Goal: Task Accomplishment & Management: Manage account settings

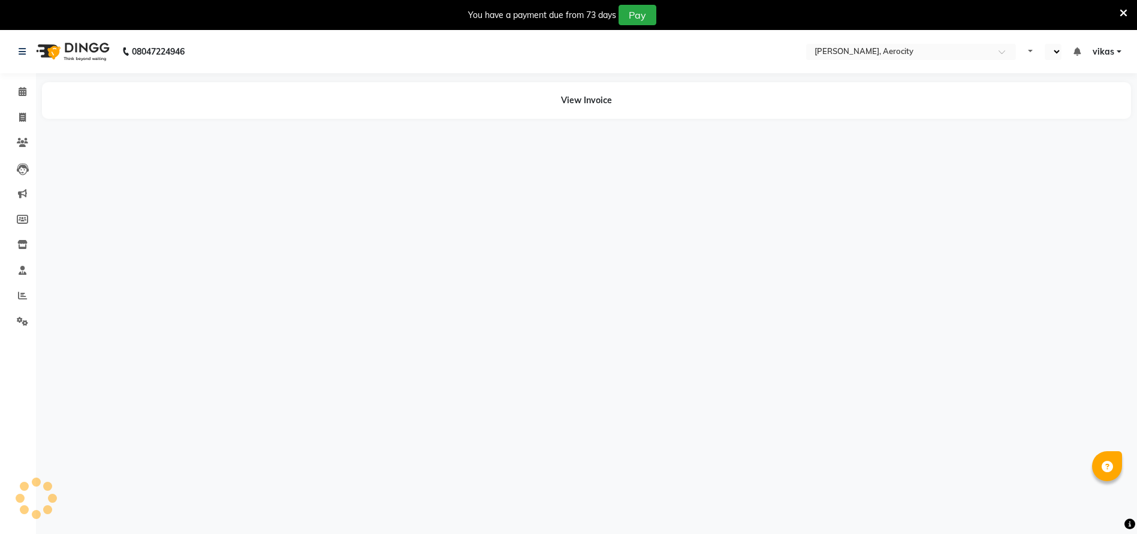
select select "en"
click at [25, 320] on icon at bounding box center [22, 321] width 11 height 9
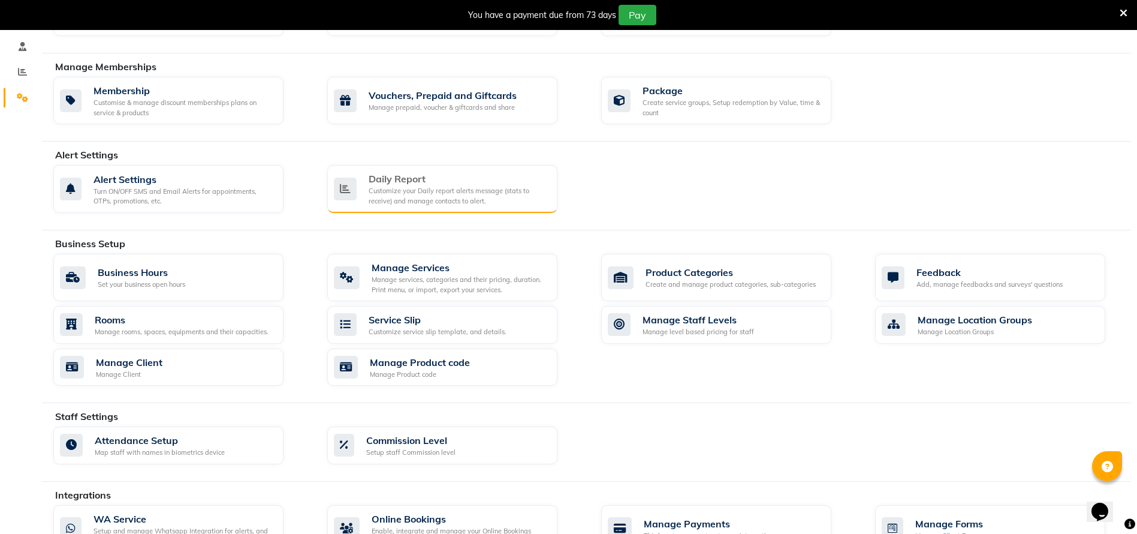
scroll to position [270, 0]
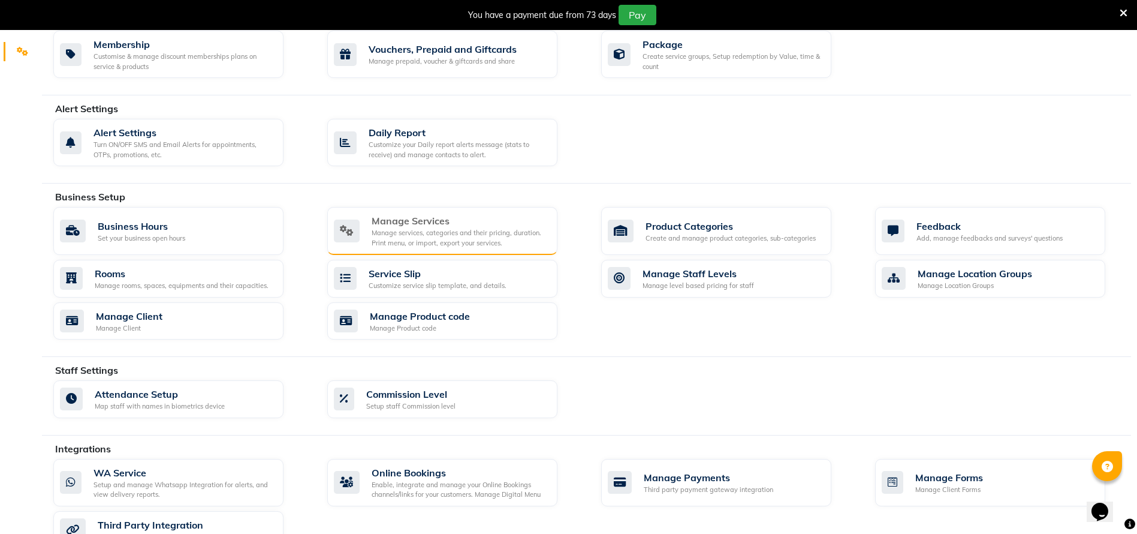
click at [418, 233] on div "Manage services, categories and their pricing, duration. Print menu, or import,…" at bounding box center [460, 238] width 176 height 20
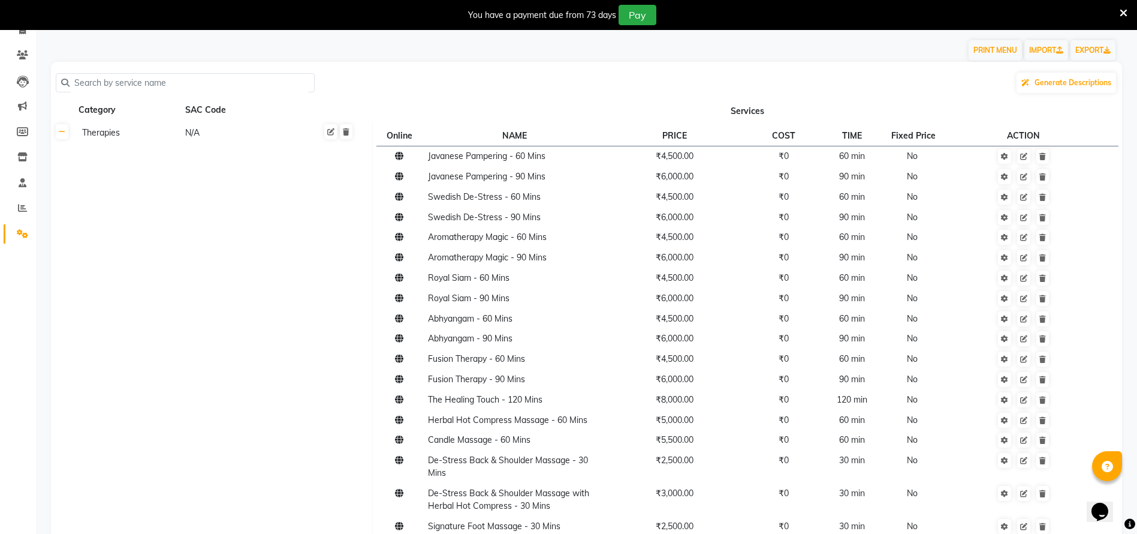
scroll to position [90, 0]
click at [188, 82] on input "text" at bounding box center [190, 80] width 240 height 19
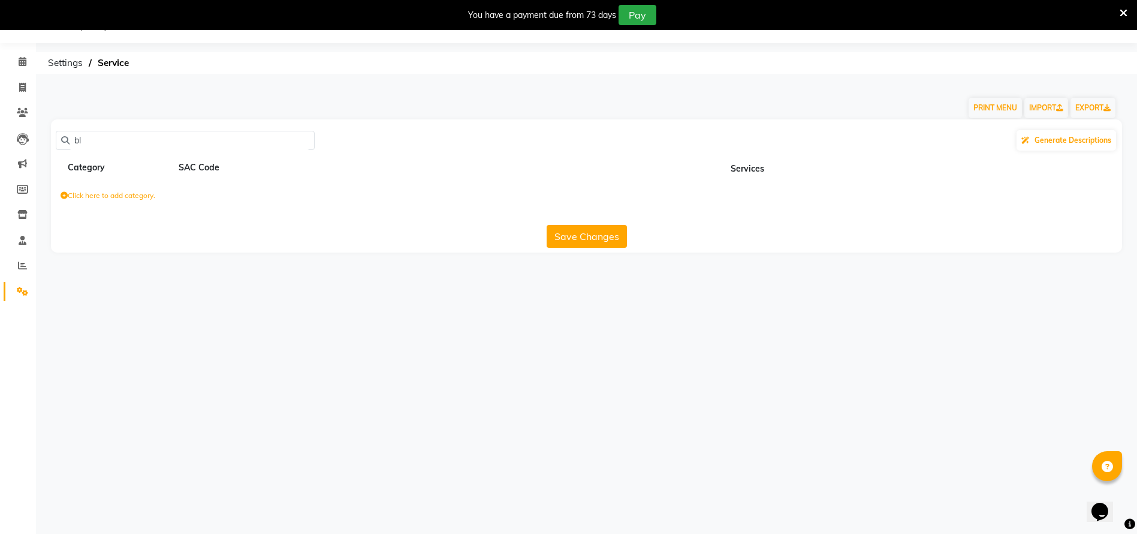
type input "b"
type input "d"
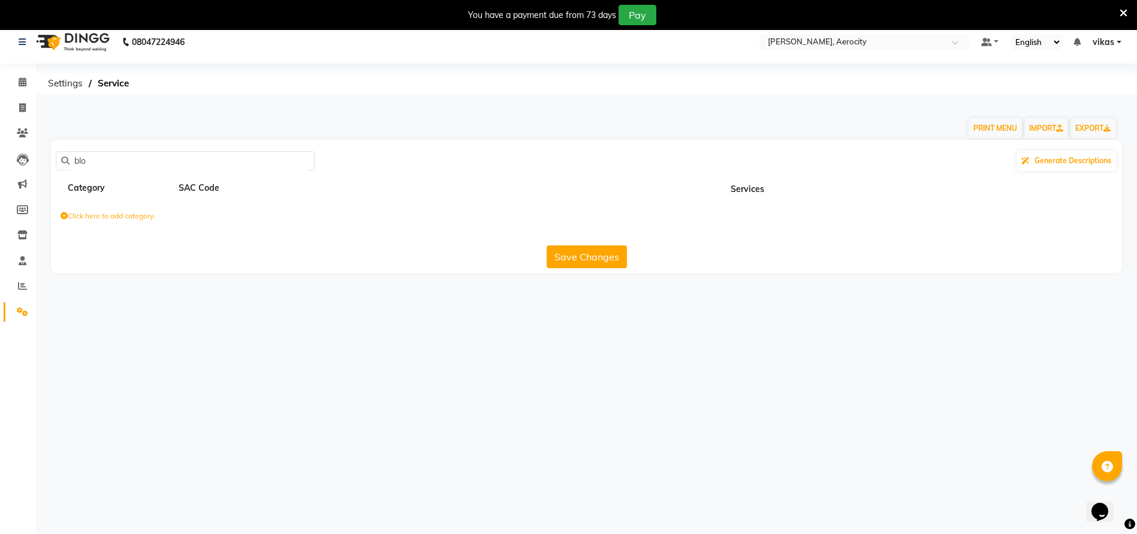
scroll to position [0, 0]
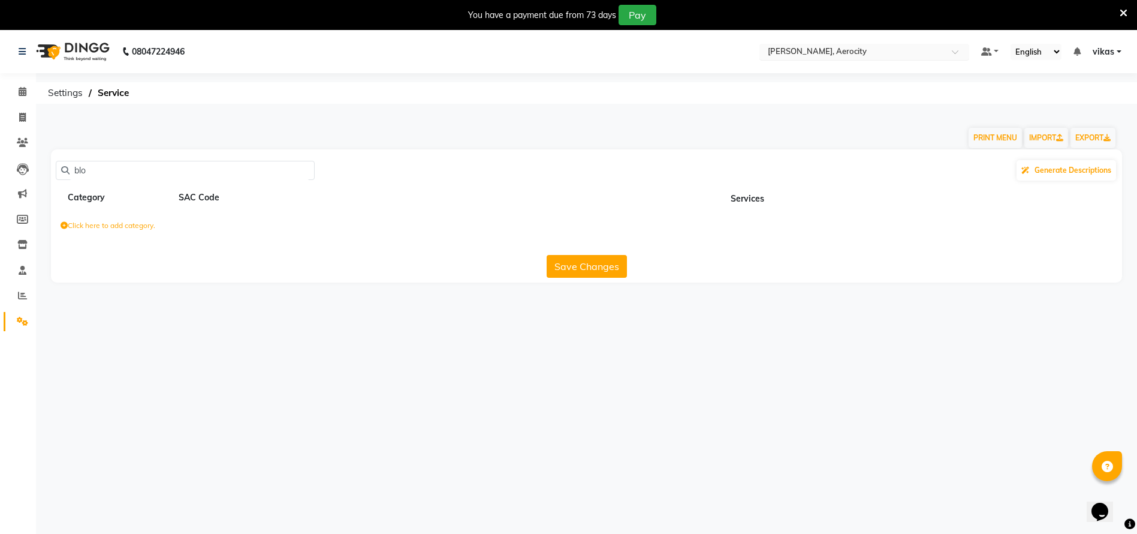
type input "blo"
click at [760, 47] on div at bounding box center [865, 53] width 210 height 12
type input "qalm"
click at [805, 74] on span "The Qalm Spa, Meghdoot Garden" at bounding box center [827, 70] width 122 height 10
select select "en"
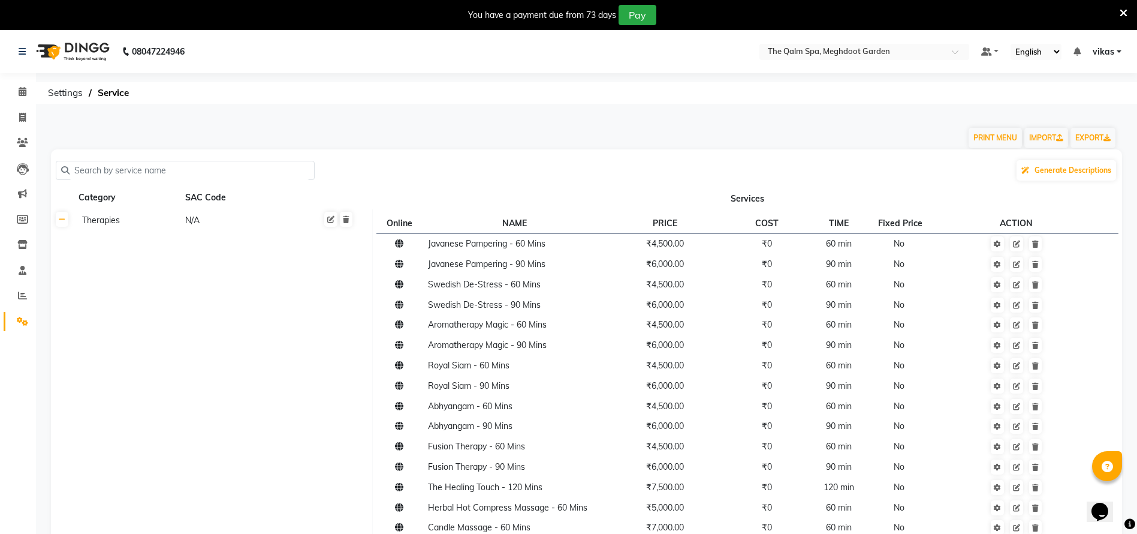
click at [238, 174] on input "text" at bounding box center [190, 170] width 240 height 19
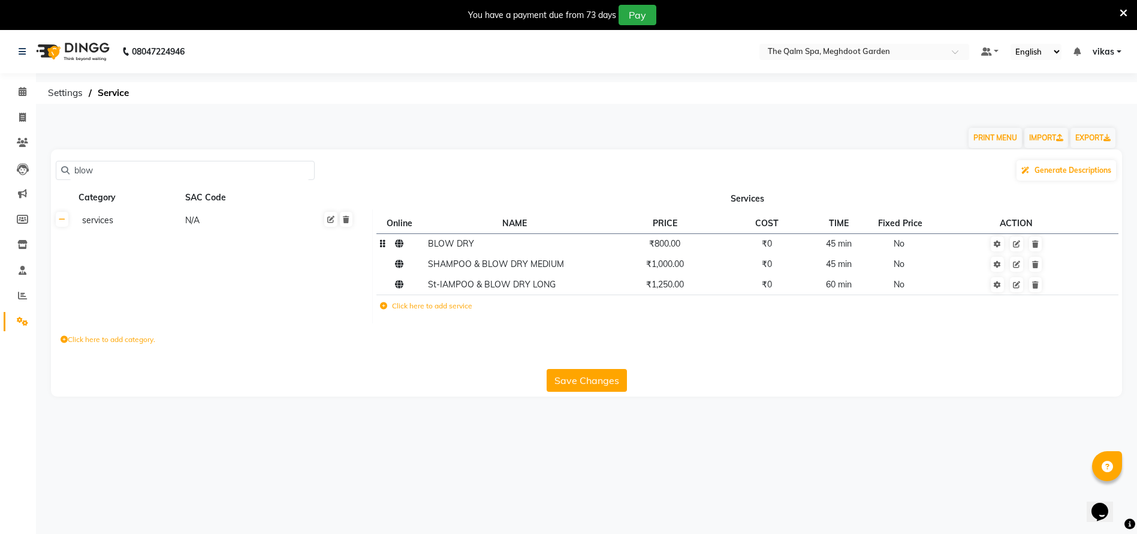
type input "blow"
click at [654, 248] on span "₹800.00" at bounding box center [664, 243] width 31 height 11
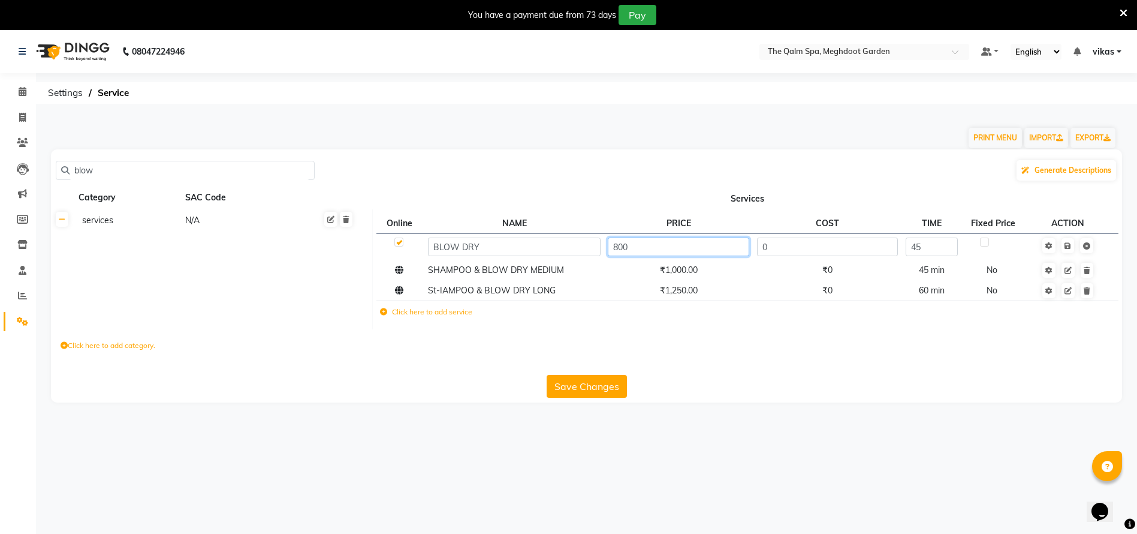
click at [676, 249] on input "800" at bounding box center [678, 246] width 141 height 19
type input "875"
click at [582, 379] on button "Save Changes" at bounding box center [587, 386] width 80 height 23
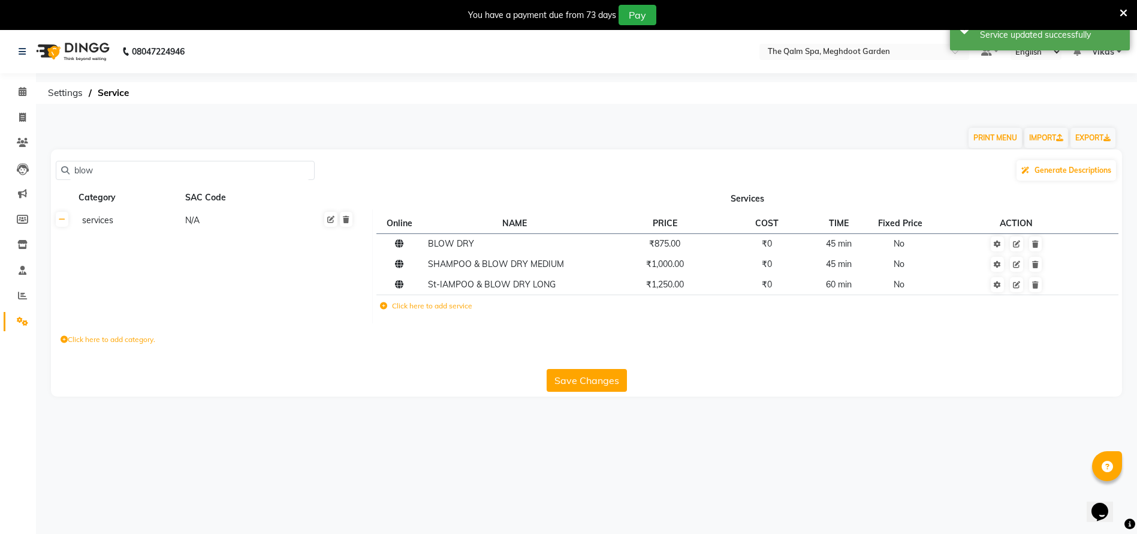
click at [589, 381] on button "Save Changes" at bounding box center [587, 380] width 80 height 23
click at [23, 113] on icon at bounding box center [22, 117] width 7 height 9
select select "service"
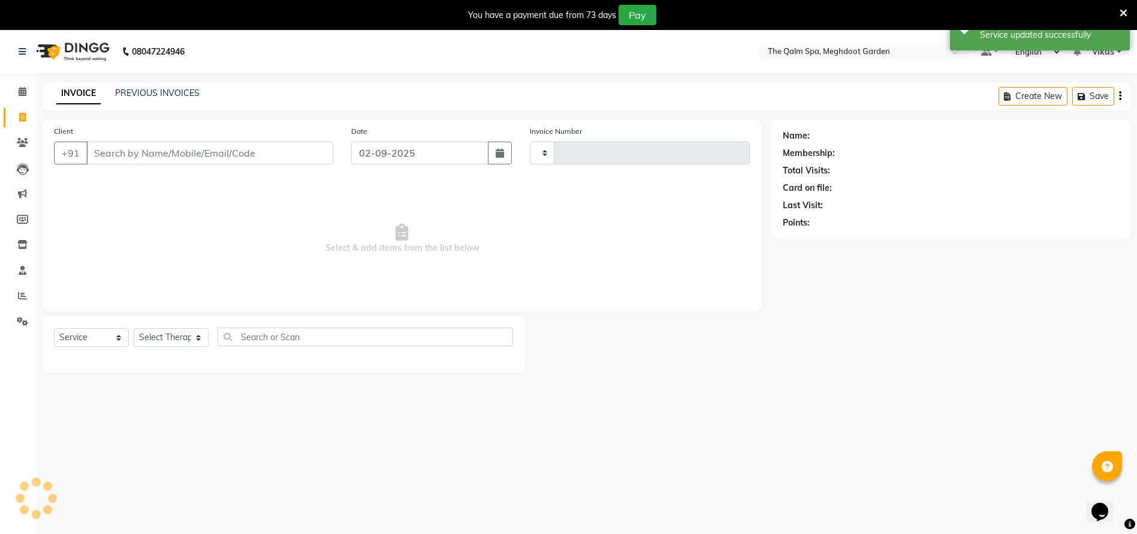
type input "1890"
select select "6401"
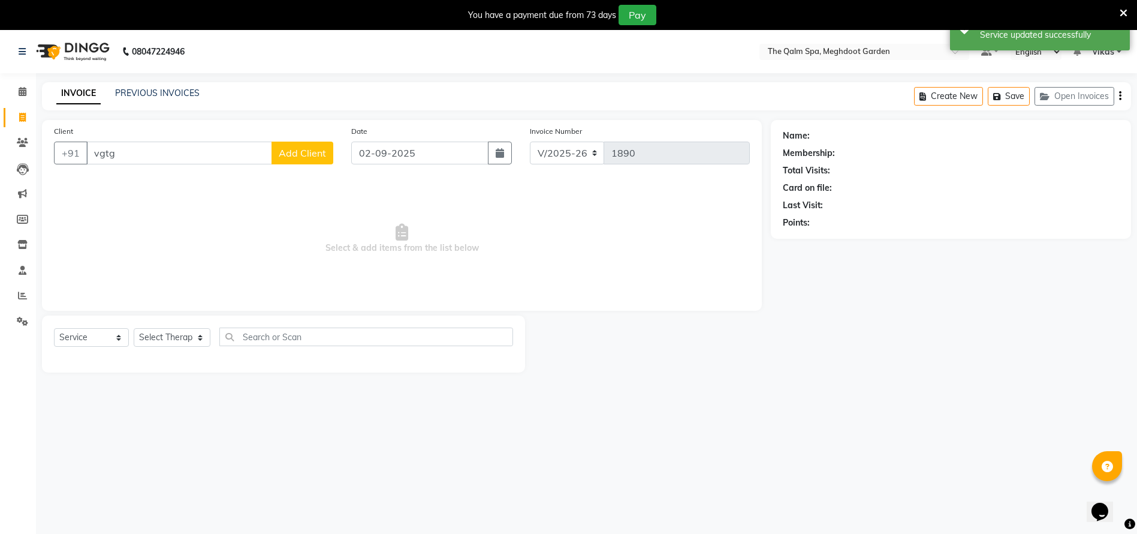
click at [230, 147] on input "vgtg" at bounding box center [179, 152] width 186 height 23
type input "v"
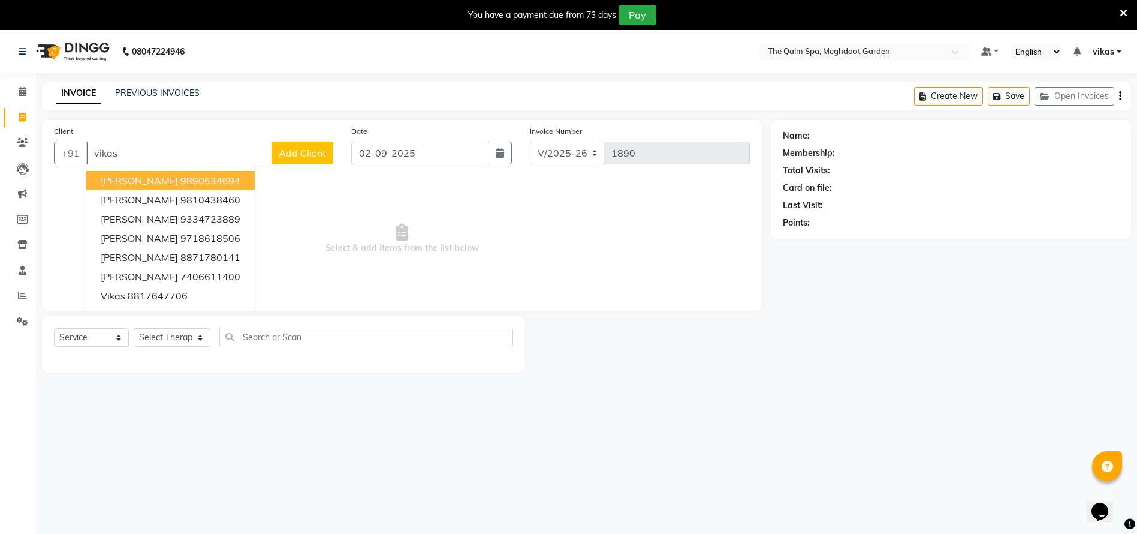
click at [193, 179] on ngb-highlight "9890634694" at bounding box center [210, 180] width 60 height 12
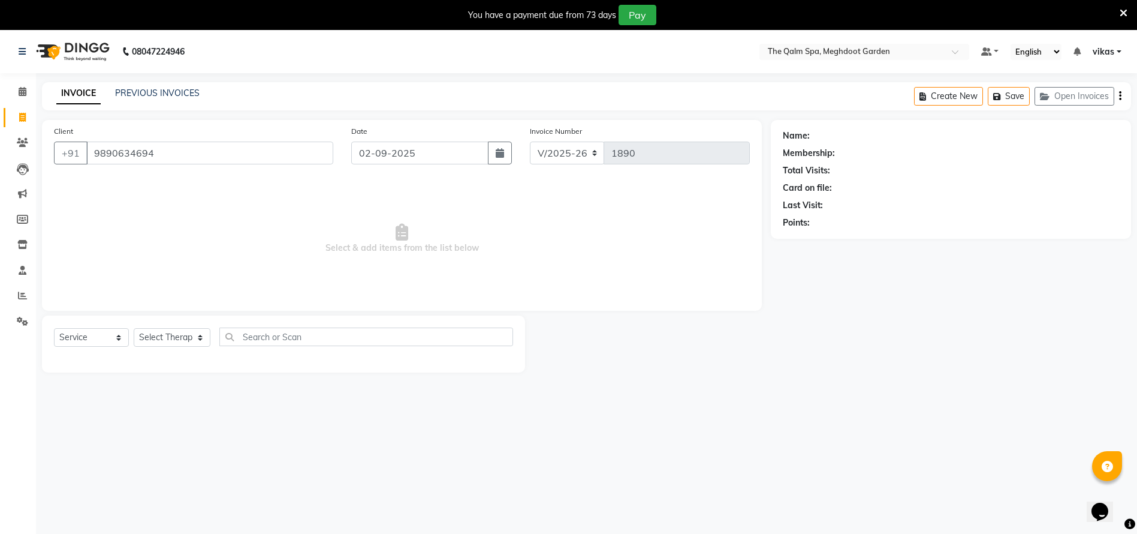
type input "9890634694"
click at [189, 333] on select "Select Therapist Angel attu Bhavesh Joshi daffi Darshika Dongdongi Eshuhmi Eva …" at bounding box center [172, 337] width 77 height 19
select select "60537"
click at [134, 328] on select "Select Therapist Angel attu Bhavesh Joshi daffi Darshika Dongdongi Eshuhmi Eva …" at bounding box center [172, 337] width 77 height 19
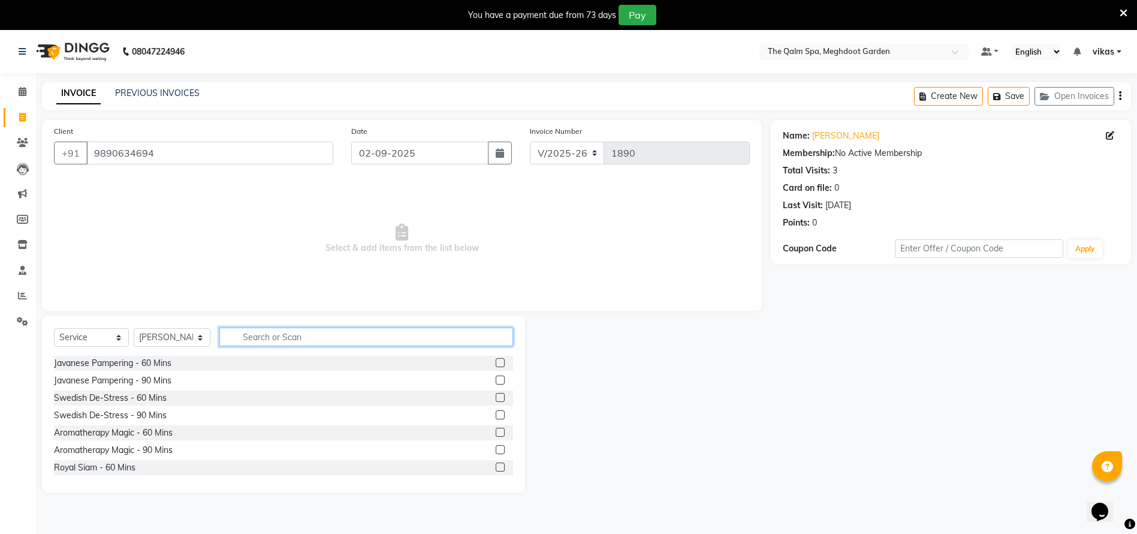
click at [276, 336] on input "text" at bounding box center [366, 336] width 294 height 19
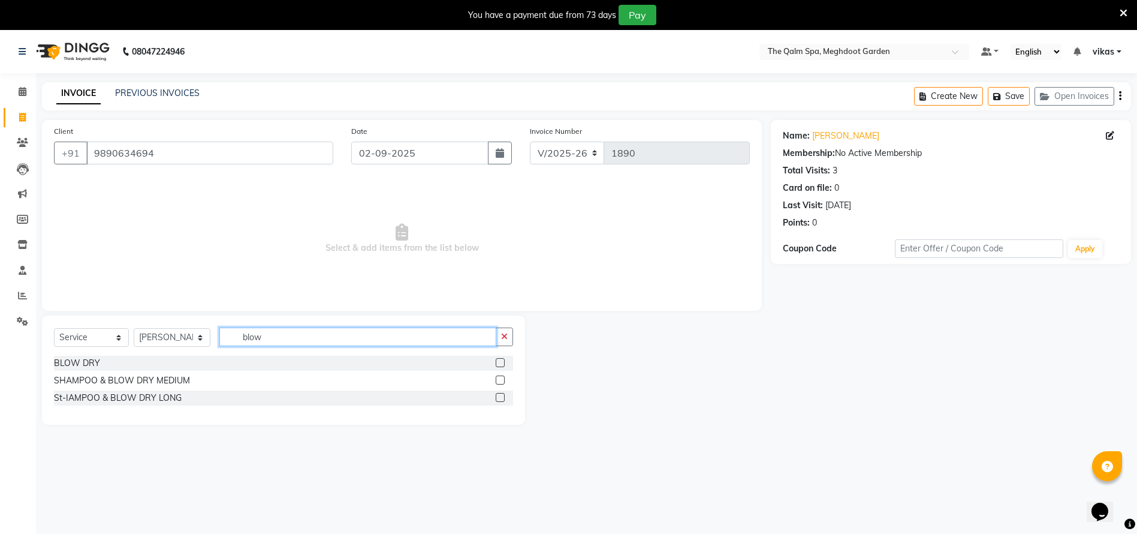
type input "blow"
click at [207, 358] on div "BLOW DRY" at bounding box center [283, 363] width 459 height 15
click at [499, 360] on label at bounding box center [500, 362] width 9 height 9
click at [499, 360] on input "checkbox" at bounding box center [500, 363] width 8 height 8
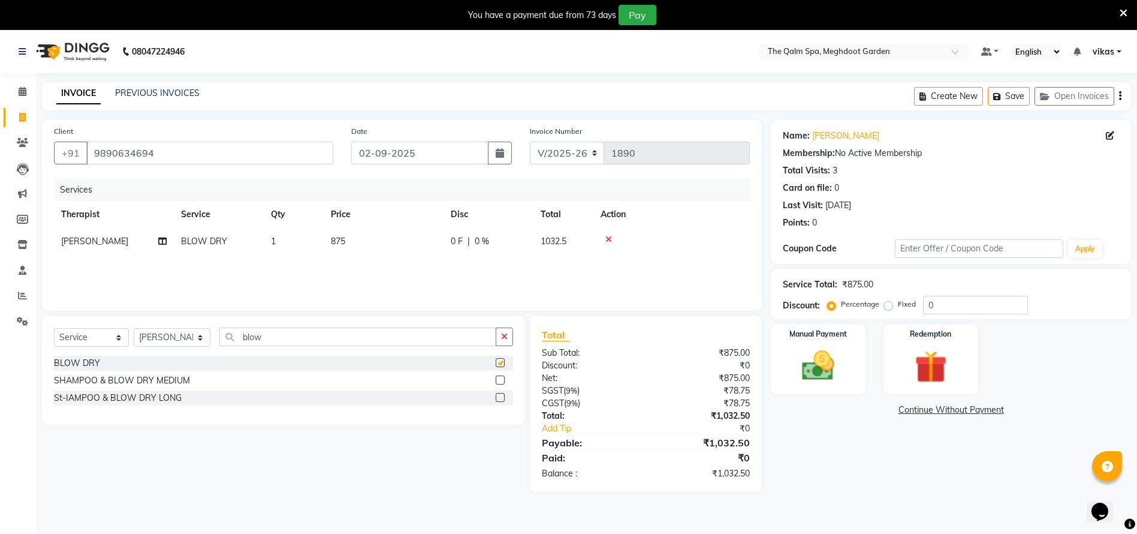
checkbox input "false"
click at [610, 236] on icon at bounding box center [609, 239] width 7 height 8
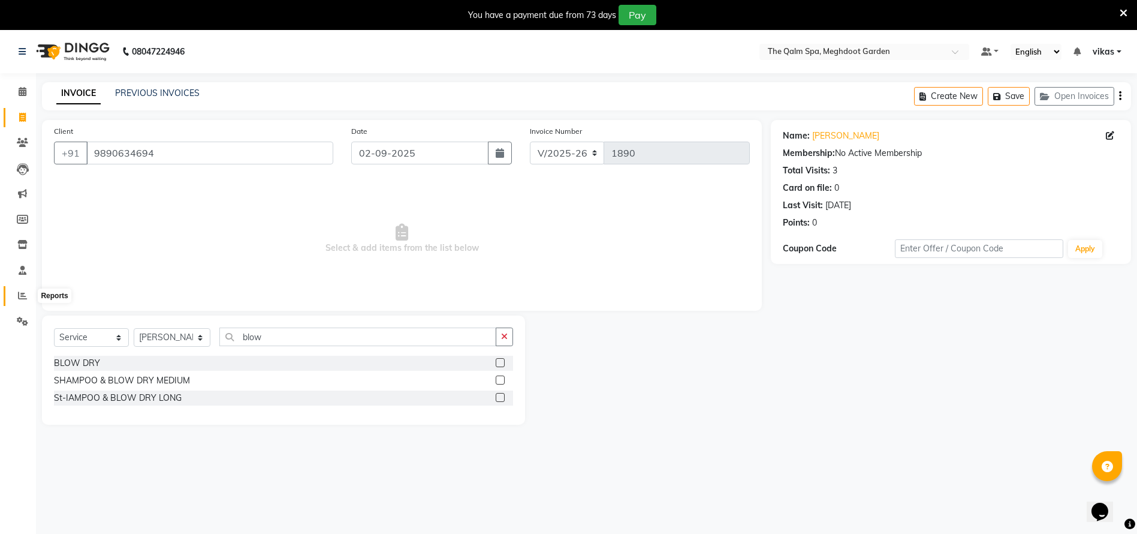
click at [12, 294] on span at bounding box center [22, 296] width 21 height 14
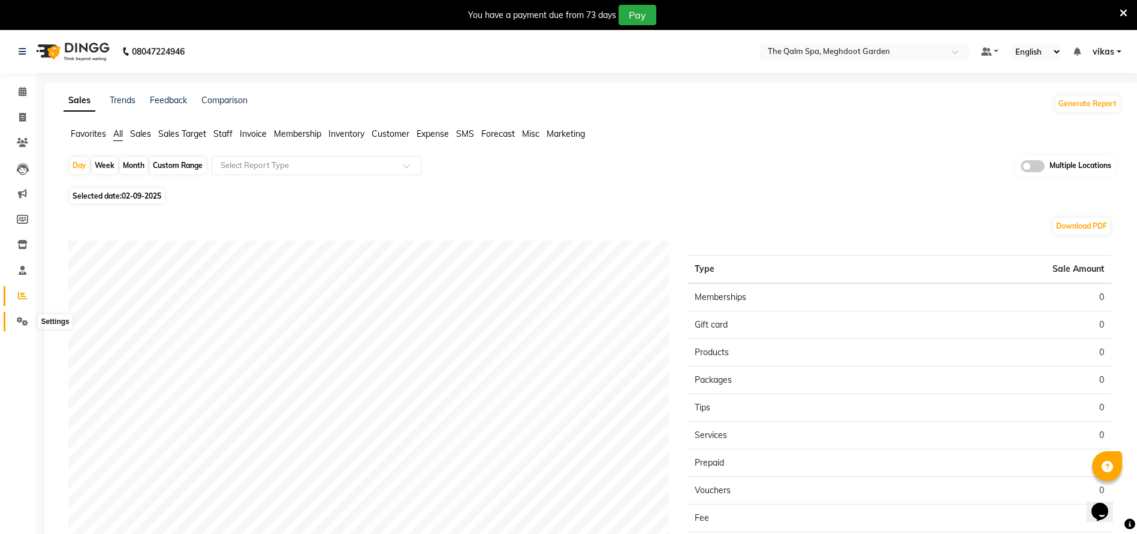
click at [26, 324] on icon at bounding box center [22, 321] width 11 height 9
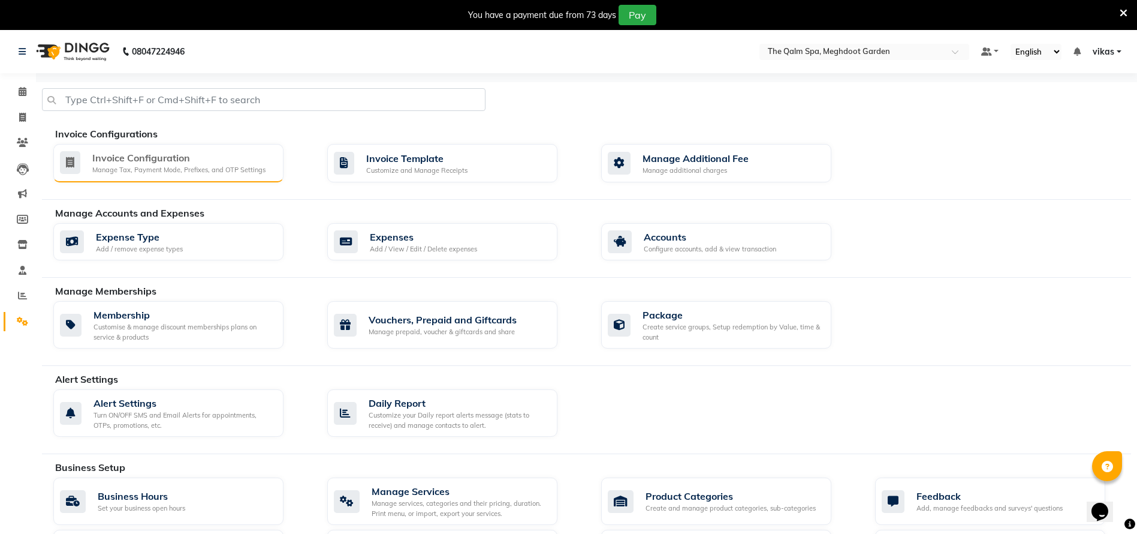
click at [106, 161] on div "Invoice Configuration" at bounding box center [178, 157] width 173 height 14
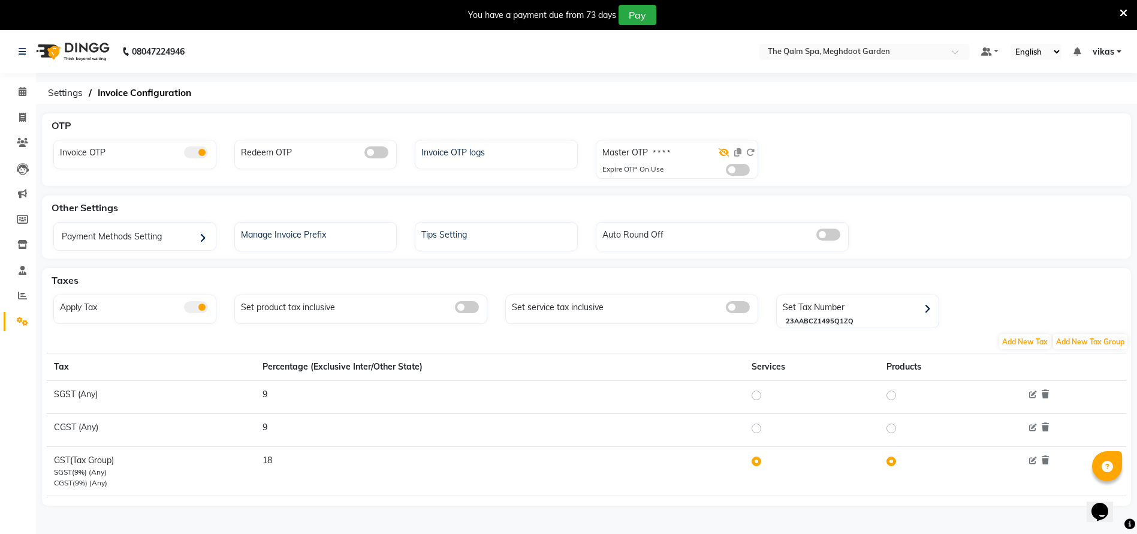
click at [727, 153] on icon at bounding box center [724, 152] width 11 height 8
click at [798, 59] on nav "08047224946 Select Location × The Qalm Spa, Meghdoot Garden Default Panel My Pa…" at bounding box center [568, 51] width 1137 height 43
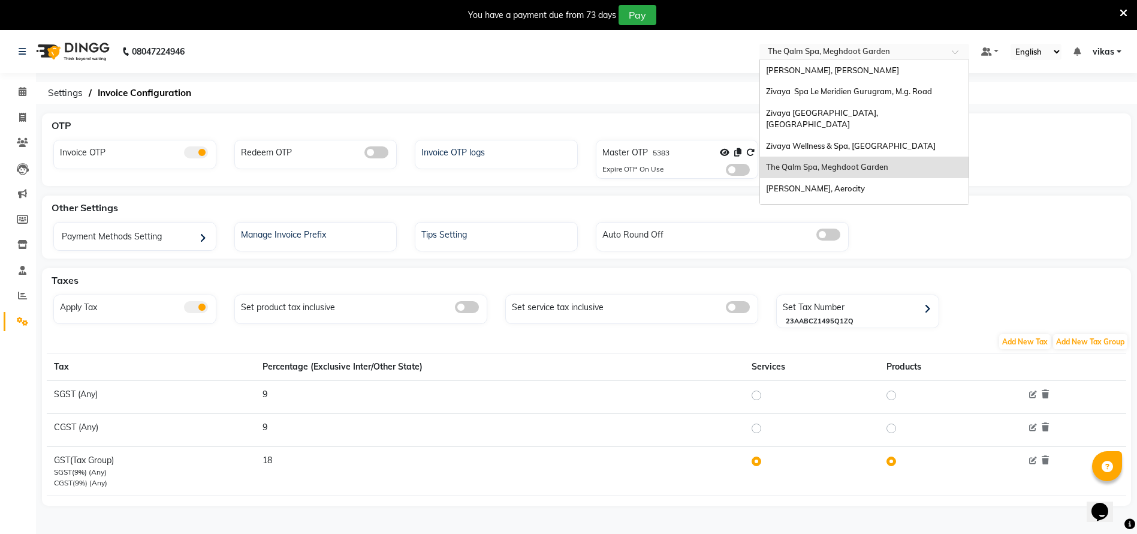
click at [798, 59] on ng-select "Select Location × The Qalm Spa, Meghdoot Garden Sayaji Zivaya, Vijay Nagar Ziva…" at bounding box center [865, 52] width 210 height 16
click at [829, 73] on span "[PERSON_NAME], [PERSON_NAME]" at bounding box center [832, 70] width 133 height 10
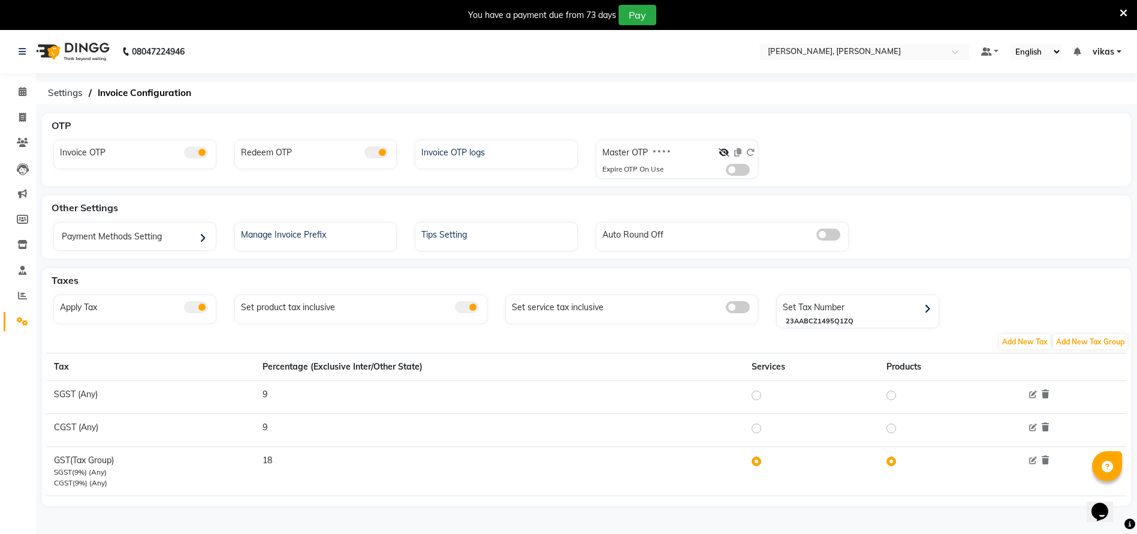
click at [746, 166] on span at bounding box center [738, 170] width 24 height 12
click at [726, 171] on input "checkbox" at bounding box center [726, 171] width 0 height 0
click at [815, 49] on input "text" at bounding box center [853, 53] width 174 height 12
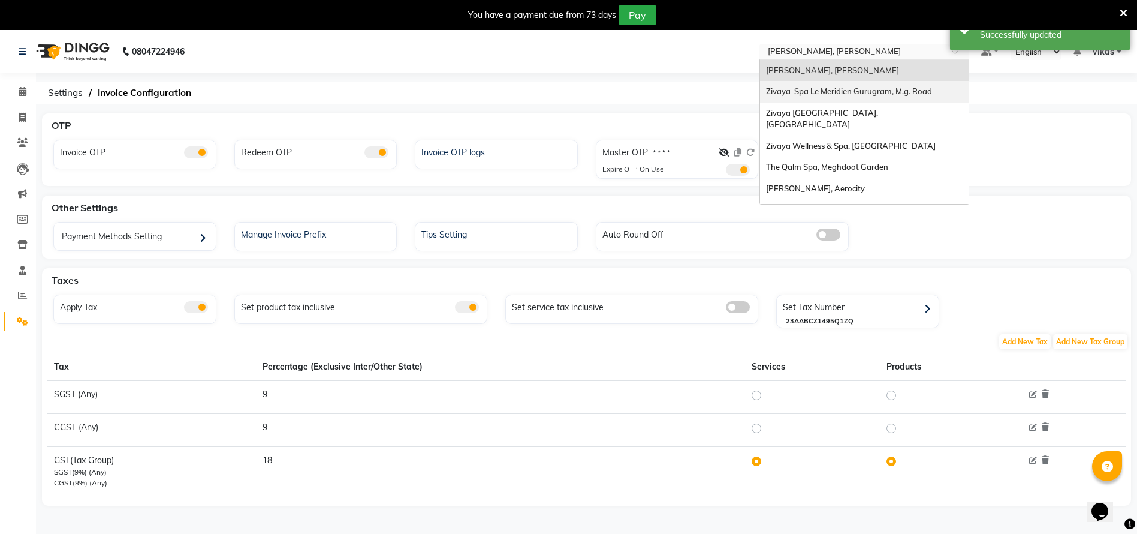
click at [797, 92] on span "Zivaya Spa Le Meridien Gurugram, M.g. Road" at bounding box center [849, 91] width 166 height 10
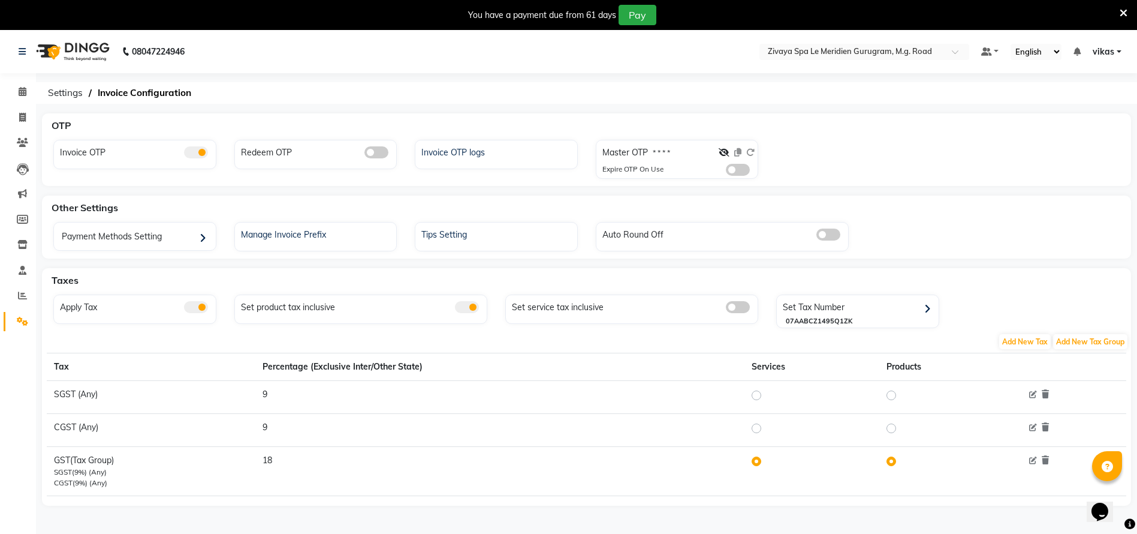
click span
click input "checkbox"
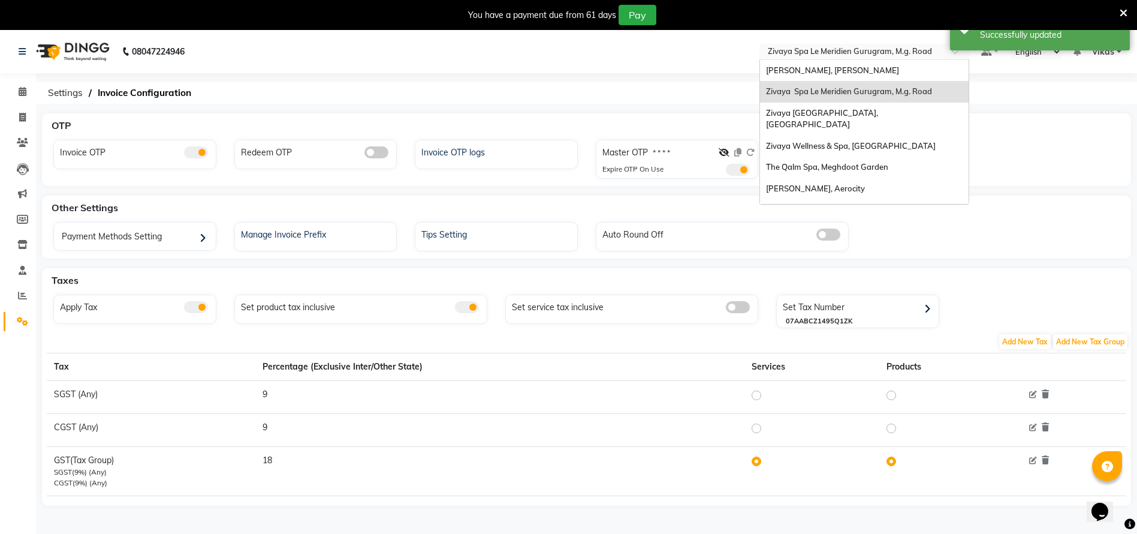
click input "text"
click span "Zivaya [GEOGRAPHIC_DATA], [GEOGRAPHIC_DATA]"
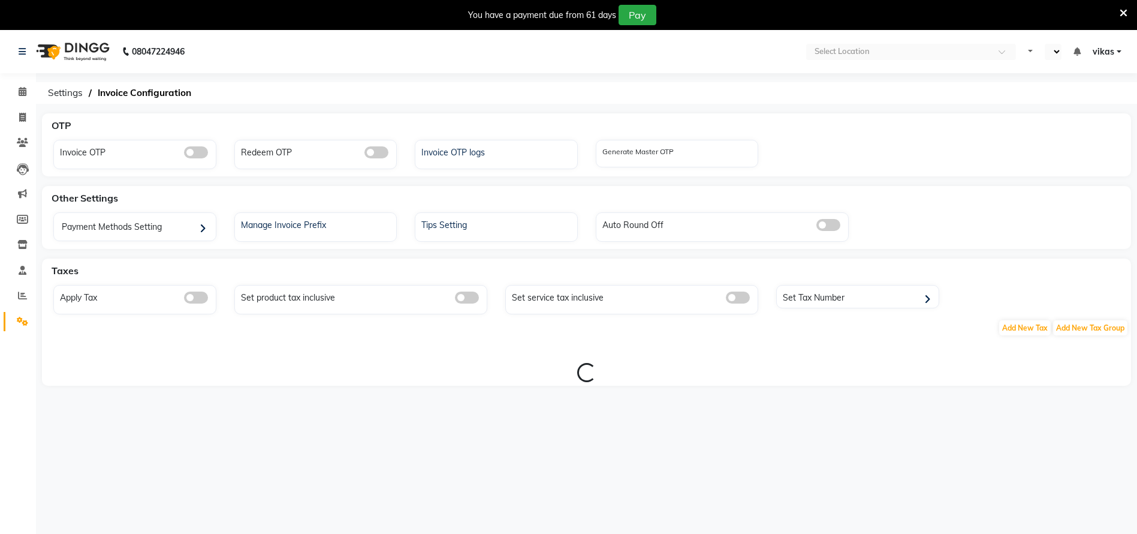
select select "en"
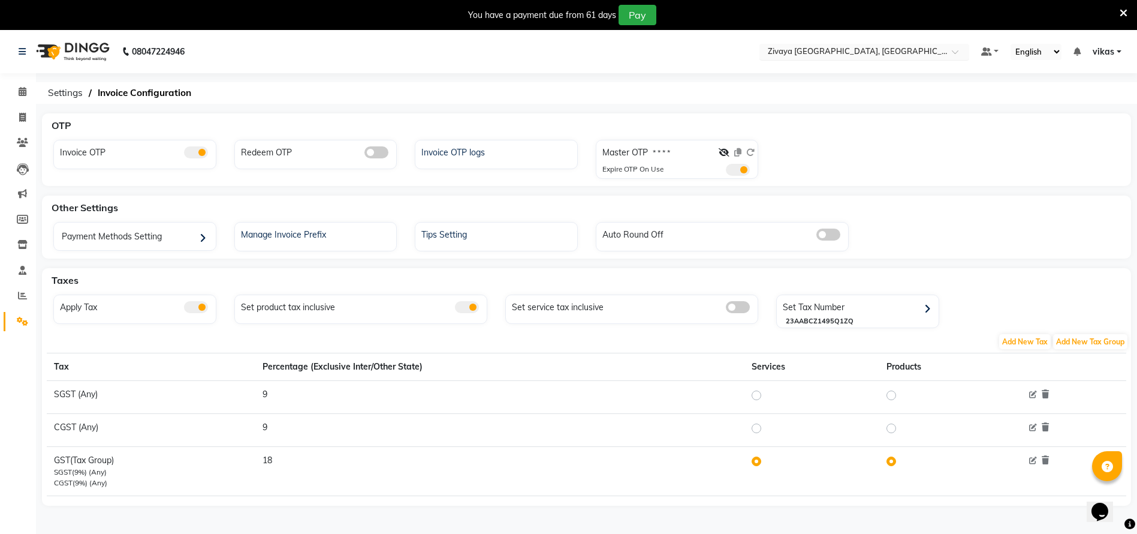
click at [809, 44] on div "Select Location × [GEOGRAPHIC_DATA], [GEOGRAPHIC_DATA]" at bounding box center [865, 52] width 210 height 16
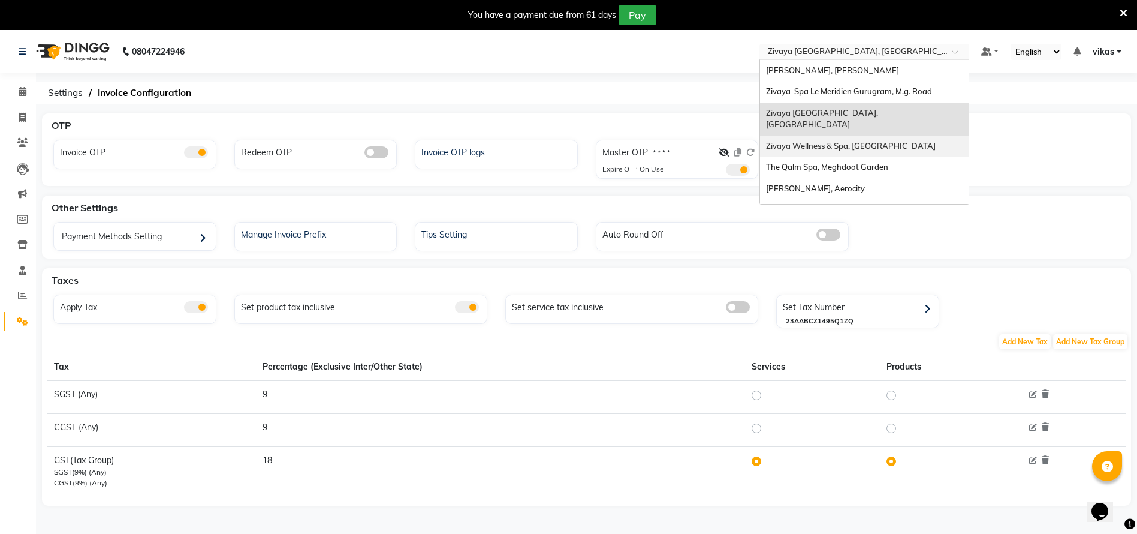
click at [800, 141] on span "Zivaya Wellness & Spa, [GEOGRAPHIC_DATA]" at bounding box center [851, 146] width 170 height 10
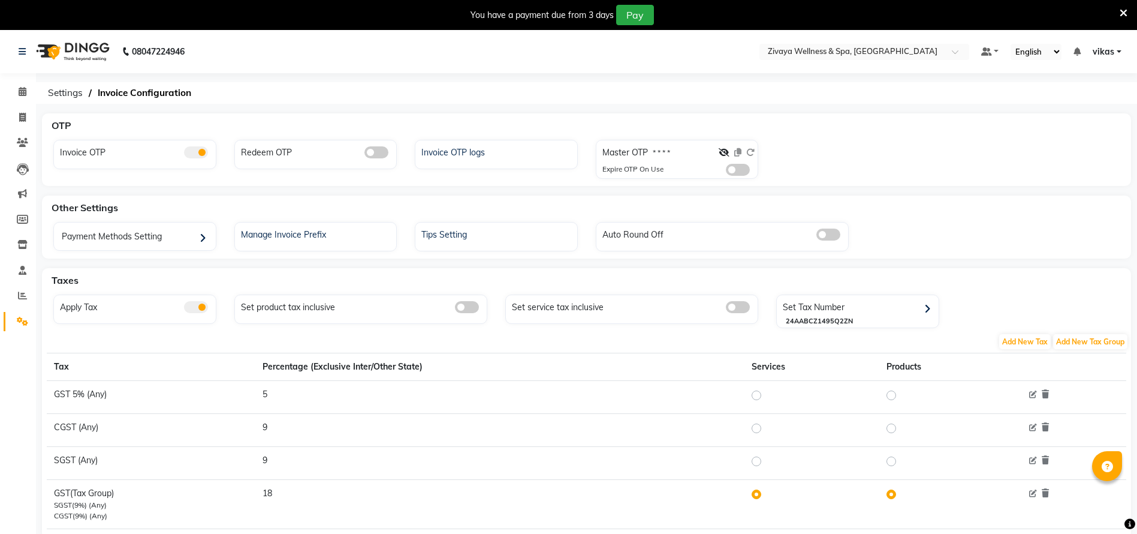
click at [737, 173] on span at bounding box center [738, 170] width 24 height 12
click at [726, 171] on input "checkbox" at bounding box center [726, 171] width 0 height 0
click input "text"
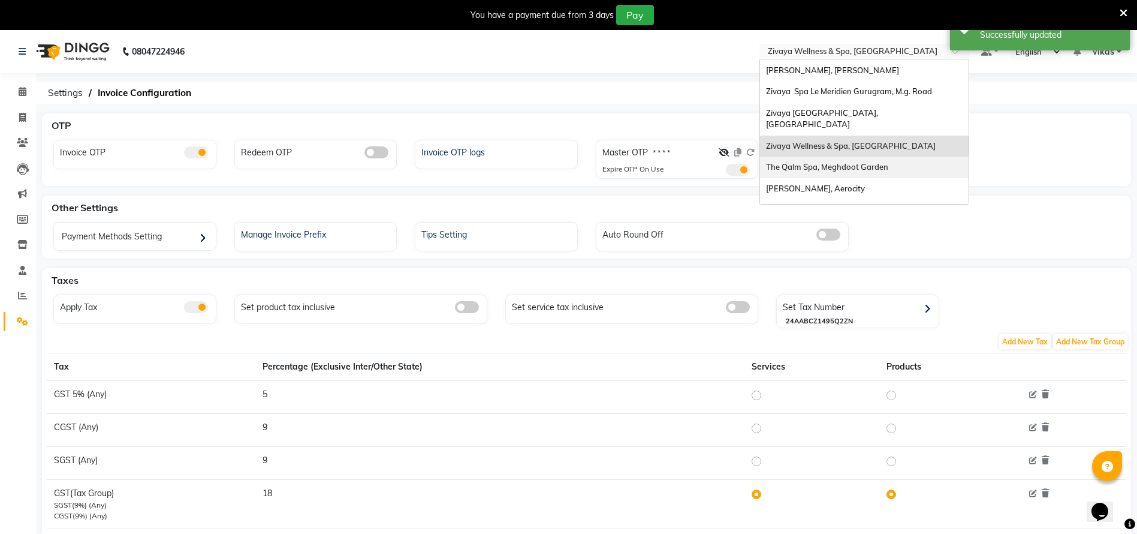
click div "The Qalm Spa, Meghdoot Garden"
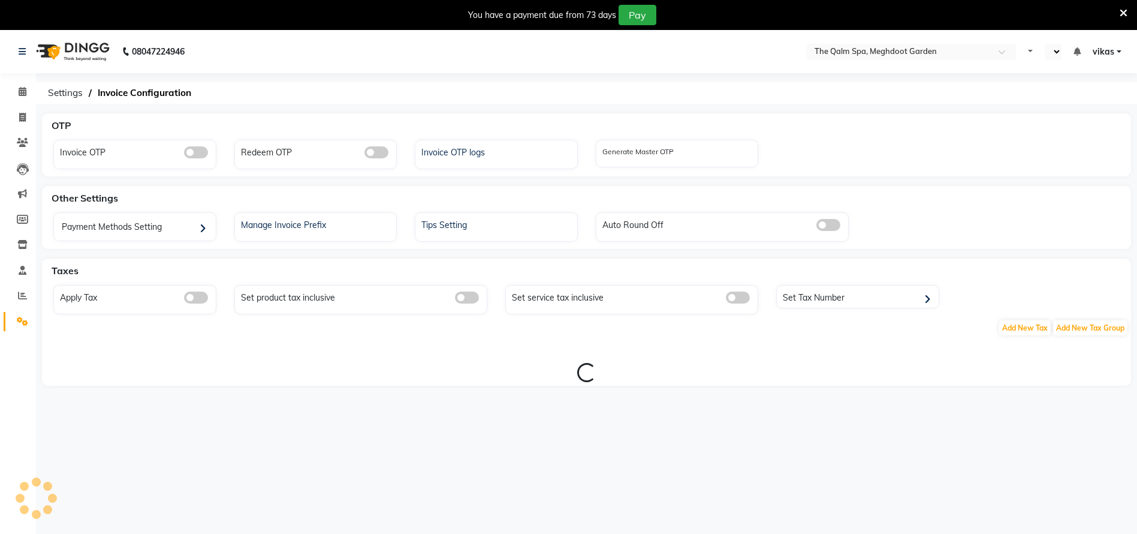
select select "en"
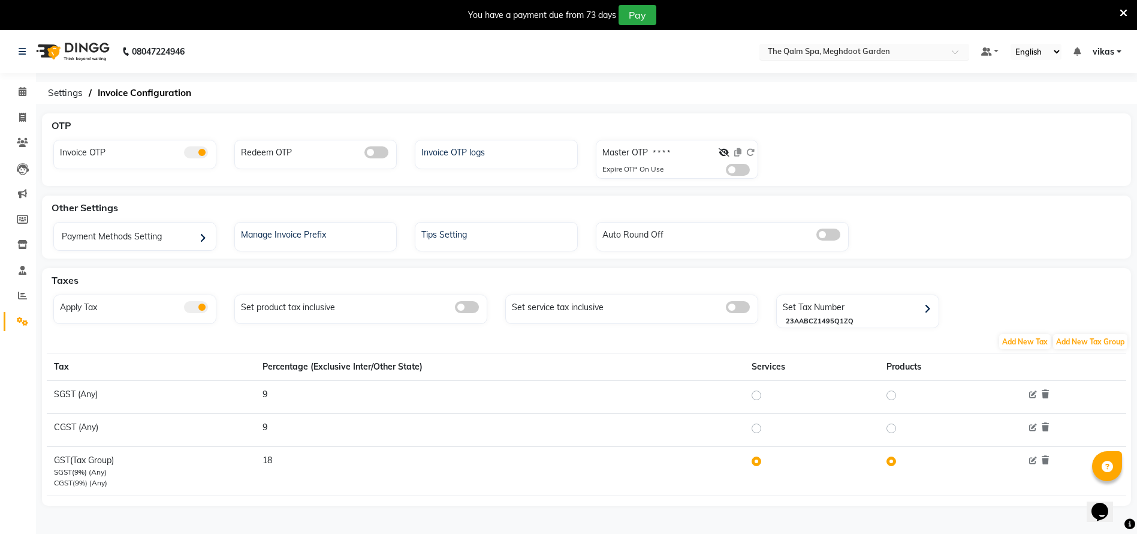
click at [810, 47] on input "text" at bounding box center [853, 53] width 174 height 12
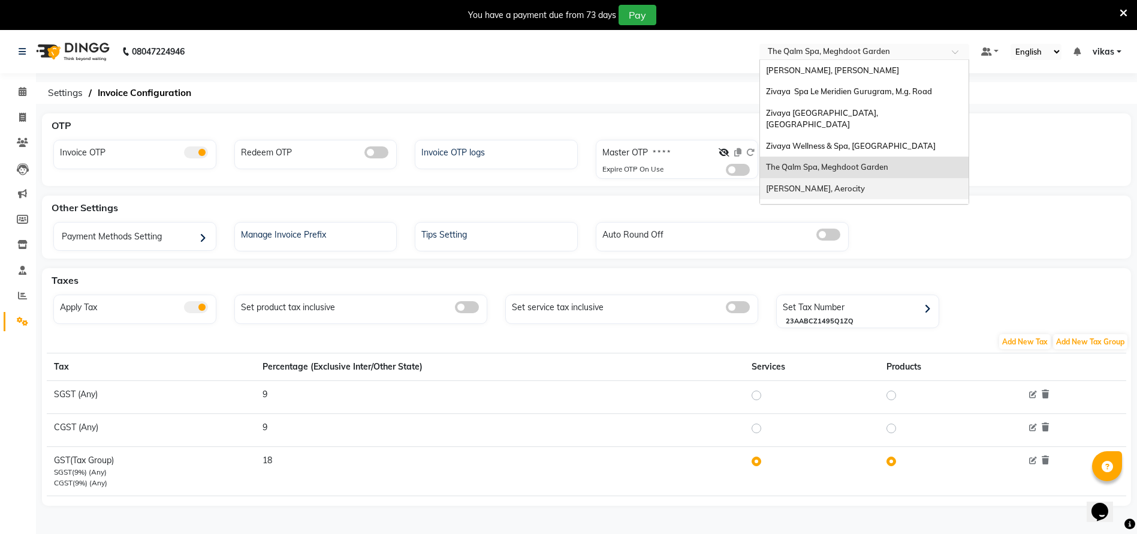
click at [821, 178] on div "[PERSON_NAME], Aerocity" at bounding box center [864, 189] width 209 height 22
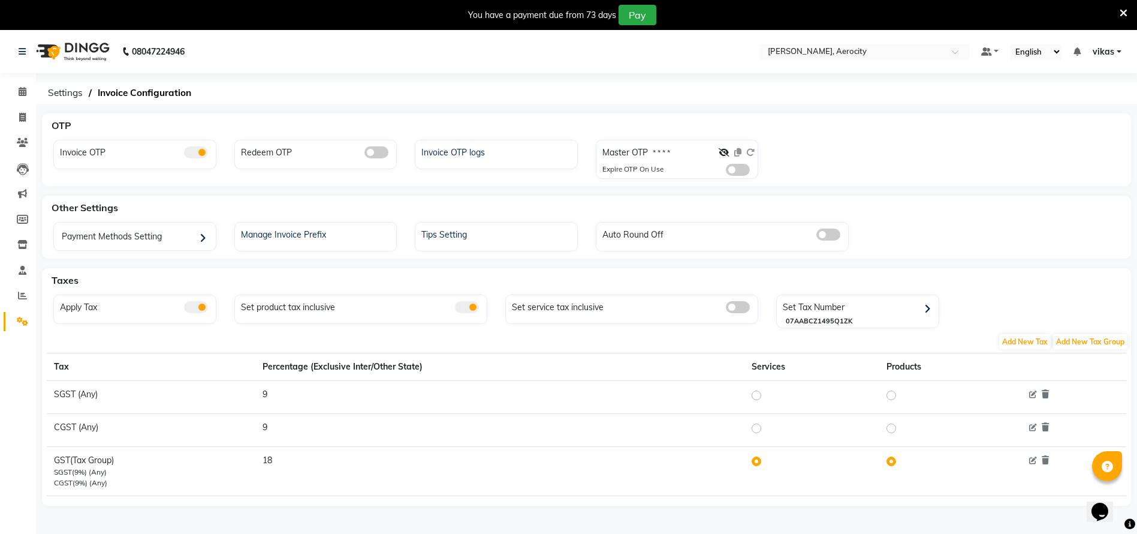
click at [747, 172] on span at bounding box center [738, 170] width 24 height 12
click at [726, 171] on input "checkbox" at bounding box center [726, 171] width 0 height 0
click at [816, 53] on input "text" at bounding box center [853, 53] width 174 height 12
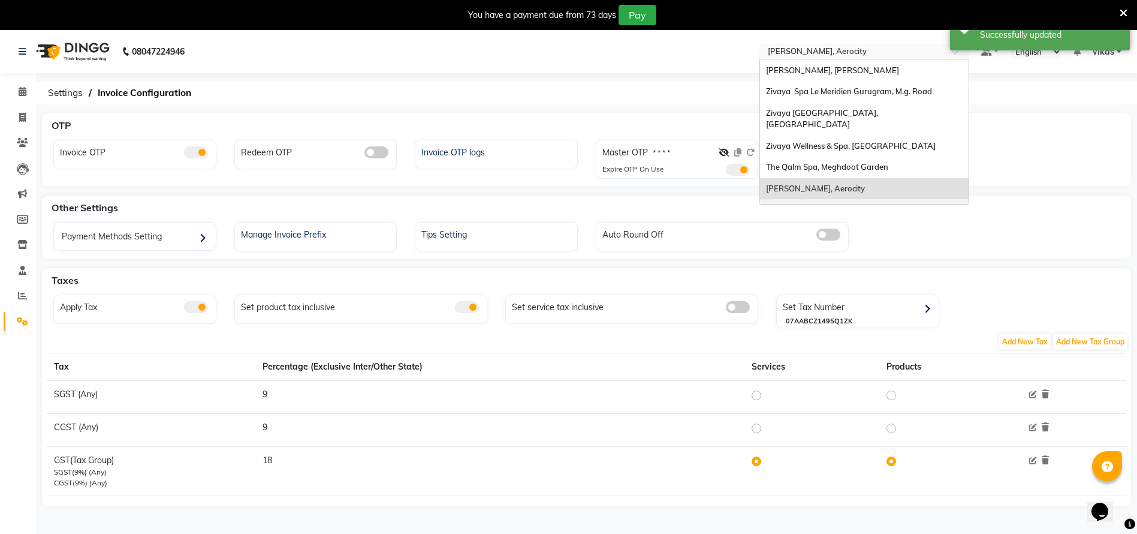
click at [802, 204] on span "Zivaya Spa [GEOGRAPHIC_DATA] [GEOGRAPHIC_DATA], Asset 5a" at bounding box center [830, 215] width 128 height 22
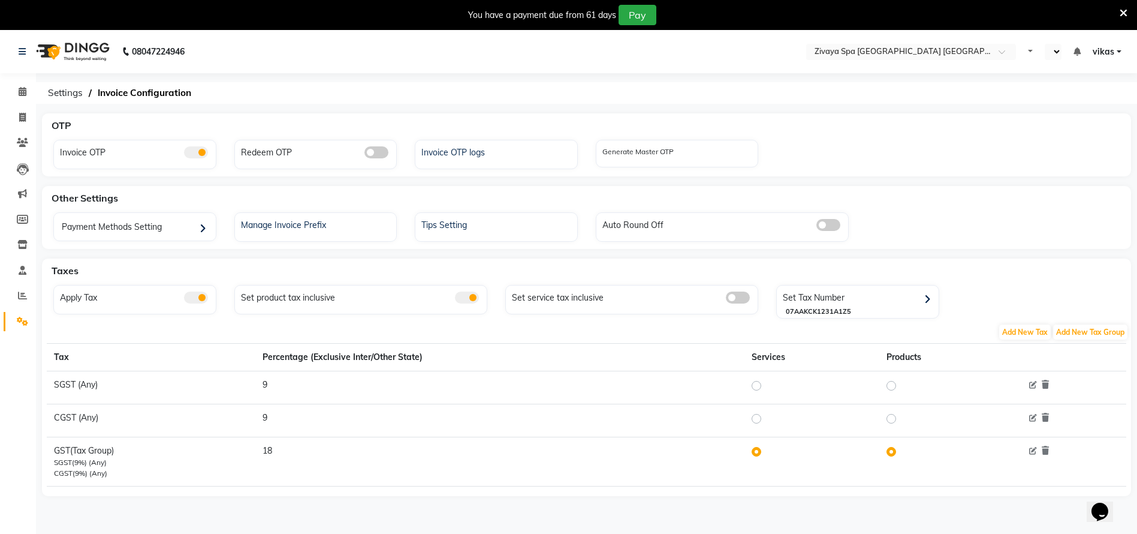
select select "en"
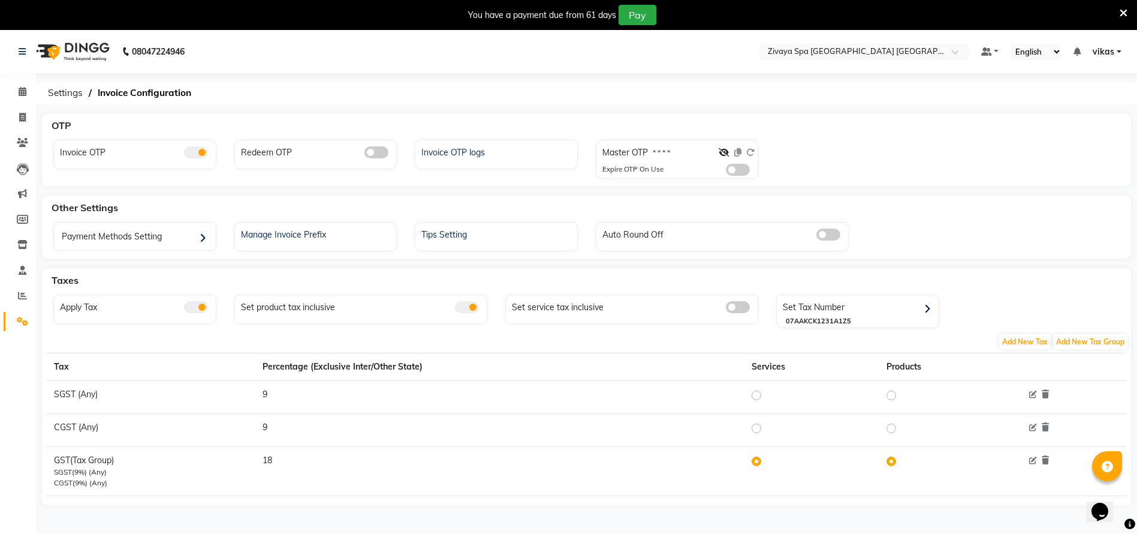
click at [746, 168] on span at bounding box center [738, 170] width 24 height 12
click at [726, 171] on input "checkbox" at bounding box center [726, 171] width 0 height 0
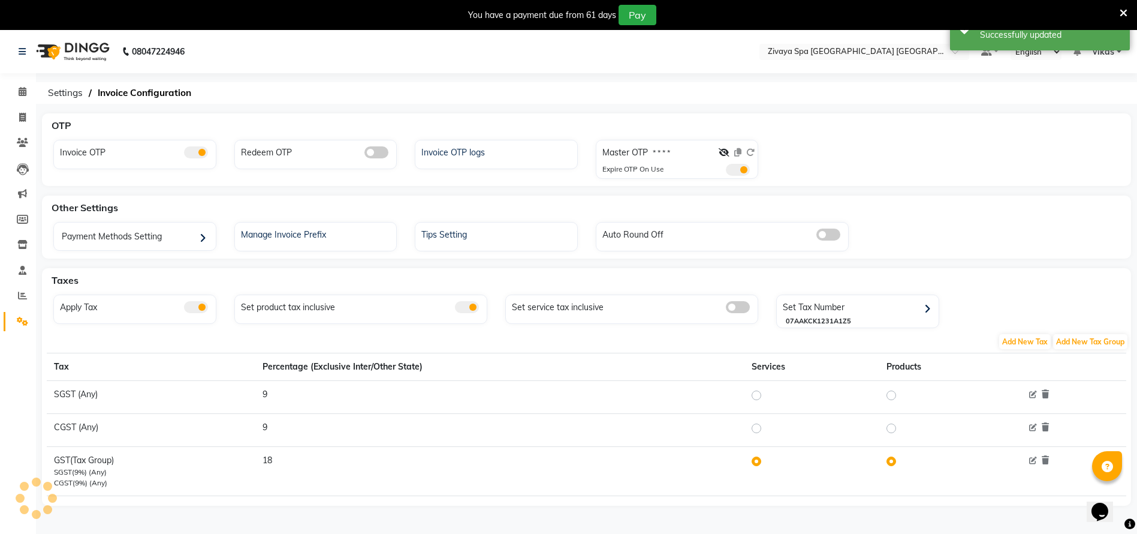
click at [840, 39] on nav "08047224946 Select Location × Zivaya Spa Pride Plaza New Delhi, Asset 5a Defaul…" at bounding box center [568, 51] width 1137 height 43
click at [836, 57] on input "text" at bounding box center [853, 53] width 174 height 12
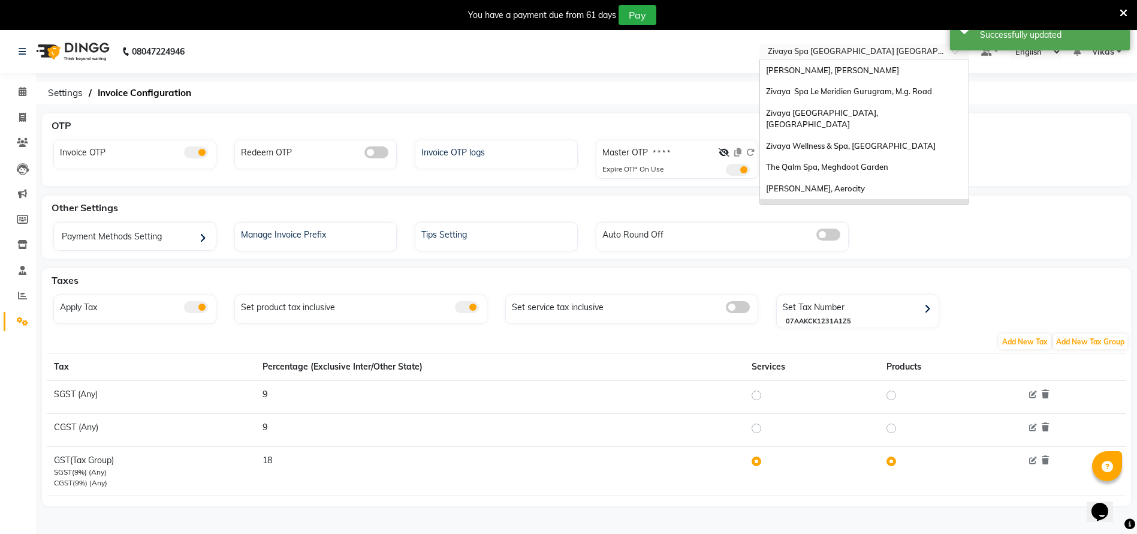
scroll to position [128, 0]
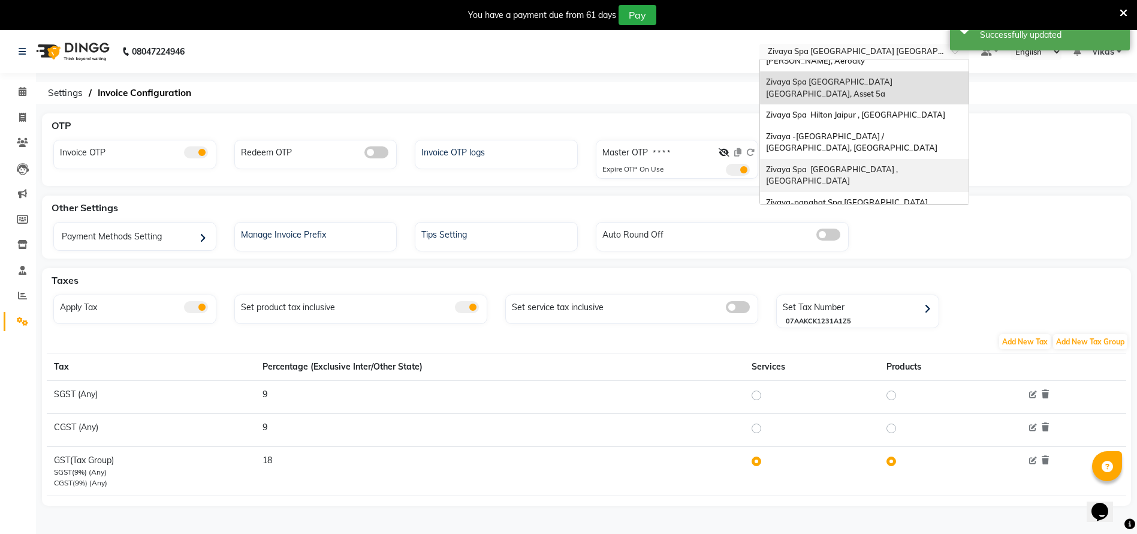
click at [830, 159] on div "Zivaya Spa The Ummed Ahmedabad , Hansol" at bounding box center [864, 175] width 209 height 33
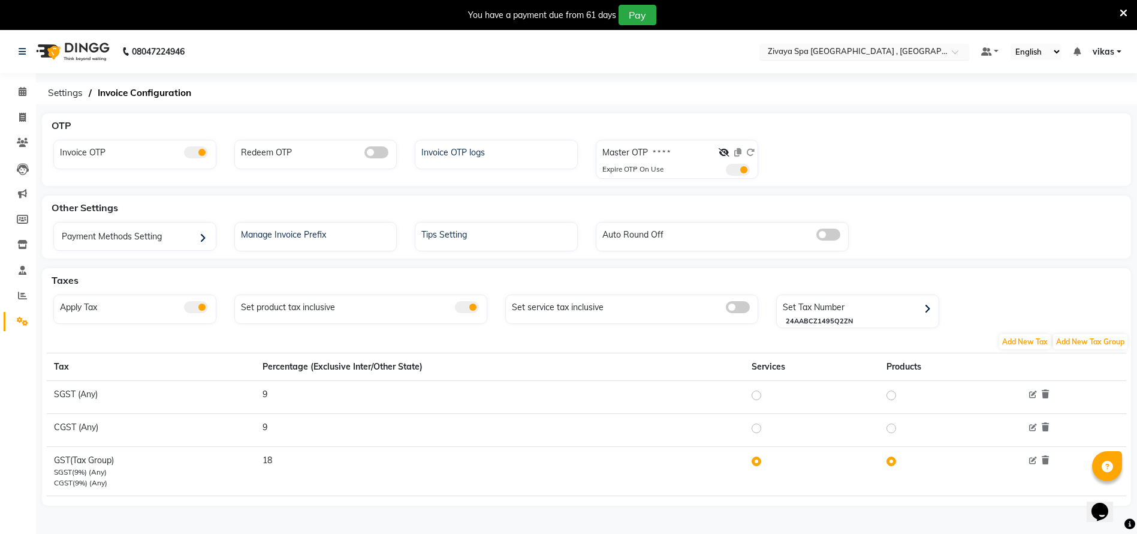
click at [832, 46] on span "Zivaya Spa [GEOGRAPHIC_DATA] , [GEOGRAPHIC_DATA]" at bounding box center [876, 51] width 216 height 10
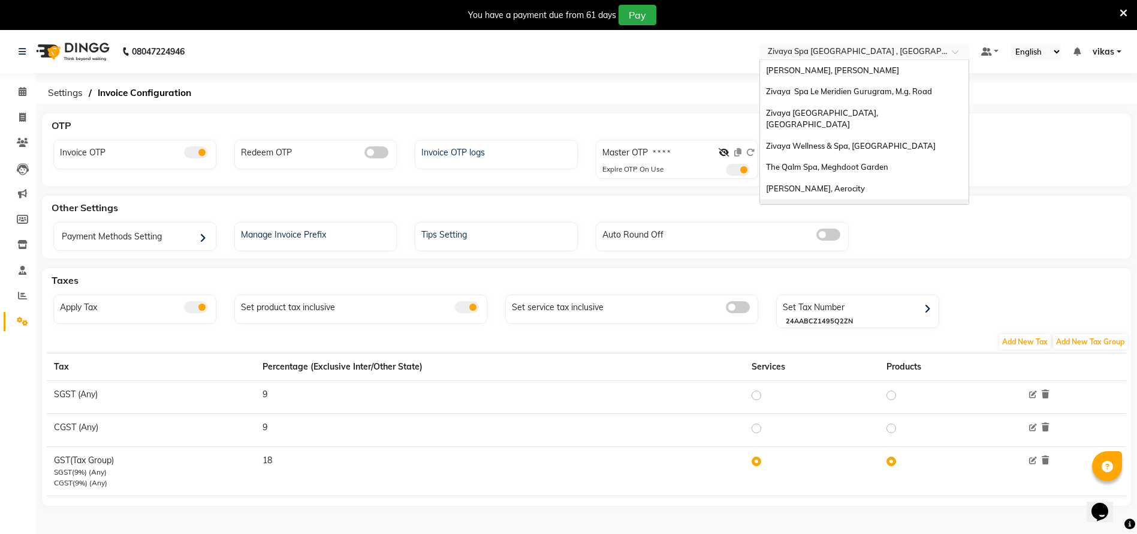
scroll to position [144, 0]
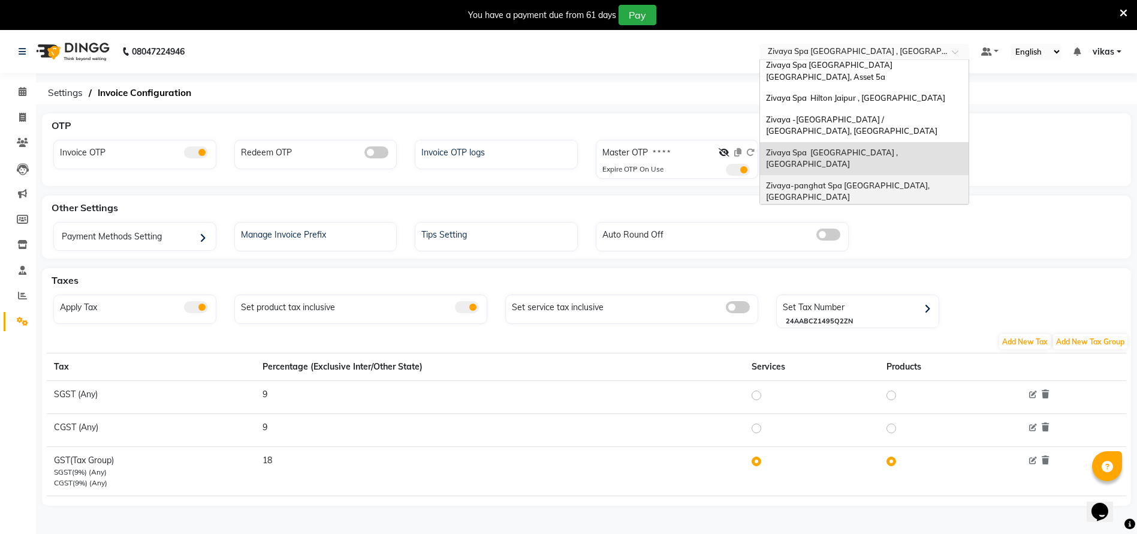
click at [817, 180] on span "Zivaya-panghat Spa [GEOGRAPHIC_DATA], [GEOGRAPHIC_DATA]" at bounding box center [848, 191] width 165 height 22
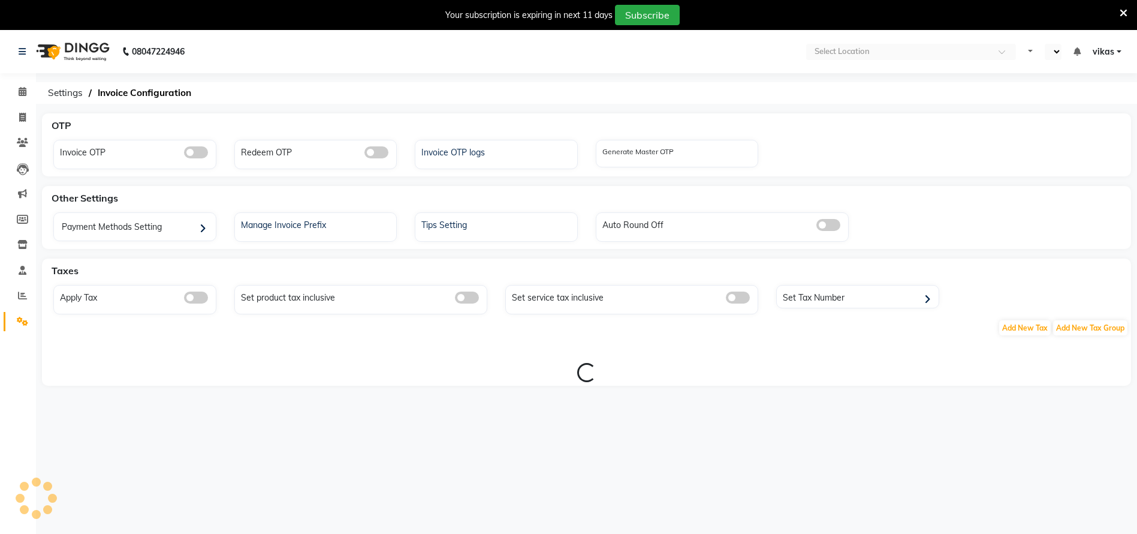
select select "en"
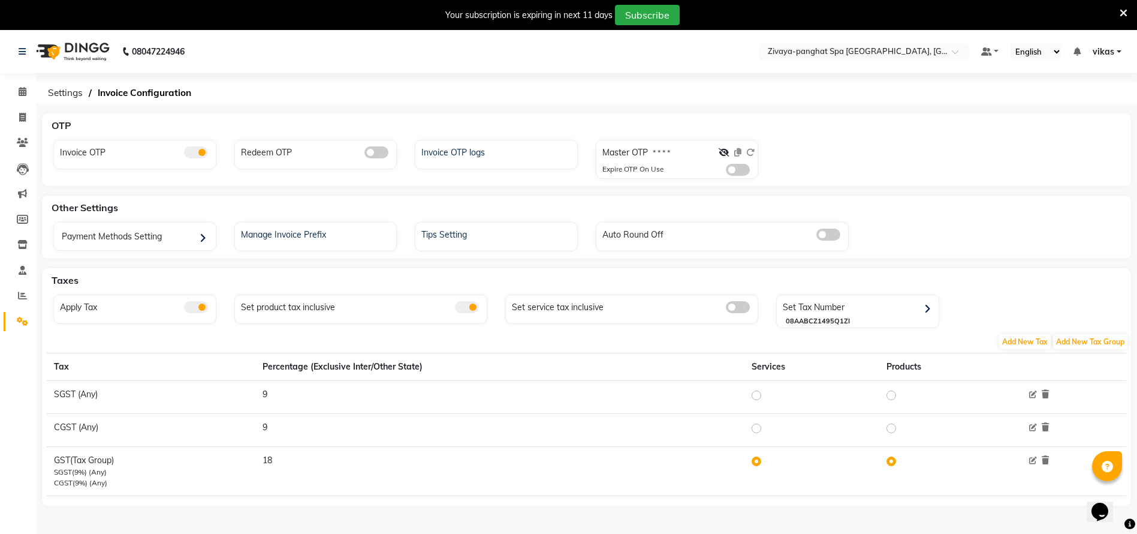
click at [745, 167] on span at bounding box center [738, 170] width 24 height 12
click at [726, 171] on input "checkbox" at bounding box center [726, 171] width 0 height 0
click at [813, 56] on input "text" at bounding box center [853, 53] width 174 height 12
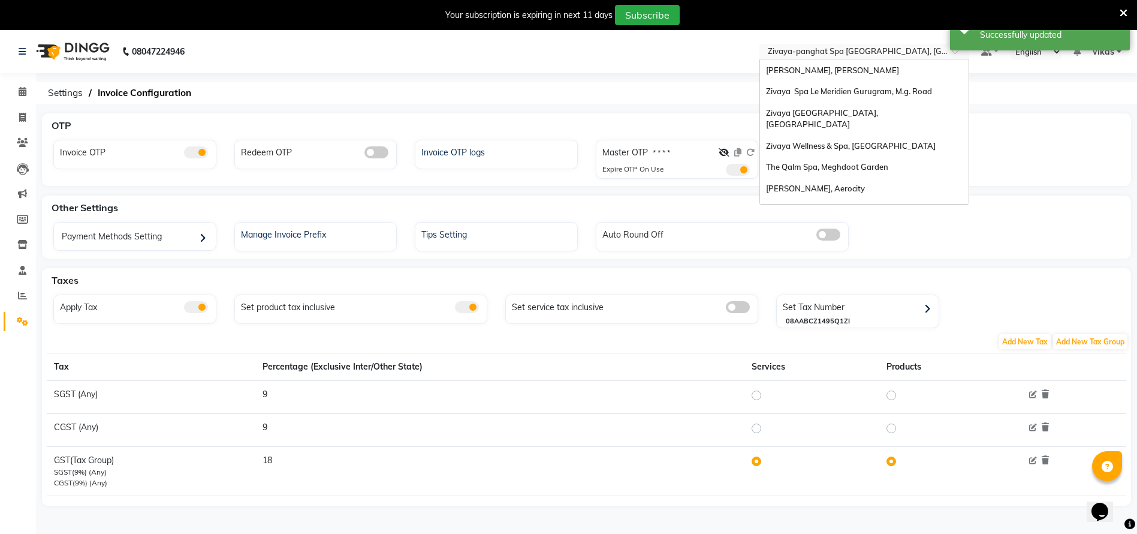
scroll to position [144, 0]
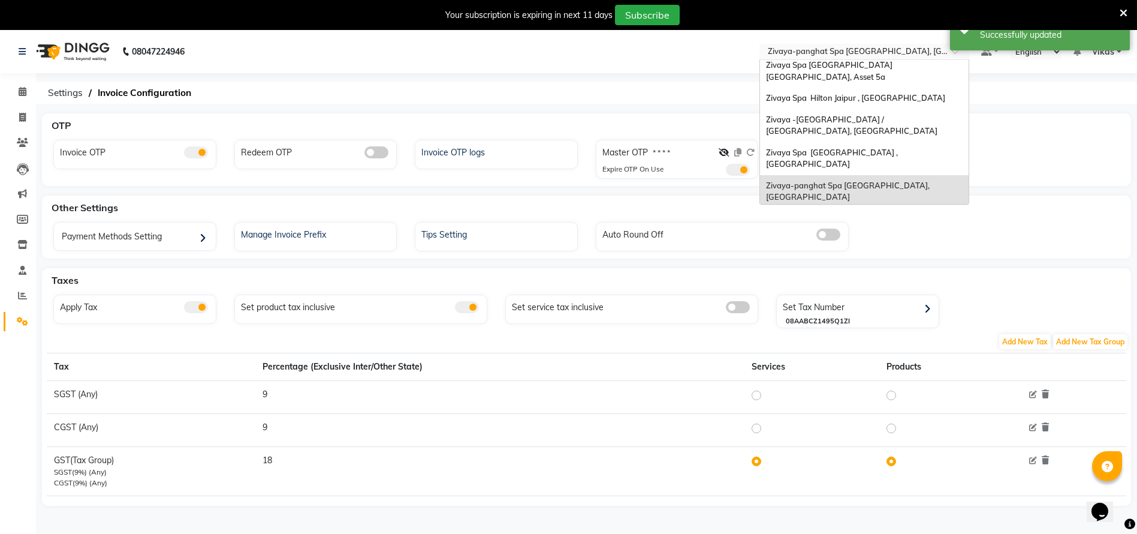
click at [809, 213] on span "Zivaya Wellness & Spa, [GEOGRAPHIC_DATA]" at bounding box center [851, 218] width 170 height 10
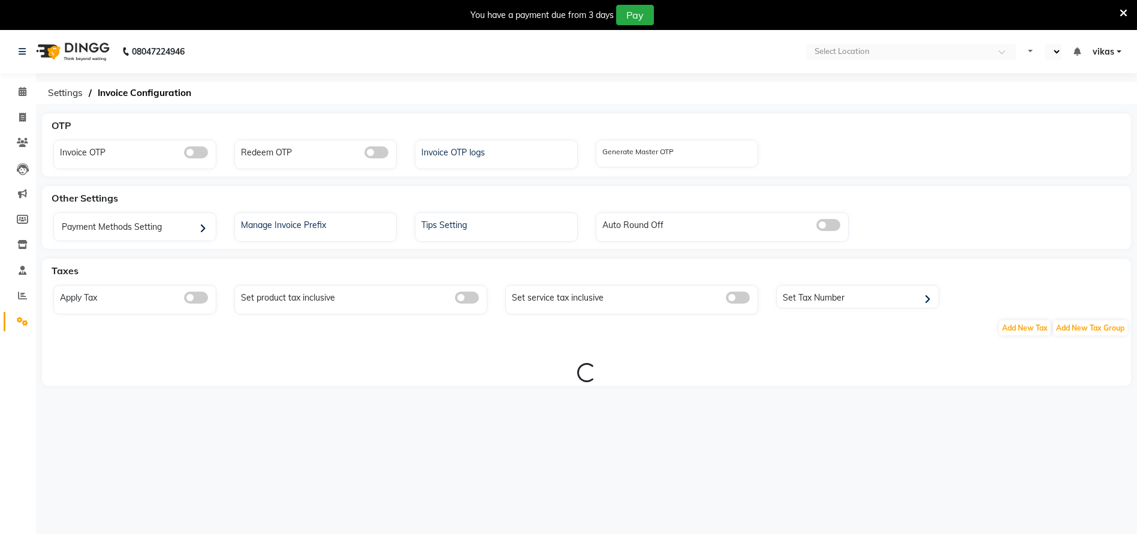
select select "en"
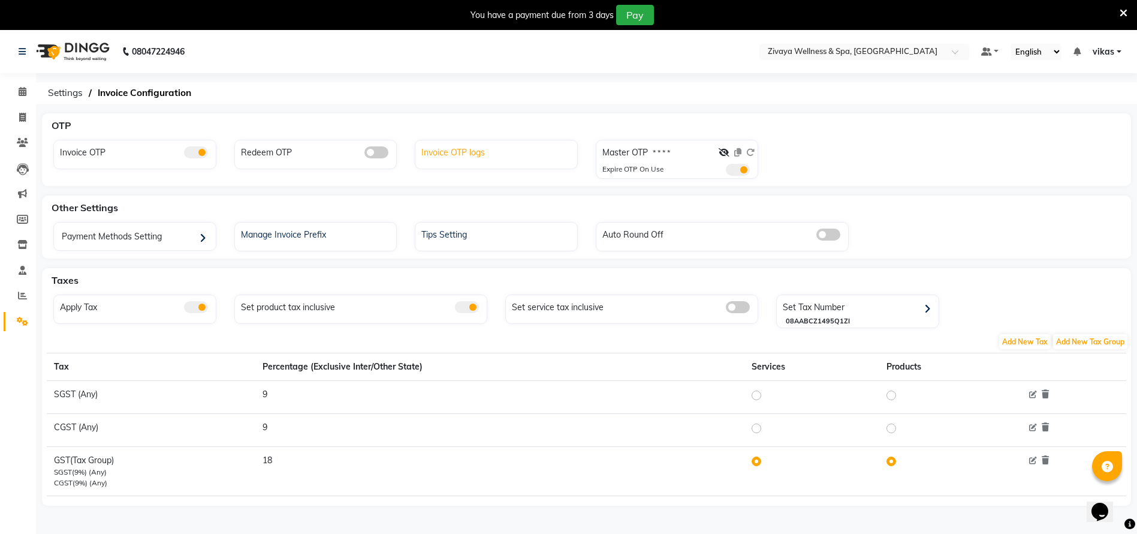
click at [424, 155] on div "Invoice OTP logs" at bounding box center [497, 151] width 159 height 16
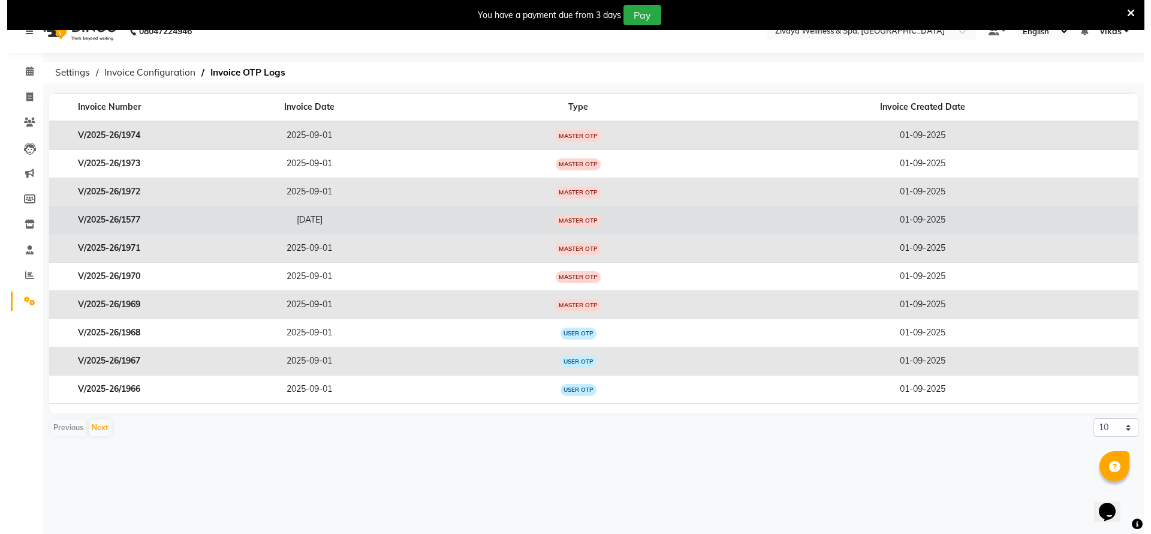
scroll to position [30, 0]
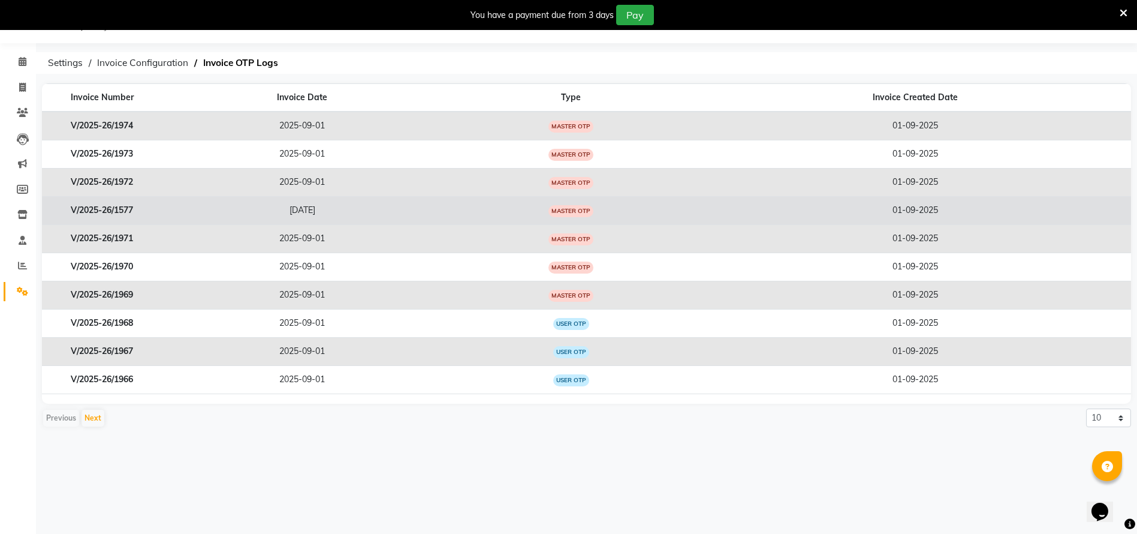
click at [390, 200] on td "2025-08-06" at bounding box center [302, 211] width 281 height 28
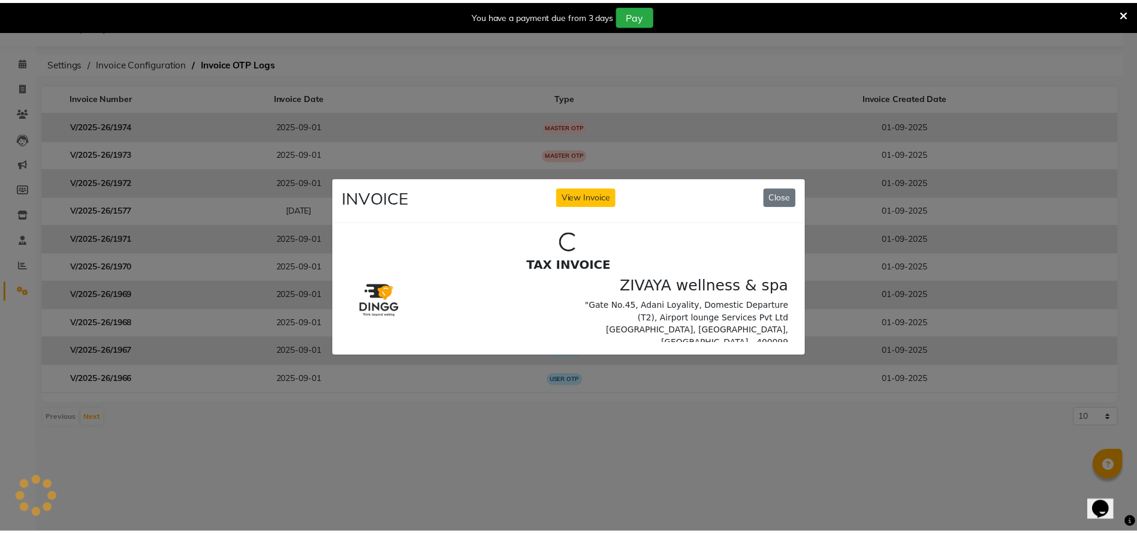
scroll to position [0, 0]
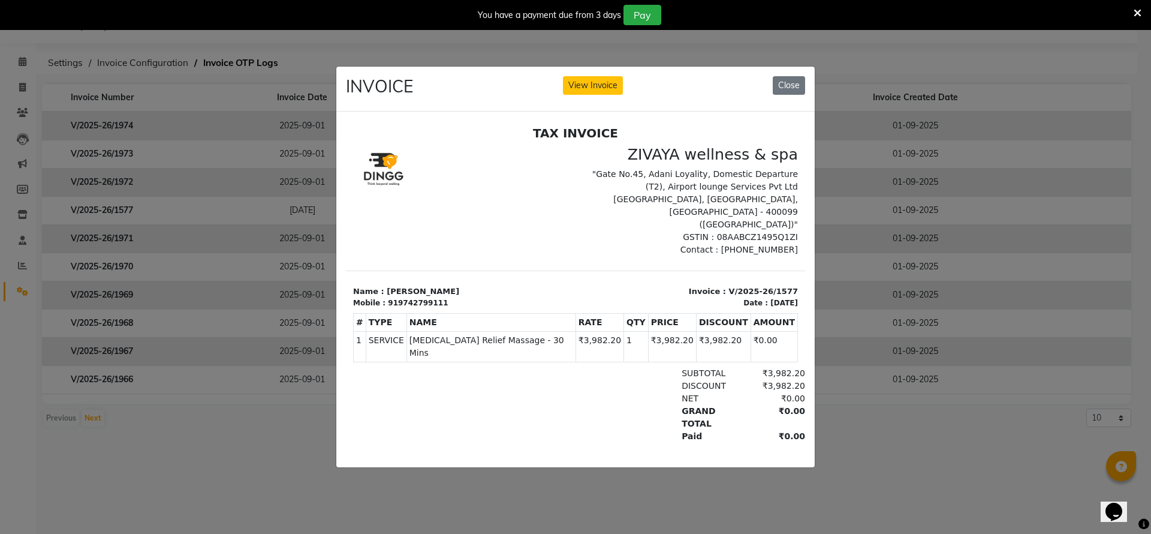
click at [571, 67] on div "INVOICE View Invoice Close" at bounding box center [575, 89] width 478 height 45
click at [579, 76] on button "View Invoice" at bounding box center [593, 85] width 60 height 19
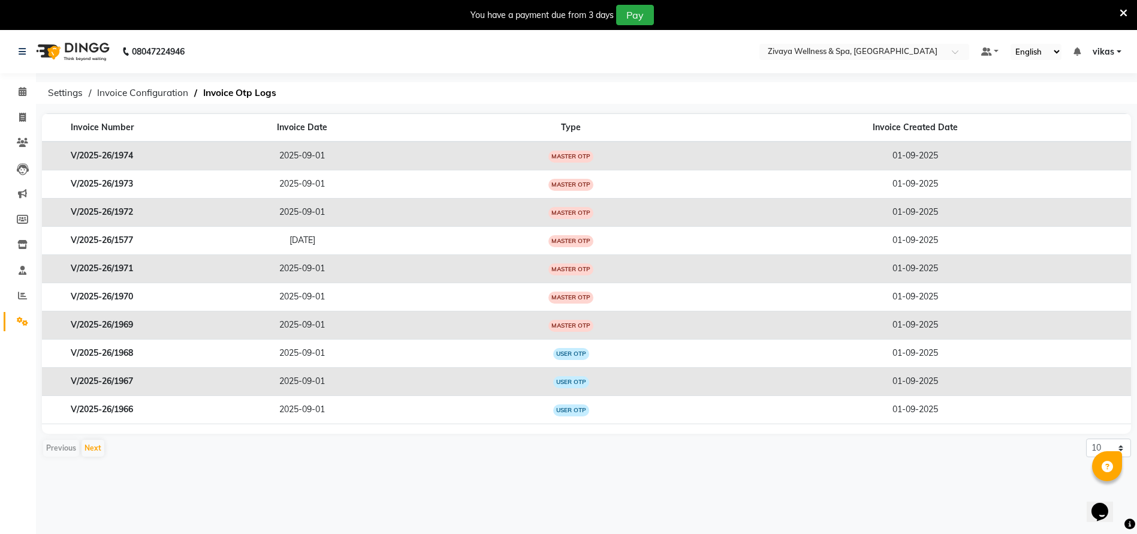
click at [1126, 8] on icon at bounding box center [1124, 13] width 8 height 11
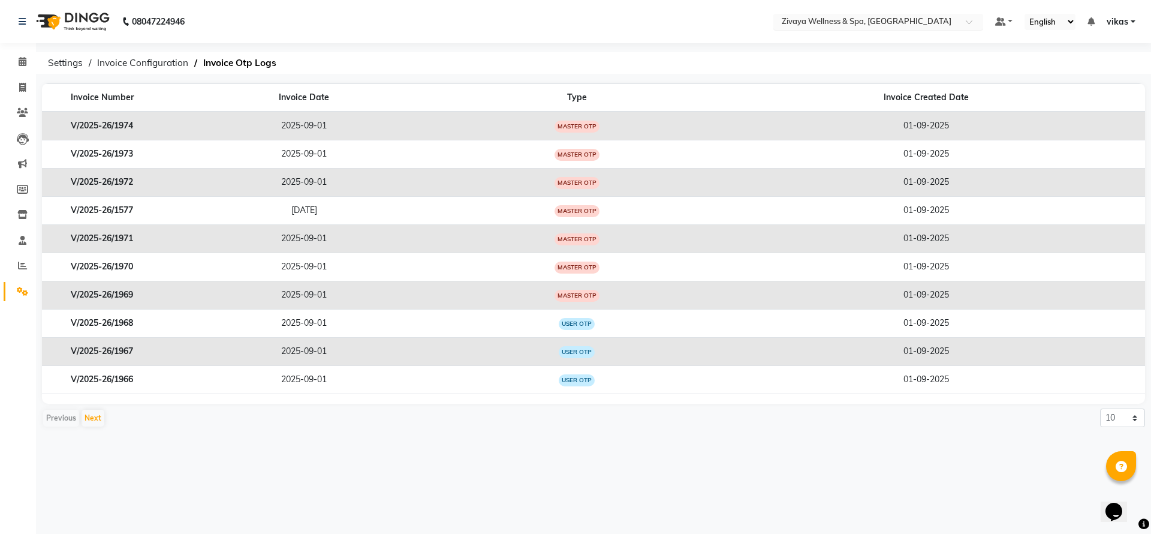
click at [796, 19] on input "text" at bounding box center [866, 23] width 174 height 12
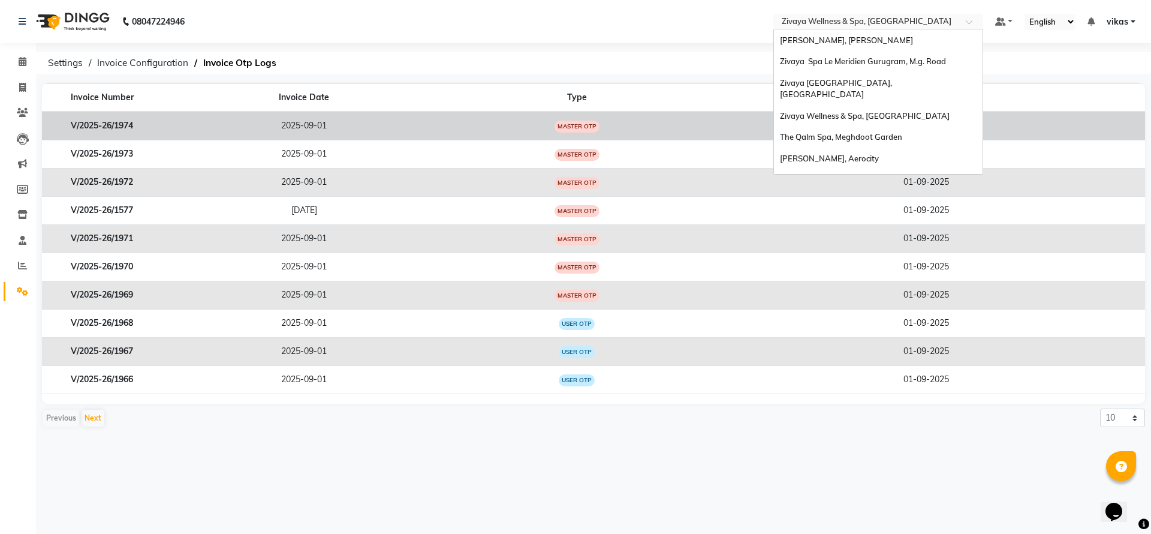
scroll to position [144, 0]
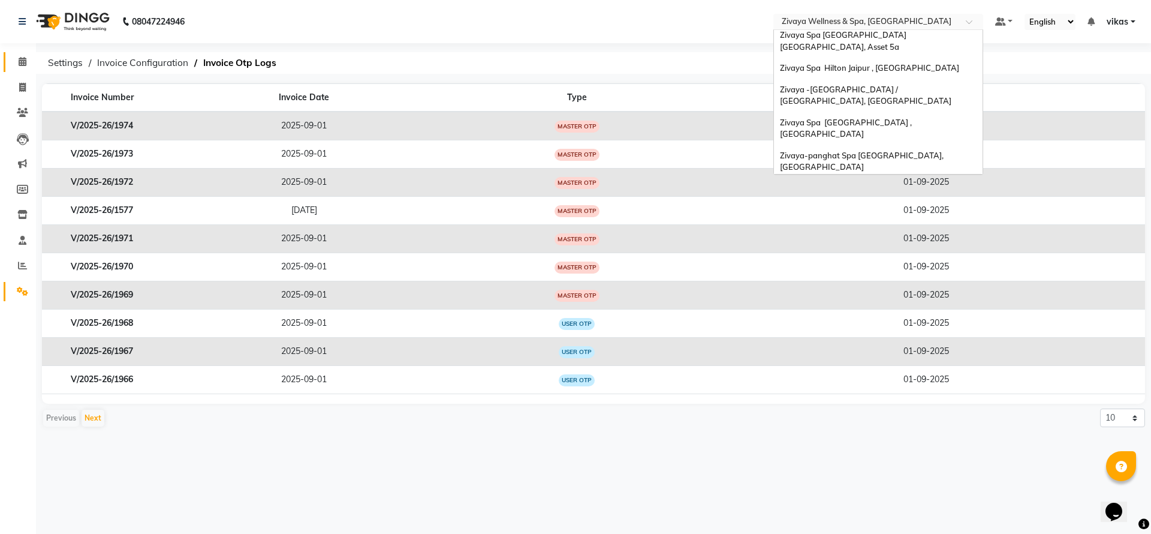
click at [20, 52] on link "Calendar" at bounding box center [18, 62] width 29 height 20
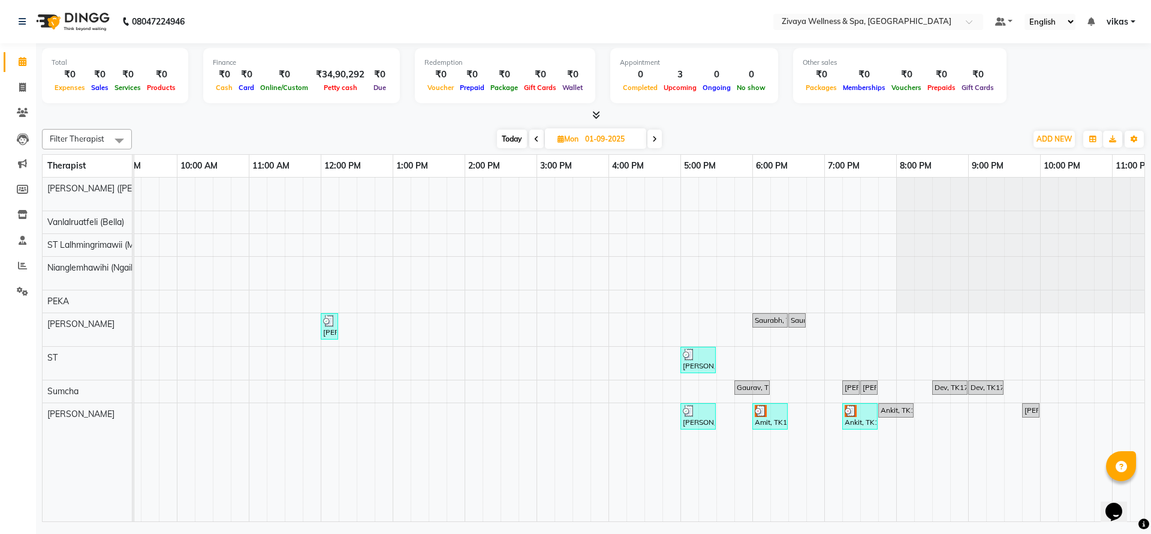
scroll to position [0, 716]
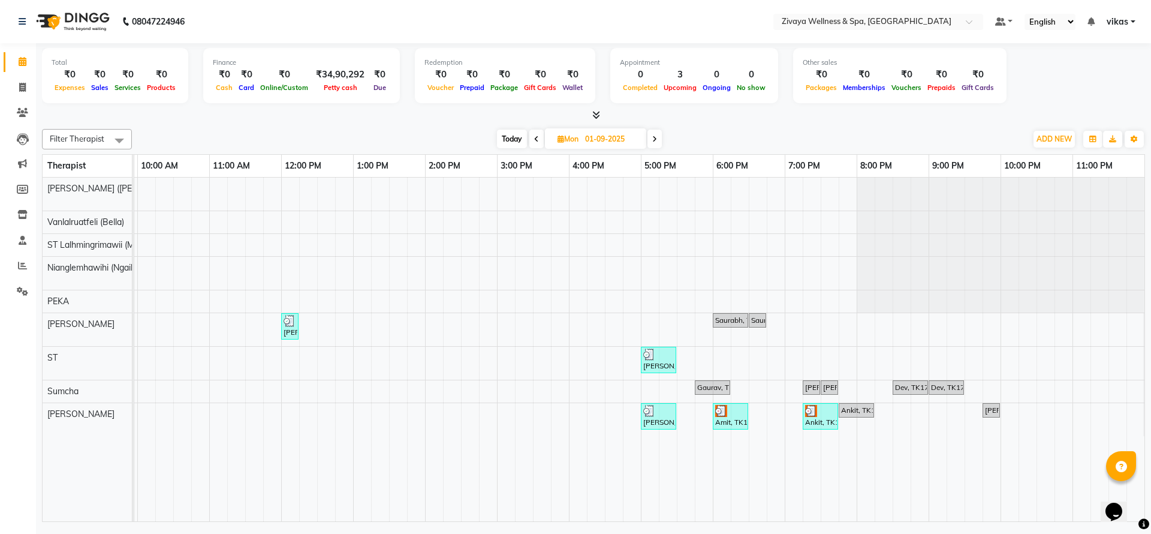
drag, startPoint x: 523, startPoint y: 153, endPoint x: 510, endPoint y: 143, distance: 16.6
click at [522, 151] on div "Filter Therapist Select All Immanuel Lalthuoizing (Emma) Joseph Laldinpuia Nian…" at bounding box center [593, 322] width 1103 height 397
click at [510, 143] on span "Today" at bounding box center [512, 138] width 30 height 19
type input "02-09-2025"
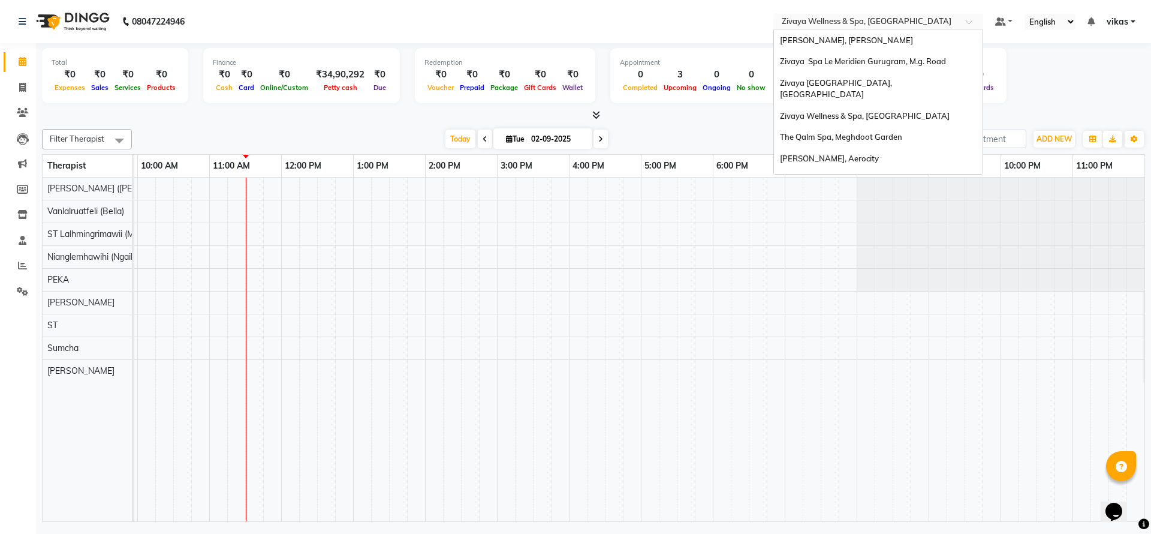
click at [831, 16] on span "Zivaya Wellness & Spa, [GEOGRAPHIC_DATA]" at bounding box center [867, 21] width 170 height 10
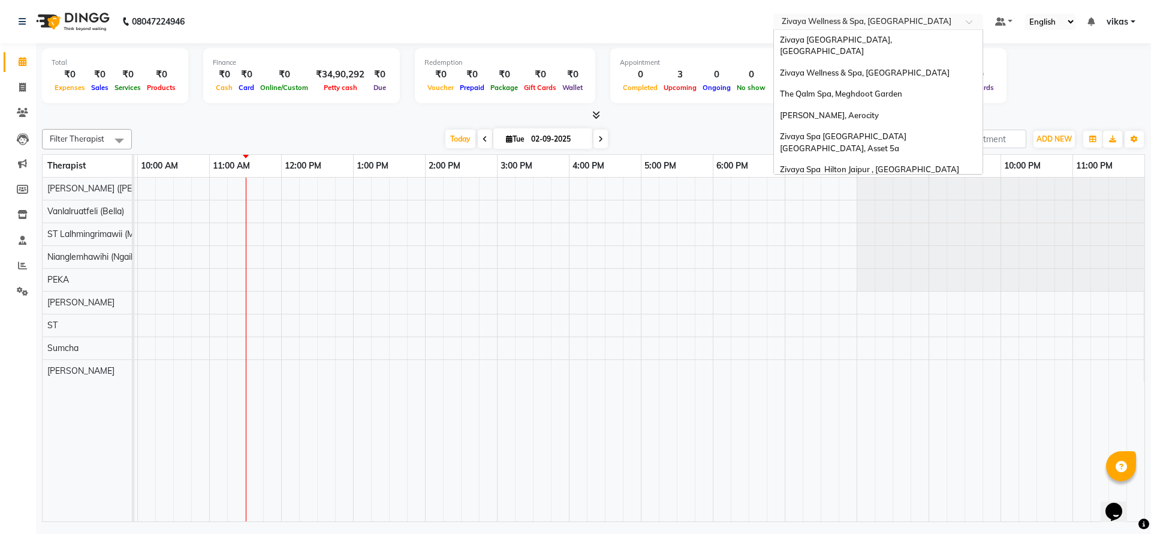
scroll to position [0, 0]
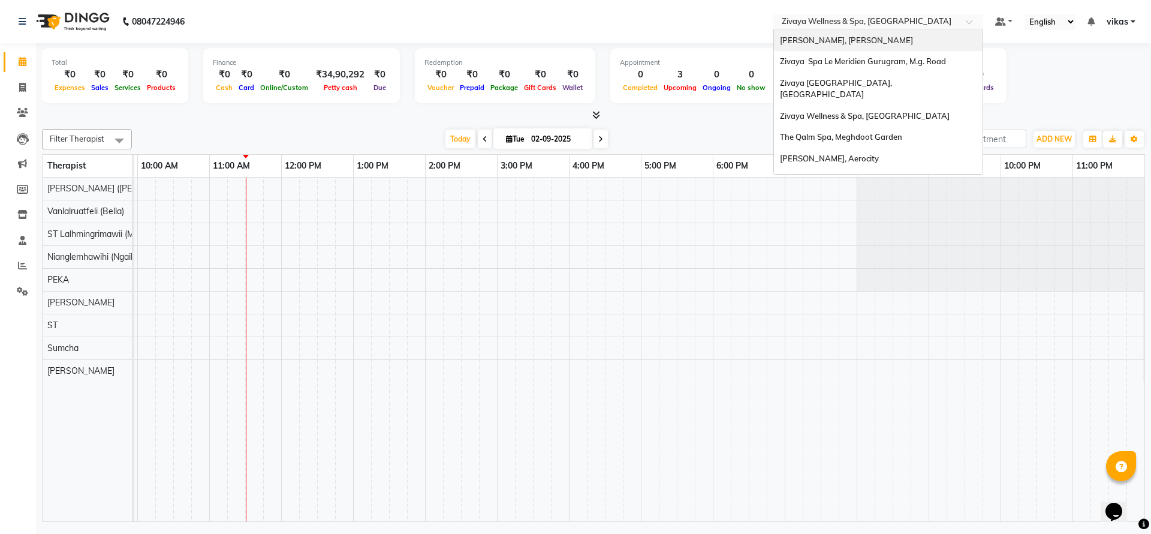
click at [848, 47] on div "[PERSON_NAME], [PERSON_NAME]" at bounding box center [878, 41] width 209 height 22
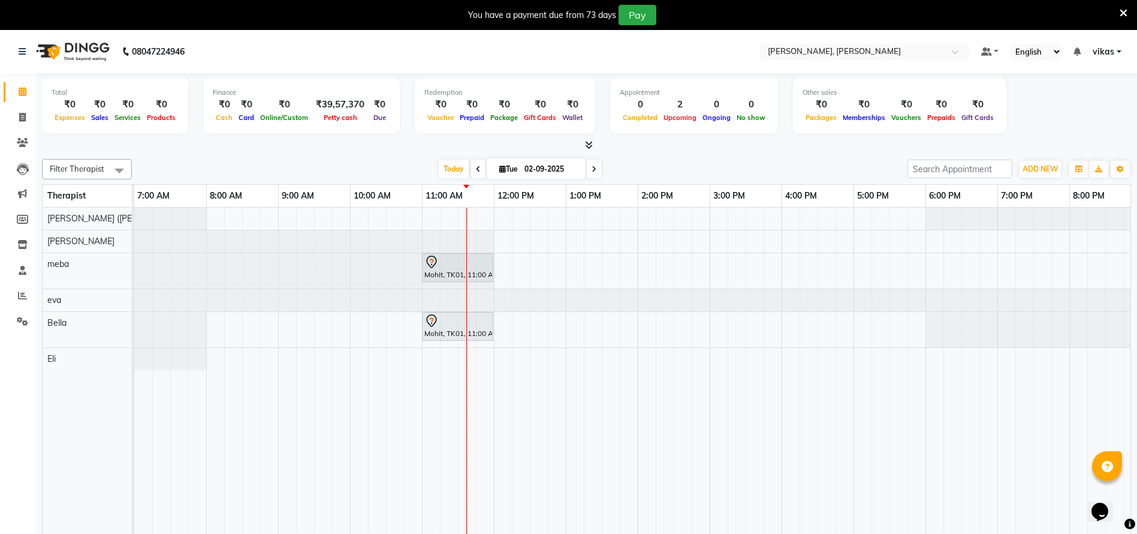
click at [1126, 11] on icon at bounding box center [1124, 13] width 8 height 11
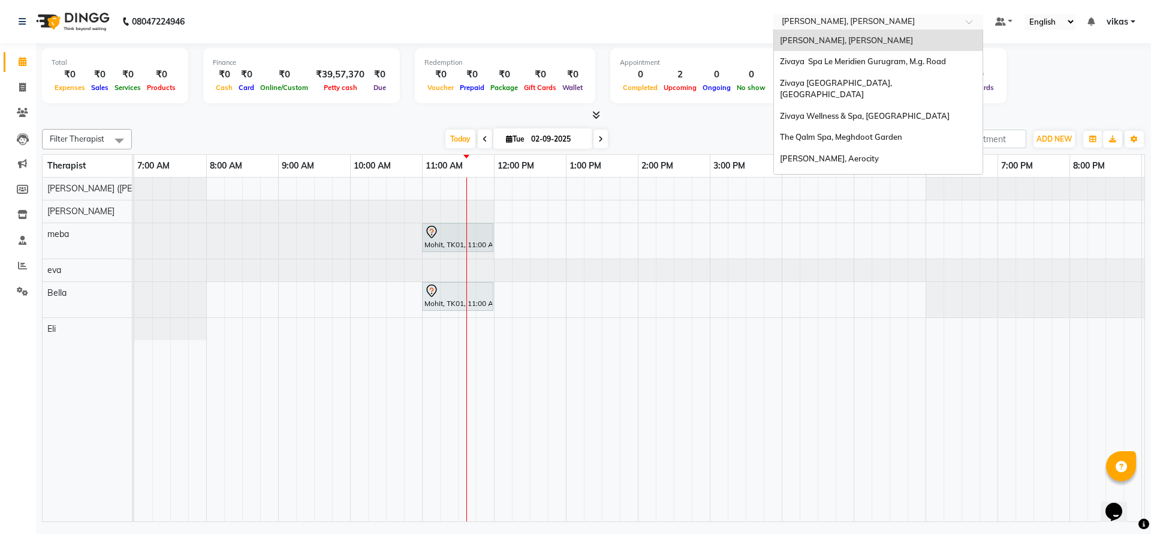
click at [832, 20] on input "text" at bounding box center [866, 23] width 174 height 12
click at [873, 88] on div "Zivaya [GEOGRAPHIC_DATA], [GEOGRAPHIC_DATA]" at bounding box center [878, 89] width 209 height 33
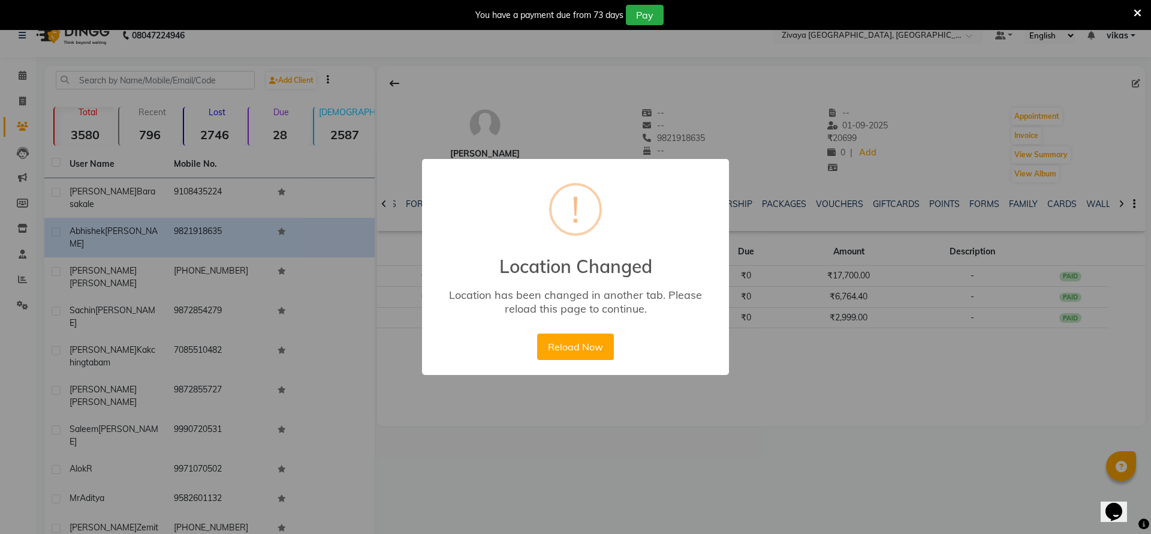
scroll to position [16, 0]
click at [545, 344] on button "Reload Now" at bounding box center [575, 346] width 76 height 26
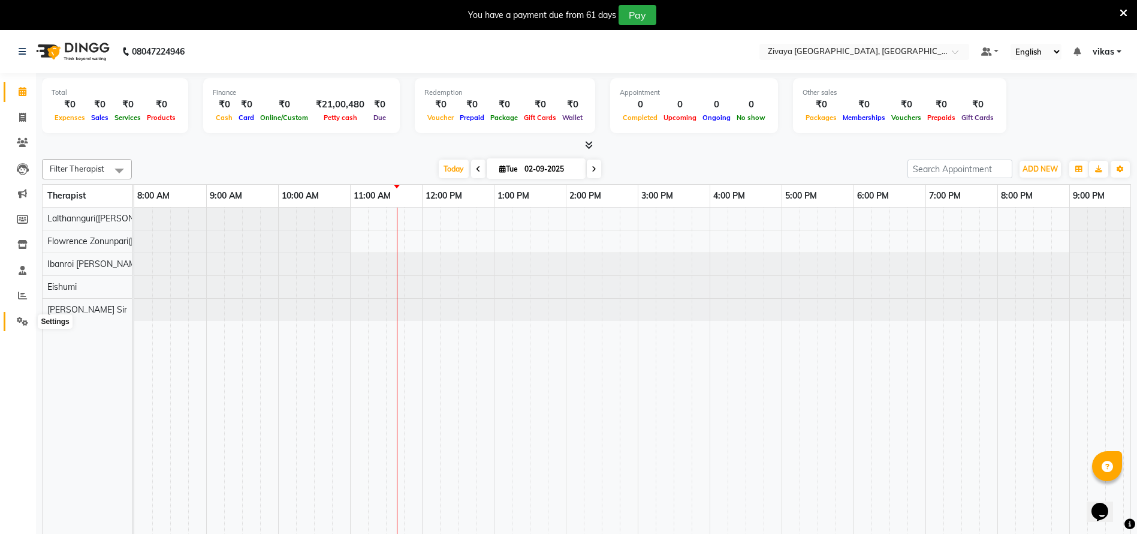
click at [17, 327] on span at bounding box center [22, 322] width 21 height 14
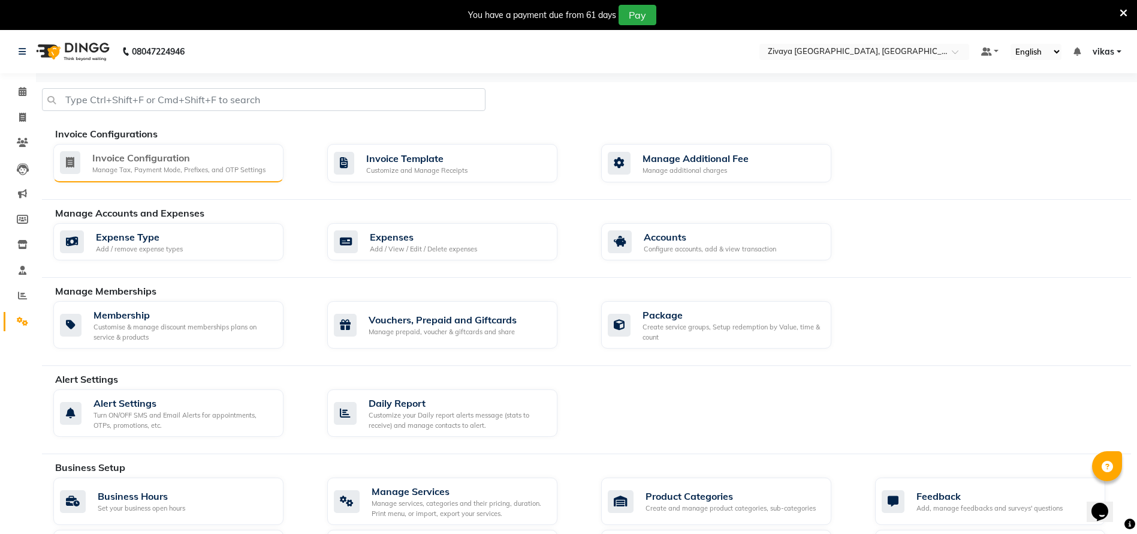
click at [110, 170] on div "Manage Tax, Payment Mode, Prefixes, and OTP Settings" at bounding box center [178, 170] width 173 height 10
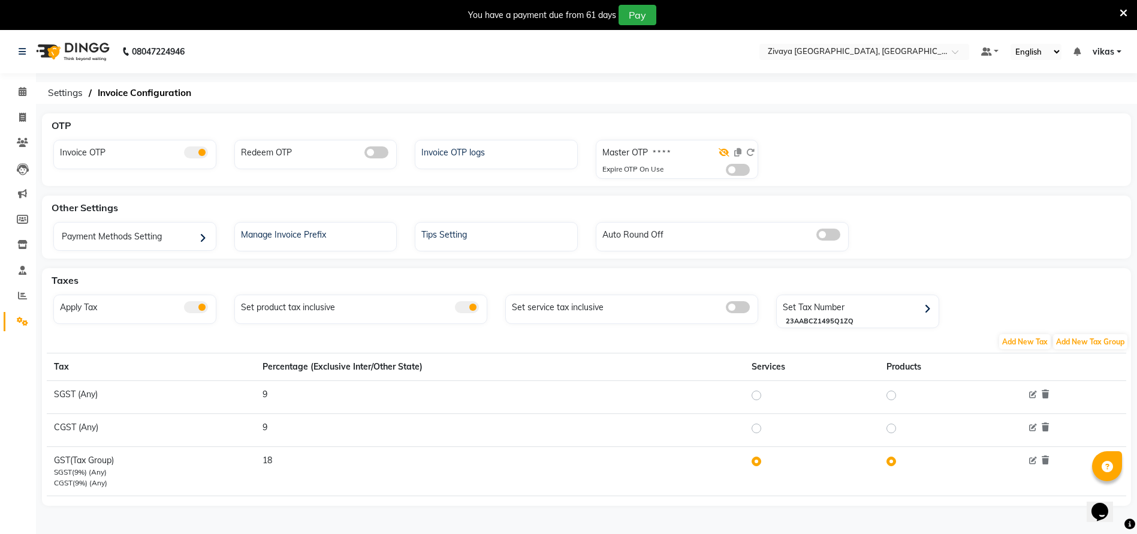
click at [725, 152] on icon at bounding box center [724, 152] width 11 height 8
click at [737, 150] on icon at bounding box center [737, 152] width 7 height 8
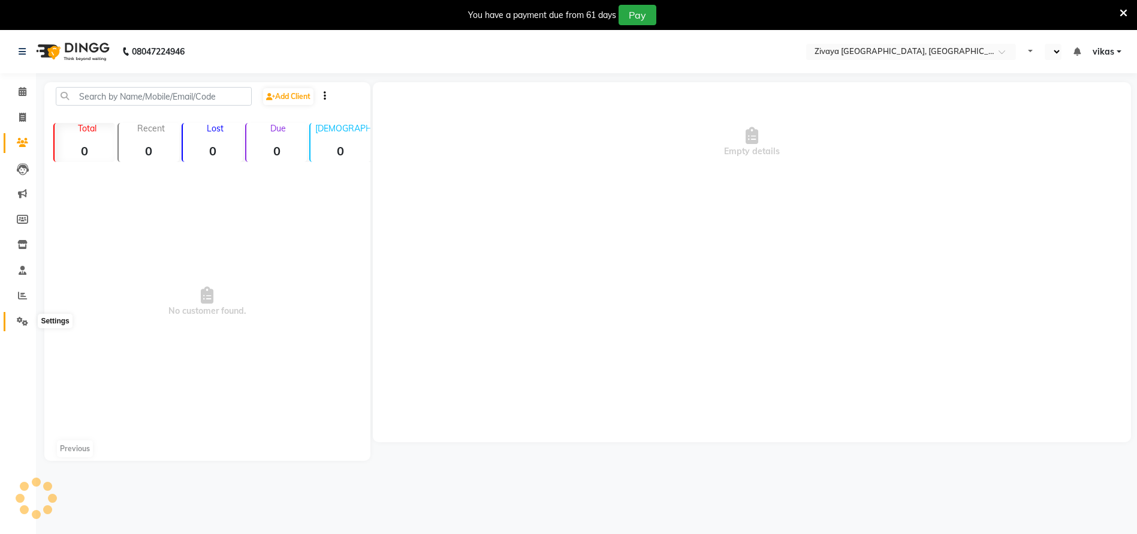
select select "en"
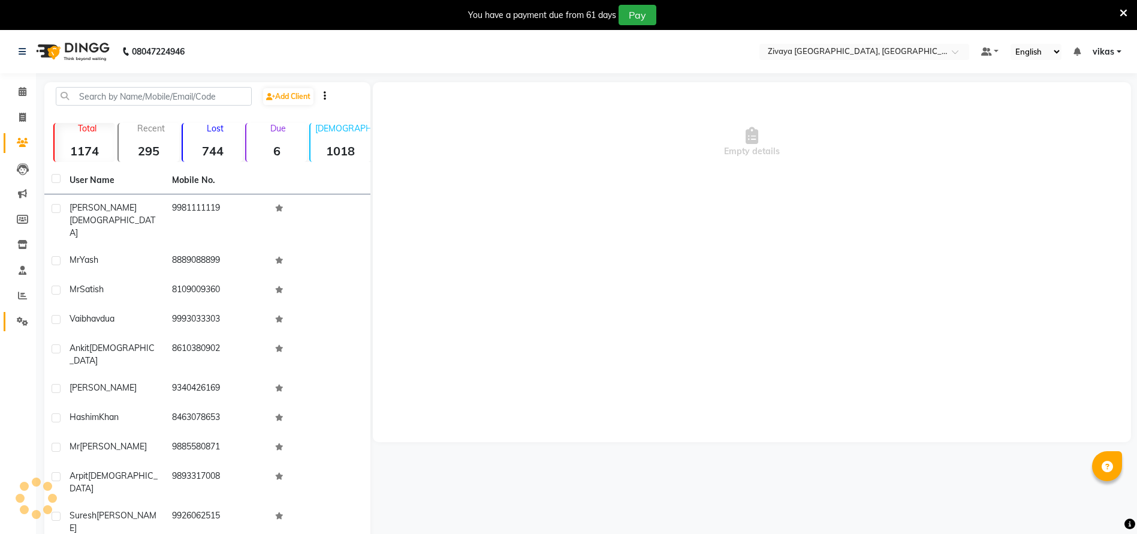
click at [17, 314] on link "Settings" at bounding box center [18, 322] width 29 height 20
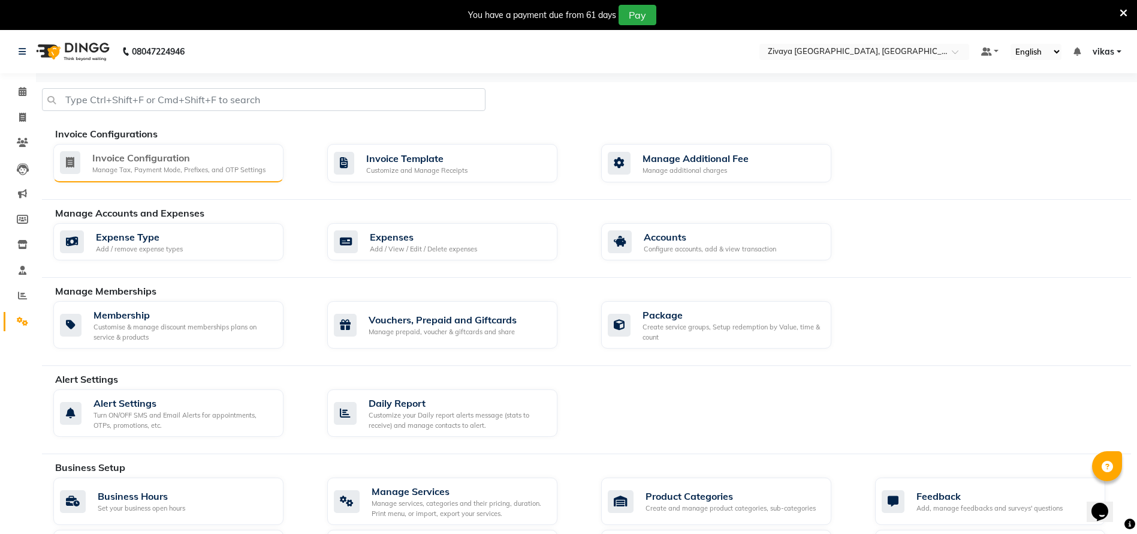
click at [189, 162] on div "Invoice Configuration" at bounding box center [178, 157] width 173 height 14
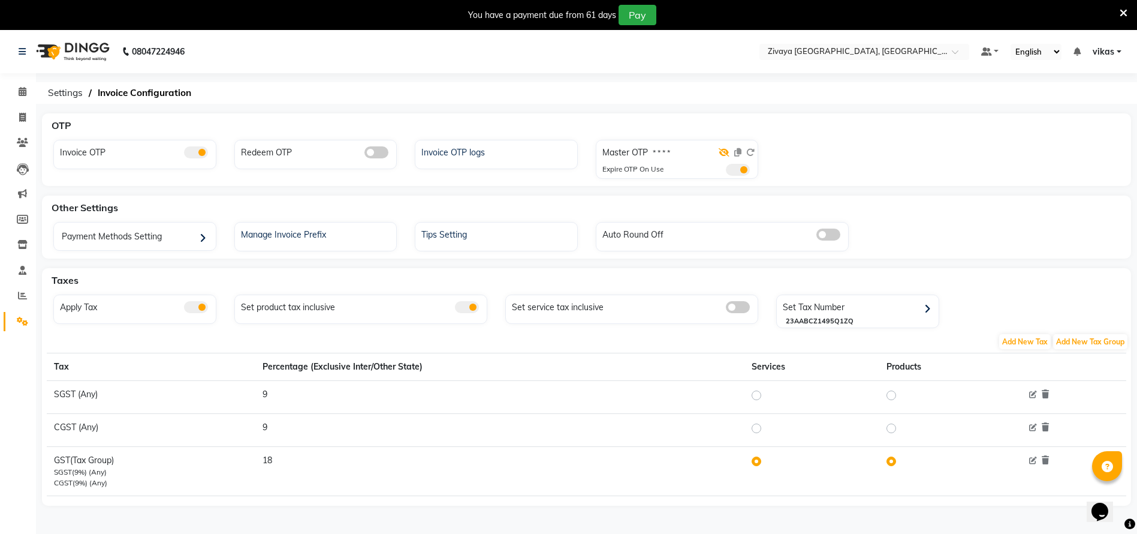
click at [724, 150] on icon at bounding box center [724, 152] width 11 height 8
click at [741, 170] on span at bounding box center [738, 170] width 24 height 12
click at [726, 171] on input "checkbox" at bounding box center [726, 171] width 0 height 0
click at [736, 149] on icon at bounding box center [737, 152] width 7 height 8
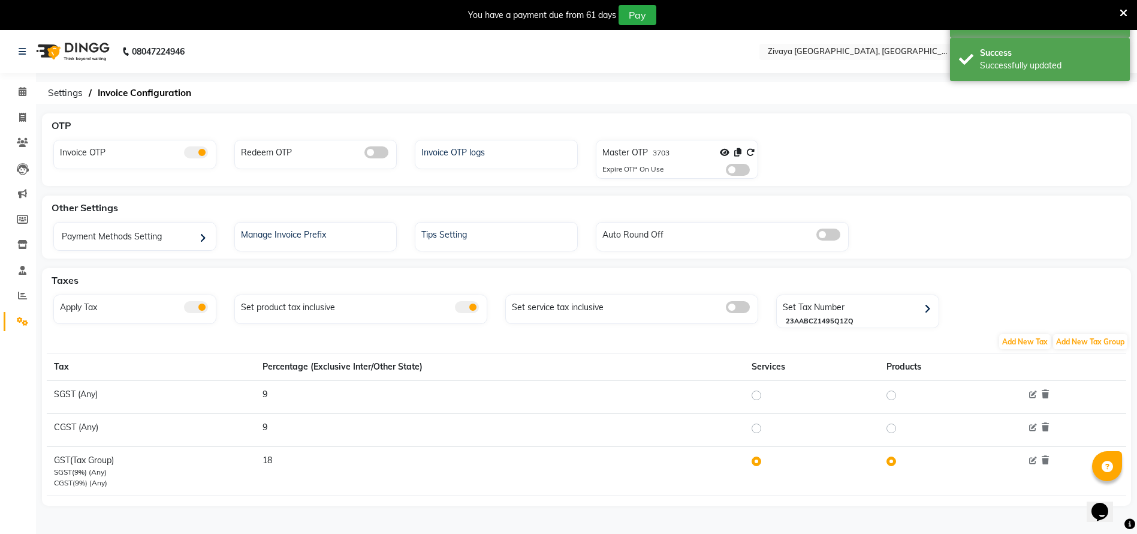
click at [1123, 8] on icon at bounding box center [1124, 13] width 8 height 11
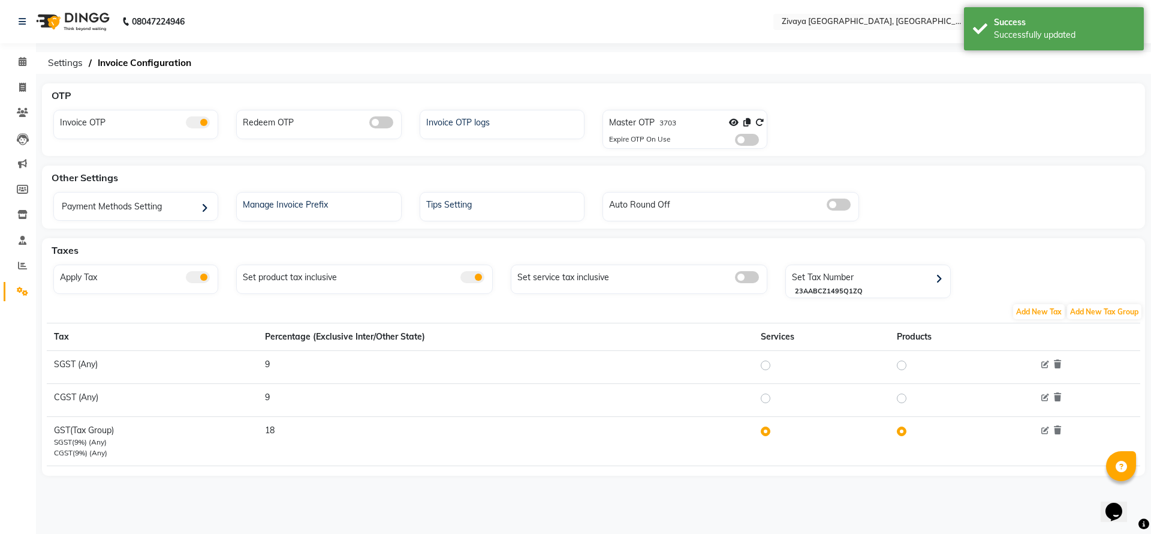
click at [14, 73] on li "Calendar" at bounding box center [18, 62] width 36 height 26
click at [22, 59] on icon at bounding box center [23, 61] width 8 height 9
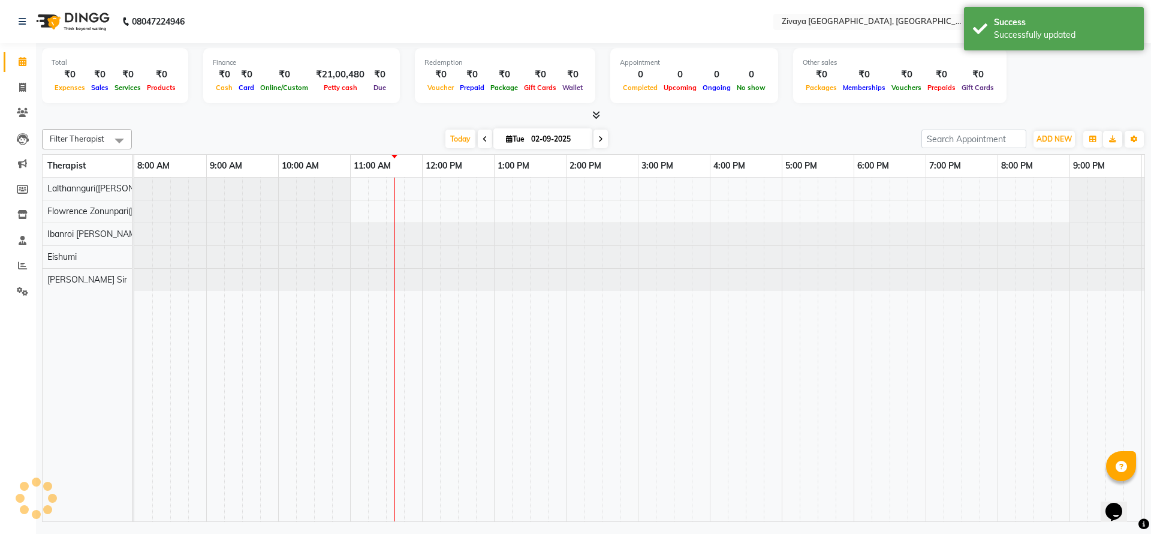
scroll to position [0, 141]
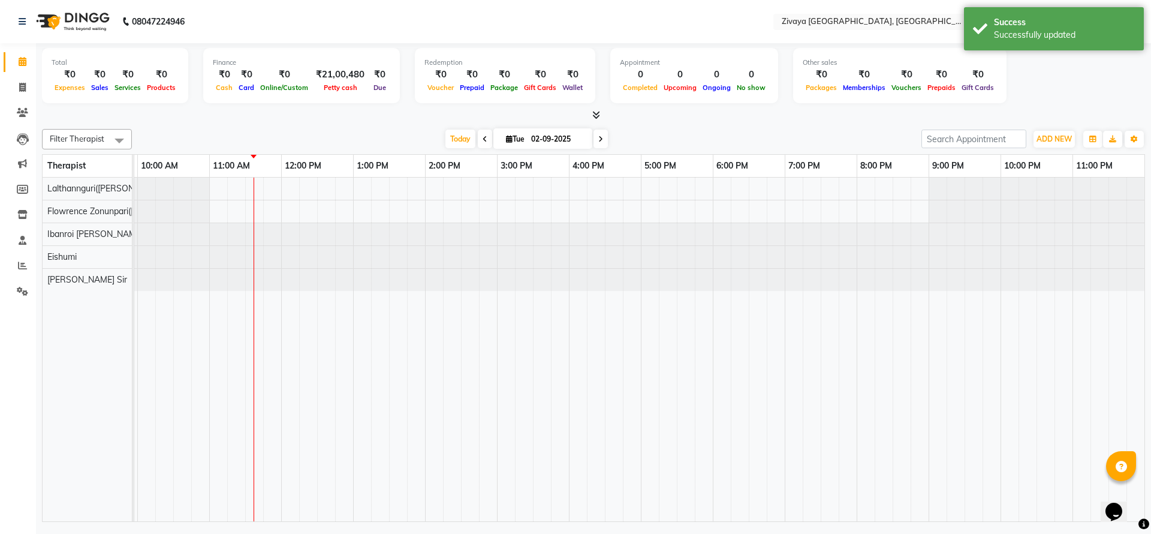
click at [480, 132] on span at bounding box center [485, 138] width 14 height 19
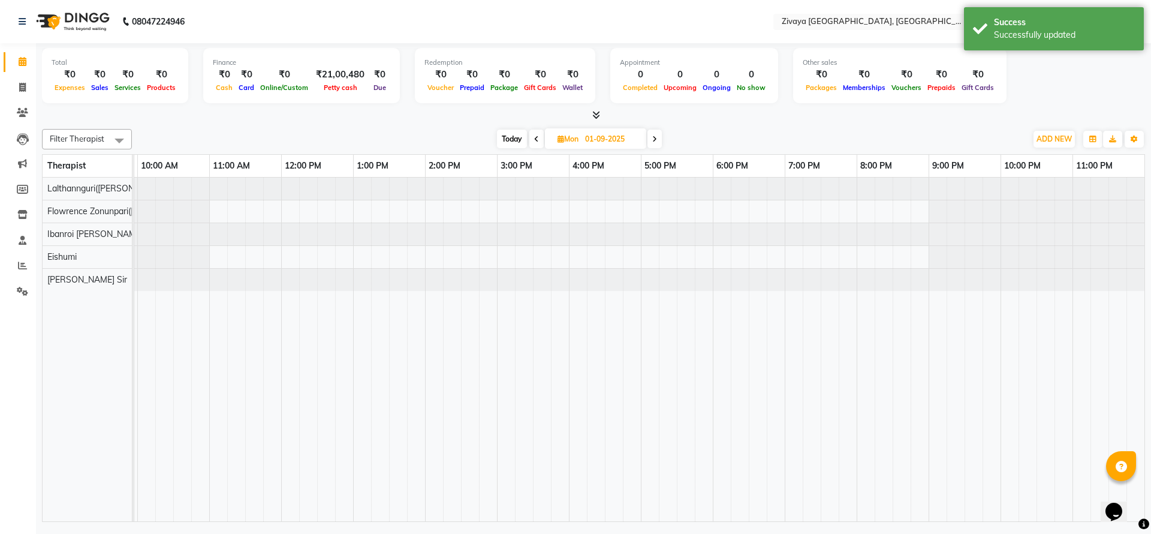
click at [480, 134] on div "Today Mon 01-09-2025" at bounding box center [579, 139] width 882 height 18
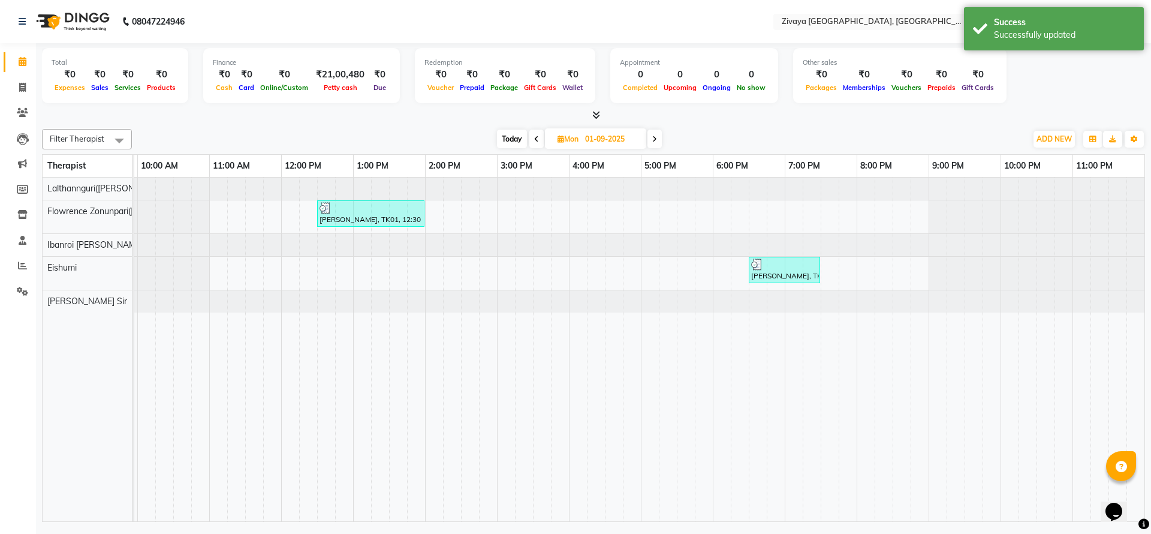
click at [538, 134] on span at bounding box center [536, 138] width 14 height 19
type input "31-08-2025"
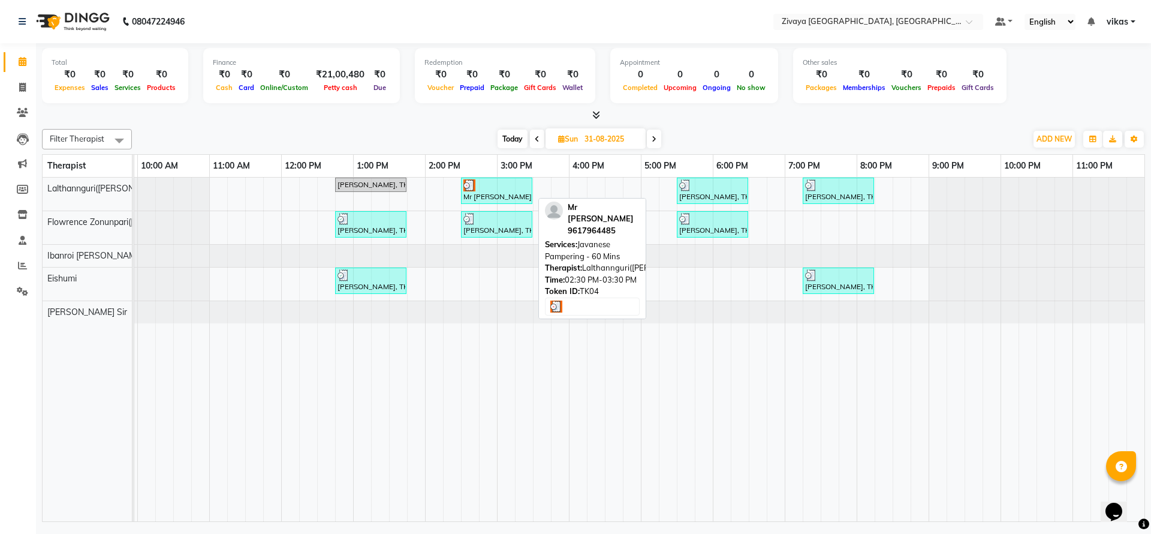
click at [499, 192] on div "Mr Vicky, TK04, 02:30 PM-03:30 PM, Javanese Pampering - 60 Mins" at bounding box center [496, 190] width 69 height 23
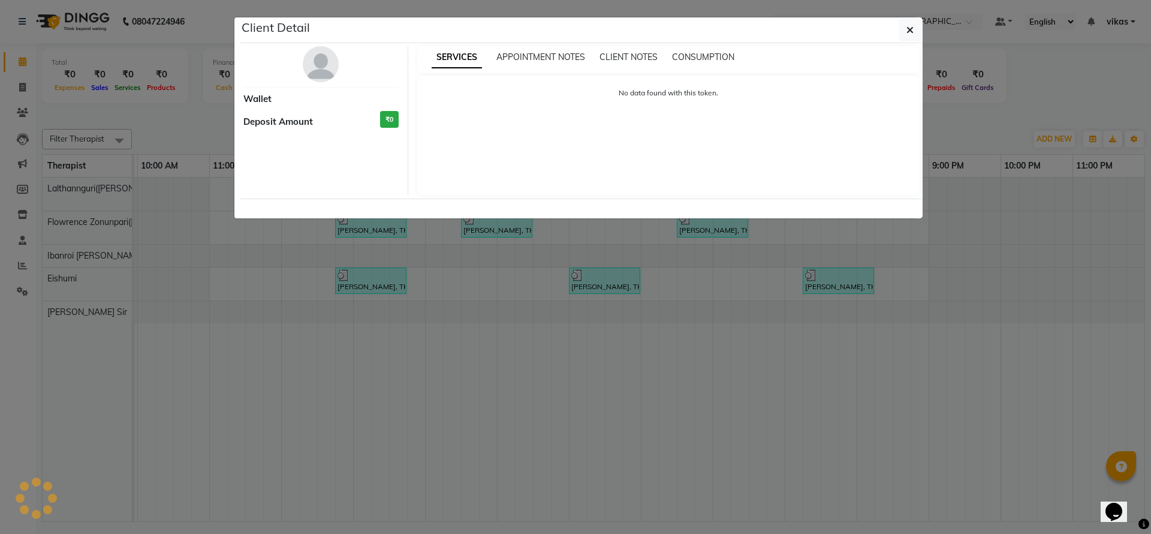
select select "3"
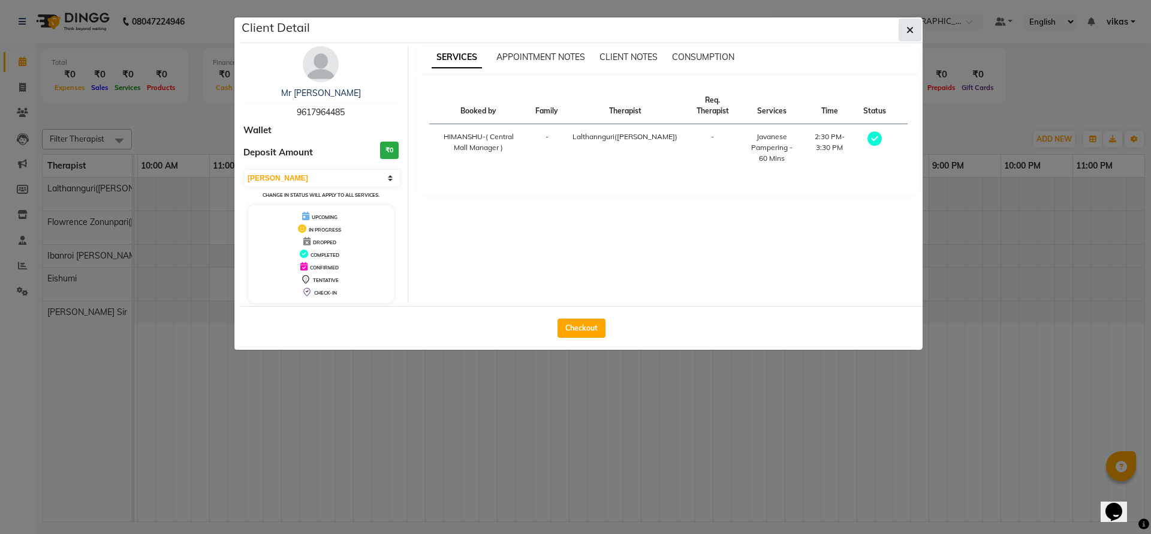
click at [907, 29] on icon "button" at bounding box center [909, 30] width 7 height 10
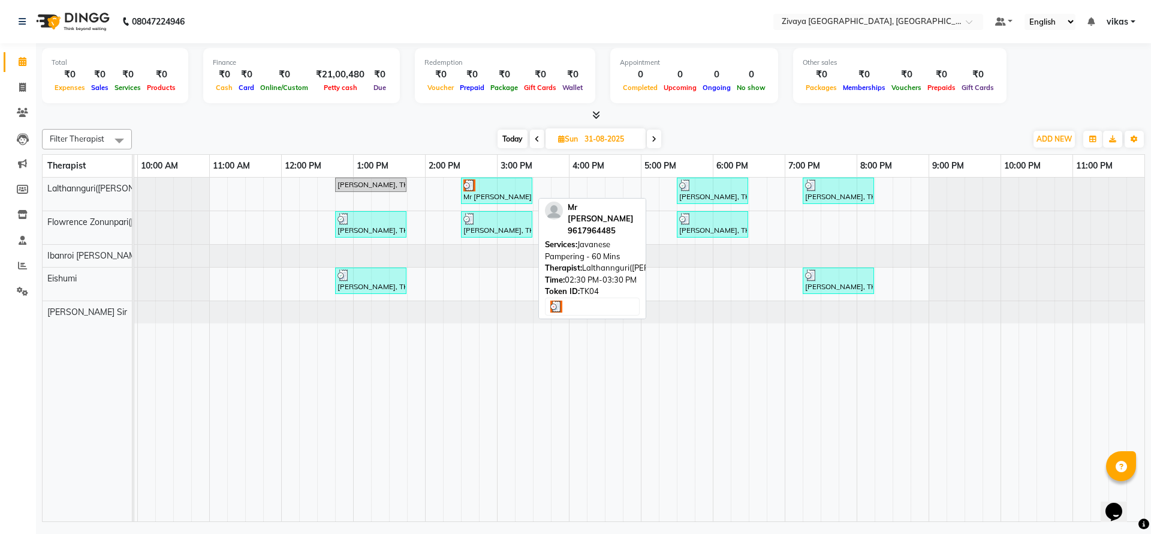
click at [500, 188] on div at bounding box center [496, 185] width 67 height 12
select select "3"
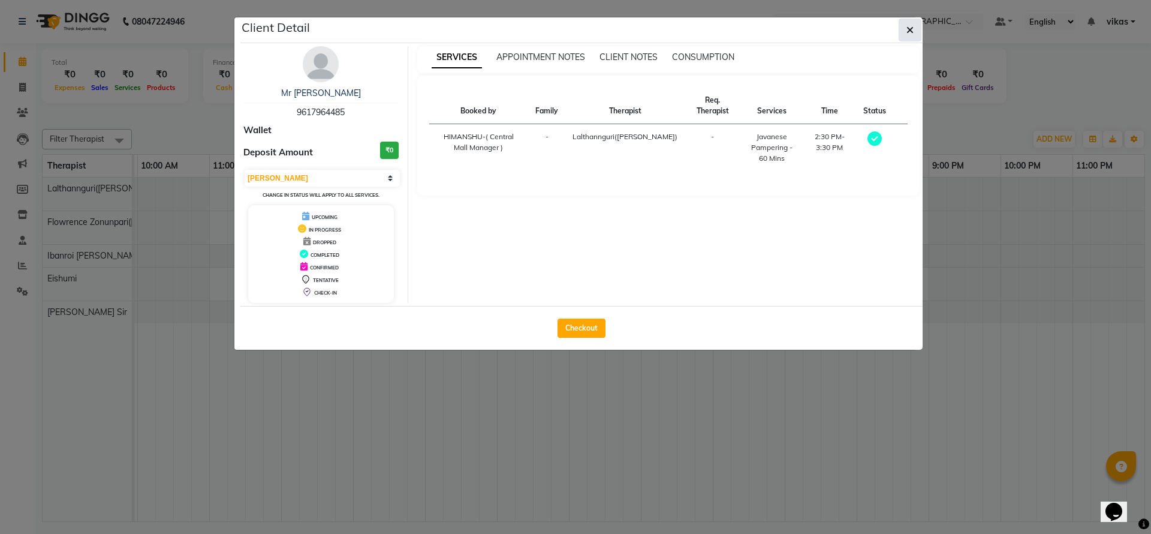
click at [917, 26] on button "button" at bounding box center [910, 30] width 23 height 23
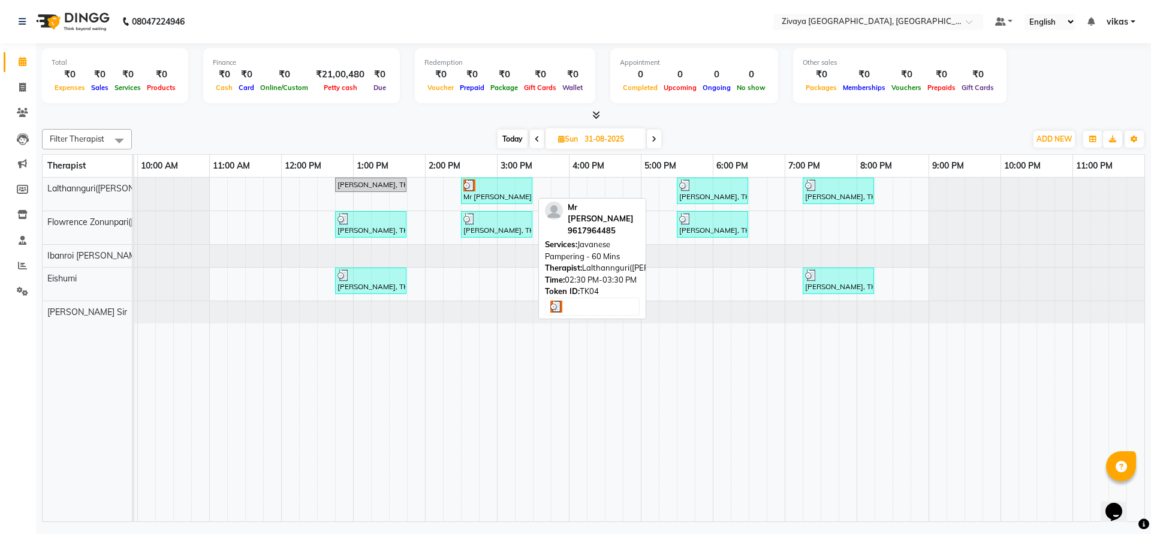
click at [475, 186] on div at bounding box center [496, 185] width 67 height 12
select select "3"
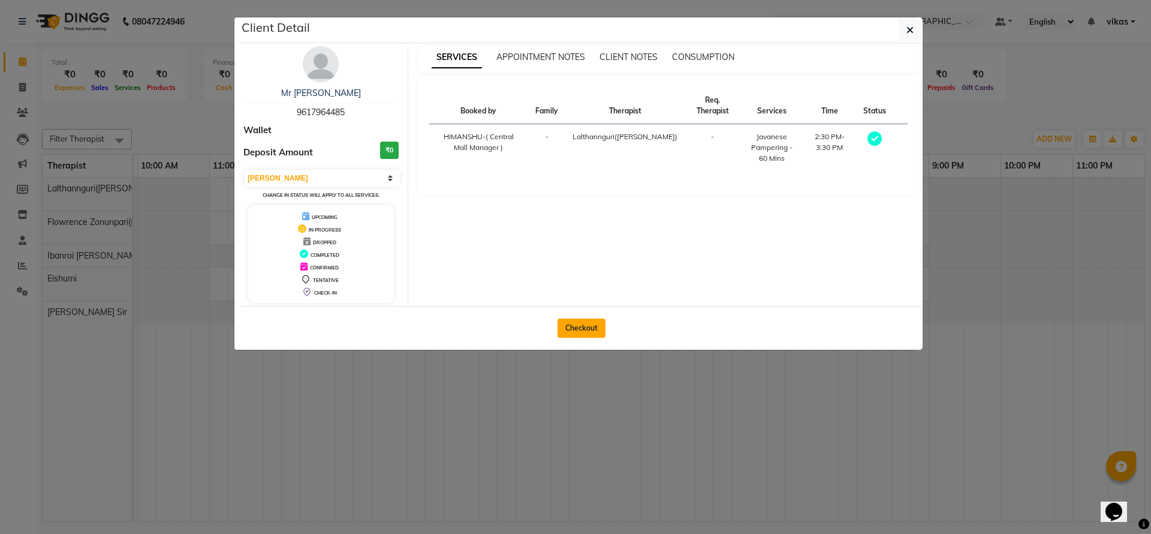
click at [576, 324] on button "Checkout" at bounding box center [582, 327] width 48 height 19
select select "service"
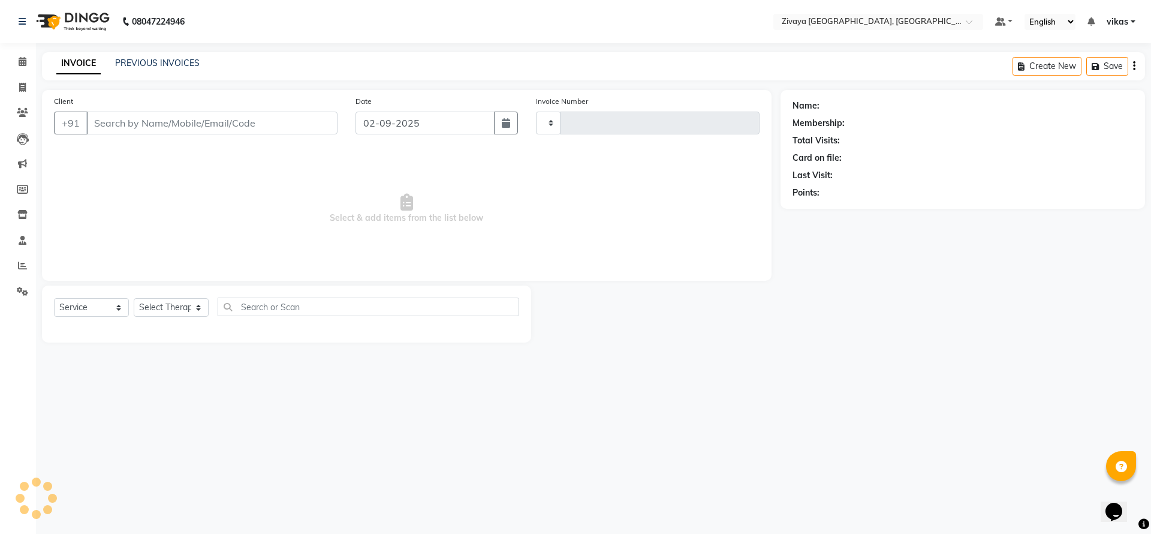
type input "0857"
select select "6509"
type input "9617964485"
type input "31-08-2025"
select select "49516"
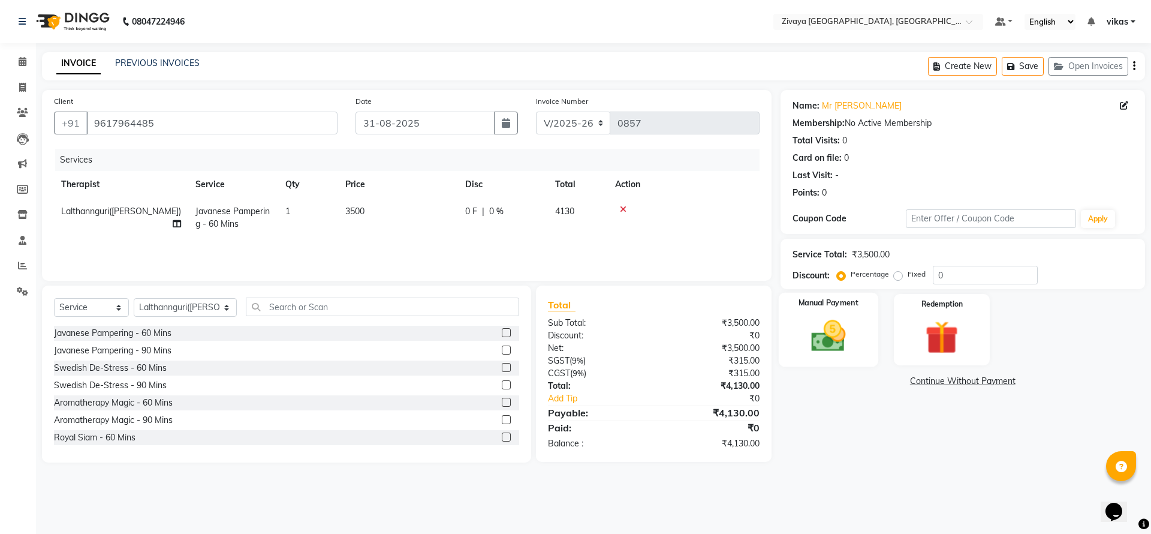
click at [848, 343] on img at bounding box center [828, 336] width 56 height 40
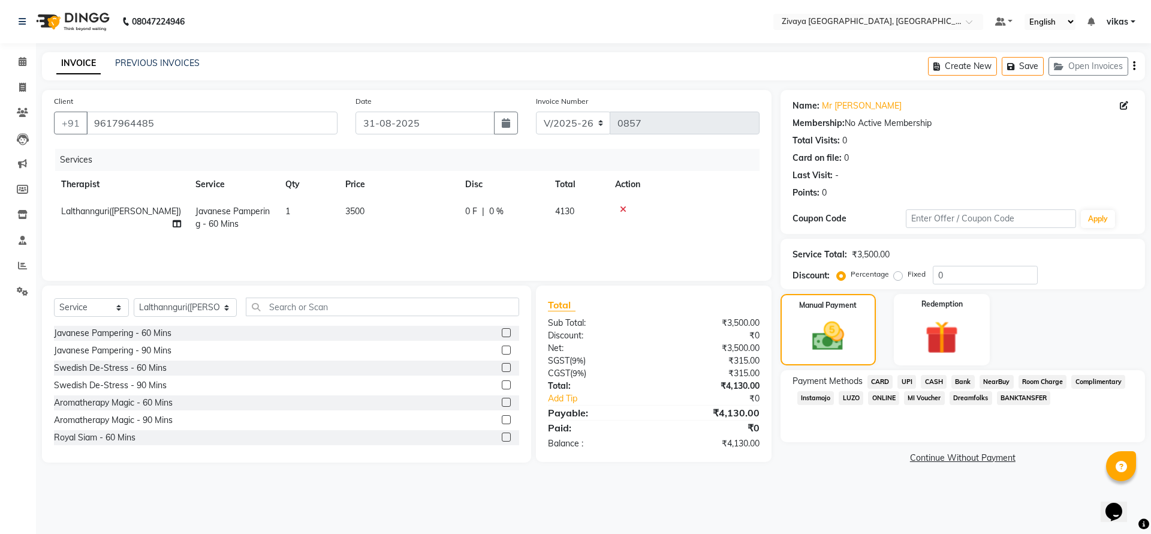
click at [933, 378] on span "CASH" at bounding box center [934, 382] width 26 height 14
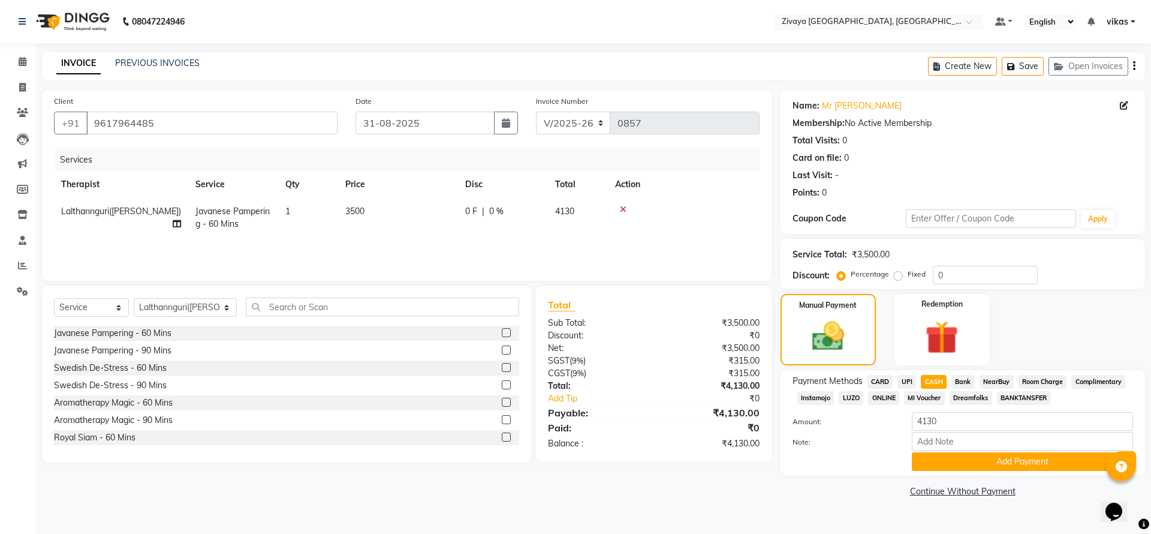
drag, startPoint x: 963, startPoint y: 411, endPoint x: 926, endPoint y: 412, distance: 37.8
click at [928, 407] on div "Payment Methods CARD UPI CASH Bank NearBuy Room Charge Complimentary Instamojo …" at bounding box center [963, 423] width 341 height 96
drag, startPoint x: 945, startPoint y: 426, endPoint x: 915, endPoint y: 406, distance: 36.7
click at [915, 406] on div "Payment Methods CARD UPI CASH Bank NearBuy Room Charge Complimentary Instamojo …" at bounding box center [963, 423] width 341 height 96
type input "2000"
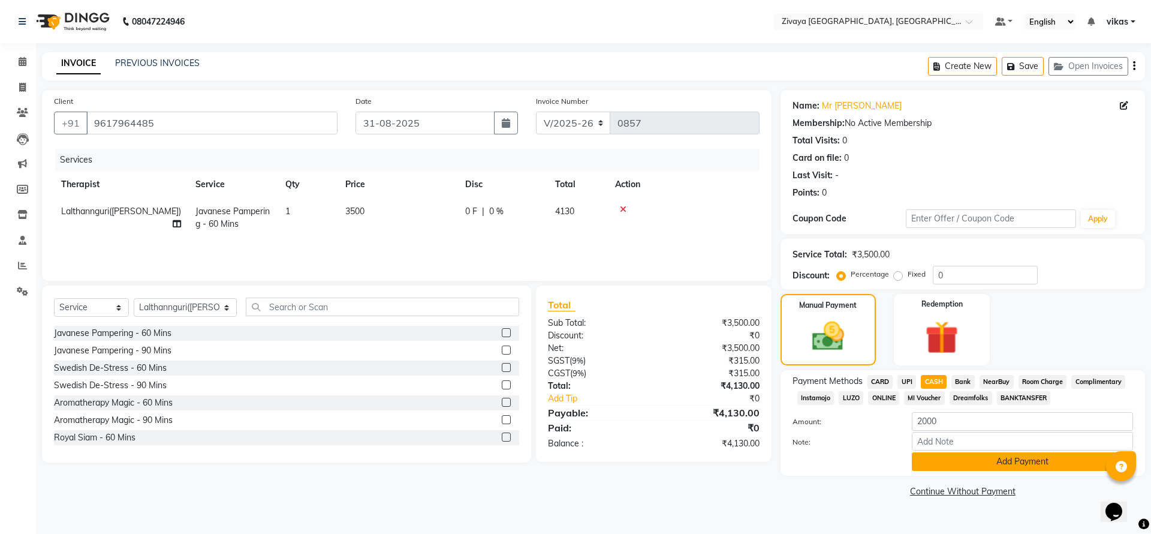
click at [1040, 456] on button "Add Payment" at bounding box center [1022, 461] width 221 height 19
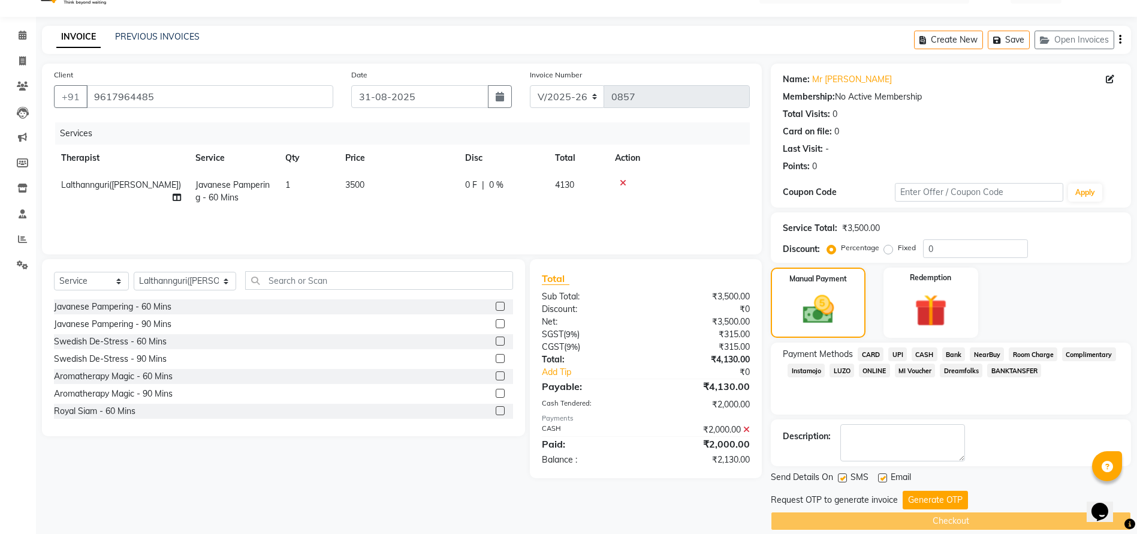
scroll to position [41, 0]
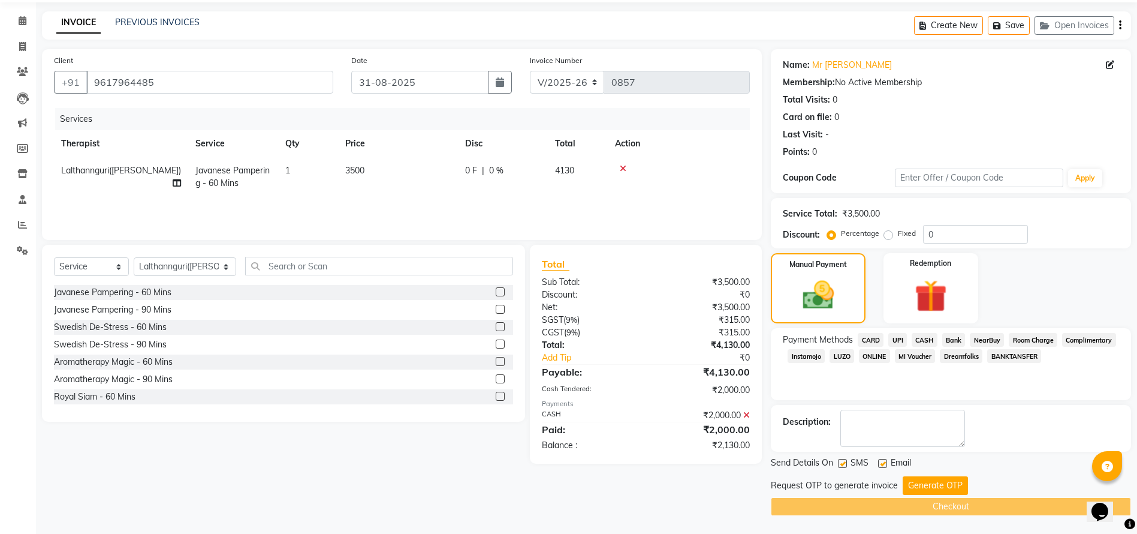
click at [844, 459] on label at bounding box center [842, 463] width 9 height 9
click at [844, 460] on input "checkbox" at bounding box center [842, 464] width 8 height 8
checkbox input "false"
click at [879, 462] on label at bounding box center [882, 463] width 9 height 9
click at [879, 462] on input "checkbox" at bounding box center [882, 464] width 8 height 8
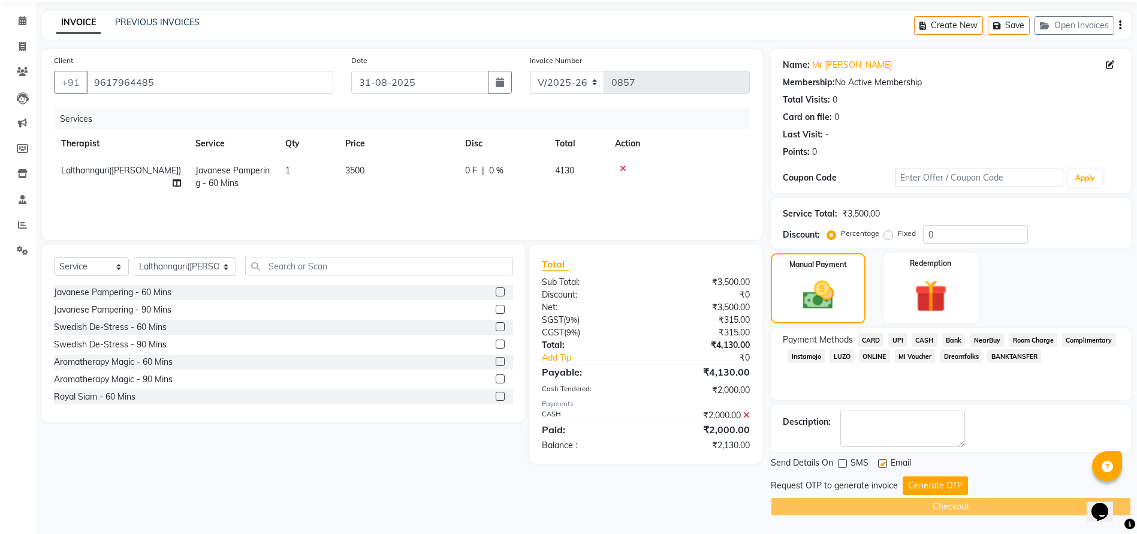
checkbox input "false"
click at [918, 490] on button "Generate OTP" at bounding box center [935, 485] width 65 height 19
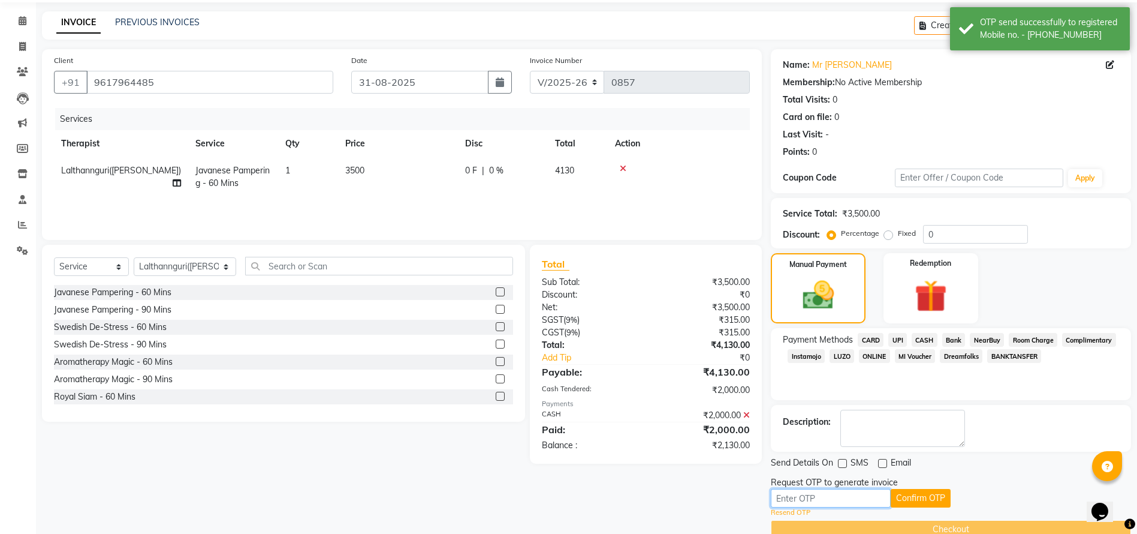
click at [870, 490] on input "text" at bounding box center [831, 498] width 120 height 19
paste input "3703"
type input "3703"
click at [924, 500] on button "Confirm OTP" at bounding box center [921, 498] width 60 height 19
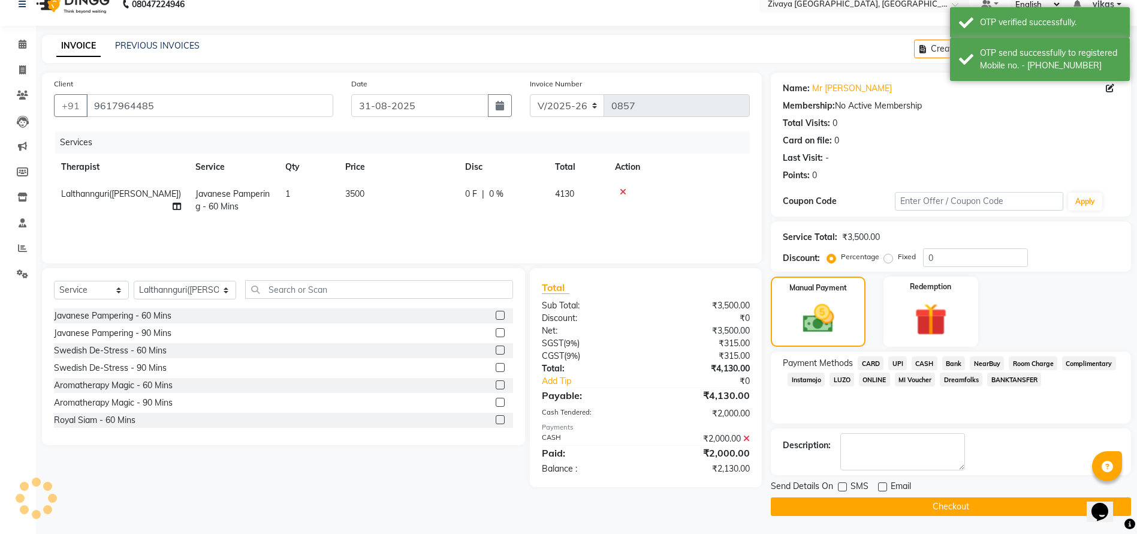
scroll to position [17, 0]
click at [927, 524] on main "INVOICE PREVIOUS INVOICES Create New Save Open Invoices Client +91 9617964485 D…" at bounding box center [586, 284] width 1101 height 499
click at [925, 504] on button "Checkout" at bounding box center [951, 506] width 360 height 19
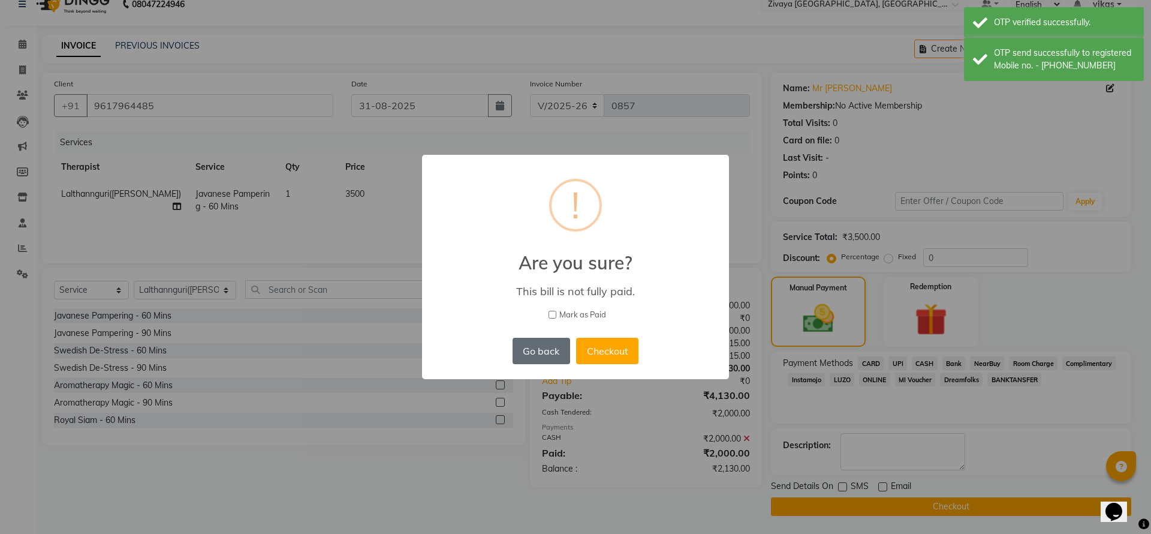
click at [557, 341] on button "Go back" at bounding box center [542, 351] width 58 height 26
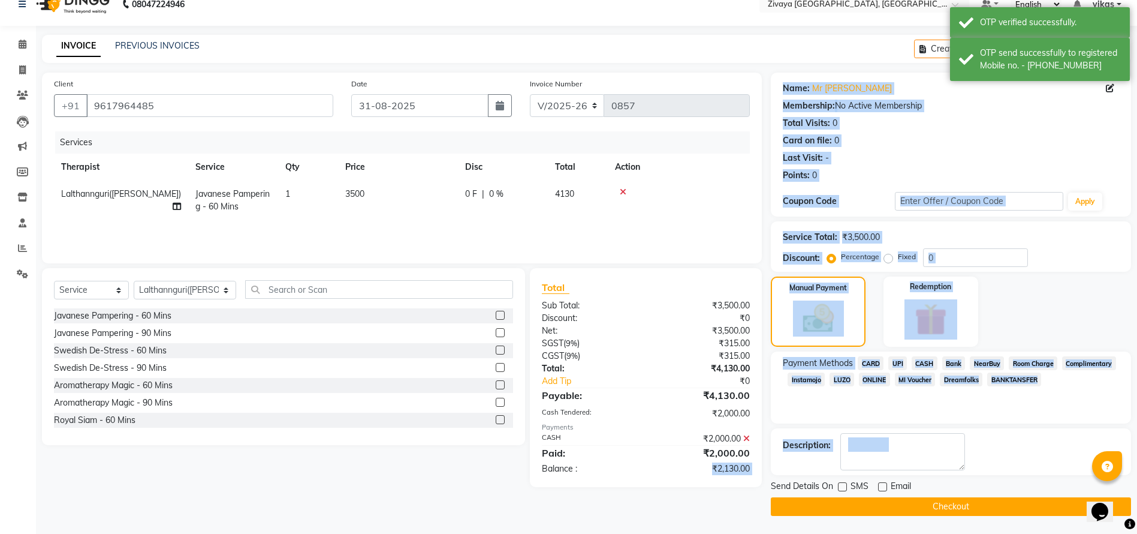
drag, startPoint x: 731, startPoint y: 470, endPoint x: 772, endPoint y: 481, distance: 41.8
click at [772, 481] on div "Client +91 9617964485 Date 31-08-2025 Invoice Number V/2025 V/2025-26 0857 Serv…" at bounding box center [586, 294] width 1107 height 443
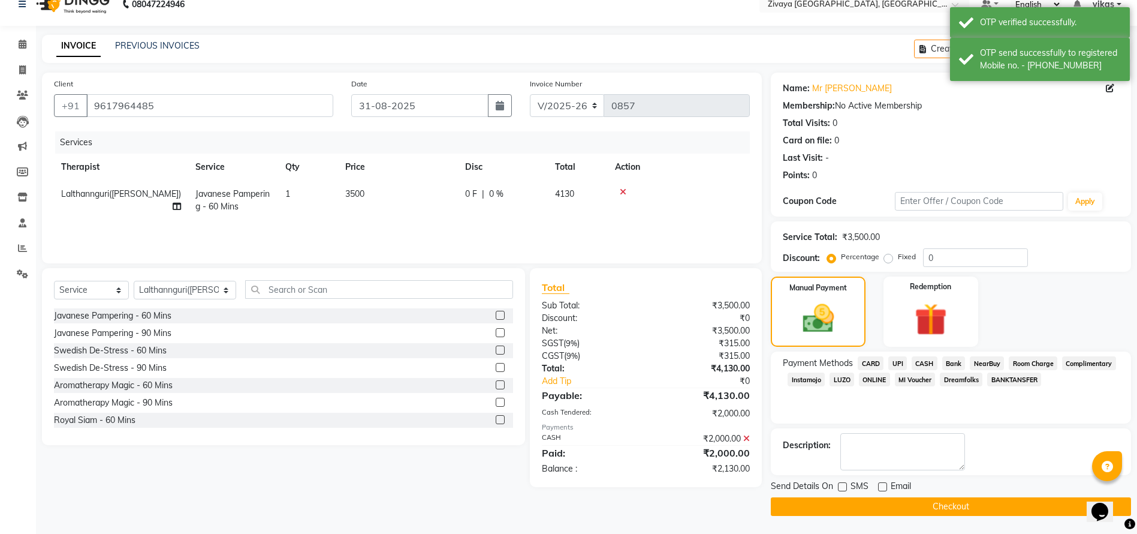
click at [725, 454] on div "₹2,000.00" at bounding box center [702, 452] width 113 height 14
drag, startPoint x: 726, startPoint y: 469, endPoint x: 753, endPoint y: 483, distance: 30.3
click at [753, 483] on div "Total Sub Total: ₹3,500.00 Discount: ₹0 Net: ₹3,500.00 SGST ( 9% ) ₹315.00 CGST…" at bounding box center [646, 377] width 232 height 219
copy div "₹2,130.00"
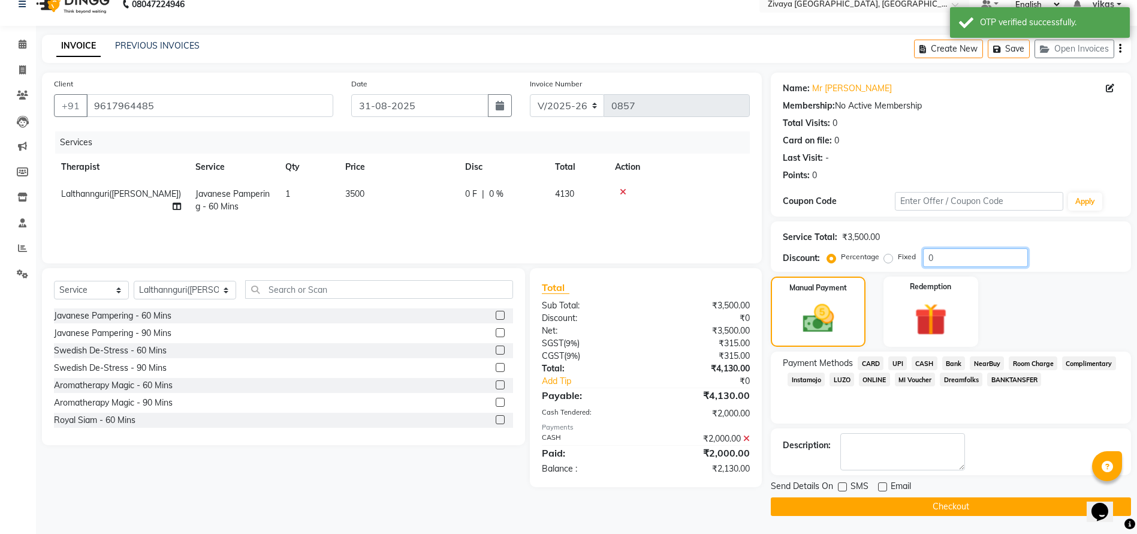
click at [973, 265] on input "0" at bounding box center [975, 257] width 105 height 19
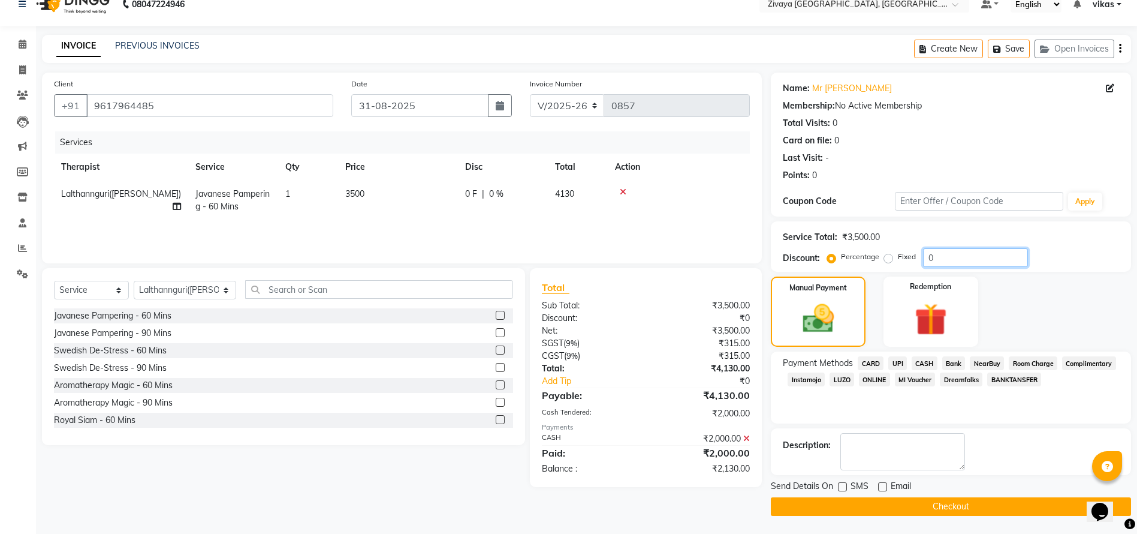
paste input "10"
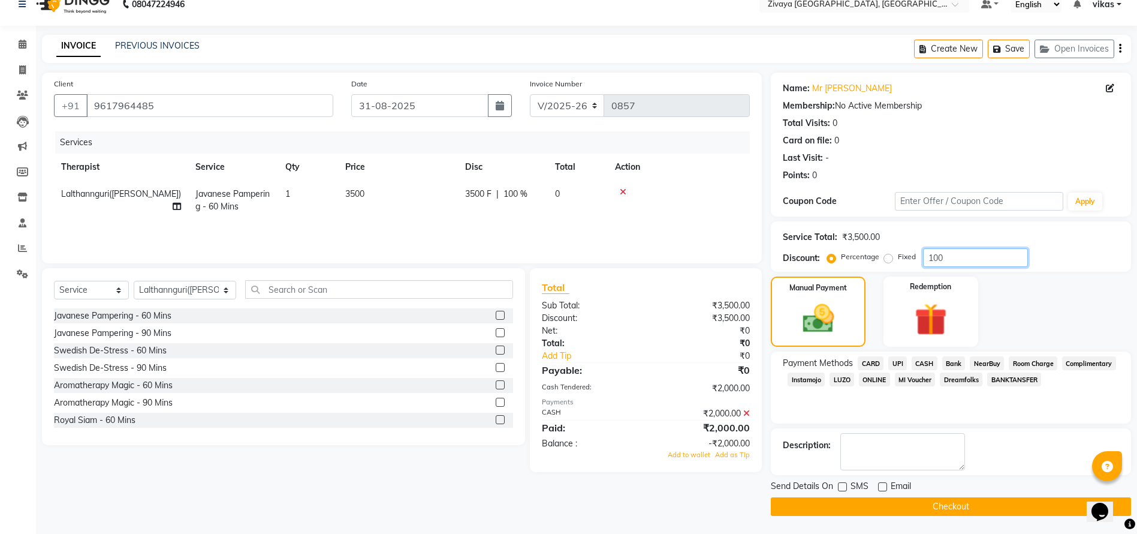
type input "100"
click at [890, 252] on div "Fixed" at bounding box center [901, 256] width 29 height 14
click at [898, 256] on label "Fixed" at bounding box center [907, 256] width 18 height 11
click at [890, 256] on input "Fixed" at bounding box center [891, 256] width 8 height 8
radio input "true"
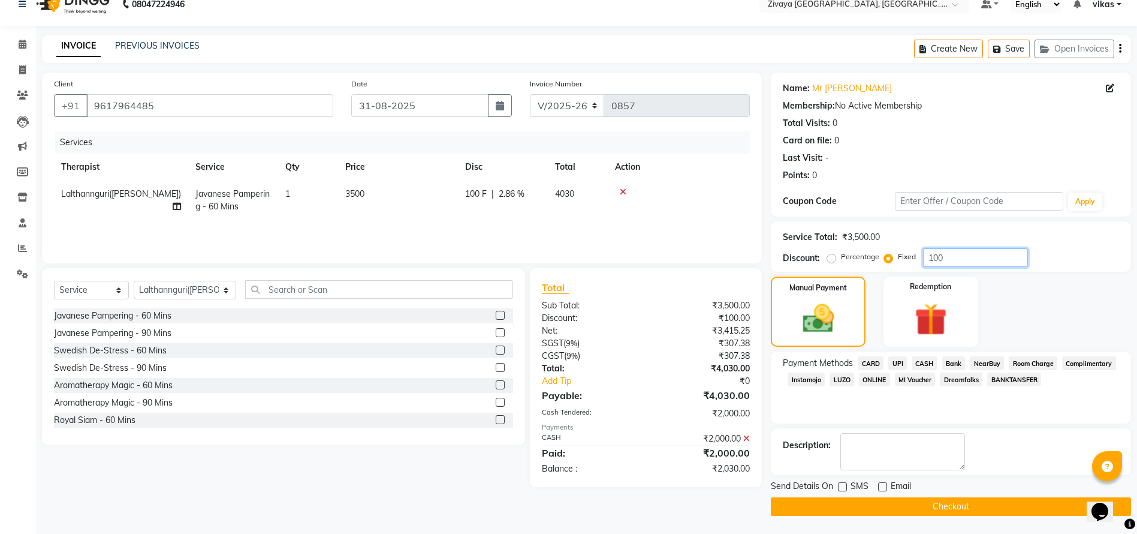
drag, startPoint x: 968, startPoint y: 258, endPoint x: 918, endPoint y: 249, distance: 50.6
click at [918, 249] on div "Percentage Fixed 100" at bounding box center [929, 257] width 198 height 19
drag, startPoint x: 707, startPoint y: 468, endPoint x: 751, endPoint y: 476, distance: 44.6
click at [751, 476] on div "Total Sub Total: ₹3,500.00 Discount: ₹0 Net: ₹3,500.00 SGST ( 9% ) ₹315.00 CGST…" at bounding box center [646, 377] width 232 height 219
copy div "₹2,130.00"
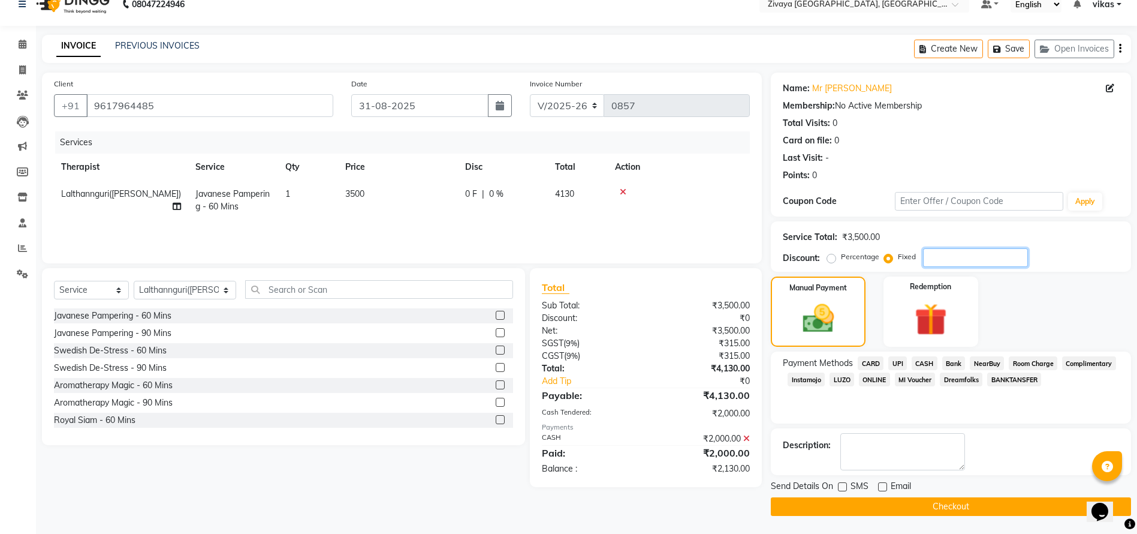
click at [957, 251] on input "number" at bounding box center [975, 257] width 105 height 19
paste input "2130.00"
type input "2130.00"
click at [875, 495] on div "Send Details On SMS Email Checkout" at bounding box center [951, 498] width 360 height 36
click at [884, 501] on button "Checkout" at bounding box center [951, 506] width 360 height 19
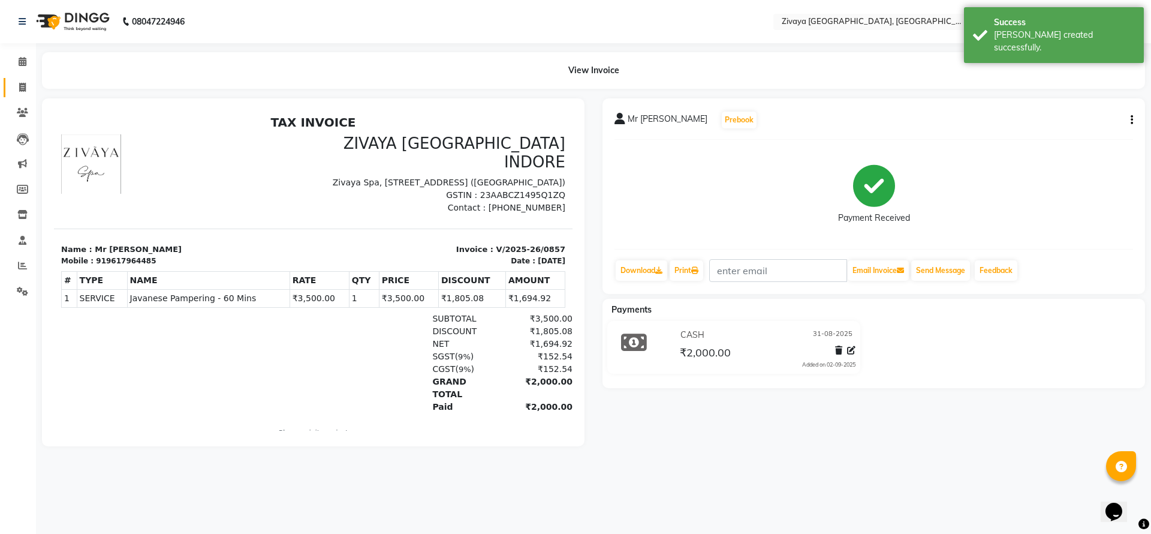
click at [10, 86] on link "Invoice" at bounding box center [18, 88] width 29 height 20
select select "service"
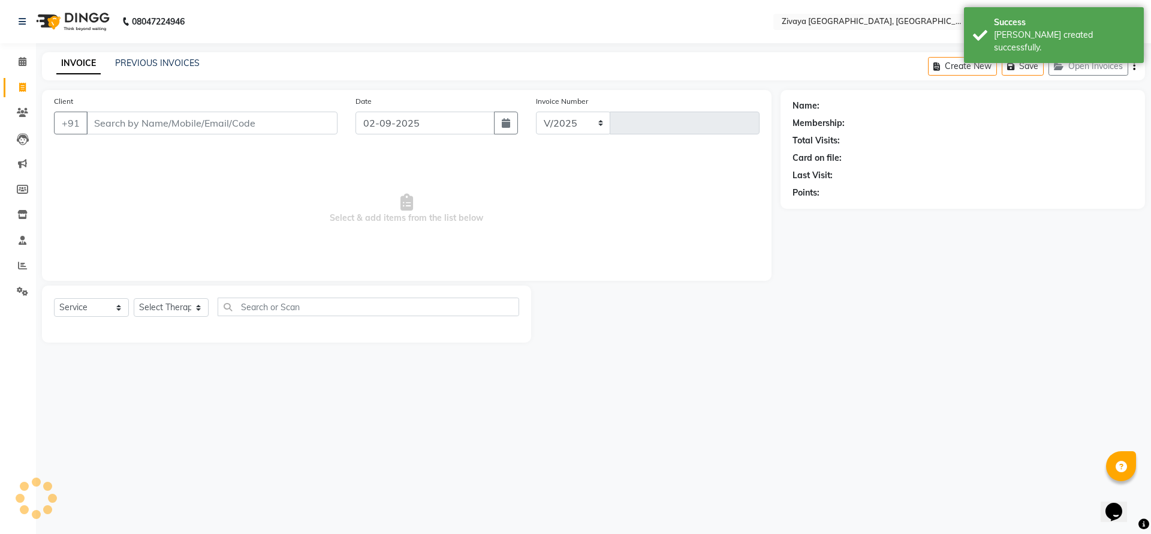
select select "6509"
type input "0858"
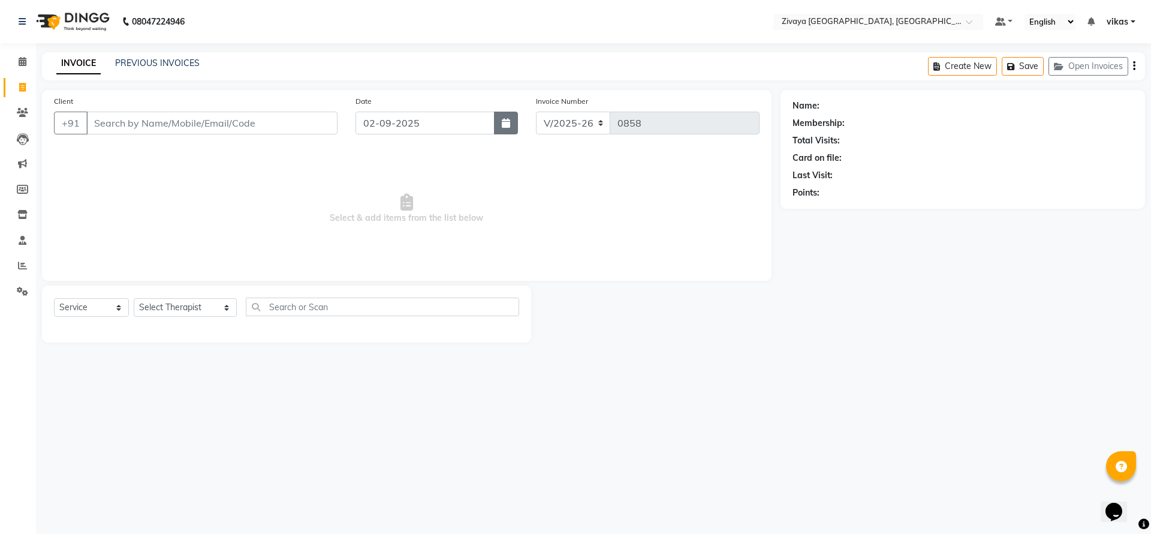
click at [500, 116] on button "button" at bounding box center [506, 123] width 24 height 23
select select "9"
select select "2025"
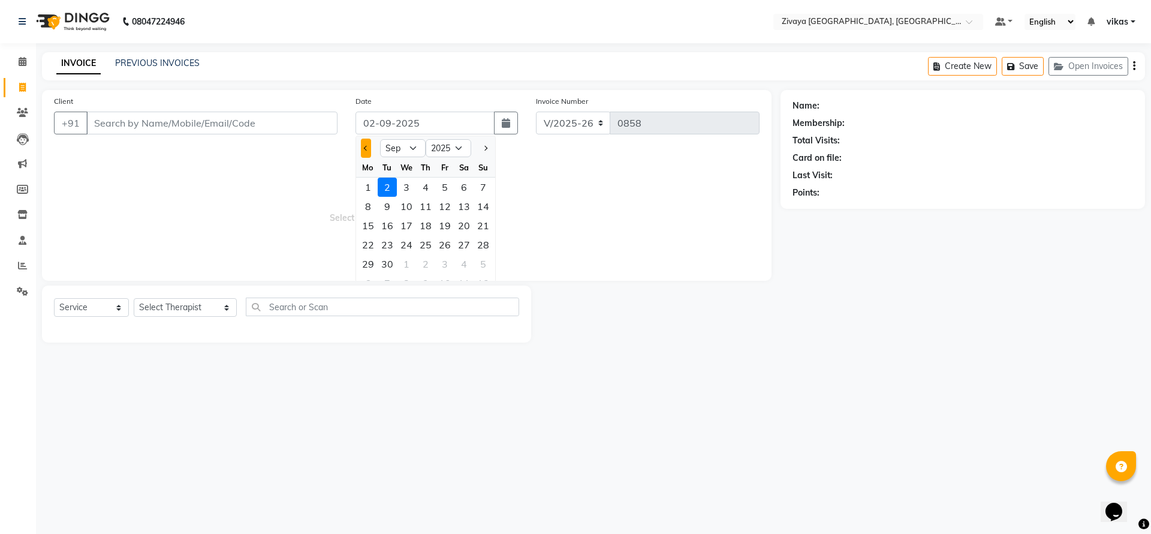
click at [362, 147] on button "Previous month" at bounding box center [366, 147] width 10 height 19
select select "8"
drag, startPoint x: 480, startPoint y: 259, endPoint x: 460, endPoint y: 242, distance: 26.4
click at [479, 256] on div "31" at bounding box center [483, 263] width 19 height 19
type input "31-08-2025"
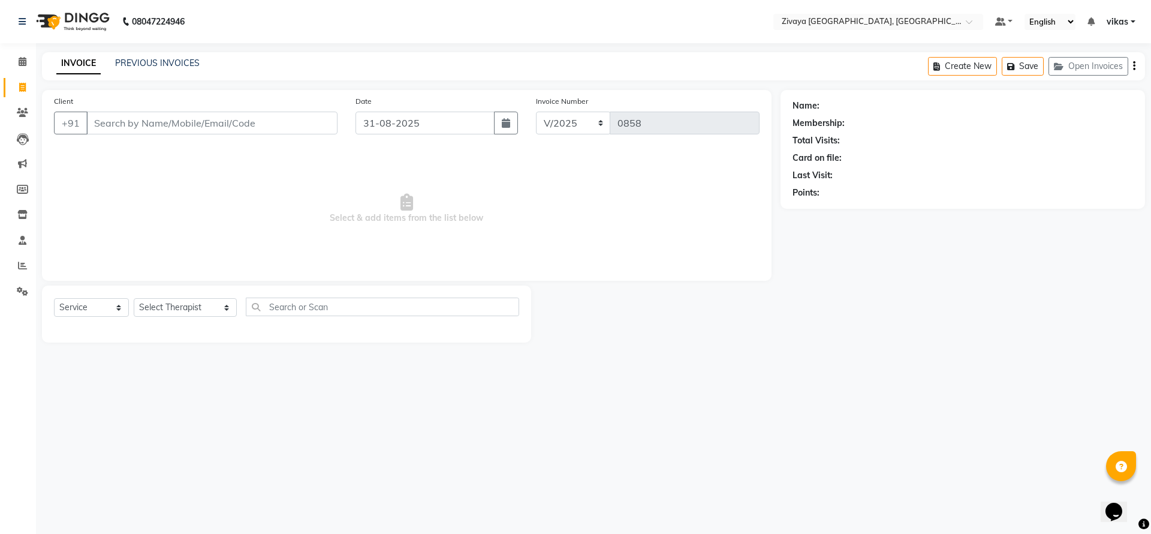
click at [228, 134] on div "Client +91" at bounding box center [196, 119] width 302 height 49
click at [229, 119] on input "Client" at bounding box center [211, 123] width 251 height 23
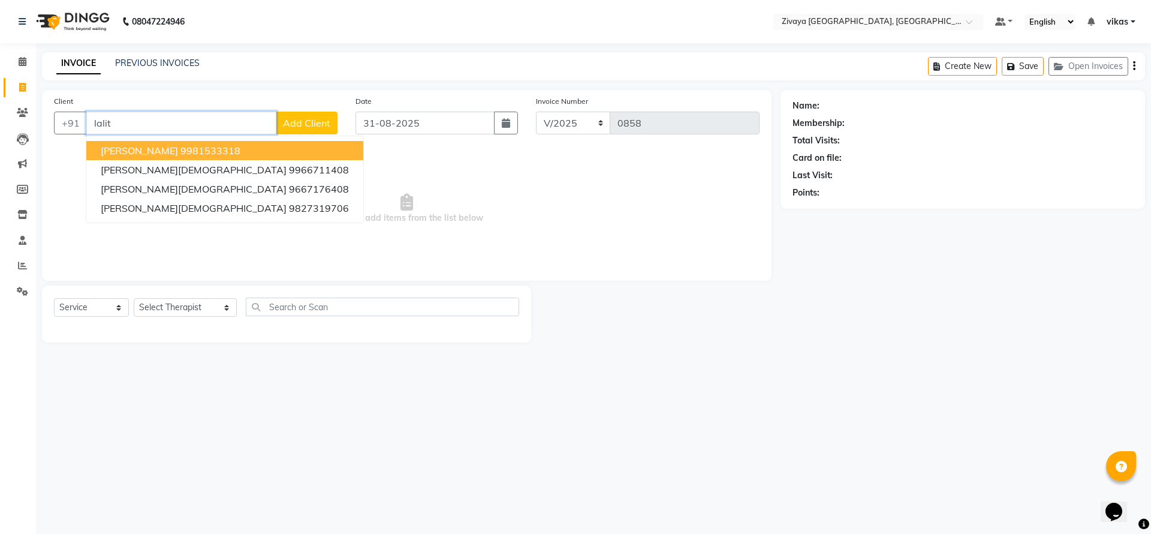
click at [191, 147] on ngb-highlight "9981533318" at bounding box center [210, 150] width 60 height 12
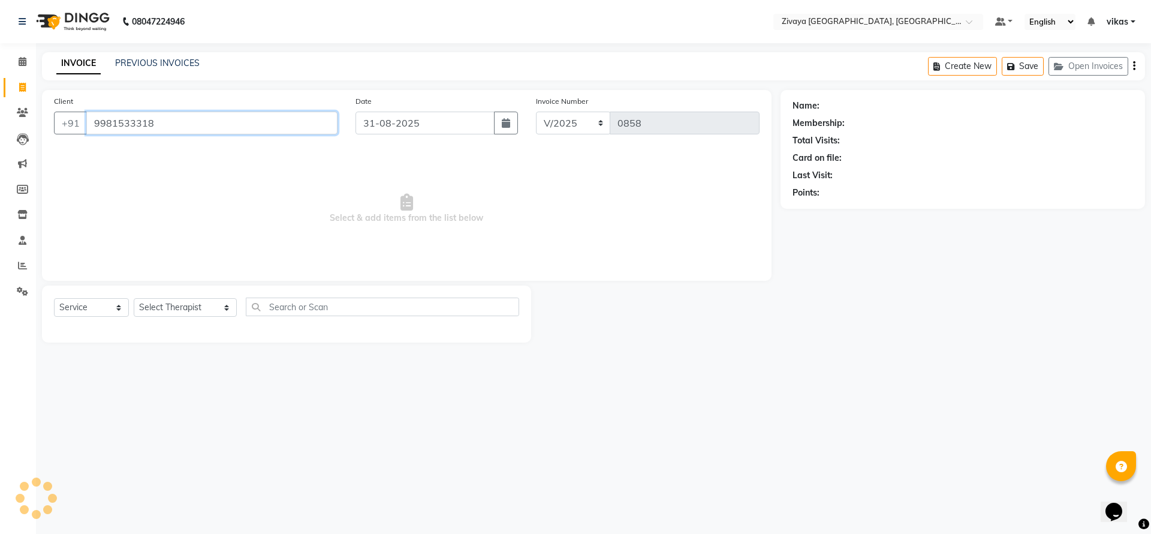
type input "9981533318"
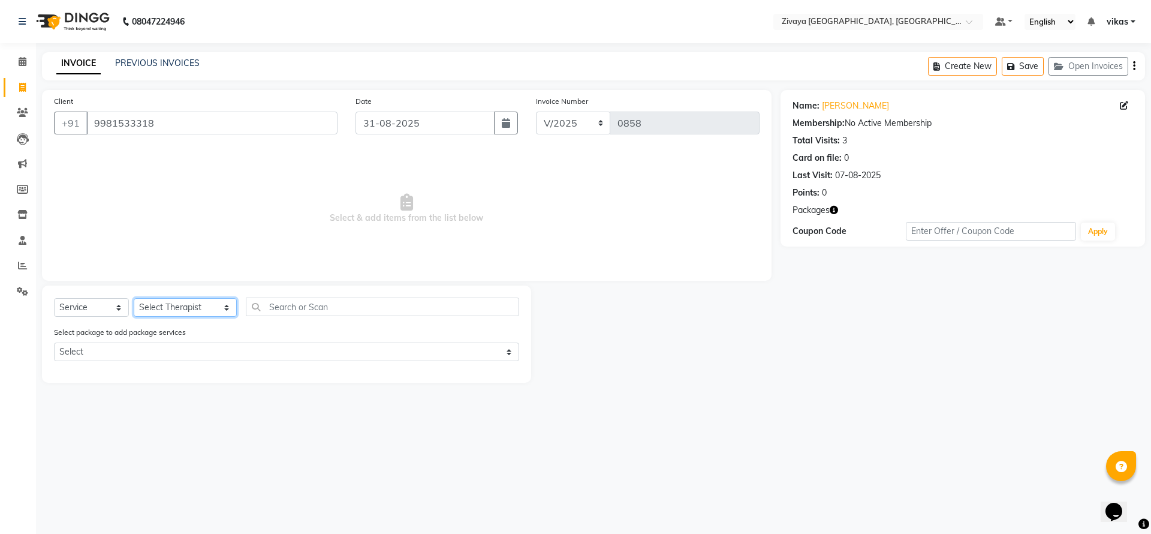
click at [143, 312] on select "Select Therapist aakash Bella Eishumi Eli Flowrence Zonunpari(Maggie) Himanshu …" at bounding box center [185, 307] width 103 height 19
select select "49516"
click at [134, 298] on select "Select Therapist aakash Bella Eishumi Eli Flowrence Zonunpari(Maggie) Himanshu …" at bounding box center [185, 307] width 103 height 19
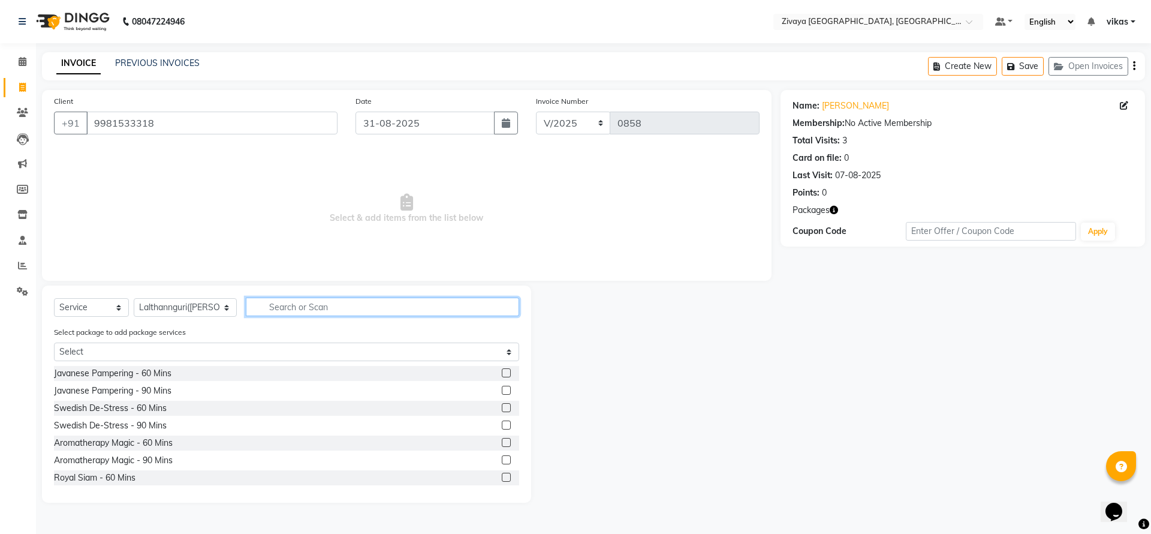
click at [300, 305] on input "text" at bounding box center [382, 306] width 273 height 19
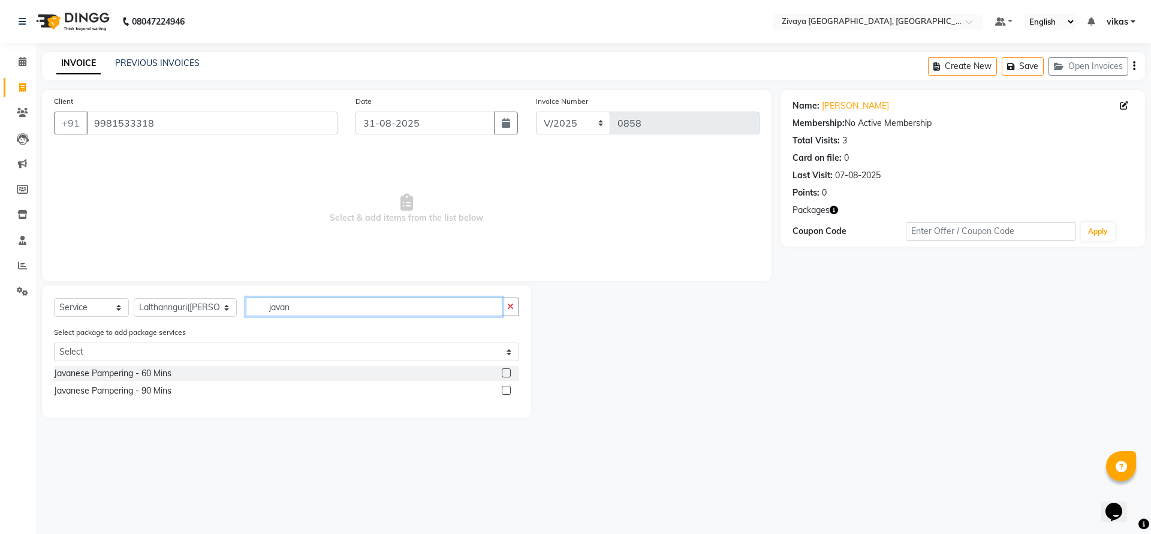
type input "javan"
click at [510, 371] on label at bounding box center [506, 372] width 9 height 9
click at [510, 371] on input "checkbox" at bounding box center [506, 373] width 8 height 8
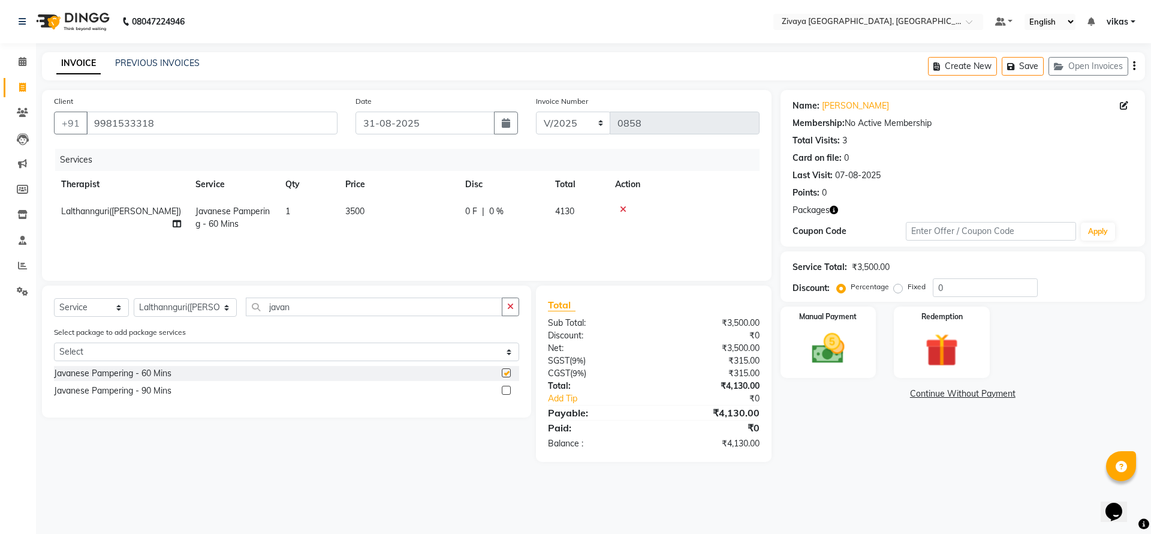
checkbox input "false"
click at [822, 358] on img at bounding box center [828, 349] width 56 height 40
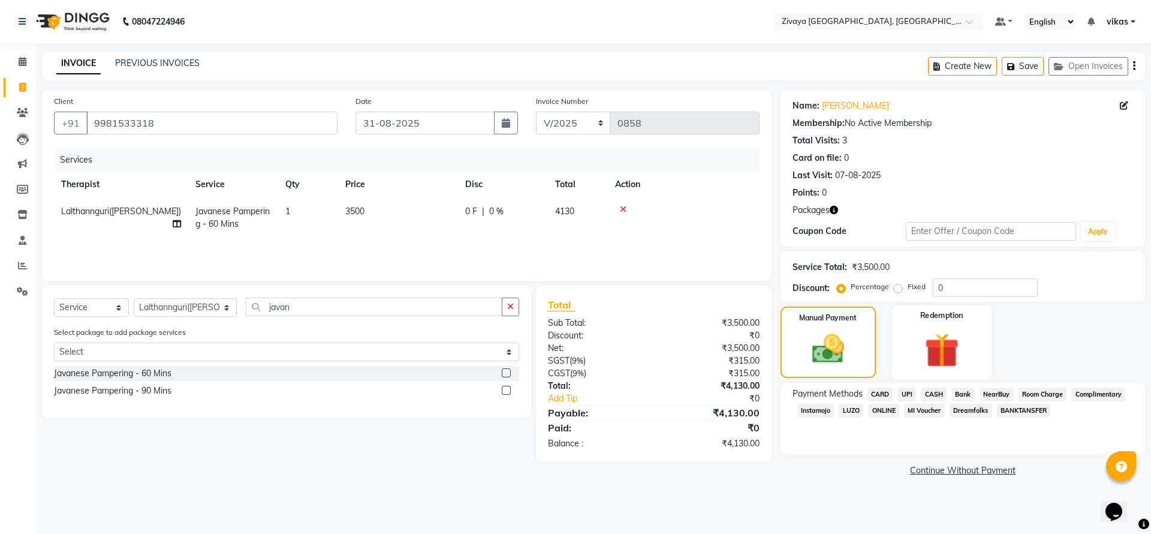
click at [951, 341] on img at bounding box center [942, 350] width 56 height 43
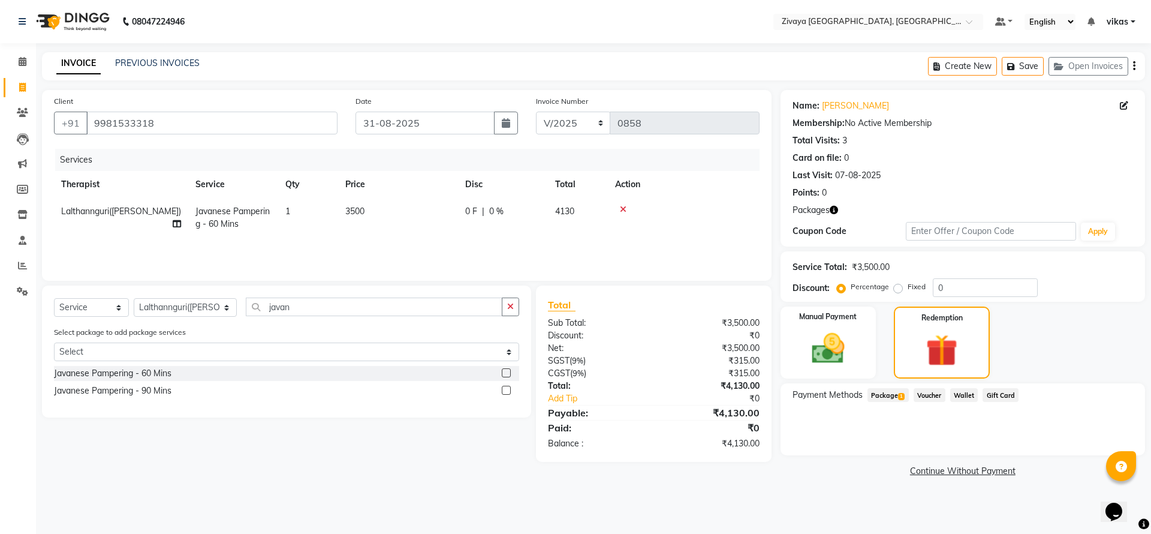
click at [886, 390] on span "Package 1" at bounding box center [887, 395] width 41 height 14
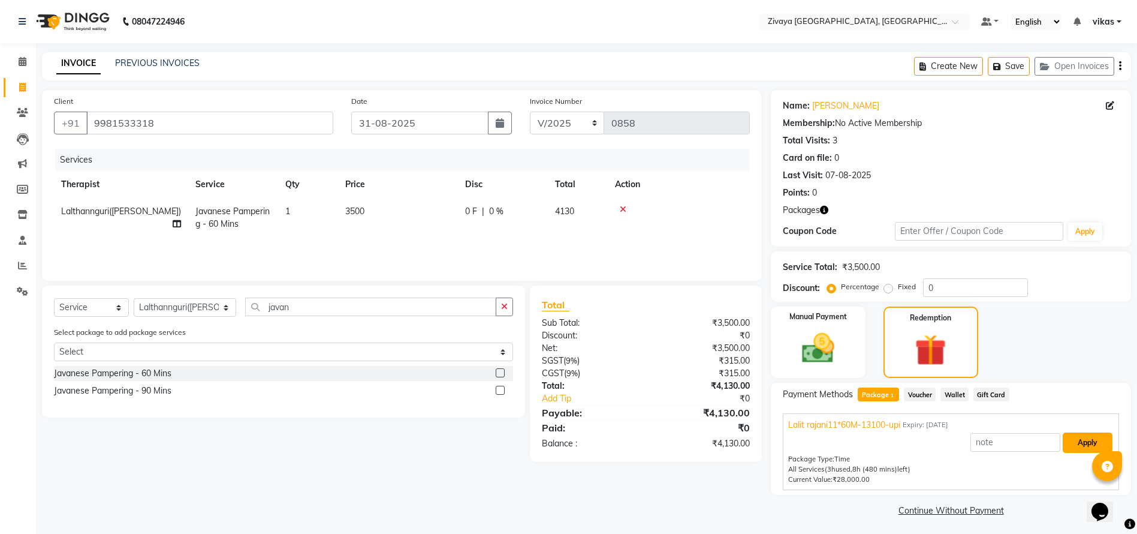
click at [1071, 444] on button "Apply" at bounding box center [1088, 442] width 50 height 20
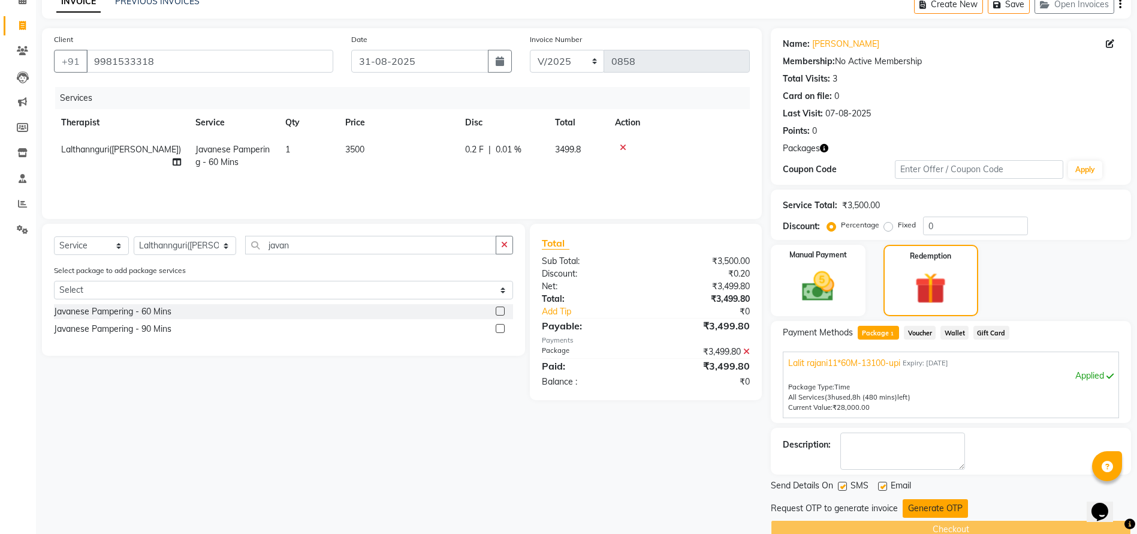
scroll to position [85, 0]
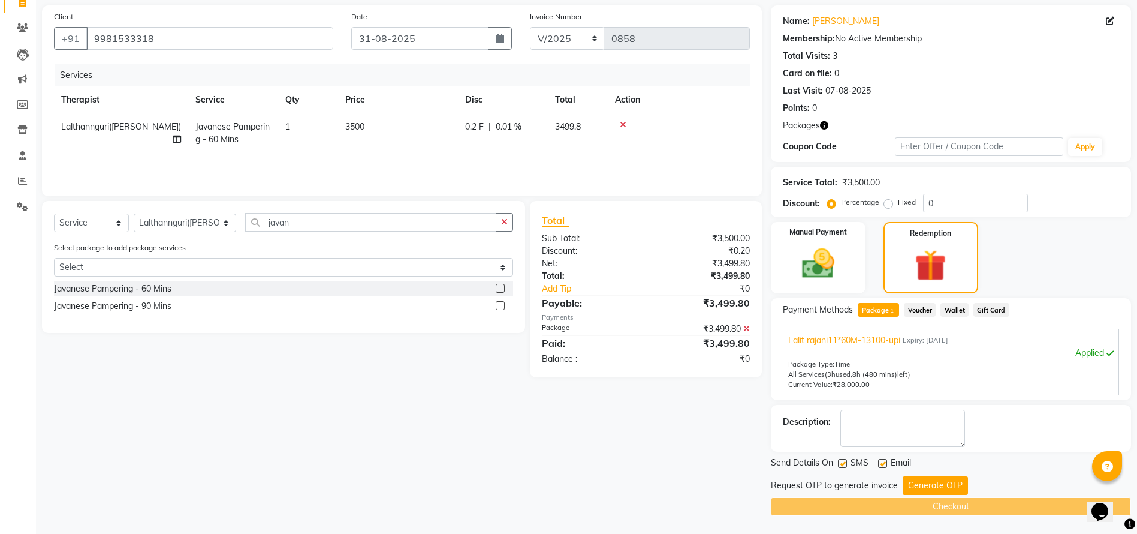
click at [879, 459] on label at bounding box center [882, 463] width 9 height 9
click at [879, 460] on input "checkbox" at bounding box center [882, 464] width 8 height 8
checkbox input "false"
click at [839, 463] on label at bounding box center [842, 463] width 9 height 9
click at [839, 463] on input "checkbox" at bounding box center [842, 464] width 8 height 8
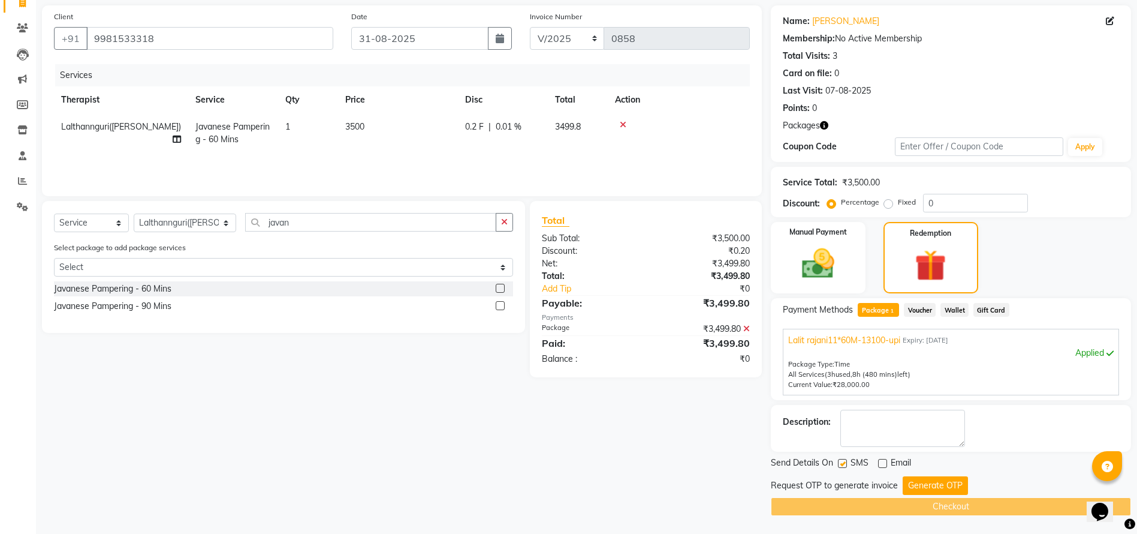
checkbox input "false"
click at [924, 478] on button "Generate OTP" at bounding box center [935, 485] width 65 height 19
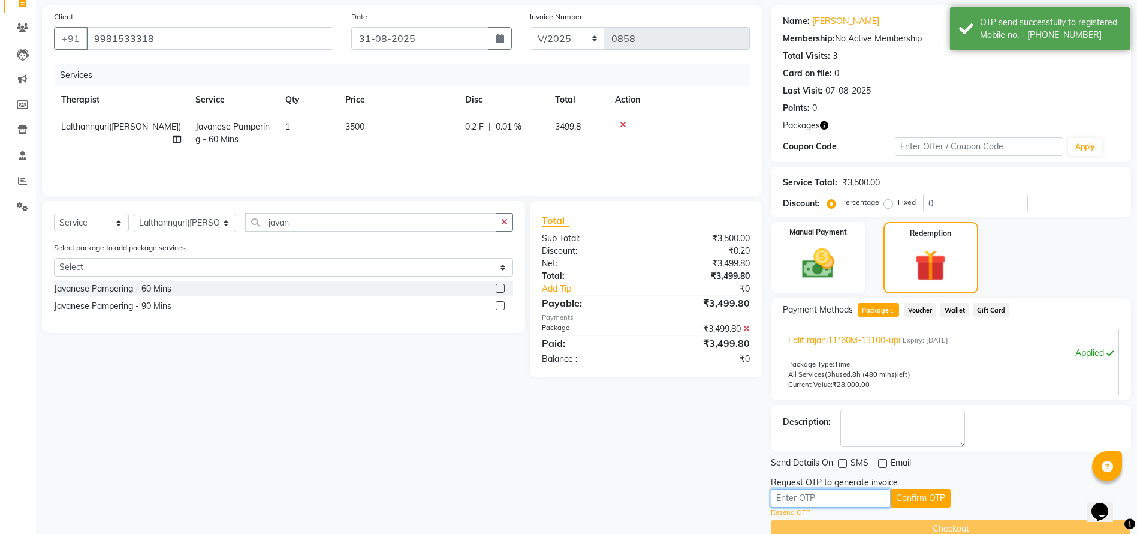
click at [830, 500] on input "text" at bounding box center [831, 498] width 120 height 19
paste input "₹2,130.00"
type input "₹2,130.00"
drag, startPoint x: 833, startPoint y: 496, endPoint x: 779, endPoint y: 487, distance: 55.4
click at [779, 487] on div "Request OTP to generate invoice ₹2,130.00 Confirm OTP Resend OTP" at bounding box center [951, 496] width 360 height 41
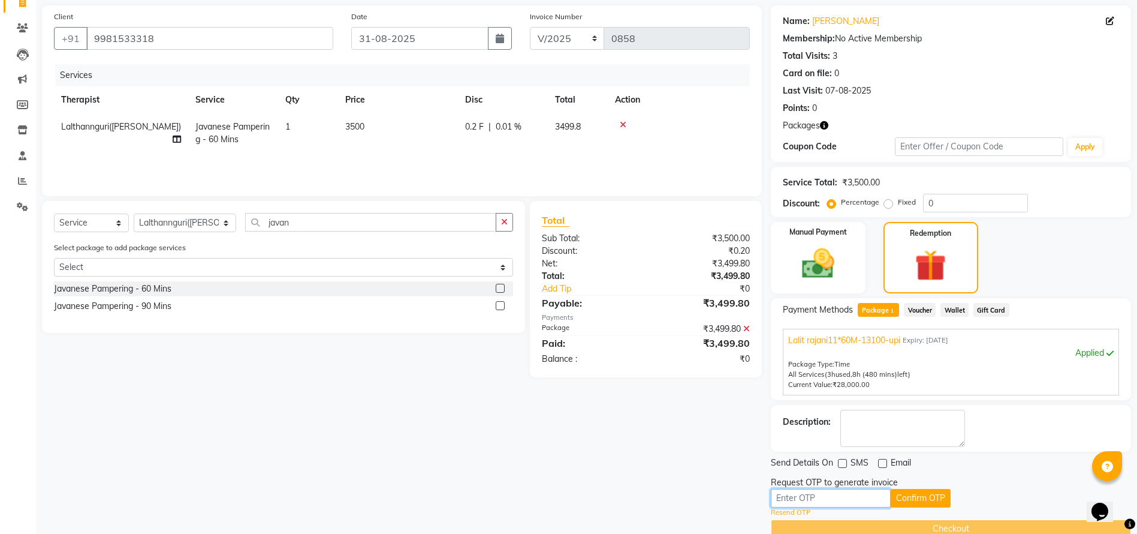
paste input "3703"
click at [890, 497] on input "3703" at bounding box center [831, 498] width 120 height 19
type input "3703"
click at [908, 493] on button "Confirm OTP" at bounding box center [921, 498] width 60 height 19
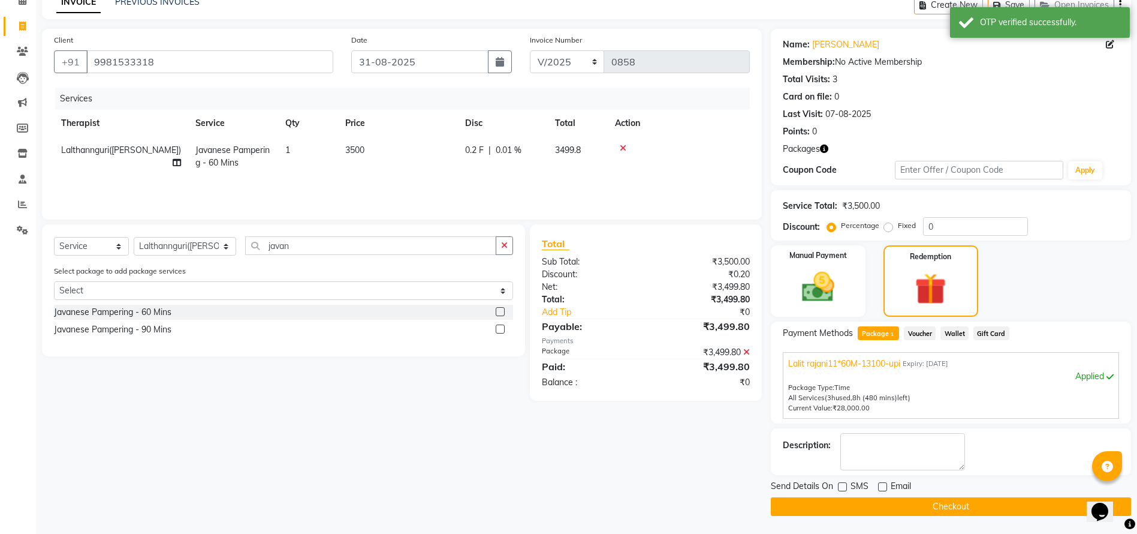
click at [901, 502] on button "Checkout" at bounding box center [951, 506] width 360 height 19
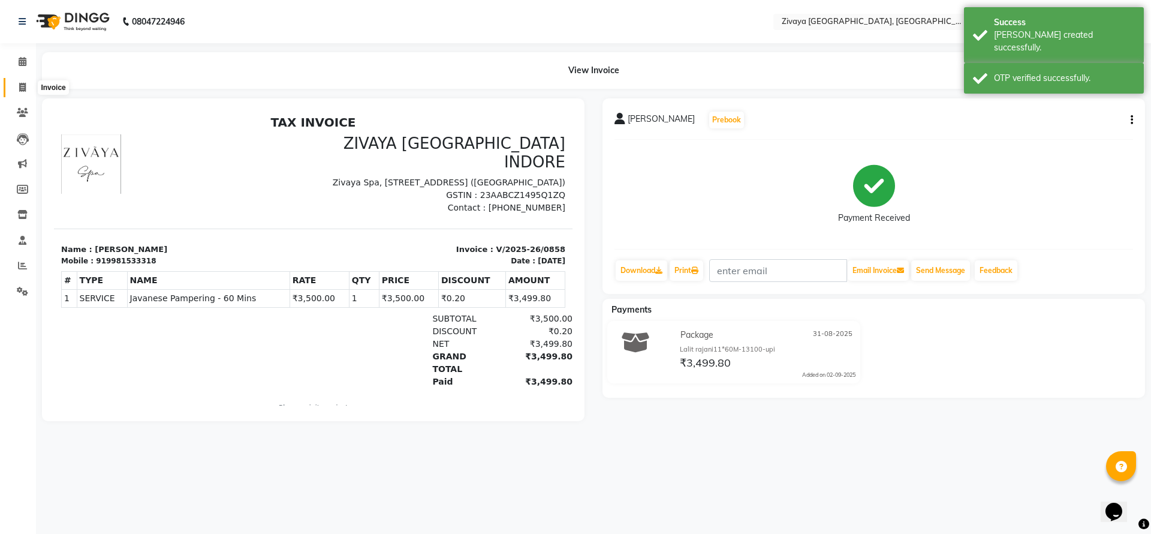
click at [14, 85] on span at bounding box center [22, 88] width 21 height 14
select select "service"
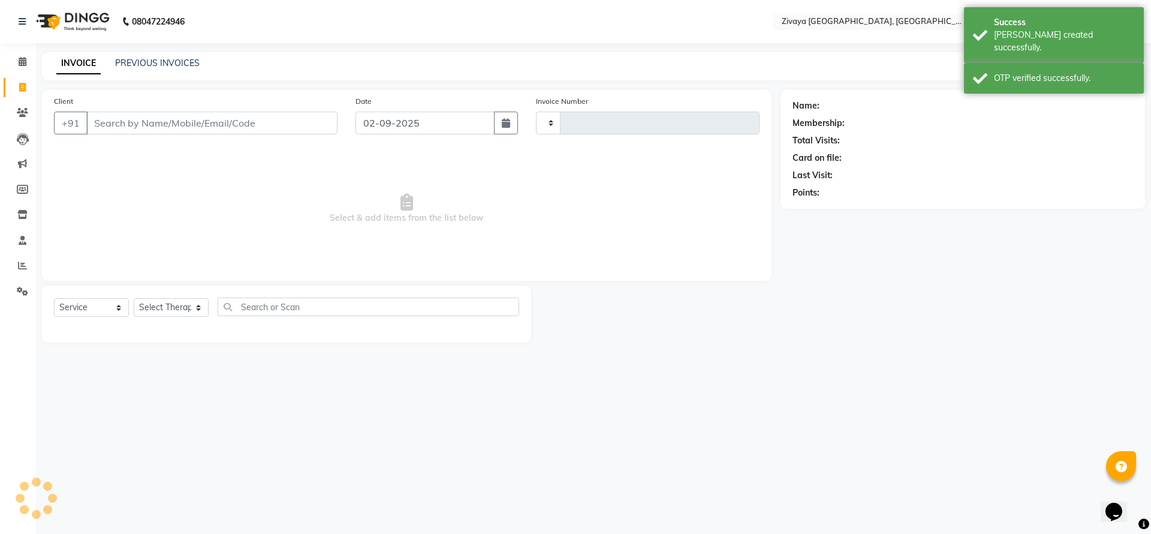
type input "0859"
select select "6509"
click at [510, 121] on icon "button" at bounding box center [506, 123] width 8 height 10
select select "9"
select select "2025"
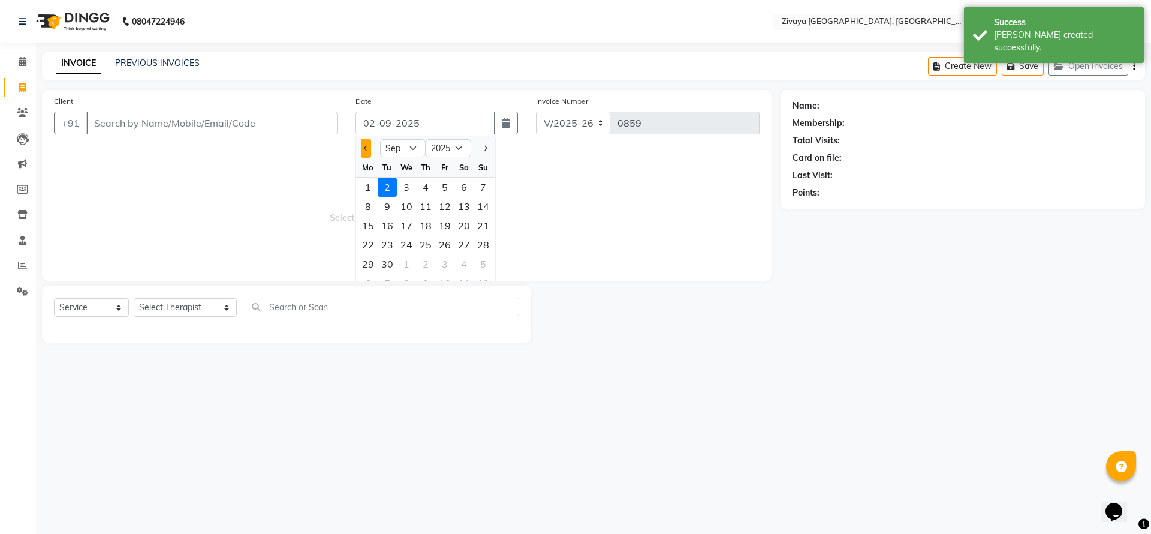
click at [370, 154] on button "Previous month" at bounding box center [366, 147] width 10 height 19
select select "8"
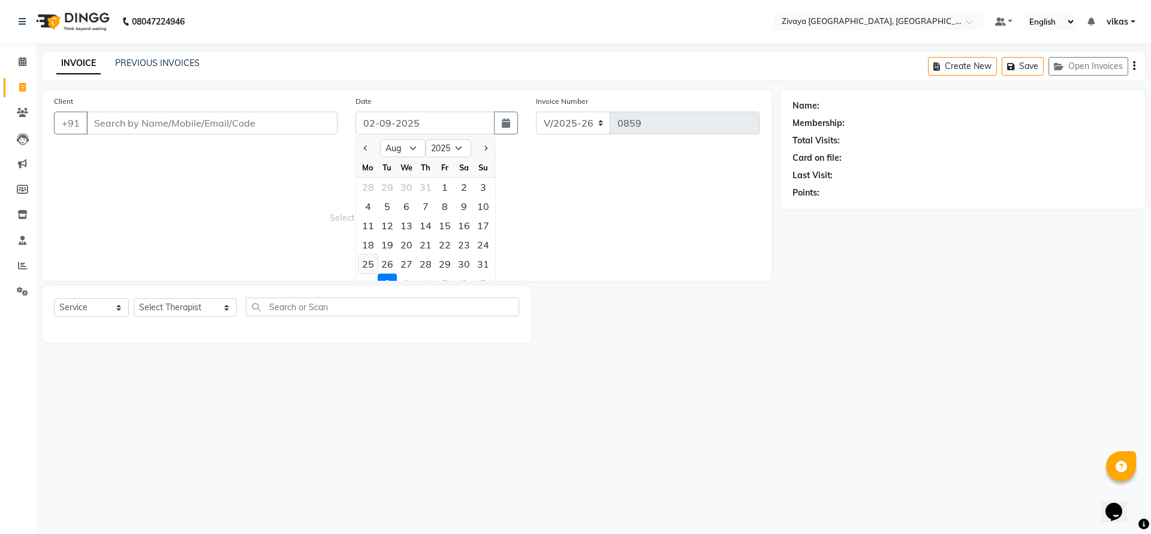
click at [374, 254] on div "25" at bounding box center [368, 263] width 19 height 19
type input "25-08-2025"
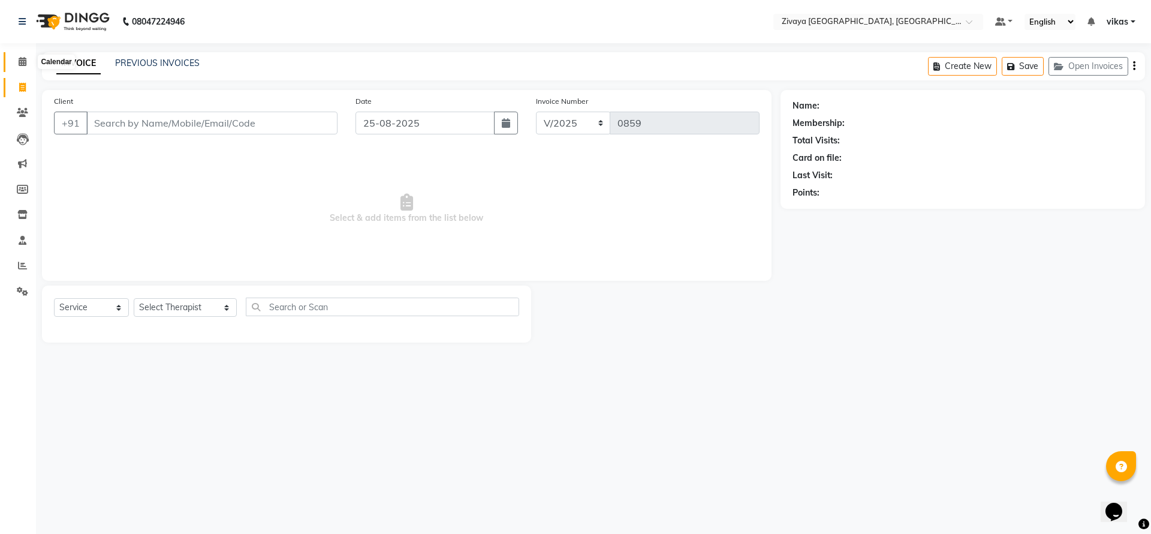
click at [26, 54] on link "Calendar" at bounding box center [18, 62] width 29 height 20
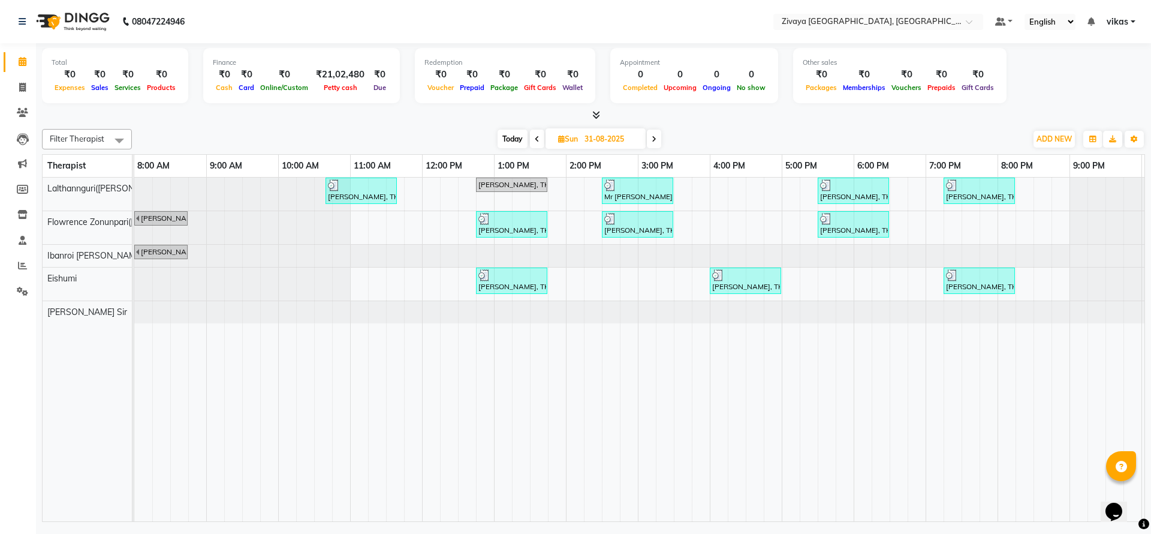
click at [538, 137] on span at bounding box center [537, 138] width 14 height 19
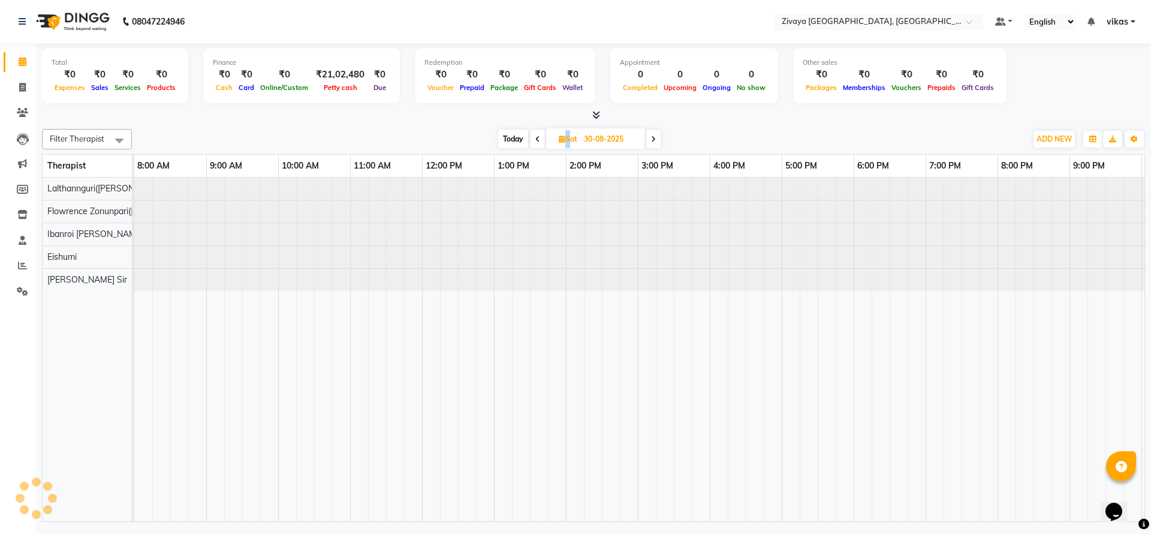
click at [538, 137] on icon at bounding box center [537, 138] width 5 height 7
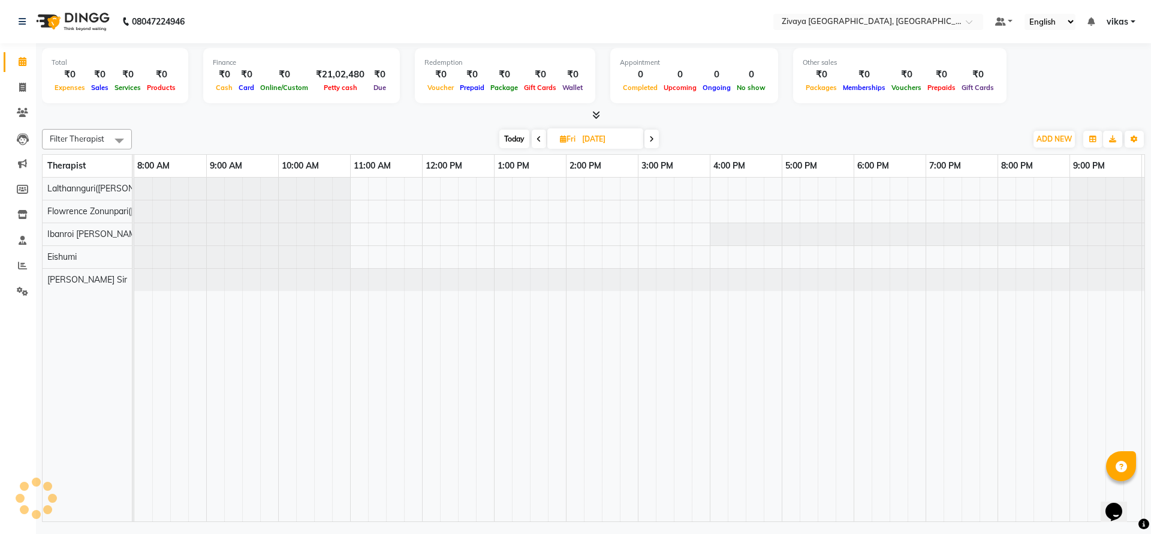
scroll to position [0, 141]
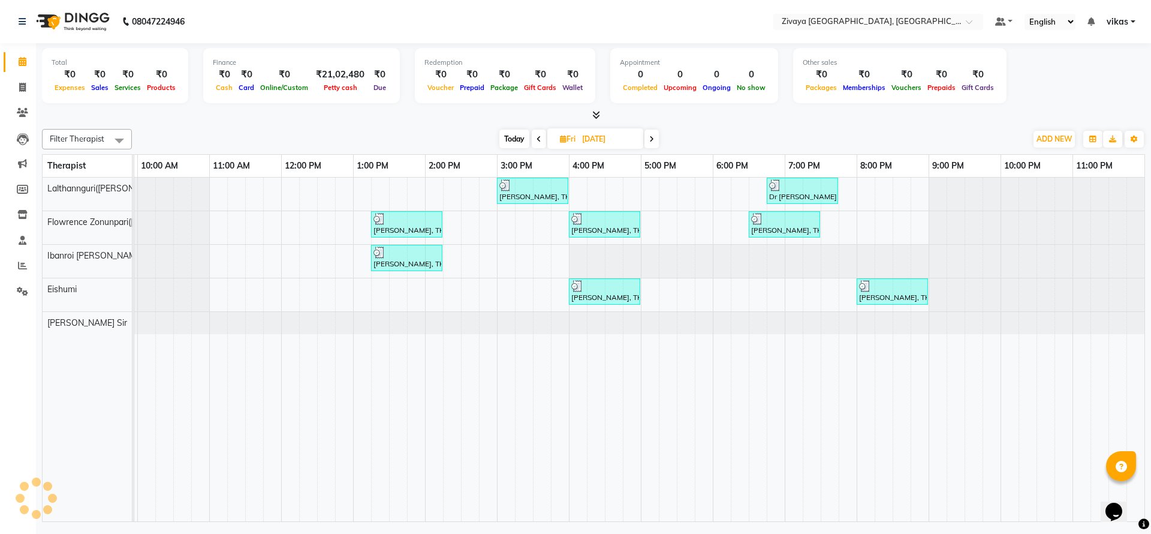
click at [538, 137] on icon at bounding box center [539, 138] width 5 height 7
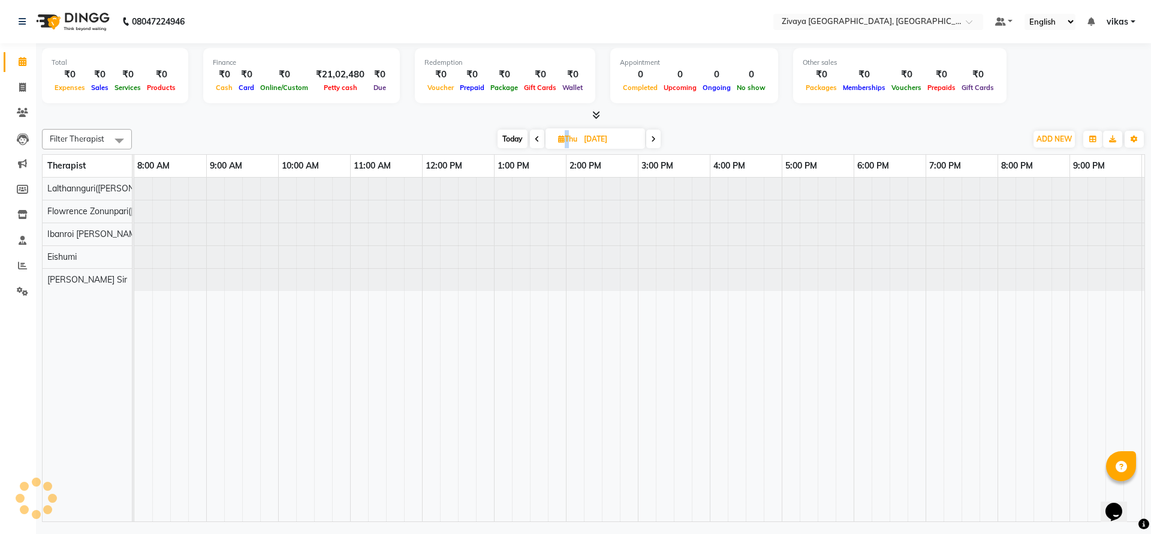
click at [538, 137] on icon at bounding box center [537, 138] width 5 height 7
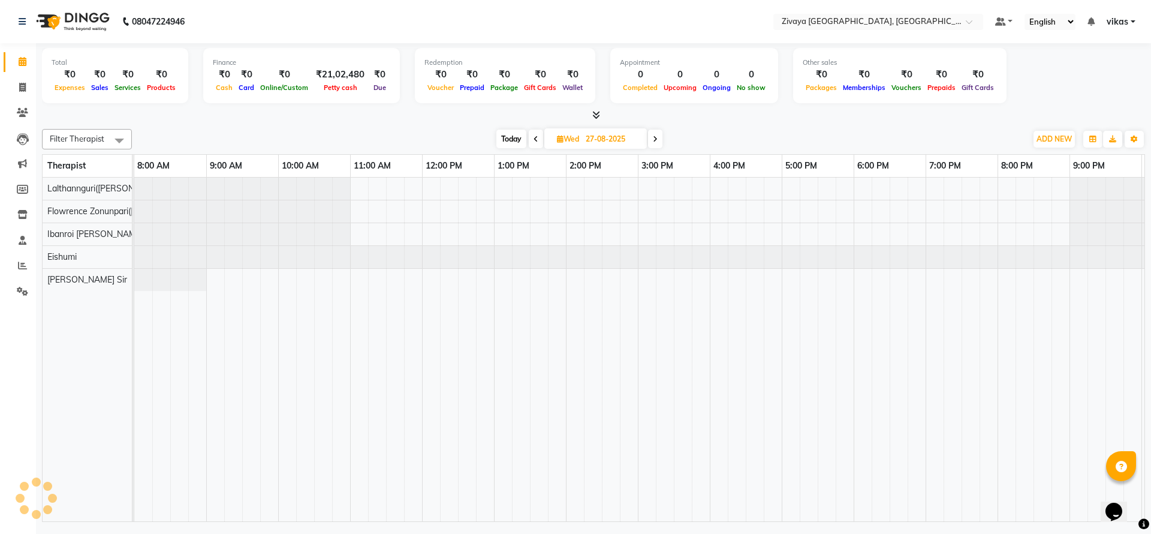
scroll to position [0, 141]
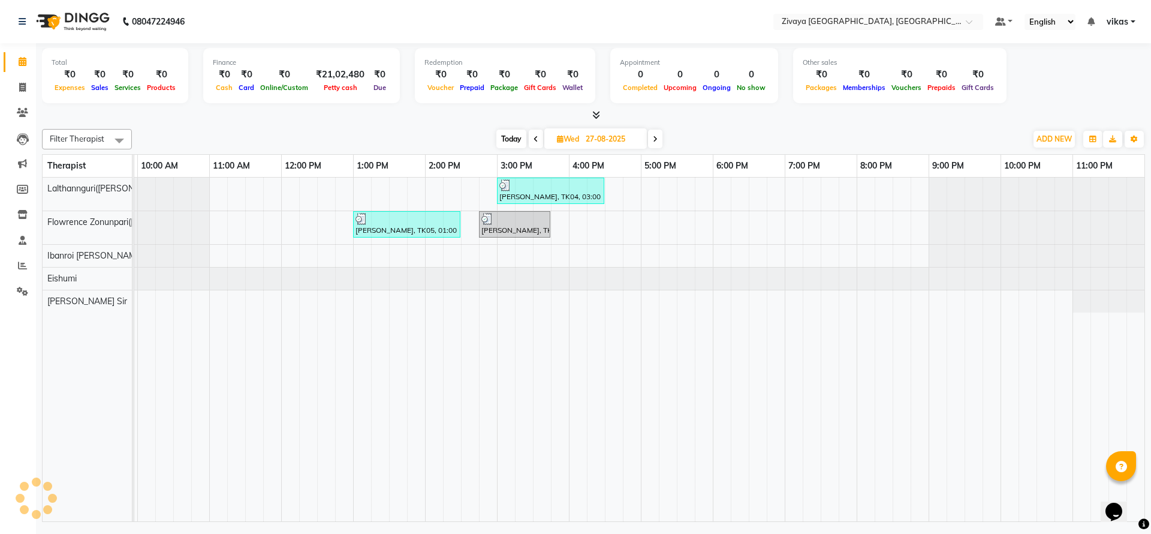
click at [538, 137] on span at bounding box center [536, 138] width 14 height 19
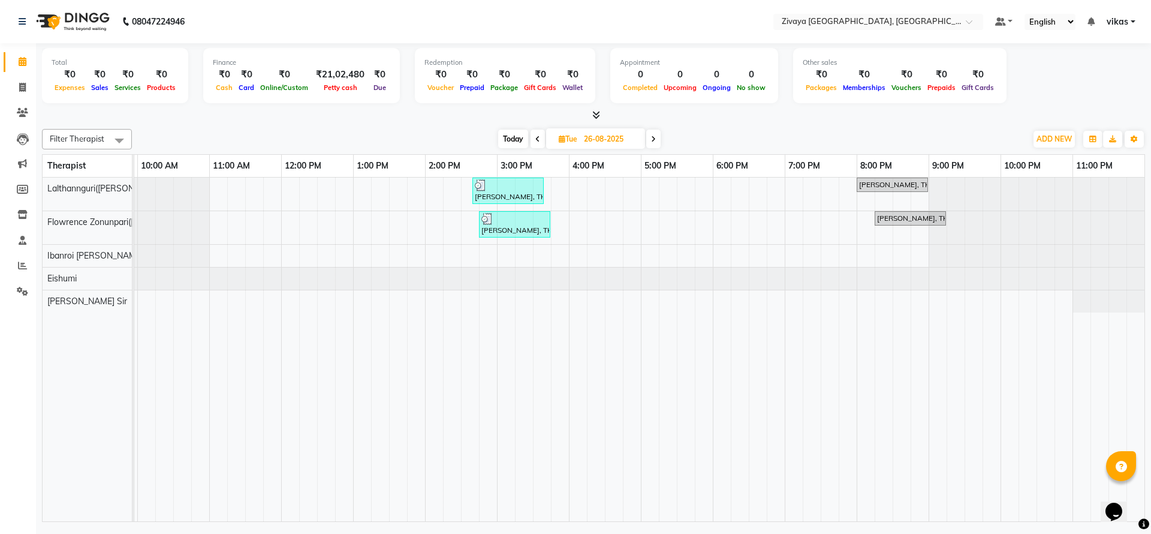
click at [533, 138] on span at bounding box center [538, 138] width 14 height 19
type input "25-08-2025"
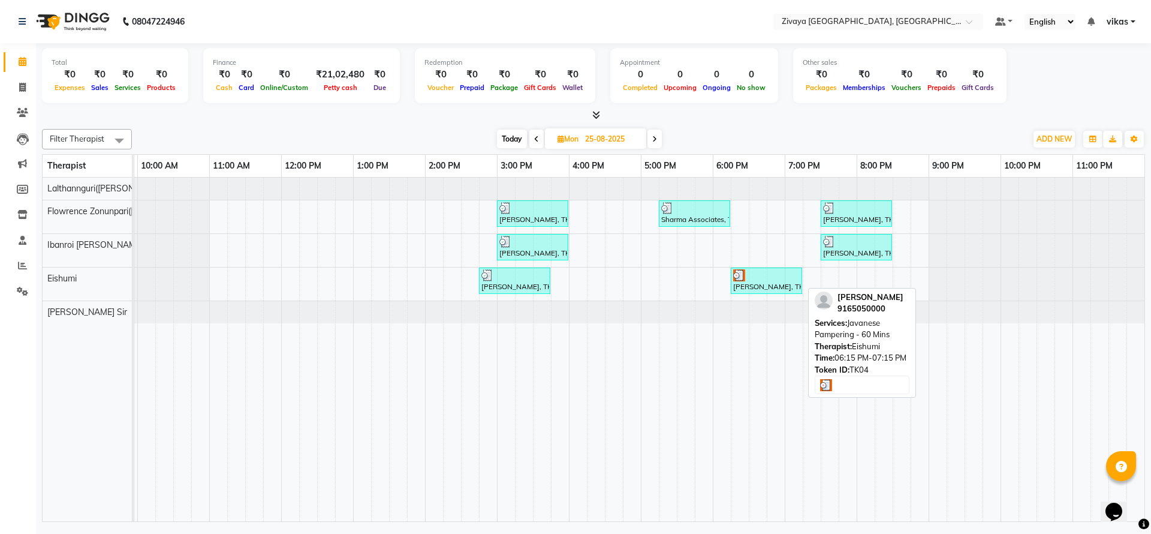
click at [788, 284] on div "Rahul Singh, TK04, 06:15 PM-07:15 PM, Javanese Pampering - 60 Mins" at bounding box center [766, 280] width 69 height 23
select select "3"
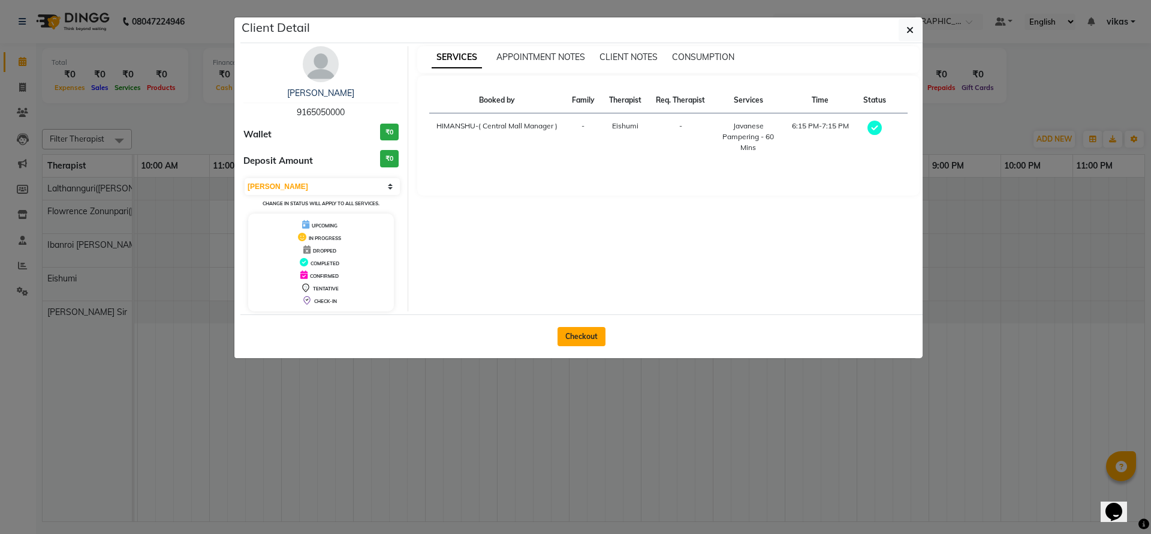
click at [579, 334] on button "Checkout" at bounding box center [582, 336] width 48 height 19
select select "service"
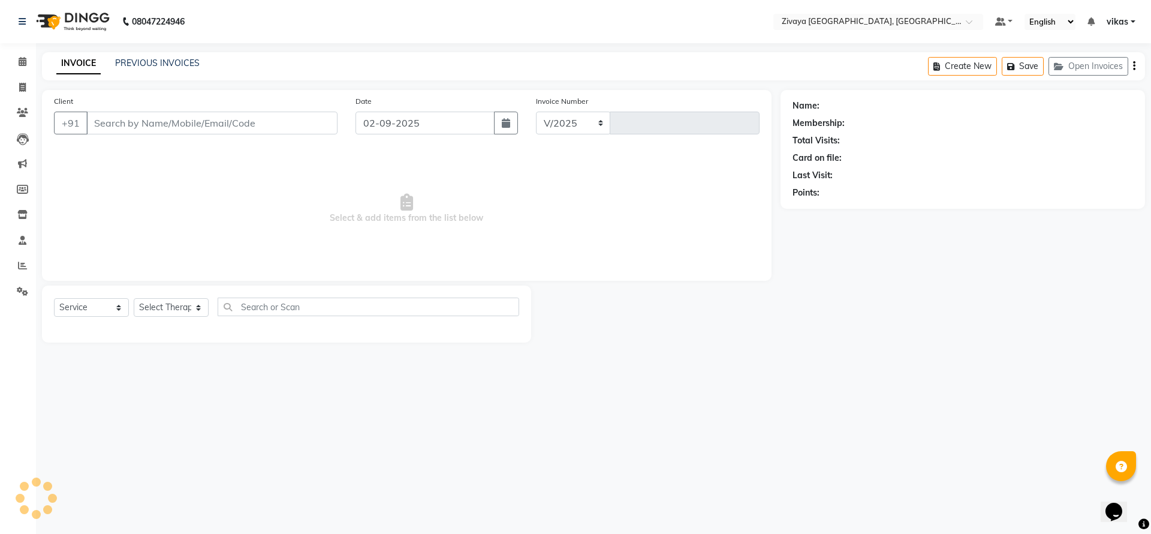
select select "6509"
type input "0859"
type input "9165050000"
type input "25-08-2025"
select select "79832"
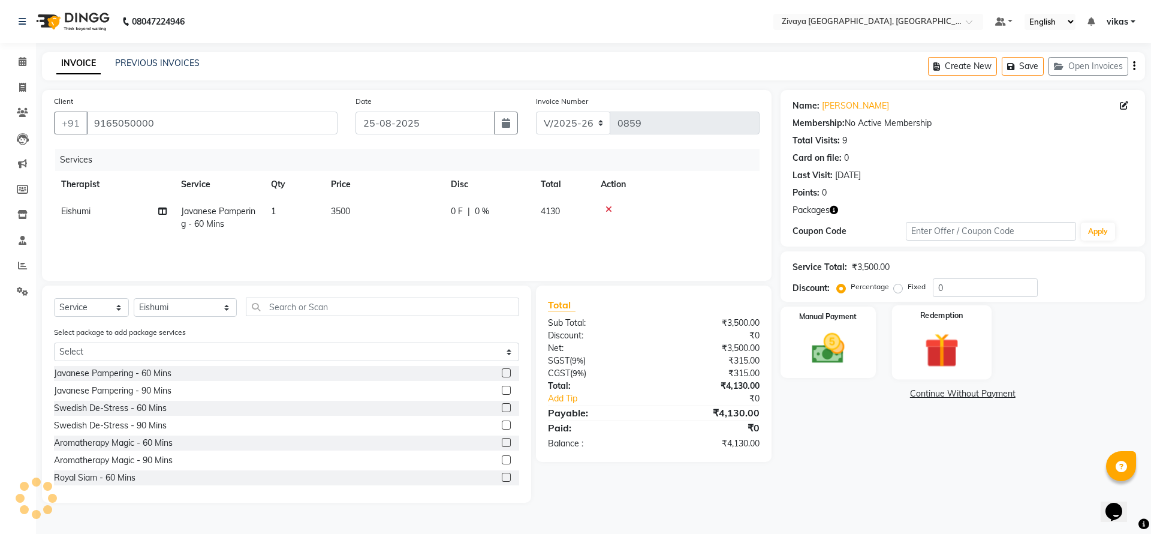
click at [942, 324] on div "Redemption" at bounding box center [942, 342] width 100 height 74
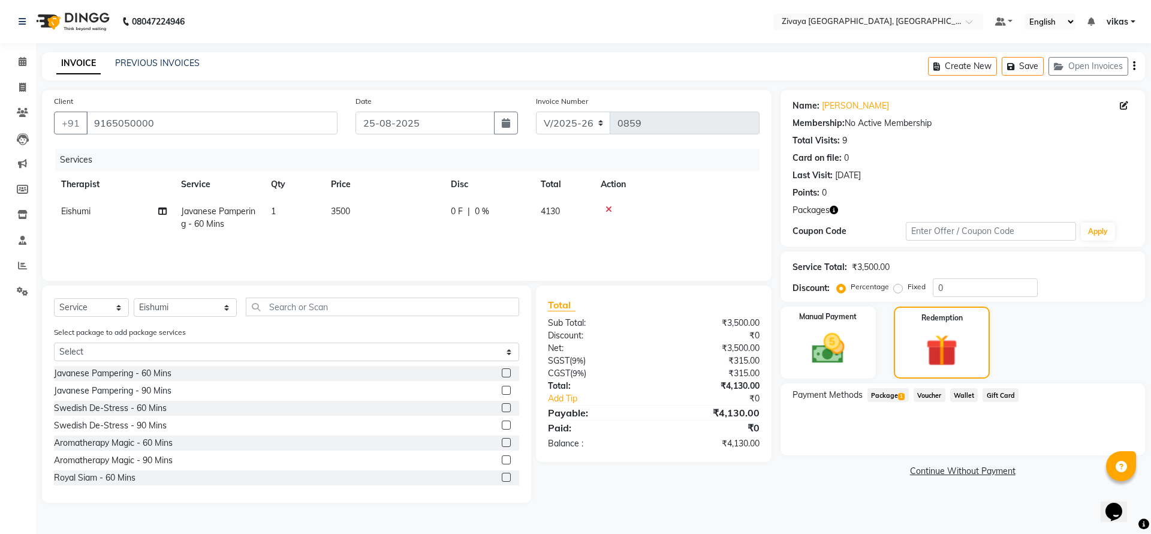
click at [897, 392] on span "Package 1" at bounding box center [887, 395] width 41 height 14
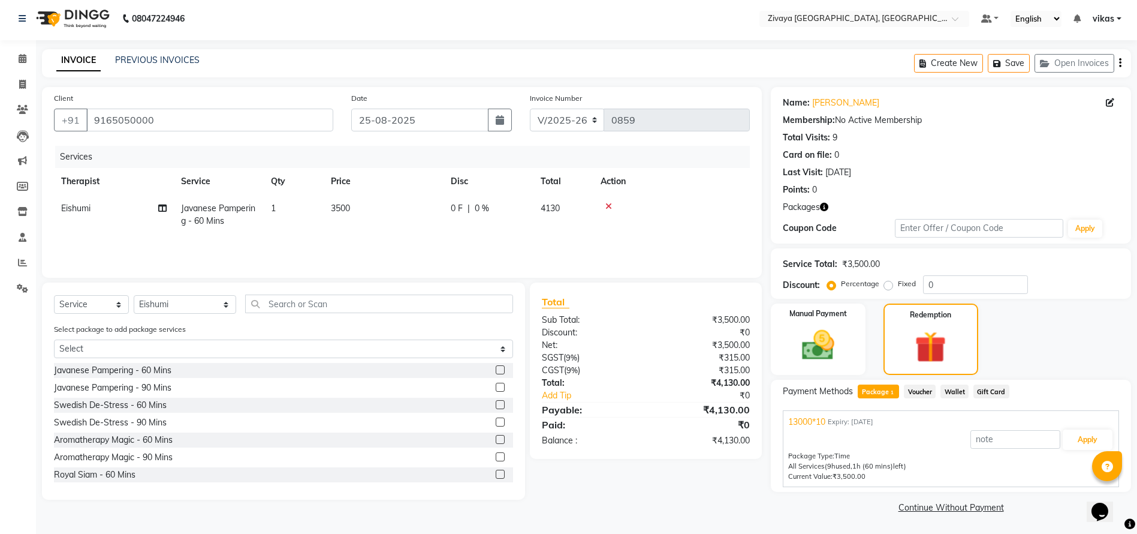
scroll to position [4, 0]
click at [1084, 432] on button "Apply" at bounding box center [1088, 439] width 50 height 20
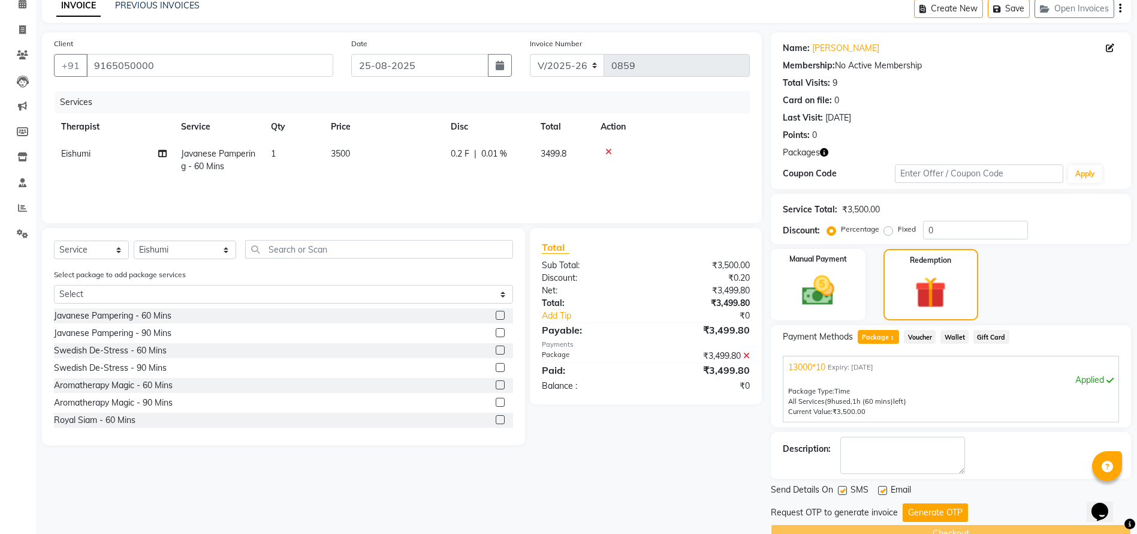
scroll to position [85, 0]
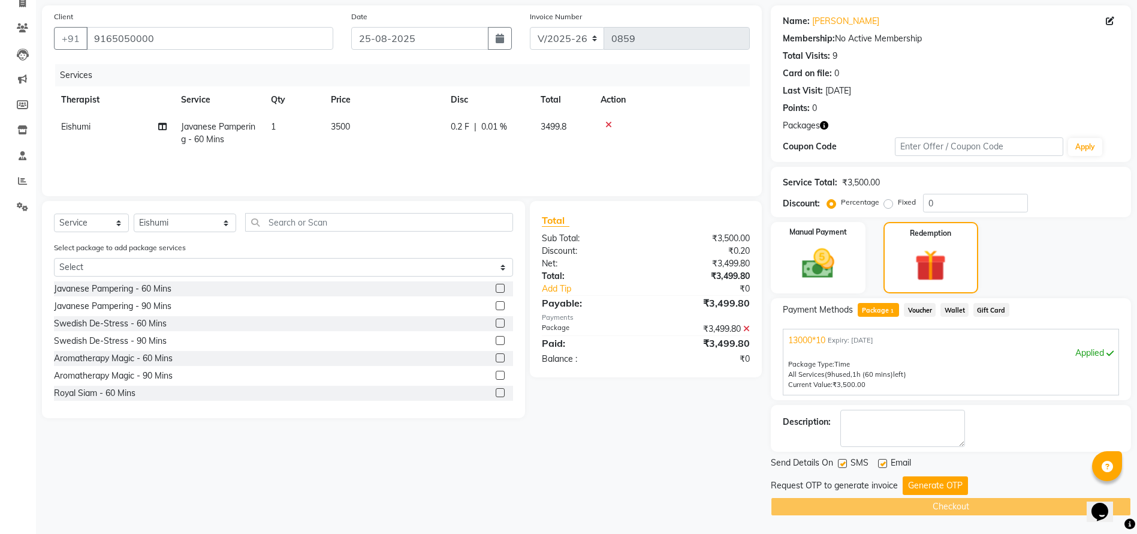
click at [842, 465] on label at bounding box center [842, 463] width 9 height 9
click at [842, 465] on input "checkbox" at bounding box center [842, 464] width 8 height 8
checkbox input "false"
click at [877, 458] on div "SMS" at bounding box center [858, 463] width 40 height 15
click at [883, 459] on label at bounding box center [882, 463] width 9 height 9
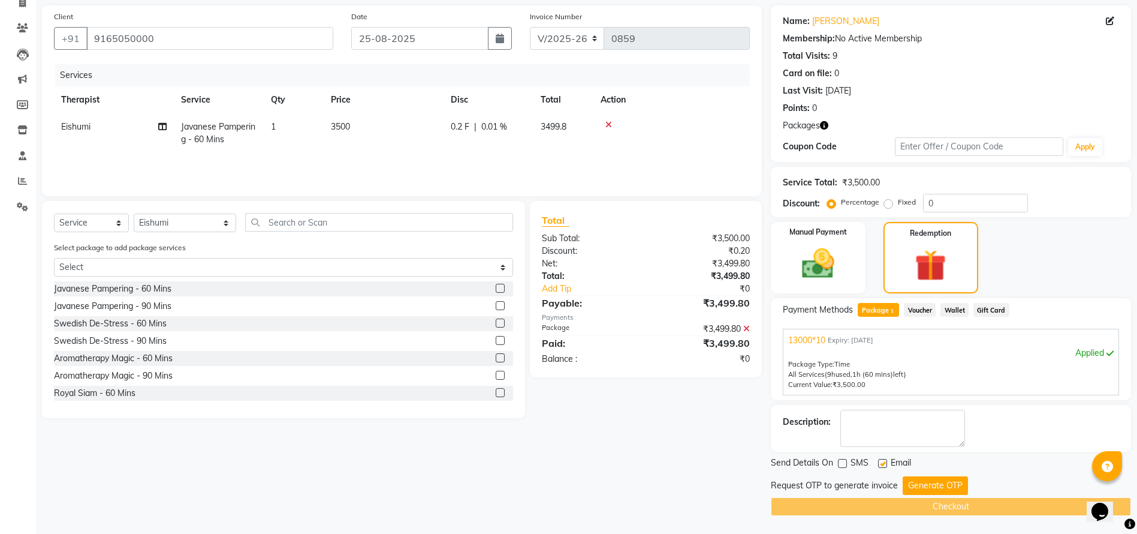
click at [883, 460] on input "checkbox" at bounding box center [882, 464] width 8 height 8
checkbox input "false"
click at [918, 481] on button "Generate OTP" at bounding box center [935, 485] width 65 height 19
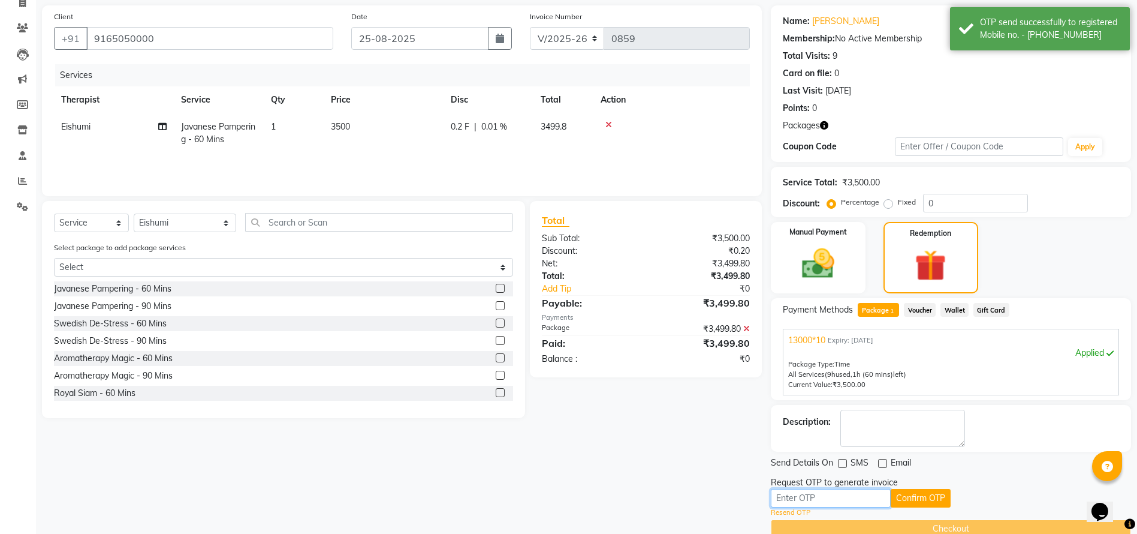
click at [830, 501] on input "text" at bounding box center [831, 498] width 120 height 19
paste input "3703"
type input "3703"
click at [915, 490] on button "Confirm OTP" at bounding box center [921, 498] width 60 height 19
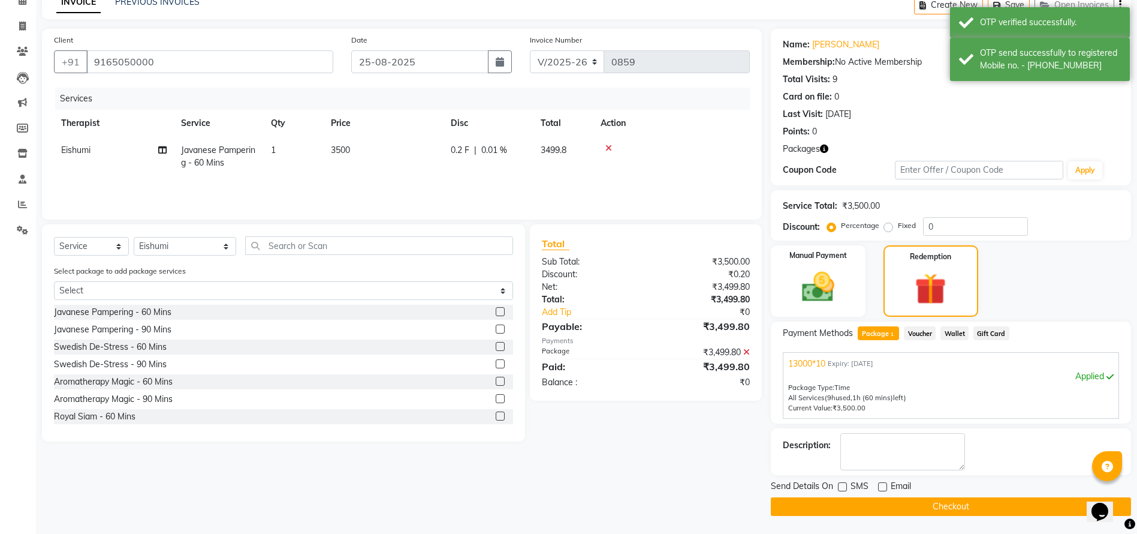
click at [913, 500] on button "Checkout" at bounding box center [951, 506] width 360 height 19
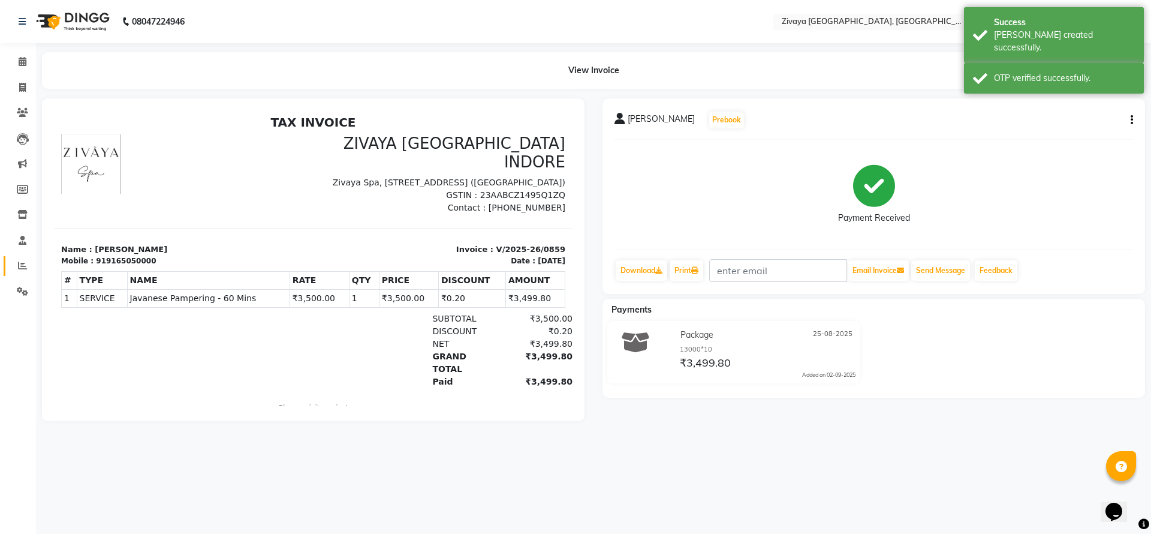
click at [8, 271] on link "Reports" at bounding box center [18, 266] width 29 height 20
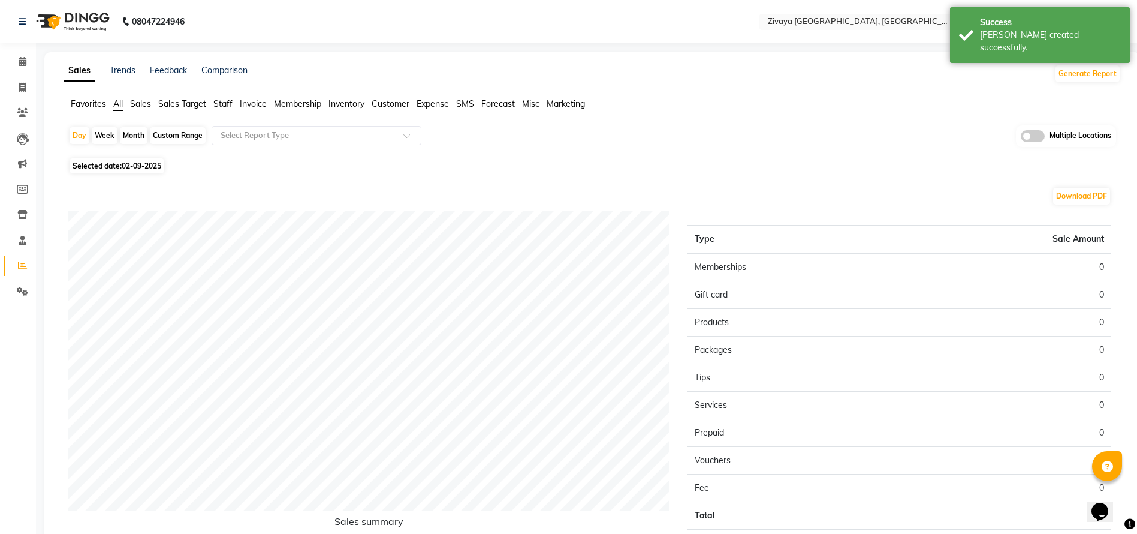
click at [147, 170] on span "02-09-2025" at bounding box center [142, 165] width 40 height 9
select select "9"
select select "2025"
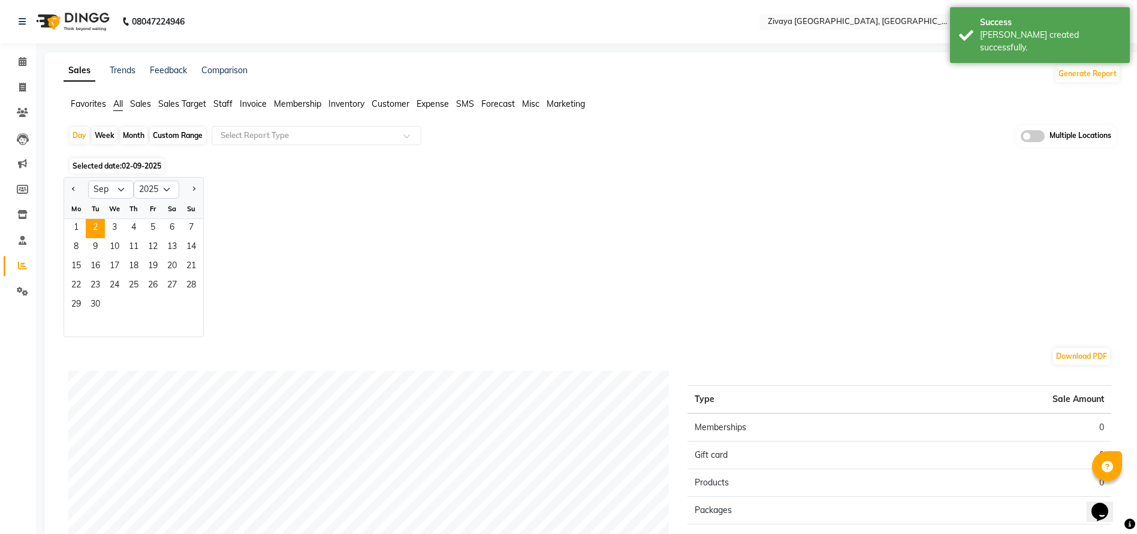
click at [137, 133] on div "Month" at bounding box center [134, 135] width 28 height 17
select select "9"
select select "2025"
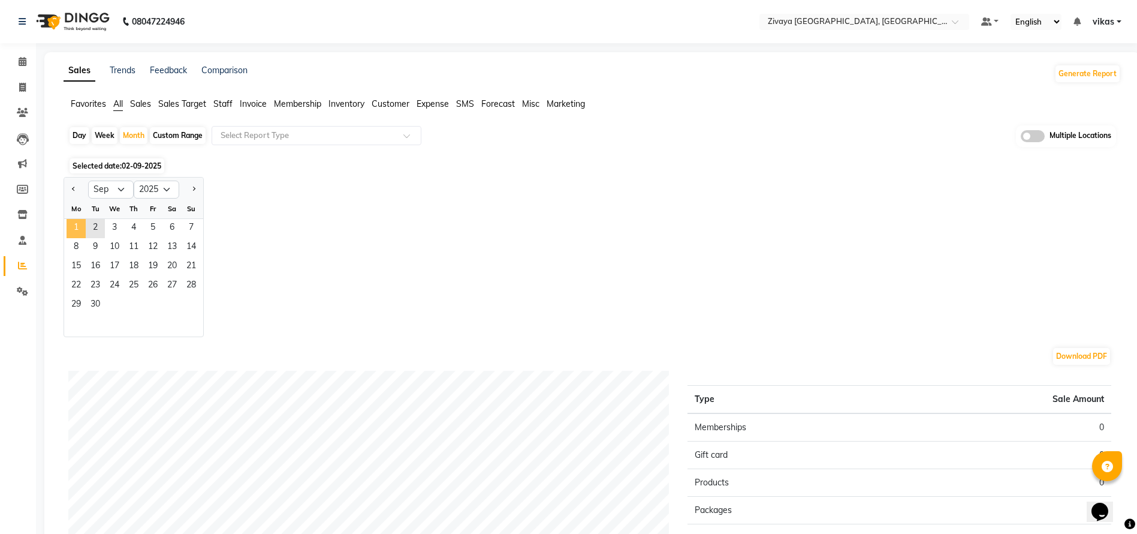
click at [78, 226] on span "1" at bounding box center [76, 228] width 19 height 19
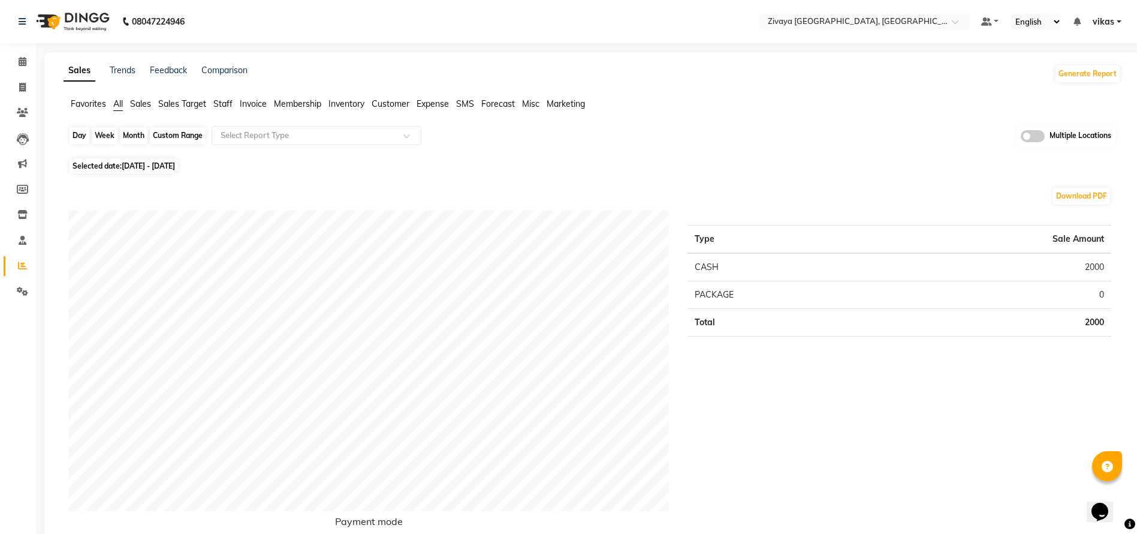
click at [136, 132] on div "Month" at bounding box center [134, 135] width 28 height 17
select select "9"
select select "2025"
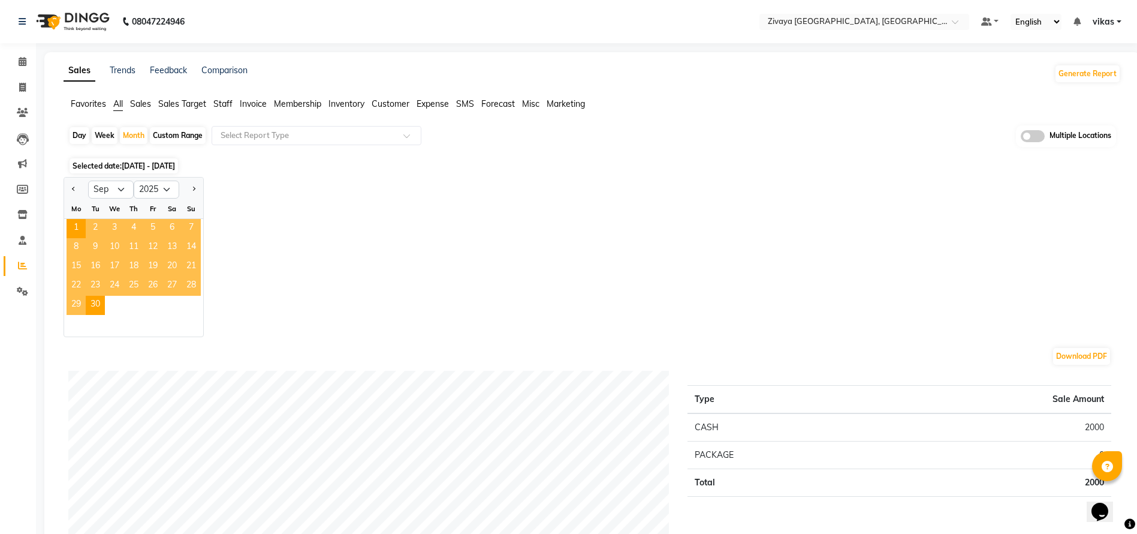
click at [0, 0] on html "08047224946 Select Location × Zivaya Central Mall Indore, Indore Default Panel …" at bounding box center [568, 267] width 1137 height 534
click at [68, 192] on div at bounding box center [76, 189] width 24 height 19
click at [71, 183] on button "Previous month" at bounding box center [74, 189] width 10 height 19
select select "8"
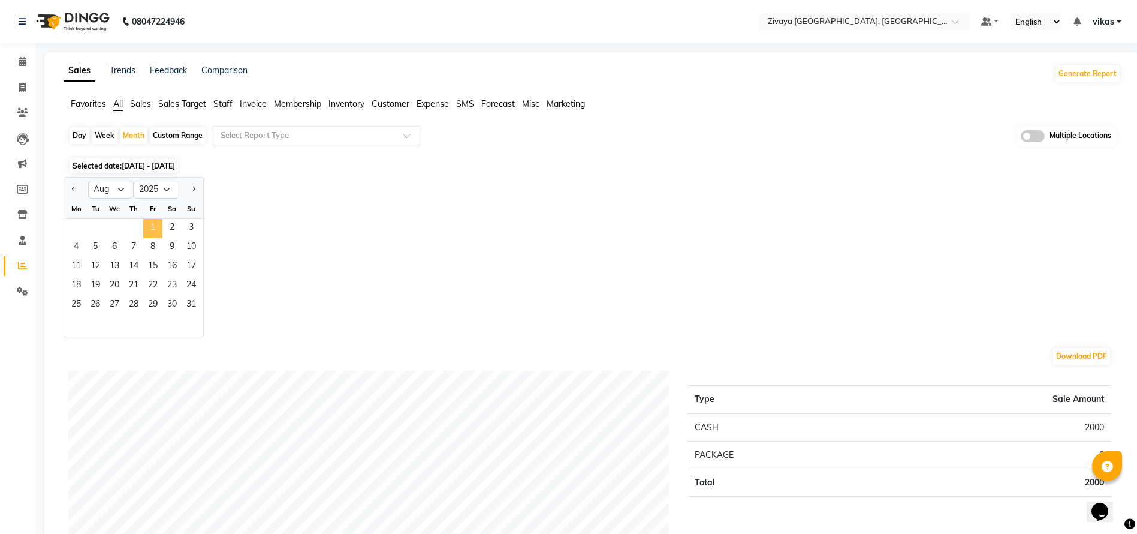
click at [158, 227] on span "1" at bounding box center [152, 228] width 19 height 19
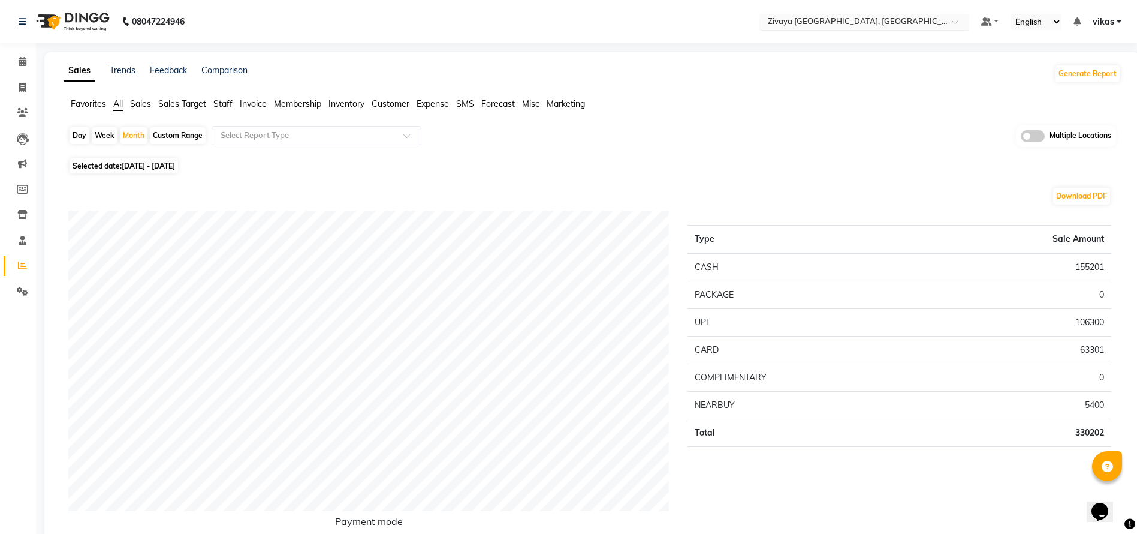
click at [905, 14] on div "Select Location × Zivaya Central Mall Indore, Indore" at bounding box center [865, 22] width 210 height 16
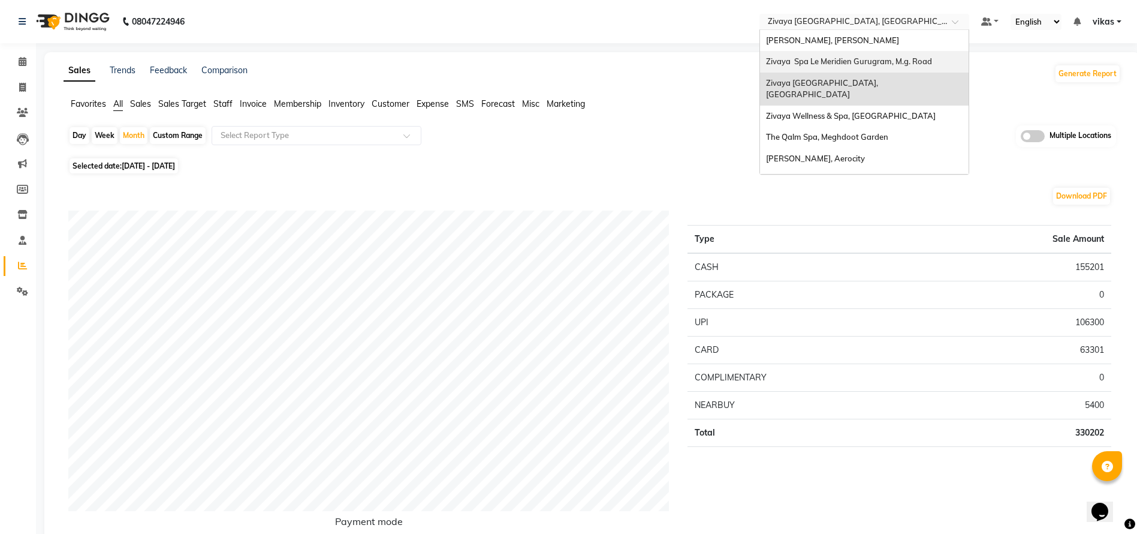
click at [876, 57] on span "Zivaya Spa Le Meridien Gurugram, M.g. Road" at bounding box center [849, 61] width 166 height 10
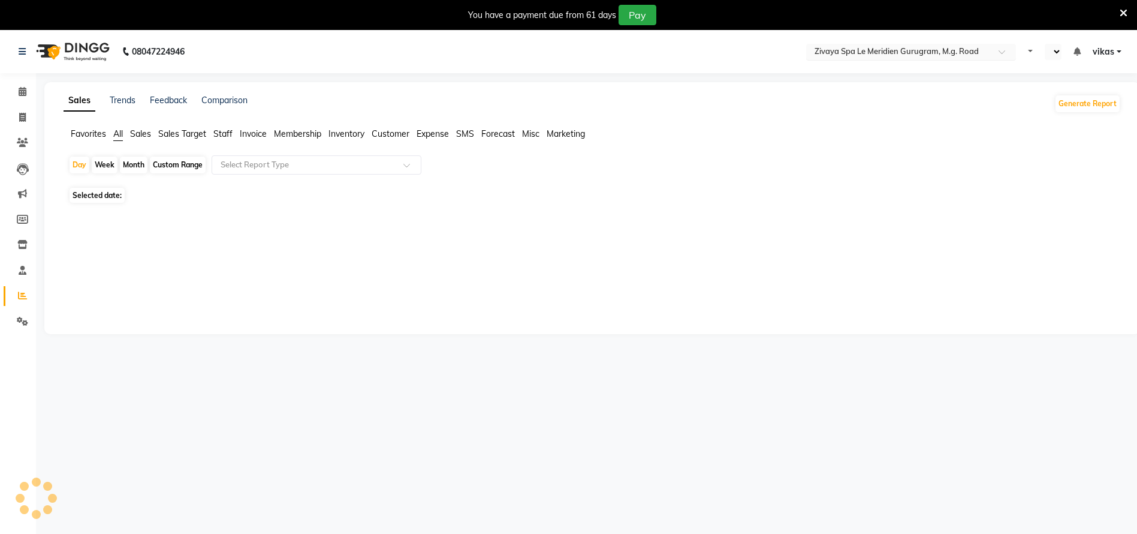
select select "en"
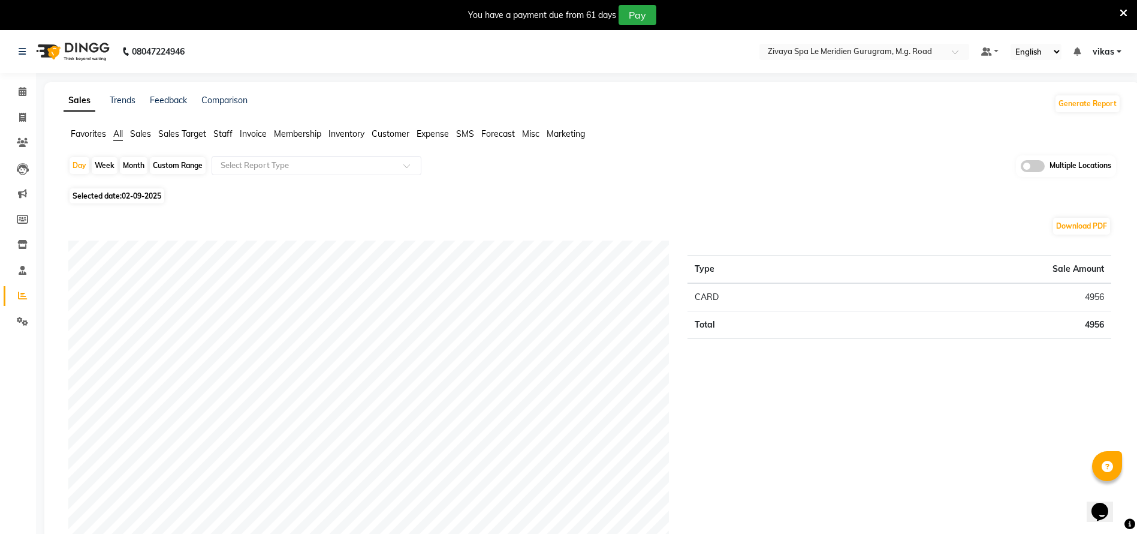
click at [135, 196] on span "02-09-2025" at bounding box center [142, 195] width 40 height 9
select select "9"
select select "2025"
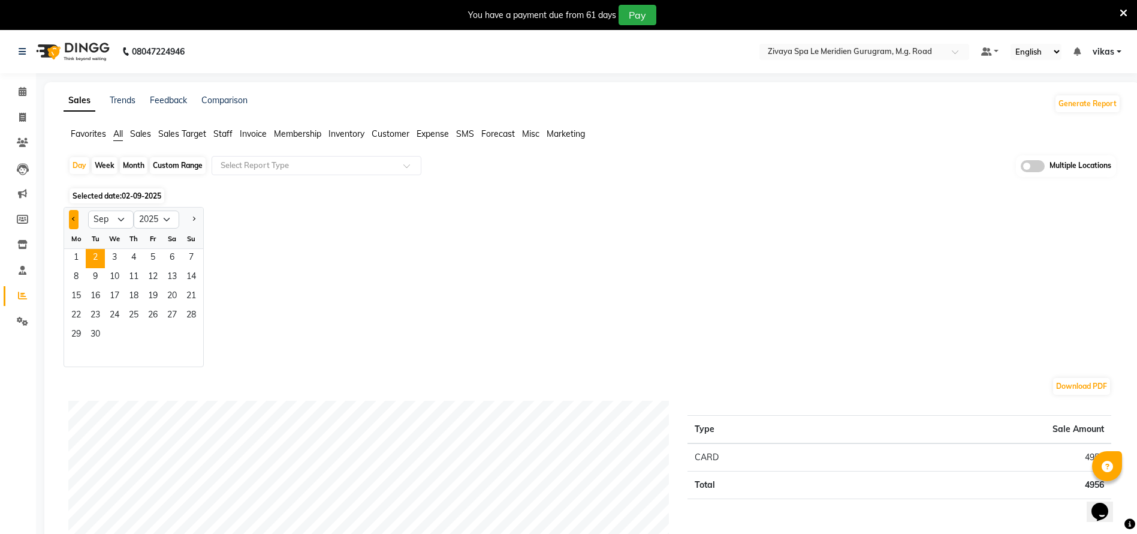
click at [70, 221] on button "Previous month" at bounding box center [74, 219] width 10 height 19
click at [77, 220] on button "Previous month" at bounding box center [74, 219] width 10 height 19
click at [201, 215] on div at bounding box center [191, 219] width 24 height 19
click at [197, 215] on button "Next month" at bounding box center [194, 219] width 10 height 19
click at [196, 215] on button "Next month" at bounding box center [194, 219] width 10 height 19
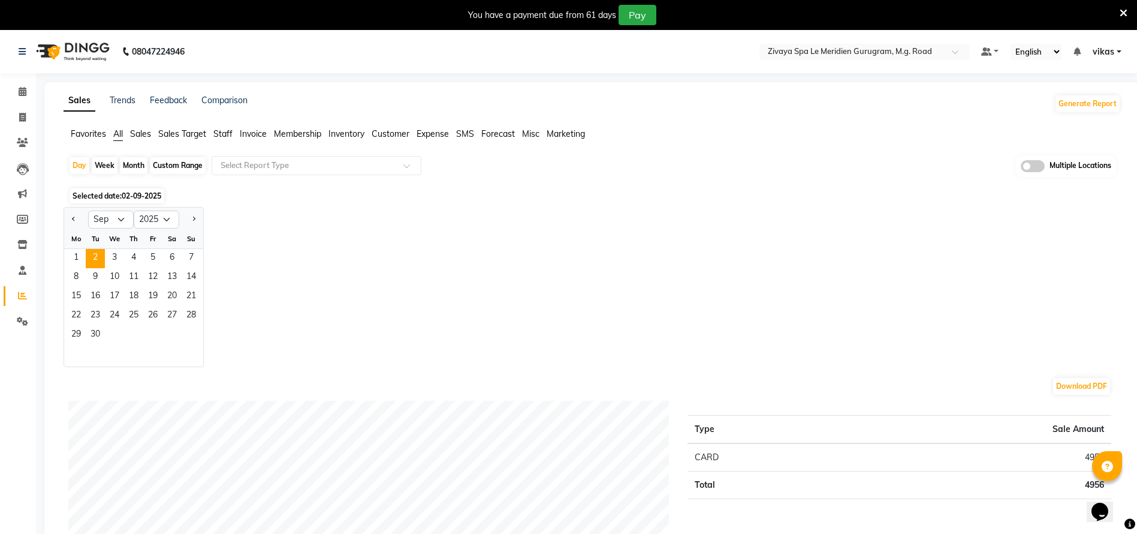
click at [82, 213] on div at bounding box center [76, 219] width 24 height 19
click at [74, 219] on span "Previous month" at bounding box center [74, 218] width 4 height 4
select select "8"
click at [172, 335] on span "30" at bounding box center [171, 335] width 19 height 19
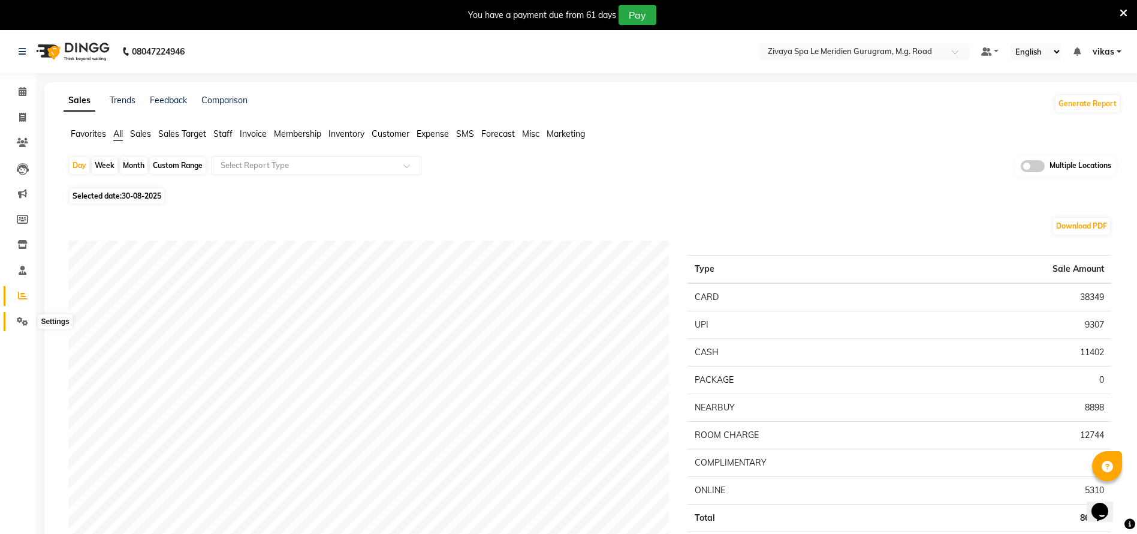
click at [24, 320] on icon at bounding box center [22, 321] width 11 height 9
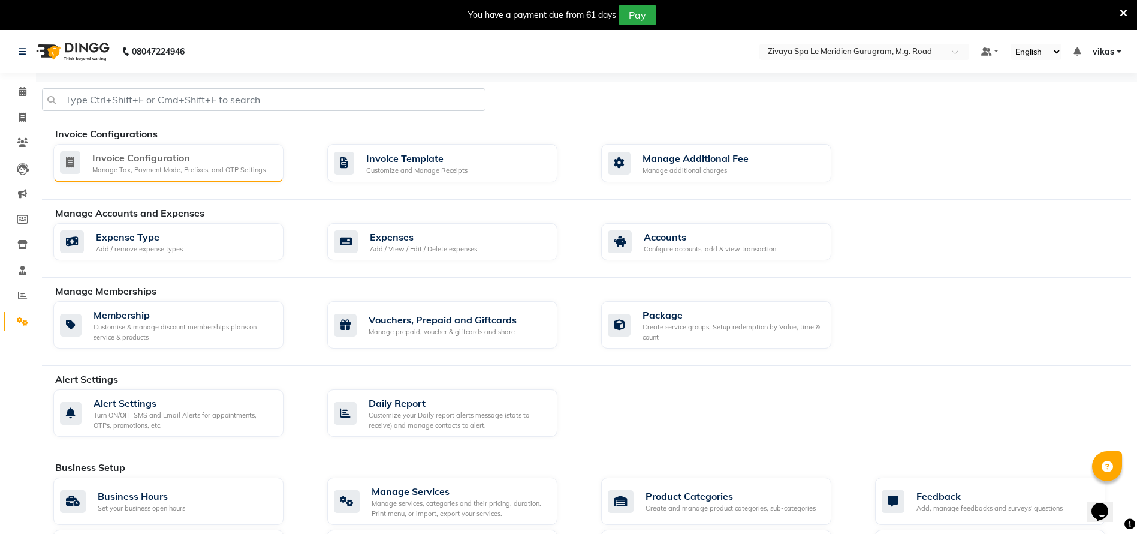
click at [194, 165] on div "Manage Tax, Payment Mode, Prefixes, and OTP Settings" at bounding box center [178, 170] width 173 height 10
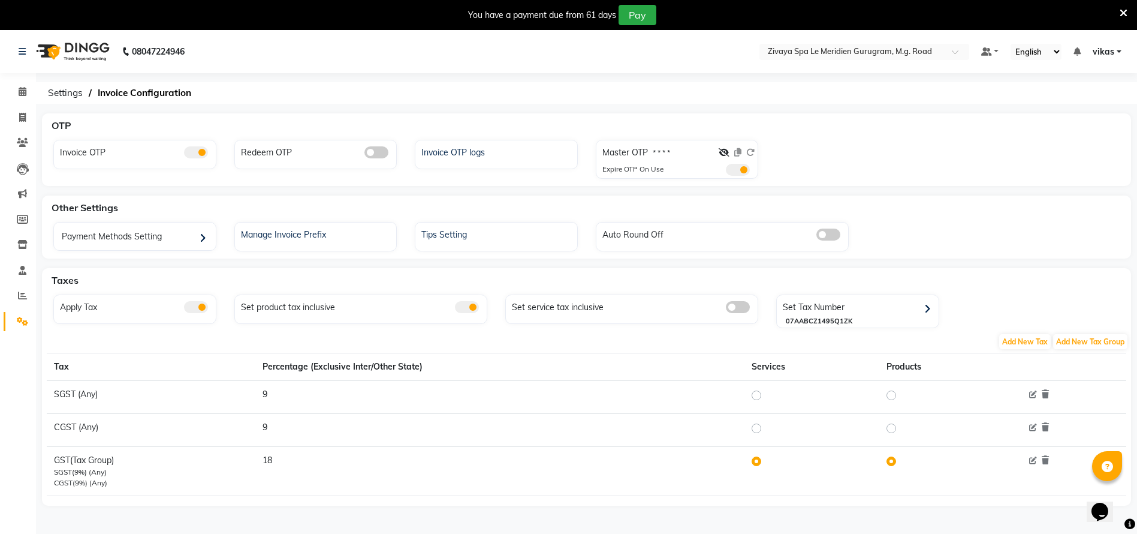
click at [733, 147] on div at bounding box center [737, 154] width 36 height 17
click at [721, 149] on icon at bounding box center [724, 152] width 11 height 8
click at [736, 153] on icon at bounding box center [737, 152] width 7 height 8
click at [737, 148] on icon at bounding box center [737, 152] width 7 height 8
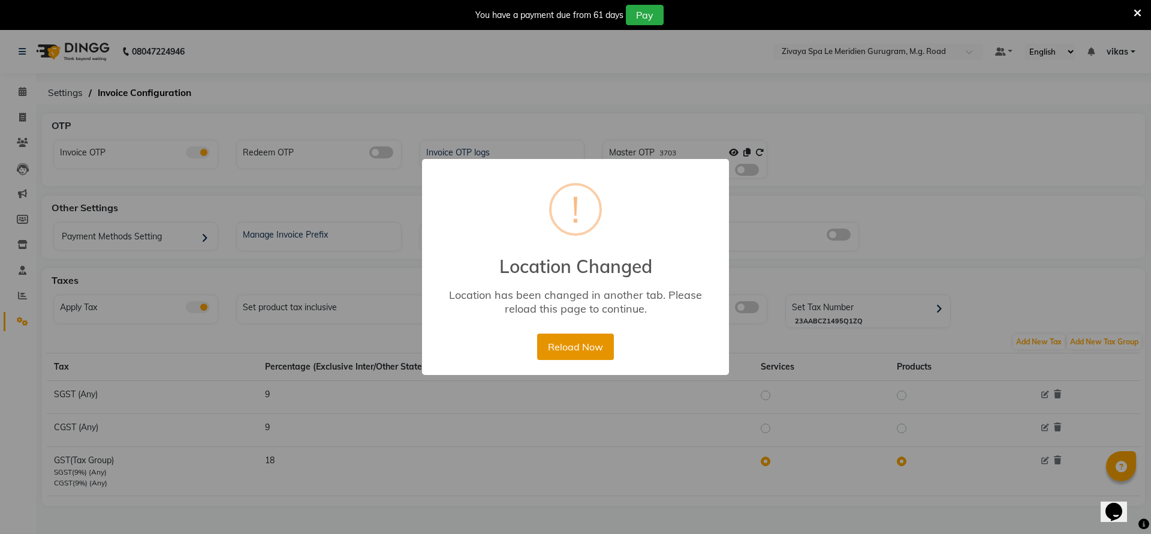
click button "Reload Now"
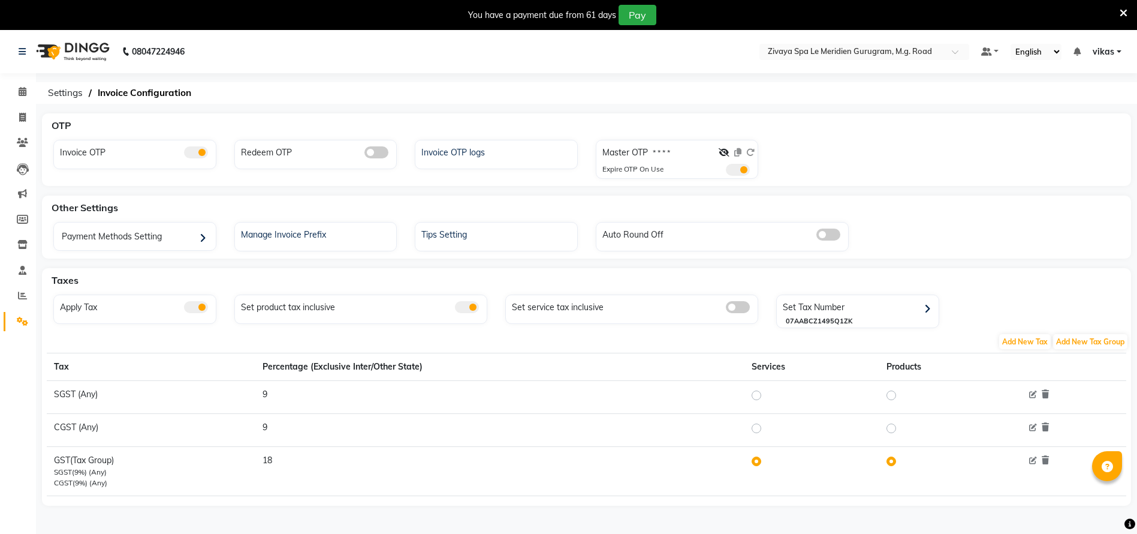
click at [727, 167] on span at bounding box center [738, 170] width 24 height 12
click at [726, 171] on input "checkbox" at bounding box center [726, 171] width 0 height 0
click at [733, 165] on span at bounding box center [738, 170] width 24 height 12
click at [726, 171] on input "checkbox" at bounding box center [726, 171] width 0 height 0
click at [725, 152] on icon at bounding box center [724, 152] width 11 height 8
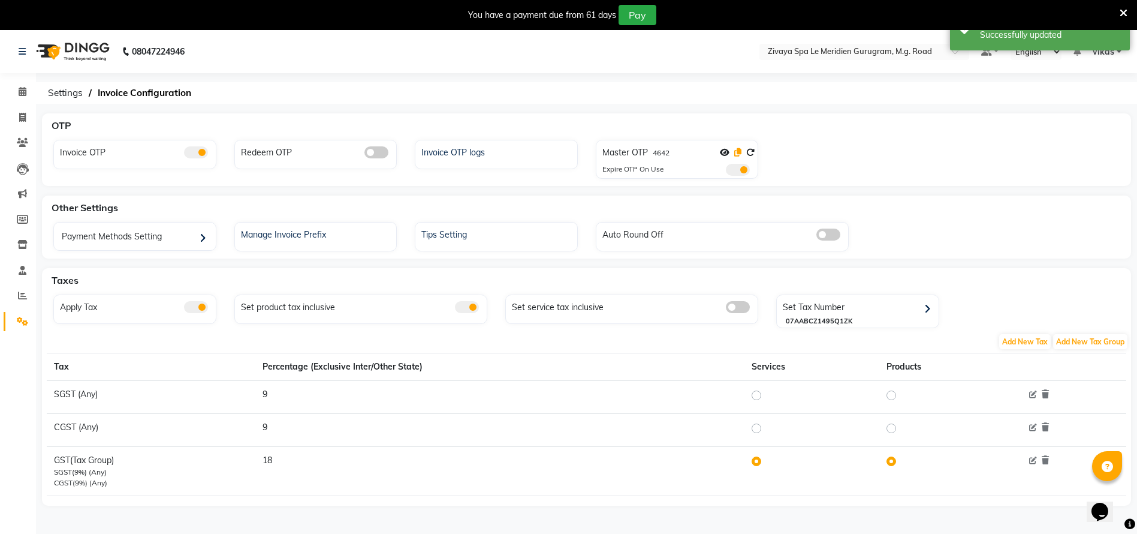
click at [737, 155] on icon at bounding box center [737, 152] width 7 height 8
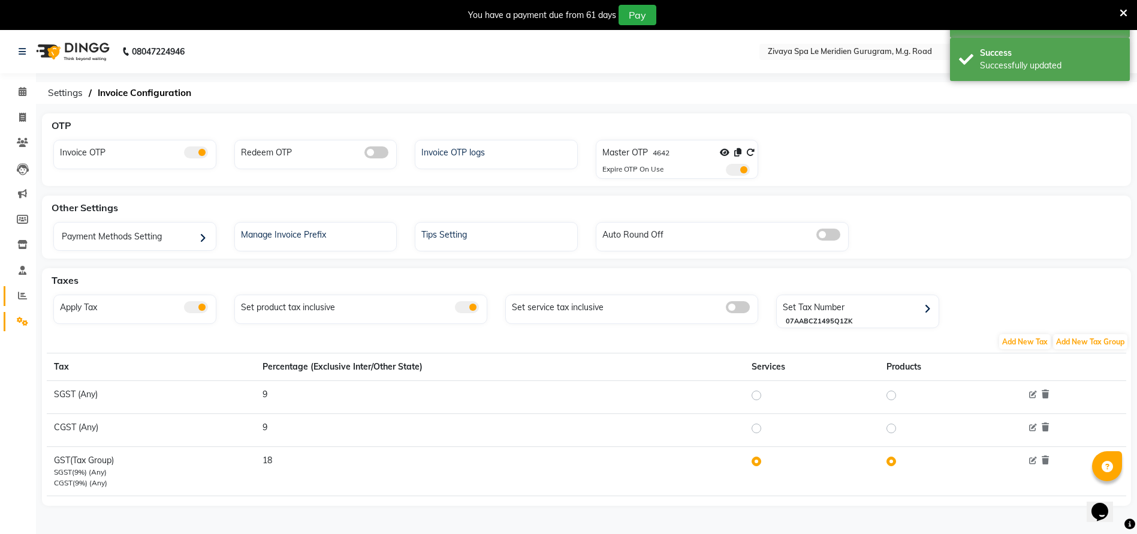
click at [7, 303] on link "Reports" at bounding box center [18, 296] width 29 height 20
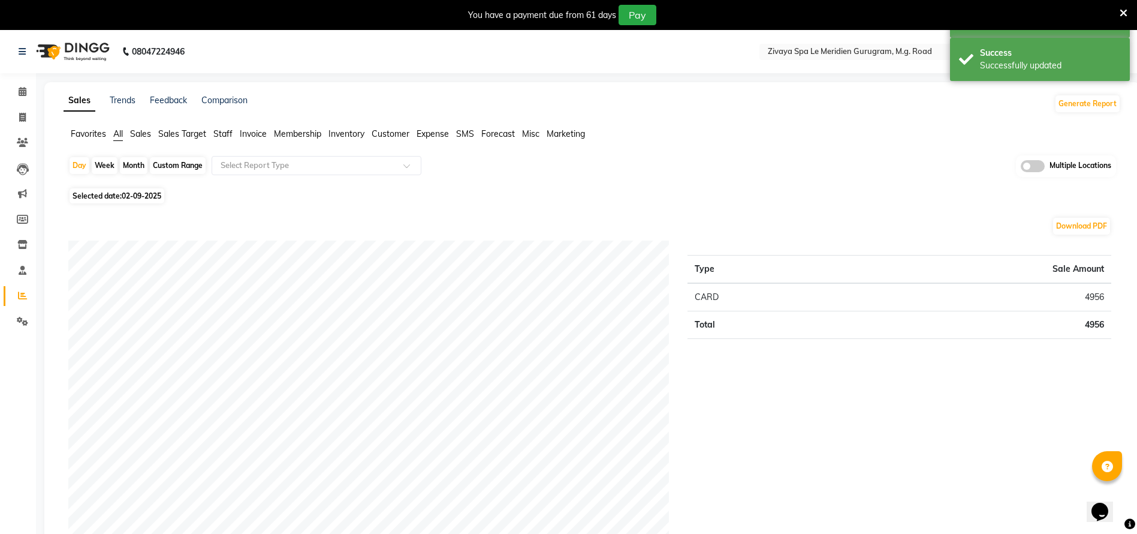
click at [123, 198] on span "02-09-2025" at bounding box center [142, 195] width 40 height 9
select select "9"
select select "2025"
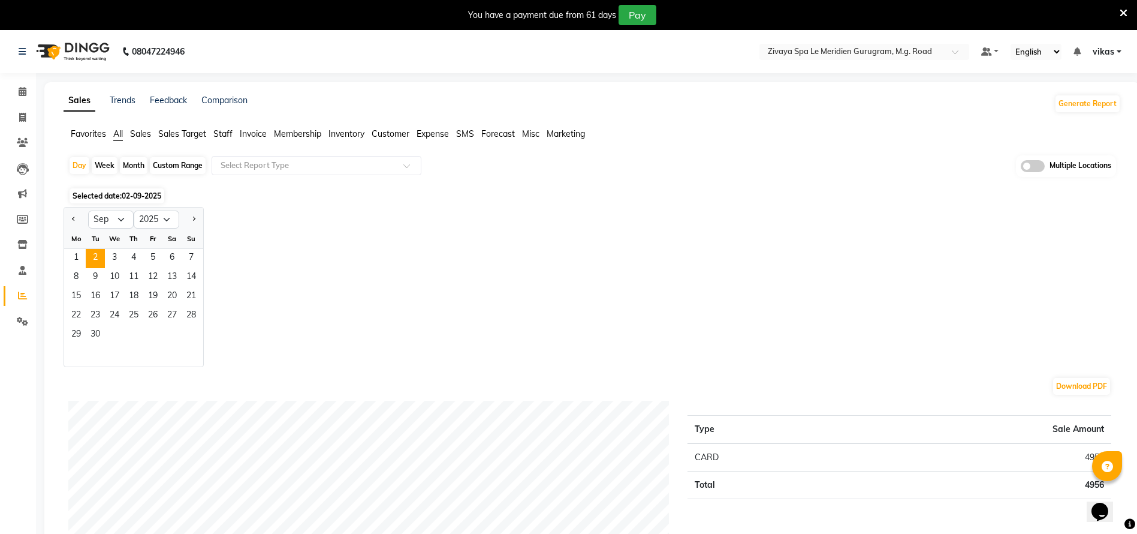
click at [1123, 10] on icon at bounding box center [1124, 13] width 8 height 11
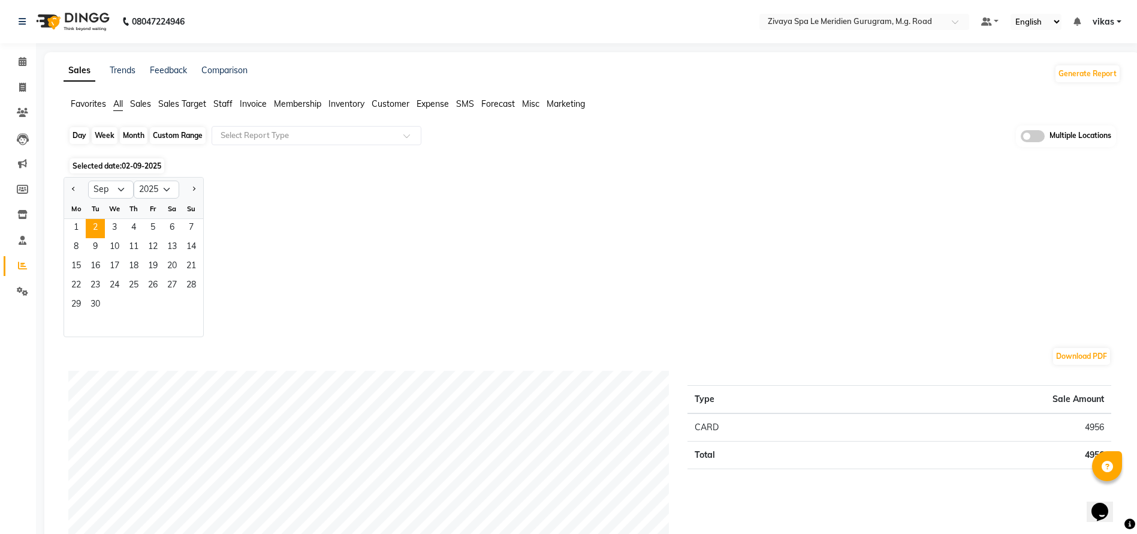
click at [82, 132] on div "Day" at bounding box center [80, 135] width 20 height 17
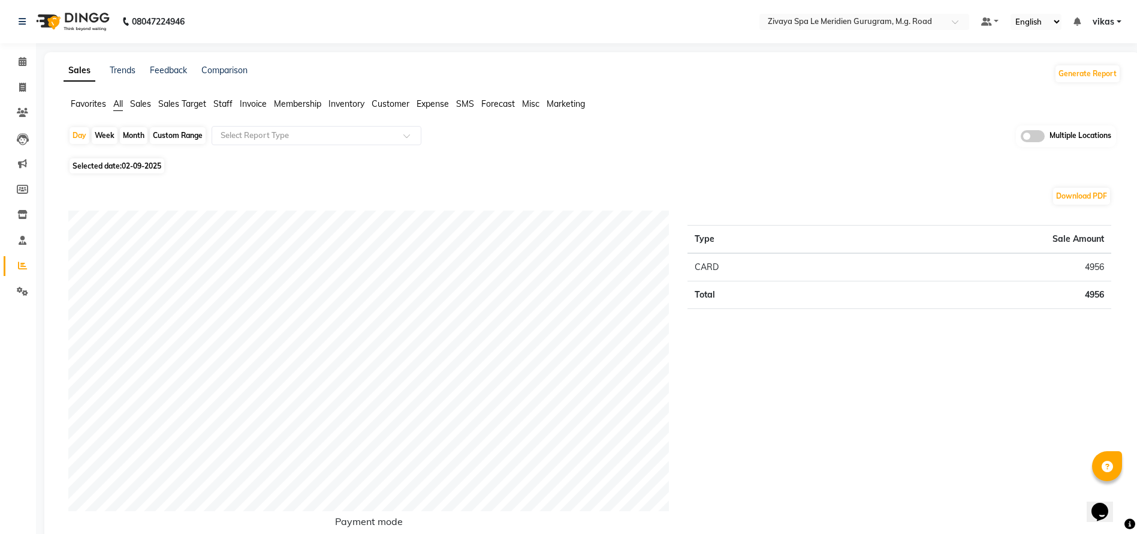
click at [270, 131] on input "text" at bounding box center [304, 135] width 173 height 12
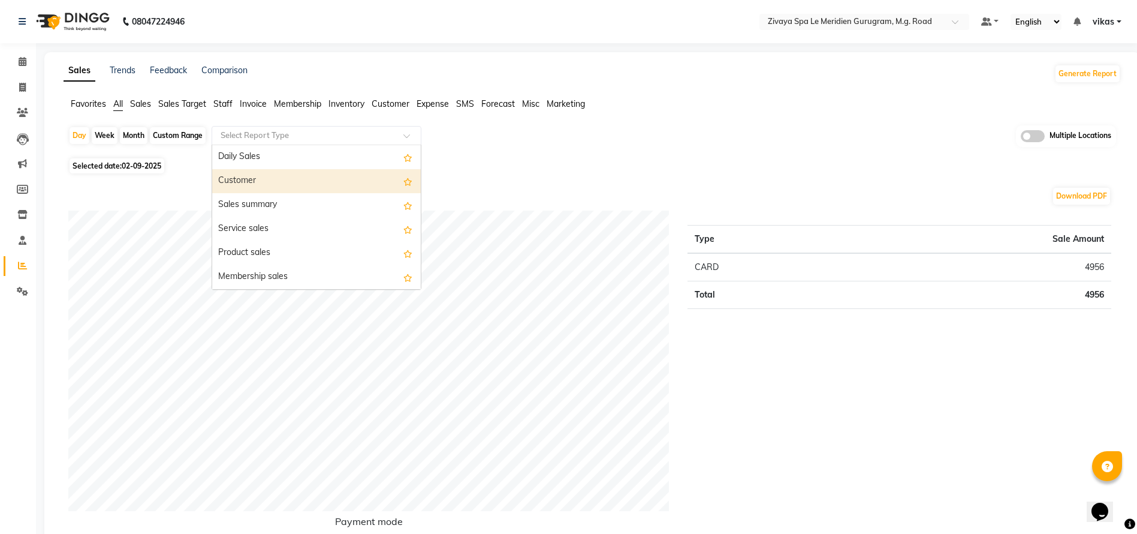
click at [246, 176] on div "Customer" at bounding box center [316, 181] width 209 height 24
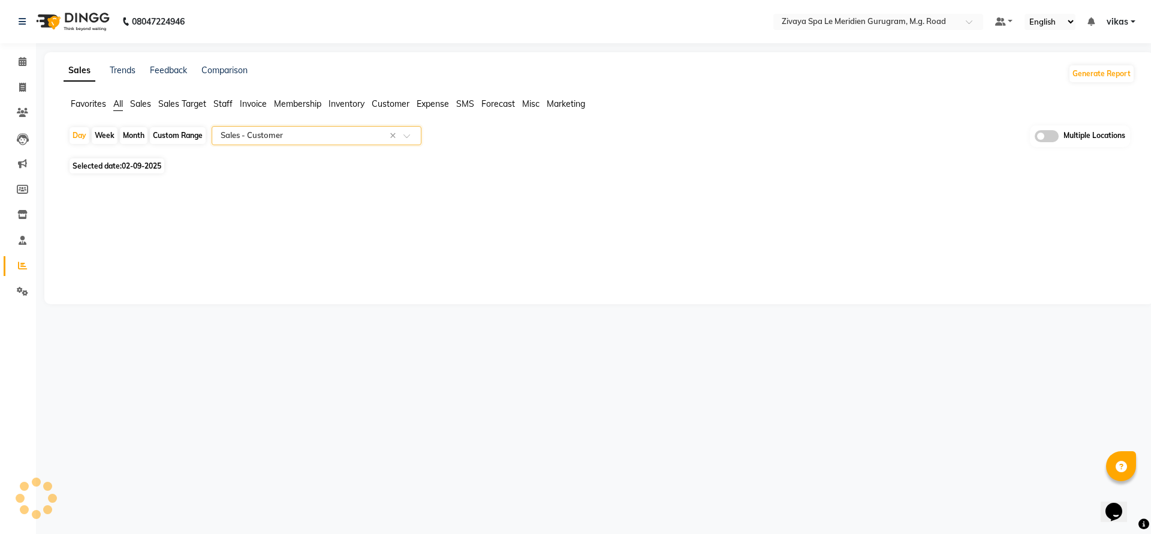
select select "full_report"
select select "csv"
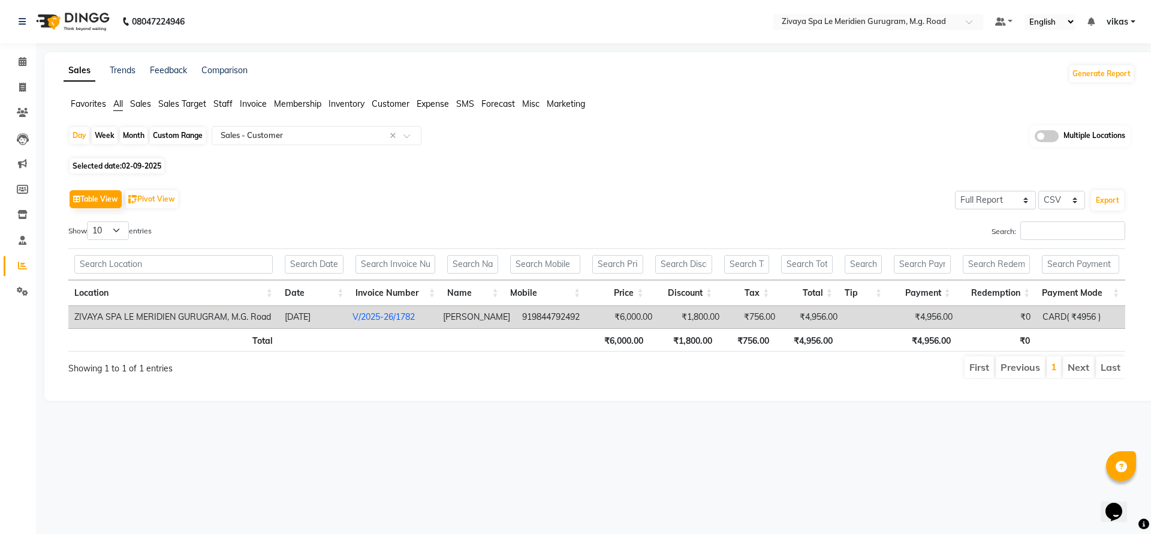
click at [377, 314] on link "V/2025-26/1782" at bounding box center [384, 316] width 62 height 11
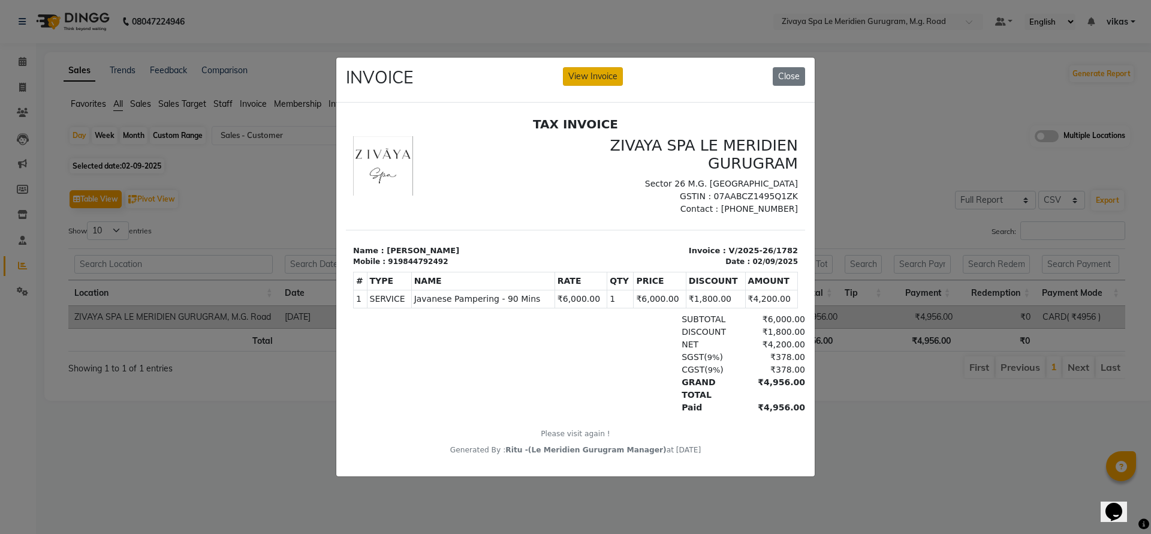
click at [597, 70] on button "View Invoice" at bounding box center [593, 76] width 60 height 19
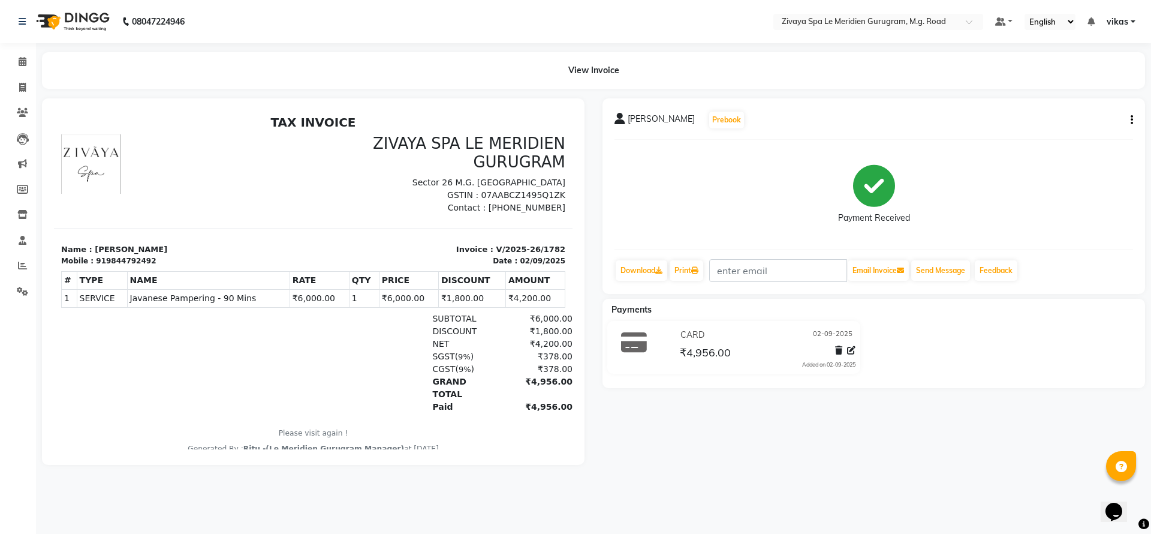
click at [1129, 116] on button "button" at bounding box center [1129, 120] width 7 height 13
click at [1065, 137] on div "Edit Invoice" at bounding box center [1072, 135] width 82 height 15
select select "service"
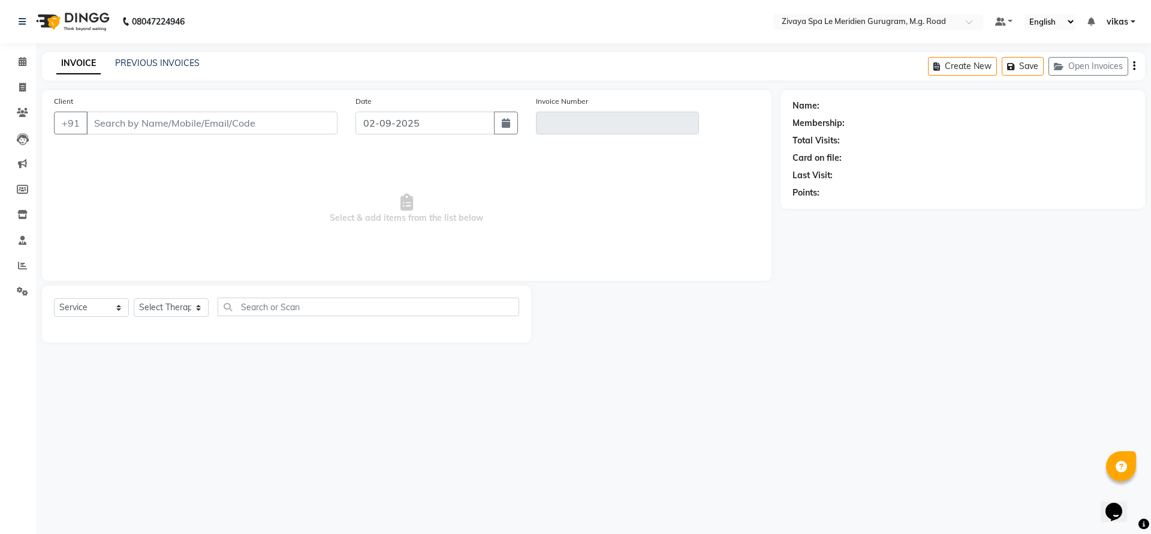
type input "9844792492"
type input "V/2025-26/1782"
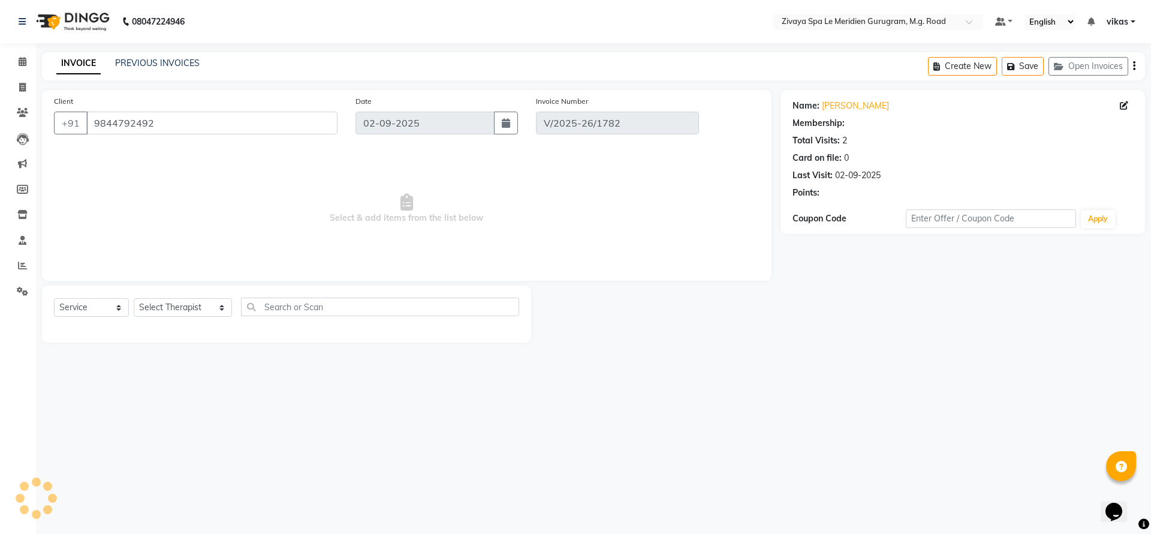
select select "select"
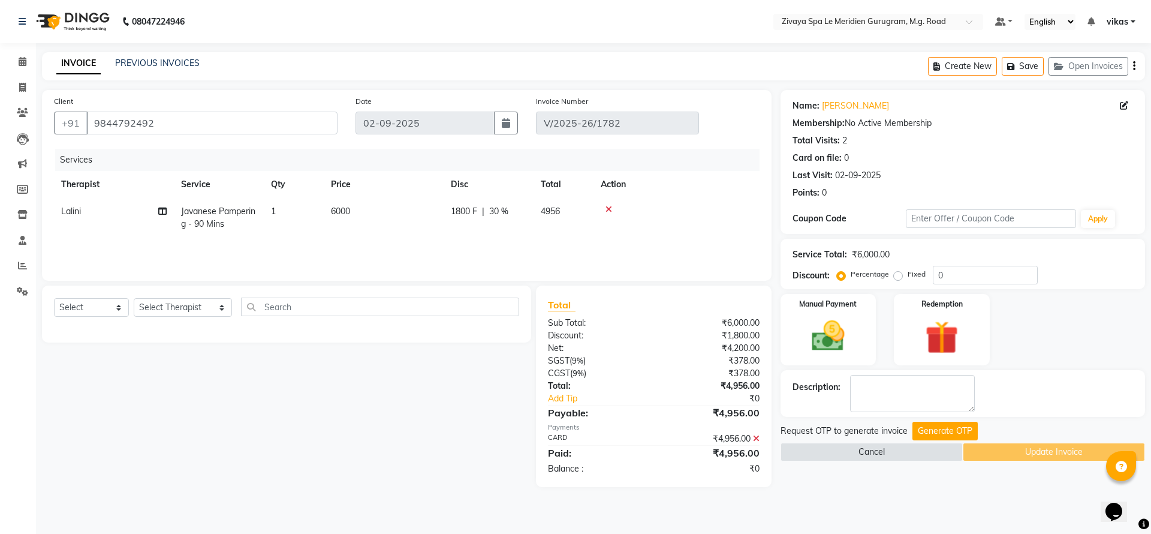
click at [218, 206] on span "Javanese Pampering - 90 Mins" at bounding box center [218, 217] width 74 height 23
select select "80319"
click at [218, 221] on span "Javanese Pampering - 90 Mins x" at bounding box center [242, 222] width 106 height 26
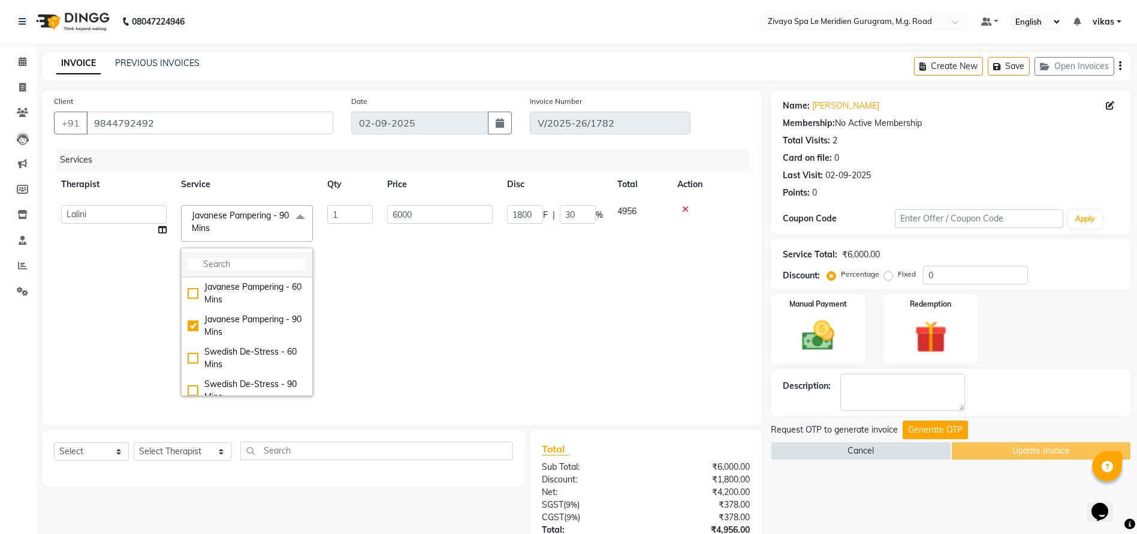
click at [211, 266] on li at bounding box center [247, 264] width 131 height 25
click at [211, 266] on input "multiselect-search" at bounding box center [247, 264] width 119 height 13
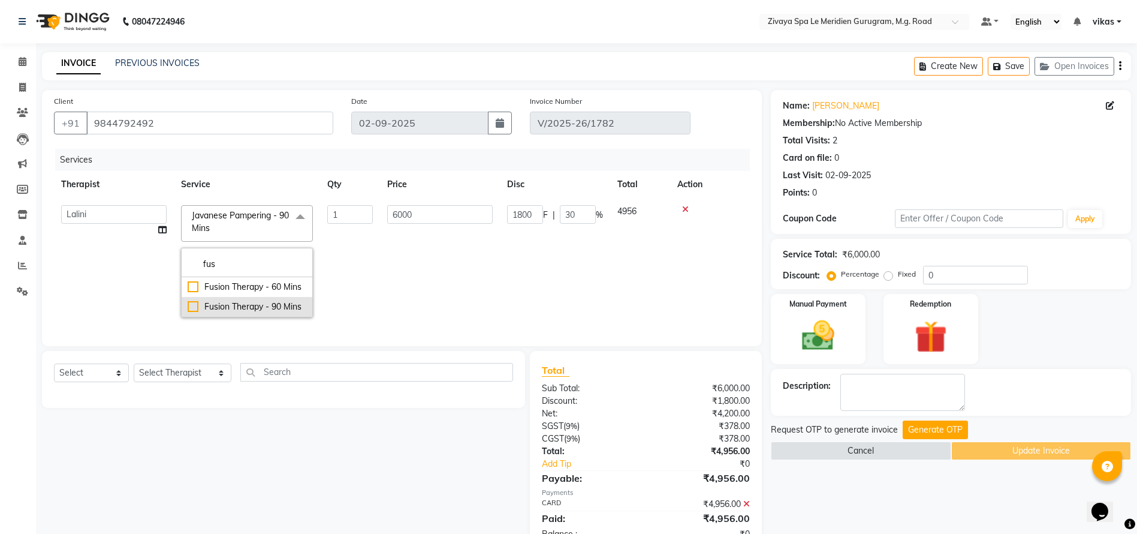
type input "fus"
click at [195, 303] on div "Fusion Therapy - 90 Mins" at bounding box center [247, 306] width 119 height 13
checkbox input "true"
type input "0"
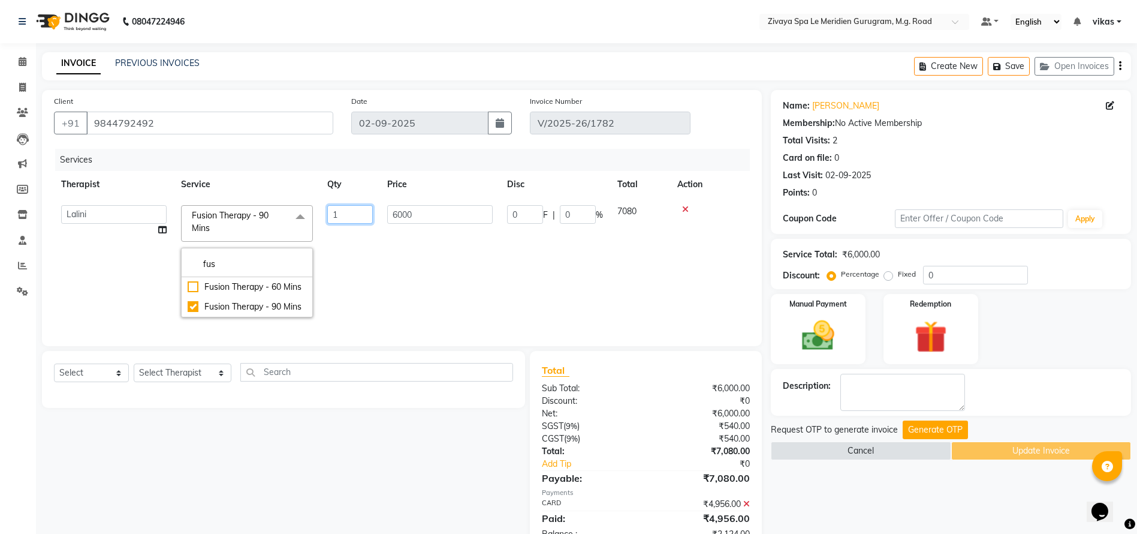
click at [356, 266] on td "1" at bounding box center [350, 261] width 60 height 126
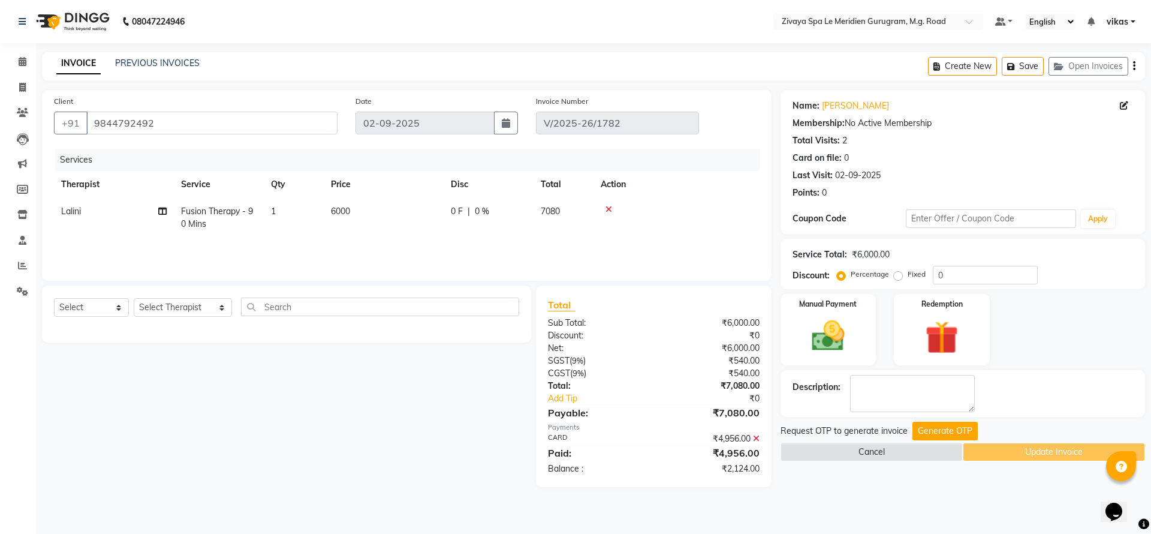
click at [251, 216] on td "Fusion Therapy - 90 Mins" at bounding box center [219, 218] width 90 height 40
select select "80319"
click at [251, 216] on span "Fusion Therapy - 90 Mins" at bounding box center [230, 221] width 77 height 23
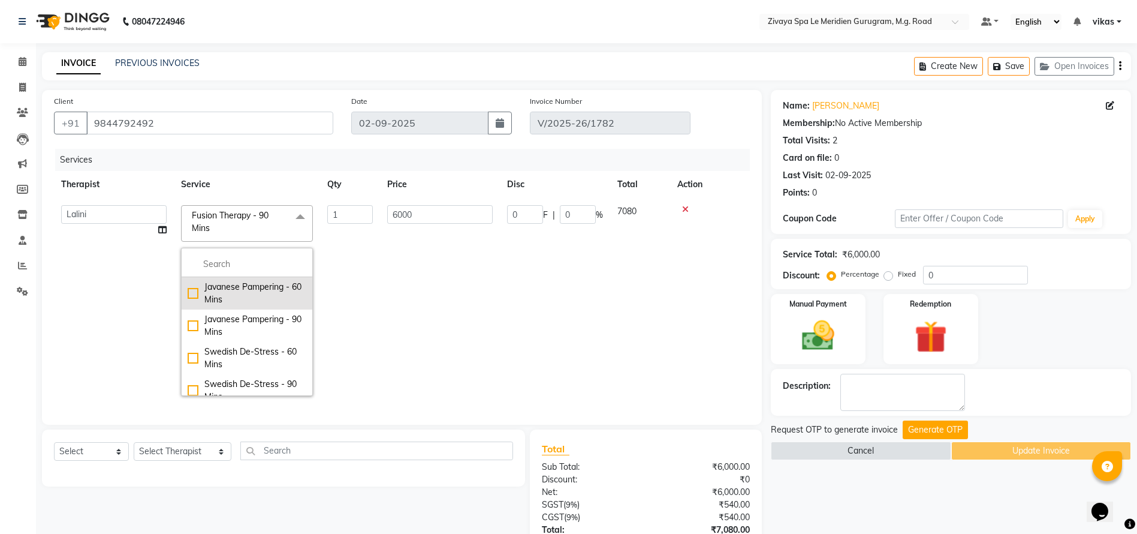
click at [224, 291] on div "Javanese Pampering - 60 Mins" at bounding box center [247, 293] width 119 height 25
checkbox input "true"
checkbox input "false"
type input "4500"
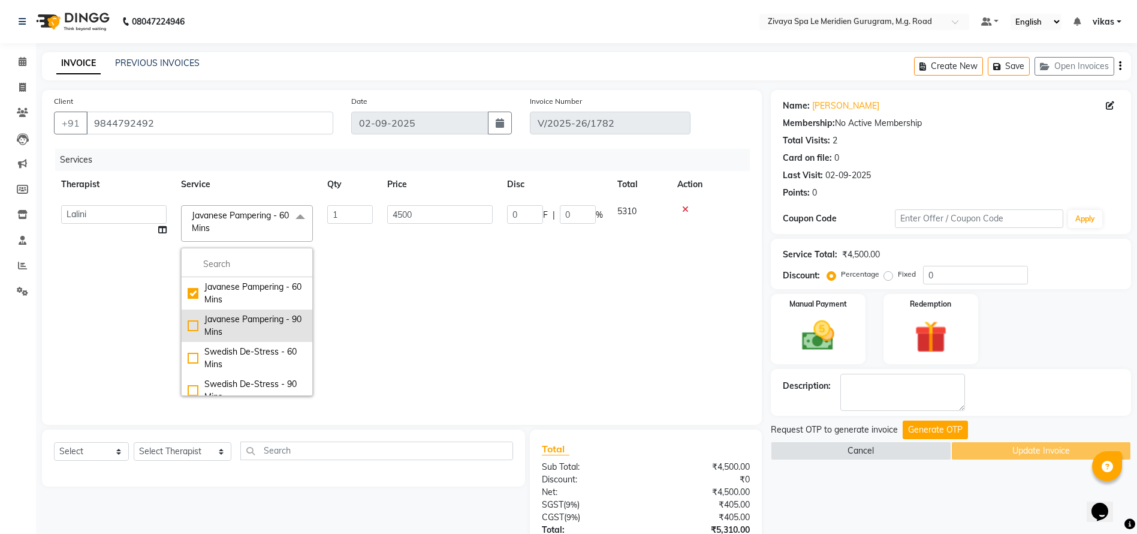
click at [197, 319] on div "Javanese Pampering - 90 Mins" at bounding box center [247, 325] width 119 height 25
checkbox input "false"
checkbox input "true"
type input "6000"
click at [240, 228] on span "Javanese Pampering - 90 Mins x" at bounding box center [242, 222] width 106 height 26
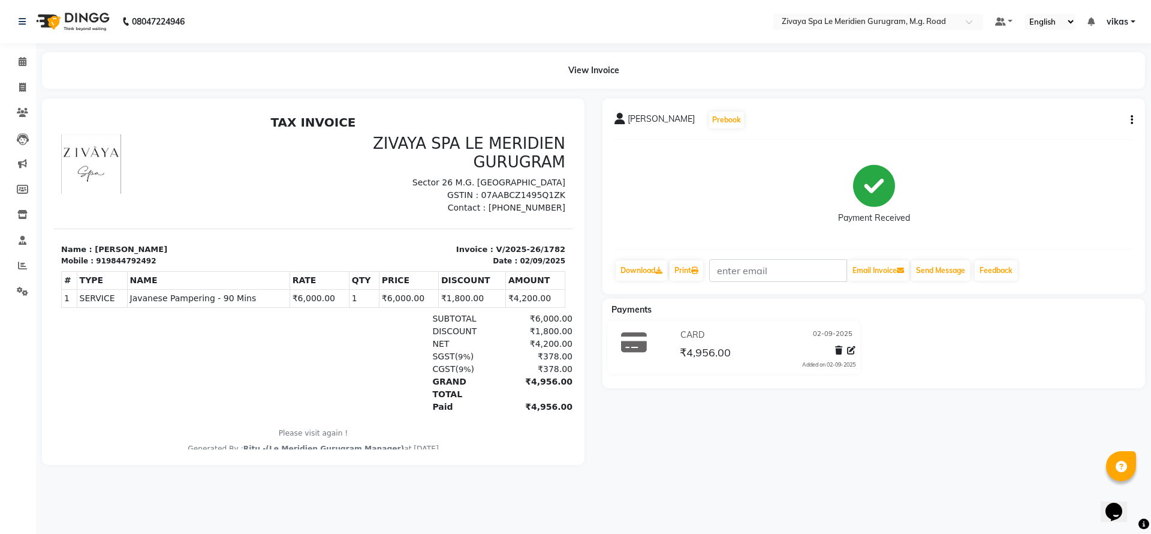
click at [1128, 119] on button "button" at bounding box center [1129, 120] width 7 height 13
click at [1079, 131] on div "Edit Invoice" at bounding box center [1072, 135] width 82 height 15
select select "service"
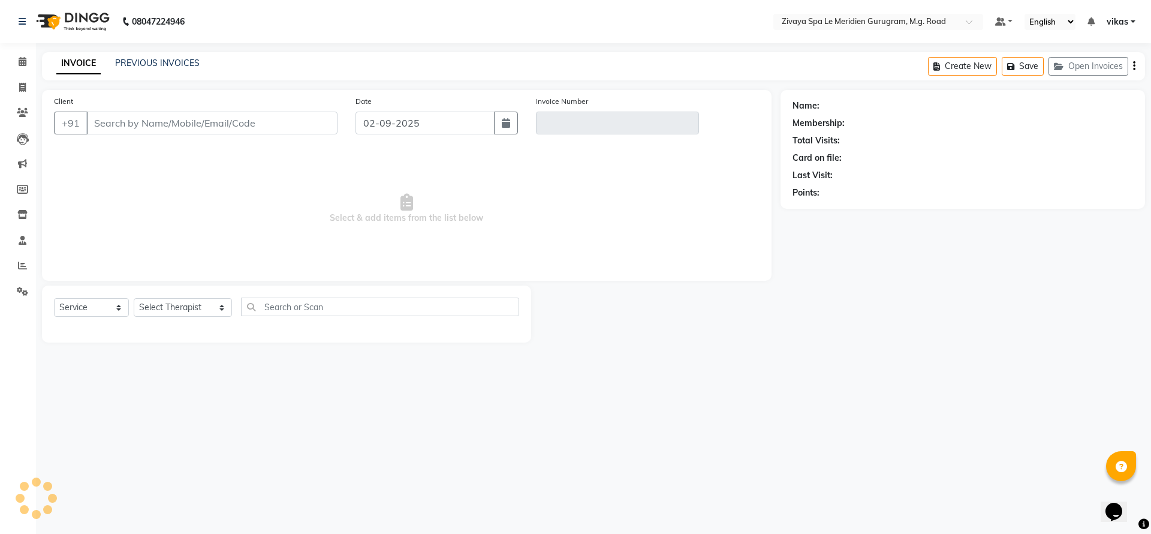
type input "9844792492"
type input "V/2025-26/1782"
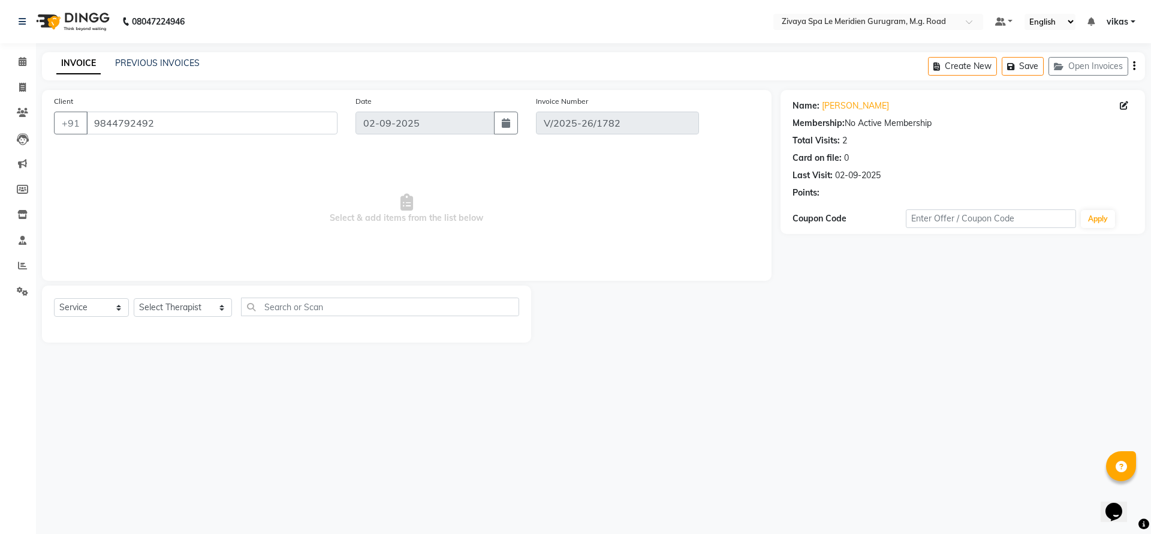
select select "select"
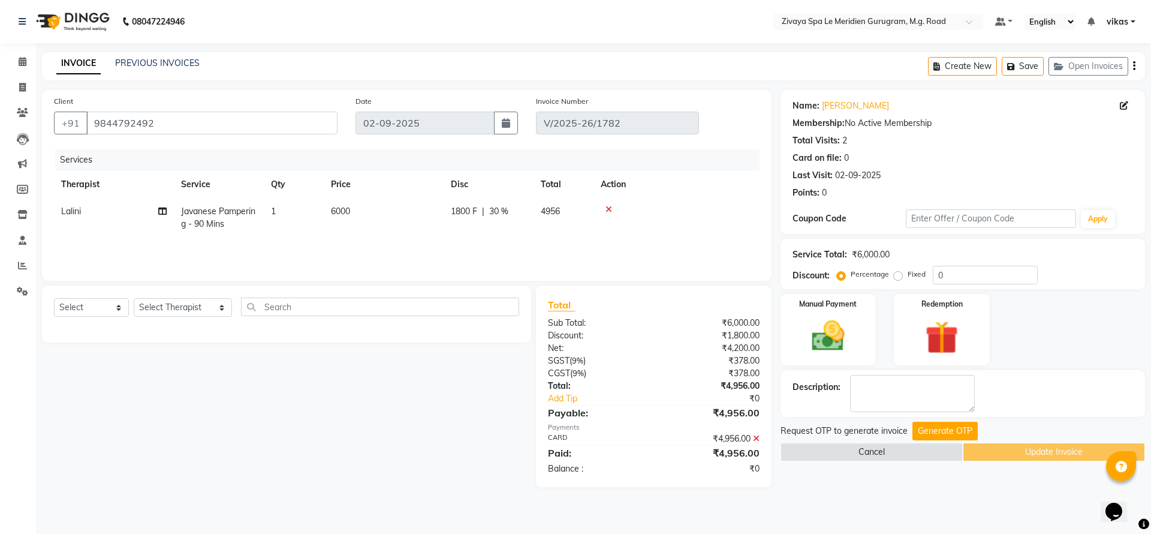
click at [212, 218] on span "Javanese Pampering - 90 Mins" at bounding box center [218, 217] width 74 height 23
select select "80319"
click at [232, 228] on span "Javanese Pampering - 90 Mins x" at bounding box center [242, 222] width 106 height 26
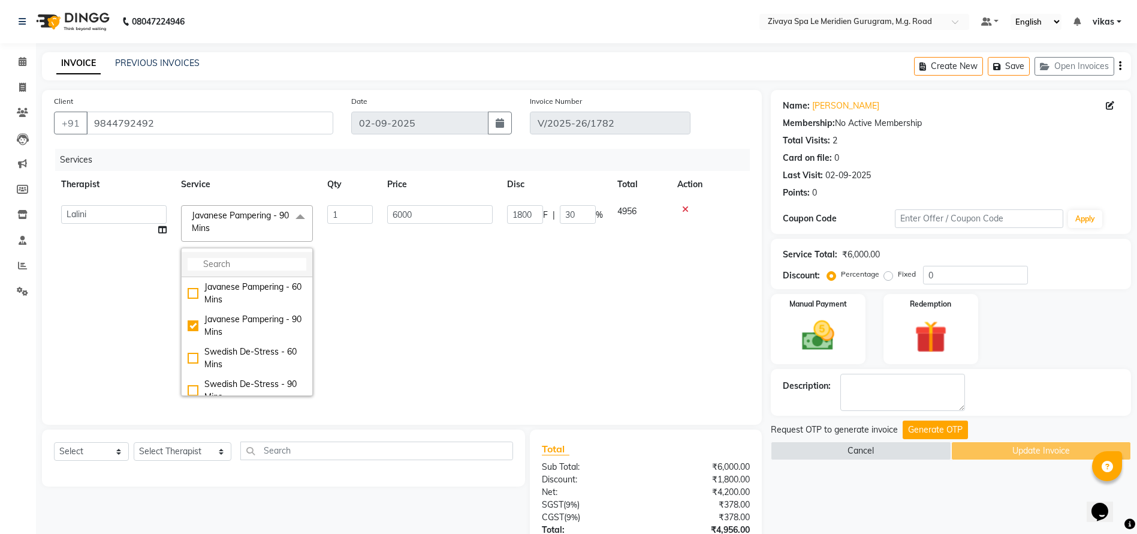
click at [251, 268] on input "multiselect-search" at bounding box center [247, 264] width 119 height 13
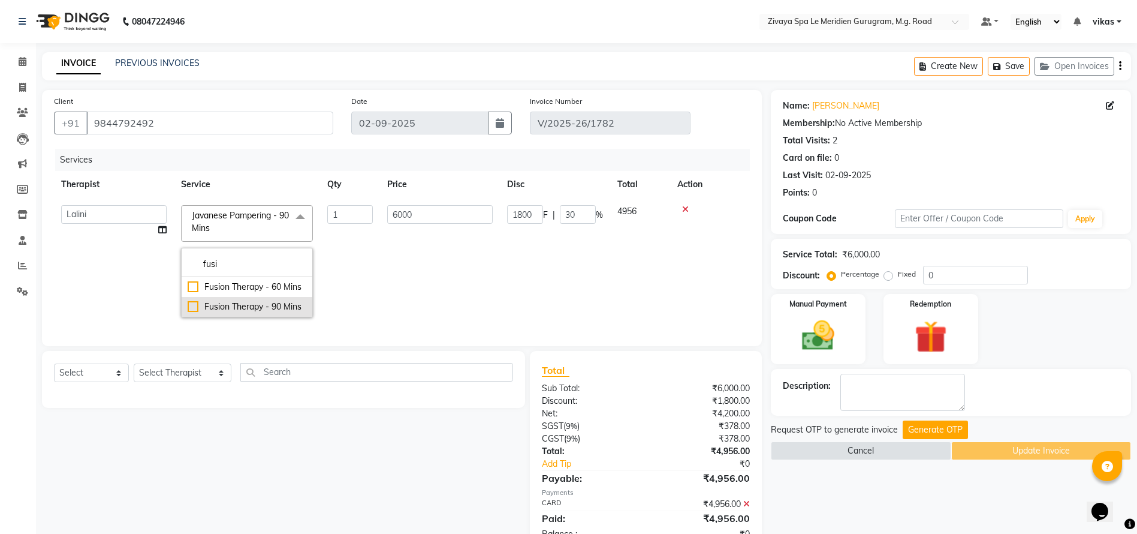
type input "fusi"
click at [212, 309] on div "Fusion Therapy - 90 Mins" at bounding box center [247, 306] width 119 height 13
checkbox input "true"
type input "0"
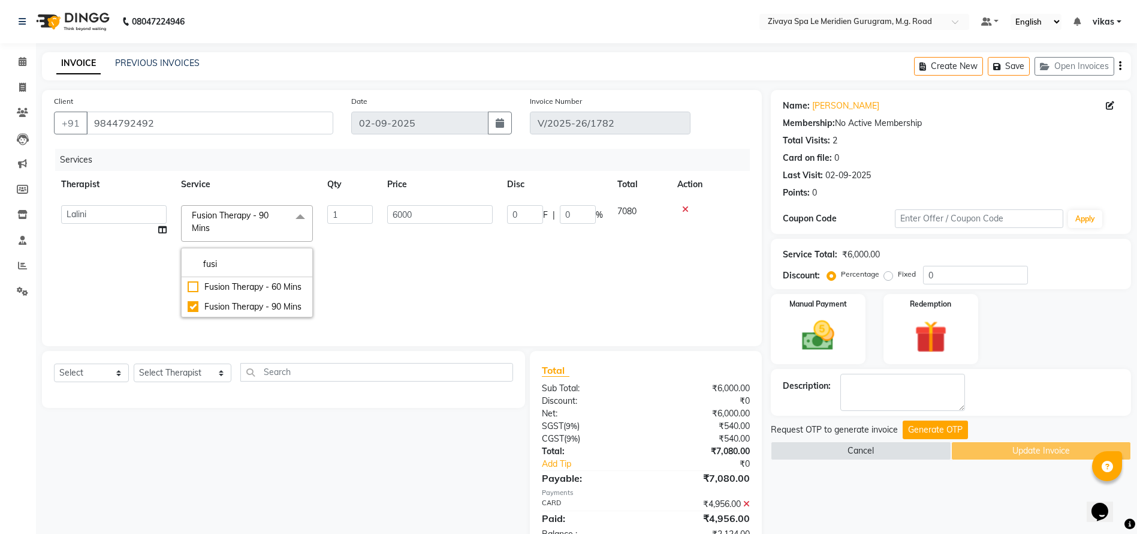
click at [336, 240] on td "1" at bounding box center [350, 261] width 60 height 126
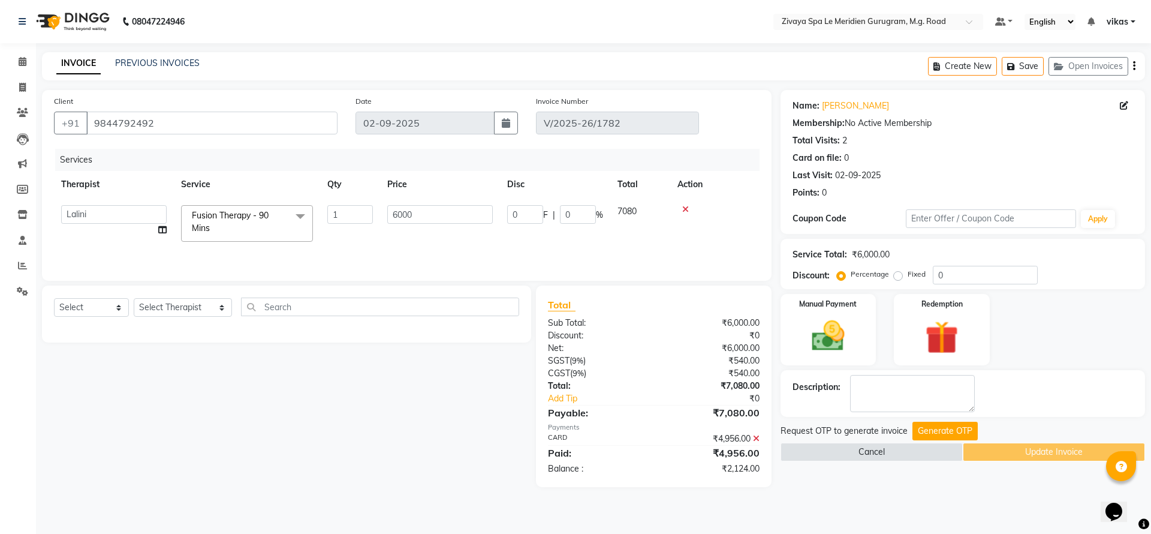
click at [421, 241] on td "6000" at bounding box center [440, 223] width 120 height 51
drag, startPoint x: 722, startPoint y: 471, endPoint x: 758, endPoint y: 477, distance: 35.9
click at [758, 475] on div "₹2,124.00" at bounding box center [710, 468] width 115 height 13
copy div "₹2,124.00"
click at [908, 272] on label "Fixed" at bounding box center [917, 274] width 18 height 11
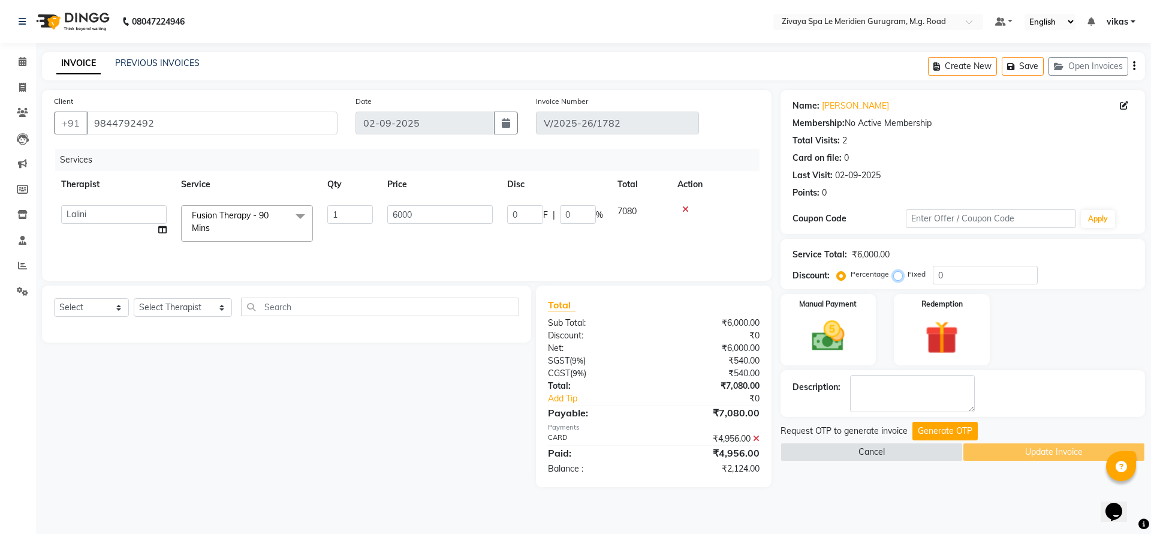
click at [900, 272] on input "Fixed" at bounding box center [900, 274] width 8 height 8
radio input "true"
click at [941, 282] on input "0" at bounding box center [985, 275] width 105 height 19
paste input "2124.00"
type input "02124.00"
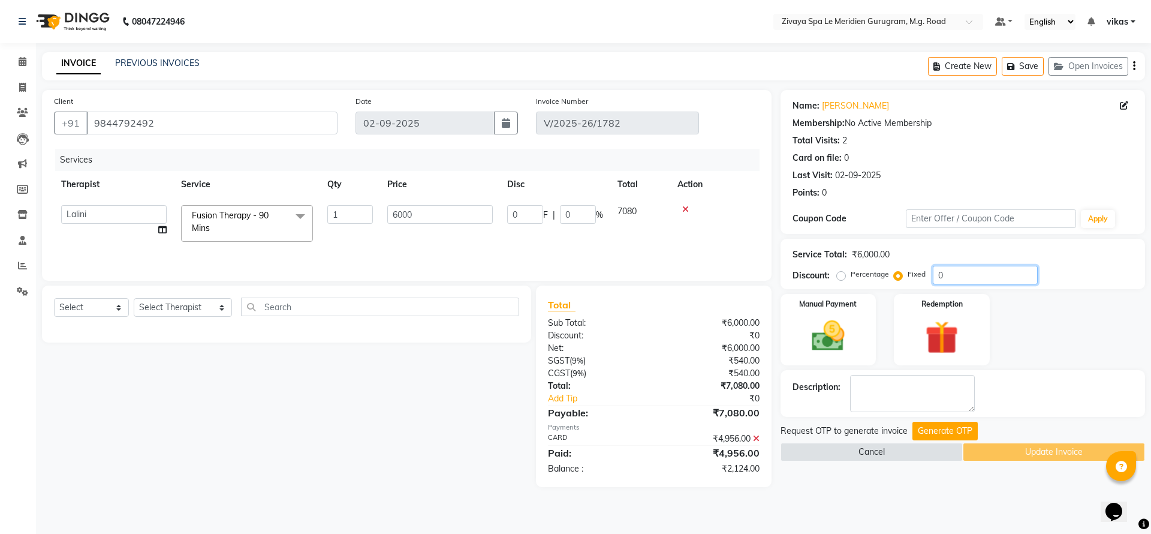
type input "2124"
type input "35.4"
type input "02124.00"
click at [921, 425] on button "Generate OTP" at bounding box center [944, 430] width 65 height 19
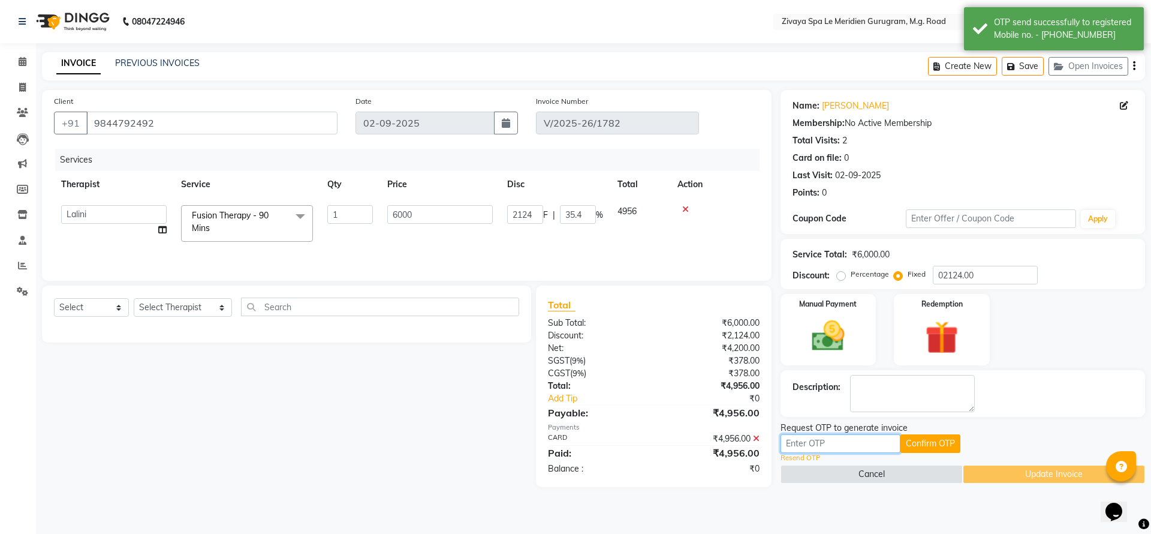
drag, startPoint x: 866, startPoint y: 439, endPoint x: 857, endPoint y: 445, distance: 10.0
click at [857, 445] on input "text" at bounding box center [841, 443] width 120 height 19
paste input "₹2,124.00"
type input "₹2,124.00"
drag, startPoint x: 855, startPoint y: 438, endPoint x: 744, endPoint y: 438, distance: 110.9
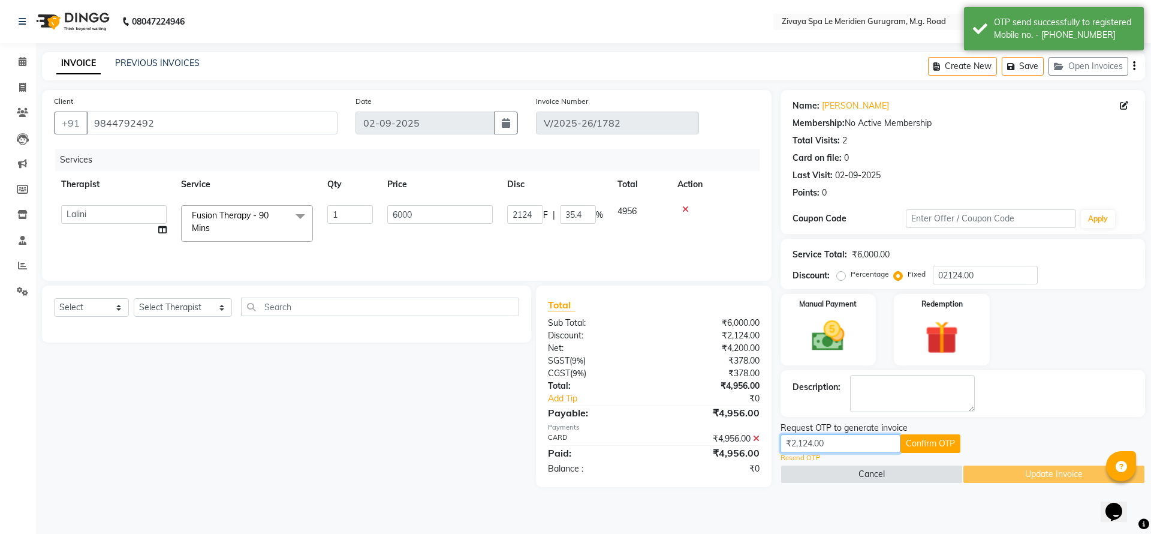
click at [744, 438] on div "Client +91 9844792492 Date 02-09-2025 Invoice Number V/2025-26/1782 Services Th…" at bounding box center [593, 288] width 1121 height 397
click at [821, 444] on input "text" at bounding box center [841, 443] width 120 height 19
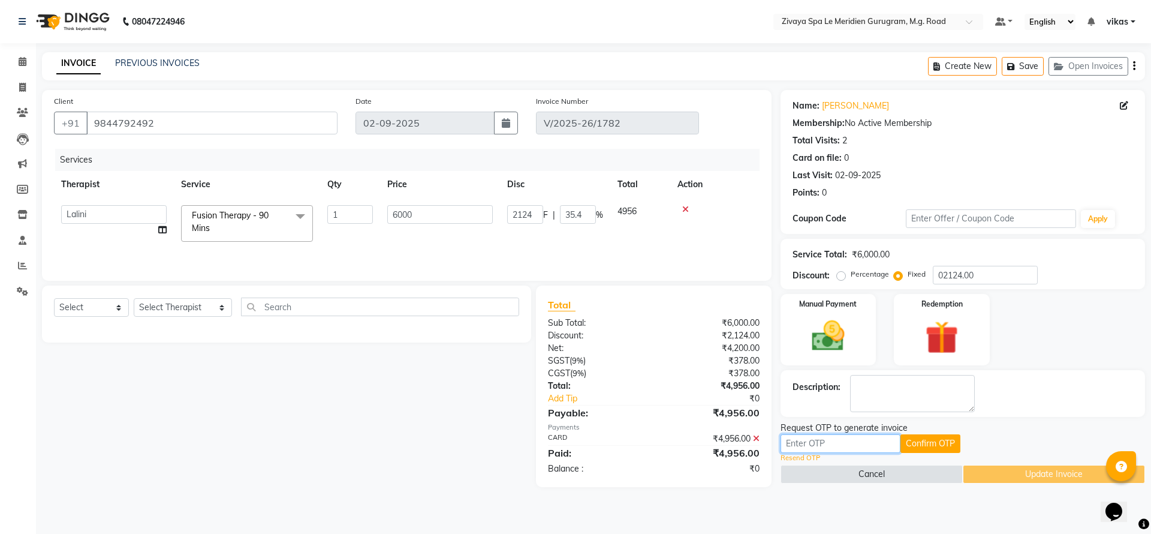
paste input "4642"
type input "4642"
click at [954, 451] on button "Confirm OTP" at bounding box center [930, 443] width 60 height 19
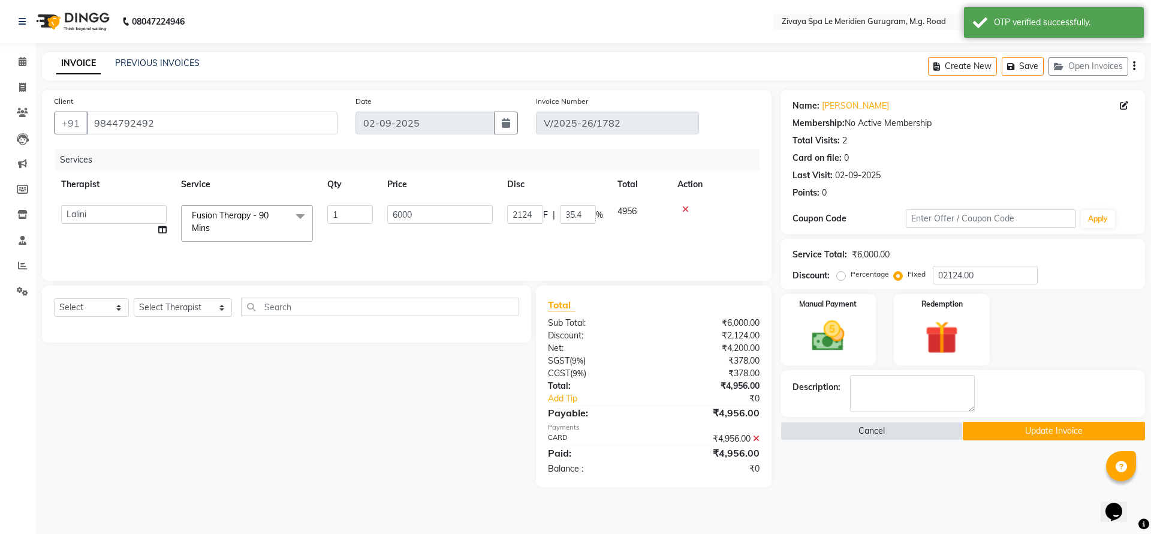
click at [1047, 416] on div "Description:" at bounding box center [963, 393] width 365 height 47
click at [1048, 430] on button "Update Invoice" at bounding box center [1054, 430] width 182 height 19
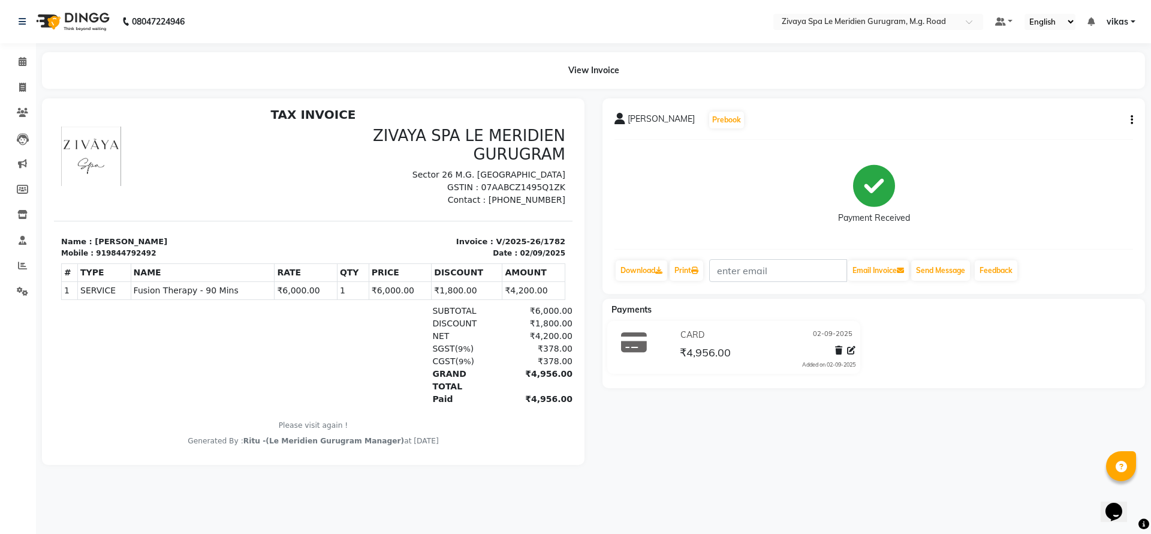
scroll to position [10, 0]
click at [4, 290] on li "Settings" at bounding box center [18, 292] width 36 height 26
click at [856, 22] on input "text" at bounding box center [866, 23] width 174 height 12
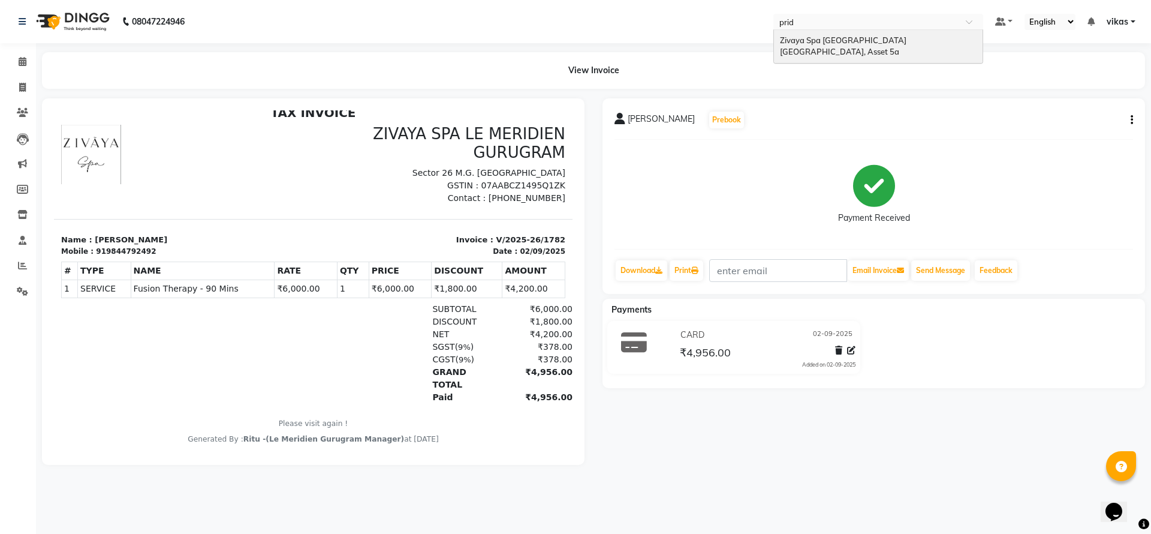
type input "pride"
click at [865, 35] on span "Zivaya Spa Pride Plaza New Delhi, Asset 5a" at bounding box center [844, 46] width 128 height 22
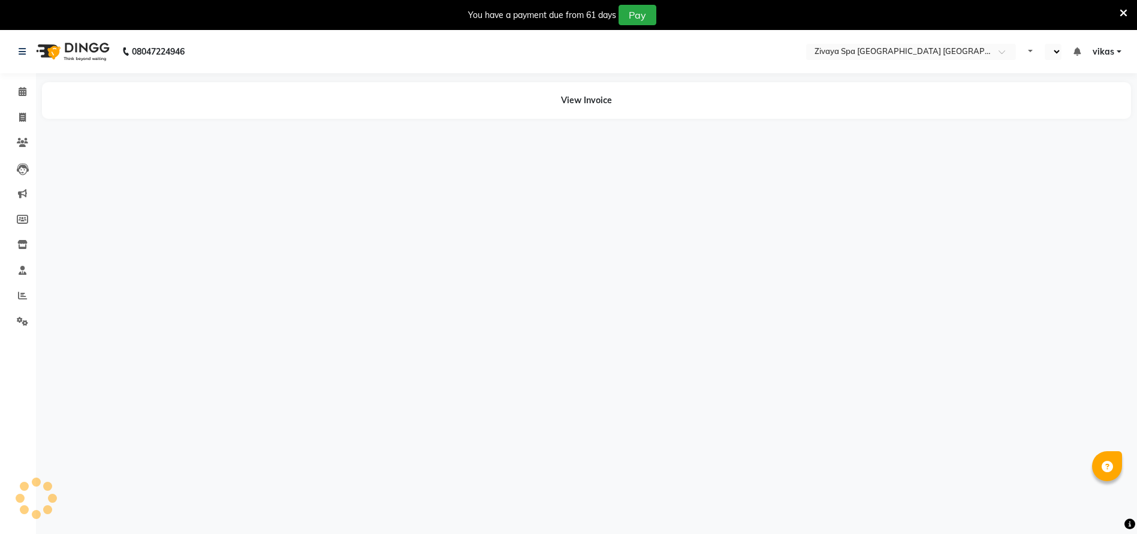
select select "en"
click at [1123, 15] on icon at bounding box center [1124, 13] width 8 height 11
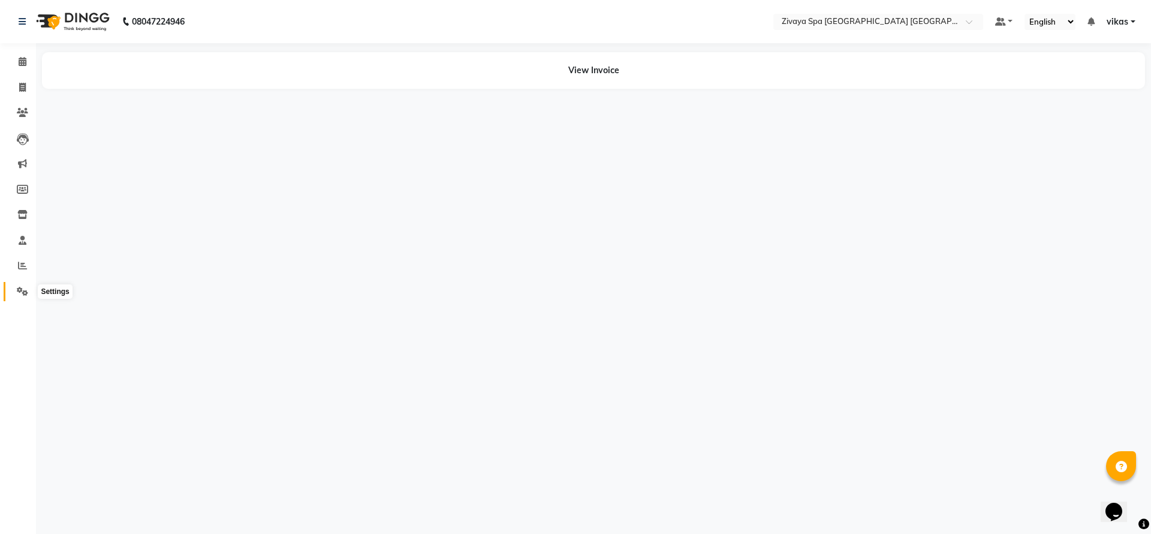
click at [15, 294] on span at bounding box center [22, 292] width 21 height 14
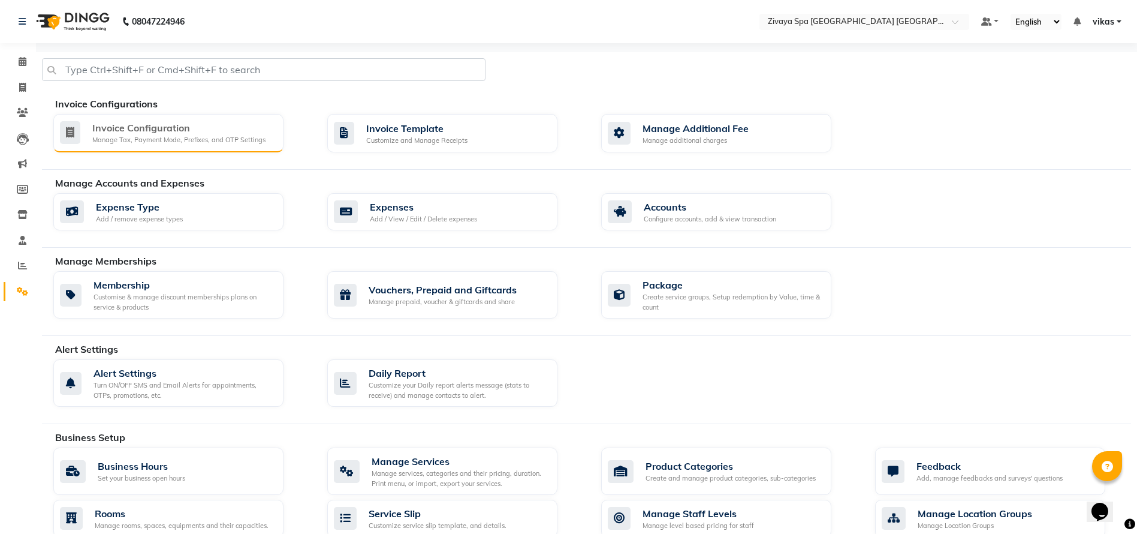
click at [157, 136] on div "Manage Tax, Payment Mode, Prefixes, and OTP Settings" at bounding box center [178, 140] width 173 height 10
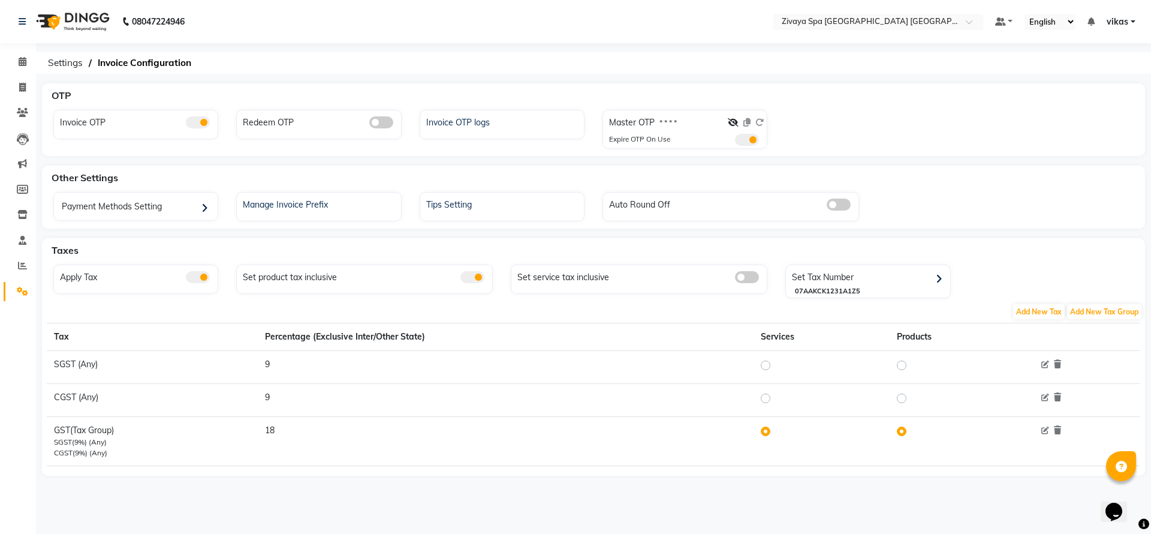
click at [26, 50] on li "Calendar" at bounding box center [18, 62] width 36 height 26
click at [16, 50] on li "Calendar" at bounding box center [18, 62] width 36 height 26
click at [16, 65] on span at bounding box center [22, 62] width 21 height 14
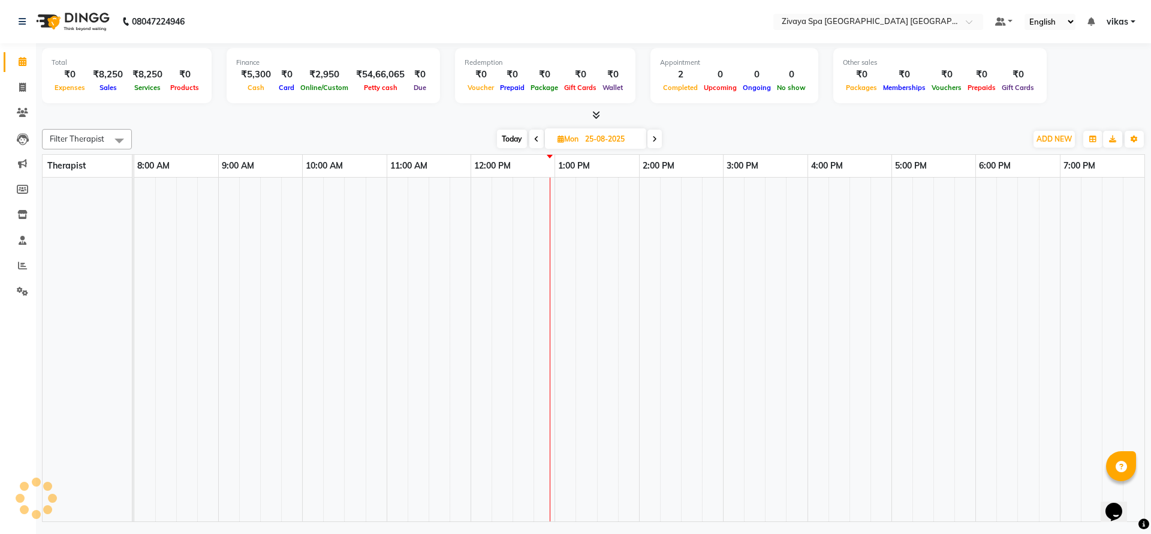
scroll to position [0, 141]
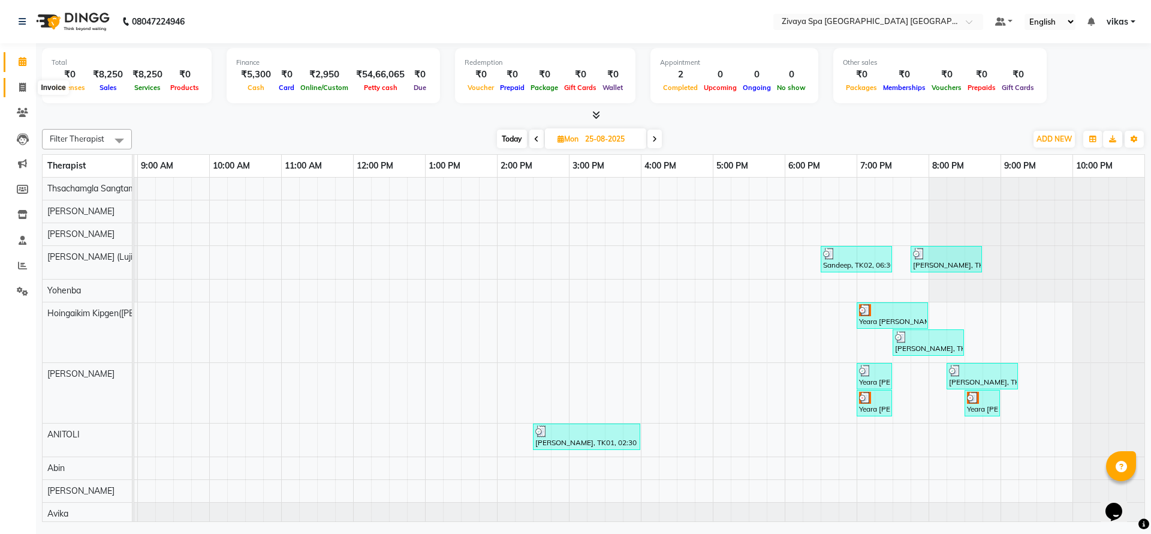
click at [16, 92] on span at bounding box center [22, 88] width 21 height 14
select select "service"
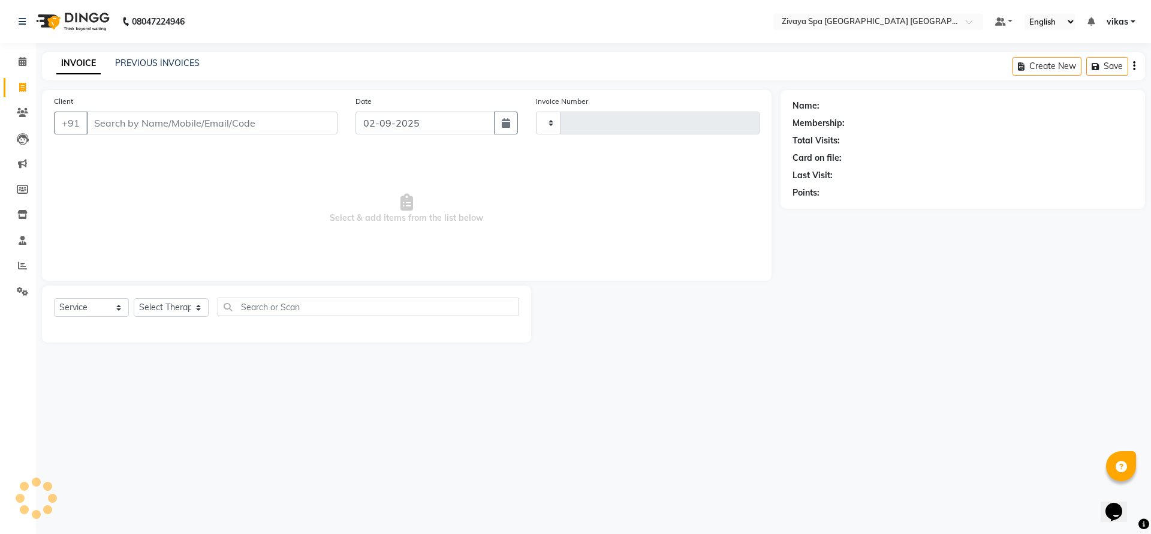
type input "1460"
select select "6501"
click at [32, 113] on span at bounding box center [22, 113] width 21 height 14
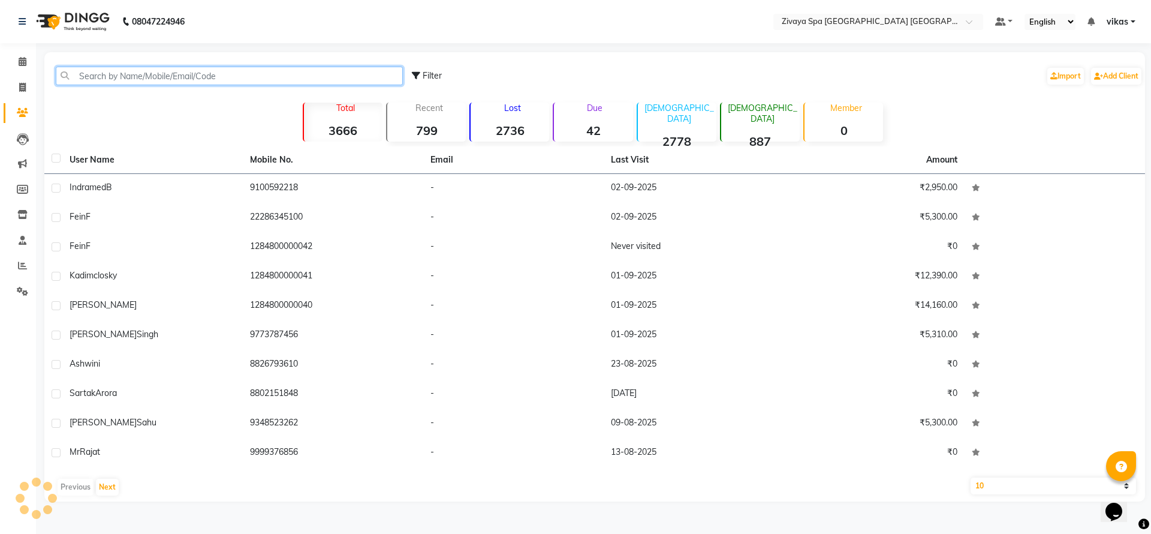
click at [132, 69] on input "text" at bounding box center [229, 76] width 347 height 19
type input "r"
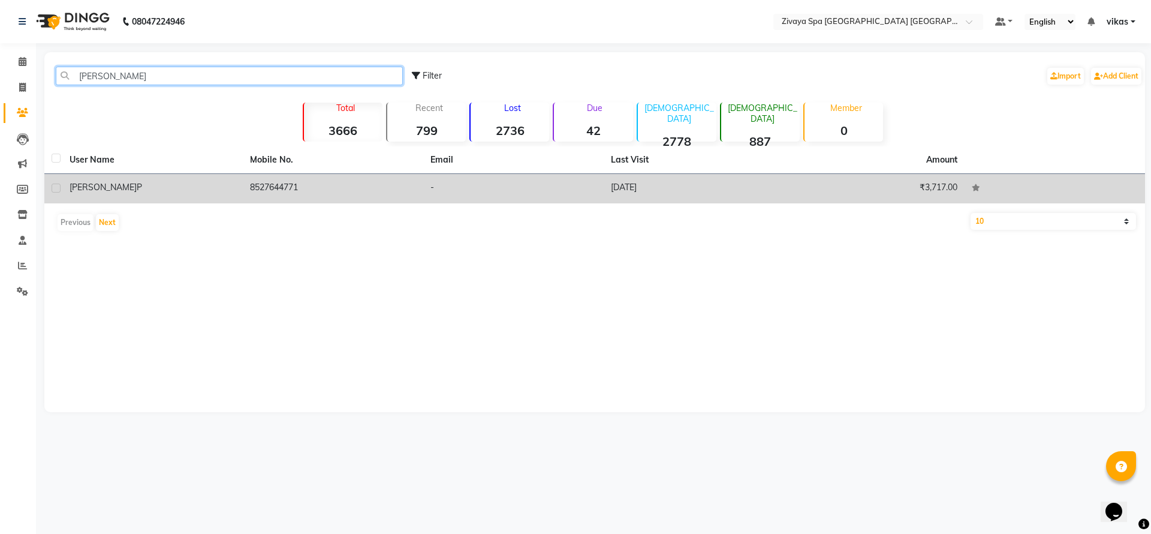
type input "[PERSON_NAME]"
click at [83, 186] on span "[PERSON_NAME]" at bounding box center [103, 187] width 67 height 11
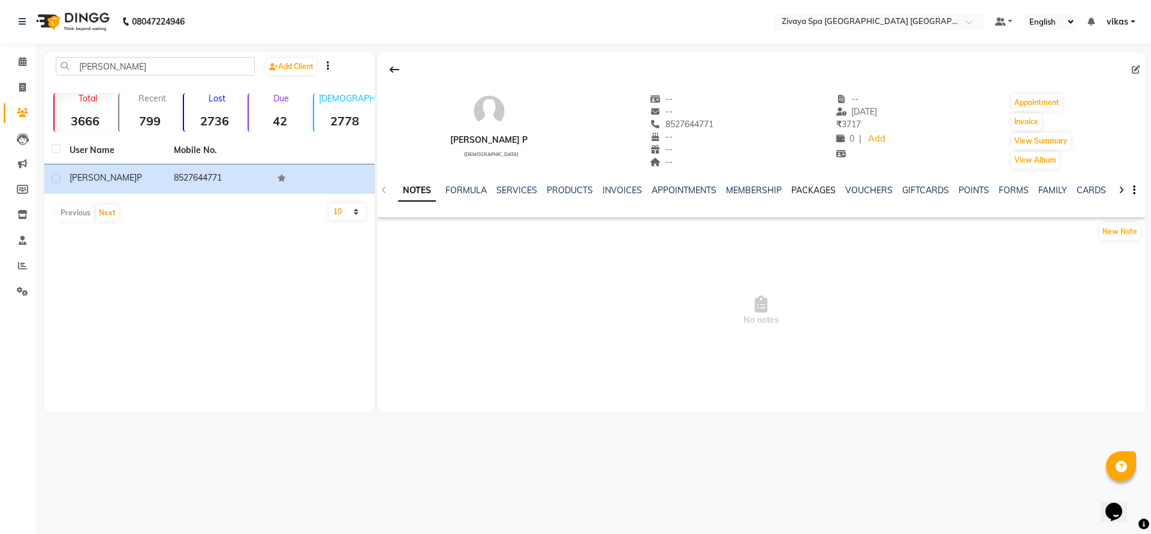
click at [801, 193] on link "PACKAGES" at bounding box center [813, 190] width 44 height 11
click at [539, 190] on link "INVOICES" at bounding box center [554, 190] width 40 height 11
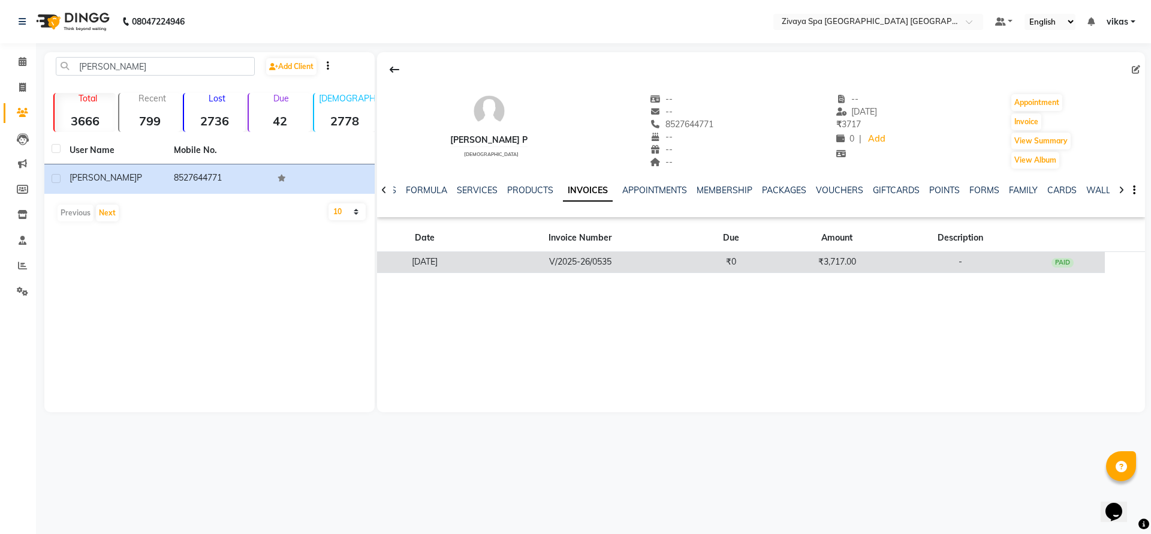
click at [722, 260] on td "₹0" at bounding box center [730, 262] width 85 height 21
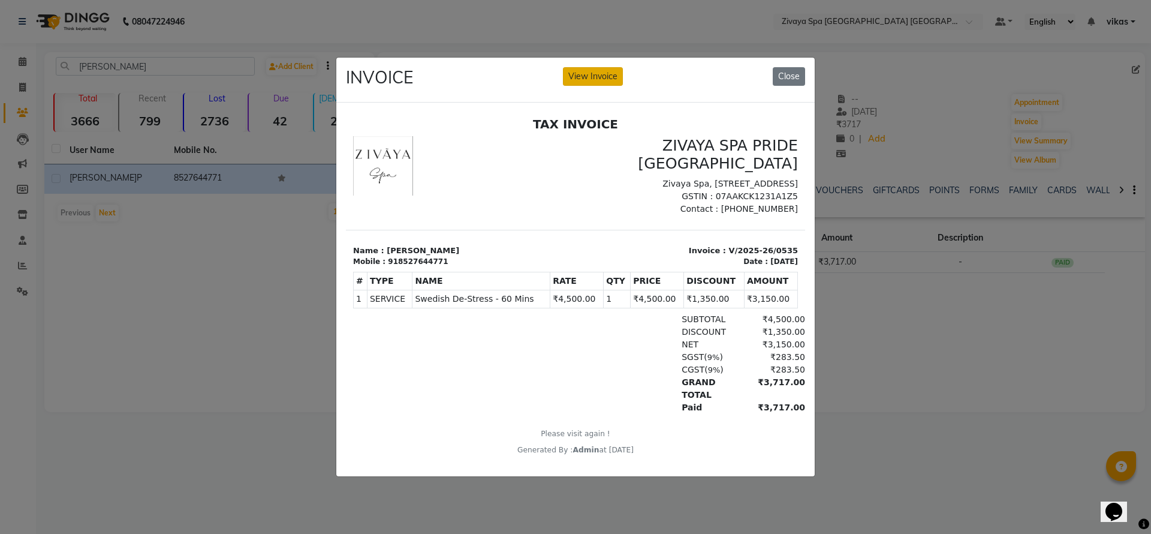
click at [576, 70] on button "View Invoice" at bounding box center [593, 76] width 60 height 19
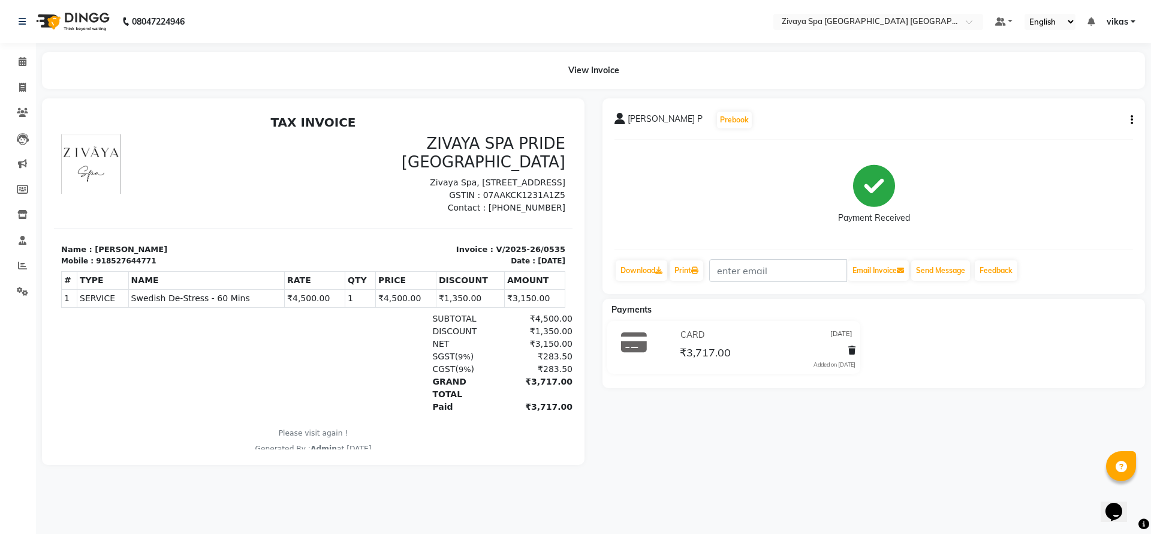
click at [812, 10] on nav "08047224946 Select Location × Zivaya Spa Pride Plaza New Delhi, Asset 5a Defaul…" at bounding box center [575, 21] width 1151 height 43
click at [811, 12] on nav "08047224946 Select Location × Zivaya Spa Pride Plaza New Delhi, Asset 5a Defaul…" at bounding box center [575, 21] width 1151 height 43
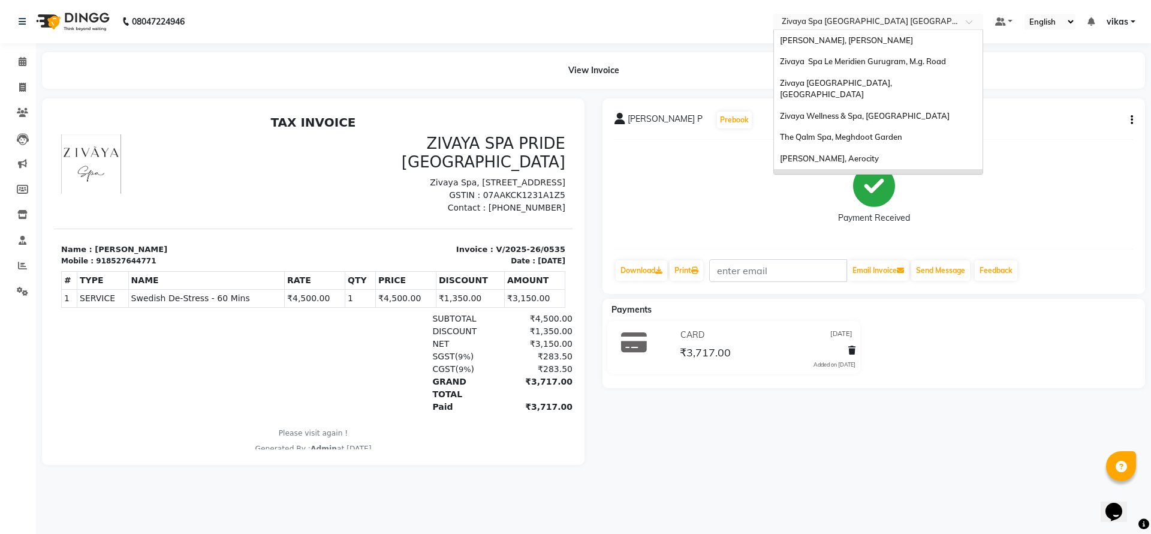
click at [815, 20] on input "text" at bounding box center [866, 23] width 174 height 12
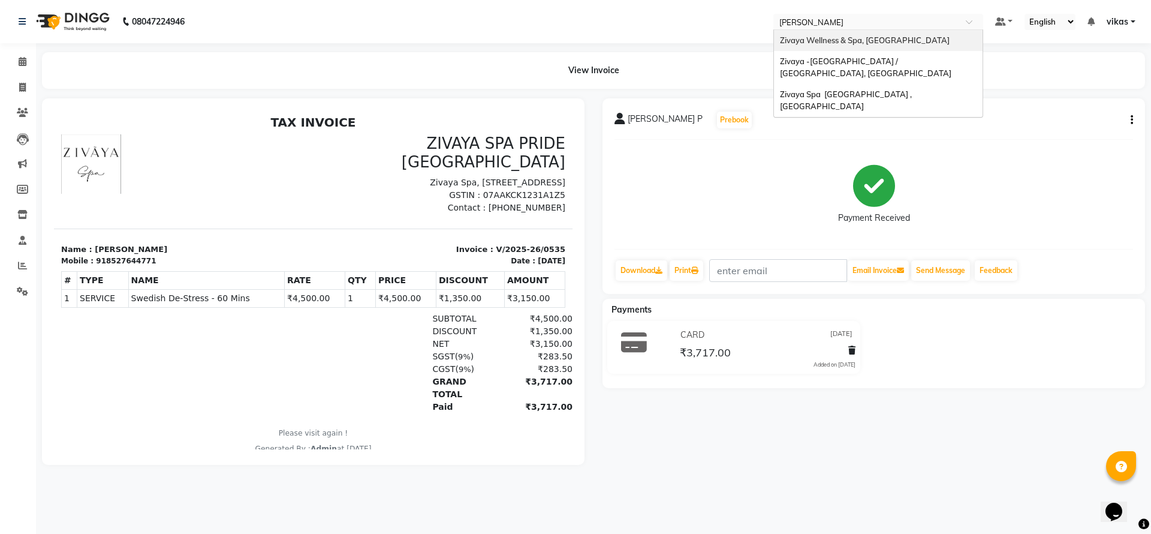
type input "Ahmeda"
click at [807, 37] on span "Zivaya Wellness & Spa, [GEOGRAPHIC_DATA]" at bounding box center [865, 40] width 170 height 10
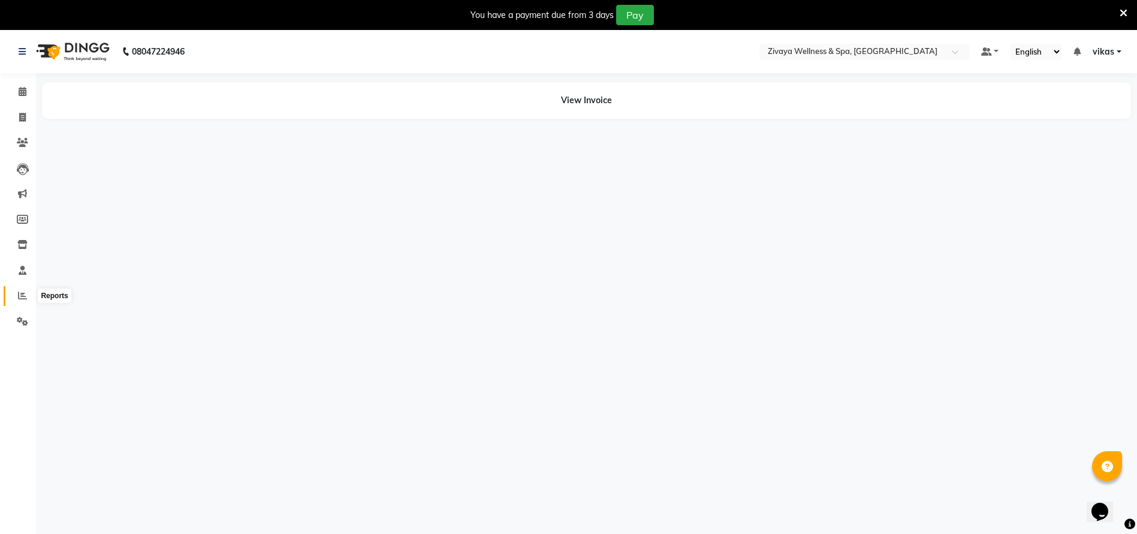
click at [23, 296] on icon at bounding box center [22, 295] width 9 height 9
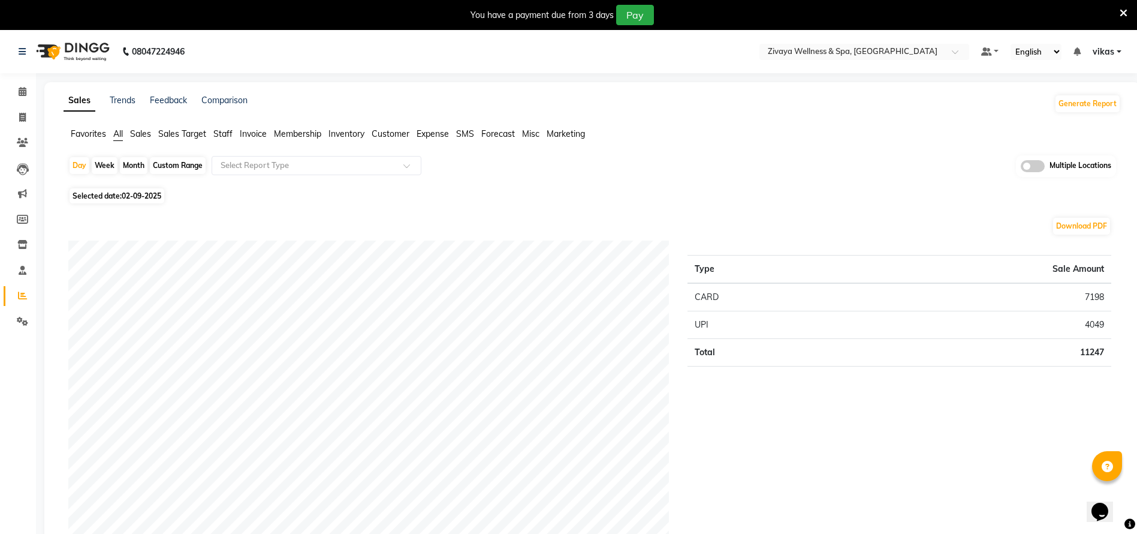
click at [1125, 11] on icon at bounding box center [1124, 13] width 8 height 11
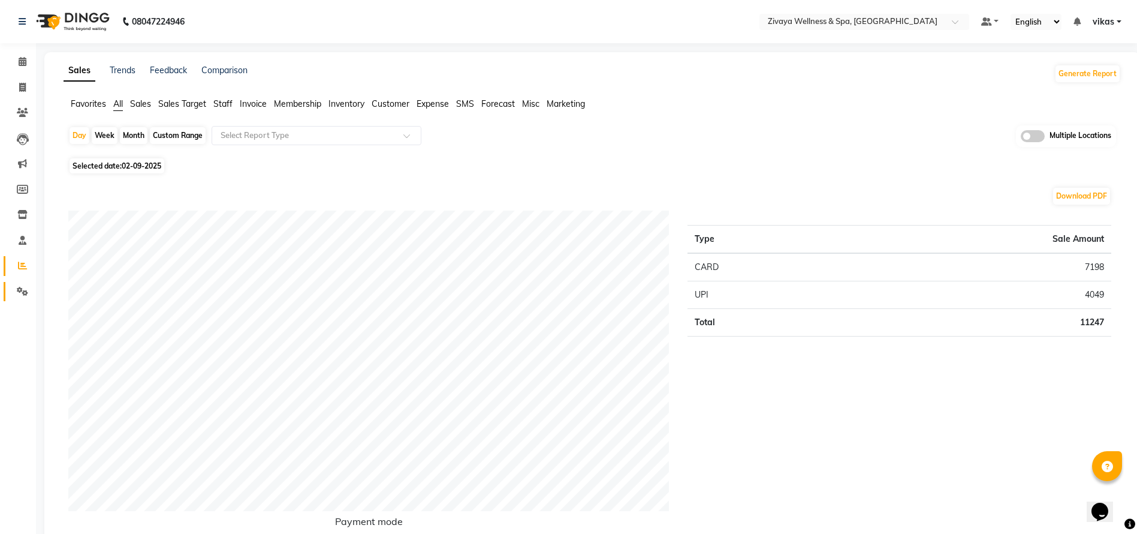
click at [17, 284] on link "Settings" at bounding box center [18, 292] width 29 height 20
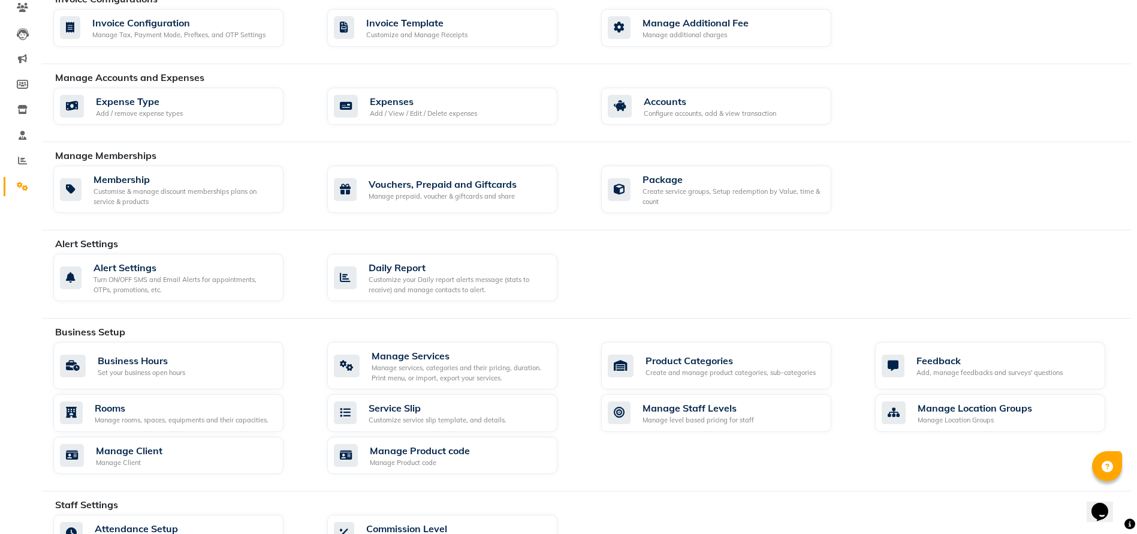
scroll to position [89, 0]
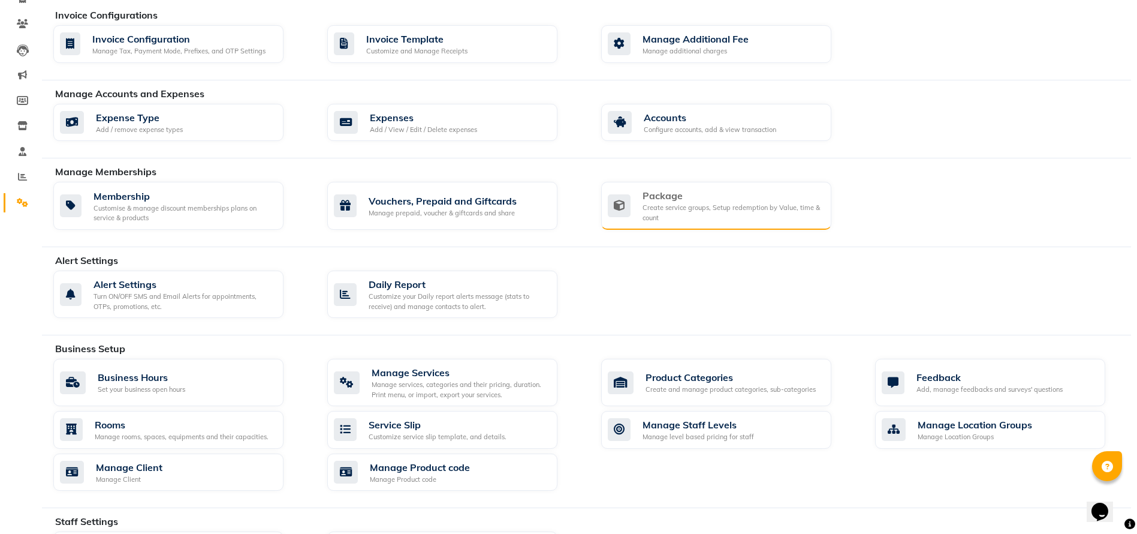
click at [695, 209] on div "Create service groups, Setup redemption by Value, time & count" at bounding box center [732, 213] width 179 height 20
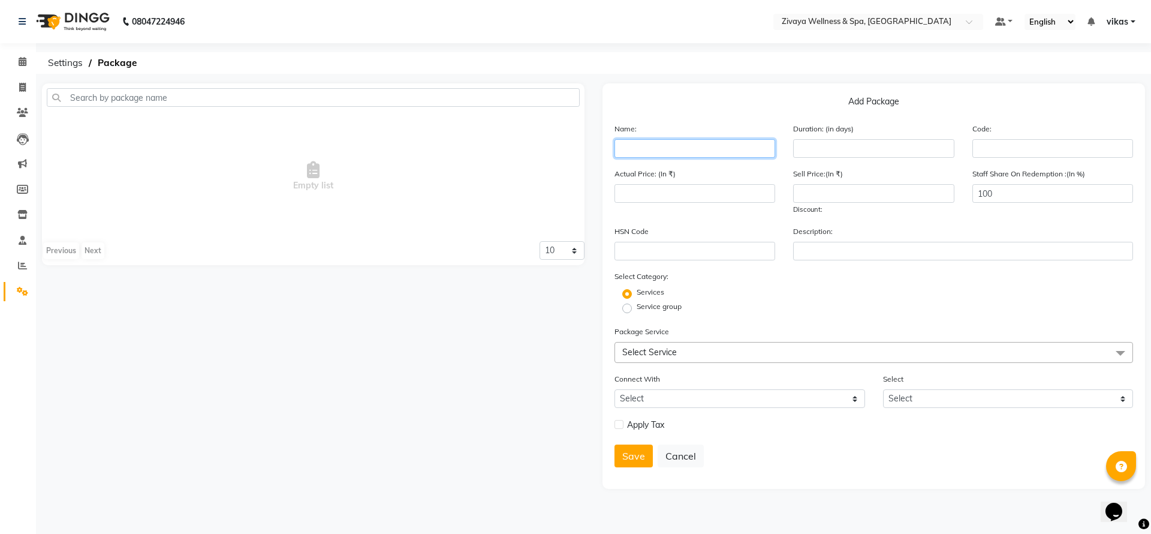
click at [695, 145] on input "text" at bounding box center [694, 148] width 161 height 19
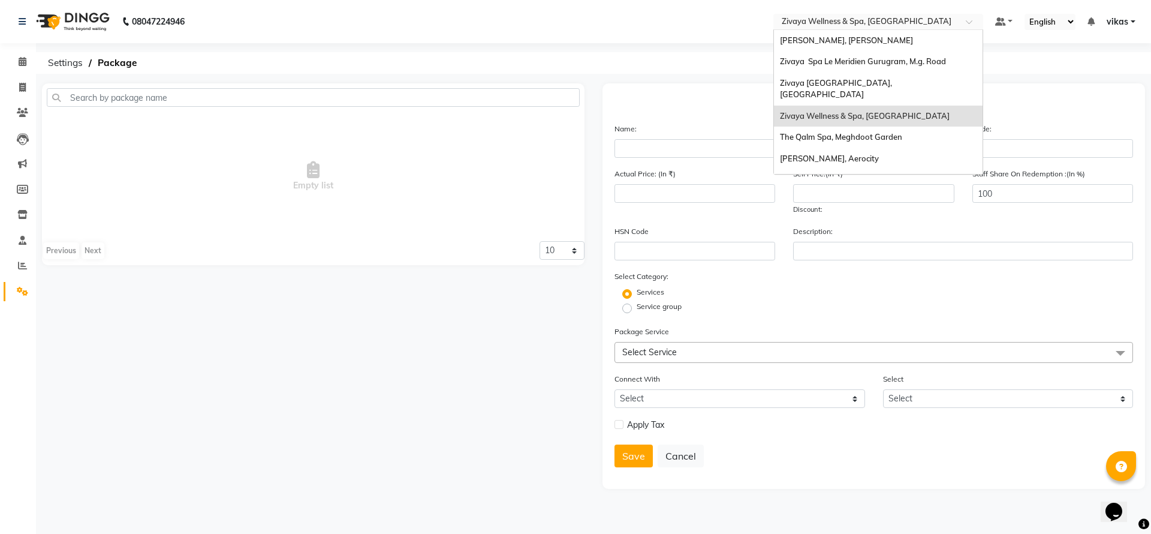
click at [832, 26] on input "text" at bounding box center [866, 23] width 174 height 12
type input "ho"
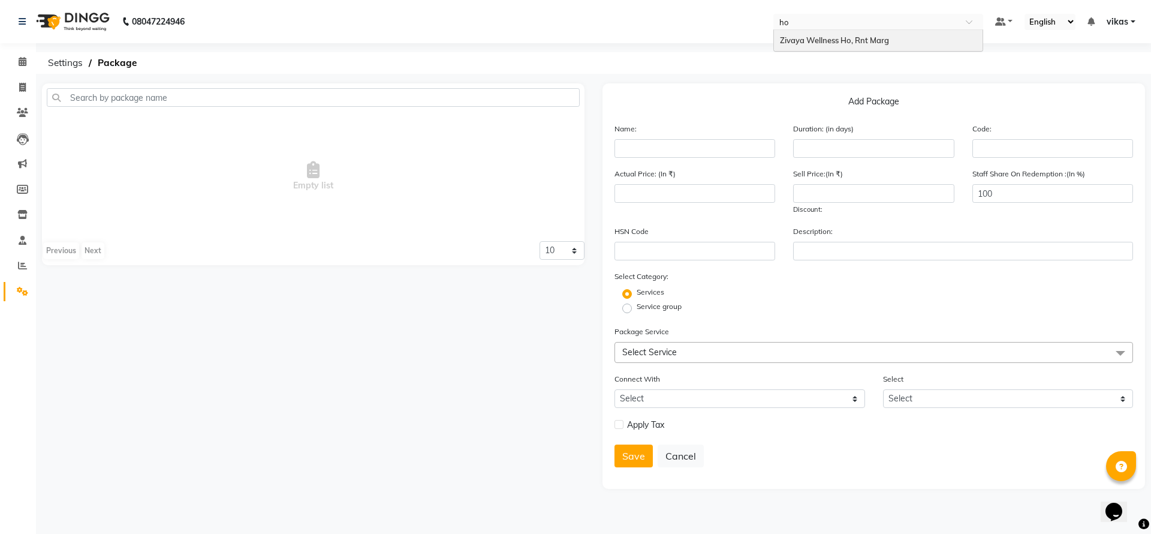
click at [839, 40] on span "Zivaya Wellness Ho, Rnt Marg" at bounding box center [834, 40] width 109 height 10
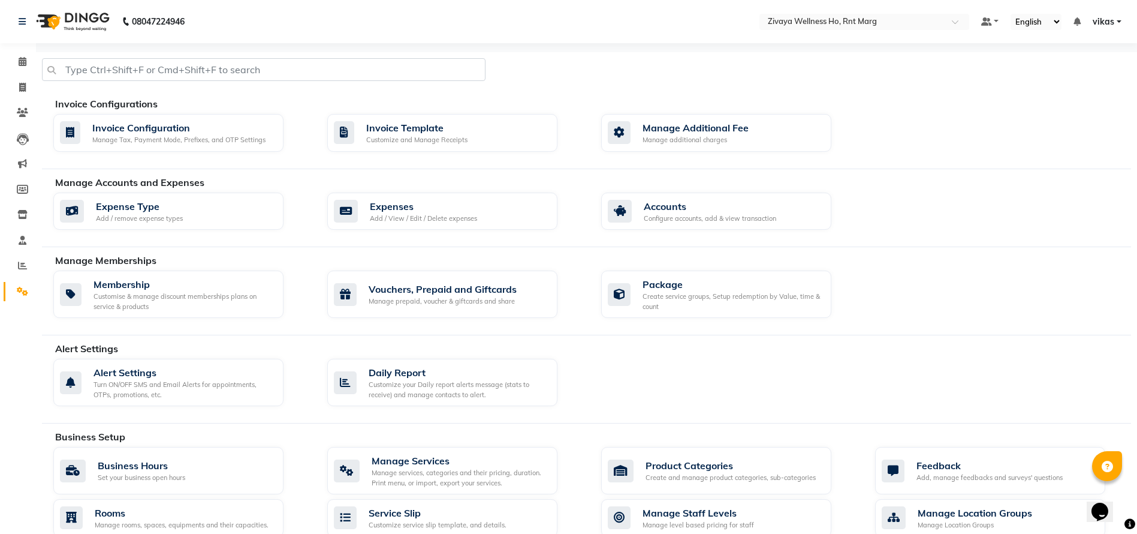
scroll to position [46, 0]
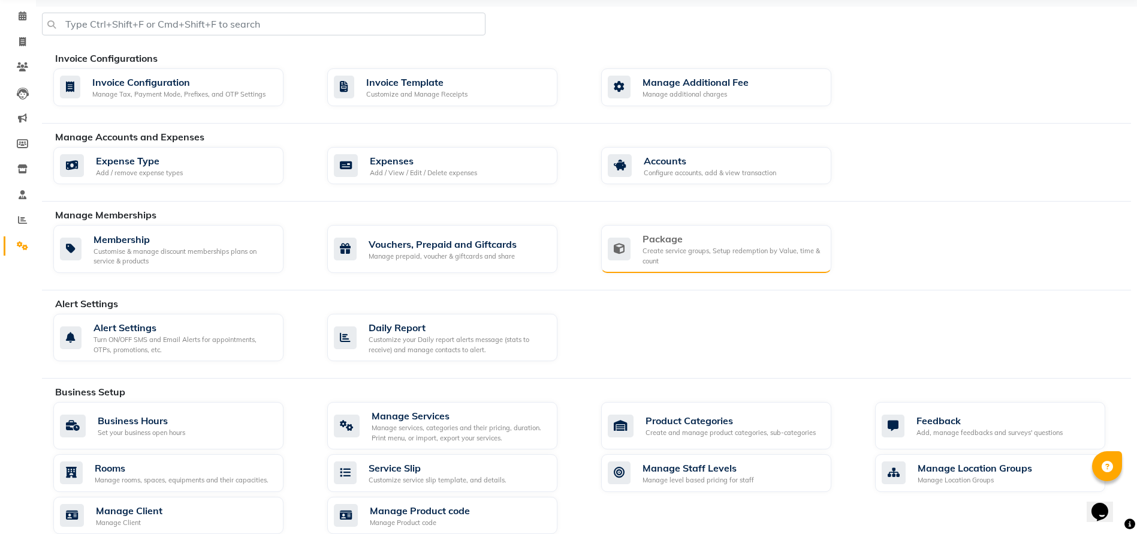
click at [690, 258] on div "Create service groups, Setup redemption by Value, time & count" at bounding box center [732, 256] width 179 height 20
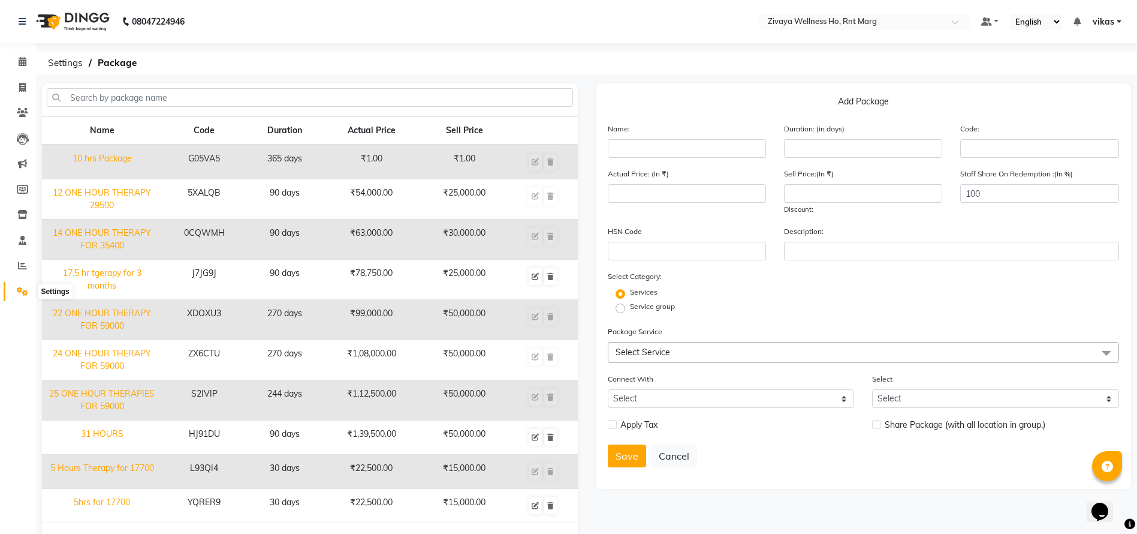
click at [19, 296] on span at bounding box center [22, 292] width 21 height 14
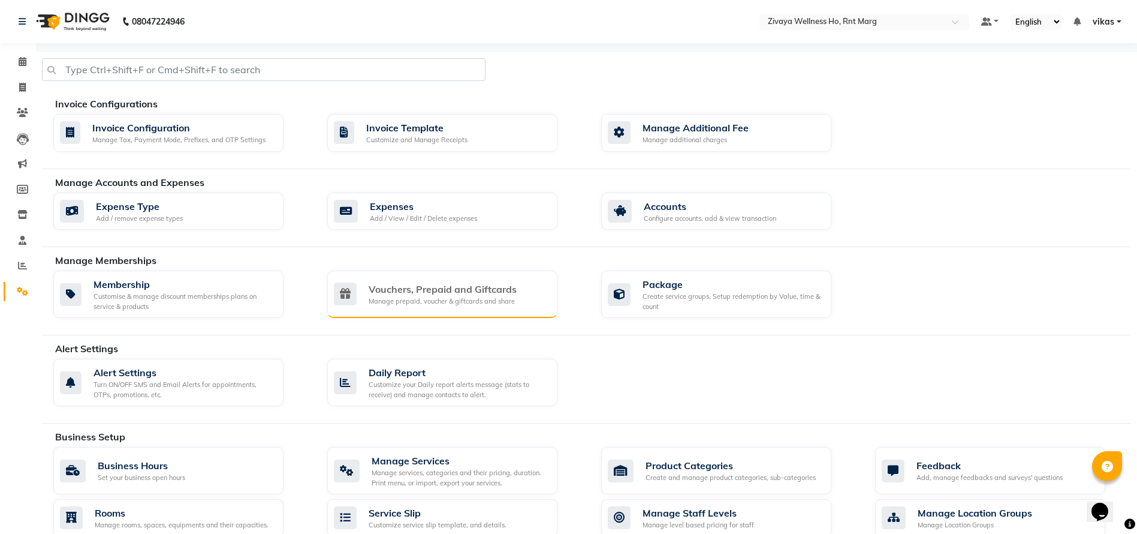
click at [501, 281] on div "Vouchers, Prepaid and Giftcards Manage prepaid, voucher & giftcards and share" at bounding box center [442, 293] width 230 height 47
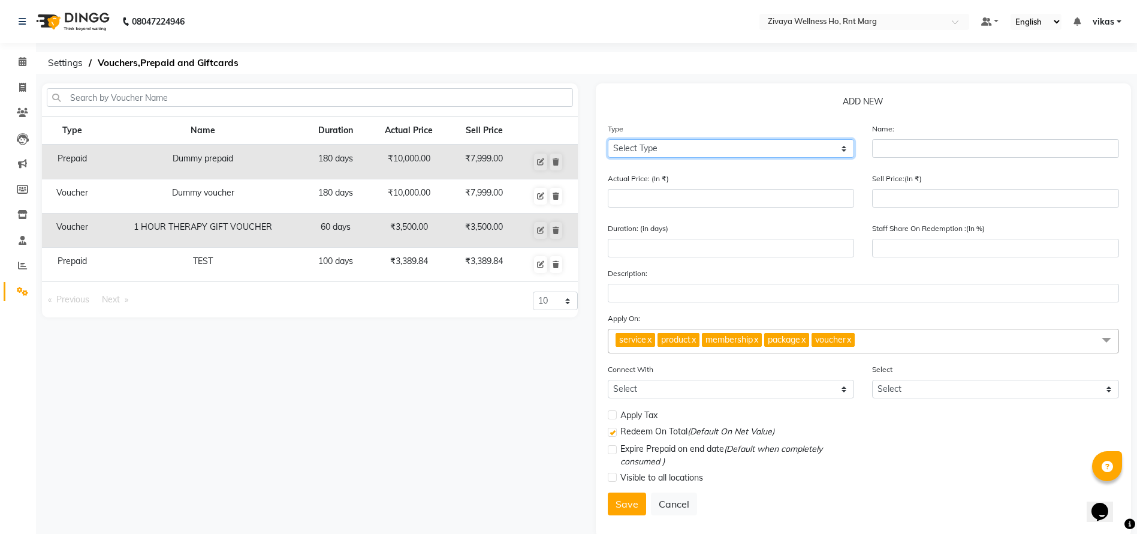
click at [753, 141] on select "Select Type Voucher Prepaid Gift Card" at bounding box center [731, 148] width 247 height 19
select select "V"
click at [608, 139] on select "Select Type Voucher Prepaid Gift Card" at bounding box center [731, 148] width 247 height 19
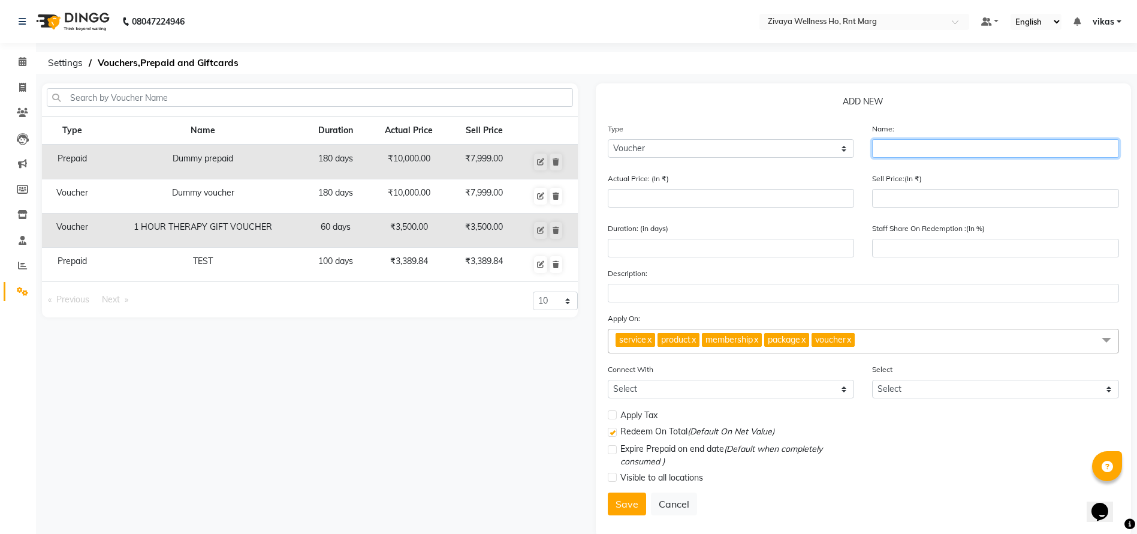
click at [900, 150] on input "text" at bounding box center [995, 148] width 247 height 19
type input "V"
type input "Vikas"
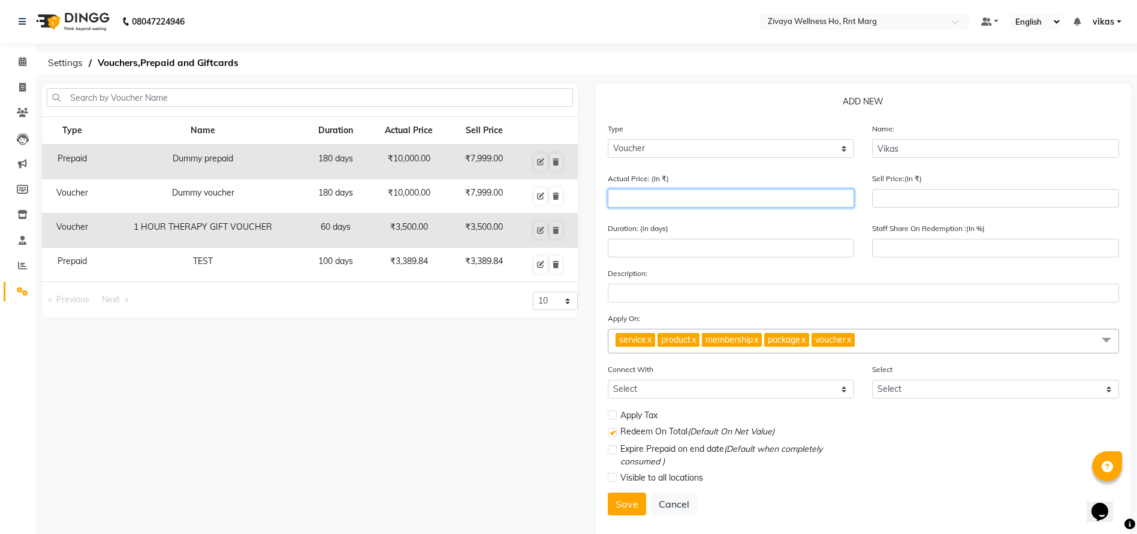
click at [728, 203] on input "number" at bounding box center [731, 198] width 247 height 19
type input "4"
type input "0"
type input "4000"
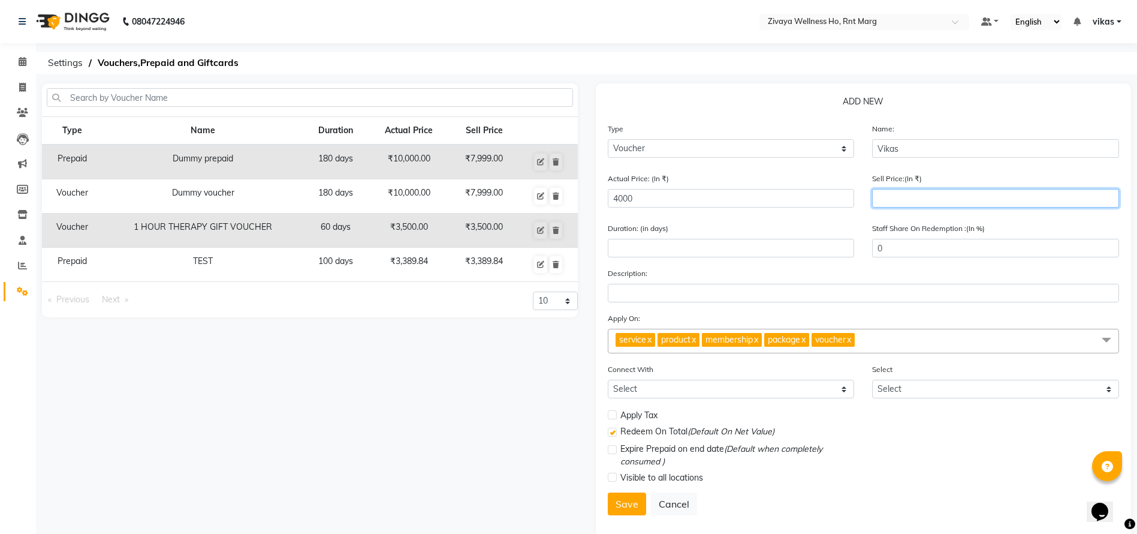
click at [876, 198] on input "number" at bounding box center [995, 198] width 247 height 19
type input "40"
type input "1"
type input "400"
type input "10"
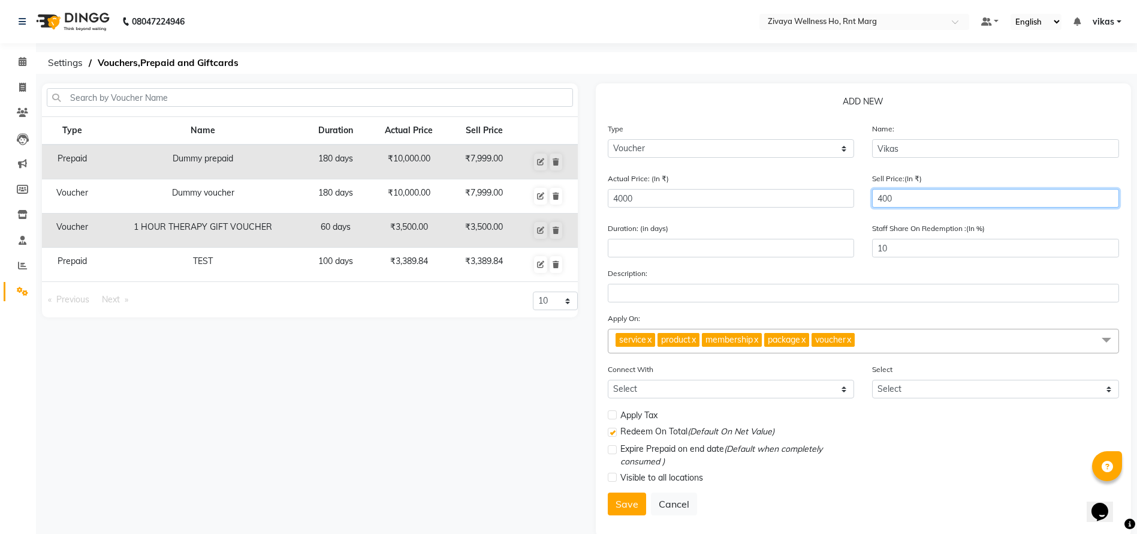
type input "4000"
type input "100"
type input "4000"
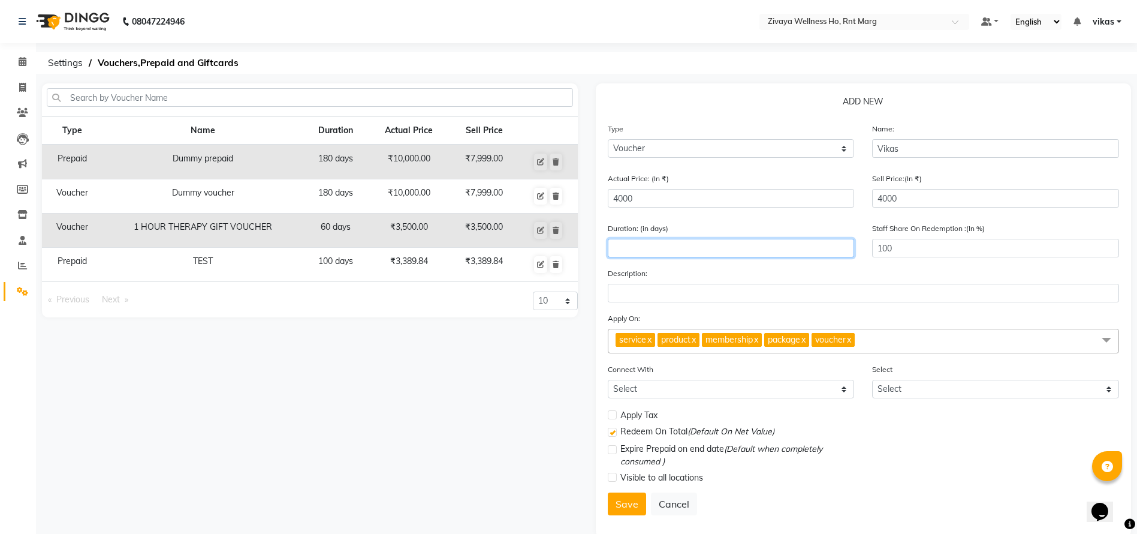
click at [705, 244] on input "number" at bounding box center [731, 248] width 247 height 19
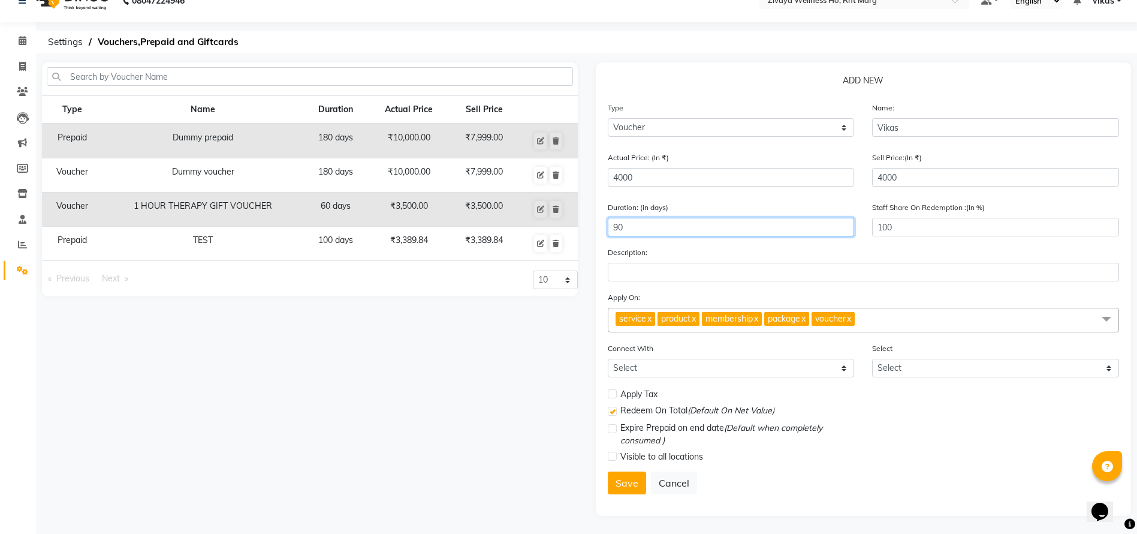
type input "90"
click at [611, 394] on label at bounding box center [612, 393] width 9 height 9
click at [611, 394] on input "checkbox" at bounding box center [612, 394] width 8 height 8
checkbox input "true"
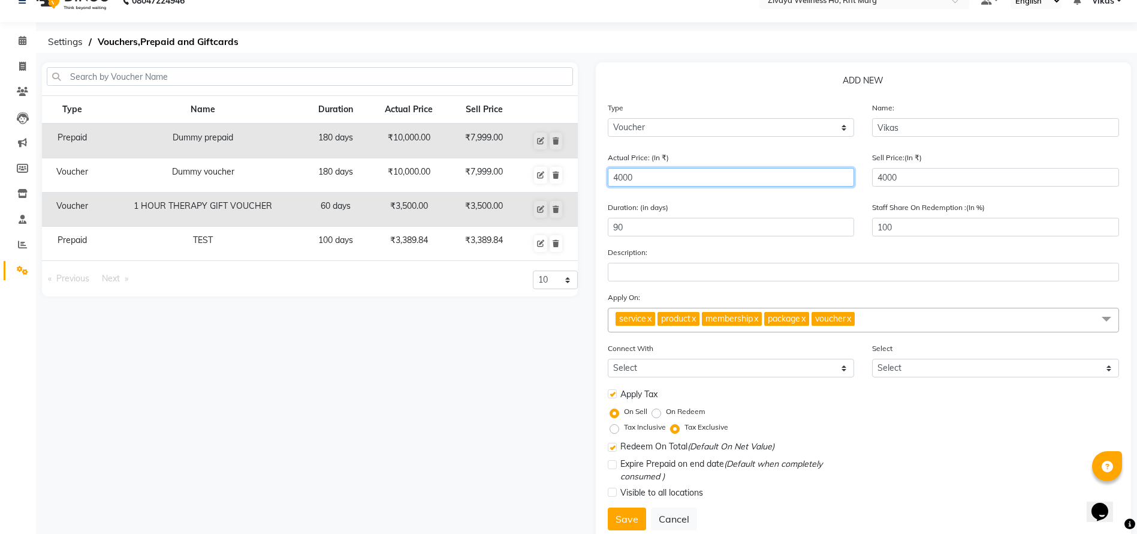
drag, startPoint x: 709, startPoint y: 173, endPoint x: 616, endPoint y: 171, distance: 93.5
click at [616, 171] on input "4000" at bounding box center [731, 177] width 247 height 19
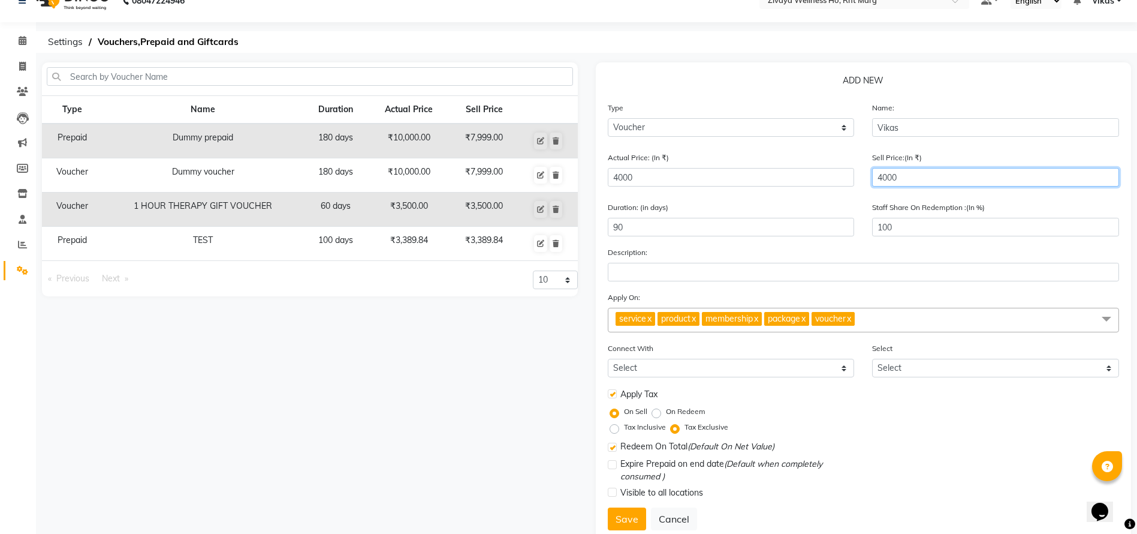
click at [931, 187] on div "Sell Price:(In ₹) 4000" at bounding box center [995, 173] width 265 height 45
type input "400"
type input "10"
type input "40"
type input "1"
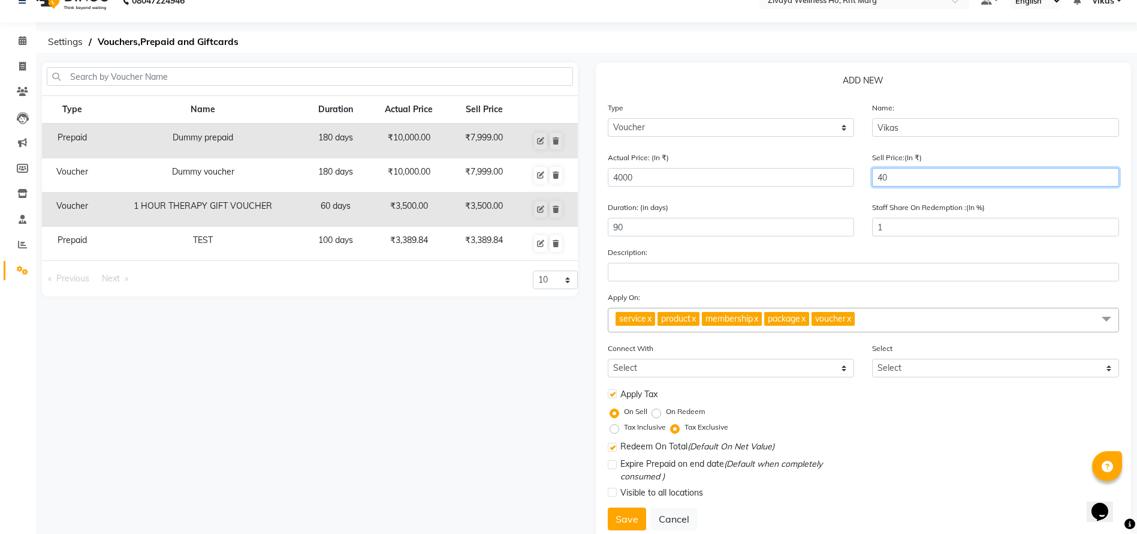
type input "4"
type input "0"
type input "33"
type input "1"
type input "338"
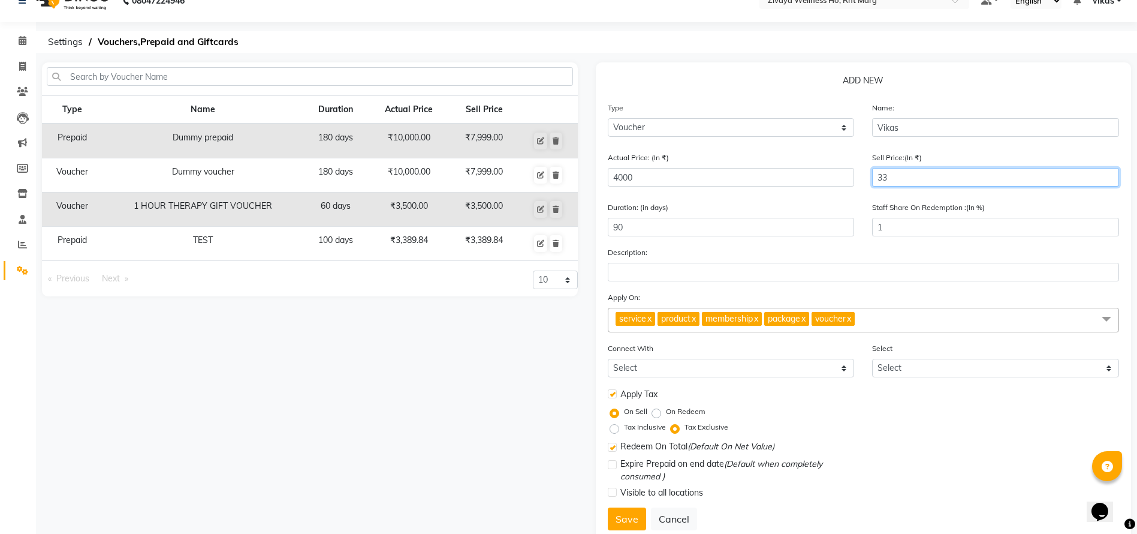
type input "8"
type input "3389"
type input "85"
type input "33898"
type input "847"
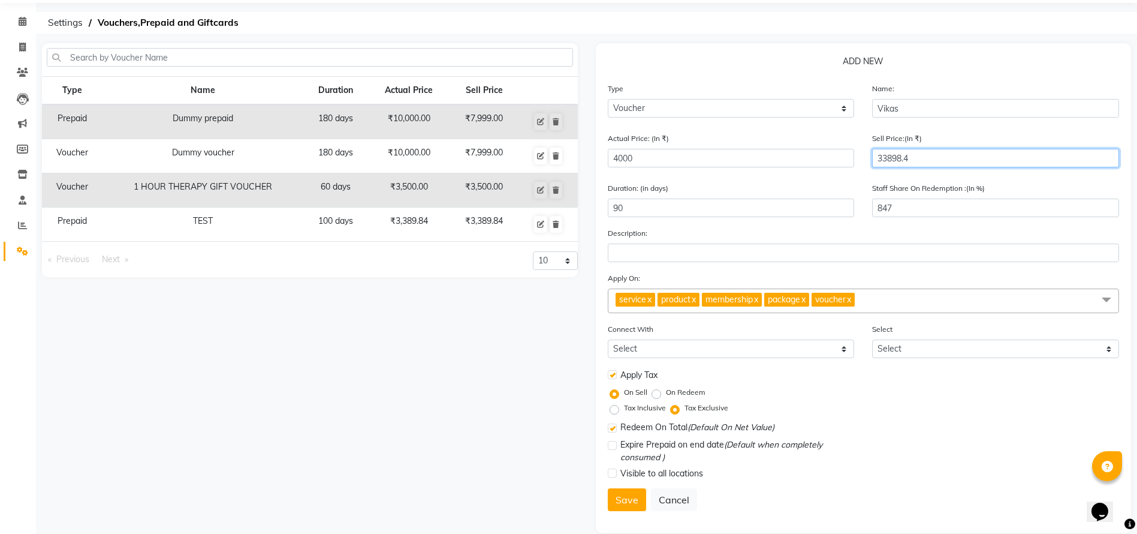
scroll to position [57, 0]
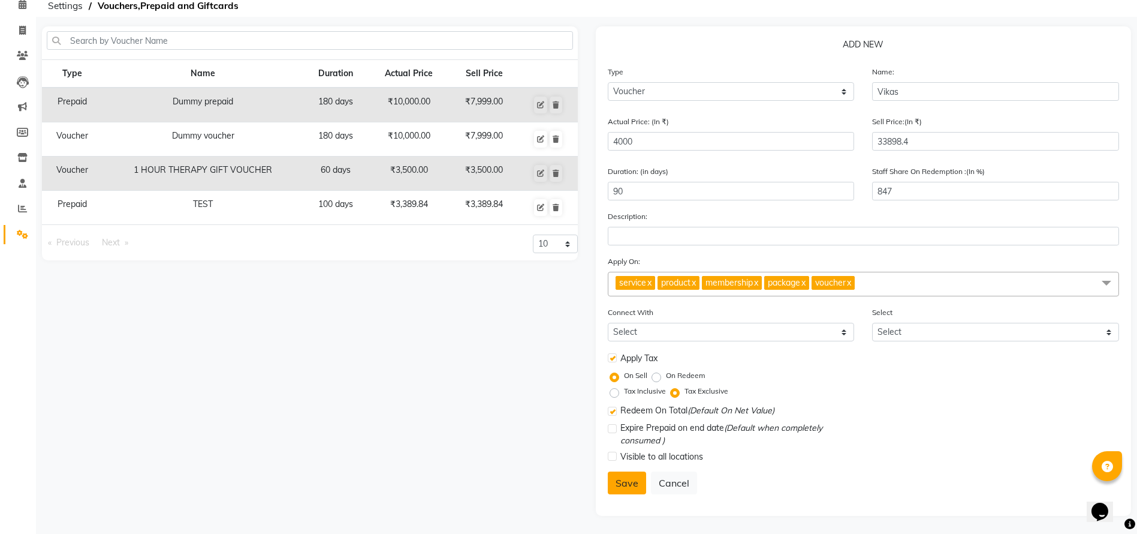
click at [634, 481] on button "Save" at bounding box center [627, 482] width 38 height 23
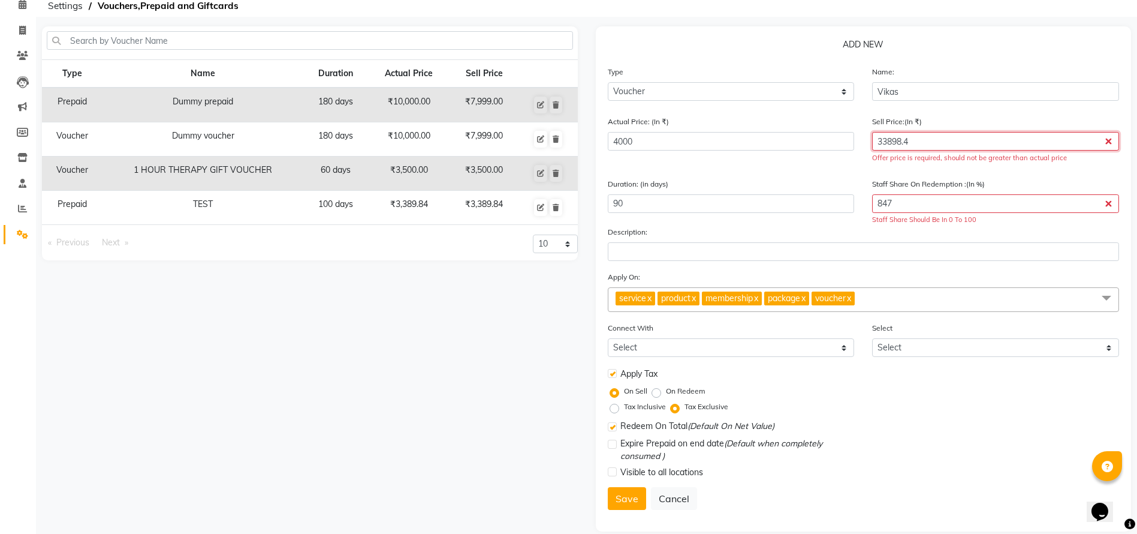
drag, startPoint x: 981, startPoint y: 146, endPoint x: 888, endPoint y: 131, distance: 94.7
click at [888, 131] on div "Sell Price:(In ₹) 33898.4 Offer price is required, should not be greater than a…" at bounding box center [995, 139] width 247 height 48
type input "33"
type input "1"
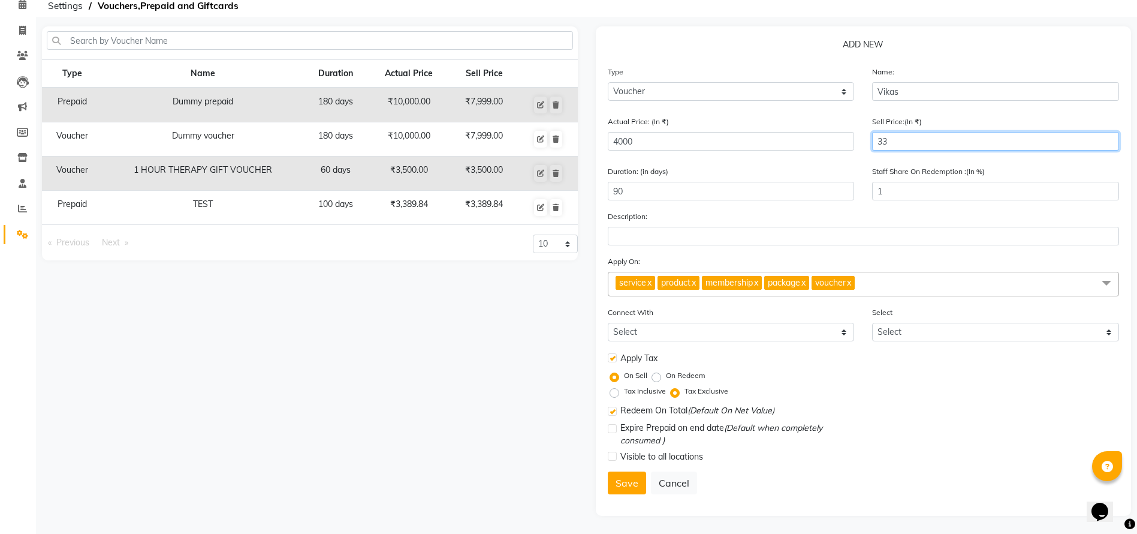
type input "3"
type input "0"
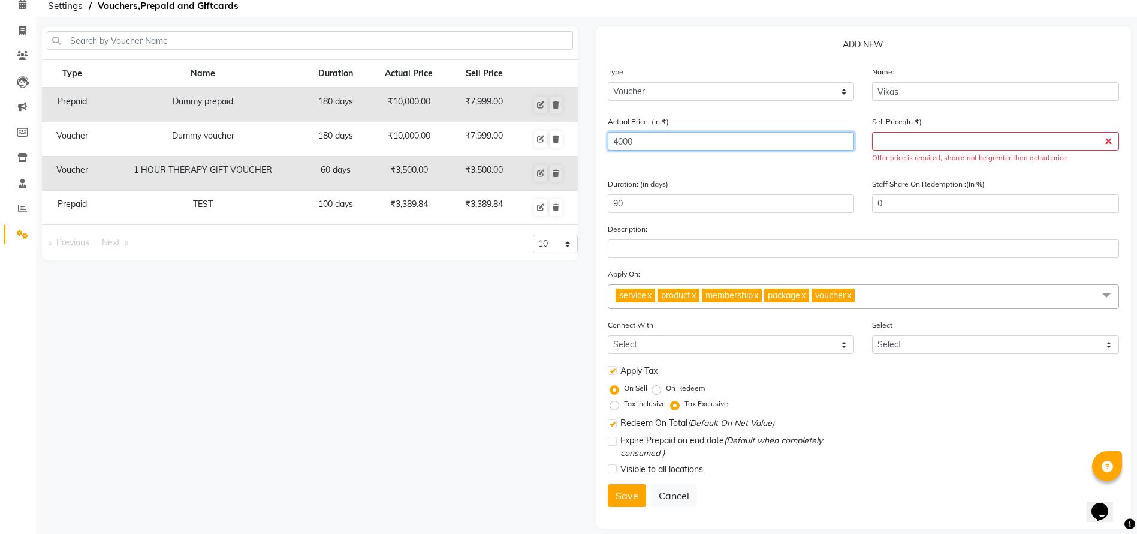
drag, startPoint x: 674, startPoint y: 142, endPoint x: 605, endPoint y: 131, distance: 70.5
click at [605, 131] on div "Actual Price: (In ₹) 4000" at bounding box center [731, 144] width 265 height 58
type input "3389.84"
click at [899, 140] on input "number" at bounding box center [995, 141] width 247 height 19
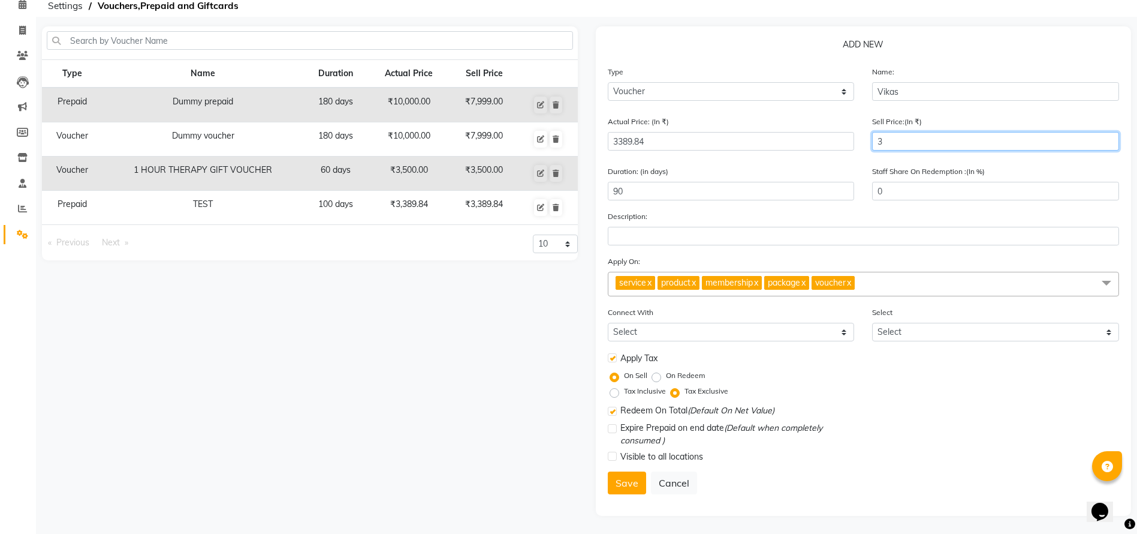
type input "33"
type input "1"
type input "338"
type input "10"
type input "3389"
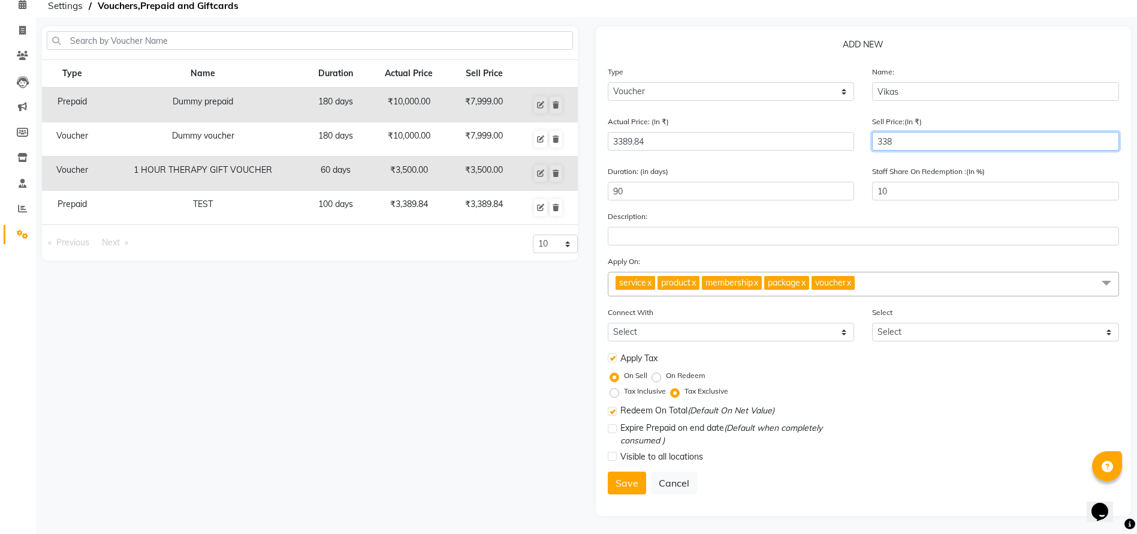
type input "100"
type input "3389.84"
click at [614, 490] on button "Save" at bounding box center [627, 482] width 38 height 23
select select
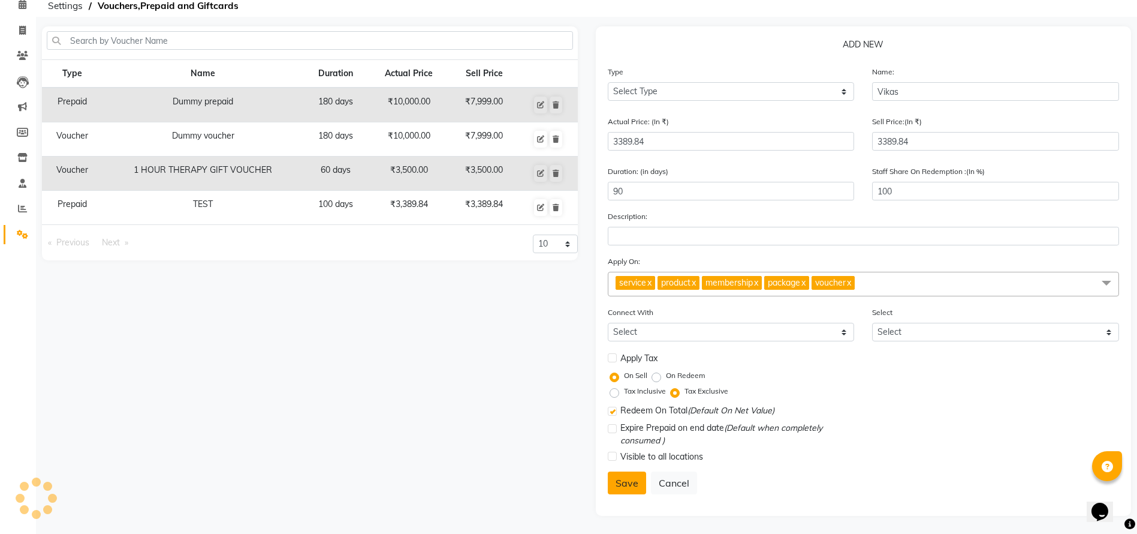
select select
checkbox input "false"
checkbox input "true"
checkbox input "false"
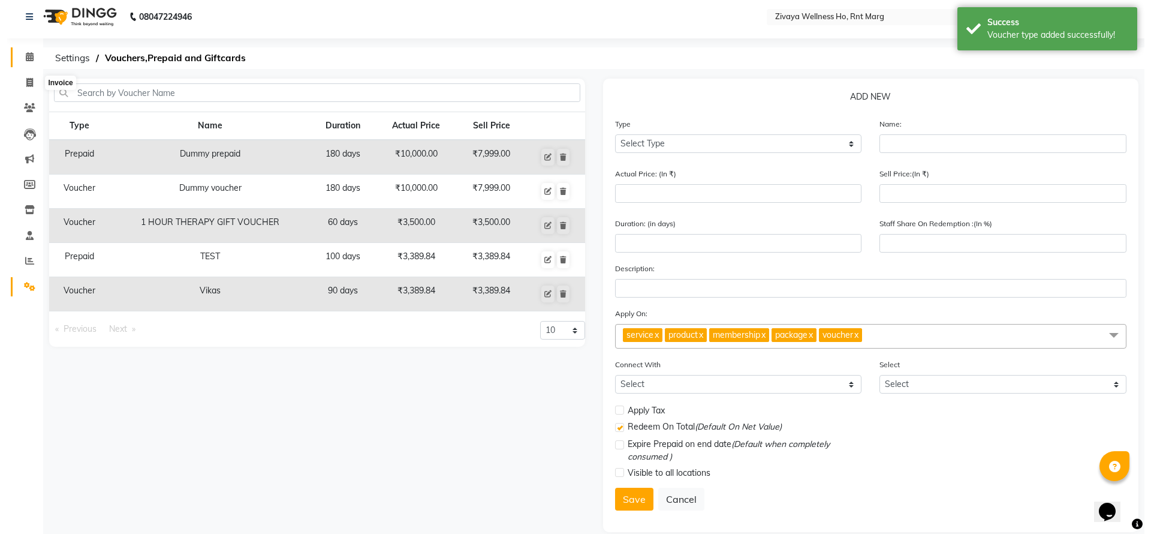
scroll to position [0, 0]
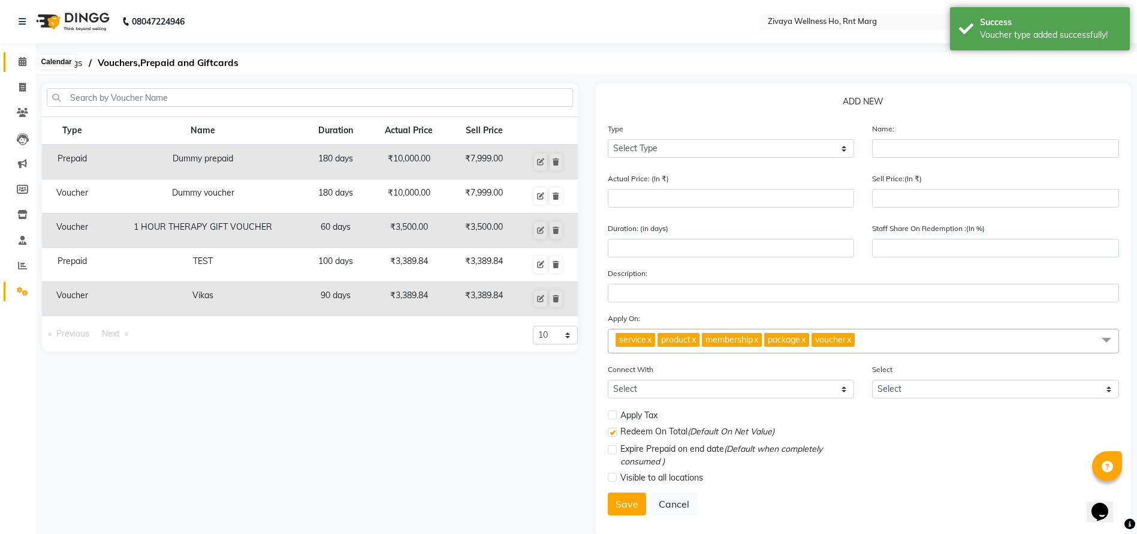
click at [24, 65] on icon at bounding box center [23, 61] width 8 height 9
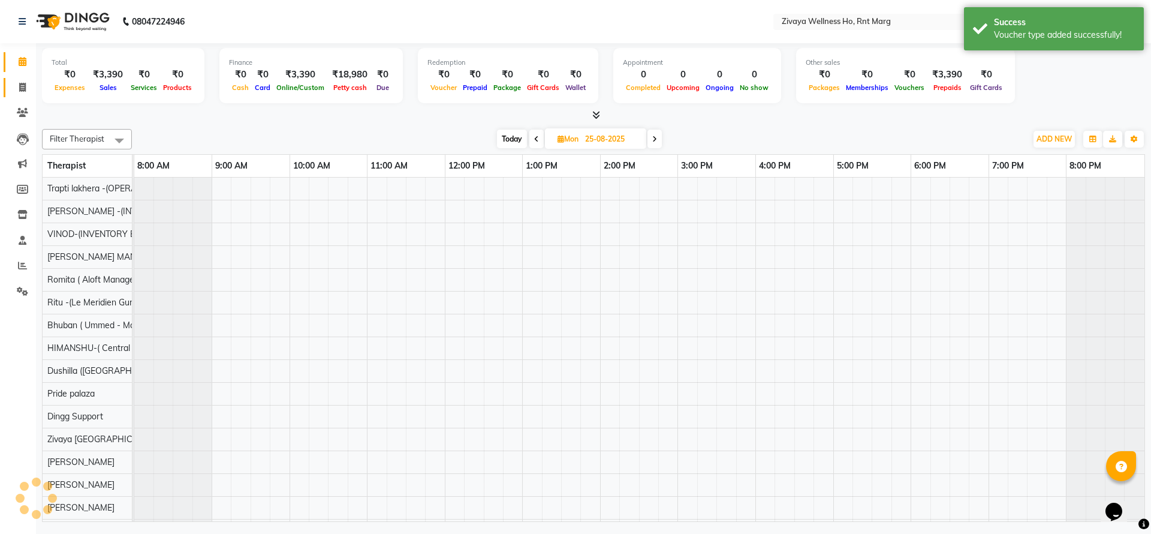
click at [11, 91] on link "Invoice" at bounding box center [18, 88] width 29 height 20
select select "service"
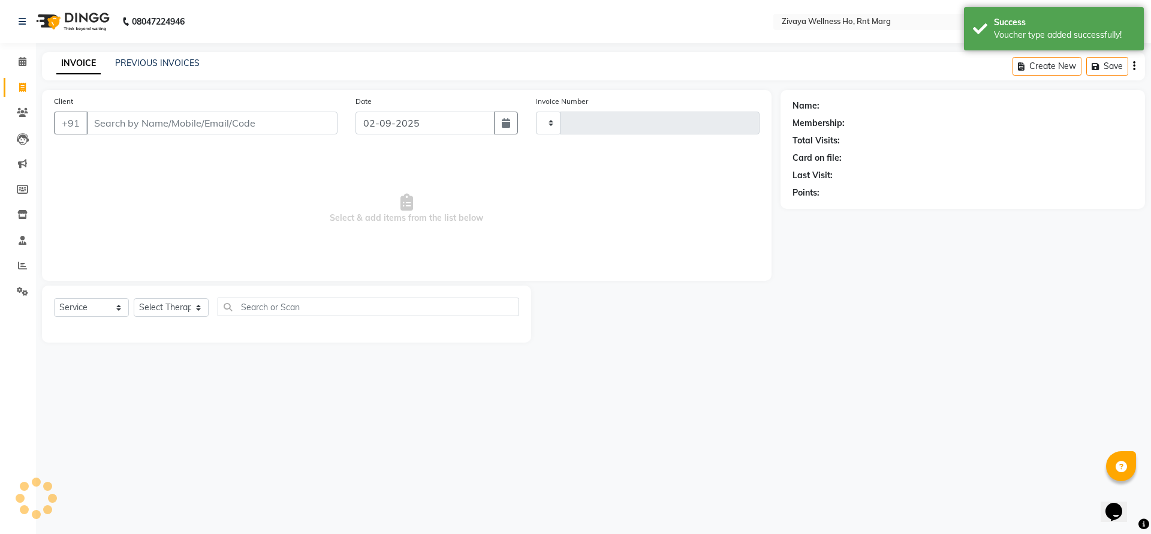
type input "0024"
select select "6395"
click at [137, 112] on input "Client" at bounding box center [211, 123] width 251 height 23
click at [137, 126] on input "Client" at bounding box center [211, 123] width 251 height 23
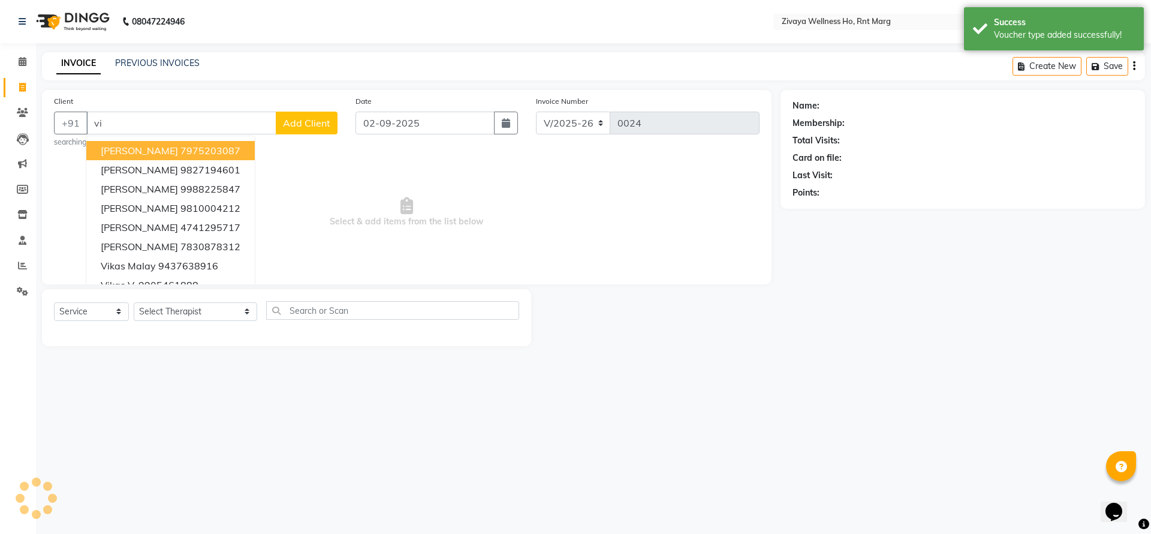
type input "v"
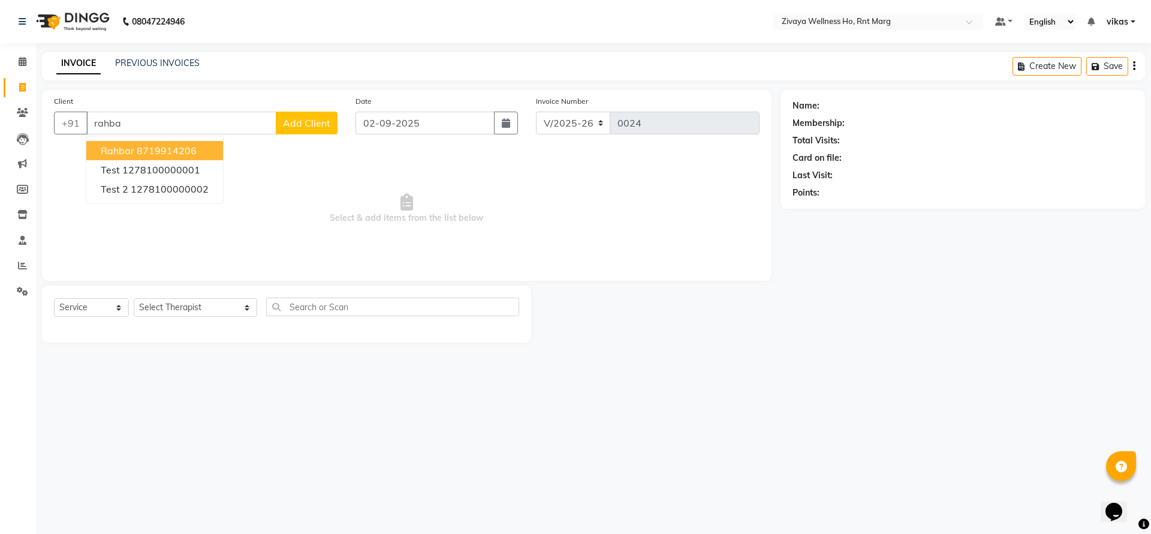
click at [150, 148] on ngb-highlight "8719914206" at bounding box center [167, 150] width 60 height 12
type input "8719914206"
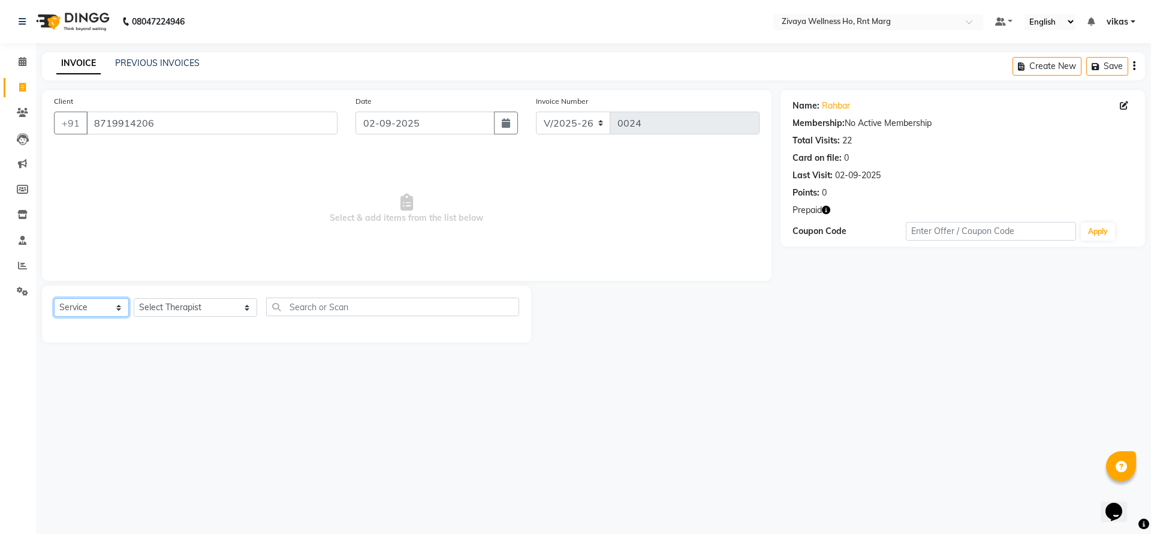
click at [106, 303] on select "Select Service Product Membership Package Voucher Prepaid Gift Card" at bounding box center [91, 307] width 75 height 19
click at [168, 309] on select "Select Therapist AJAY BHAVESH OFFICE Bhuban ( Ummed - Manager ) Central TI Ding…" at bounding box center [195, 307] width 123 height 19
select select "80994"
click at [134, 298] on select "Select Therapist AJAY BHAVESH OFFICE Bhuban ( Ummed - Manager ) Central TI Ding…" at bounding box center [195, 307] width 123 height 19
click at [305, 305] on input "text" at bounding box center [392, 306] width 253 height 19
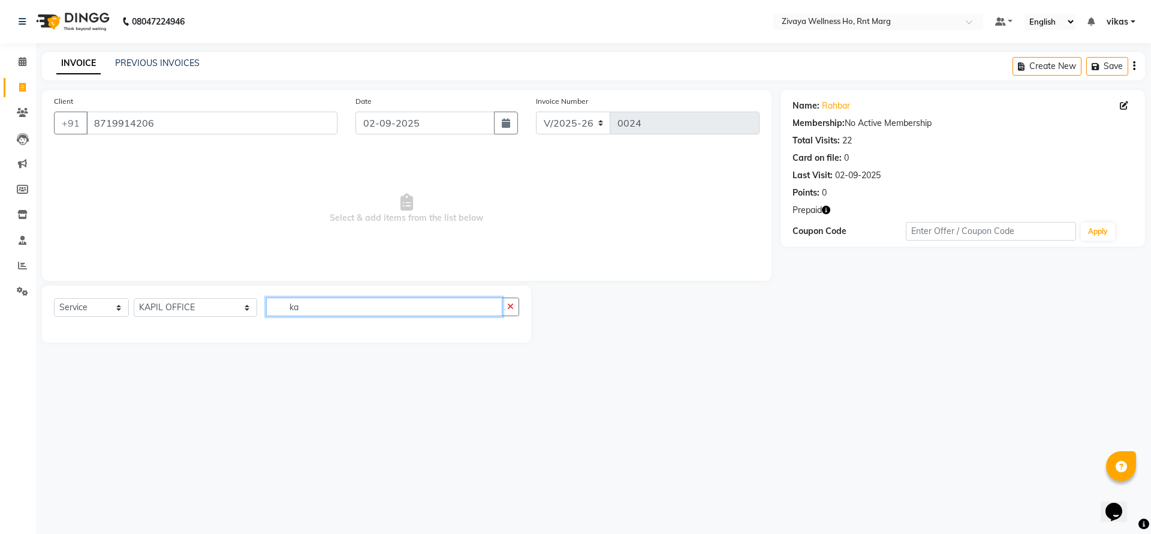
type input "k"
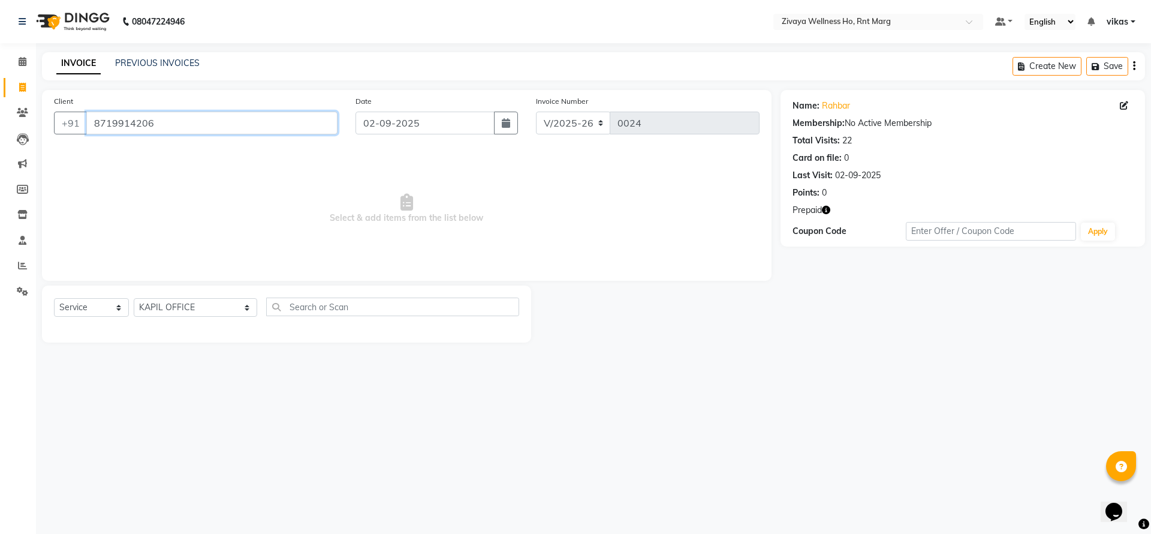
click at [179, 122] on input "8719914206" at bounding box center [211, 123] width 251 height 23
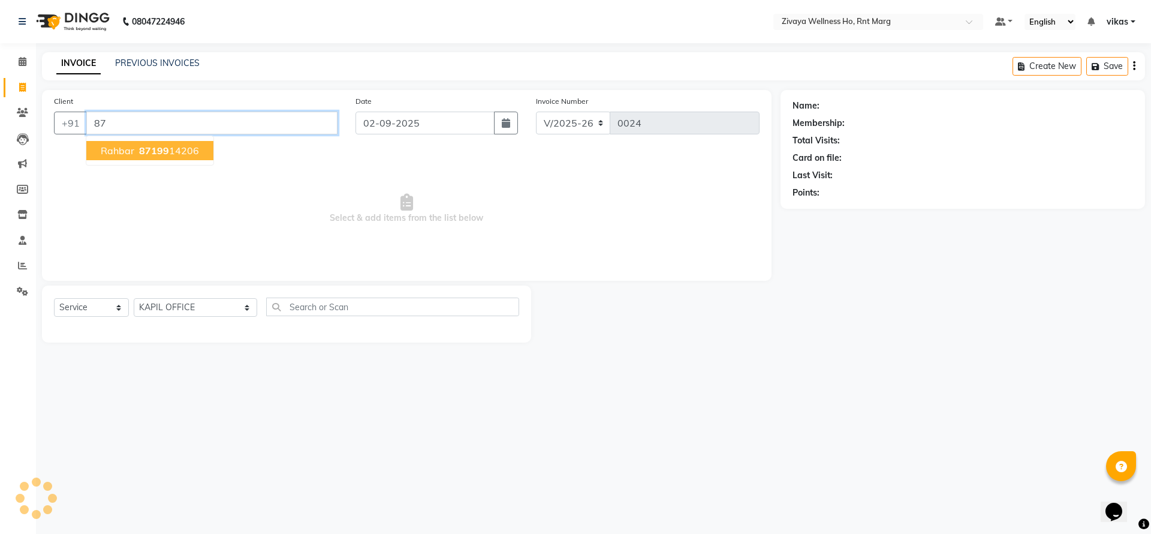
type input "8"
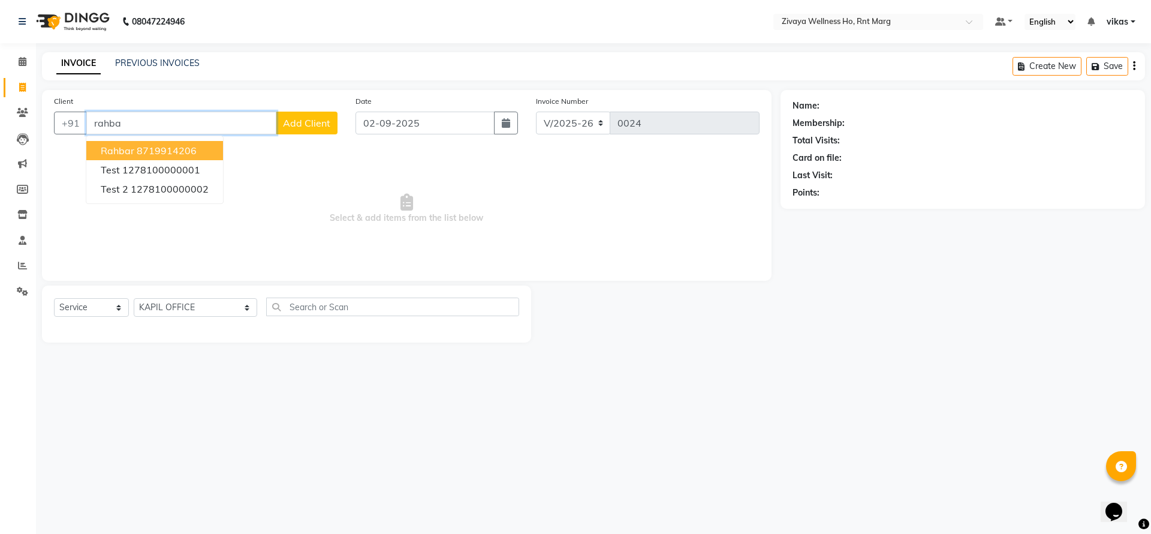
click at [137, 147] on ngb-highlight "8719914206" at bounding box center [167, 150] width 60 height 12
type input "8719914206"
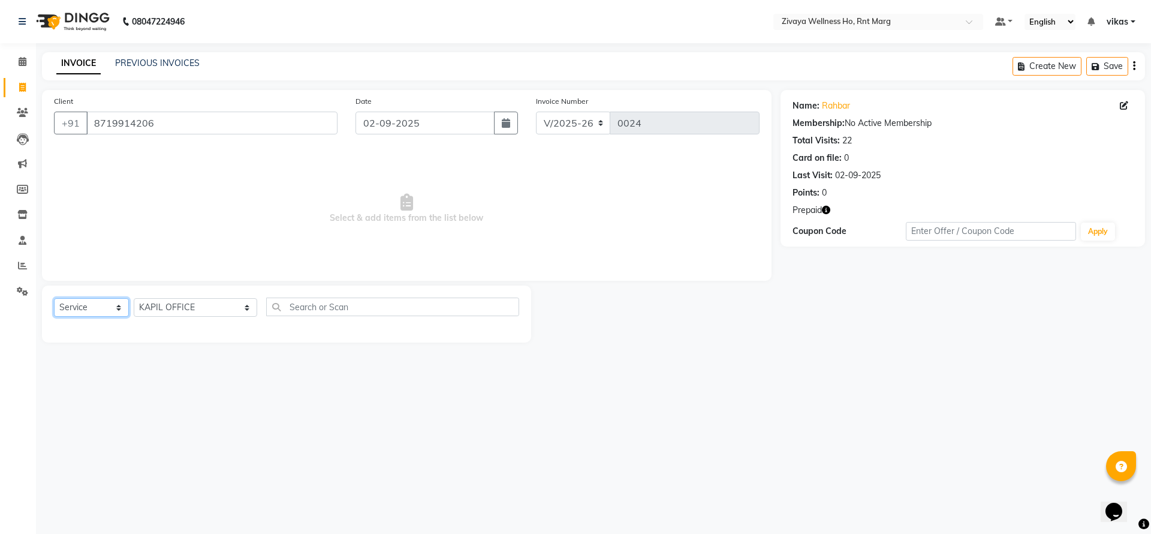
click at [91, 304] on select "Select Service Product Membership Package Voucher Prepaid Gift Card" at bounding box center [91, 307] width 75 height 19
click at [97, 304] on select "Select Service Product Membership Package Voucher Prepaid Gift Card" at bounding box center [91, 307] width 75 height 19
click at [164, 300] on select "Select Therapist AJAY BHAVESH OFFICE Bhuban ( Ummed - Manager ) Central TI Ding…" at bounding box center [195, 307] width 123 height 19
select select "49763"
click at [134, 298] on select "Select Therapist AJAY BHAVESH OFFICE Bhuban ( Ummed - Manager ) Central TI Ding…" at bounding box center [195, 307] width 123 height 19
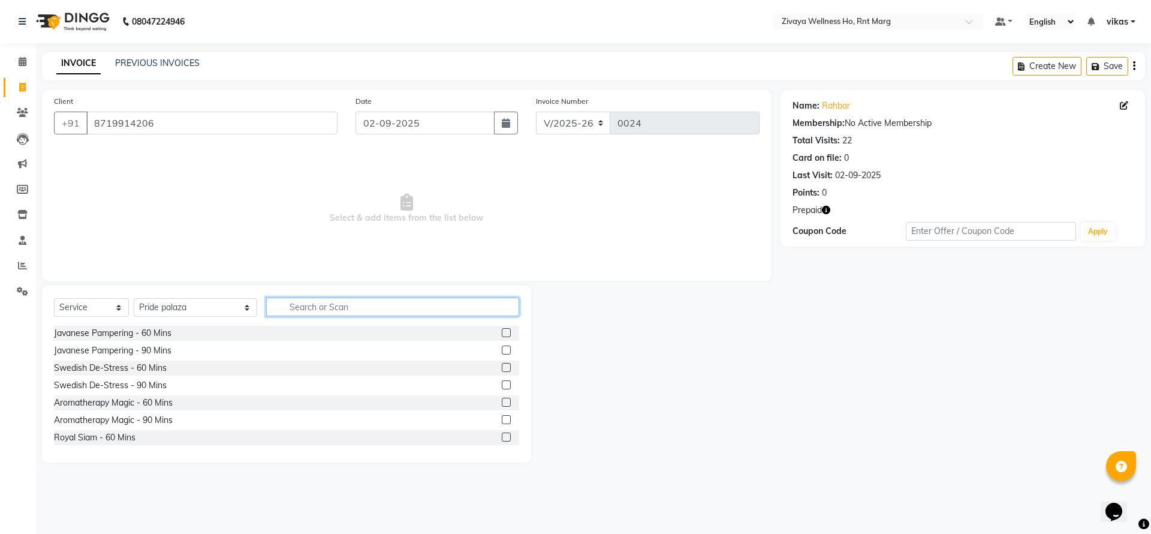
click at [266, 306] on input "text" at bounding box center [392, 306] width 253 height 19
click at [502, 332] on label at bounding box center [506, 332] width 9 height 9
click at [502, 332] on input "checkbox" at bounding box center [506, 333] width 8 height 8
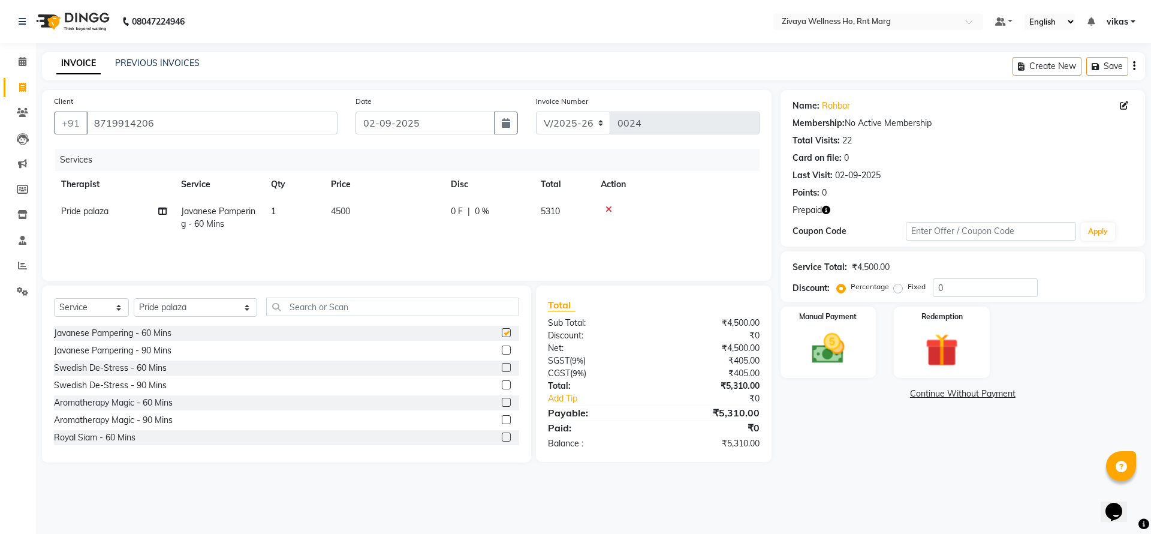
checkbox input "false"
click at [900, 350] on div "Redemption" at bounding box center [942, 342] width 100 height 74
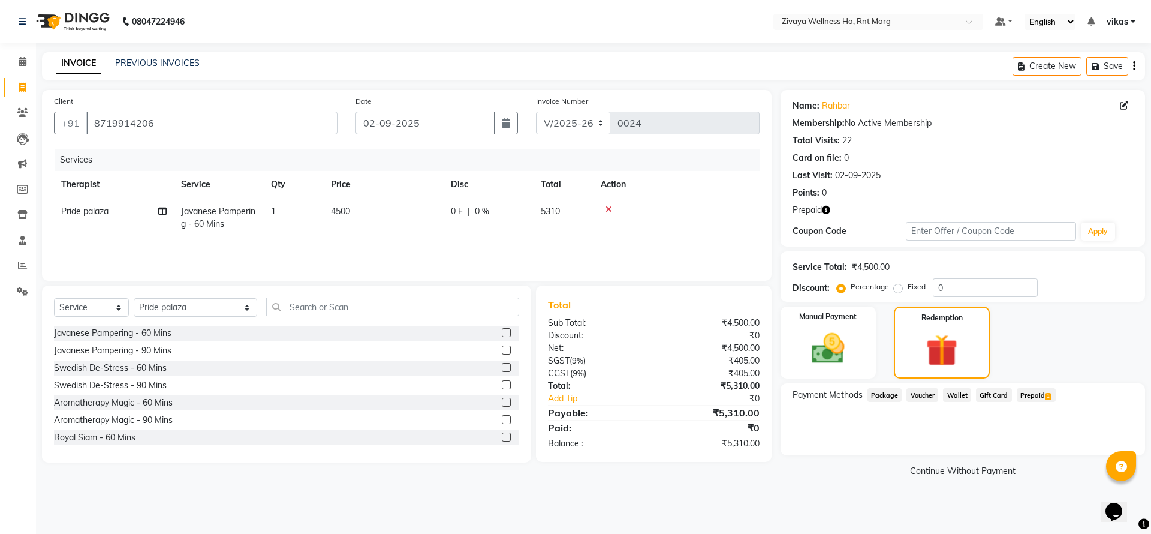
click at [1041, 391] on span "Prepaid 1" at bounding box center [1036, 395] width 39 height 14
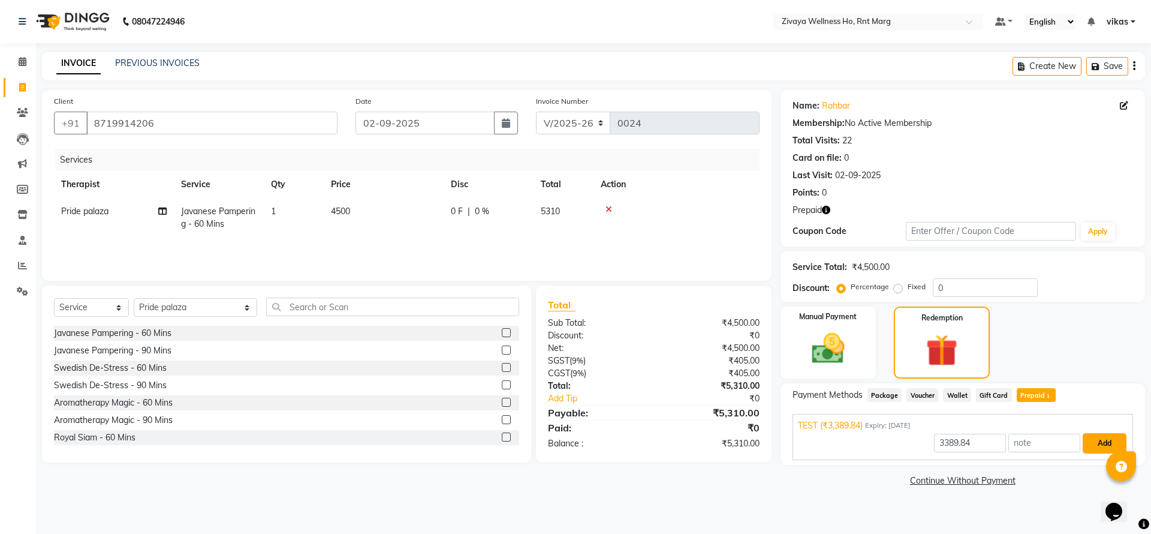
click at [1100, 439] on button "Add" at bounding box center [1105, 443] width 44 height 20
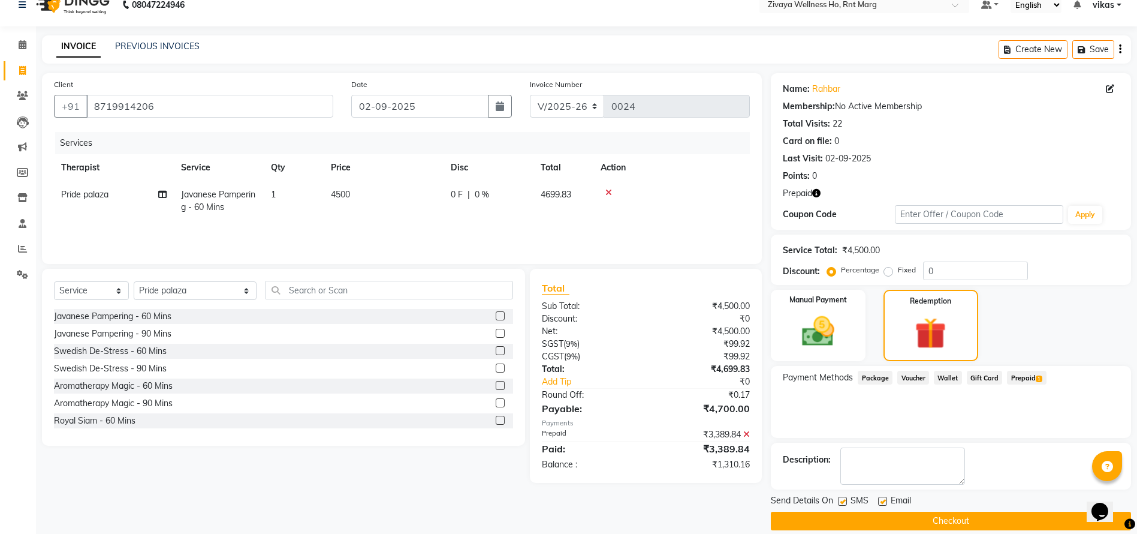
scroll to position [31, 0]
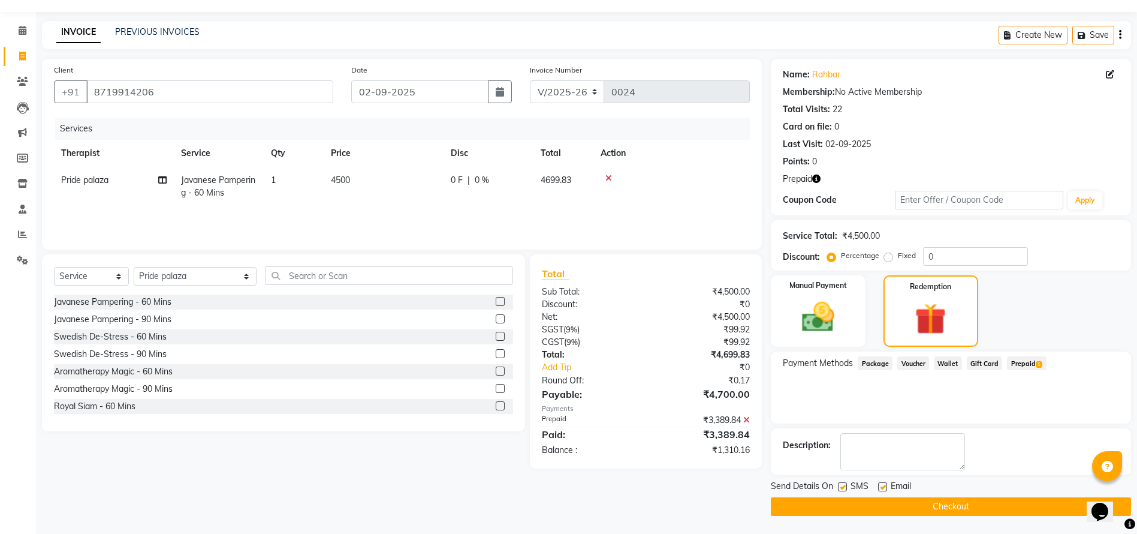
click at [745, 414] on div "₹3,389.84" at bounding box center [702, 420] width 113 height 13
click at [748, 415] on icon at bounding box center [746, 419] width 7 height 8
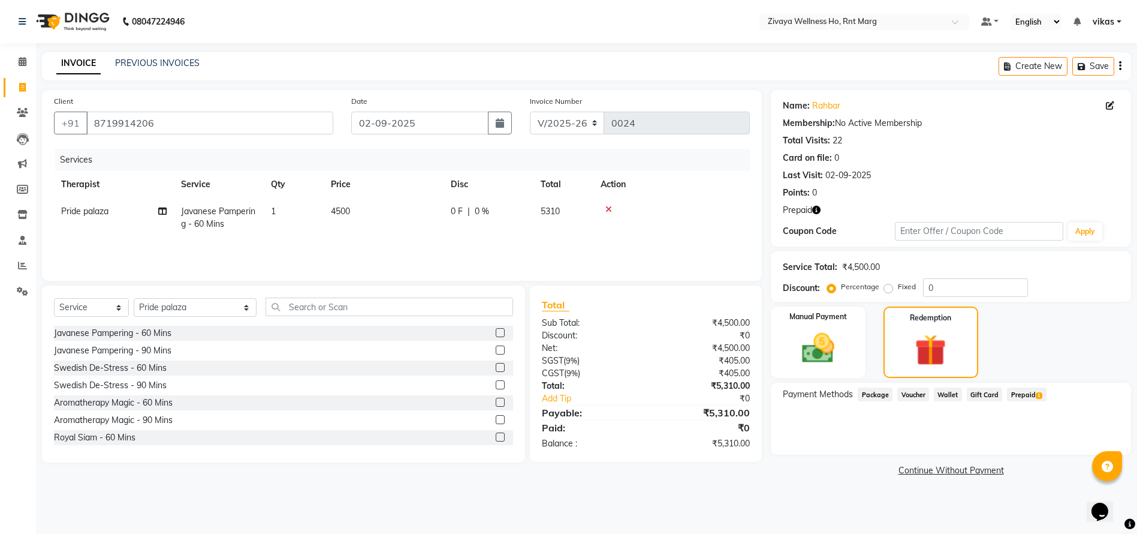
scroll to position [0, 0]
click at [14, 112] on span at bounding box center [22, 113] width 21 height 14
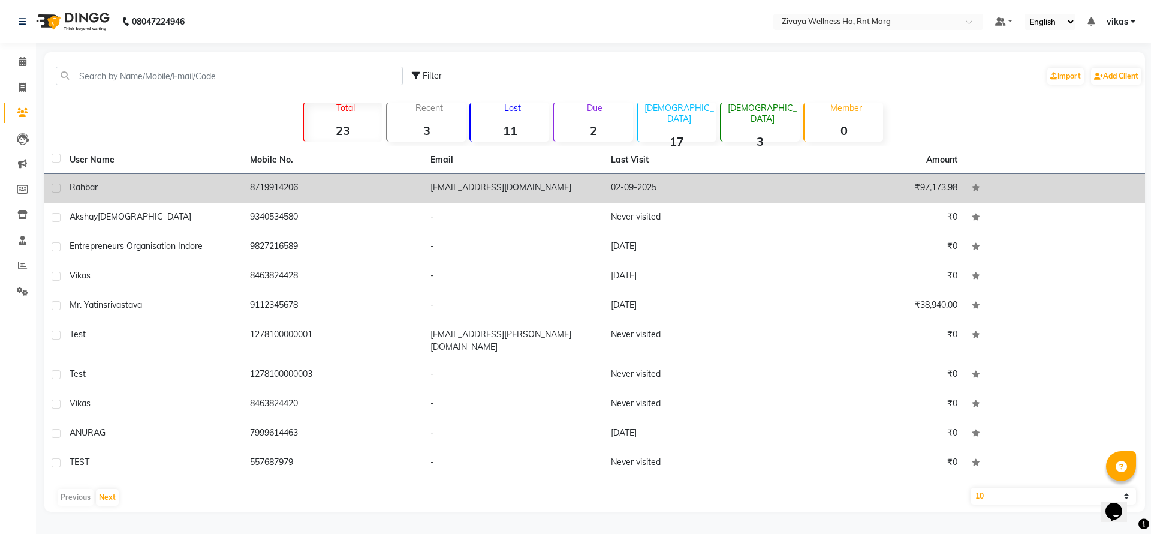
drag, startPoint x: 315, startPoint y: 181, endPoint x: 340, endPoint y: 164, distance: 30.6
click at [316, 181] on td "8719914206" at bounding box center [333, 188] width 180 height 29
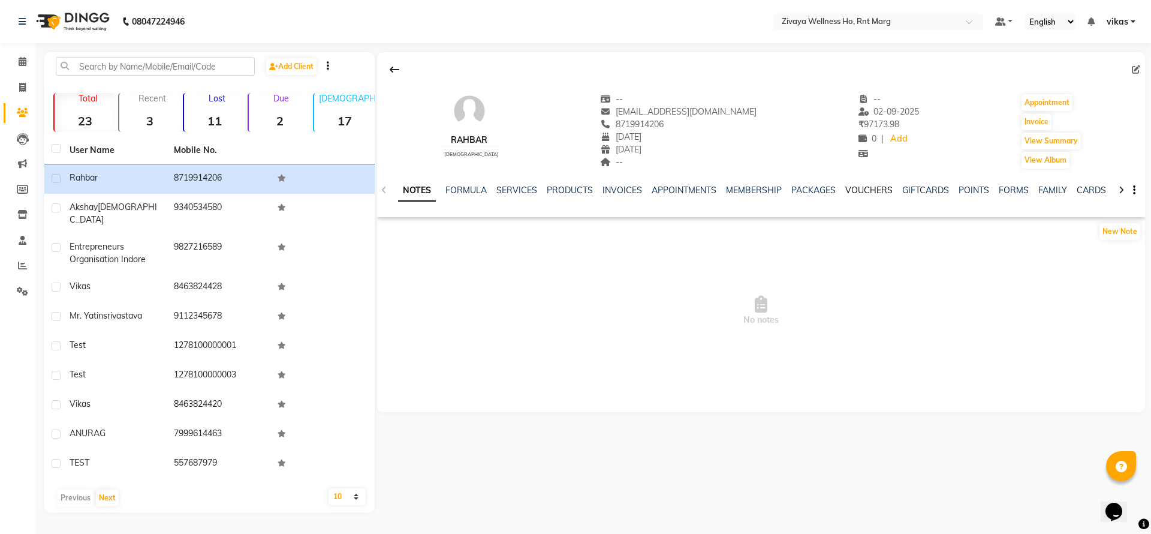
click at [862, 191] on link "VOUCHERS" at bounding box center [868, 190] width 47 height 11
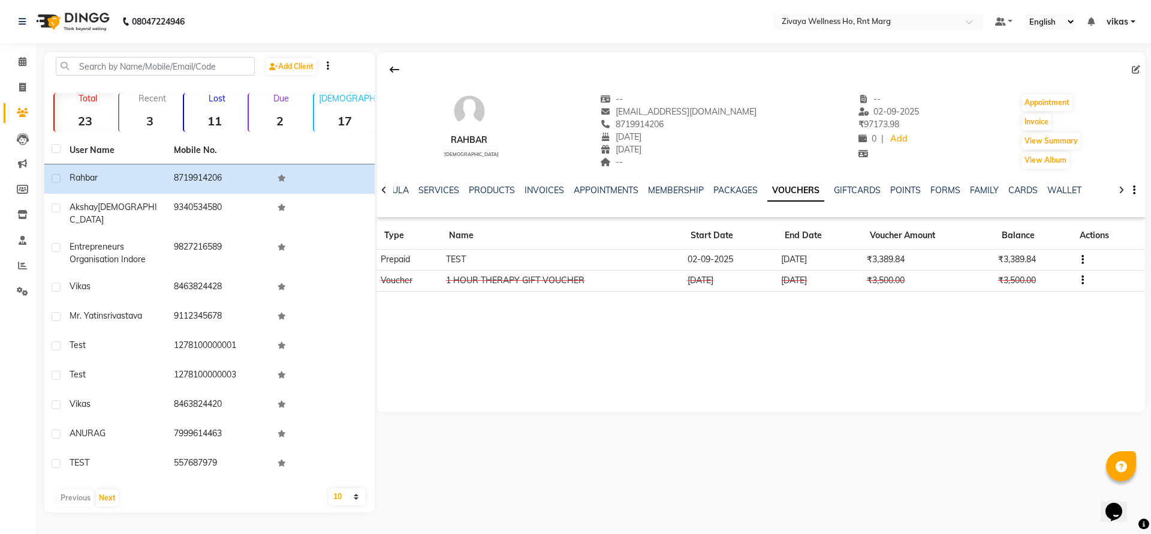
click at [1077, 257] on button "button" at bounding box center [1080, 259] width 7 height 13
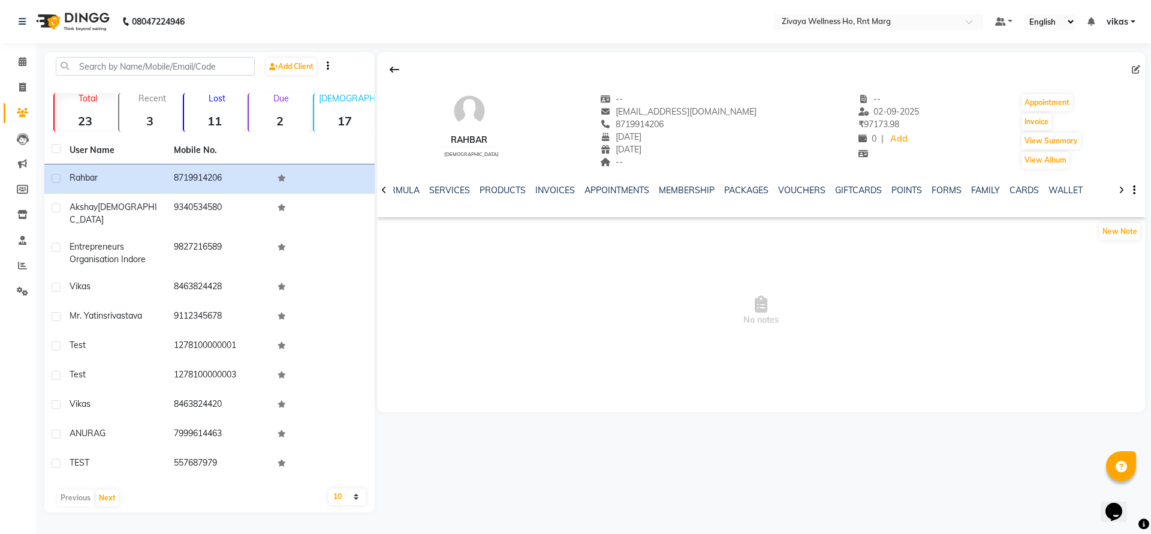
click at [8, 75] on li "Invoice" at bounding box center [18, 88] width 36 height 26
click at [23, 85] on icon at bounding box center [22, 87] width 7 height 9
select select "service"
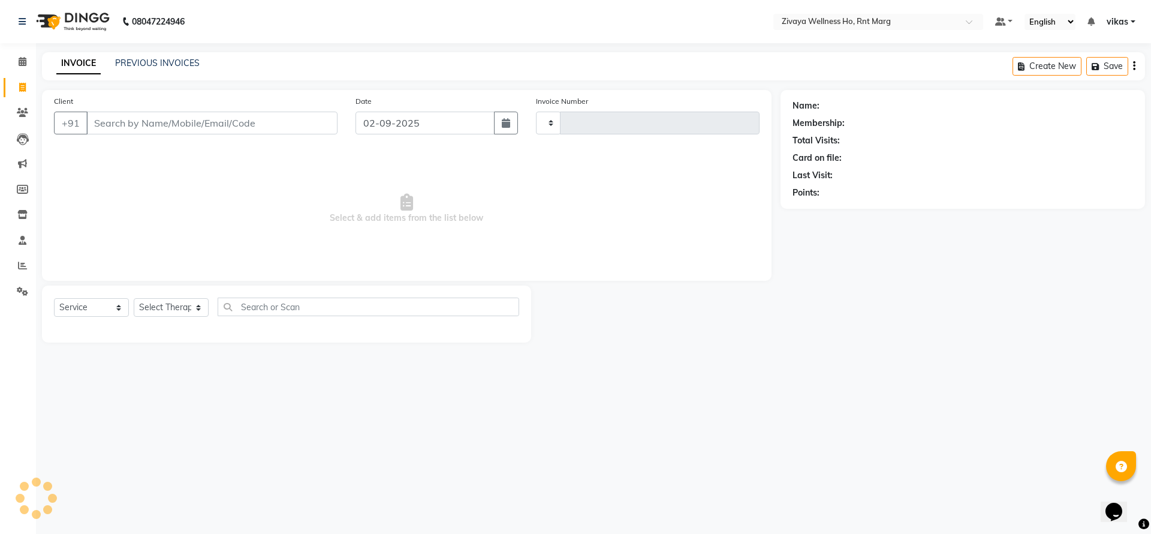
type input "0024"
select select "6395"
click at [164, 124] on input "Client" at bounding box center [211, 123] width 251 height 23
click at [163, 120] on input "Client" at bounding box center [211, 123] width 251 height 23
click at [26, 293] on icon at bounding box center [22, 291] width 11 height 9
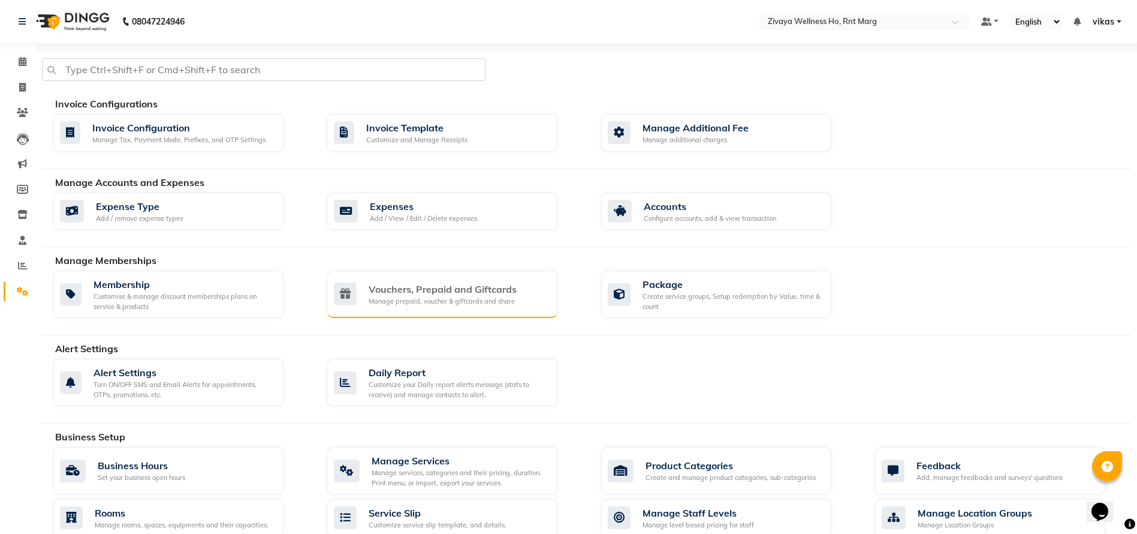
click at [405, 288] on div "Vouchers, Prepaid and Giftcards" at bounding box center [443, 289] width 148 height 14
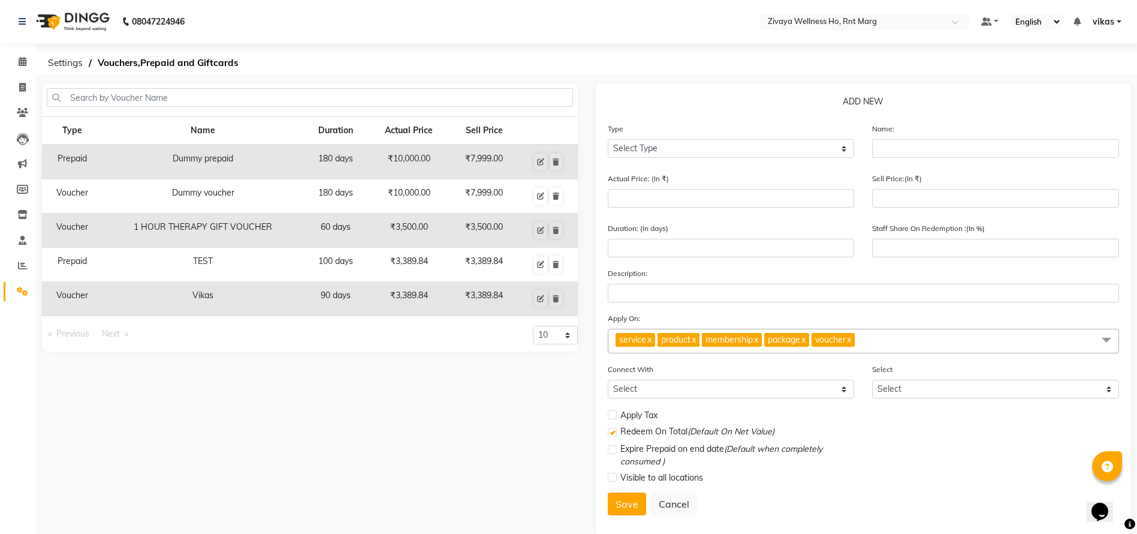
click at [670, 158] on div "Type Select Type Voucher Prepaid Gift Card" at bounding box center [731, 144] width 265 height 45
click at [668, 146] on select "Select Type Voucher Prepaid Gift Card" at bounding box center [731, 148] width 247 height 19
select select "P"
click at [608, 139] on select "Select Type Voucher Prepaid Gift Card" at bounding box center [731, 148] width 247 height 19
click at [910, 153] on input "text" at bounding box center [995, 148] width 247 height 19
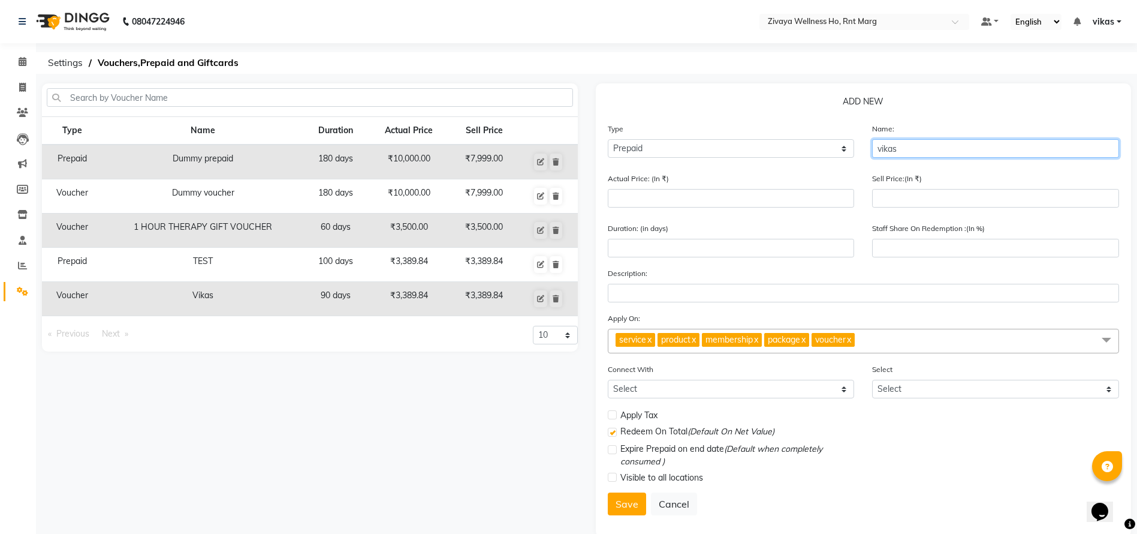
type input "vikas"
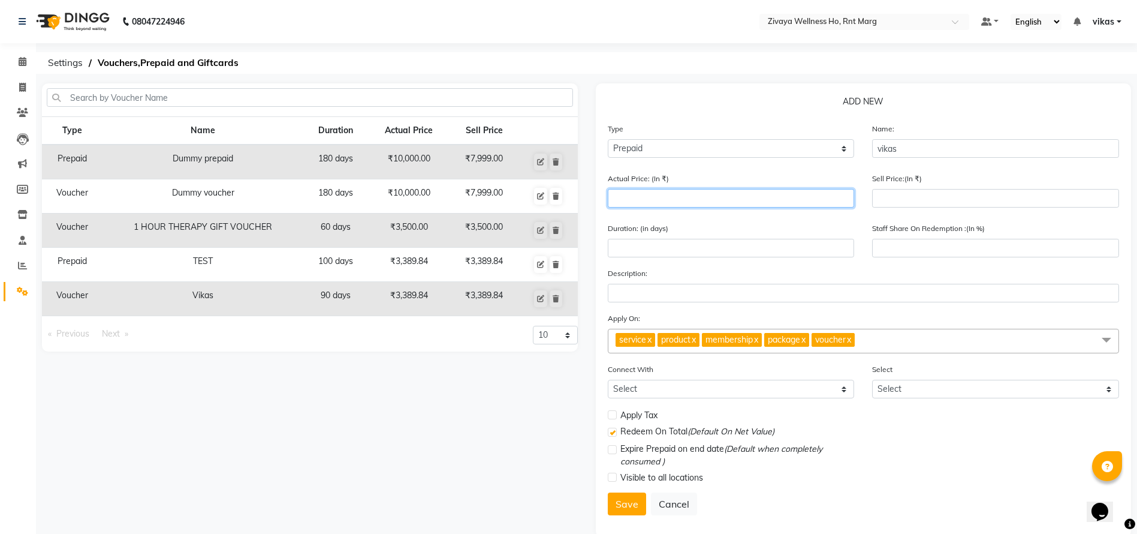
click at [695, 195] on input "number" at bounding box center [731, 198] width 247 height 19
type input "3"
type input "0"
type input "3389.84"
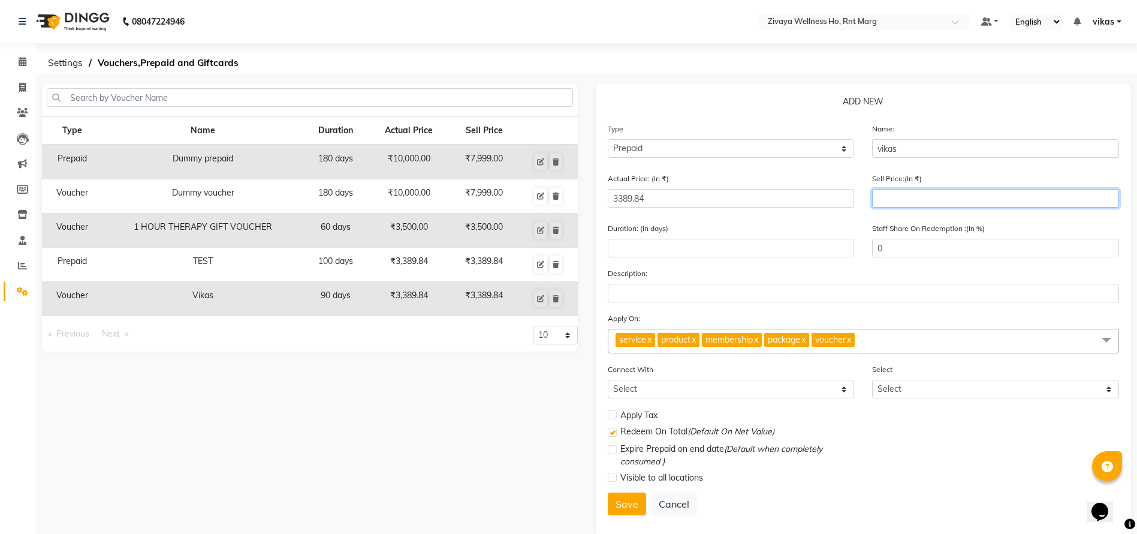
click at [900, 204] on input "number" at bounding box center [995, 198] width 247 height 19
type input "33"
type input "1"
type input "338"
type input "10"
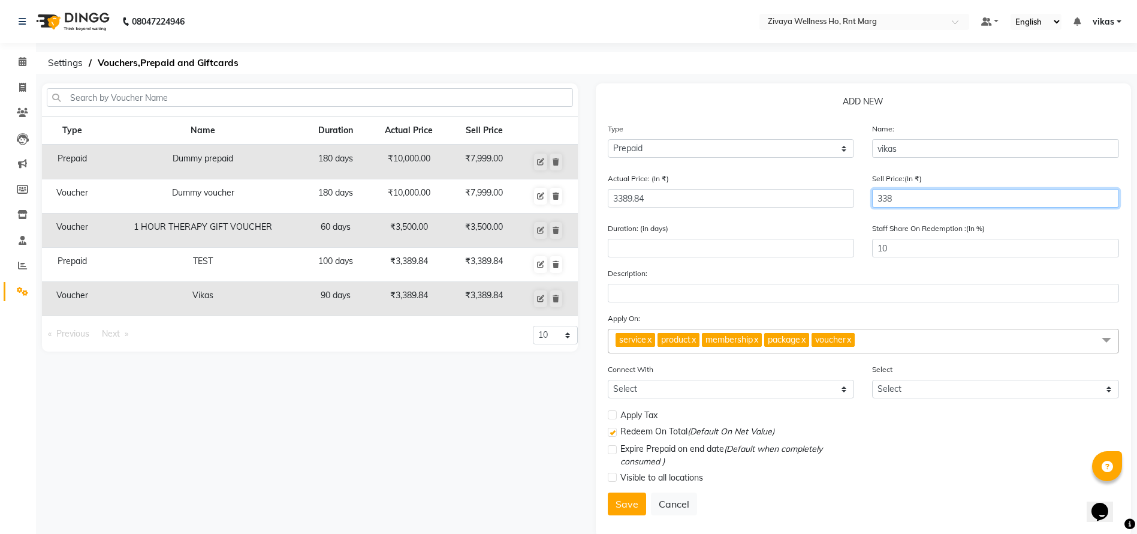
type input "3389"
type input "100"
type input "3389.84"
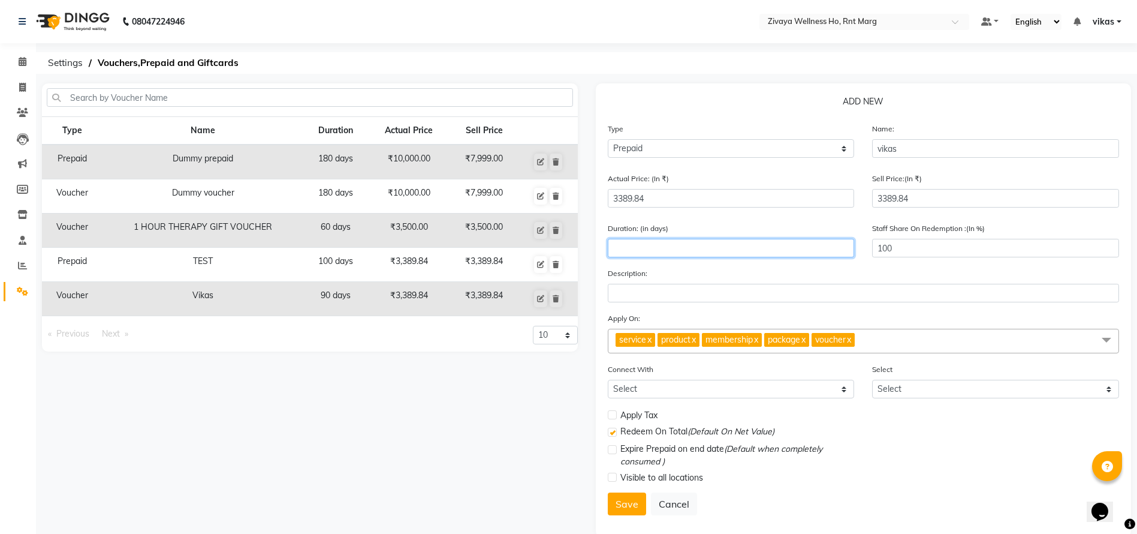
click at [668, 247] on input "number" at bounding box center [731, 248] width 247 height 19
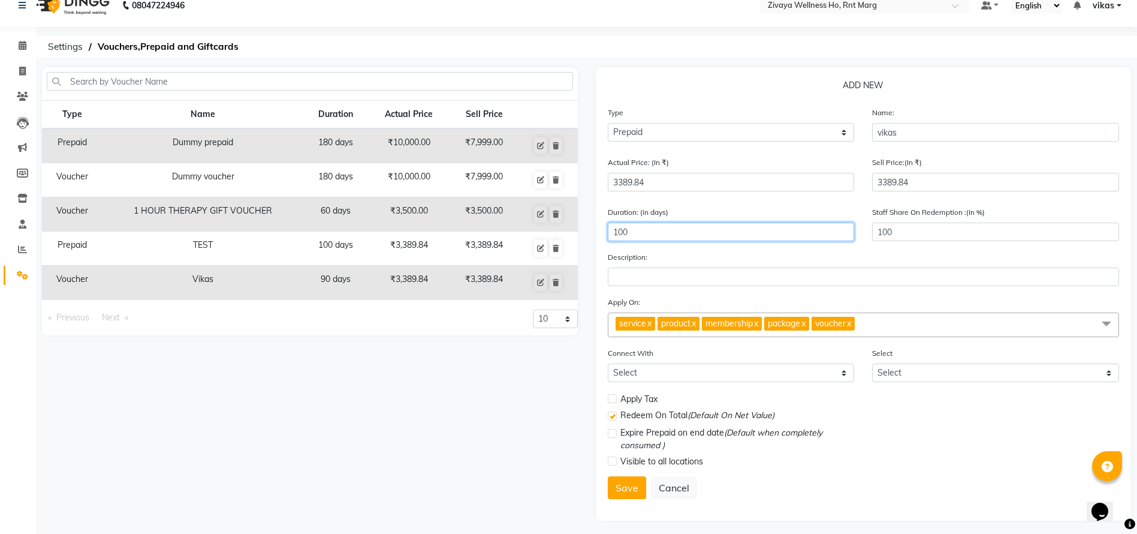
scroll to position [21, 0]
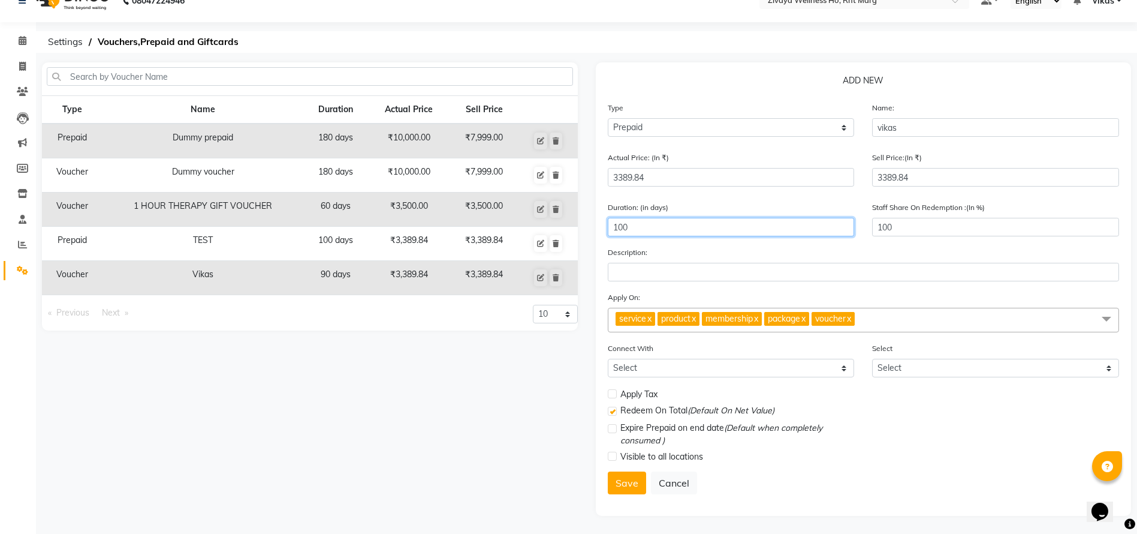
type input "100"
click at [614, 394] on label at bounding box center [612, 393] width 9 height 9
click at [614, 394] on input "checkbox" at bounding box center [612, 394] width 8 height 8
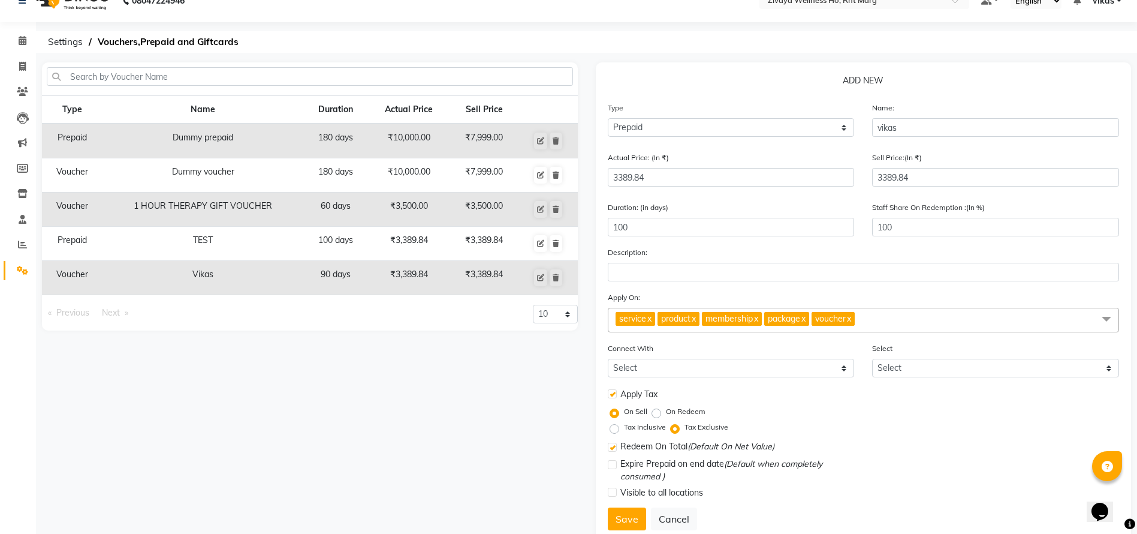
click at [615, 390] on label at bounding box center [612, 393] width 9 height 9
click at [615, 390] on input "checkbox" at bounding box center [612, 394] width 8 height 8
checkbox input "false"
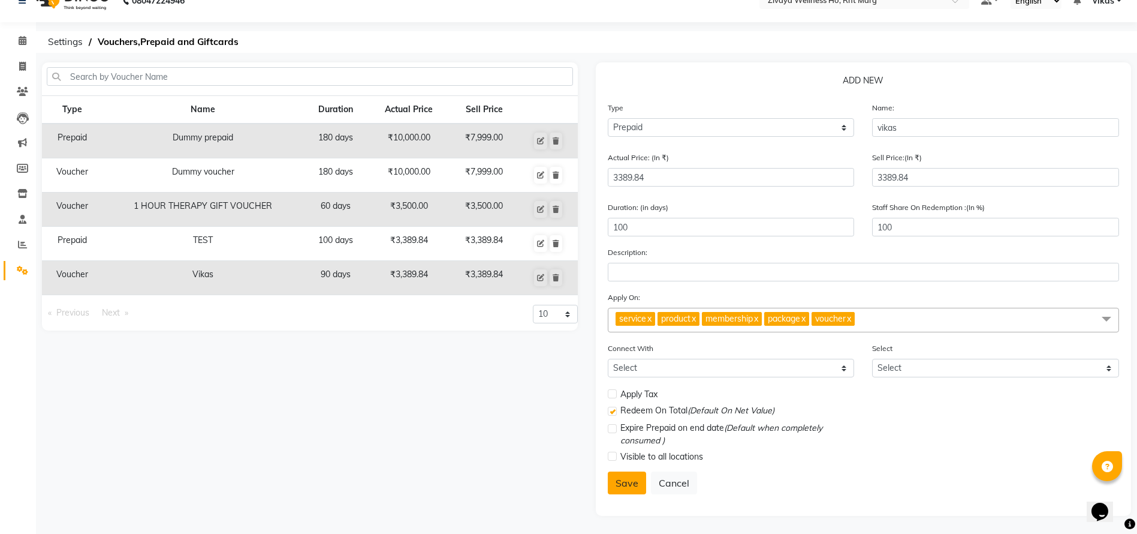
click at [626, 477] on button "Save" at bounding box center [627, 482] width 38 height 23
select select
checkbox input "false"
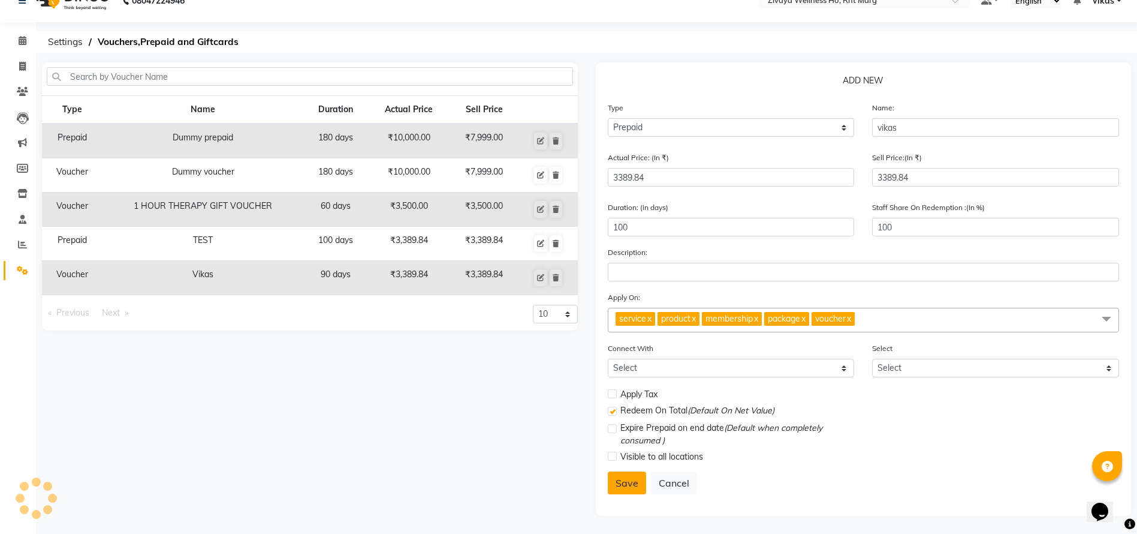
checkbox input "true"
checkbox input "false"
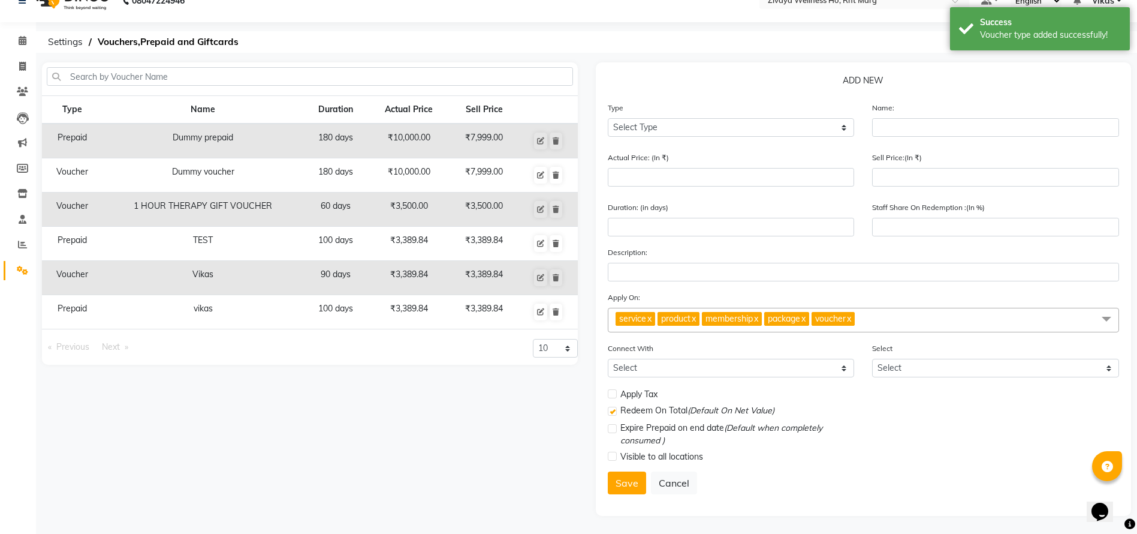
click at [229, 317] on td "vikas" at bounding box center [203, 312] width 201 height 34
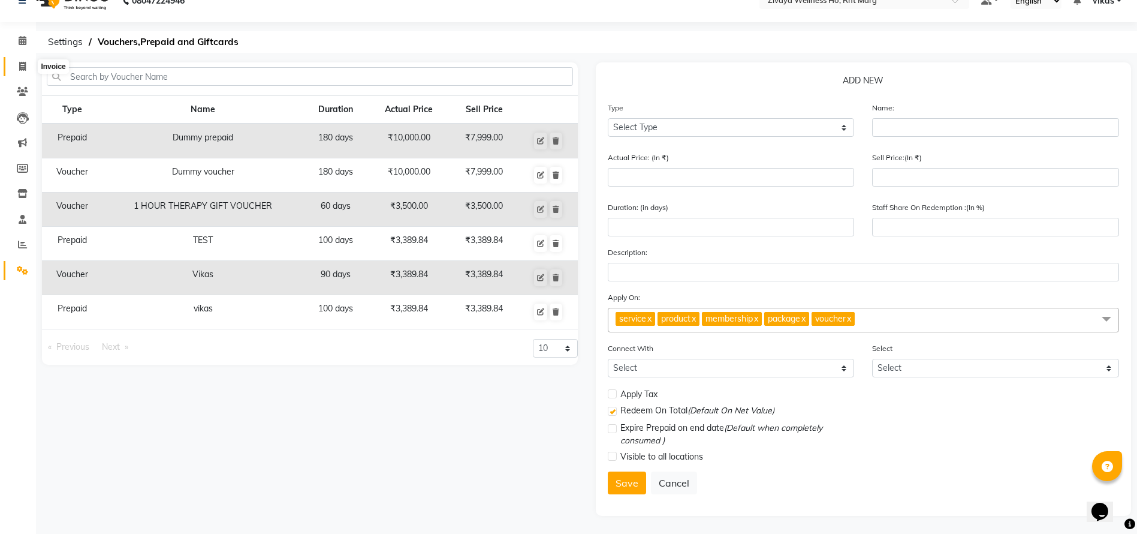
click at [14, 63] on span at bounding box center [22, 67] width 21 height 14
select select "service"
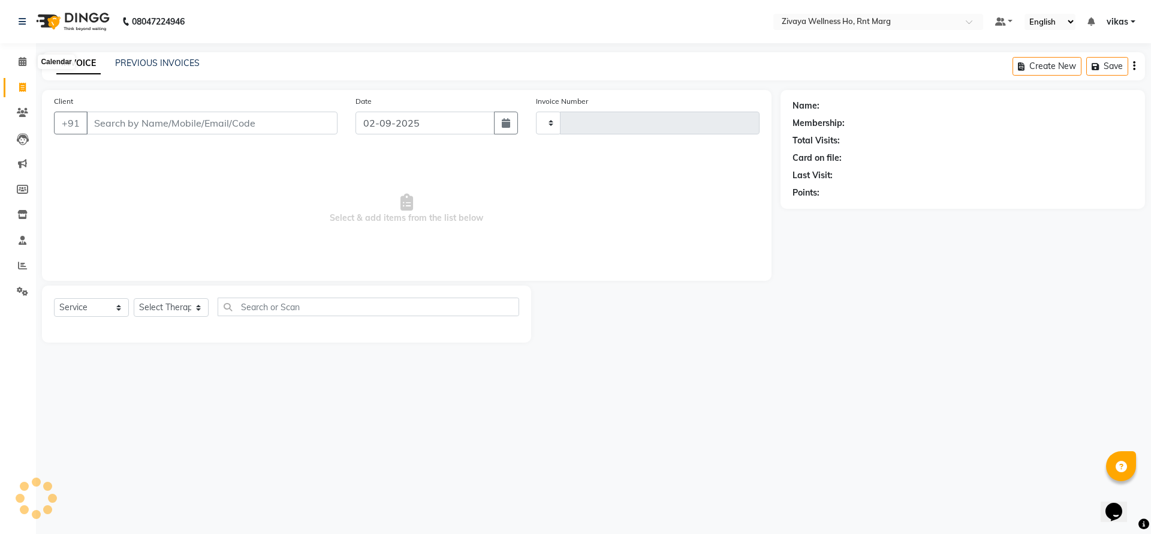
type input "0024"
select select "6395"
click at [204, 119] on input "Client" at bounding box center [211, 123] width 251 height 23
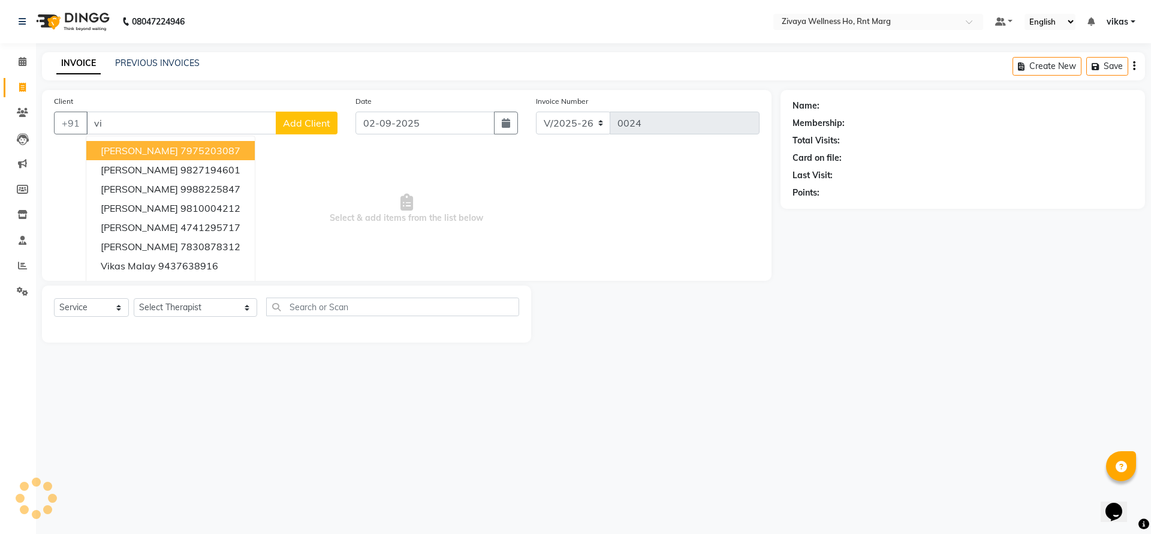
type input "v"
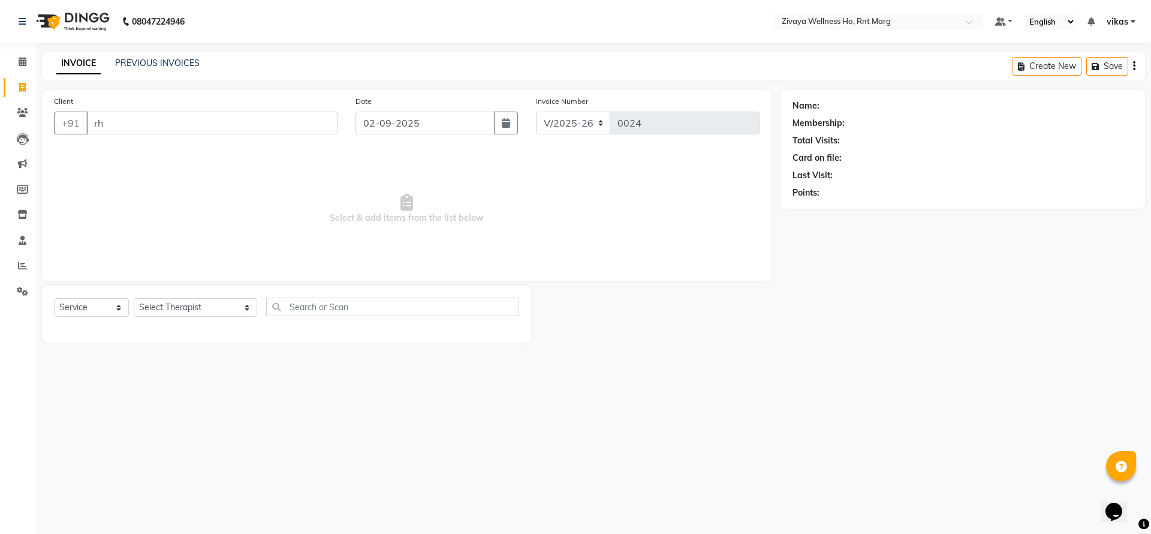
type input "r"
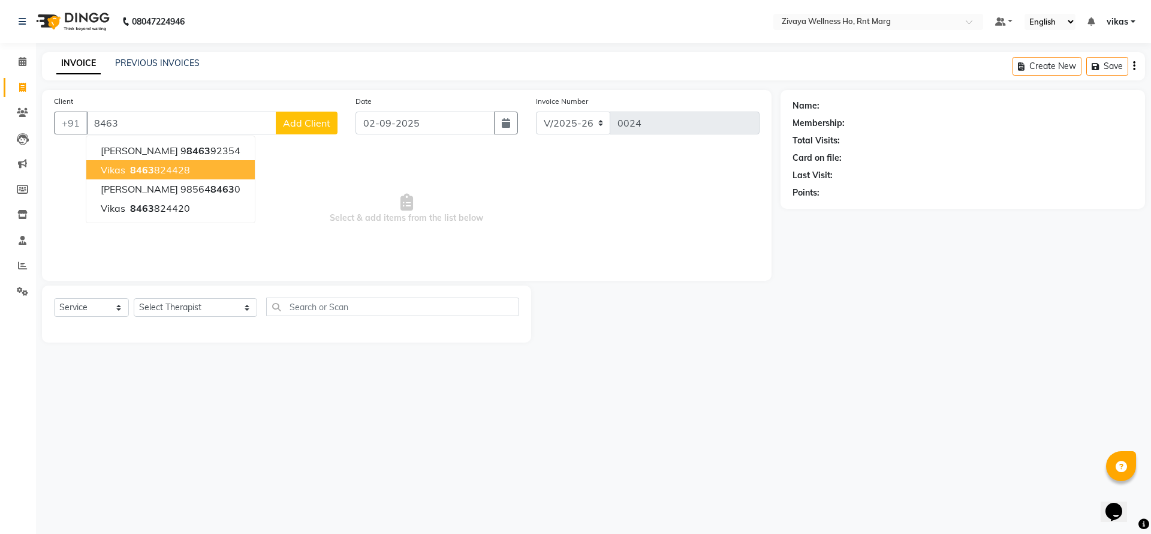
click at [170, 168] on ngb-highlight "8463 824428" at bounding box center [159, 170] width 62 height 12
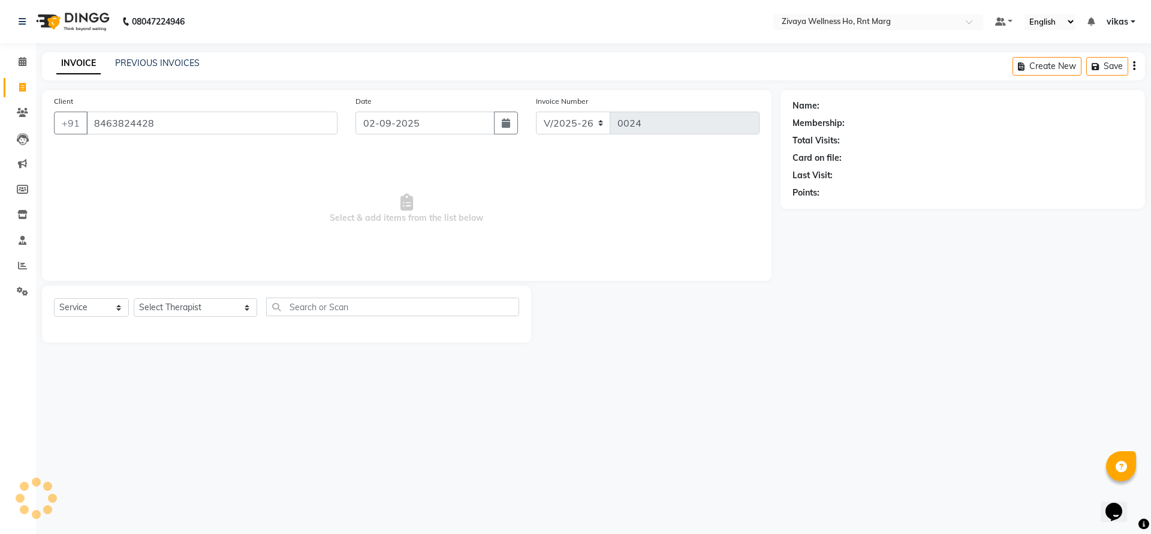
type input "8463824428"
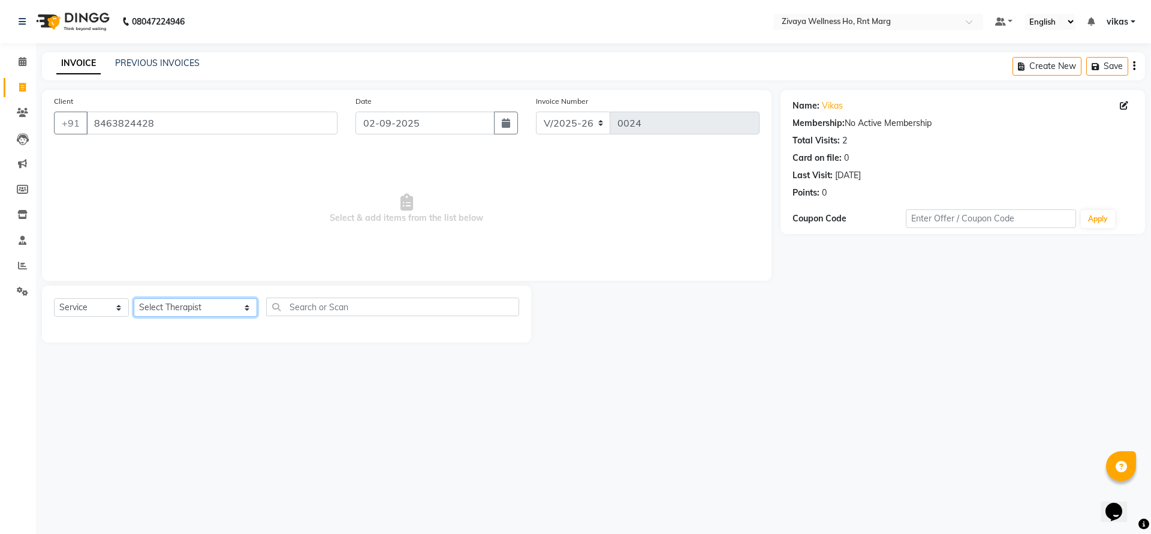
click at [167, 304] on select "Select Therapist AJAY BHAVESH OFFICE Bhuban ( Ummed - Manager ) Central TI Ding…" at bounding box center [195, 307] width 123 height 19
select select "53938"
click at [134, 298] on select "Select Therapist AJAY BHAVESH OFFICE Bhuban ( Ummed - Manager ) Central TI Ding…" at bounding box center [195, 307] width 123 height 19
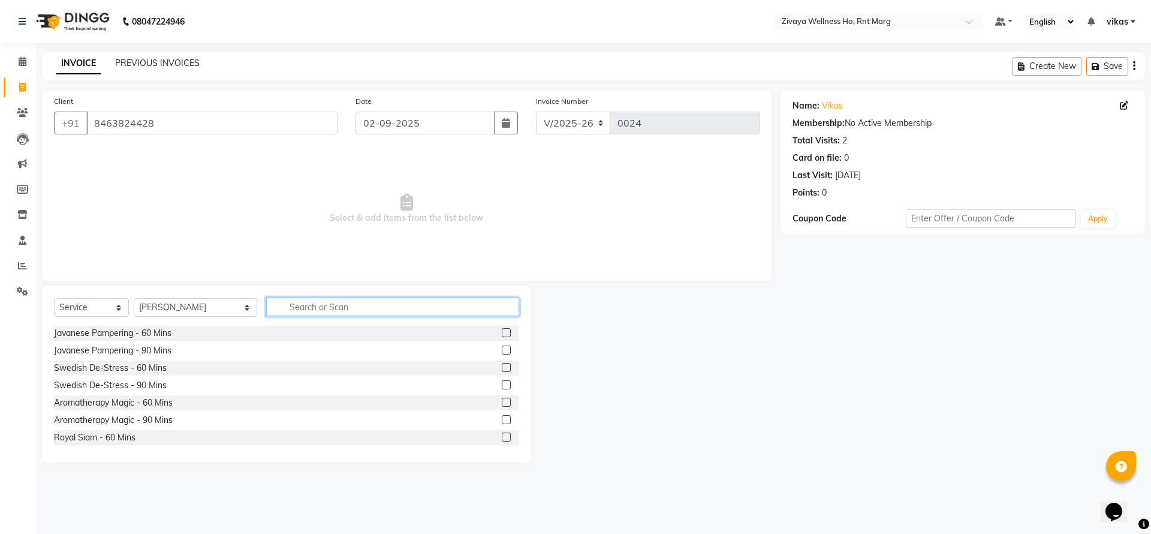
click at [328, 308] on input "text" at bounding box center [392, 306] width 253 height 19
click at [502, 328] on label at bounding box center [506, 332] width 9 height 9
click at [502, 329] on input "checkbox" at bounding box center [506, 333] width 8 height 8
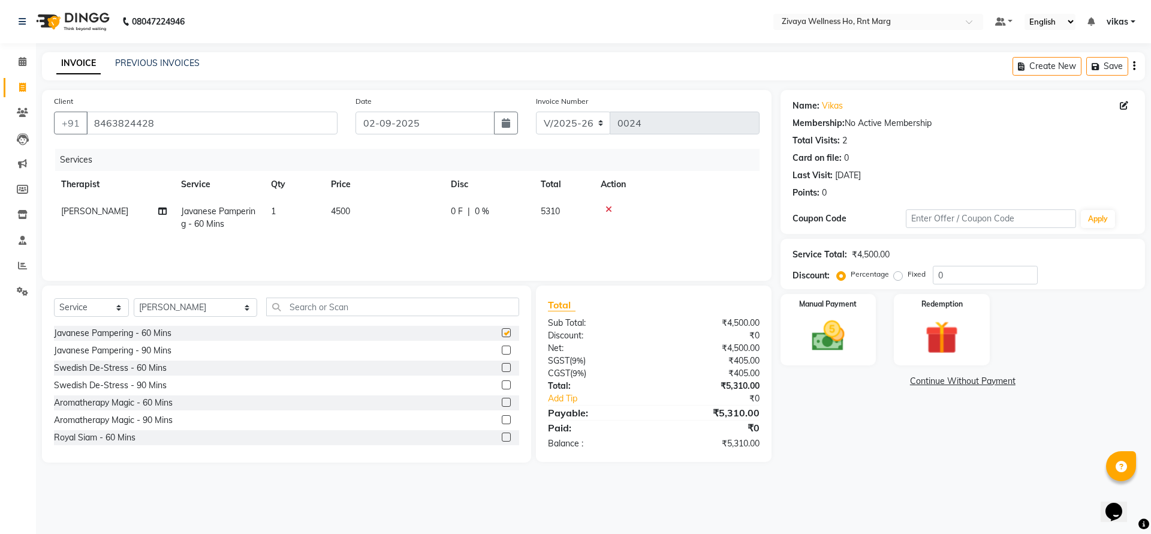
checkbox input "false"
drag, startPoint x: 82, startPoint y: 308, endPoint x: 86, endPoint y: 299, distance: 10.2
click at [82, 308] on select "Select Service Product Membership Package Voucher Prepaid Gift Card" at bounding box center [91, 307] width 75 height 19
select select "P"
click at [54, 298] on select "Select Service Product Membership Package Voucher Prepaid Gift Card" at bounding box center [91, 307] width 75 height 19
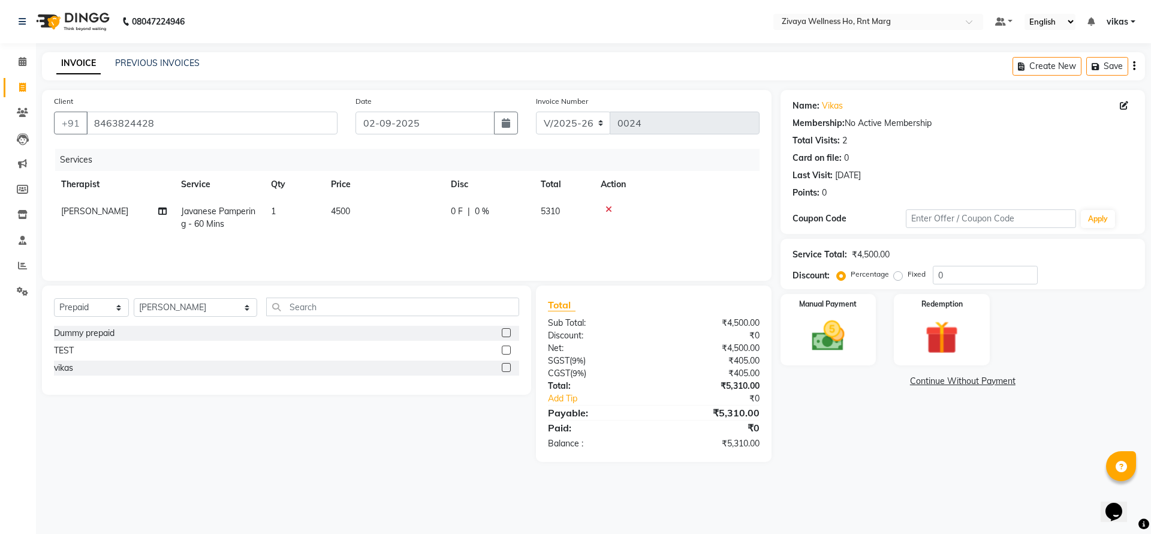
click at [508, 363] on label at bounding box center [506, 367] width 9 height 9
click at [508, 364] on input "checkbox" at bounding box center [506, 368] width 8 height 8
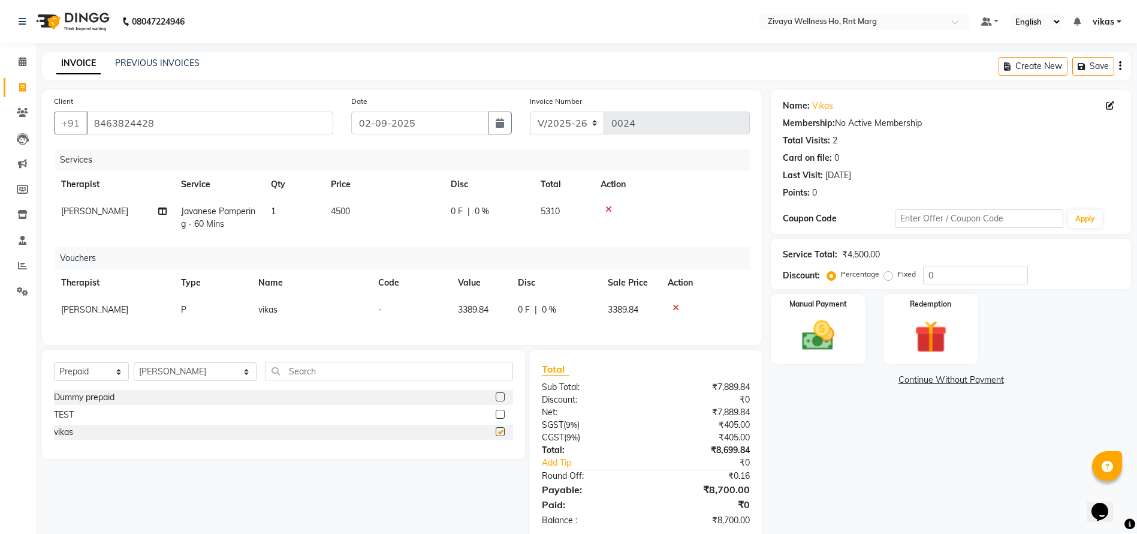
checkbox input "false"
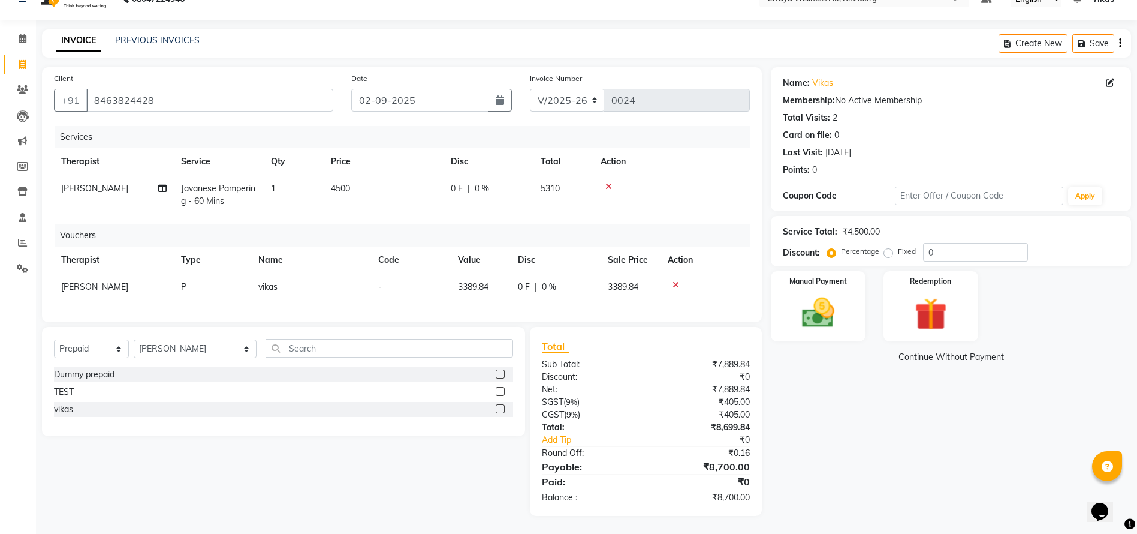
scroll to position [37, 0]
click at [607, 182] on icon at bounding box center [609, 186] width 7 height 8
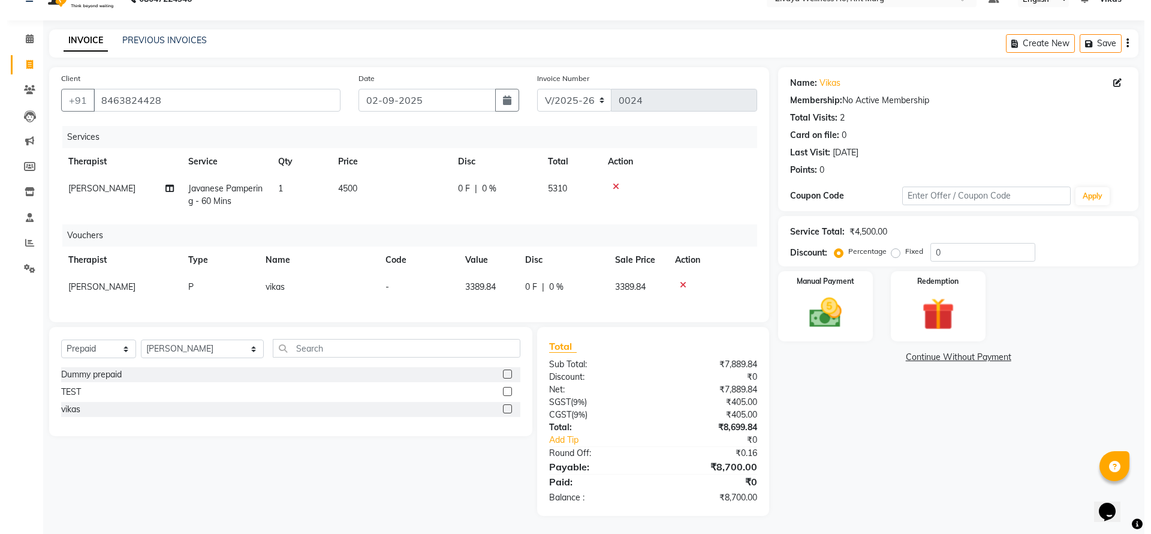
scroll to position [0, 0]
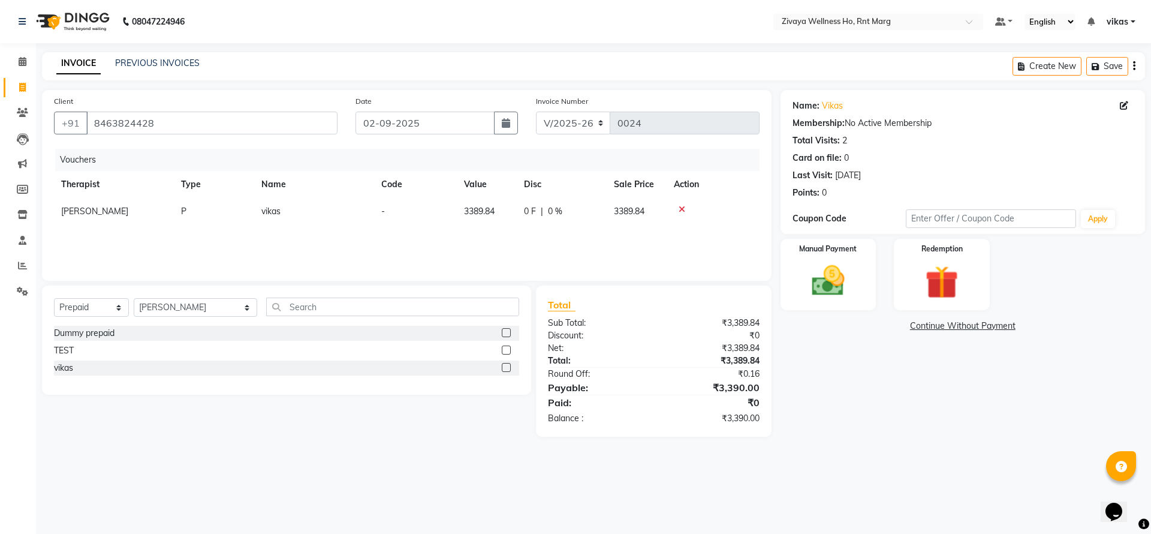
click at [1134, 67] on icon "button" at bounding box center [1134, 66] width 2 height 1
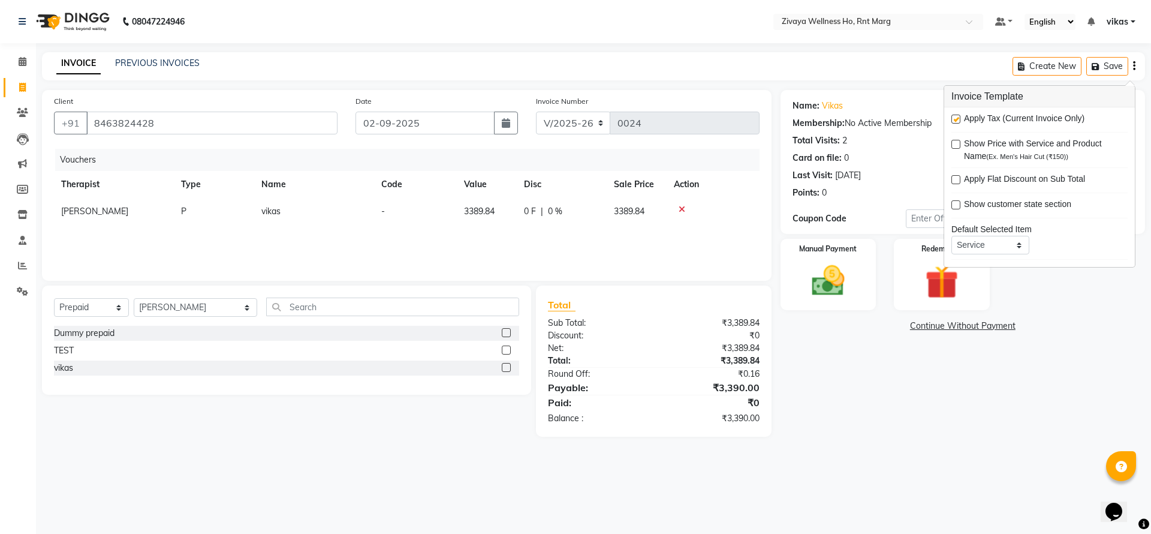
click at [957, 178] on label at bounding box center [955, 179] width 9 height 9
click at [957, 178] on input "checkbox" at bounding box center [955, 180] width 8 height 8
click at [957, 178] on label at bounding box center [955, 179] width 9 height 9
click at [957, 178] on input "checkbox" at bounding box center [955, 180] width 8 height 8
checkbox input "false"
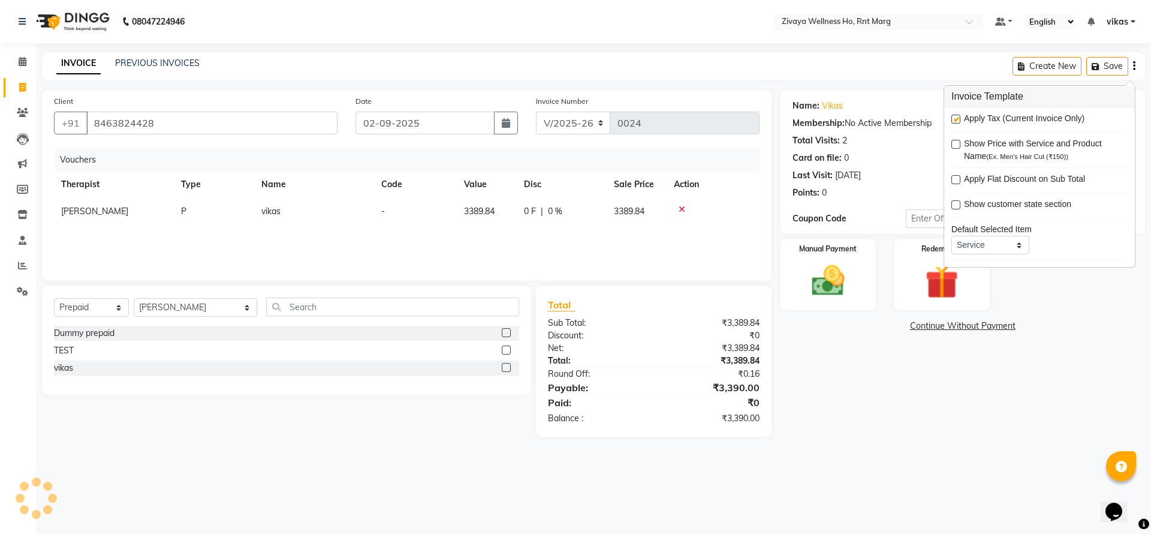
click at [785, 219] on div "Name: Vikas Membership: No Active Membership Total Visits: 2 Card on file: 0 La…" at bounding box center [963, 162] width 365 height 144
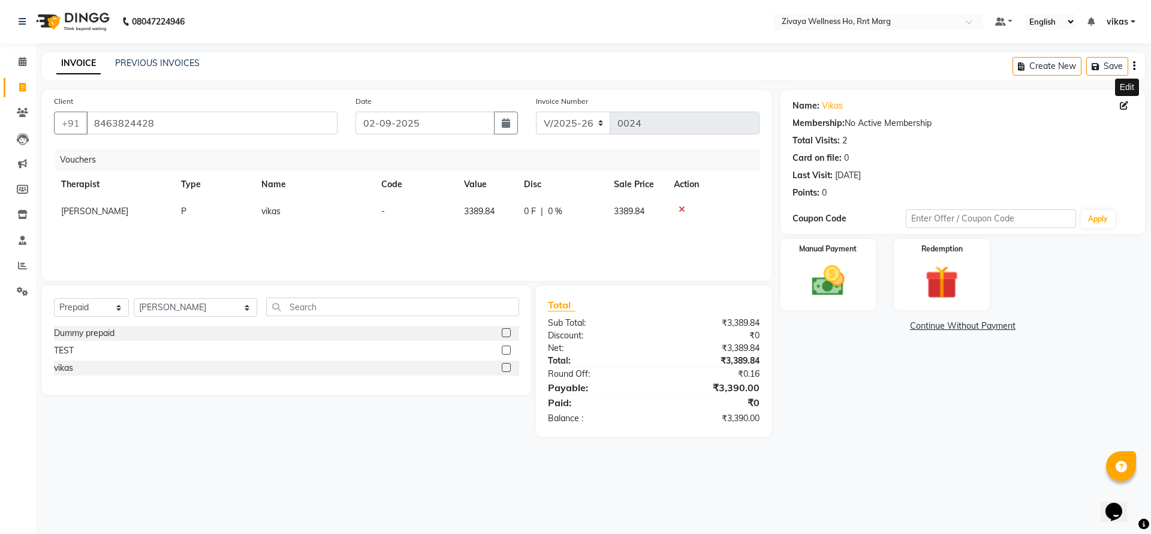
click at [1122, 104] on icon at bounding box center [1124, 105] width 8 height 8
select select "male"
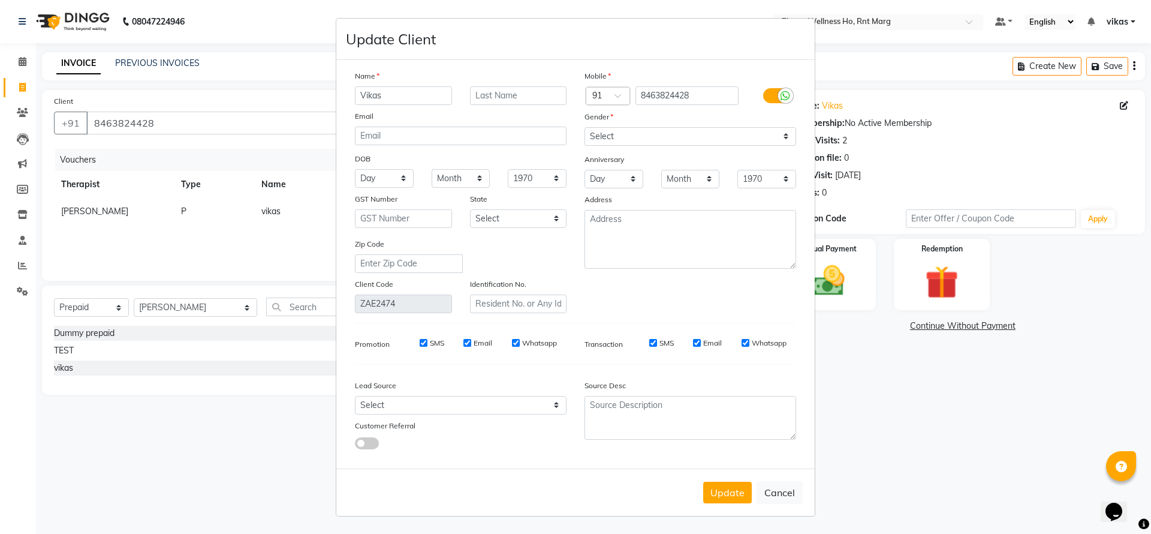
click at [1024, 159] on ngb-modal-window "Update Client Name Vikas Email DOB Day 01 02 03 04 05 06 07 08 09 10 11 12 13 1…" at bounding box center [575, 267] width 1151 height 534
click at [1135, 62] on ngb-modal-window "Update Client Name Vikas Email DOB Day 01 02 03 04 05 06 07 08 09 10 11 12 13 1…" at bounding box center [575, 267] width 1151 height 534
click at [992, 140] on ngb-modal-window "Update Client Name Vikas Email DOB Day 01 02 03 04 05 06 07 08 09 10 11 12 13 1…" at bounding box center [575, 267] width 1151 height 534
click at [787, 504] on div "Update Cancel" at bounding box center [575, 491] width 478 height 47
click at [784, 497] on button "Cancel" at bounding box center [780, 492] width 46 height 23
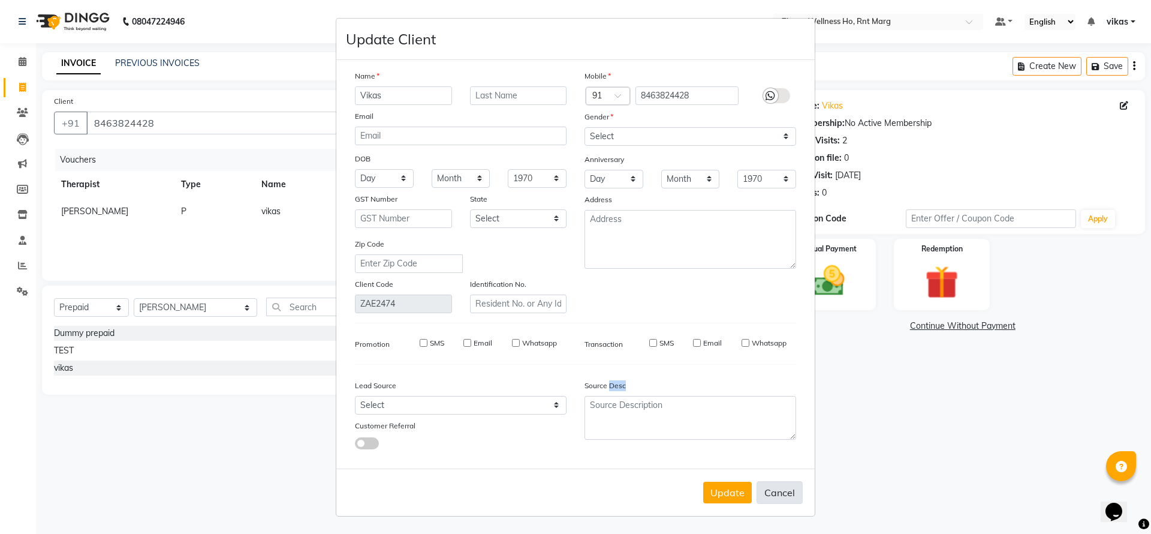
select select
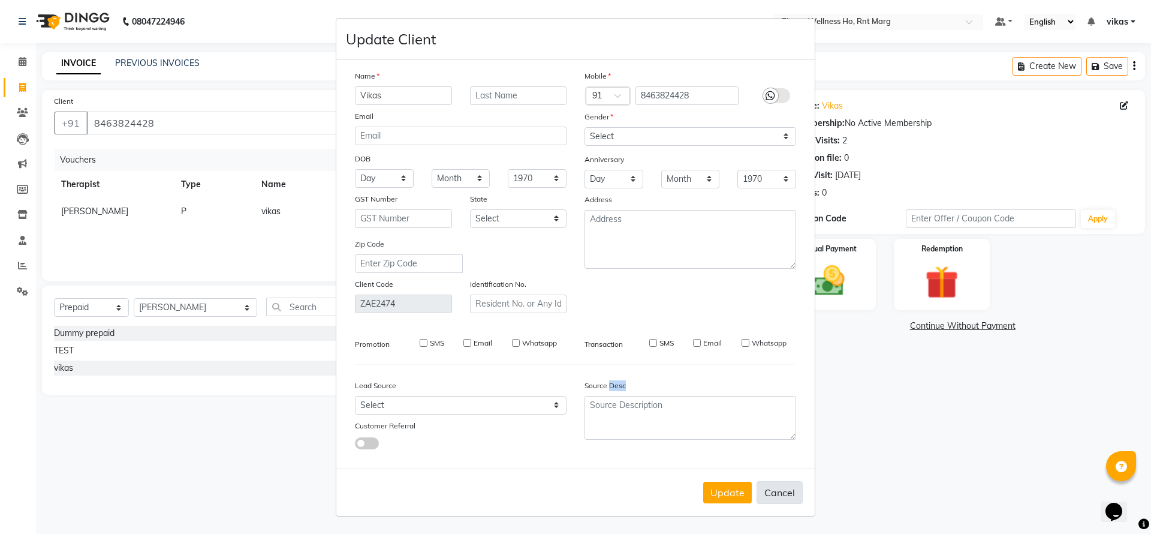
select select
checkbox input "false"
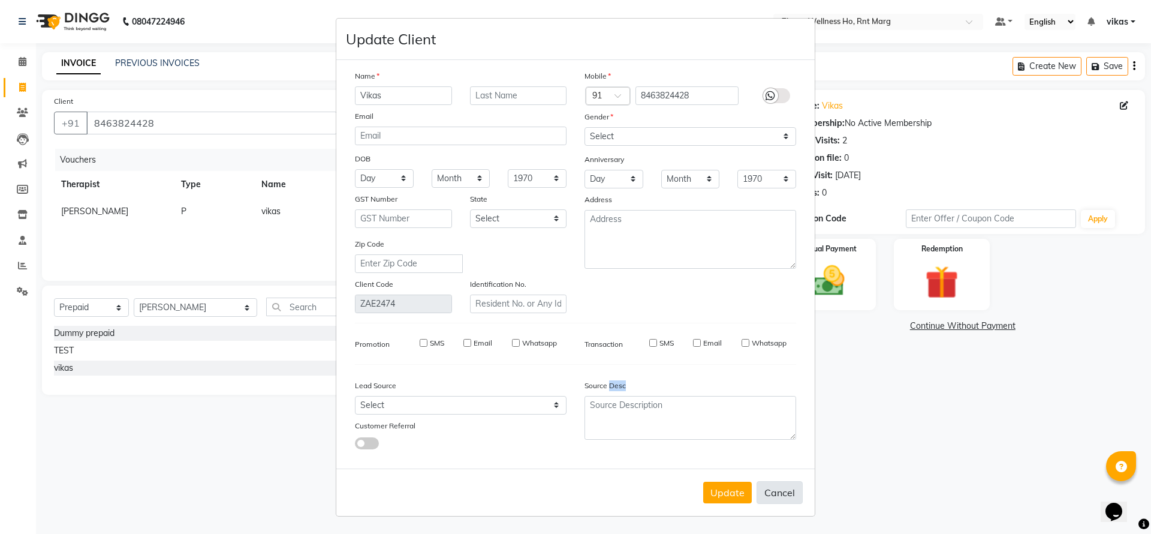
checkbox input "false"
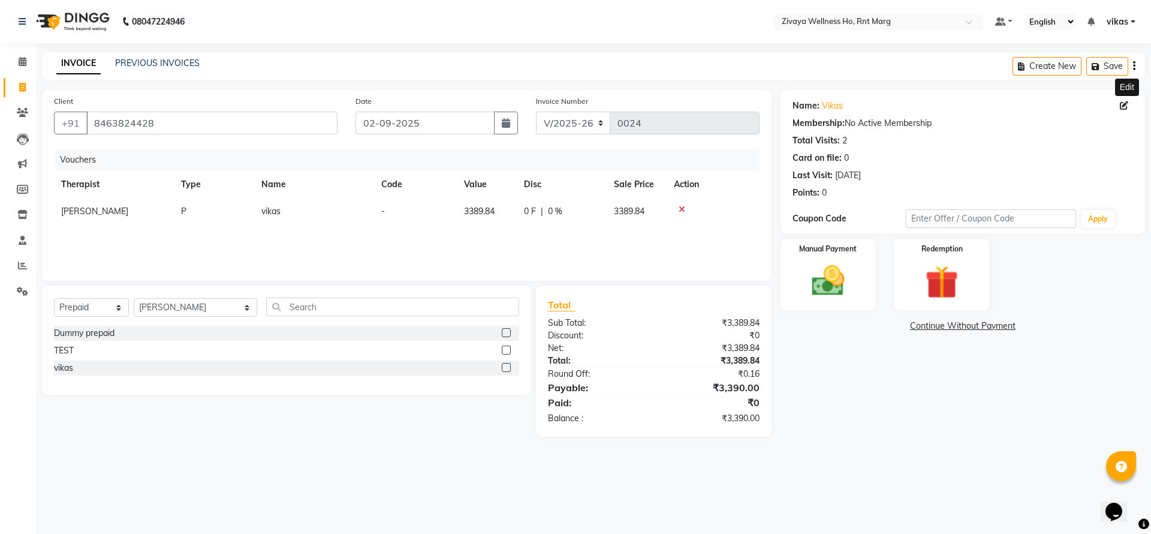
click at [1137, 72] on div "Create New Save" at bounding box center [1079, 66] width 132 height 28
click at [1135, 64] on div "Create New Save" at bounding box center [1079, 66] width 132 height 28
click at [1131, 62] on div "Create New Save" at bounding box center [1079, 66] width 132 height 28
click at [1134, 67] on icon "button" at bounding box center [1134, 66] width 2 height 1
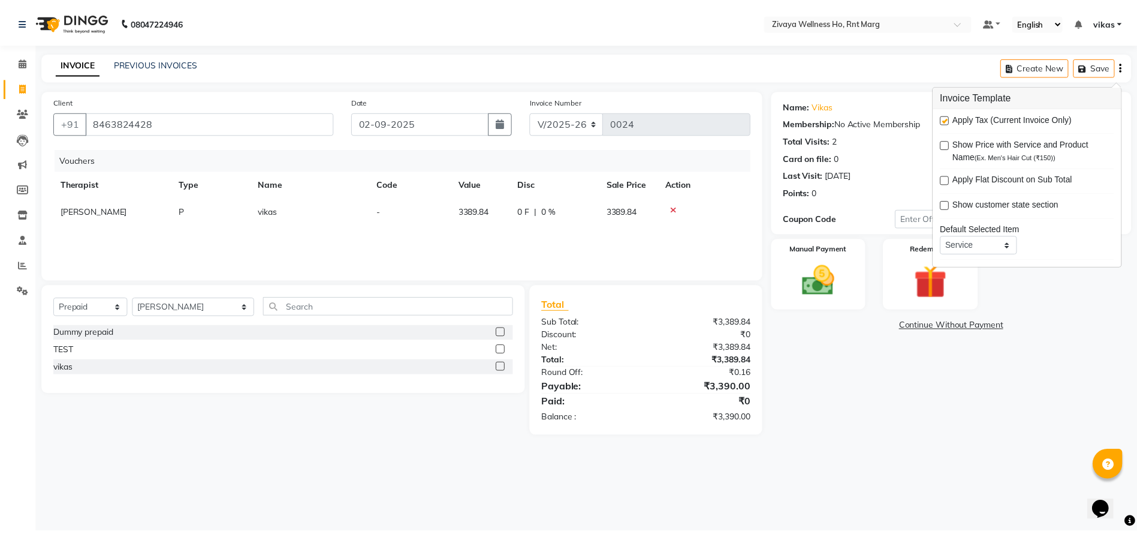
scroll to position [59, 0]
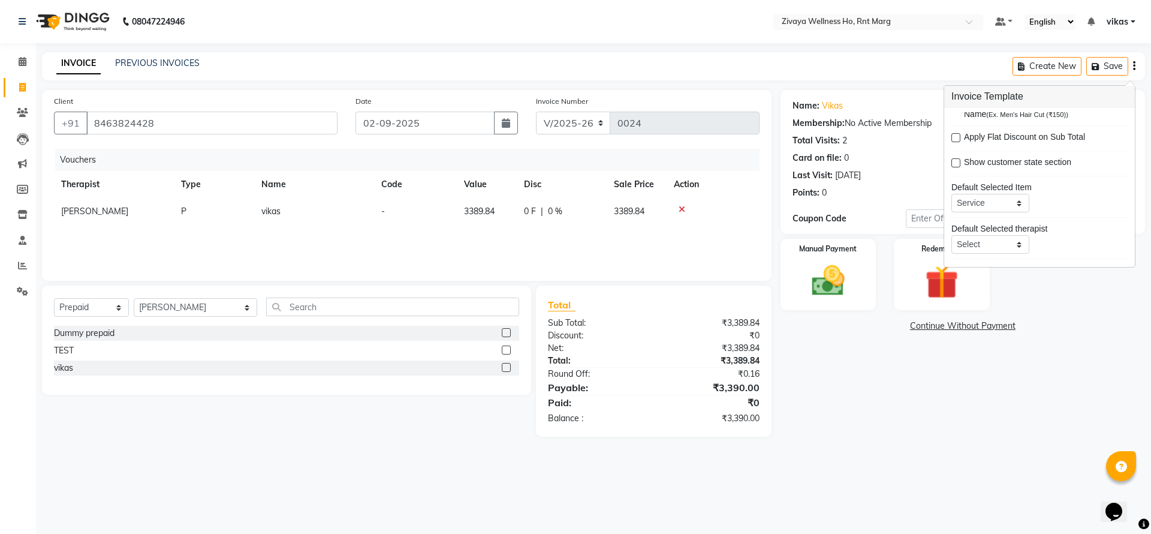
click at [1029, 168] on div "Apply Tax (Current Invoice Only) Show Price with Service and Product Name (Ex. …" at bounding box center [1039, 187] width 176 height 150
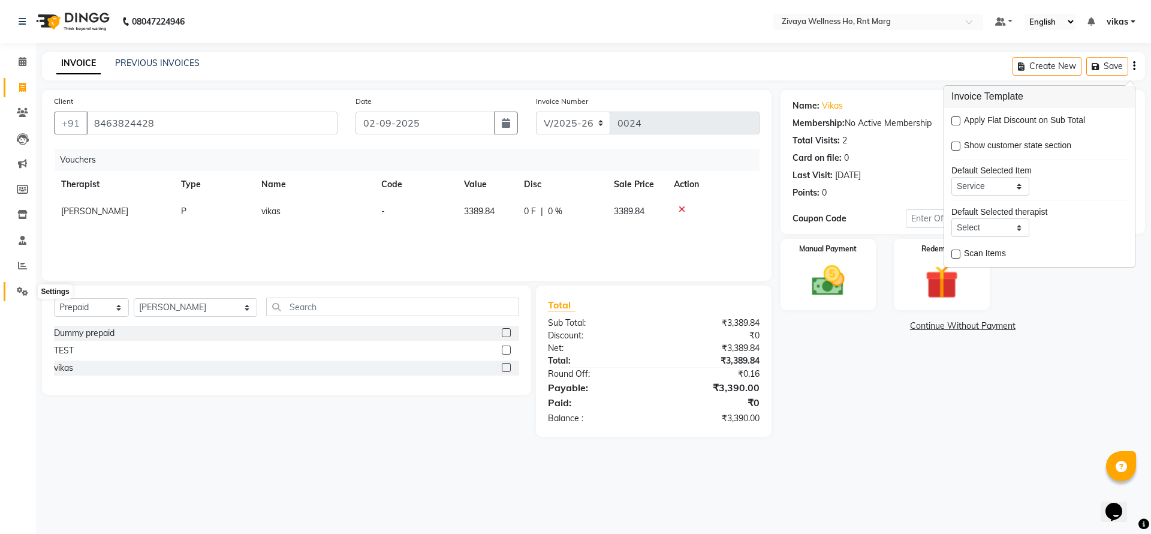
click at [22, 294] on icon at bounding box center [22, 291] width 11 height 9
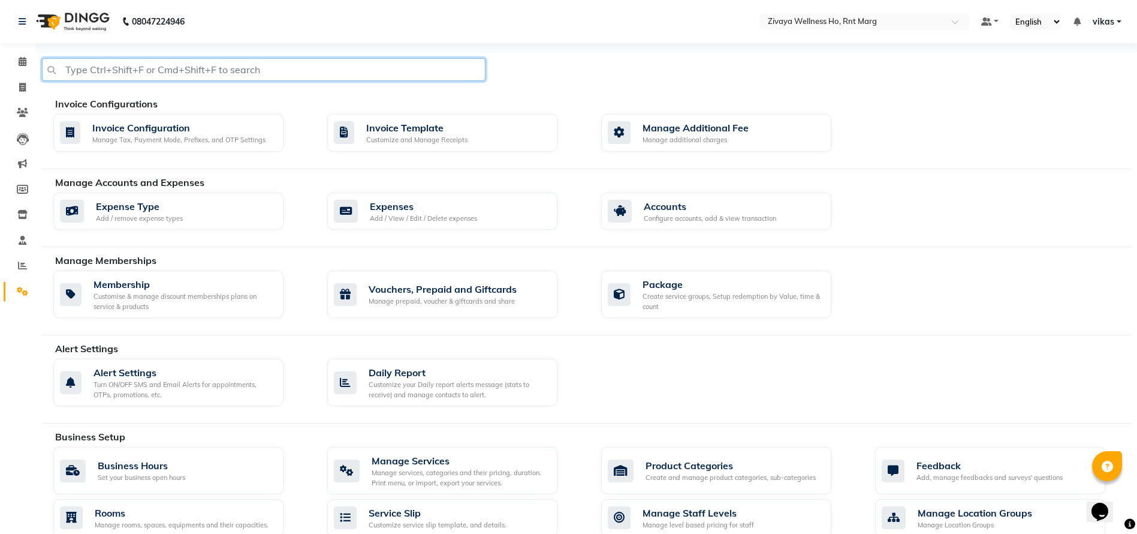
click at [339, 76] on input "text" at bounding box center [264, 69] width 444 height 23
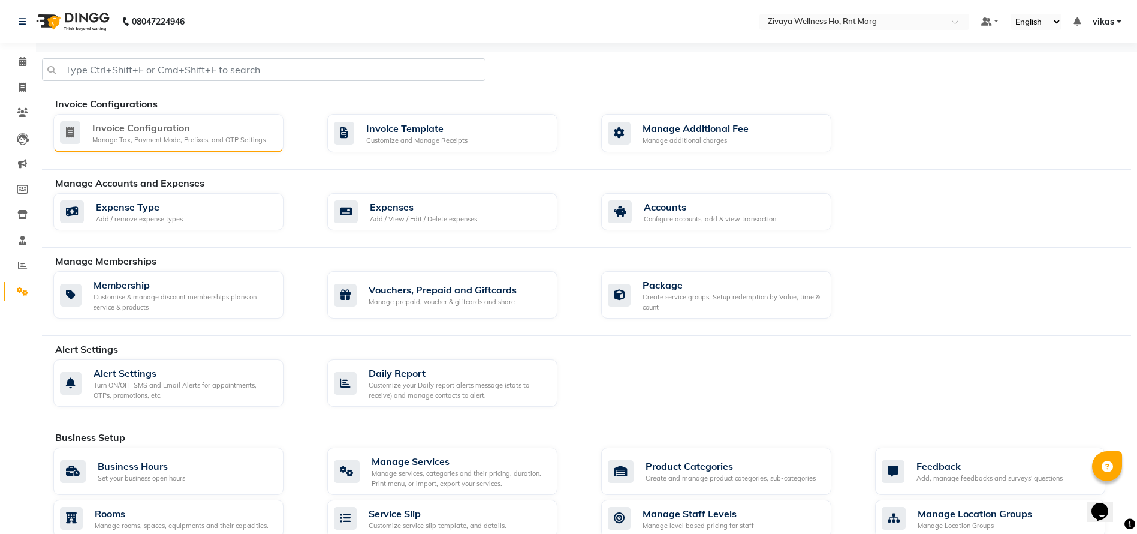
click at [125, 130] on div "Invoice Configuration" at bounding box center [178, 128] width 173 height 14
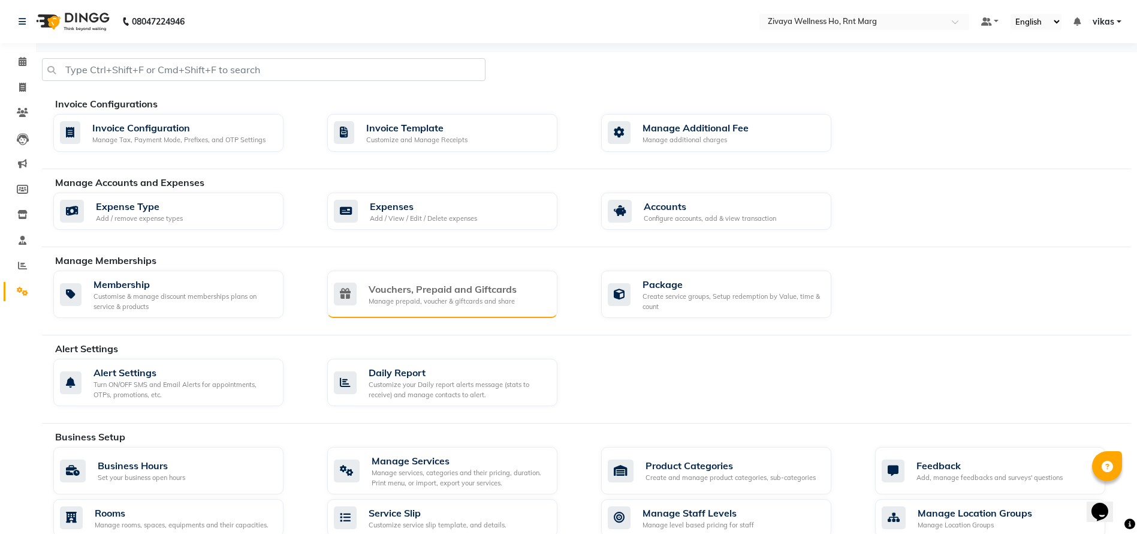
click at [406, 299] on div "Manage prepaid, voucher & giftcards and share" at bounding box center [443, 301] width 148 height 10
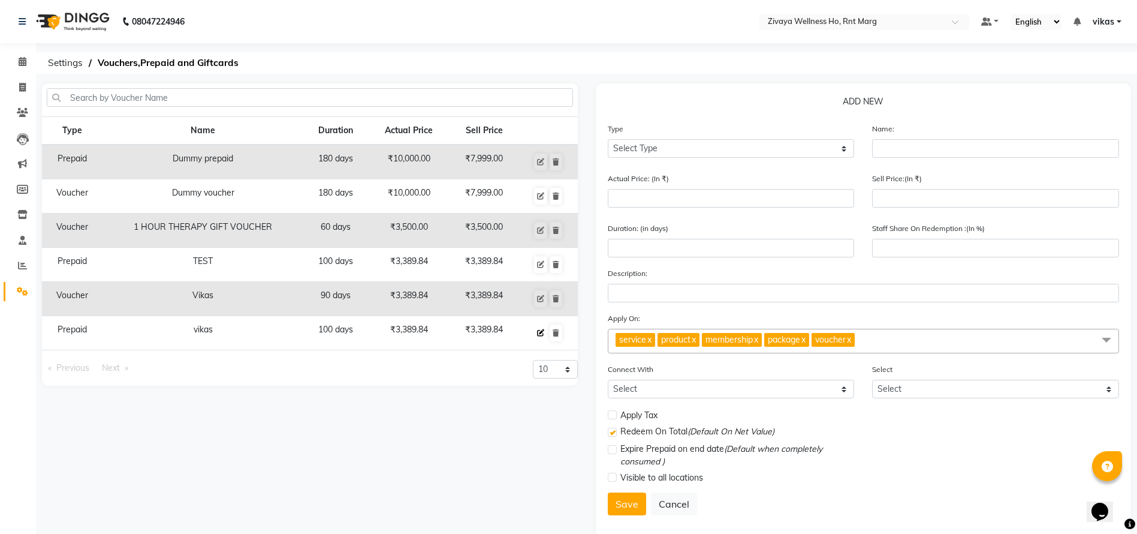
click at [538, 333] on icon at bounding box center [540, 332] width 7 height 7
select select "P"
type input "vikas"
type input "3389.84"
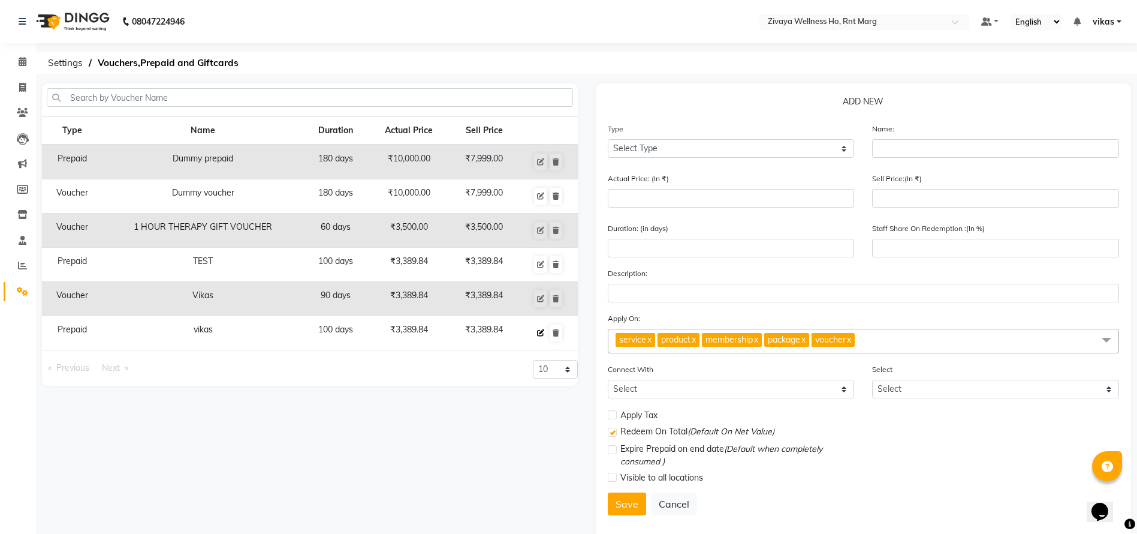
type input "100"
click at [611, 412] on label at bounding box center [612, 414] width 9 height 9
click at [611, 412] on input "checkbox" at bounding box center [612, 415] width 8 height 8
checkbox input "true"
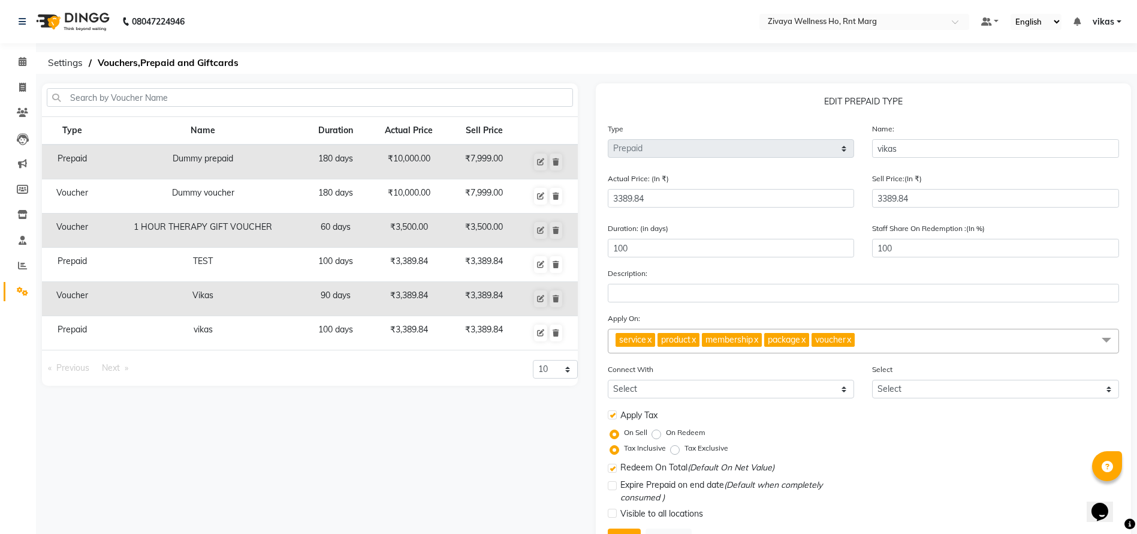
click at [685, 450] on label "Tax Exclusive" at bounding box center [707, 447] width 44 height 11
click at [678, 450] on input "Tax Exclusive" at bounding box center [677, 448] width 8 height 8
radio input "true"
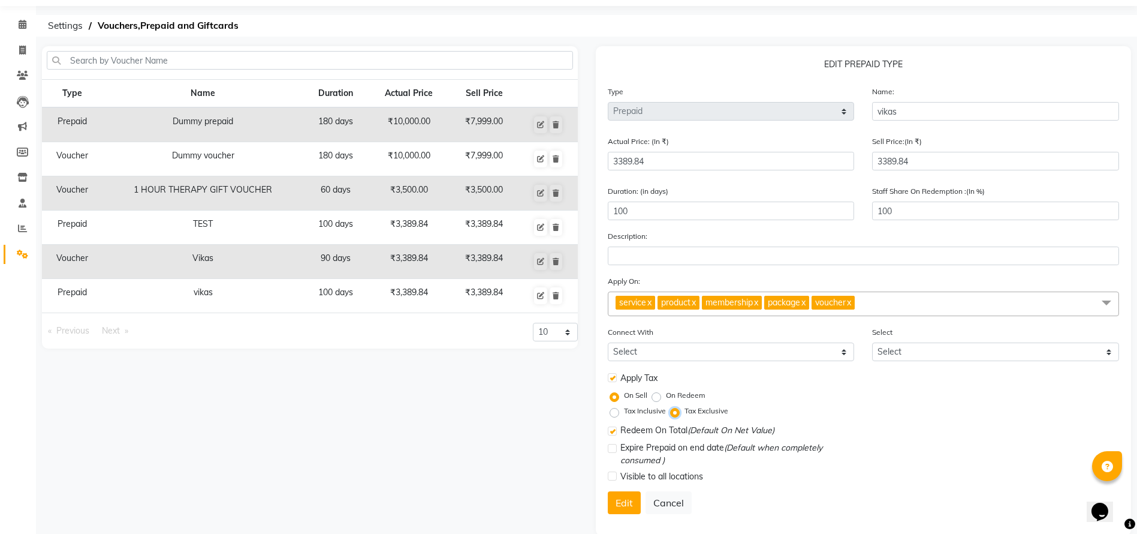
scroll to position [57, 0]
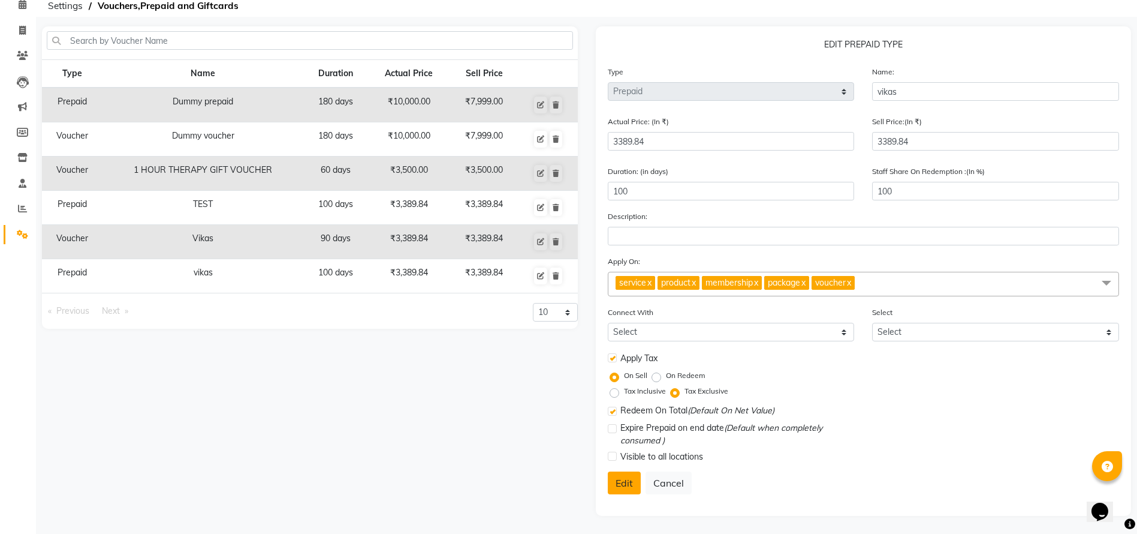
click at [614, 480] on button "Edit" at bounding box center [624, 482] width 33 height 23
select select
checkbox input "false"
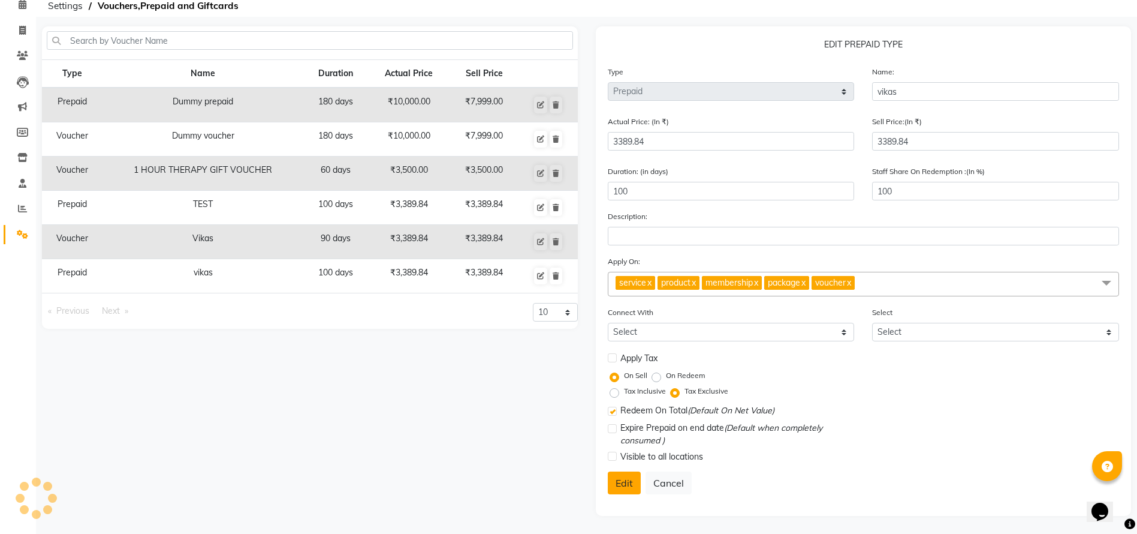
checkbox input "true"
checkbox input "false"
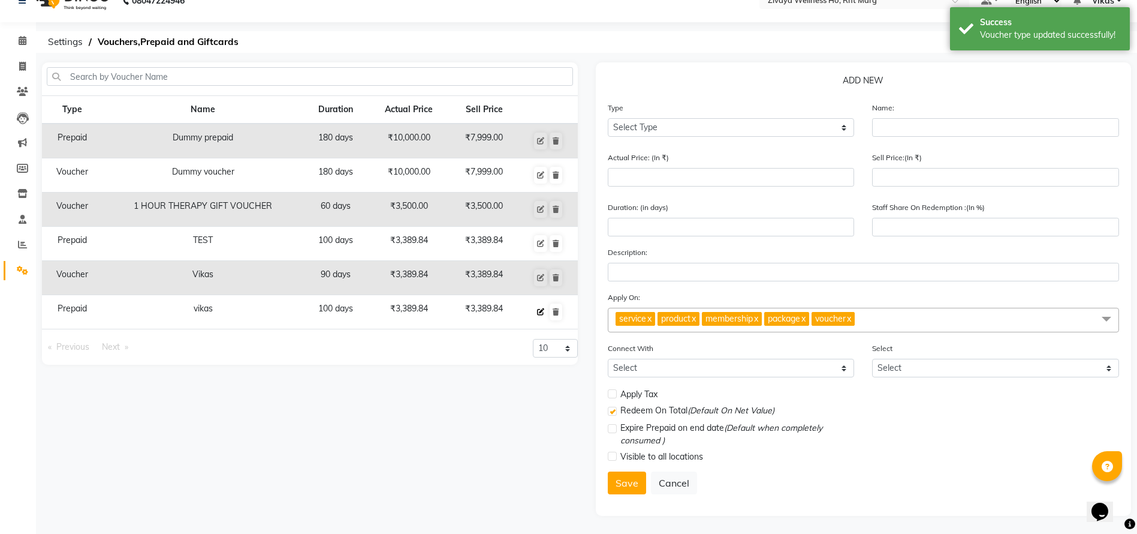
click at [538, 314] on icon at bounding box center [540, 311] width 7 height 7
select select "P"
type input "vikas"
type input "3389.84"
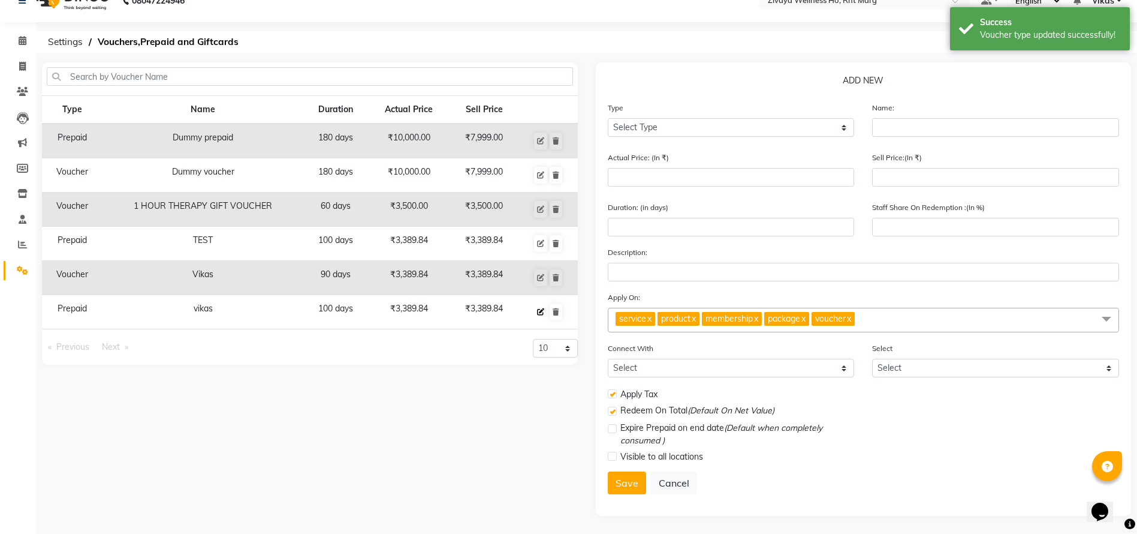
type input "100"
checkbox input "true"
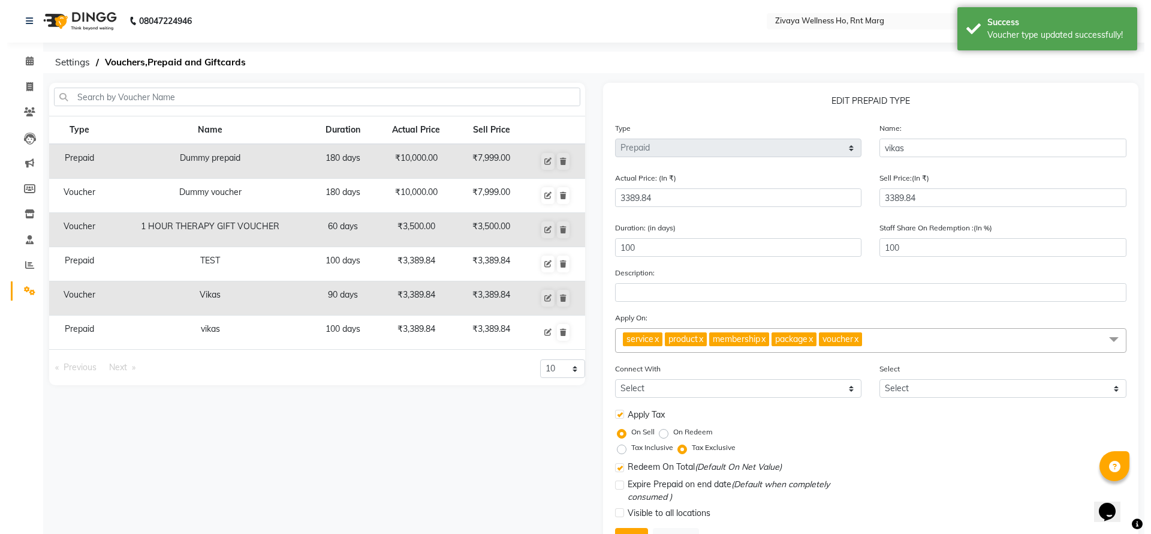
scroll to position [0, 0]
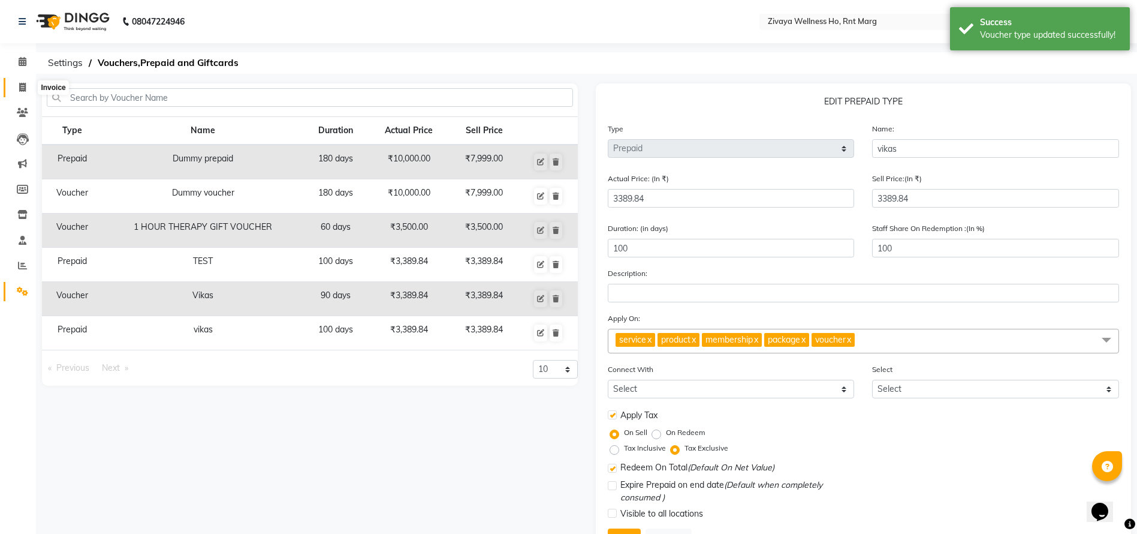
click at [22, 88] on icon at bounding box center [22, 87] width 7 height 9
select select "service"
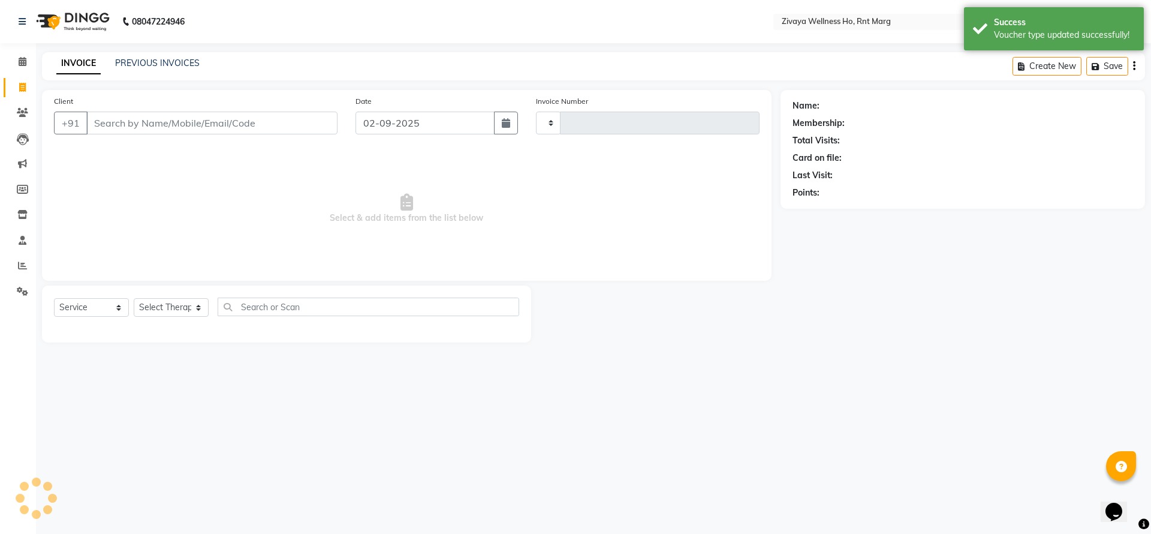
type input "0024"
select select "6395"
click at [190, 129] on input "Client" at bounding box center [211, 123] width 251 height 23
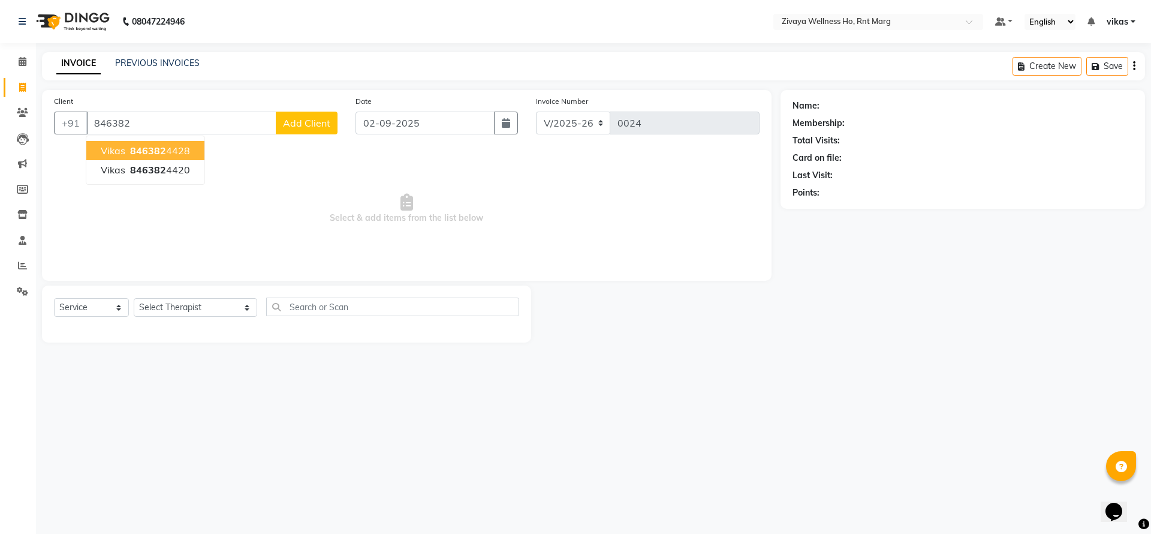
click at [145, 147] on span "846382" at bounding box center [148, 150] width 36 height 12
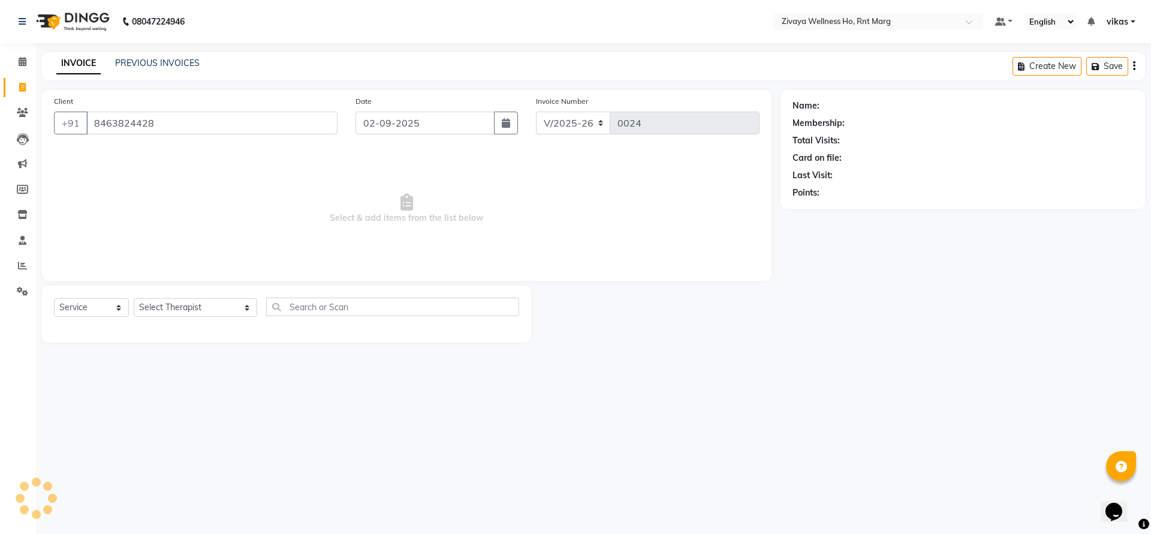
type input "8463824428"
drag, startPoint x: 70, startPoint y: 306, endPoint x: 69, endPoint y: 314, distance: 7.2
click at [70, 306] on select "Select Service Product Membership Package Voucher Prepaid Gift Card" at bounding box center [91, 307] width 75 height 19
select select "P"
click at [54, 298] on select "Select Service Product Membership Package Voucher Prepaid Gift Card" at bounding box center [91, 307] width 75 height 19
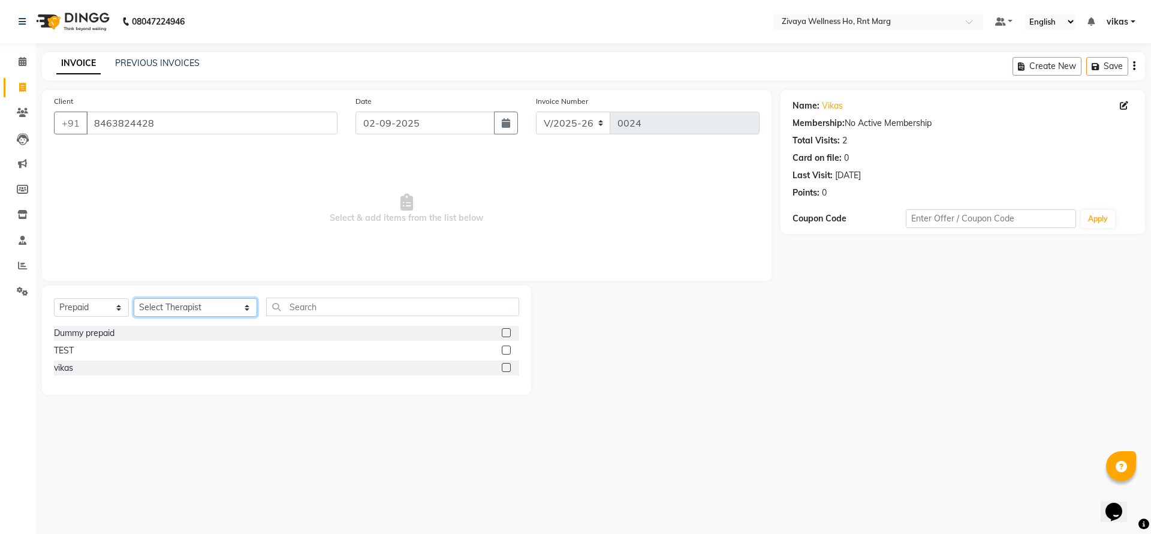
click at [167, 302] on select "Select Therapist AJAY BHAVESH OFFICE Bhuban ( Ummed - Manager ) Central TI Ding…" at bounding box center [195, 307] width 123 height 19
select select "49763"
click at [134, 298] on select "Select Therapist AJAY BHAVESH OFFICE Bhuban ( Ummed - Manager ) Central TI Ding…" at bounding box center [195, 307] width 123 height 19
click at [507, 370] on label at bounding box center [506, 367] width 9 height 9
click at [507, 370] on input "checkbox" at bounding box center [506, 368] width 8 height 8
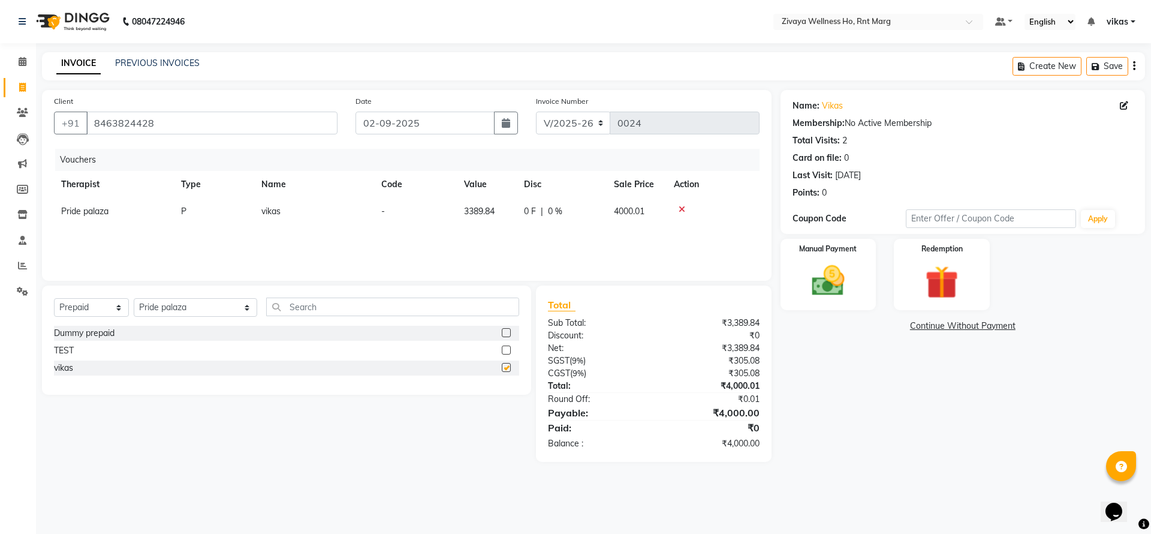
checkbox input "false"
click at [836, 285] on img at bounding box center [828, 281] width 56 height 40
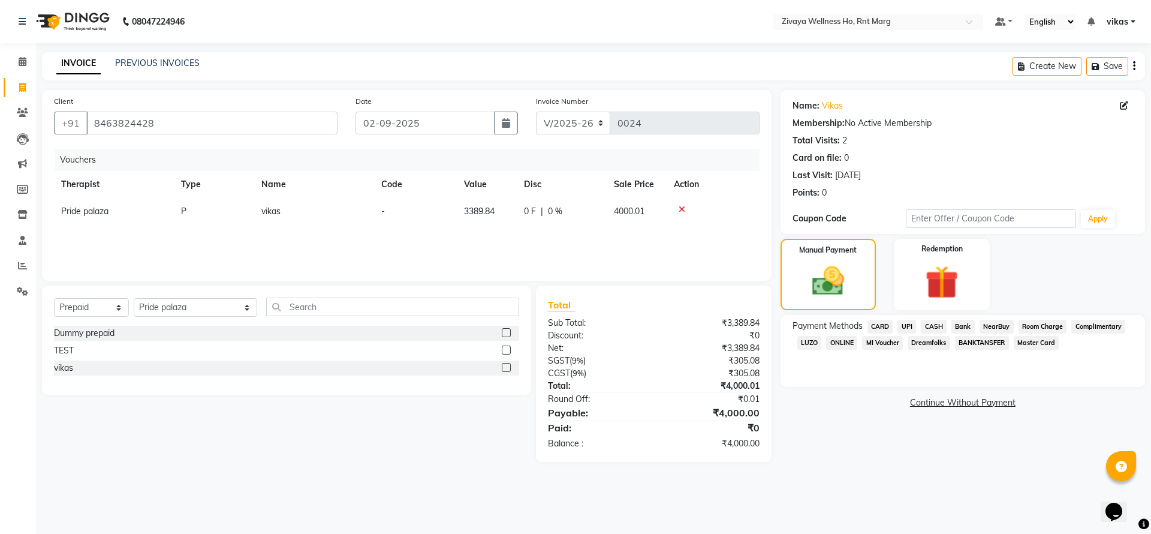
click at [886, 323] on span "CARD" at bounding box center [880, 327] width 26 height 14
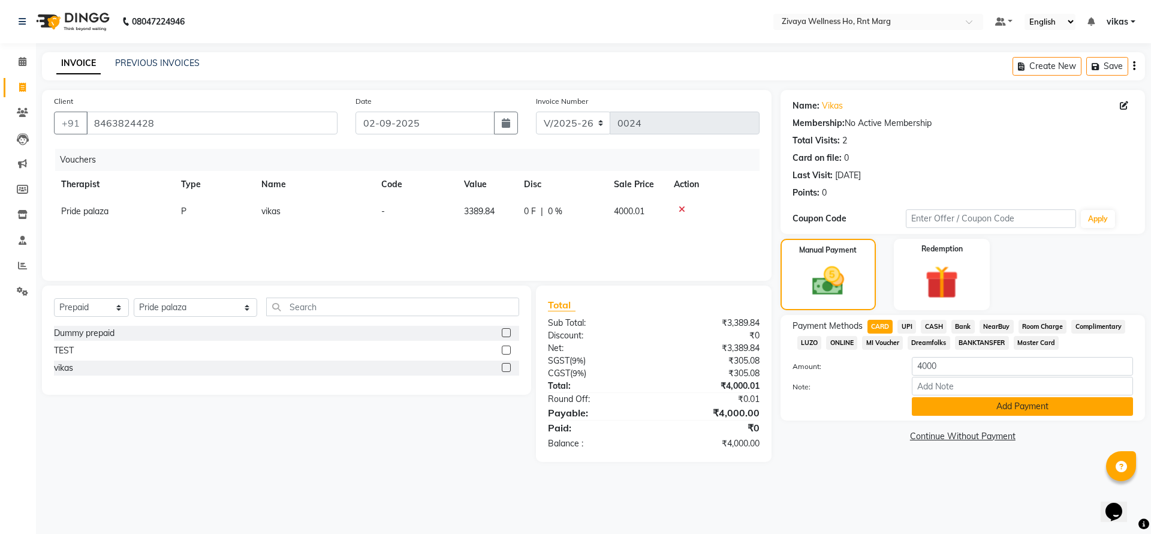
click at [930, 402] on button "Add Payment" at bounding box center [1022, 406] width 221 height 19
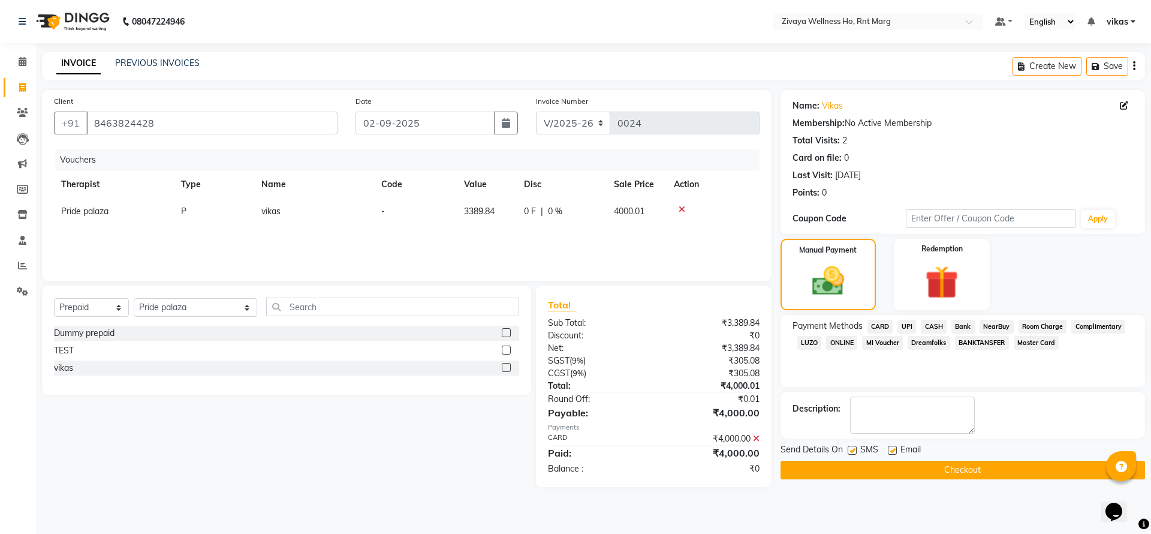
click at [758, 434] on icon at bounding box center [756, 438] width 7 height 8
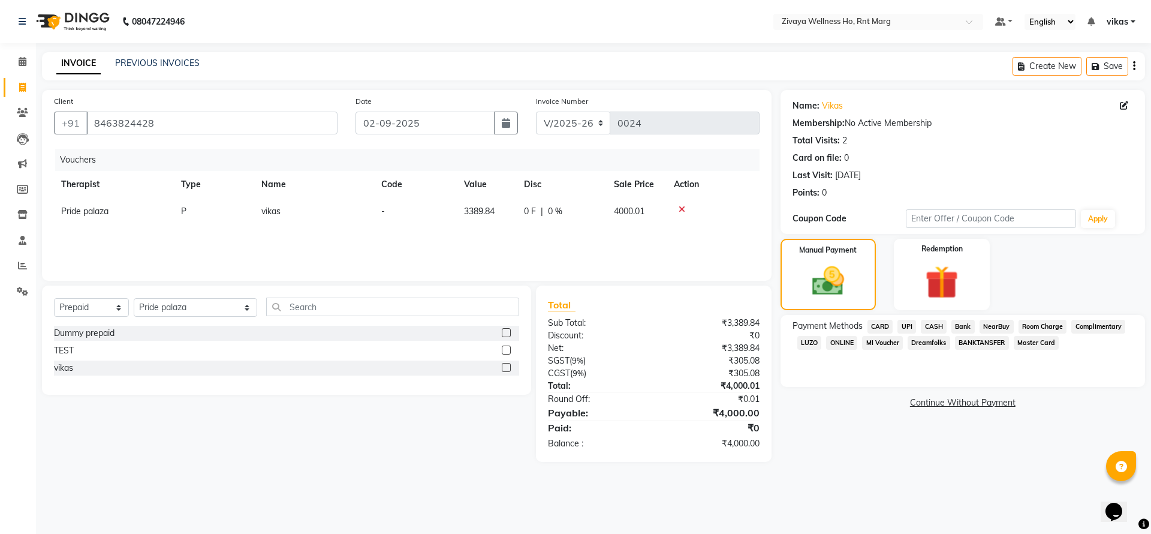
click at [912, 322] on span "UPI" at bounding box center [906, 327] width 19 height 14
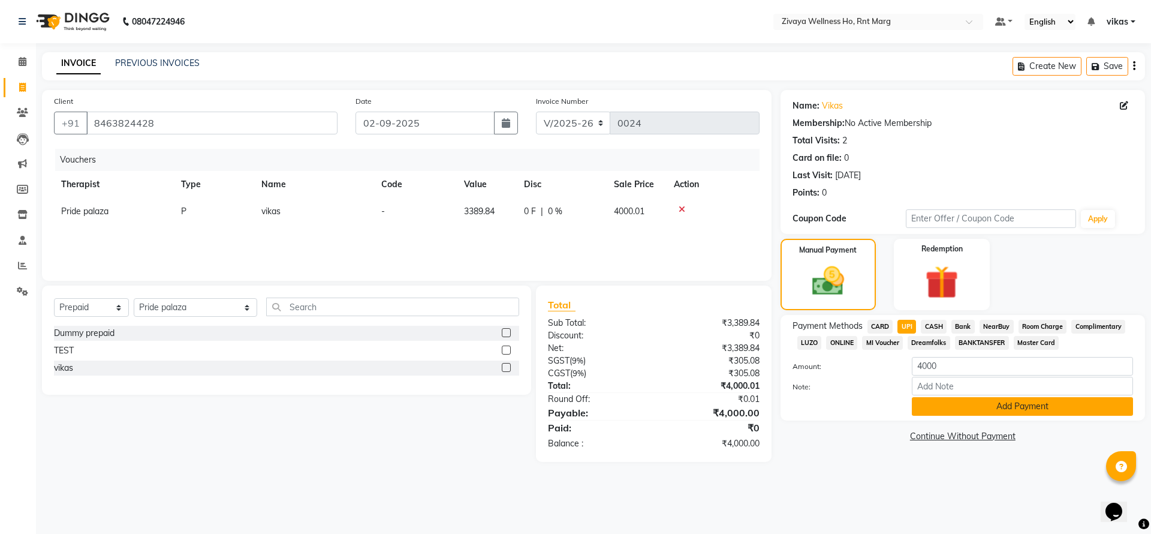
click at [979, 406] on button "Add Payment" at bounding box center [1022, 406] width 221 height 19
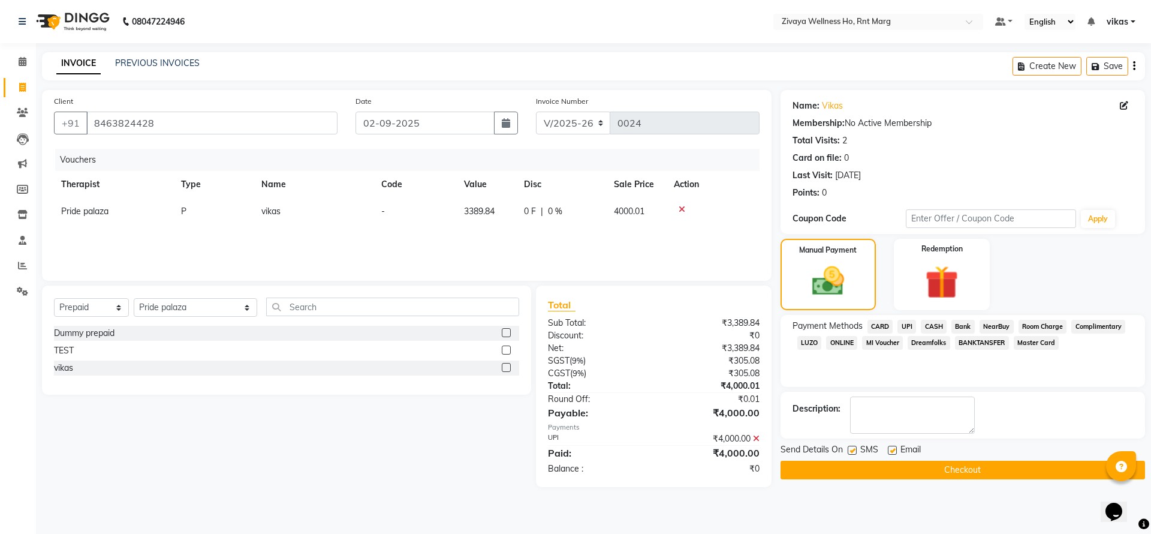
click at [936, 464] on button "Checkout" at bounding box center [963, 469] width 365 height 19
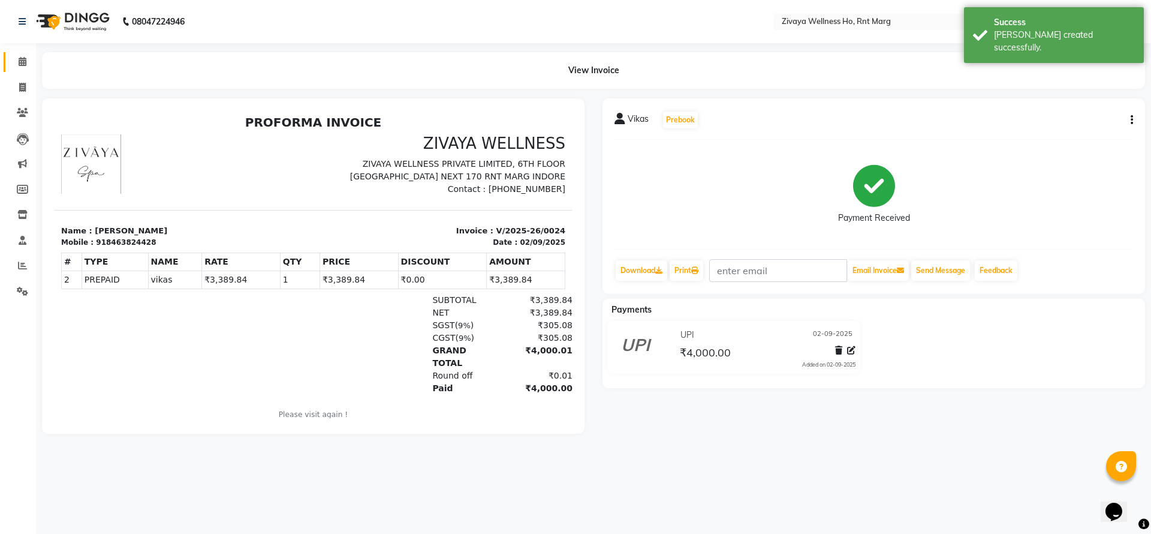
click at [31, 68] on link "Calendar" at bounding box center [18, 62] width 29 height 20
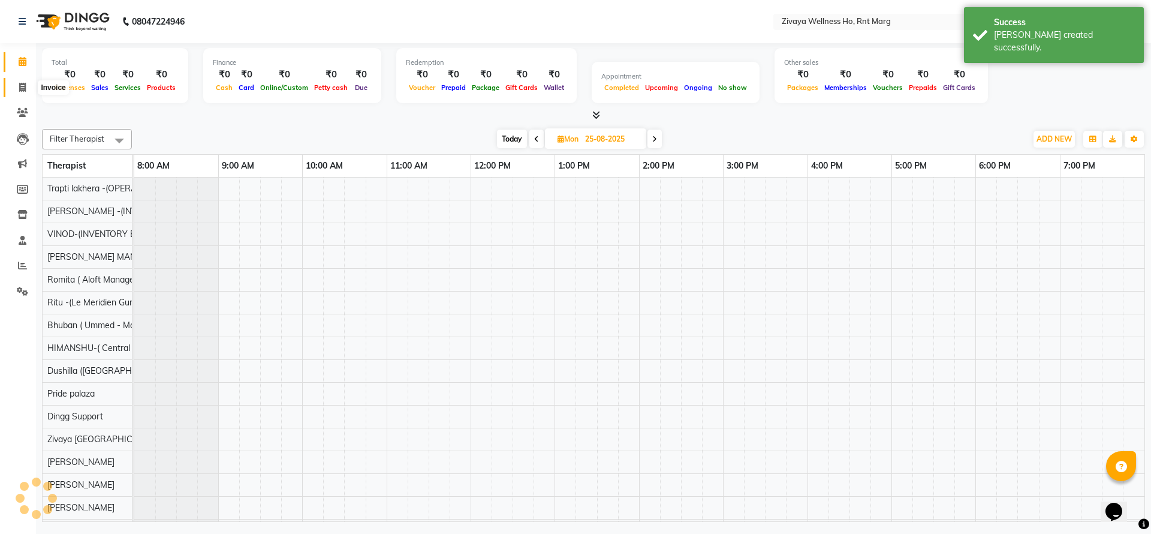
click at [20, 83] on icon at bounding box center [22, 87] width 7 height 9
select select "service"
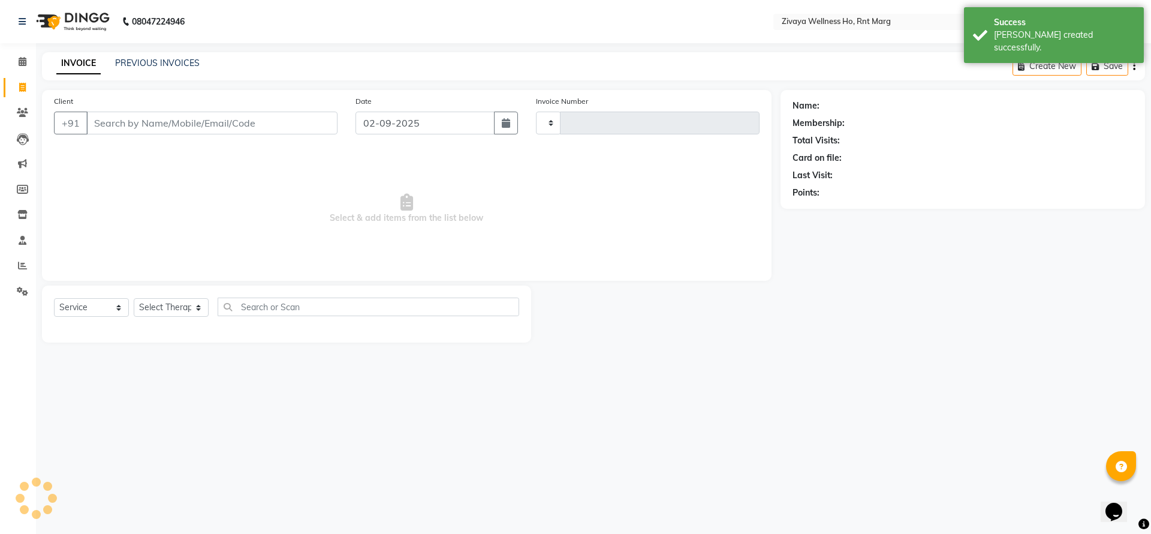
type input "0025"
select select "6395"
click at [149, 120] on input "Client" at bounding box center [211, 123] width 251 height 23
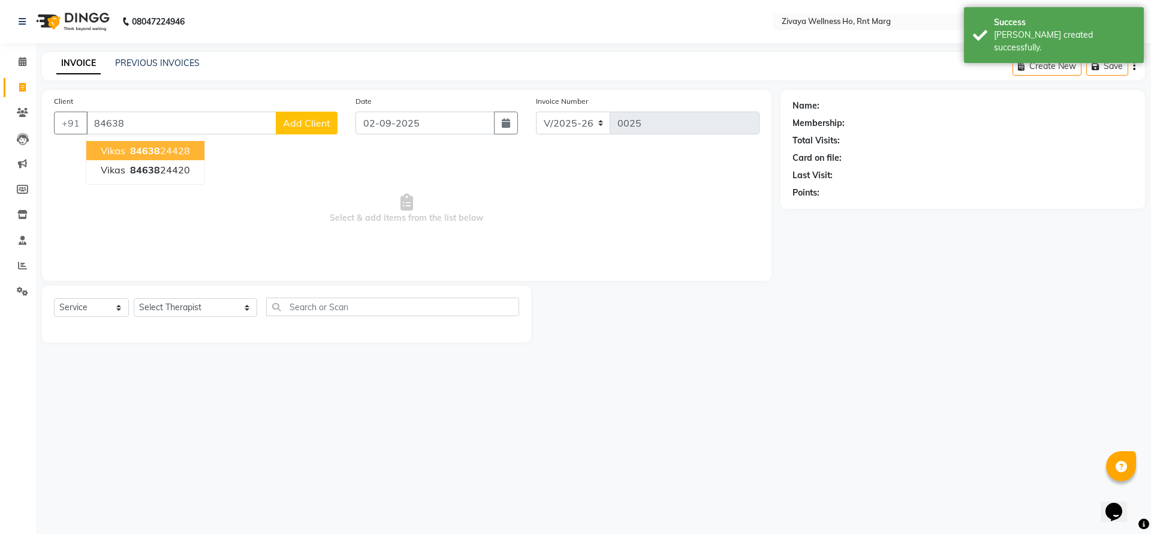
click at [156, 152] on span "84638" at bounding box center [145, 150] width 30 height 12
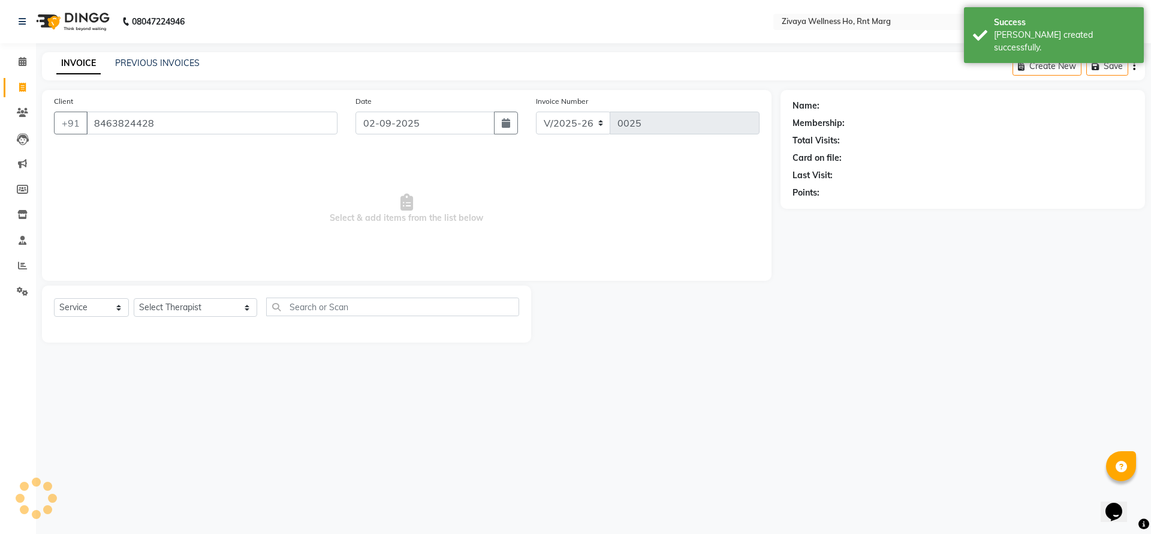
type input "8463824428"
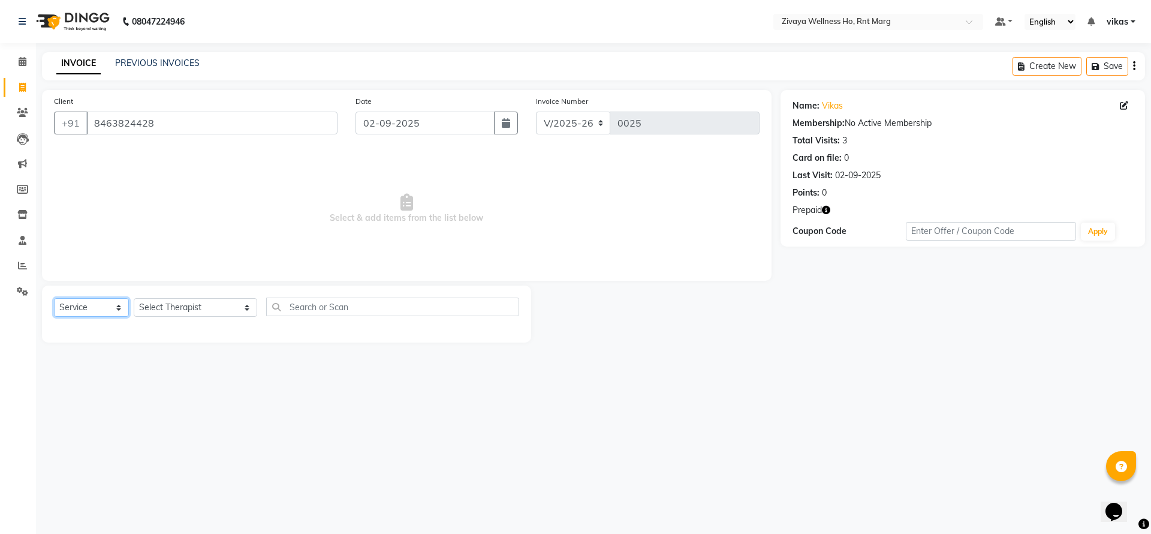
click at [95, 309] on select "Select Service Product Membership Package Voucher Prepaid Gift Card" at bounding box center [91, 307] width 75 height 19
click at [54, 298] on select "Select Service Product Membership Package Voucher Prepaid Gift Card" at bounding box center [91, 307] width 75 height 19
click at [186, 299] on select "Select Therapist AJAY BHAVESH OFFICE Bhuban ( Ummed - Manager ) Central TI Ding…" at bounding box center [195, 307] width 123 height 19
select select "49763"
click at [134, 298] on select "Select Therapist AJAY BHAVESH OFFICE Bhuban ( Ummed - Manager ) Central TI Ding…" at bounding box center [195, 307] width 123 height 19
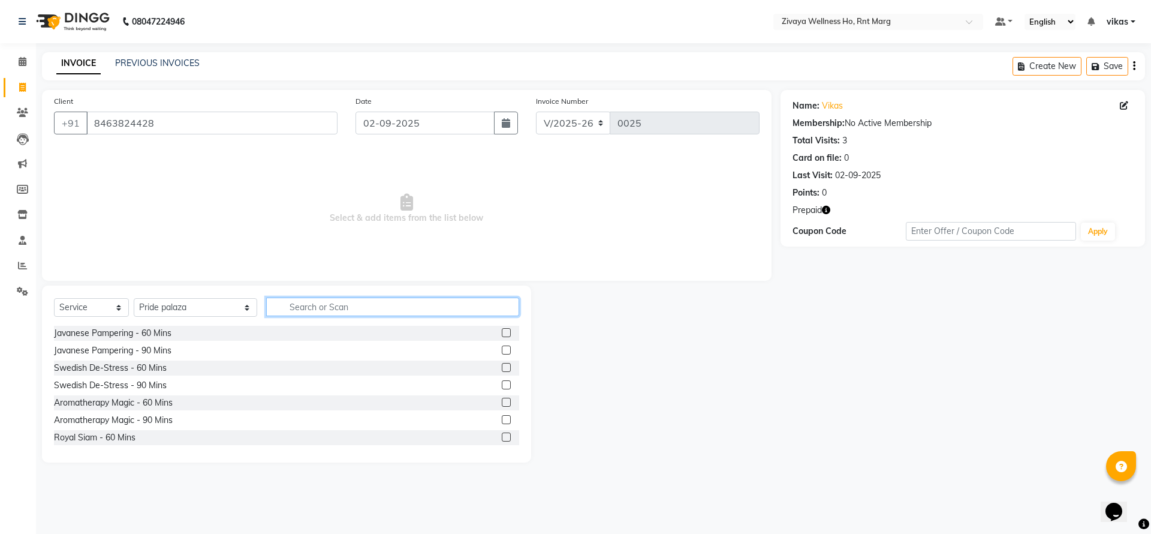
click at [266, 303] on input "text" at bounding box center [392, 306] width 253 height 19
click at [280, 329] on div "Javanese Pampering - 60 Mins" at bounding box center [286, 333] width 465 height 15
drag, startPoint x: 490, startPoint y: 325, endPoint x: 493, endPoint y: 332, distance: 8.0
click at [502, 331] on div at bounding box center [510, 333] width 17 height 15
click at [502, 333] on label at bounding box center [506, 332] width 9 height 9
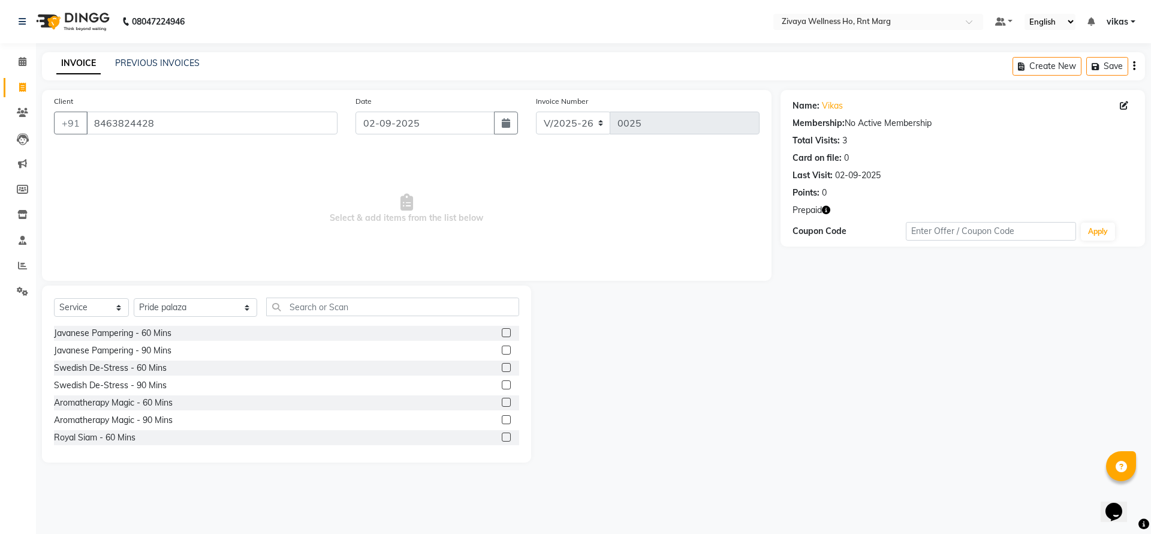
click at [502, 333] on input "checkbox" at bounding box center [506, 333] width 8 height 8
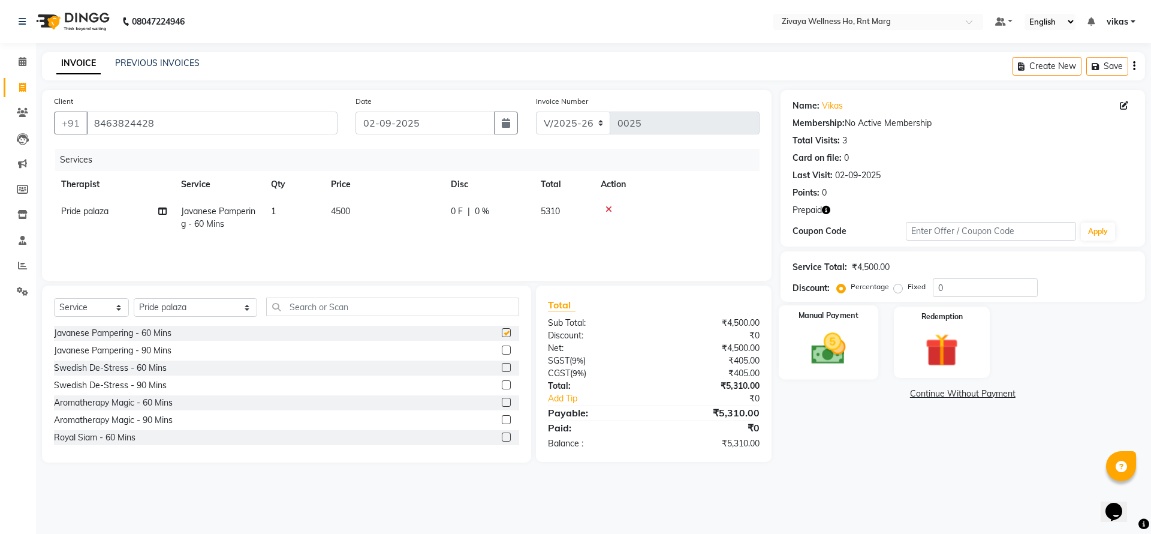
checkbox input "false"
click at [959, 356] on img at bounding box center [942, 350] width 56 height 43
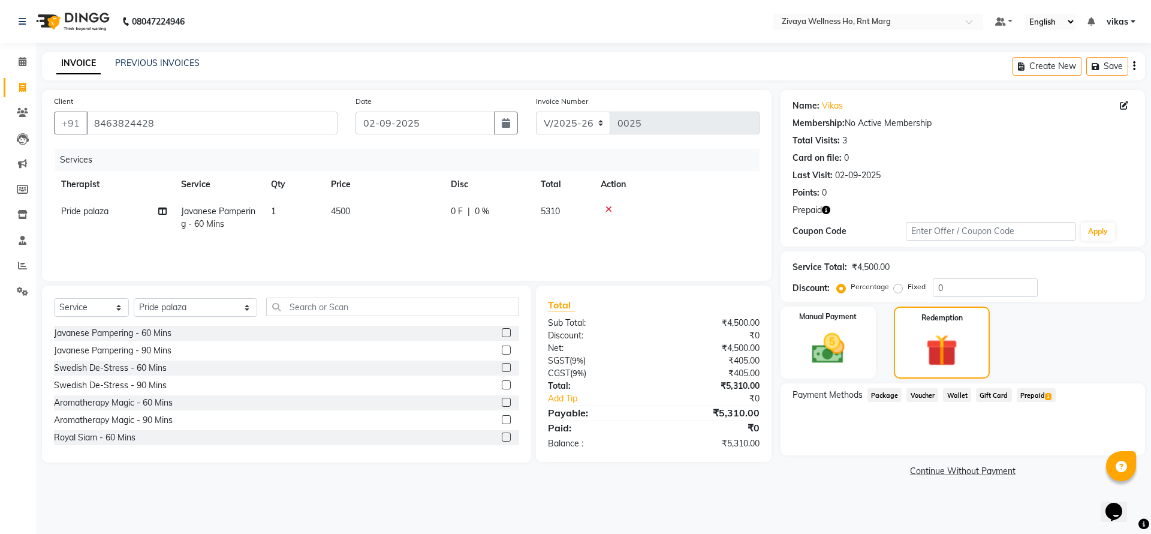
click at [1024, 394] on span "Prepaid 1" at bounding box center [1036, 395] width 39 height 14
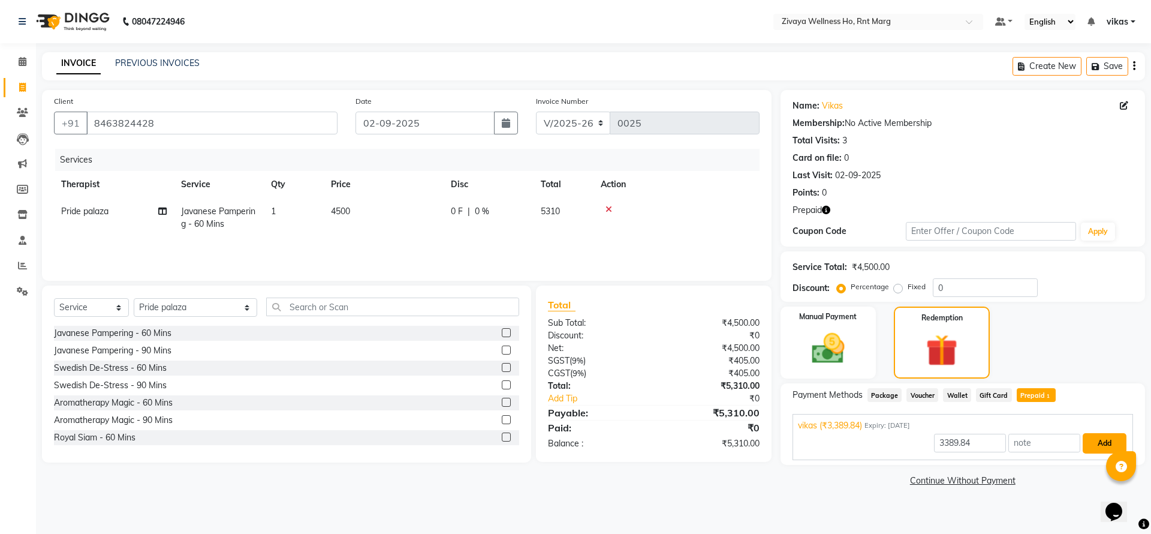
click at [1089, 438] on button "Add" at bounding box center [1105, 443] width 44 height 20
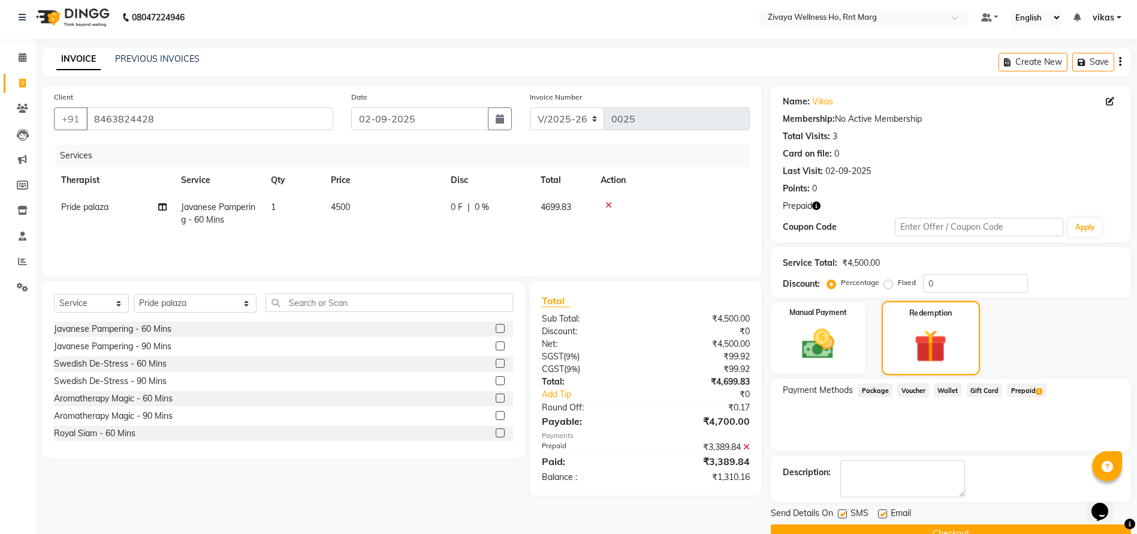
scroll to position [31, 0]
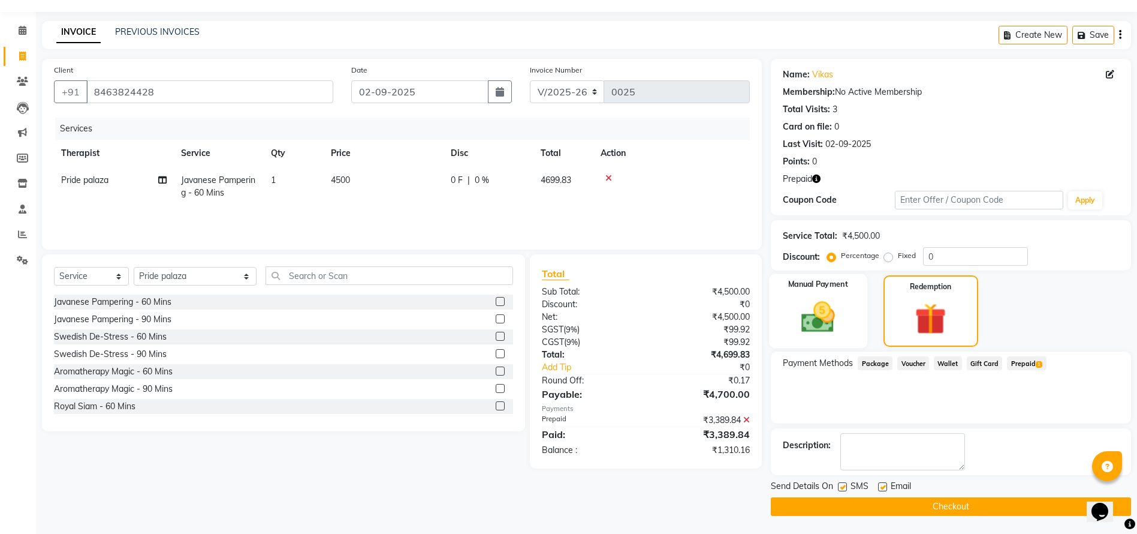
click at [833, 306] on img at bounding box center [818, 316] width 55 height 39
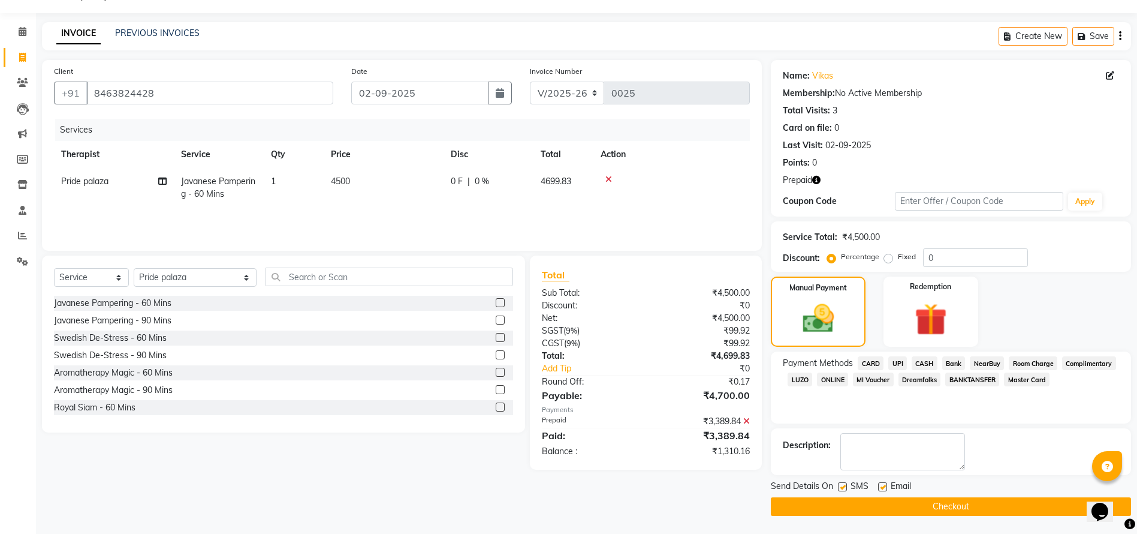
click at [900, 360] on span "UPI" at bounding box center [897, 363] width 19 height 14
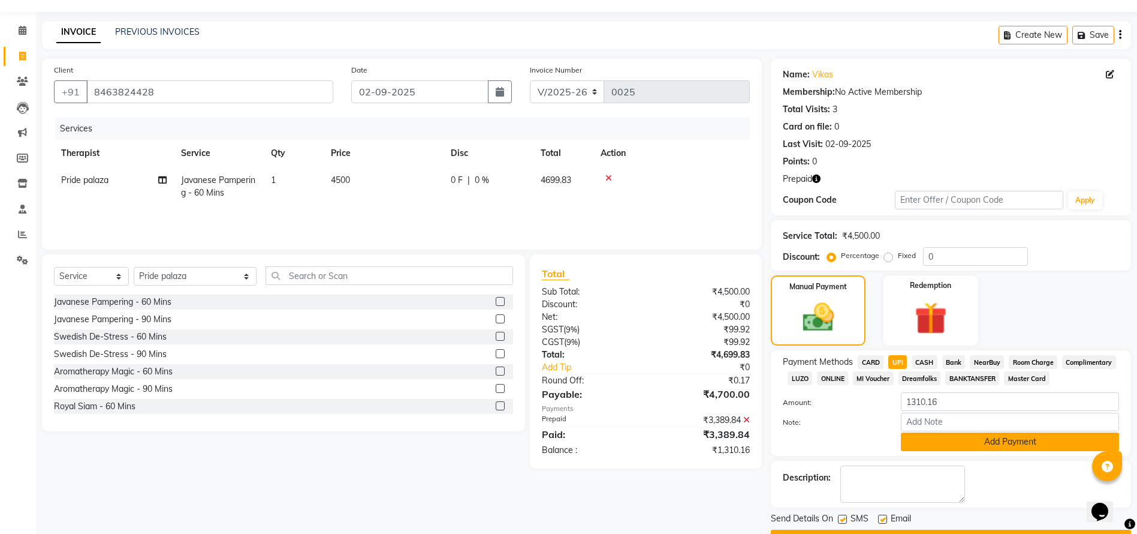
click at [975, 440] on button "Add Payment" at bounding box center [1010, 441] width 218 height 19
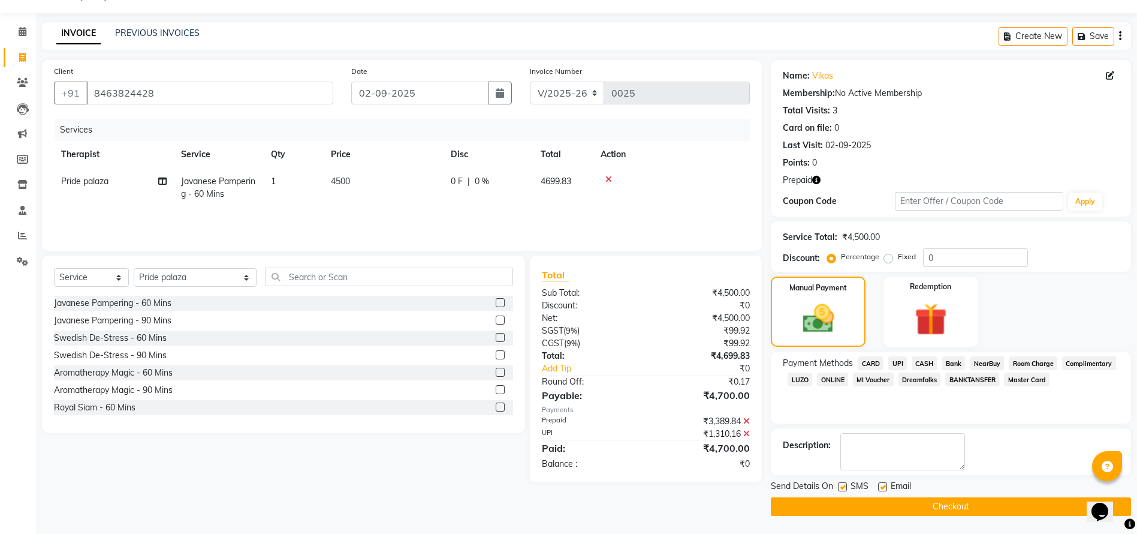
click at [746, 419] on icon at bounding box center [746, 421] width 7 height 8
click at [746, 405] on icon at bounding box center [746, 408] width 7 height 8
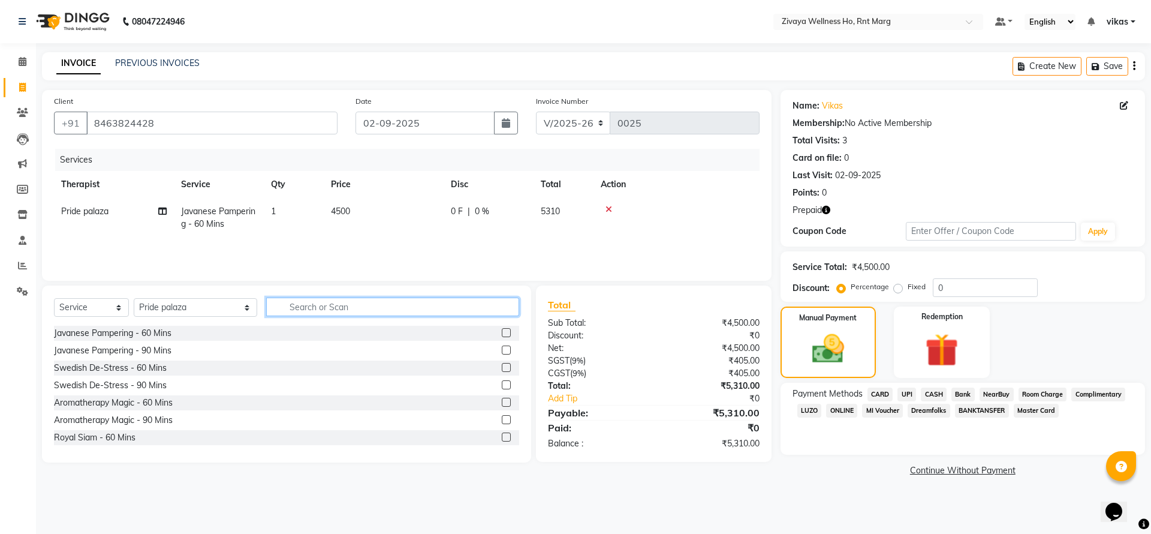
click at [332, 306] on input "text" at bounding box center [392, 306] width 253 height 19
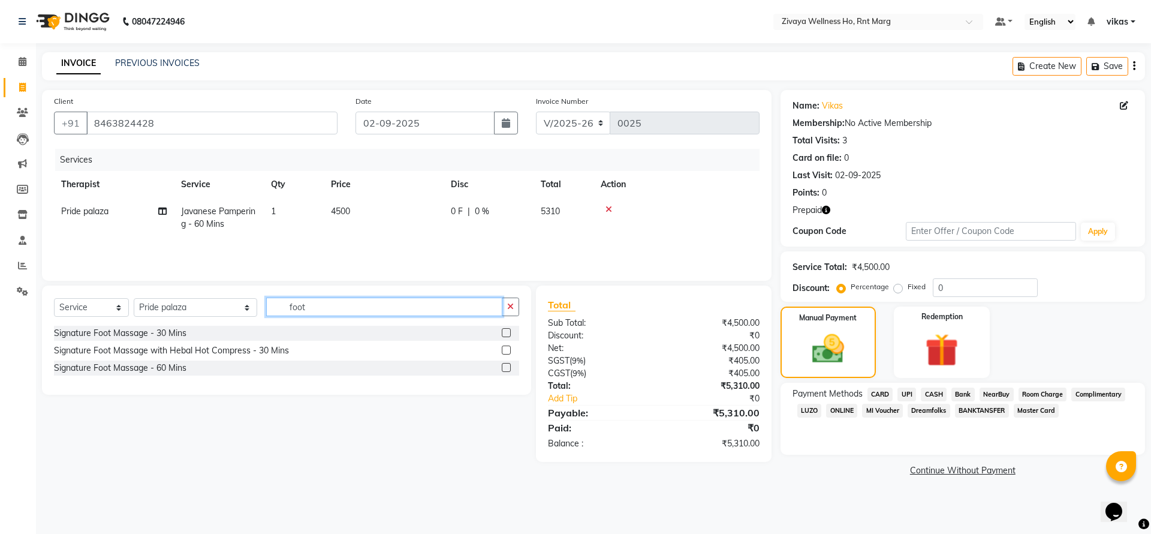
type input "foot"
drag, startPoint x: 504, startPoint y: 331, endPoint x: 576, endPoint y: 287, distance: 83.7
click at [504, 329] on label at bounding box center [506, 332] width 9 height 9
click at [504, 329] on input "checkbox" at bounding box center [506, 333] width 8 height 8
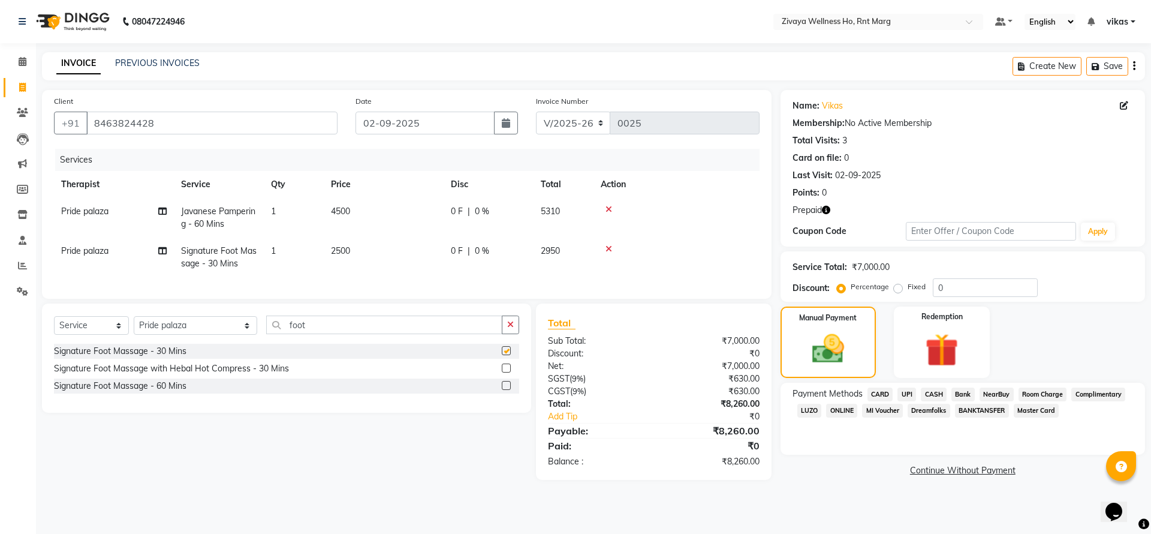
checkbox input "false"
click at [607, 202] on td at bounding box center [677, 218] width 166 height 40
click at [614, 206] on div at bounding box center [677, 209] width 152 height 8
click at [610, 207] on icon at bounding box center [609, 209] width 7 height 8
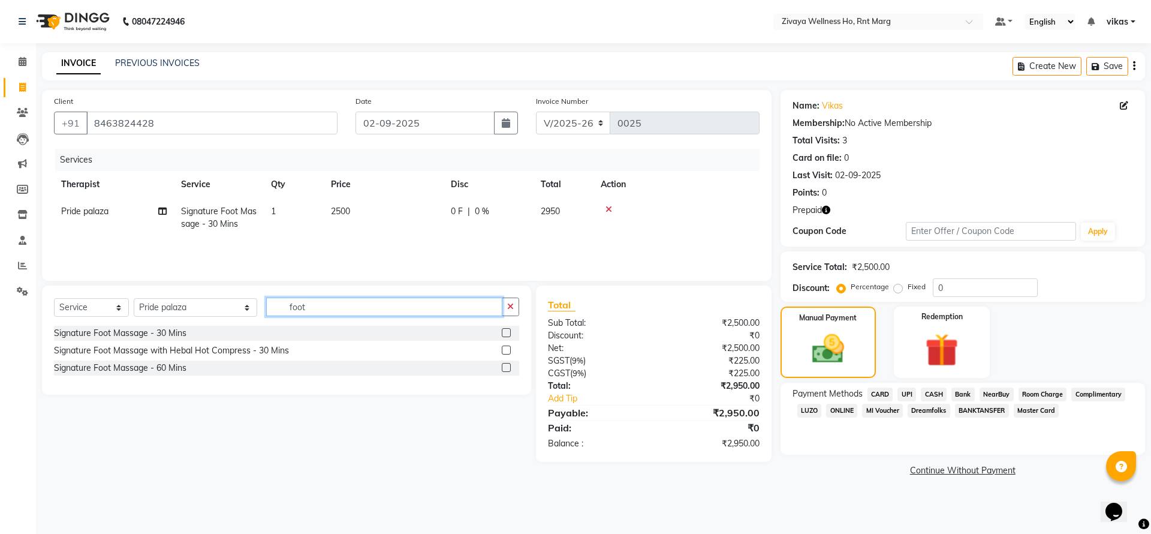
click at [499, 311] on input "foot" at bounding box center [384, 306] width 236 height 19
click at [516, 300] on button "button" at bounding box center [510, 306] width 17 height 19
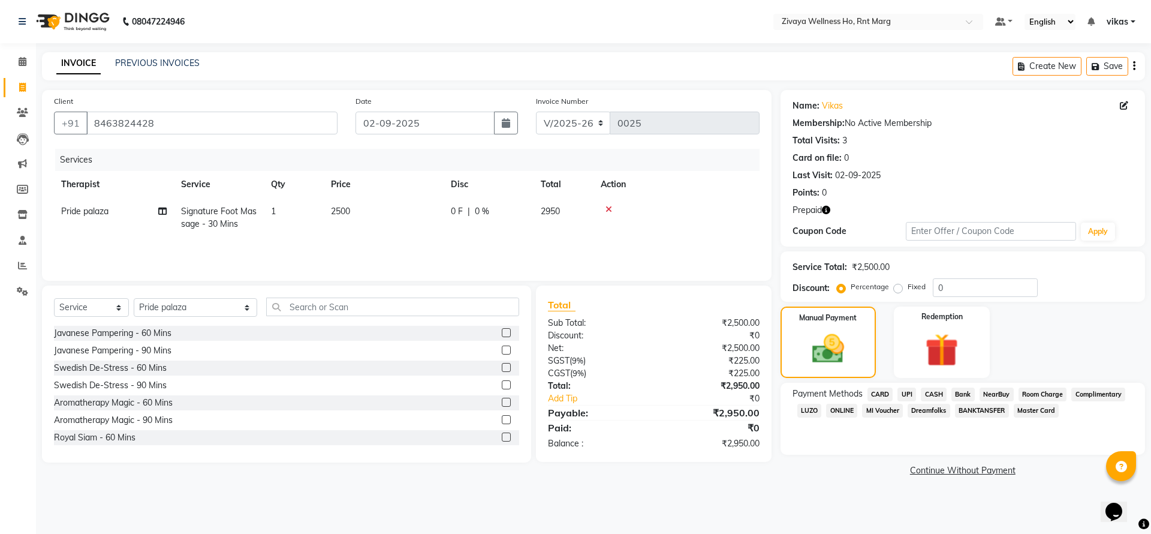
click at [611, 209] on icon at bounding box center [609, 209] width 7 height 8
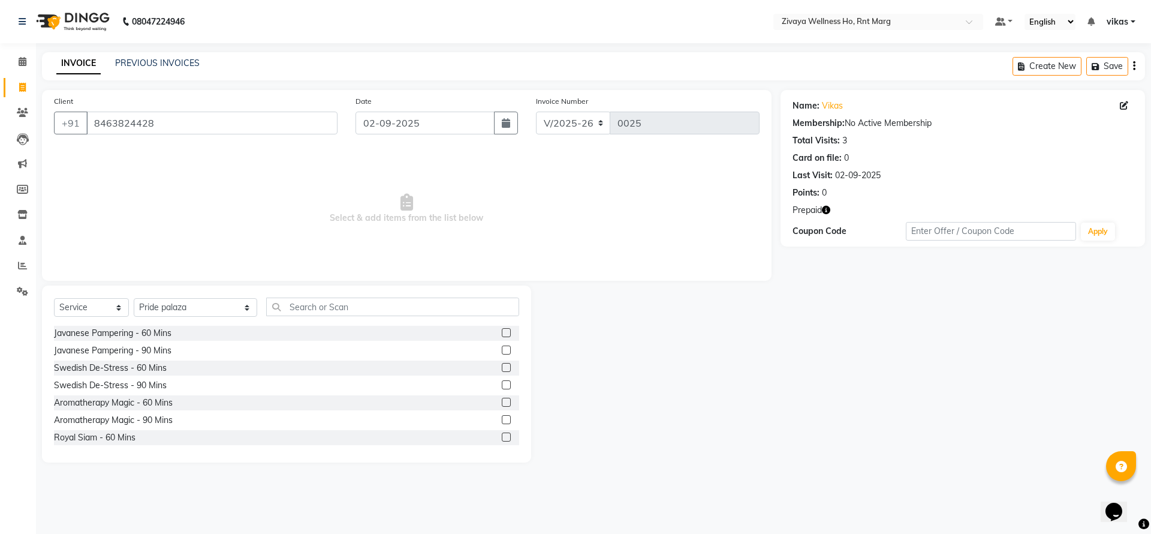
click at [487, 331] on div "Javanese Pampering - 60 Mins" at bounding box center [286, 333] width 465 height 15
click at [502, 334] on label at bounding box center [506, 332] width 9 height 9
click at [502, 334] on input "checkbox" at bounding box center [506, 333] width 8 height 8
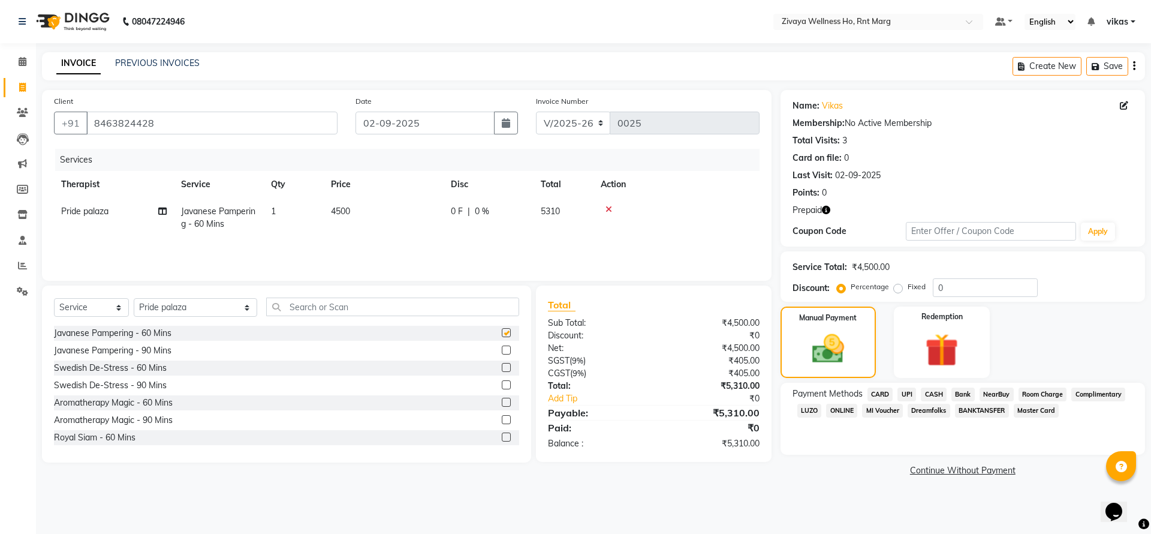
checkbox input "false"
click at [954, 330] on img at bounding box center [942, 350] width 56 height 43
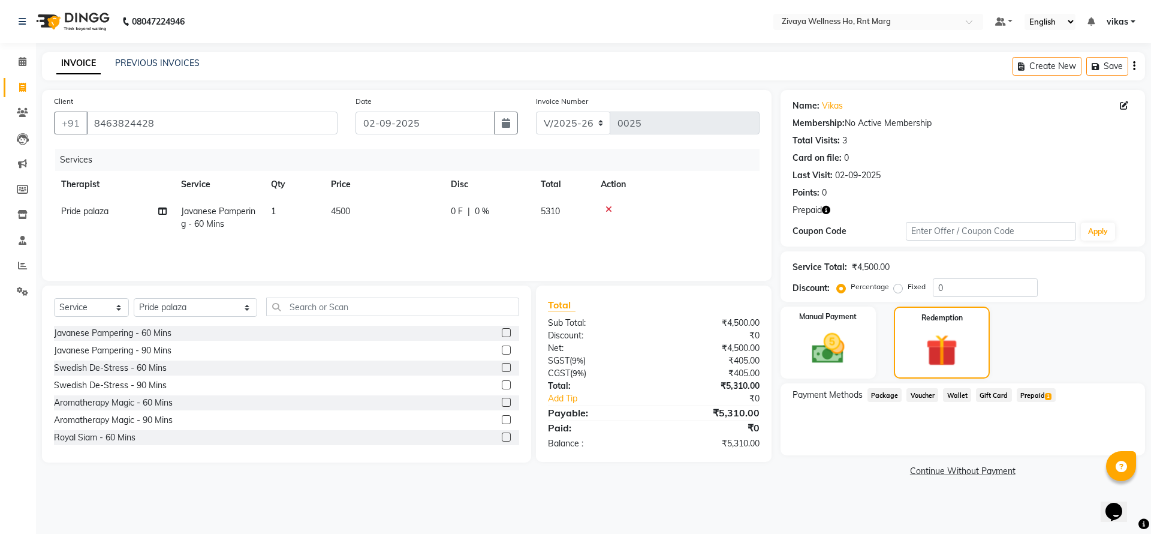
click at [1045, 394] on span "1" at bounding box center [1048, 396] width 7 height 7
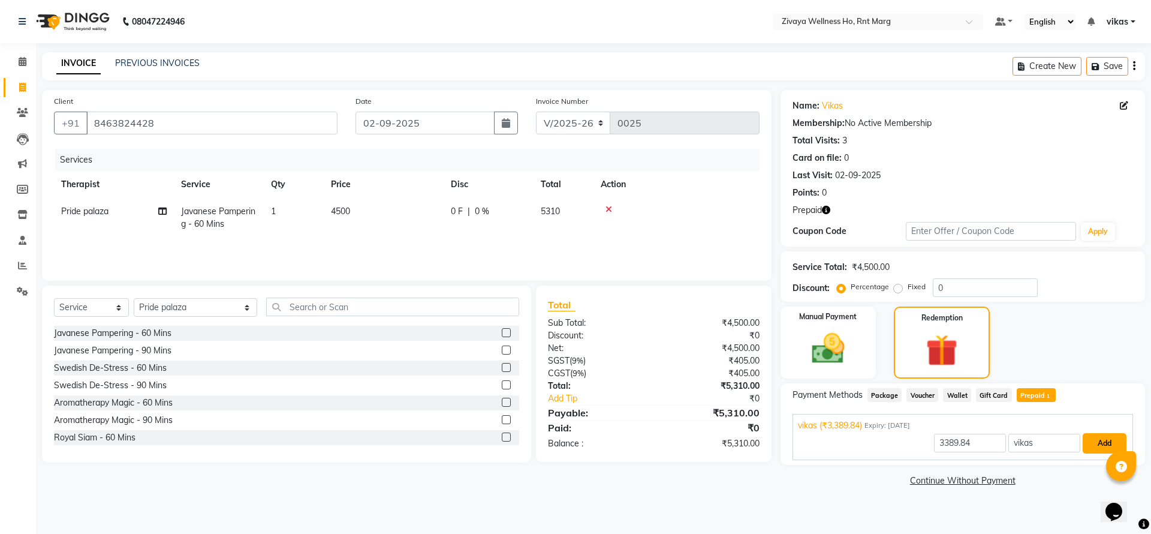
click at [1099, 444] on button "Add" at bounding box center [1105, 443] width 44 height 20
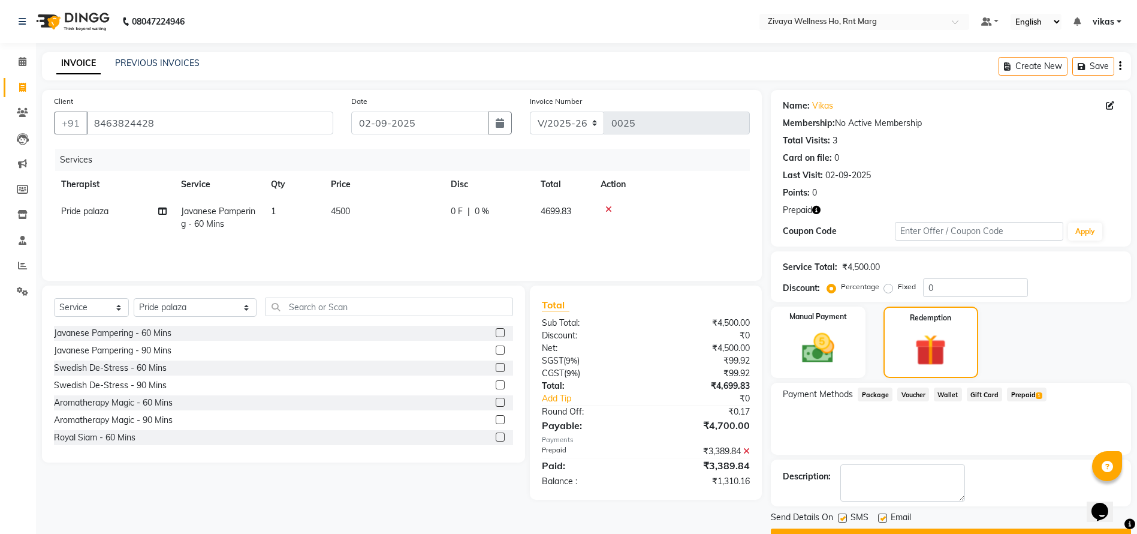
scroll to position [31, 0]
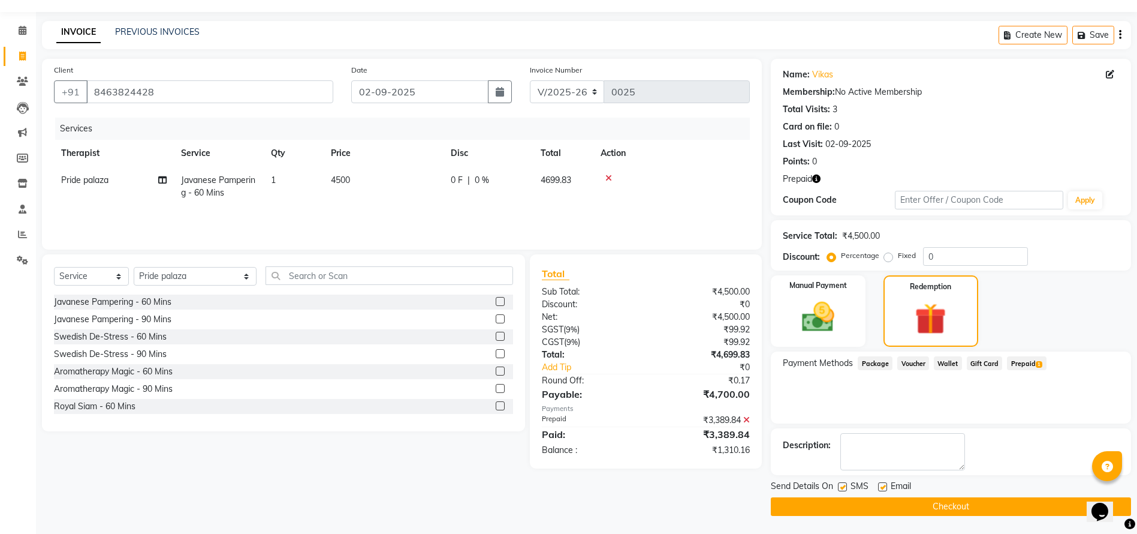
click at [744, 420] on icon at bounding box center [746, 419] width 7 height 8
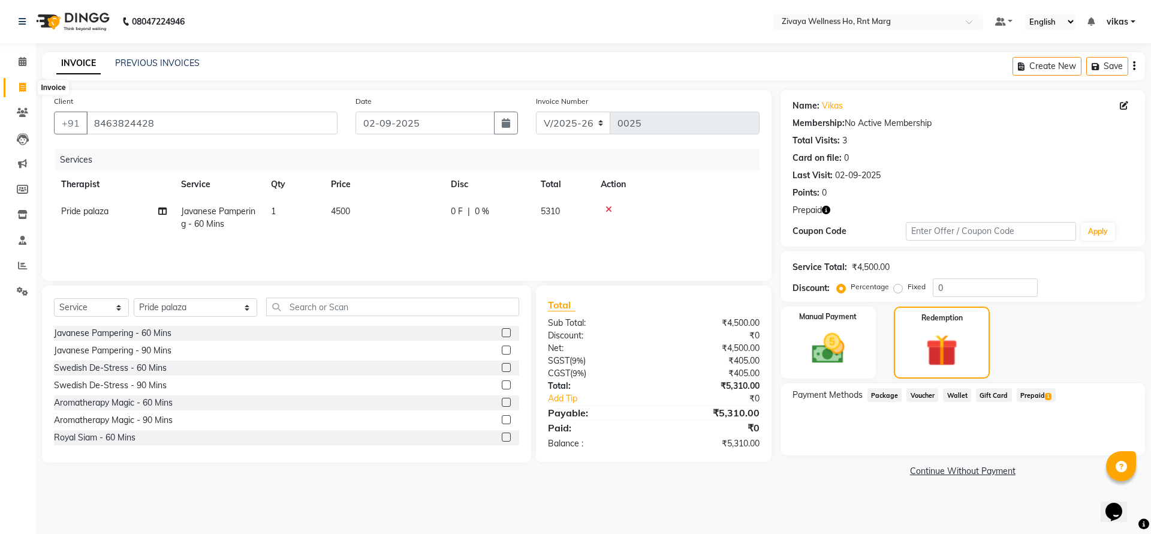
click at [25, 88] on icon at bounding box center [22, 87] width 7 height 9
select select "service"
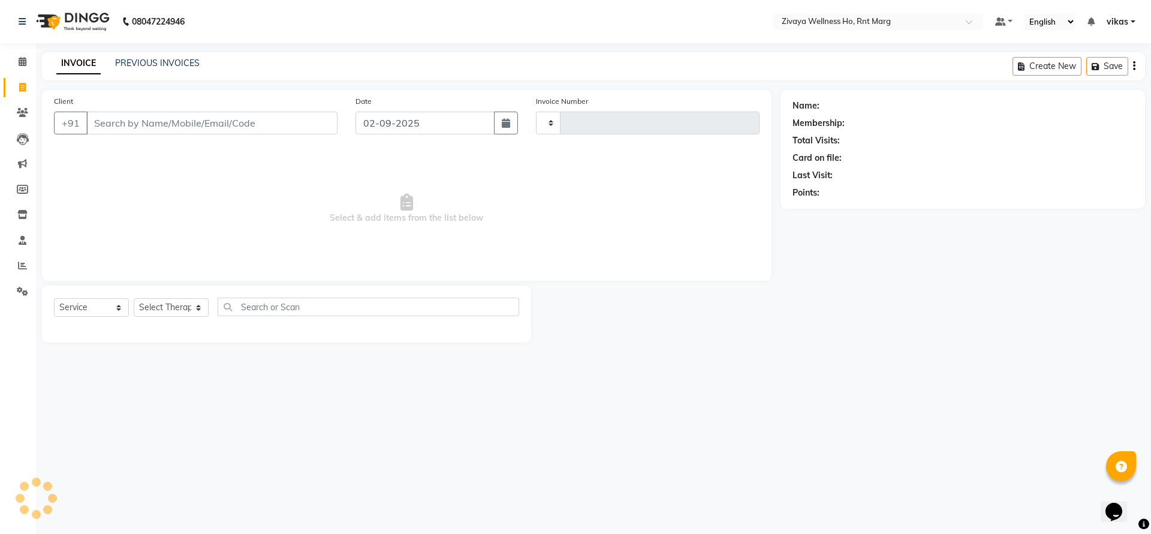
type input "0025"
select select "6395"
click at [249, 136] on div "Client +91" at bounding box center [196, 119] width 302 height 49
click at [247, 126] on input "Client" at bounding box center [211, 123] width 251 height 23
type input "8463824428"
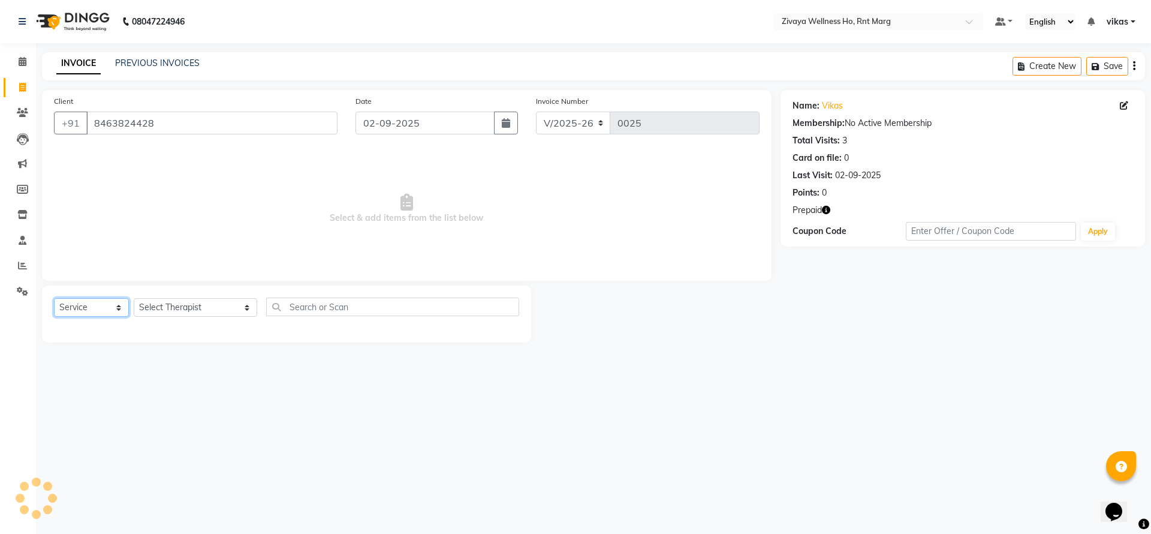
click at [107, 307] on select "Select Service Product Membership Package Voucher Prepaid Gift Card" at bounding box center [91, 307] width 75 height 19
select select "P"
click at [54, 298] on select "Select Service Product Membership Package Voucher Prepaid Gift Card" at bounding box center [91, 307] width 75 height 19
click at [507, 367] on label at bounding box center [506, 367] width 9 height 9
click at [507, 367] on input "checkbox" at bounding box center [506, 368] width 8 height 8
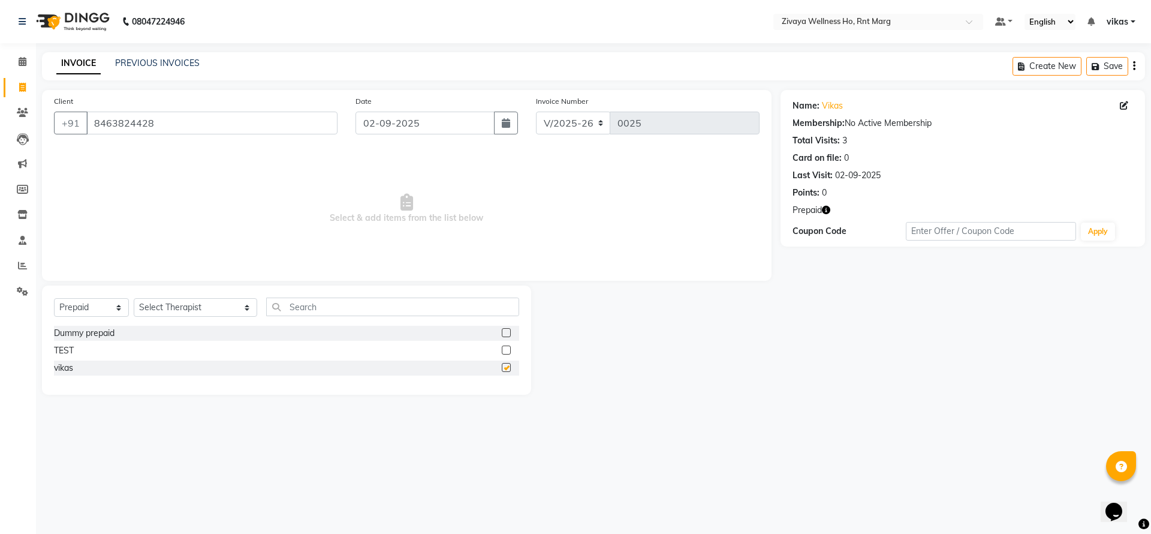
checkbox input "false"
drag, startPoint x: 144, startPoint y: 309, endPoint x: 155, endPoint y: 299, distance: 14.8
click at [144, 309] on select "Select Therapist AJAY BHAVESH OFFICE Bhuban ( Ummed - Manager ) Central TI Ding…" at bounding box center [195, 307] width 123 height 19
select select "49763"
click at [134, 298] on select "Select Therapist AJAY BHAVESH OFFICE Bhuban ( Ummed - Manager ) Central TI Ding…" at bounding box center [195, 307] width 123 height 19
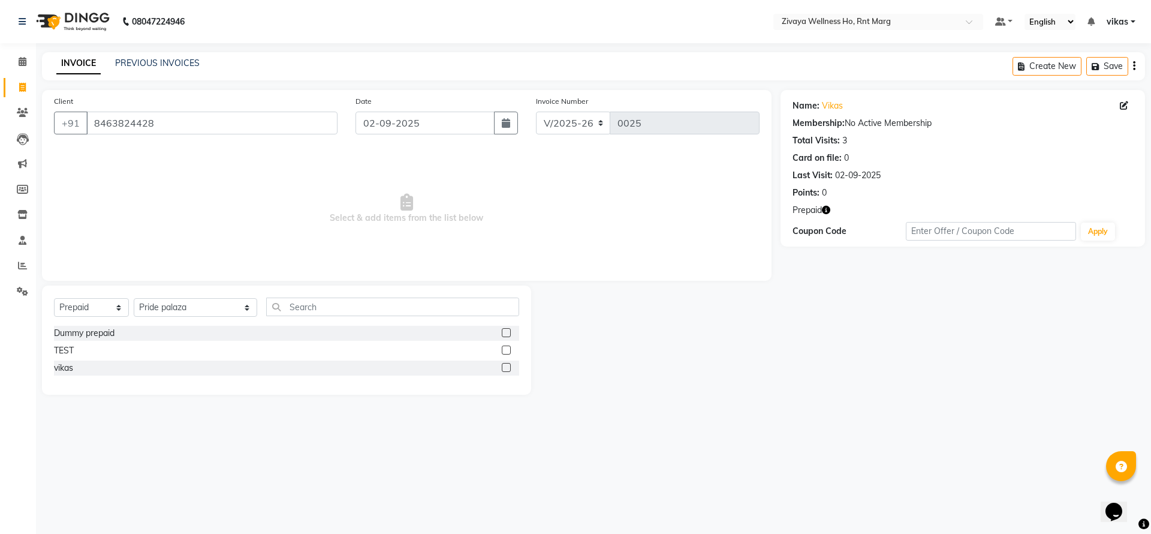
click at [505, 369] on label at bounding box center [506, 367] width 9 height 9
click at [505, 369] on input "checkbox" at bounding box center [506, 368] width 8 height 8
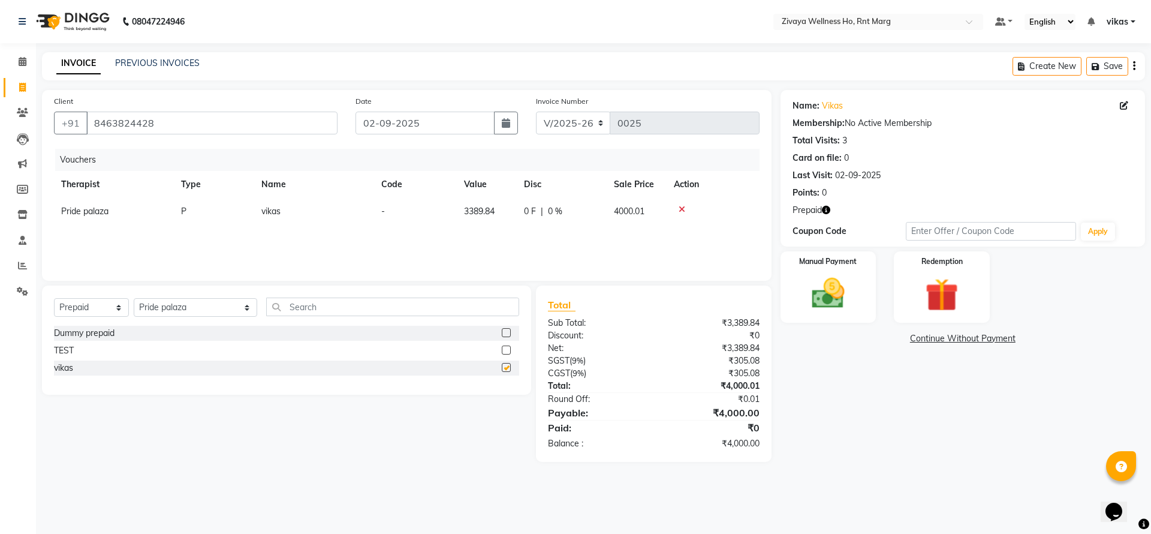
checkbox input "false"
click at [23, 287] on icon at bounding box center [22, 291] width 11 height 9
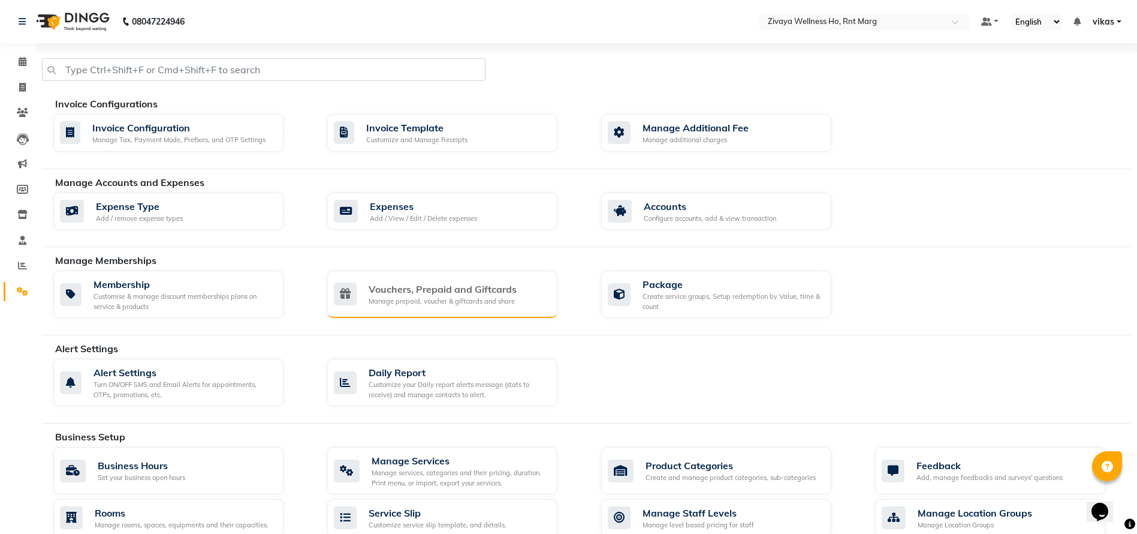
click at [365, 289] on div "Vouchers, Prepaid and Giftcards Manage prepaid, voucher & giftcards and share" at bounding box center [441, 294] width 214 height 25
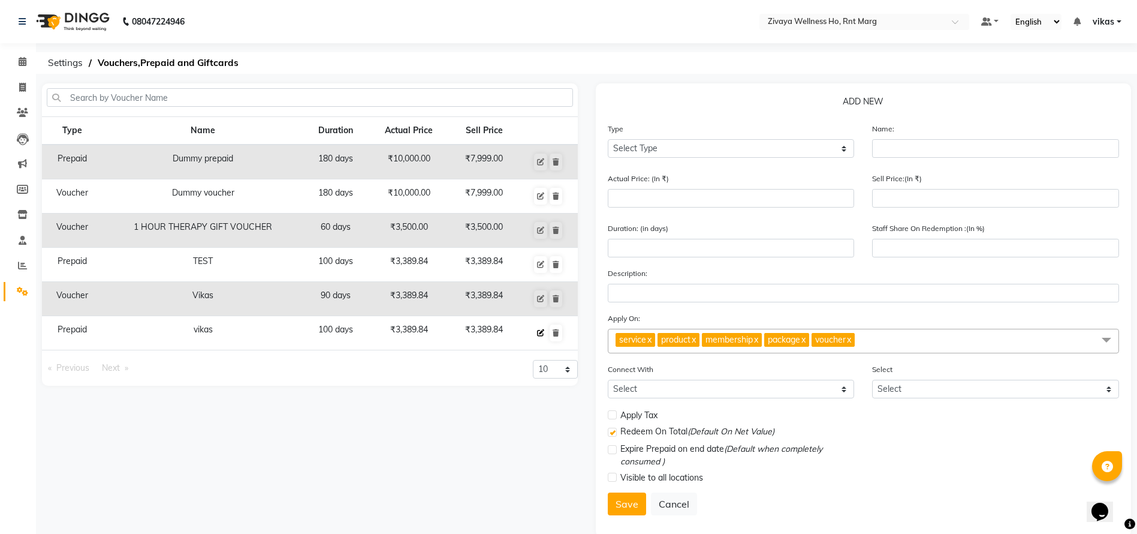
click at [538, 327] on button at bounding box center [540, 332] width 13 height 17
select select "P"
type input "vikas"
type input "3389.84"
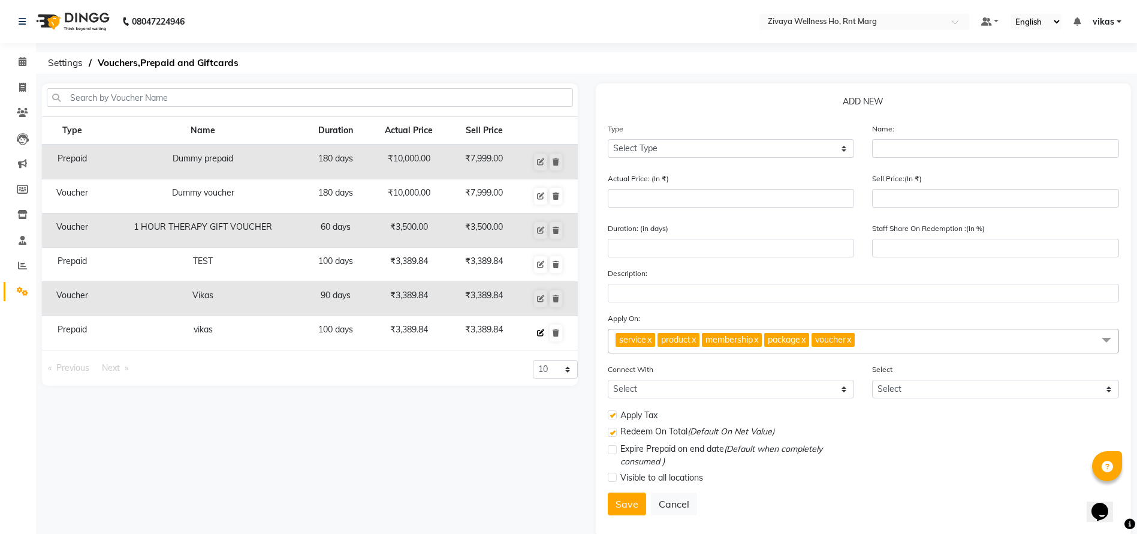
type input "100"
checkbox input "true"
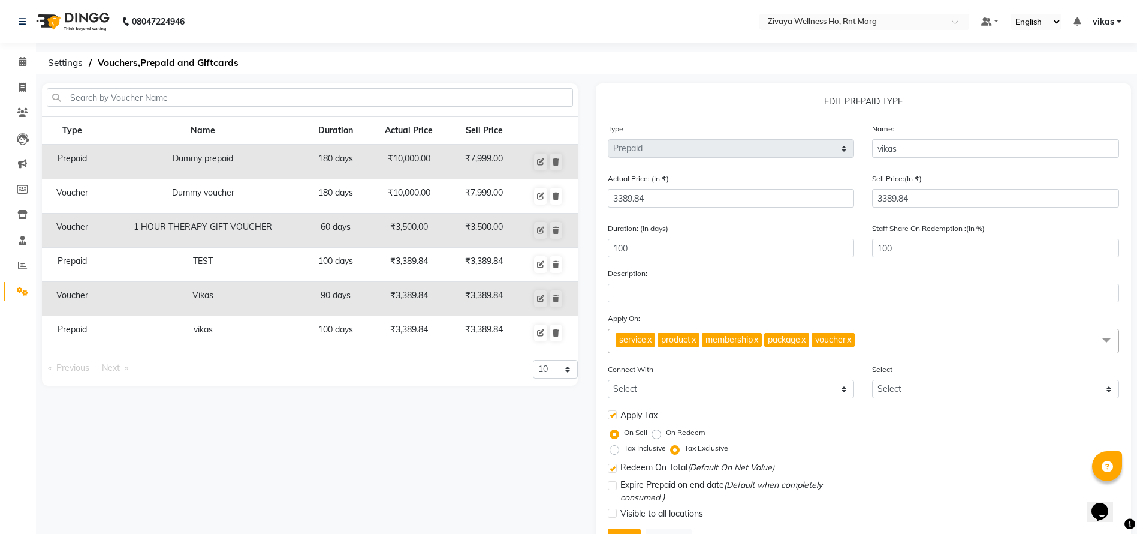
click at [624, 447] on label "Tax Inclusive" at bounding box center [645, 447] width 42 height 11
click at [614, 447] on input "Tax Inclusive" at bounding box center [617, 448] width 8 height 8
radio input "true"
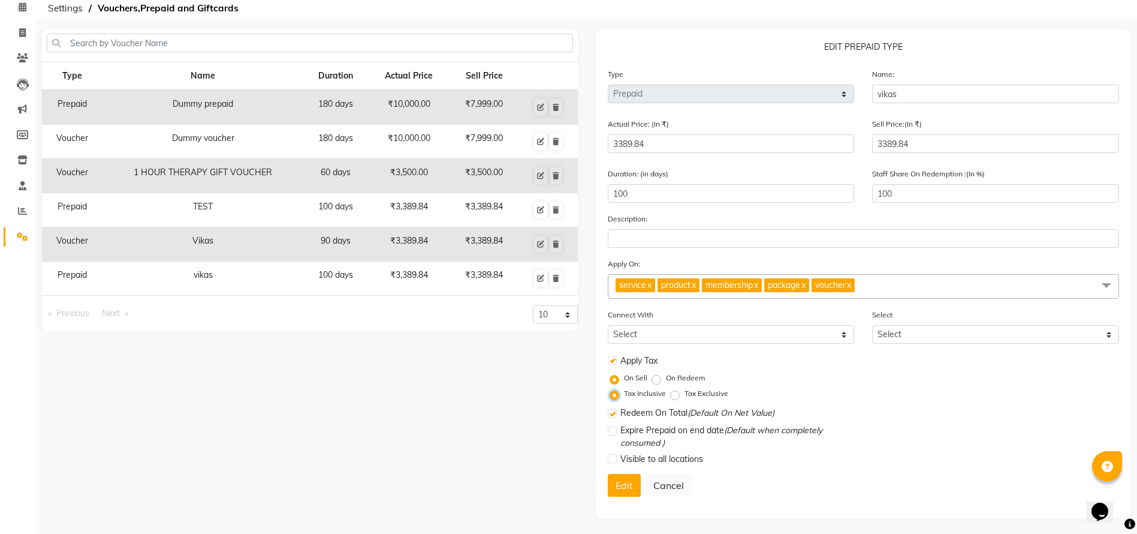
scroll to position [57, 0]
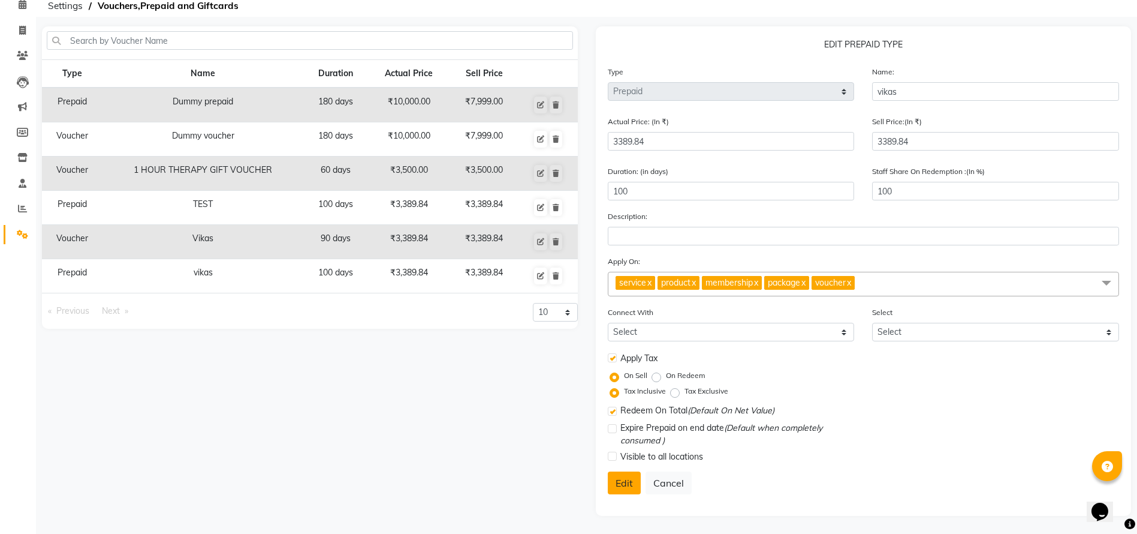
click at [634, 471] on button "Edit" at bounding box center [624, 482] width 33 height 23
select select
checkbox input "false"
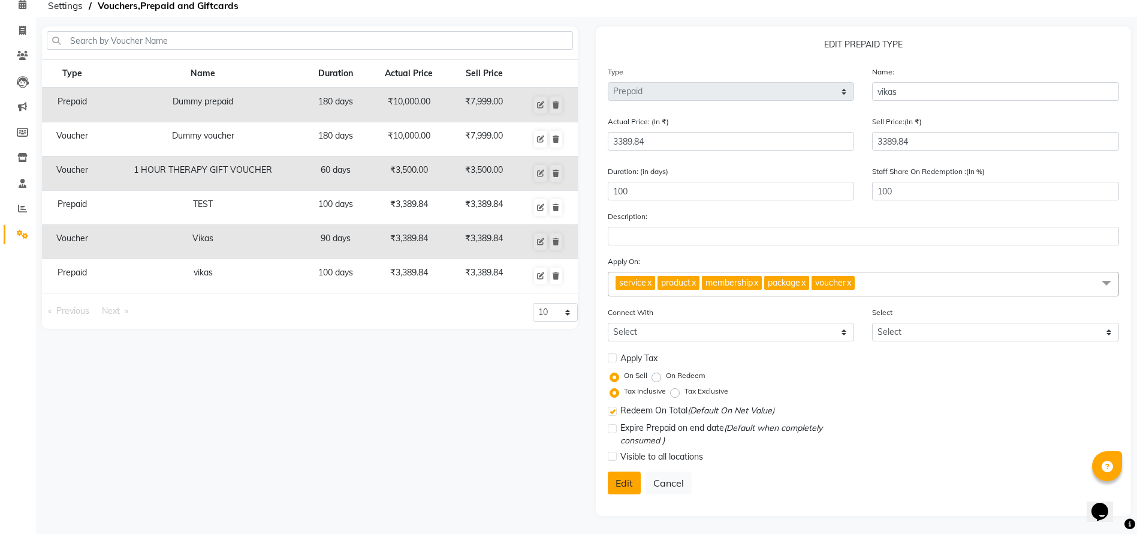
checkbox input "true"
checkbox input "false"
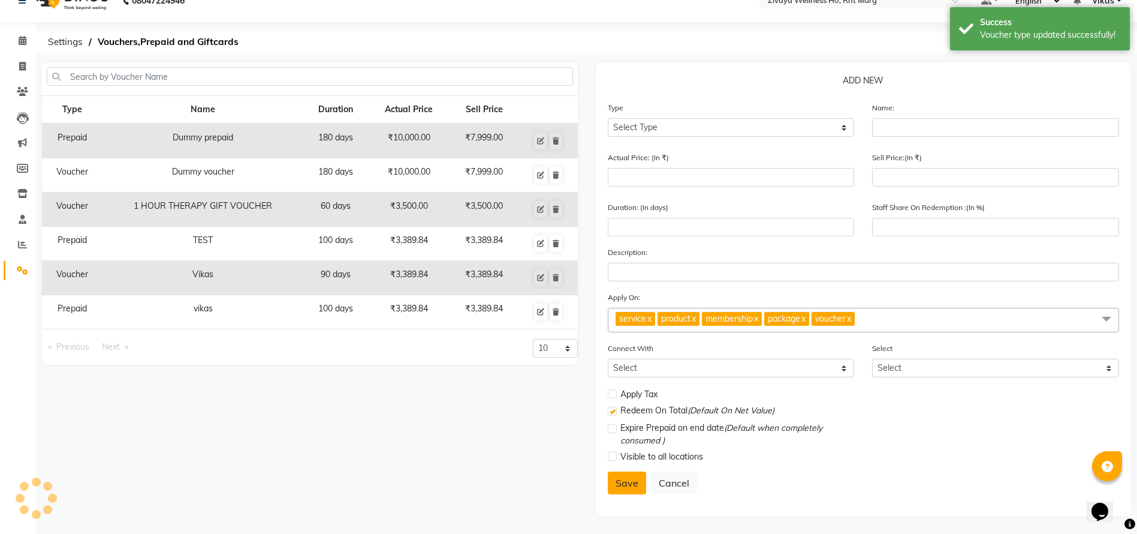
scroll to position [21, 0]
click at [17, 64] on span at bounding box center [22, 67] width 21 height 14
select select "service"
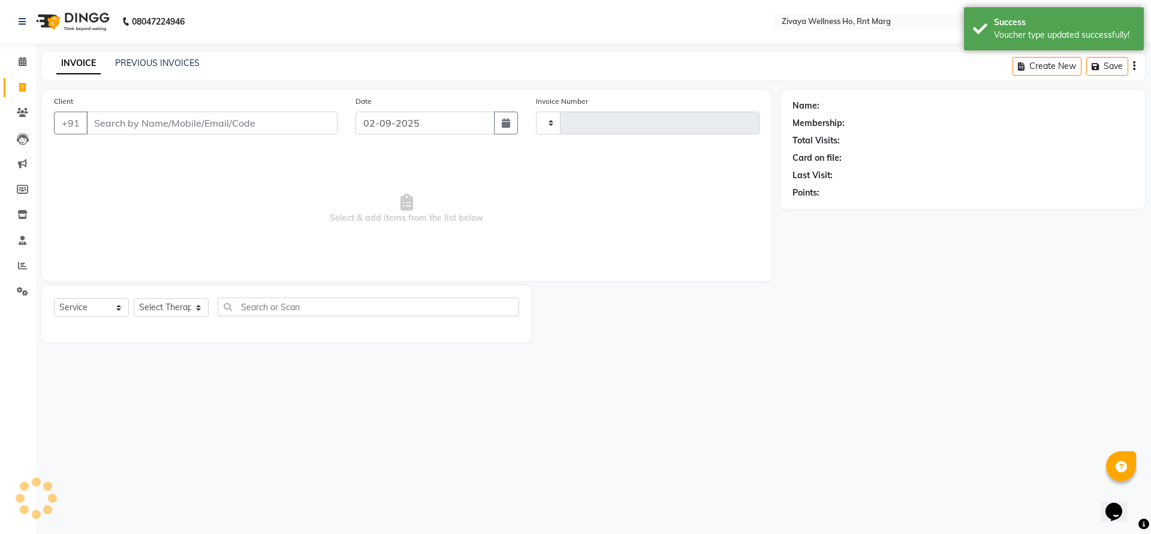
type input "0025"
select select "6395"
click at [109, 123] on input "Client" at bounding box center [211, 123] width 251 height 23
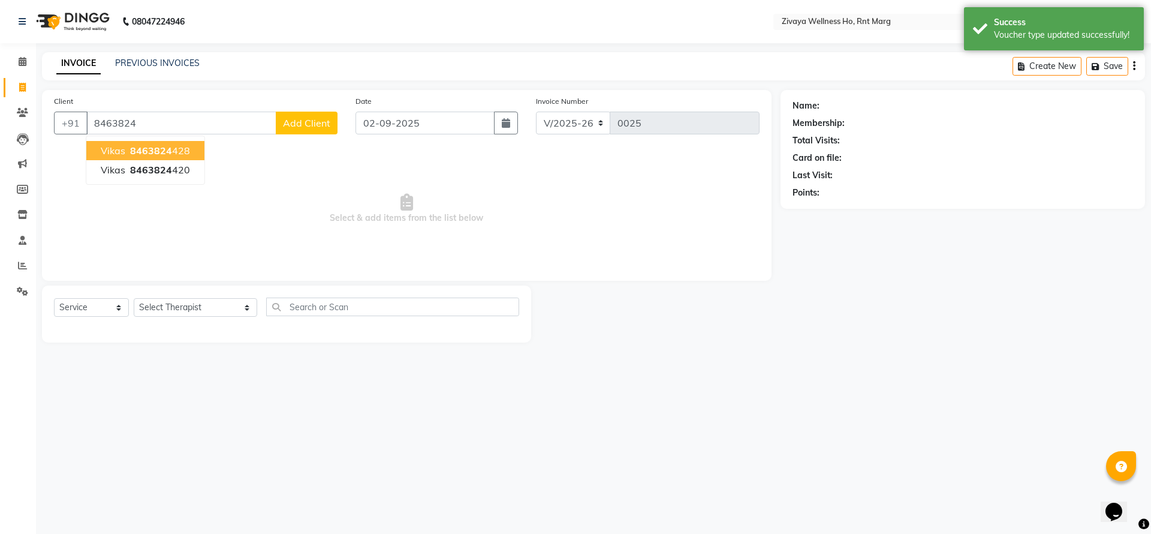
click at [129, 150] on ngb-highlight "8463824 428" at bounding box center [159, 150] width 62 height 12
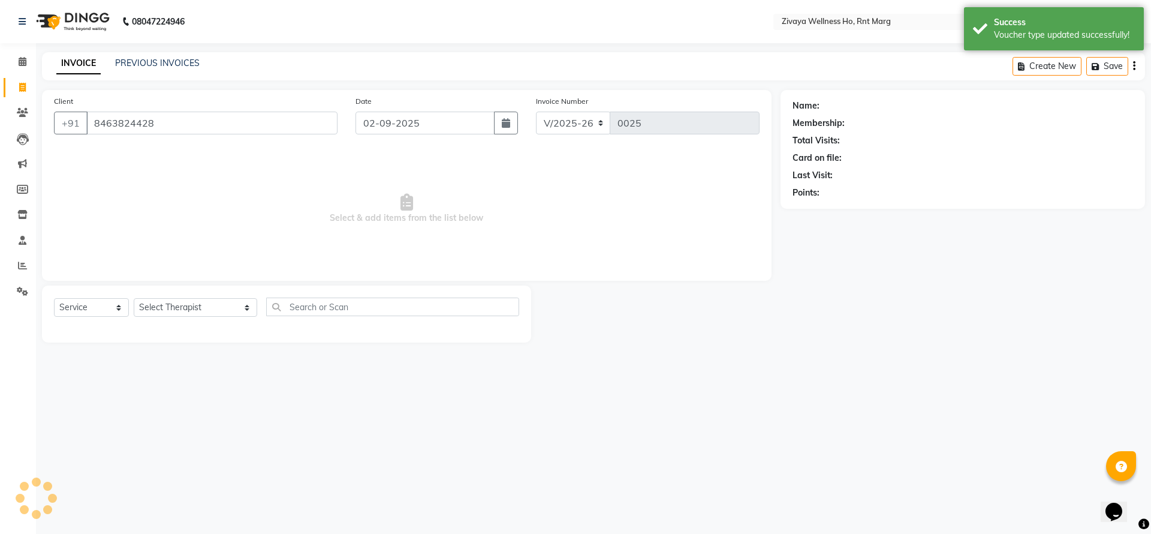
type input "8463824428"
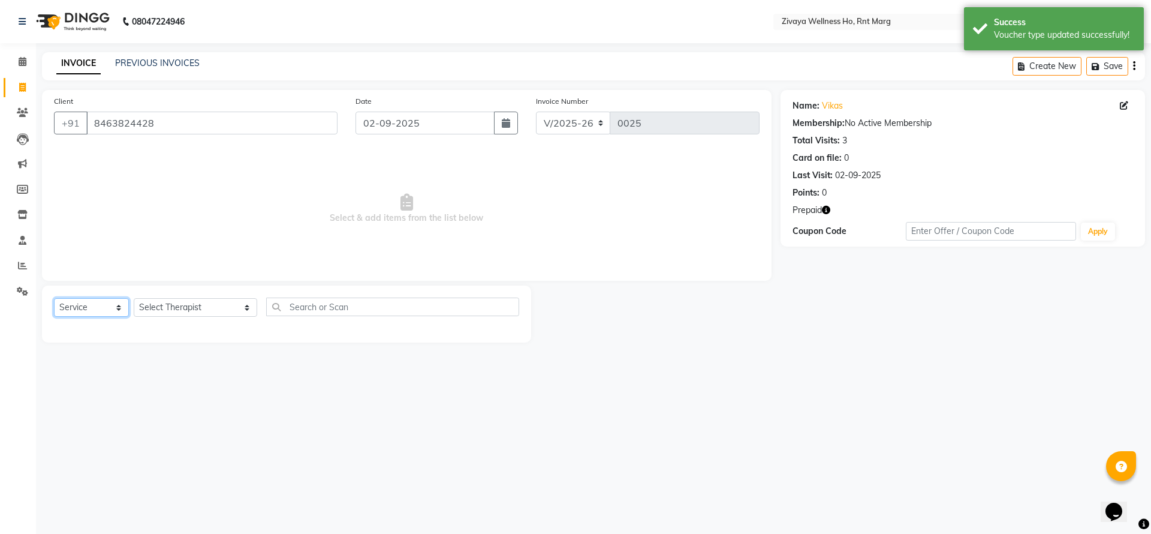
click at [100, 301] on select "Select Service Product Membership Package Voucher Prepaid Gift Card" at bounding box center [91, 307] width 75 height 19
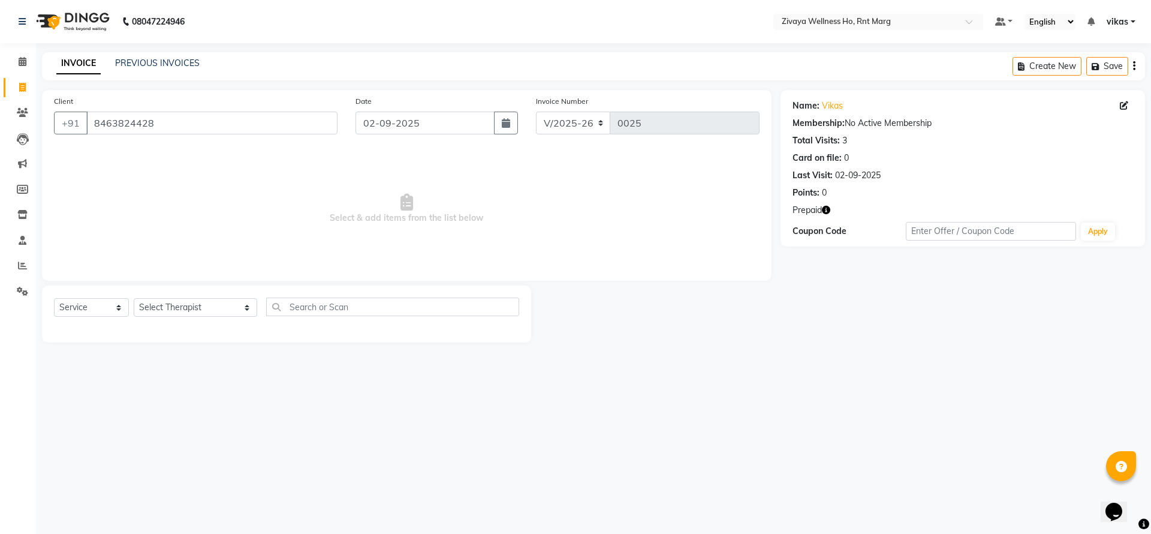
click at [196, 155] on span "Select & add items from the list below" at bounding box center [407, 209] width 706 height 120
click at [168, 301] on select "Select Therapist AJAY BHAVESH OFFICE Bhuban ( Ummed - Manager ) Central TI Ding…" at bounding box center [195, 307] width 123 height 19
select select "53938"
click at [134, 298] on select "Select Therapist AJAY BHAVESH OFFICE Bhuban ( Ummed - Manager ) Central TI Ding…" at bounding box center [195, 307] width 123 height 19
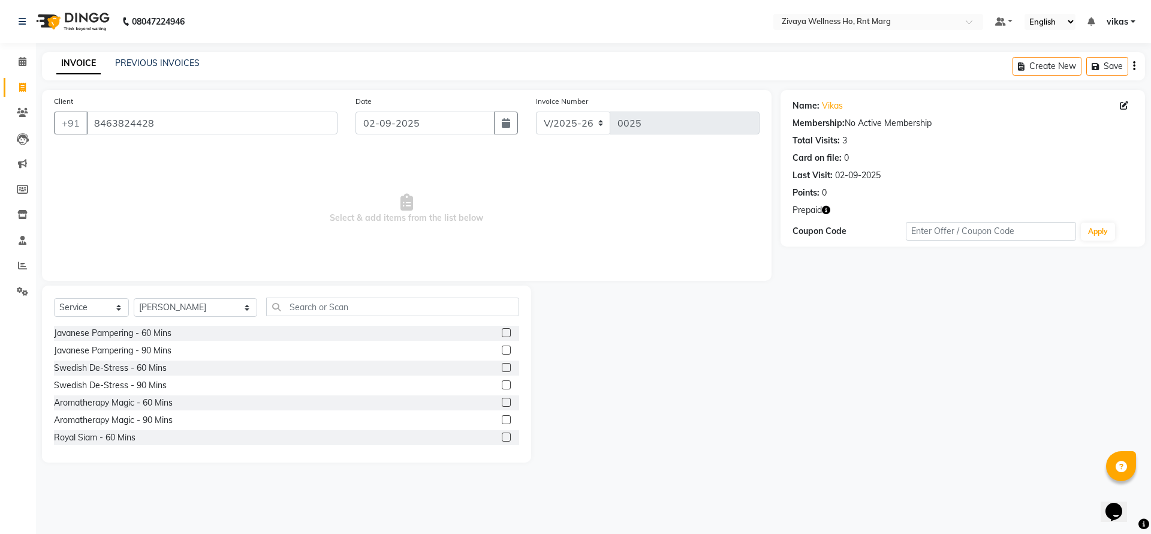
click at [502, 327] on div at bounding box center [510, 333] width 17 height 15
click at [502, 329] on label at bounding box center [506, 332] width 9 height 9
click at [502, 329] on input "checkbox" at bounding box center [506, 333] width 8 height 8
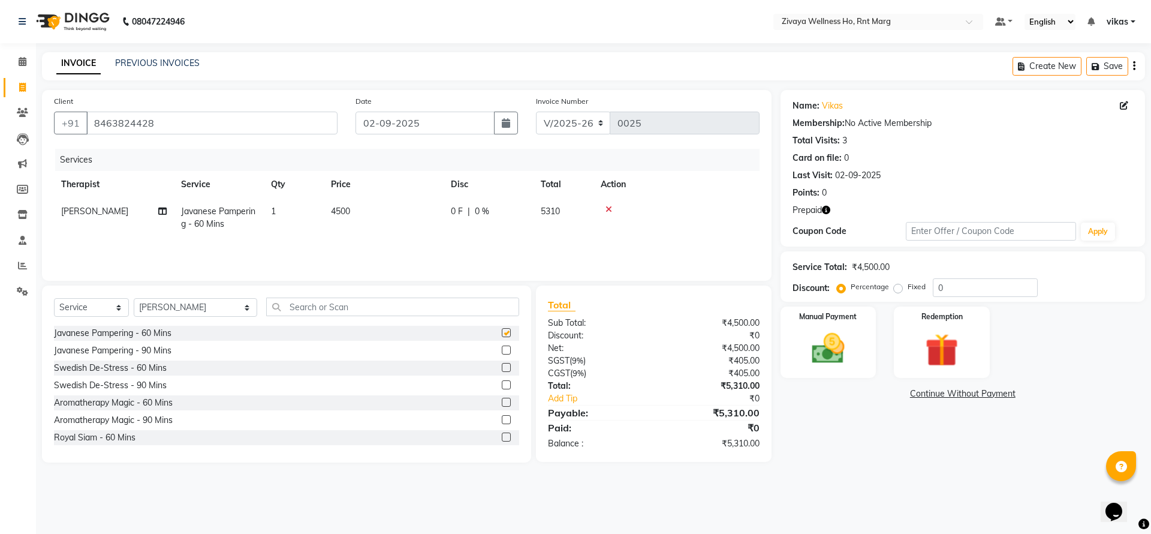
checkbox input "false"
click at [966, 355] on img at bounding box center [942, 350] width 56 height 43
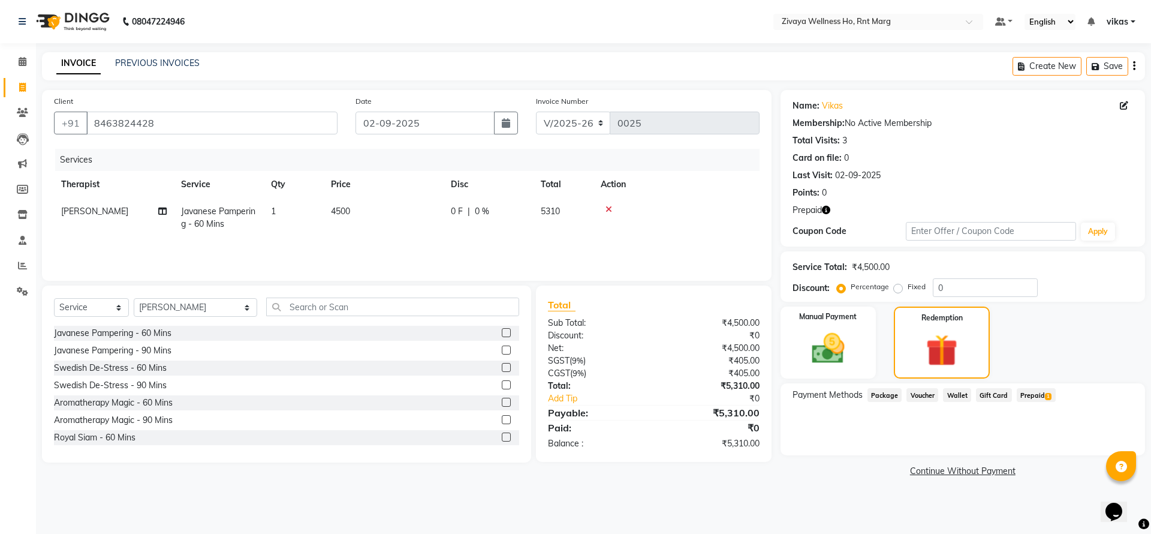
click at [1038, 392] on span "Prepaid 1" at bounding box center [1036, 395] width 39 height 14
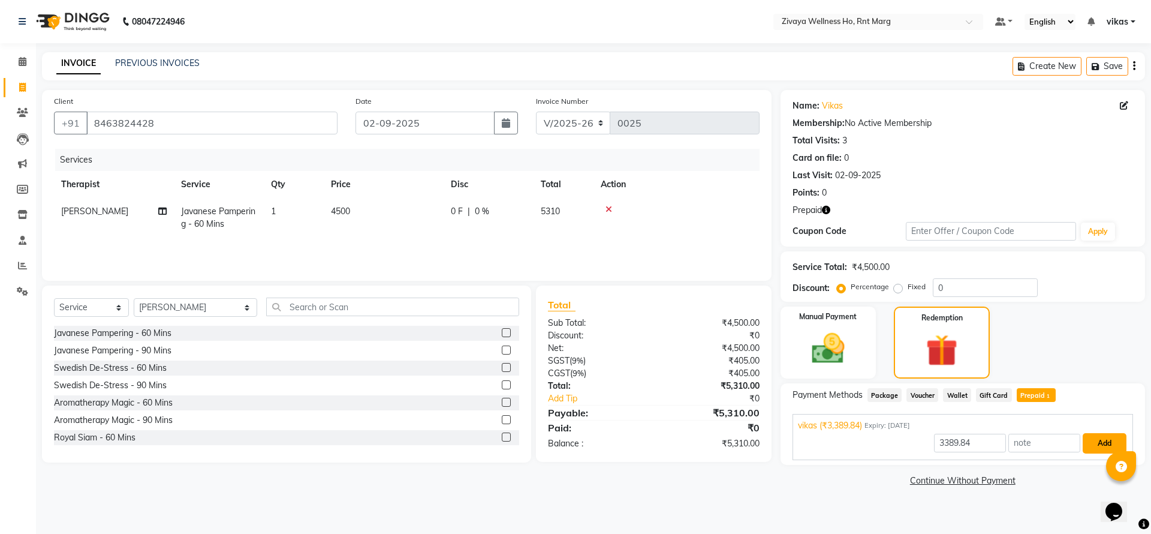
click at [1110, 439] on button "Add" at bounding box center [1105, 443] width 44 height 20
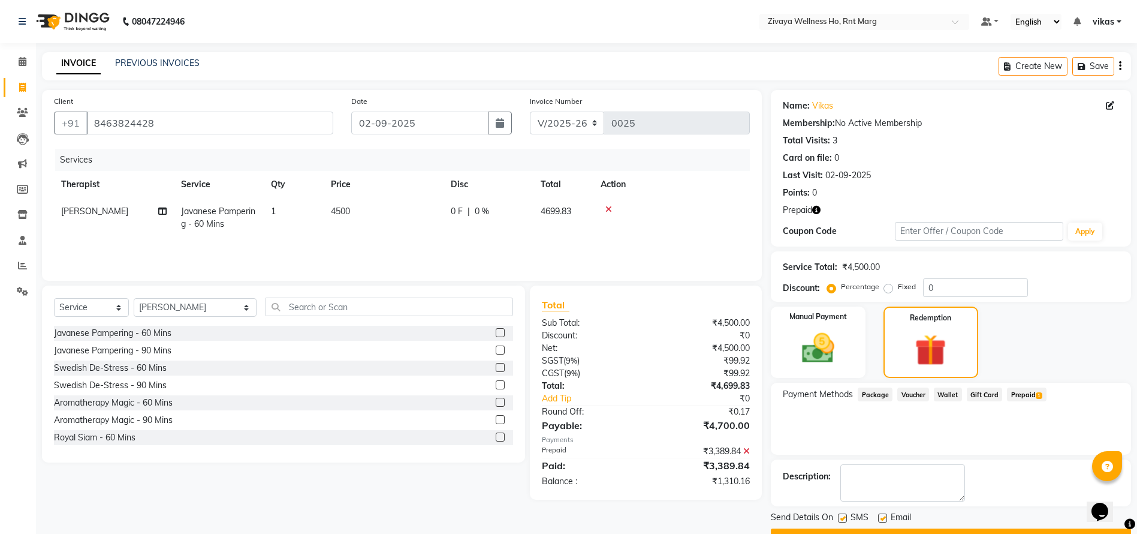
click at [747, 450] on icon at bounding box center [746, 451] width 7 height 8
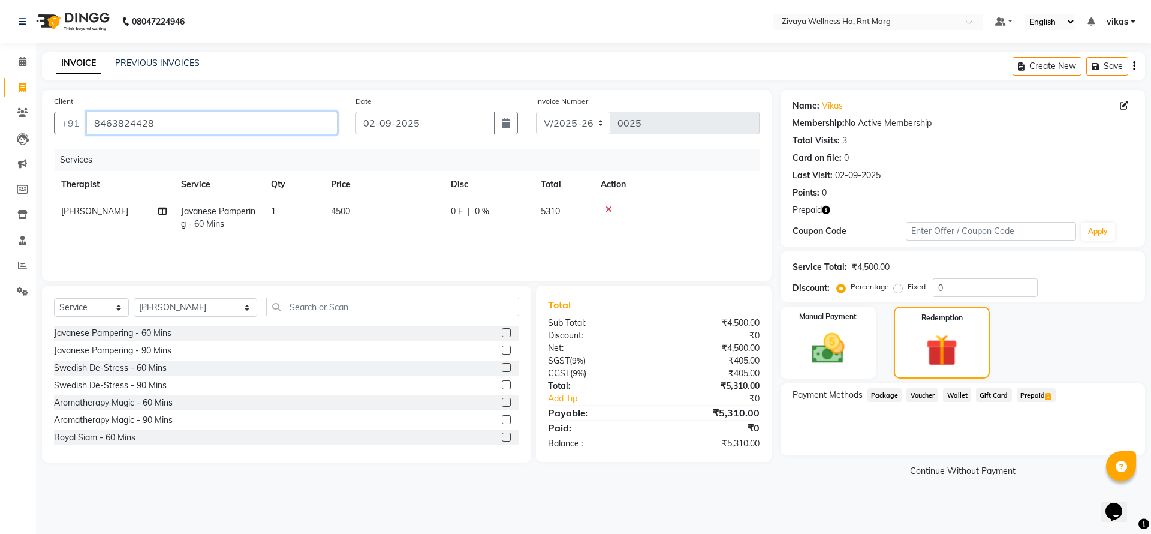
drag, startPoint x: 157, startPoint y: 130, endPoint x: 156, endPoint y: 144, distance: 14.4
click at [158, 130] on input "8463824428" at bounding box center [211, 123] width 251 height 23
drag, startPoint x: 64, startPoint y: 308, endPoint x: 68, endPoint y: 315, distance: 8.9
click at [64, 308] on select "Select Service Product Membership Package Voucher Prepaid Gift Card" at bounding box center [91, 307] width 75 height 19
select select "P"
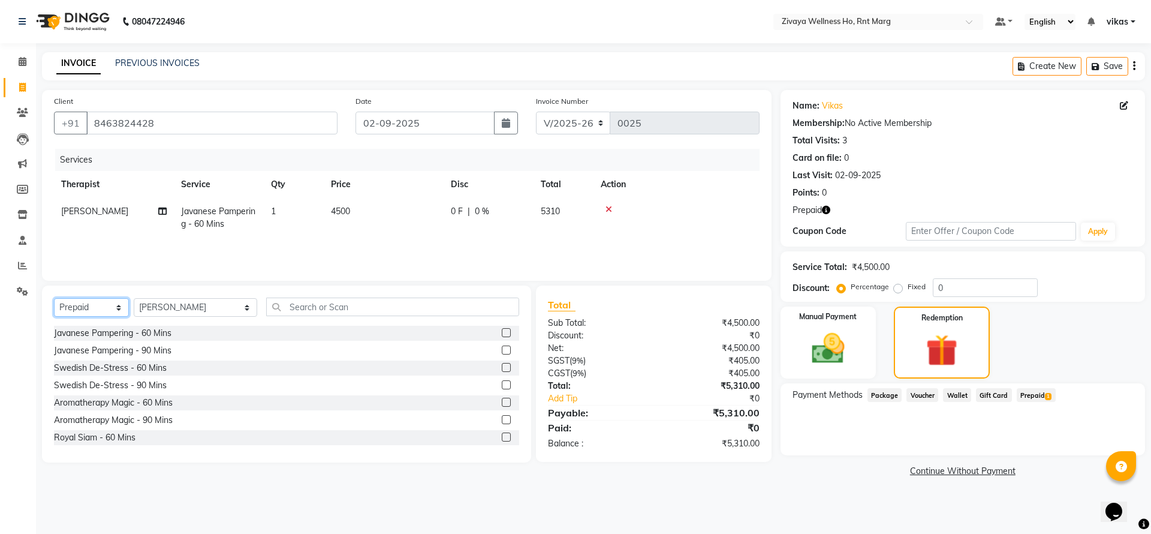
click at [54, 298] on select "Select Service Product Membership Package Voucher Prepaid Gift Card" at bounding box center [91, 307] width 75 height 19
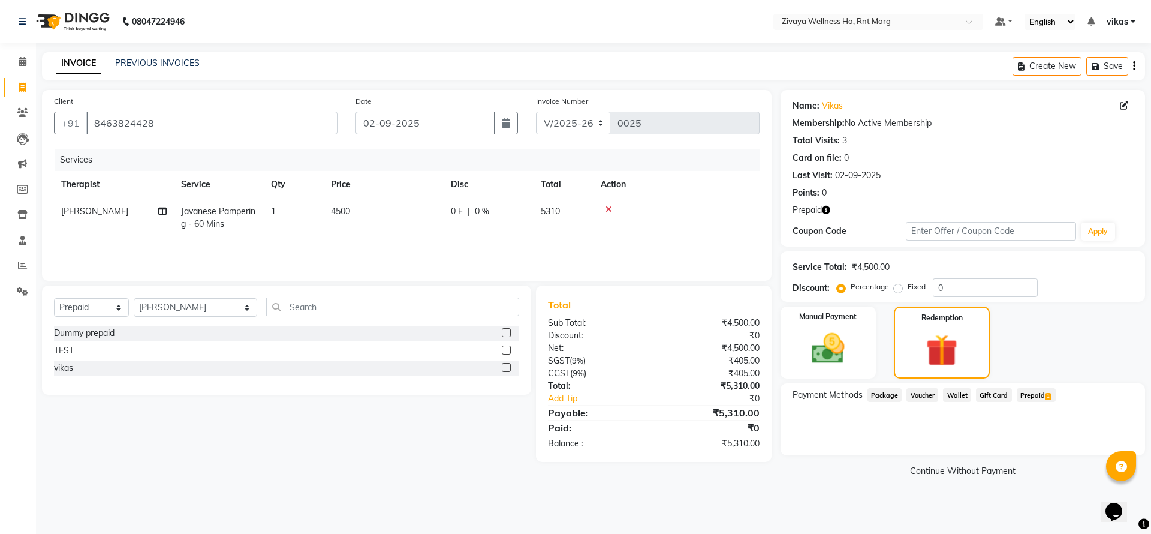
click at [508, 364] on label at bounding box center [506, 367] width 9 height 9
click at [508, 364] on input "checkbox" at bounding box center [506, 368] width 8 height 8
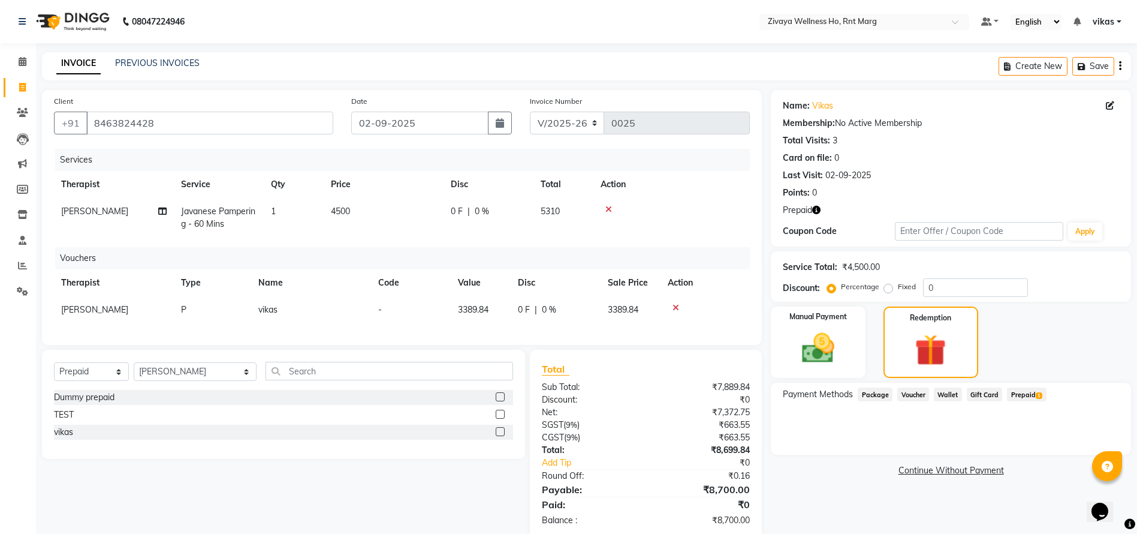
click at [607, 205] on icon at bounding box center [609, 209] width 7 height 8
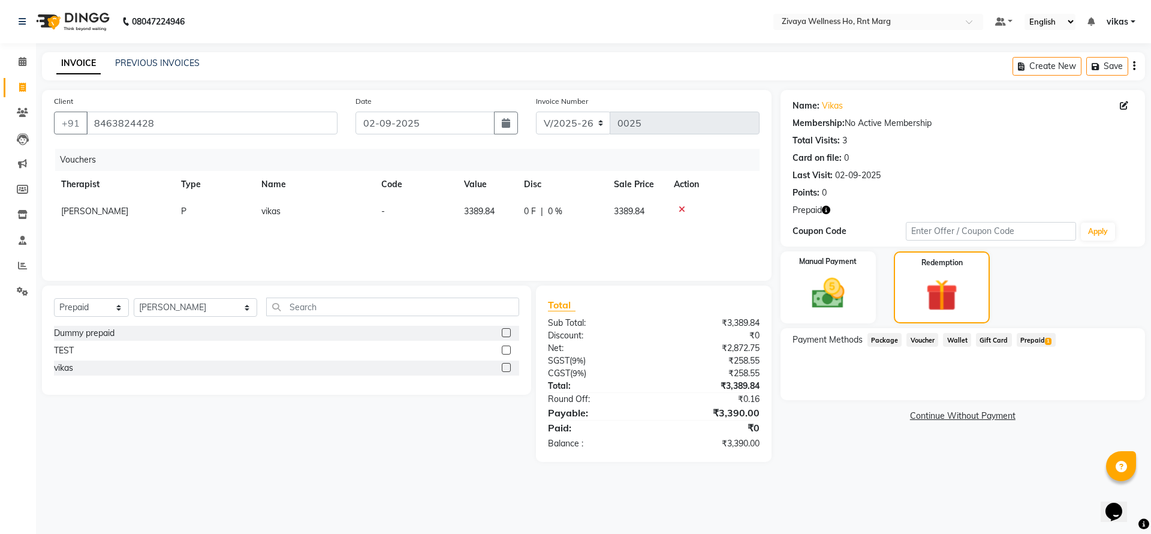
click at [501, 367] on div "vikas" at bounding box center [286, 367] width 465 height 15
click at [680, 206] on icon at bounding box center [682, 209] width 7 height 8
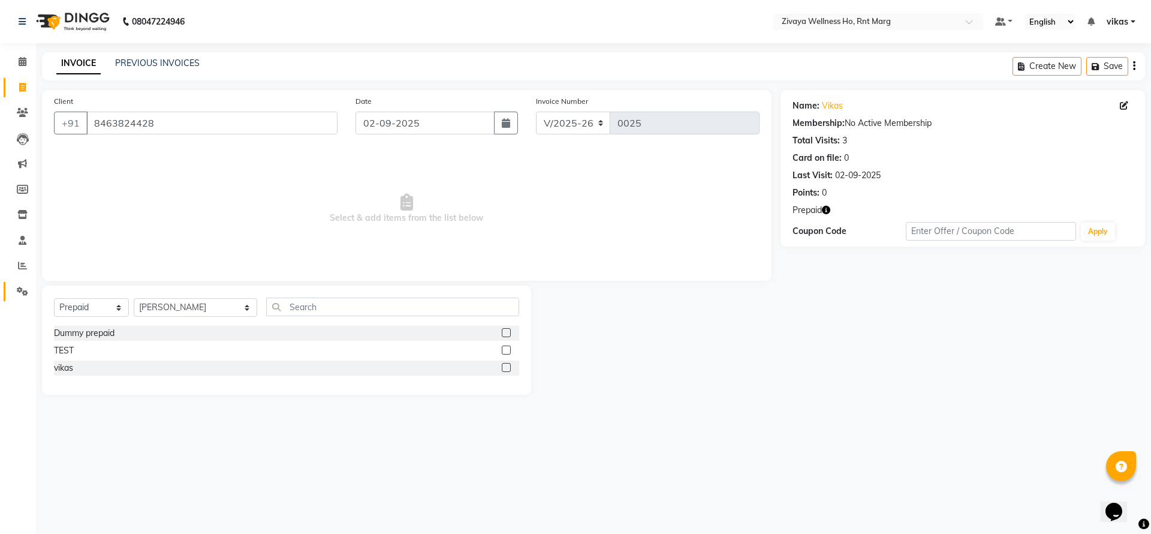
click at [18, 294] on icon at bounding box center [22, 291] width 11 height 9
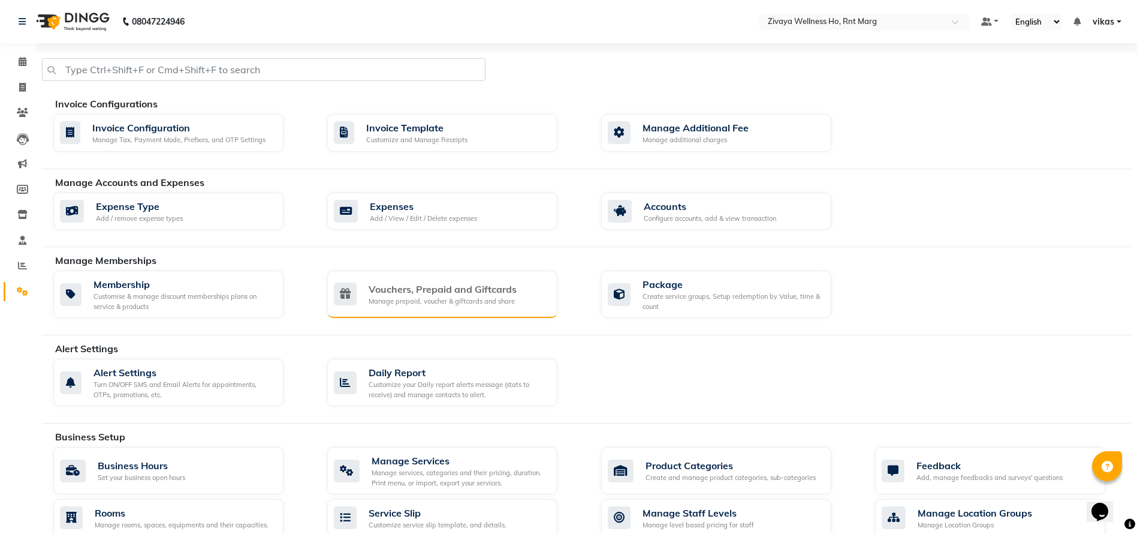
click at [491, 295] on div "Vouchers, Prepaid and Giftcards Manage prepaid, voucher & giftcards and share" at bounding box center [443, 294] width 148 height 25
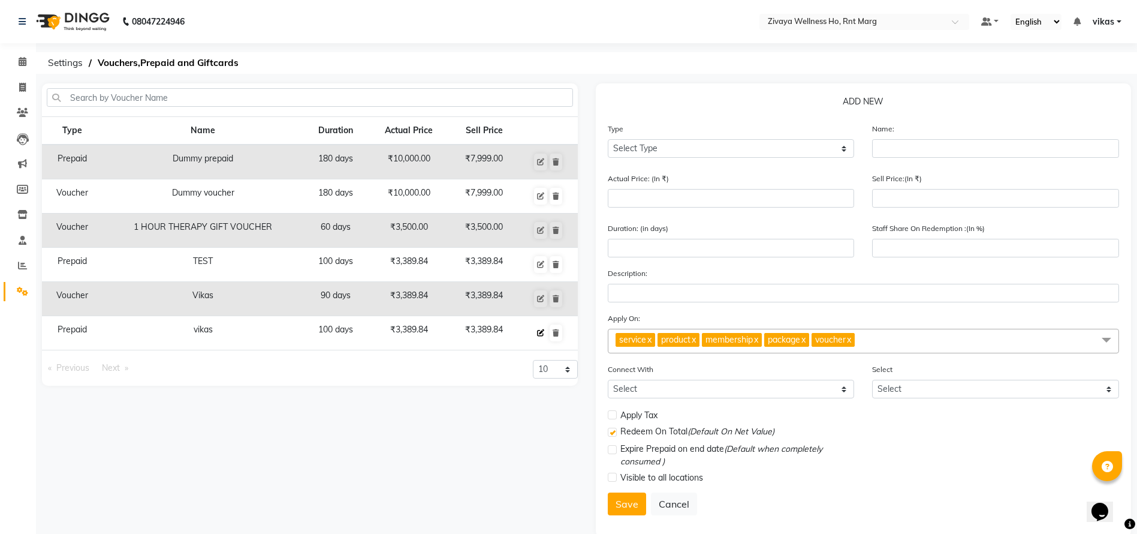
click at [537, 330] on icon at bounding box center [540, 332] width 7 height 7
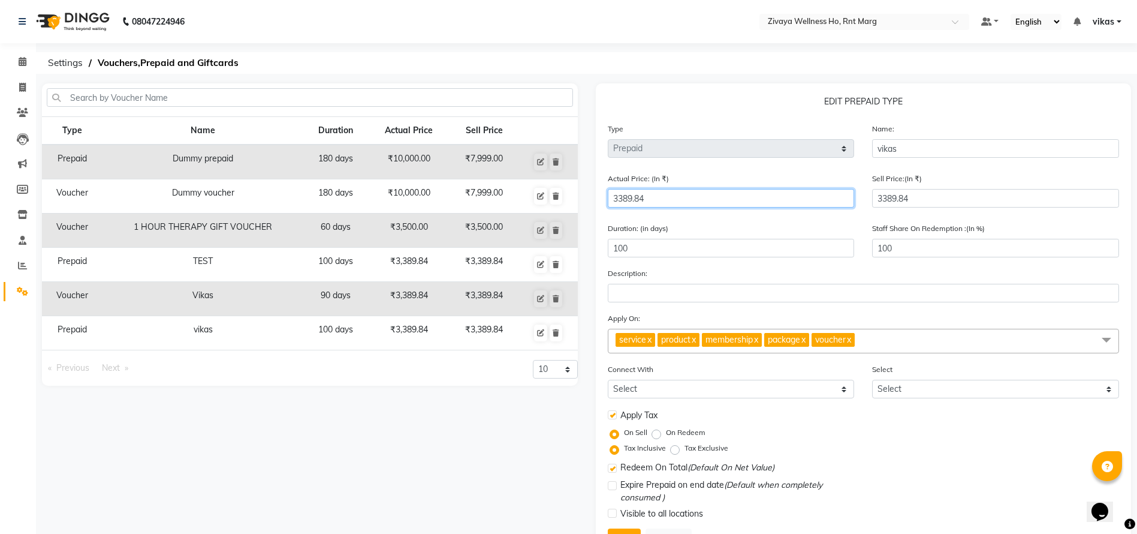
drag, startPoint x: 747, startPoint y: 191, endPoint x: 518, endPoint y: 176, distance: 229.5
click at [518, 176] on div "Type Name Duration Actual Price Sell Price Prepaid Dummy prepaid 180 days ₹10,0…" at bounding box center [586, 327] width 1107 height 489
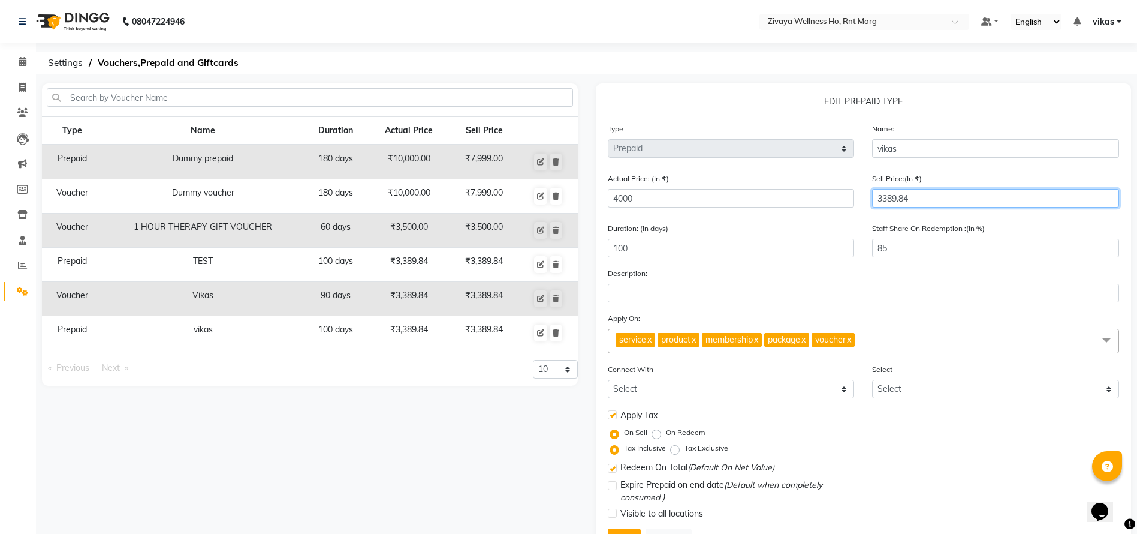
drag, startPoint x: 925, startPoint y: 197, endPoint x: 829, endPoint y: 191, distance: 96.1
click at [829, 191] on div "Actual Price: (In ₹) 4000 Sell Price:(In ₹) 3389.84" at bounding box center [864, 194] width 530 height 45
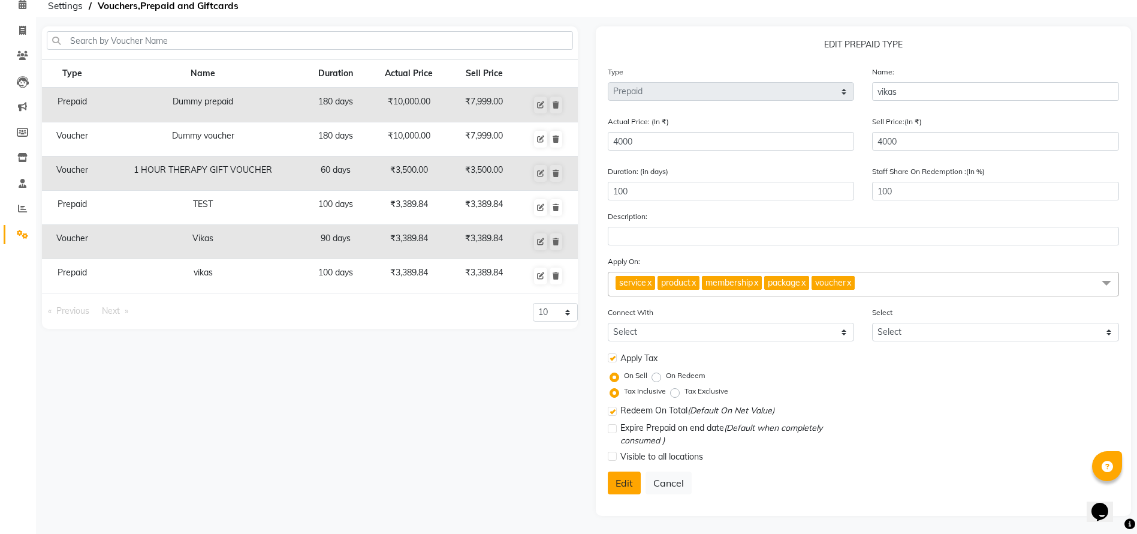
click at [630, 486] on button "Edit" at bounding box center [624, 482] width 33 height 23
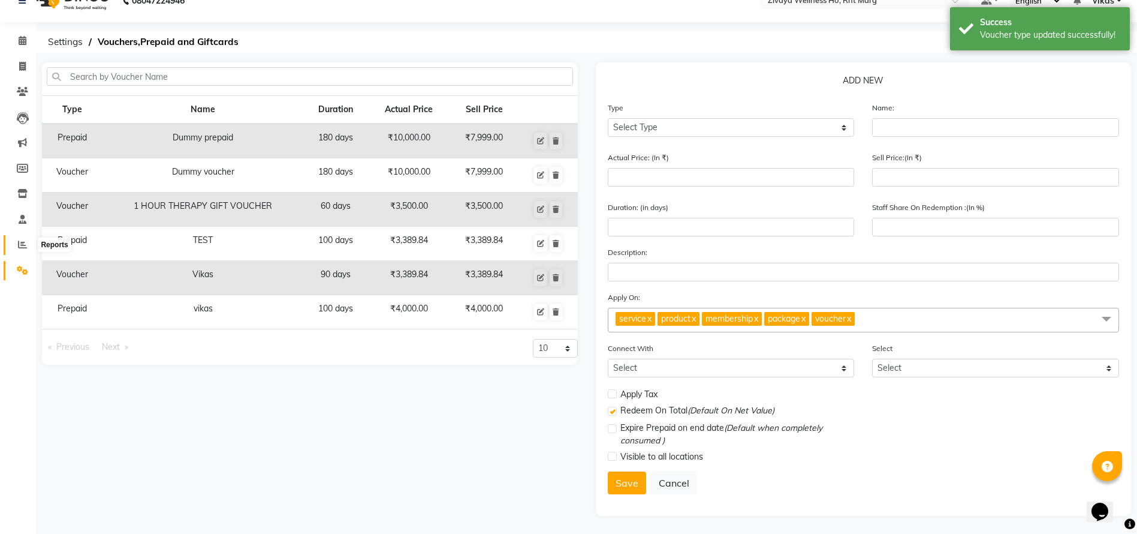
click at [20, 239] on span at bounding box center [22, 245] width 21 height 14
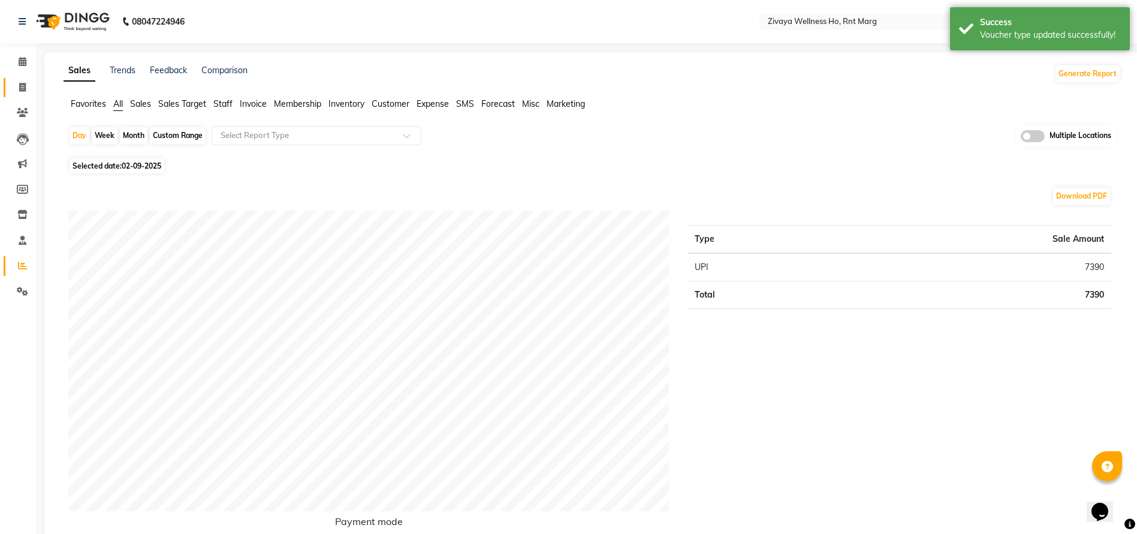
click at [22, 96] on link "Invoice" at bounding box center [18, 88] width 29 height 20
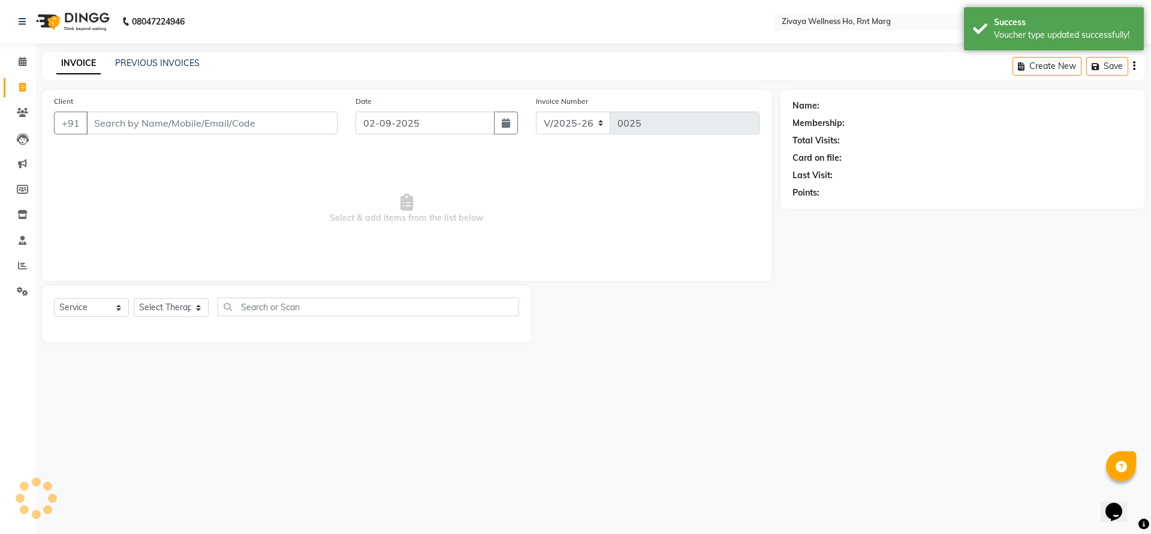
click at [153, 54] on div "INVOICE PREVIOUS INVOICES Create New Save" at bounding box center [593, 66] width 1103 height 28
click at [151, 61] on link "PREVIOUS INVOICES" at bounding box center [157, 63] width 85 height 11
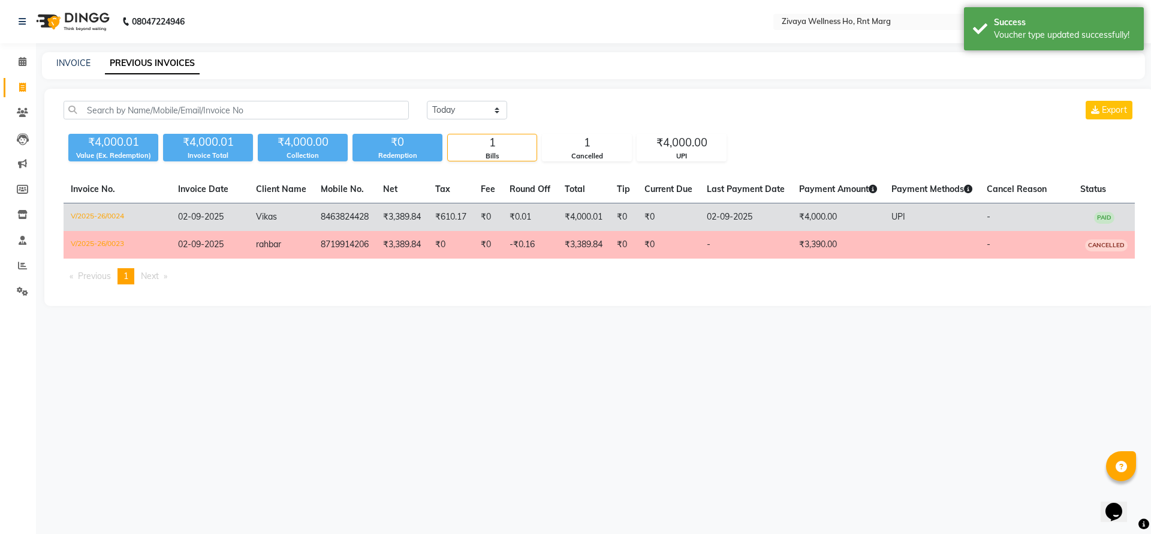
click at [489, 206] on td "₹0" at bounding box center [488, 217] width 29 height 28
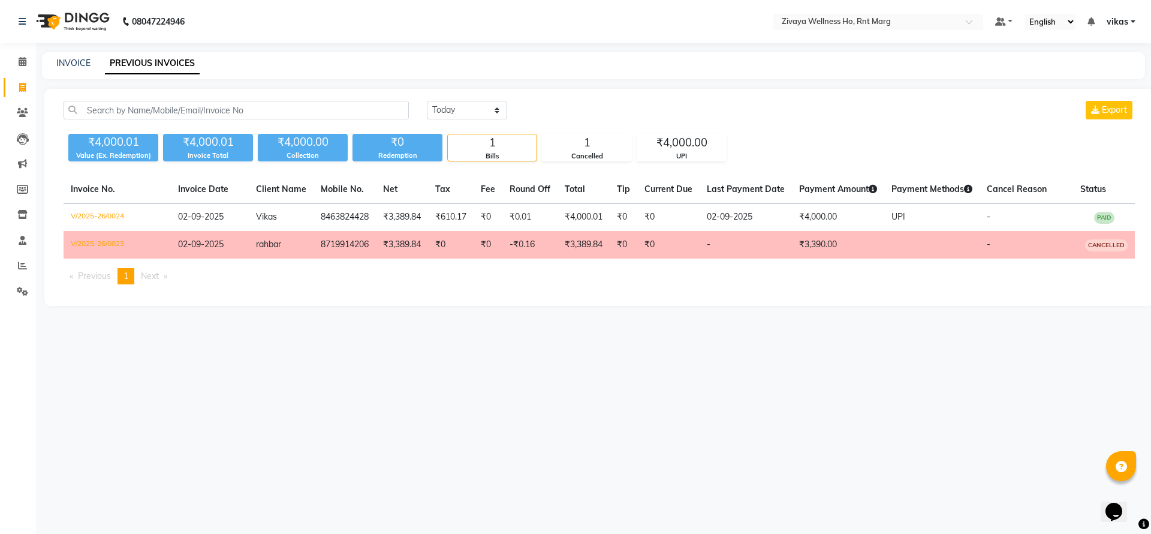
drag, startPoint x: 868, startPoint y: 5, endPoint x: 866, endPoint y: 12, distance: 6.8
click at [867, 10] on nav "08047224946 Select Location × Zivaya Wellness Ho, Rnt Marg Default Panel My Pan…" at bounding box center [575, 21] width 1151 height 43
click at [866, 14] on div "Select Location × Zivaya Wellness Ho, Rnt Marg" at bounding box center [878, 22] width 210 height 16
click at [877, 33] on div "Zivaya Wellness & Spa, [GEOGRAPHIC_DATA]" at bounding box center [878, 41] width 209 height 22
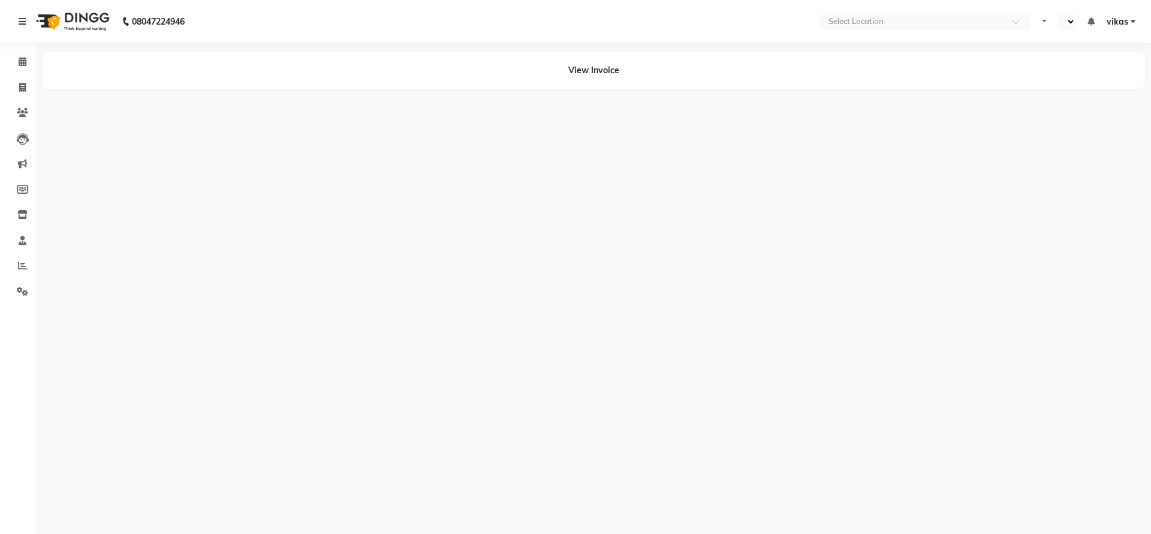
select select "en"
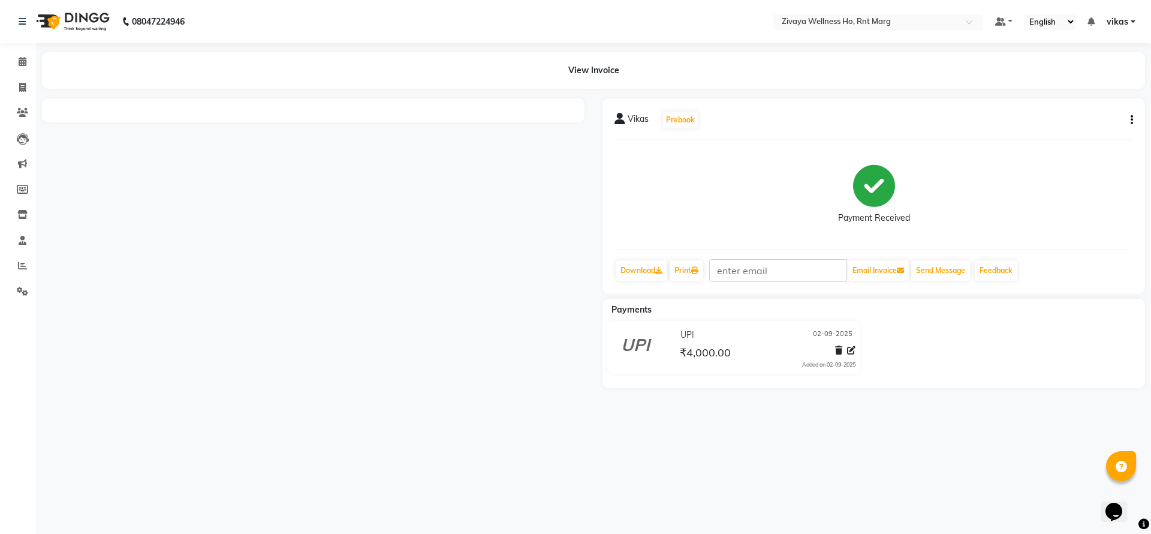
click at [1131, 109] on div "Vikas Prebook Payment Received Download Print Email Invoice Send Message Feedba…" at bounding box center [874, 195] width 543 height 195
click at [1129, 116] on button "button" at bounding box center [1129, 120] width 7 height 13
click at [1084, 98] on div "Cancel Invoice" at bounding box center [1083, 97] width 60 height 15
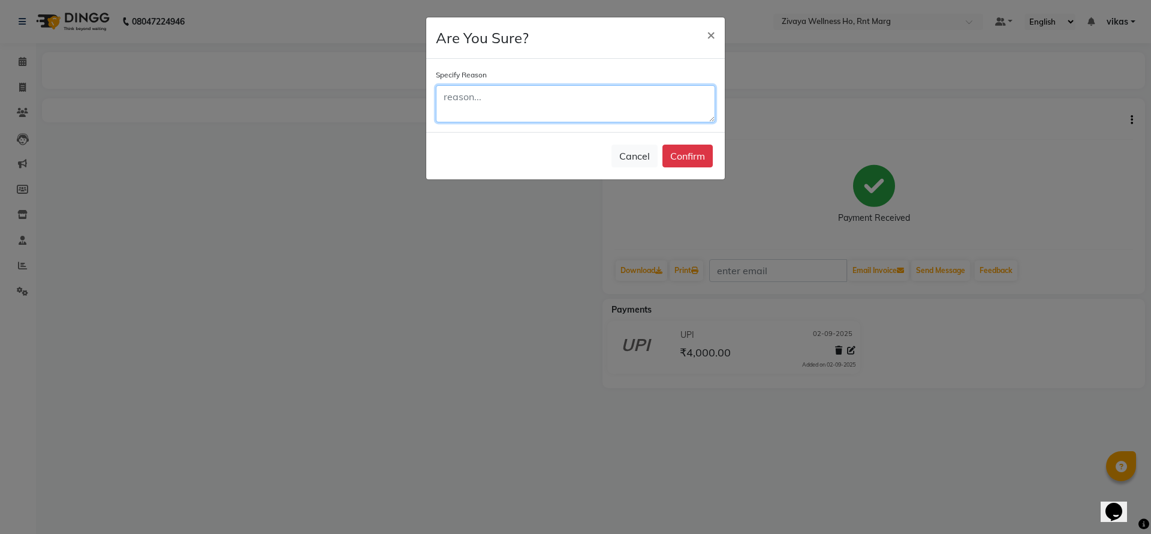
click at [610, 106] on textarea at bounding box center [575, 103] width 279 height 37
type textarea "Test"
click at [698, 160] on button "Confirm" at bounding box center [687, 155] width 50 height 23
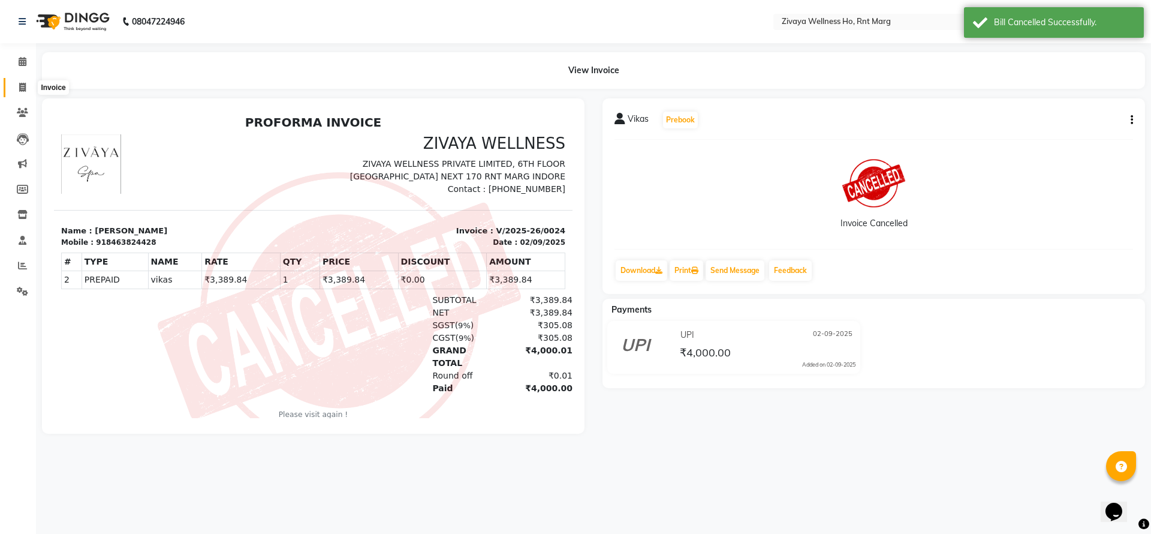
click at [17, 92] on span at bounding box center [22, 88] width 21 height 14
select select "service"
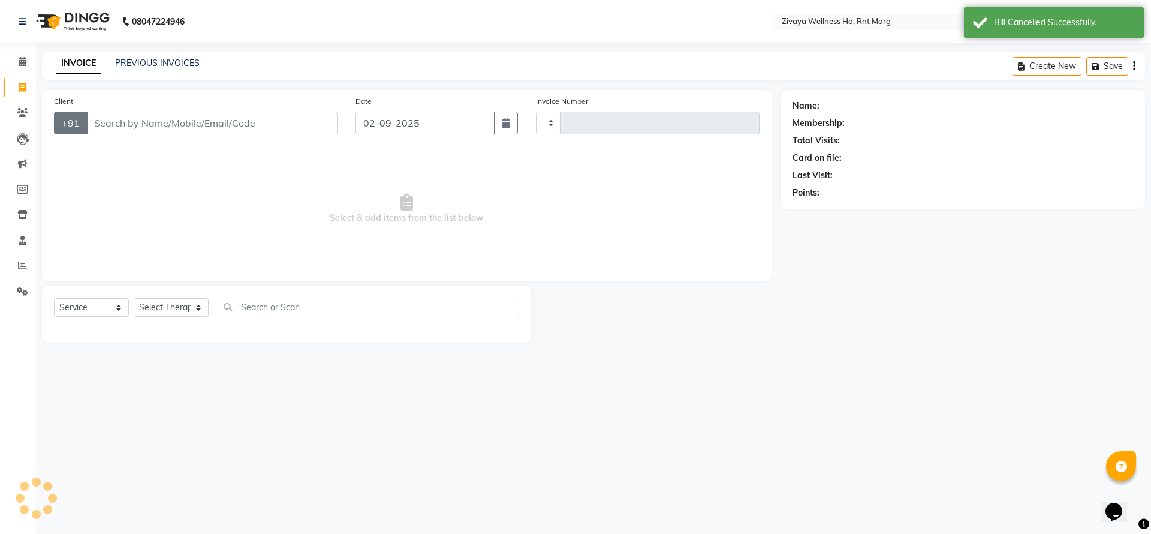
type input "0025"
select select "6395"
click at [146, 118] on input "Client" at bounding box center [211, 123] width 251 height 23
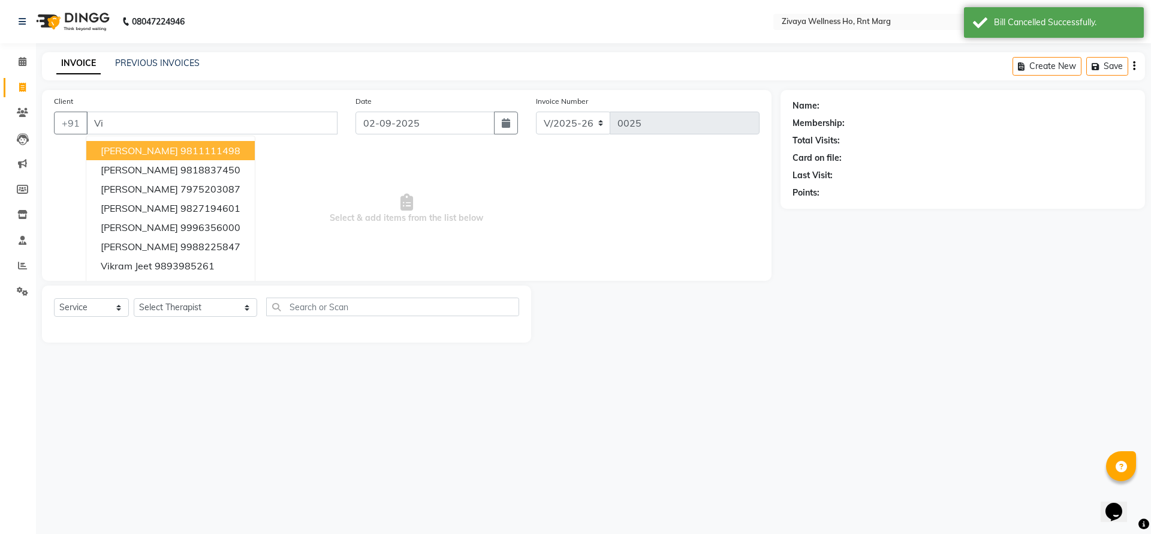
type input "V"
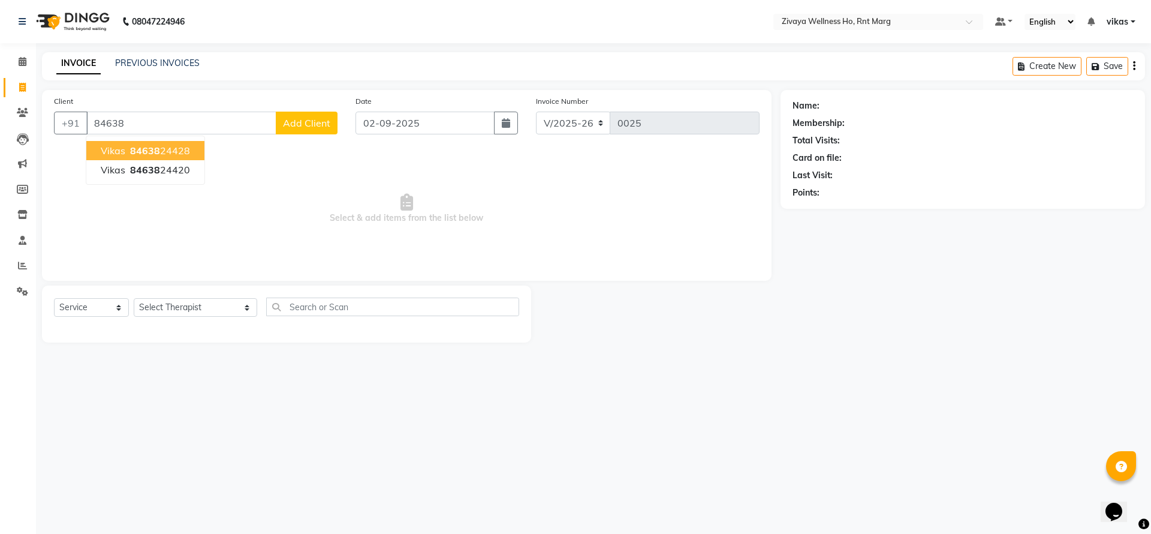
click at [109, 146] on span "Vikas" at bounding box center [113, 150] width 25 height 12
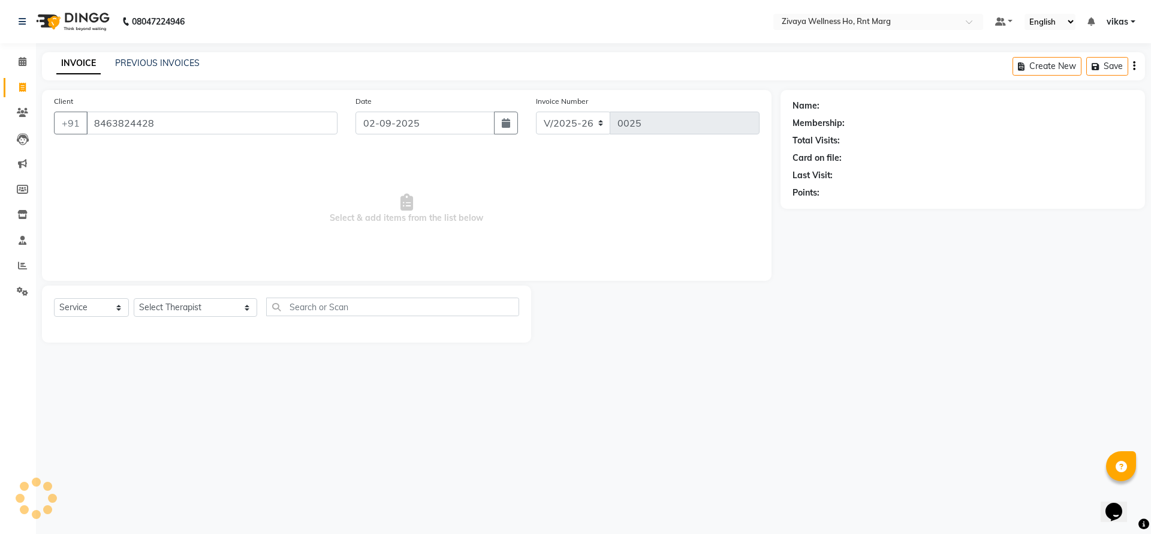
type input "8463824428"
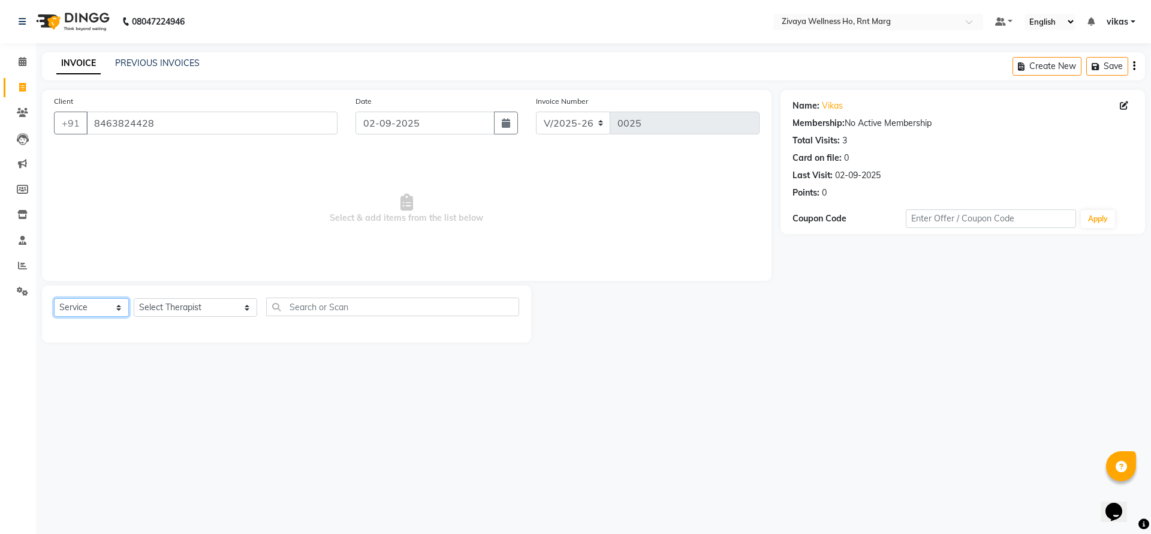
click at [110, 306] on select "Select Service Product Membership Package Voucher Prepaid Gift Card" at bounding box center [91, 307] width 75 height 19
select select "P"
click at [54, 298] on select "Select Service Product Membership Package Voucher Prepaid Gift Card" at bounding box center [91, 307] width 75 height 19
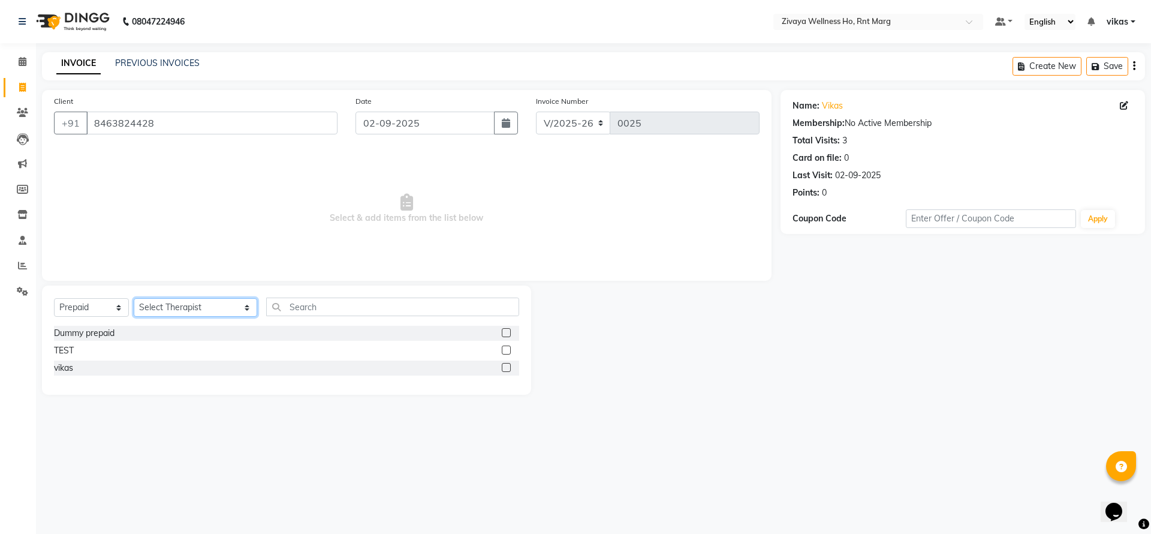
click at [167, 300] on select "Select Therapist [PERSON_NAME] OFFICE [GEOGRAPHIC_DATA] ( Ummed - Manager ) Cen…" at bounding box center [195, 307] width 123 height 19
select select "88239"
click at [134, 298] on select "Select Therapist [PERSON_NAME] OFFICE [GEOGRAPHIC_DATA] ( Ummed - Manager ) Cen…" at bounding box center [195, 307] width 123 height 19
click at [504, 364] on label at bounding box center [506, 367] width 9 height 9
click at [504, 364] on input "checkbox" at bounding box center [506, 368] width 8 height 8
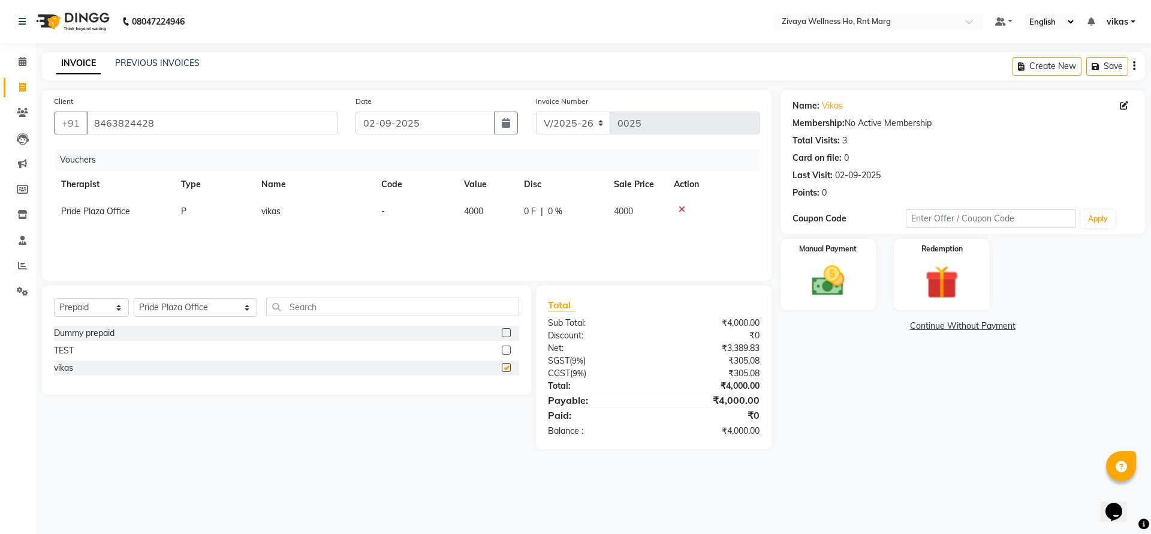
checkbox input "false"
drag, startPoint x: 810, startPoint y: 282, endPoint x: 832, endPoint y: 299, distance: 27.5
click at [811, 282] on img at bounding box center [828, 281] width 56 height 40
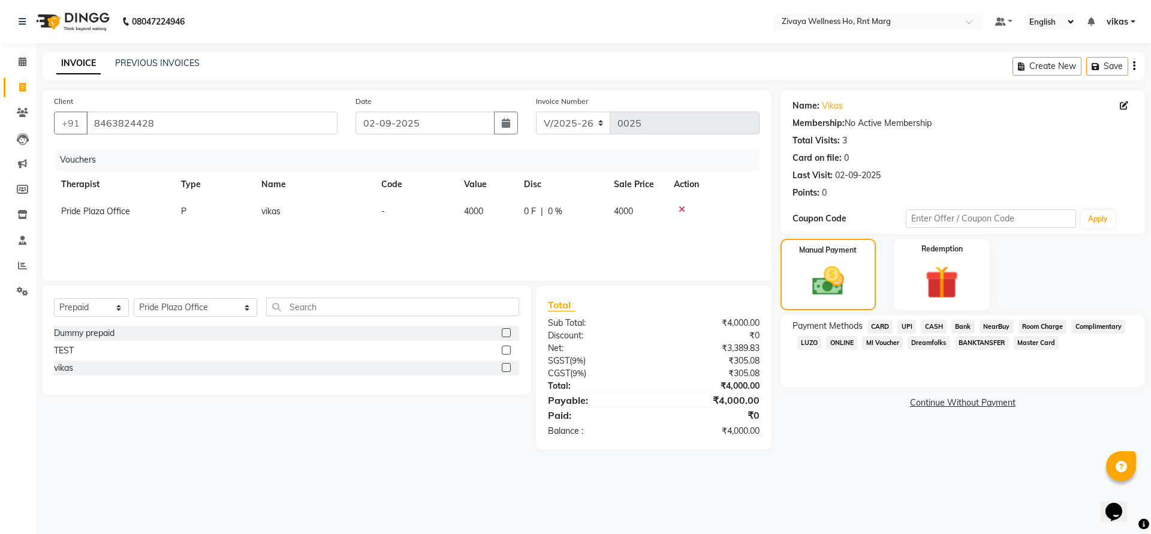
drag, startPoint x: 903, startPoint y: 323, endPoint x: 909, endPoint y: 332, distance: 10.3
click at [903, 324] on span "UPI" at bounding box center [906, 327] width 19 height 14
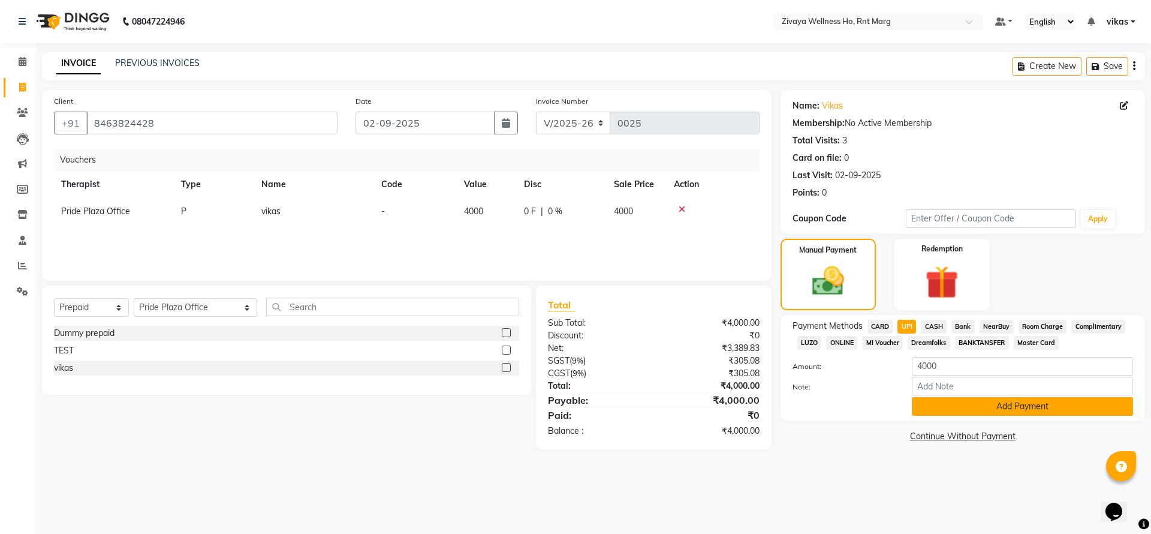
click at [965, 403] on button "Add Payment" at bounding box center [1022, 406] width 221 height 19
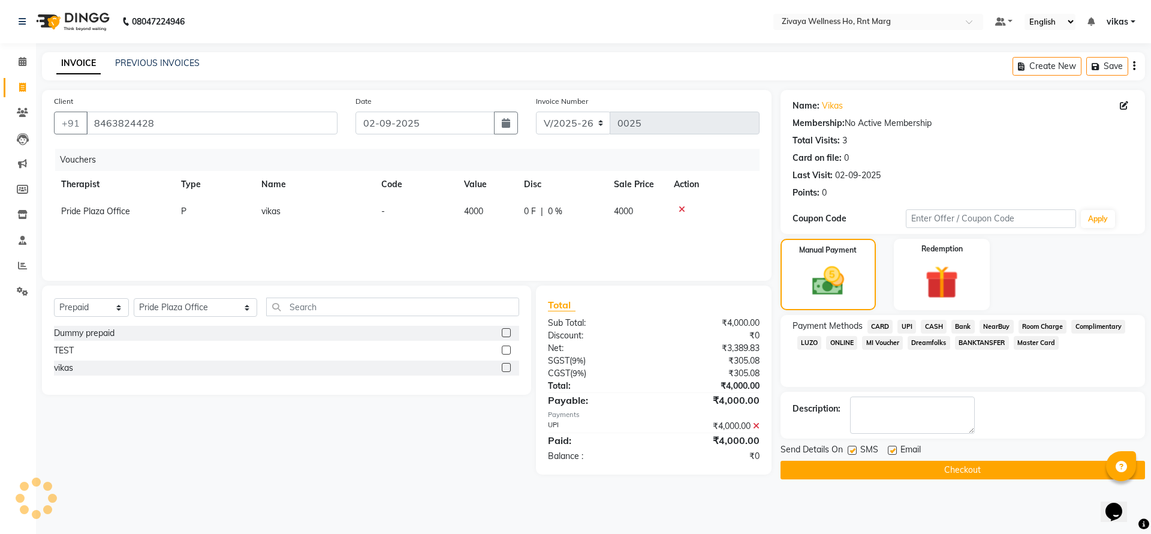
click at [878, 460] on button "Checkout" at bounding box center [963, 469] width 365 height 19
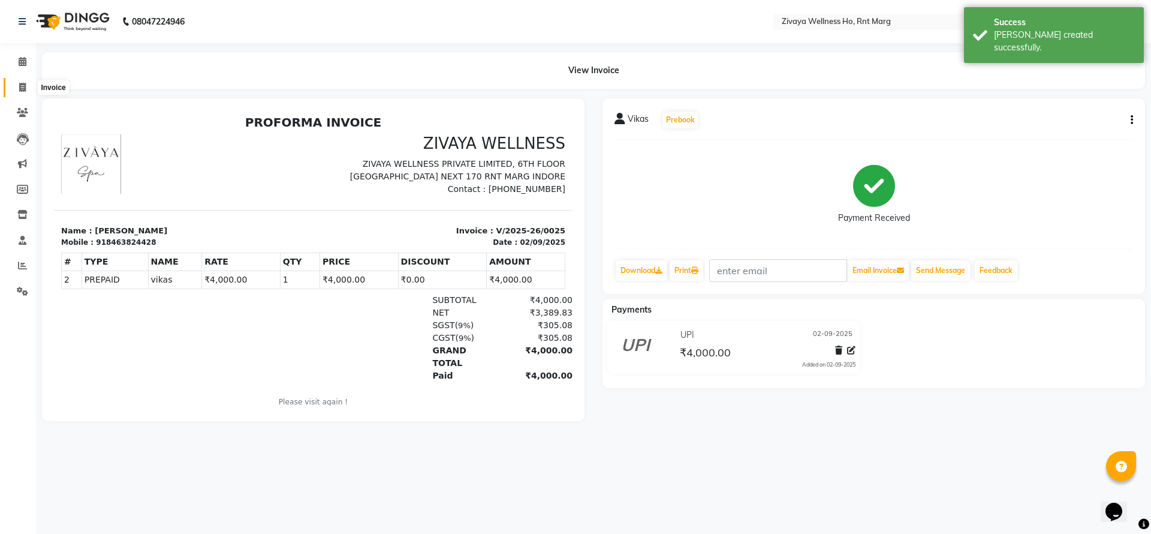
click at [13, 91] on span at bounding box center [22, 88] width 21 height 14
select select "service"
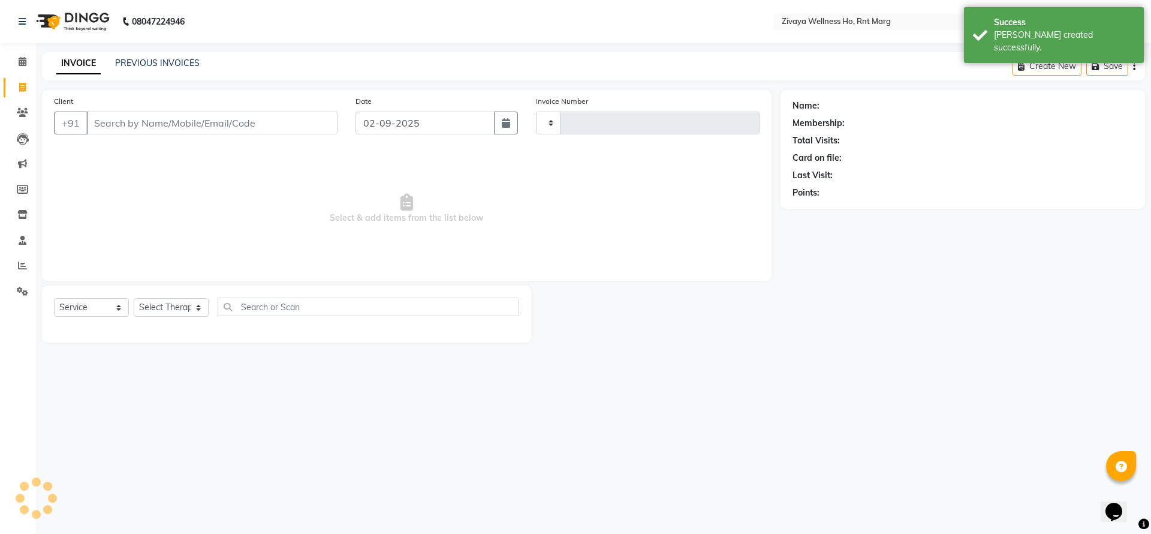
type input "0026"
select select "6395"
click at [116, 125] on input "Client" at bounding box center [211, 123] width 251 height 23
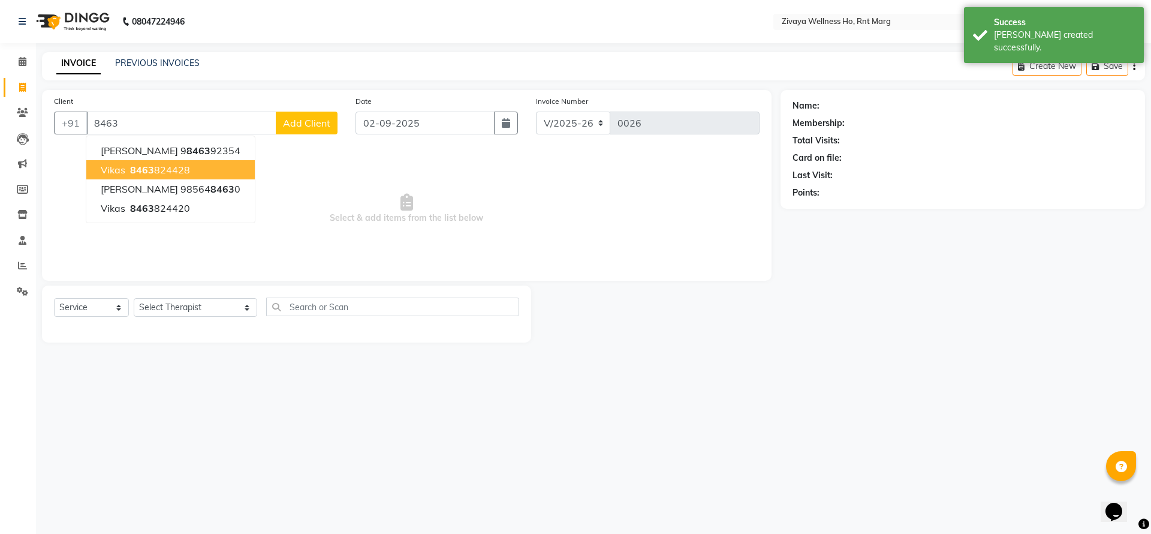
click at [139, 165] on span "8463" at bounding box center [142, 170] width 24 height 12
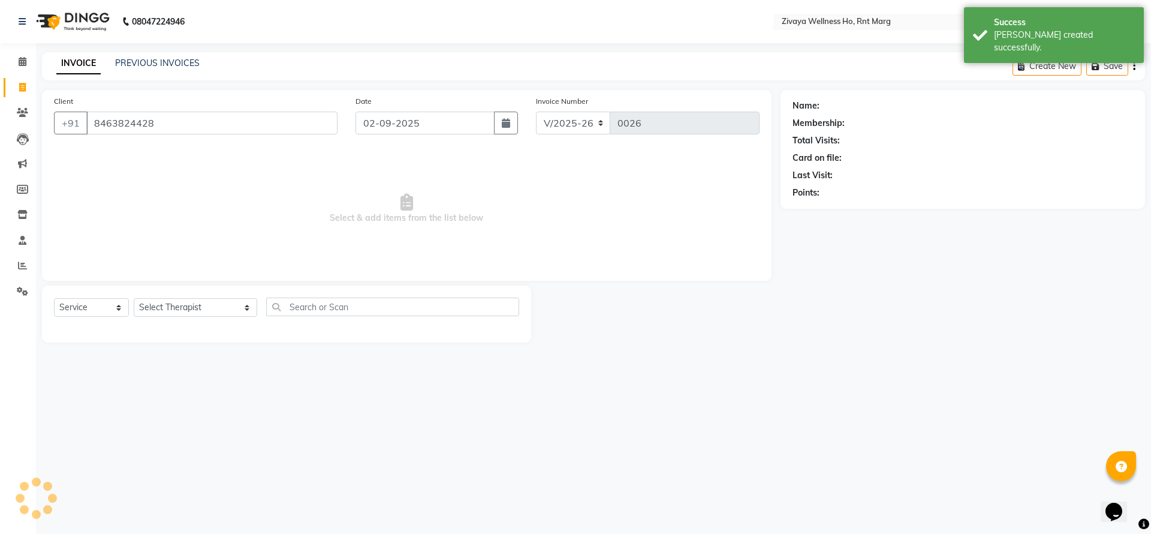
type input "8463824428"
click at [108, 313] on select "Select Service Product Membership Package Voucher Prepaid Gift Card" at bounding box center [91, 307] width 75 height 19
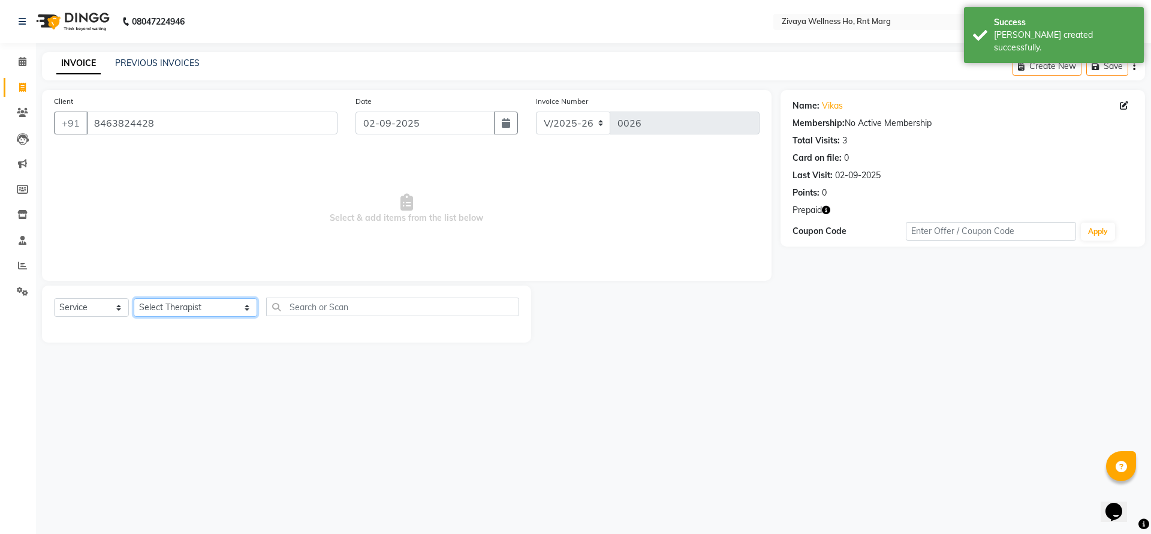
click at [164, 311] on select "Select Therapist [PERSON_NAME] OFFICE [GEOGRAPHIC_DATA] ( Ummed - Manager ) Cen…" at bounding box center [195, 307] width 123 height 19
select select "49763"
click at [134, 298] on select "Select Therapist [PERSON_NAME] OFFICE [GEOGRAPHIC_DATA] ( Ummed - Manager ) Cen…" at bounding box center [195, 307] width 123 height 19
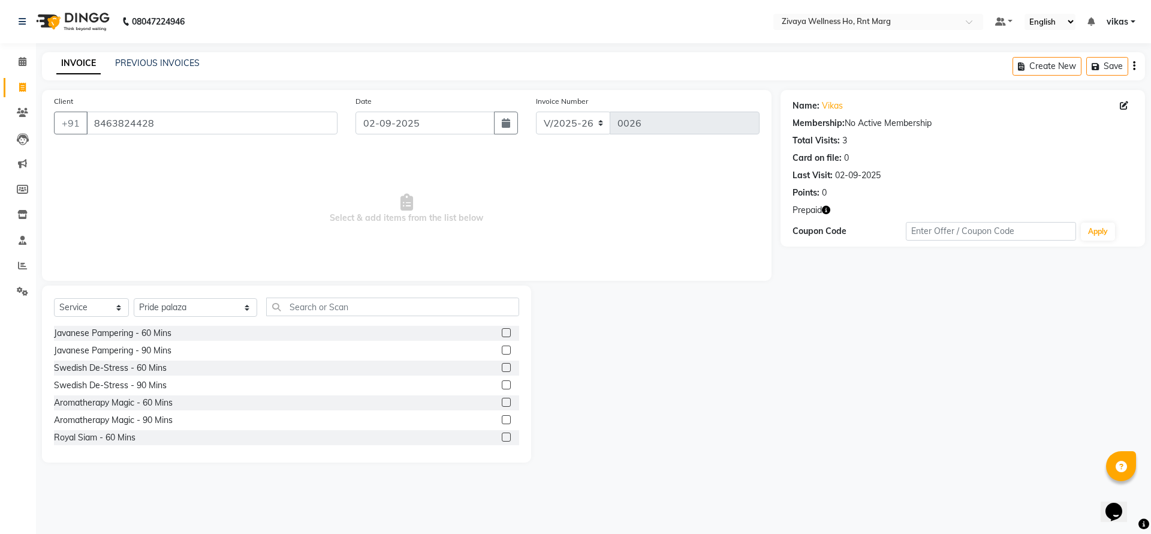
click at [502, 329] on label at bounding box center [506, 332] width 9 height 9
click at [502, 329] on input "checkbox" at bounding box center [506, 333] width 8 height 8
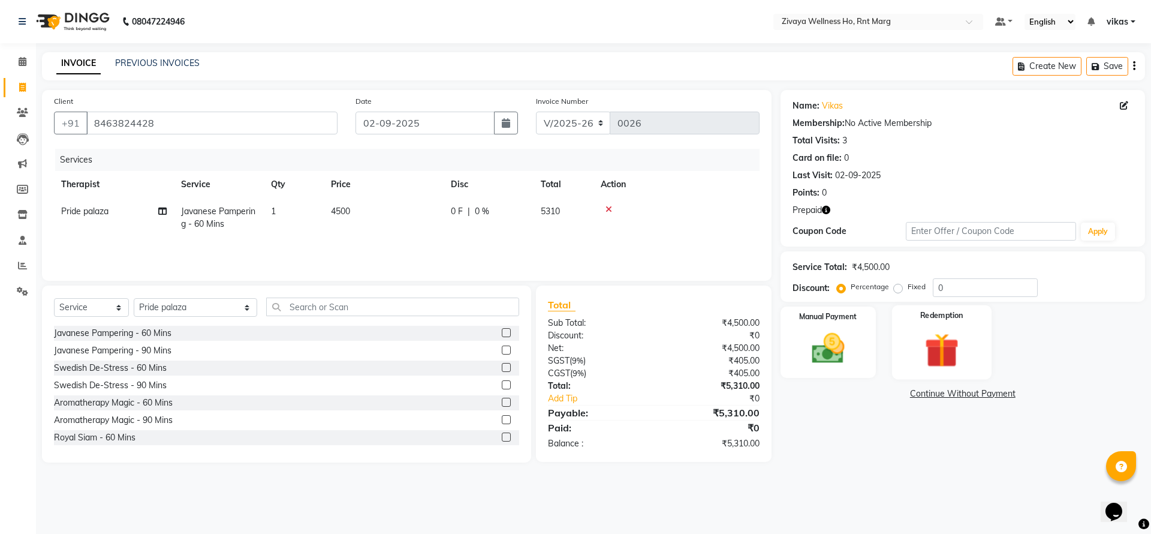
click at [944, 334] on img at bounding box center [942, 350] width 56 height 43
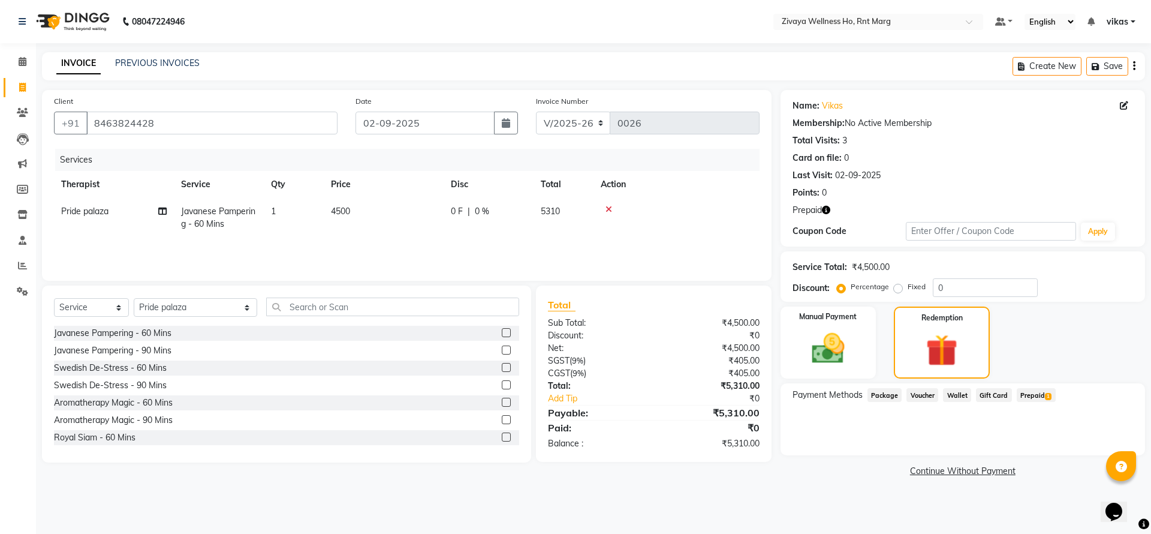
click at [1038, 393] on span "Prepaid 1" at bounding box center [1036, 395] width 39 height 14
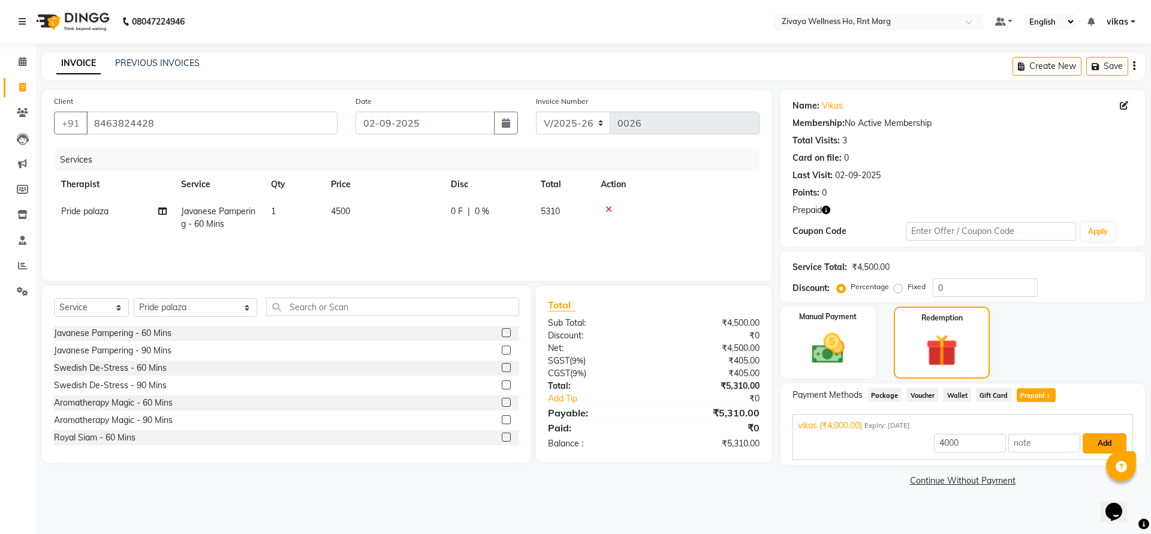
click at [1088, 444] on button "Add" at bounding box center [1105, 443] width 44 height 20
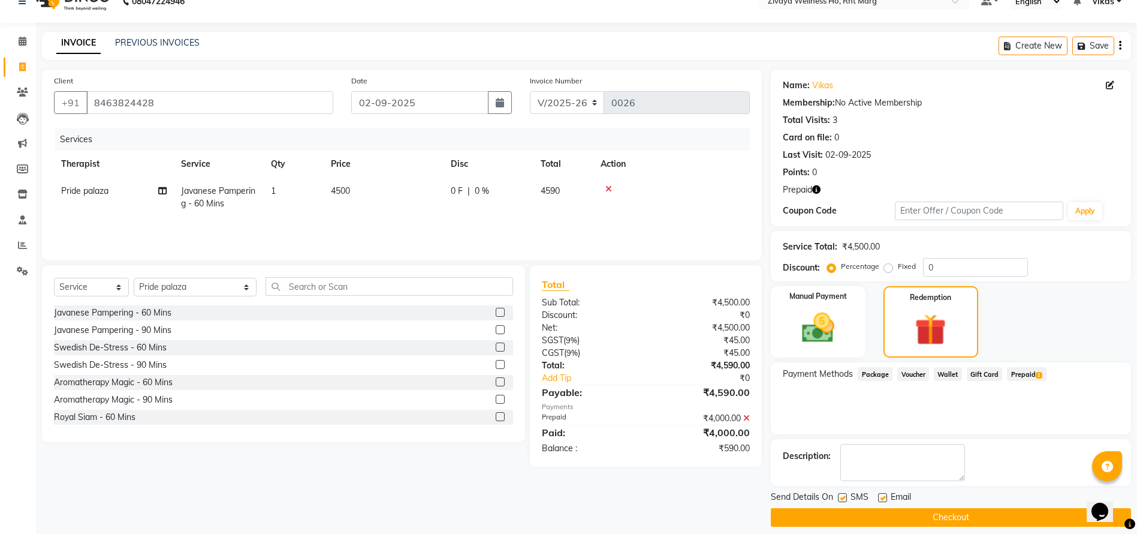
scroll to position [31, 0]
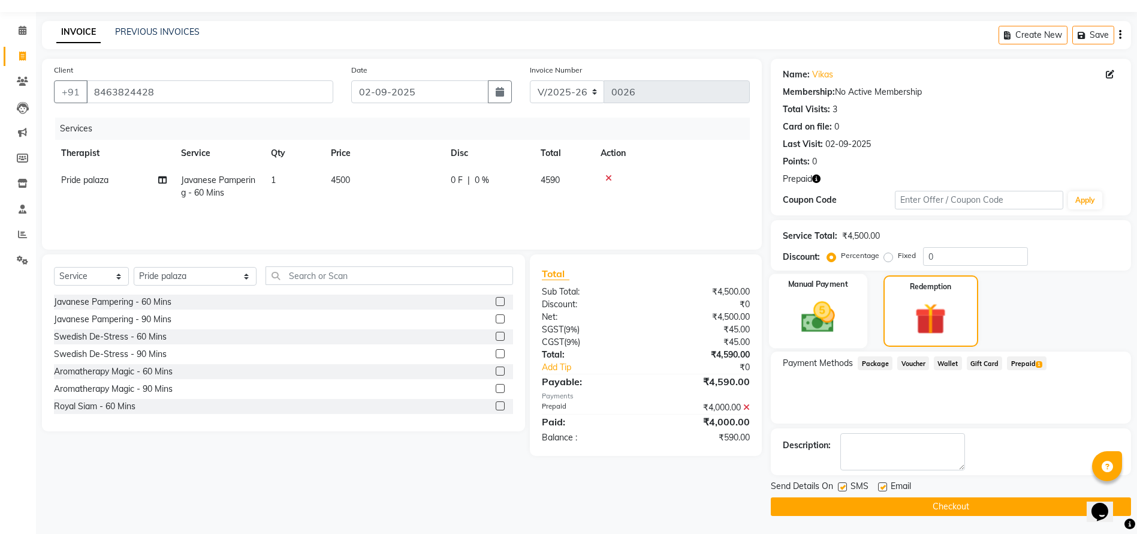
click at [820, 316] on img at bounding box center [818, 316] width 55 height 39
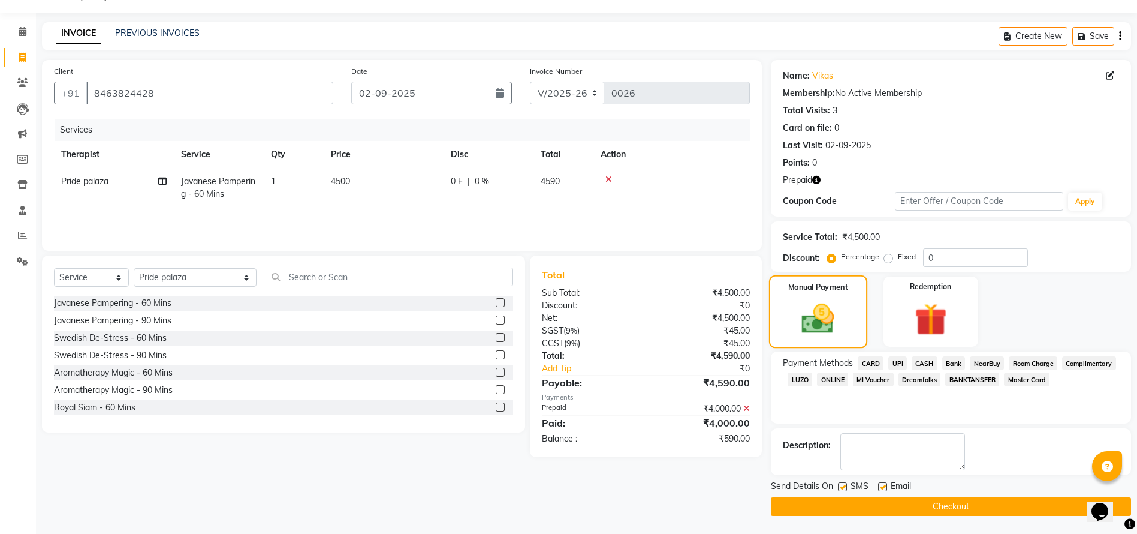
scroll to position [30, 0]
click at [925, 360] on span "CASH" at bounding box center [925, 363] width 26 height 14
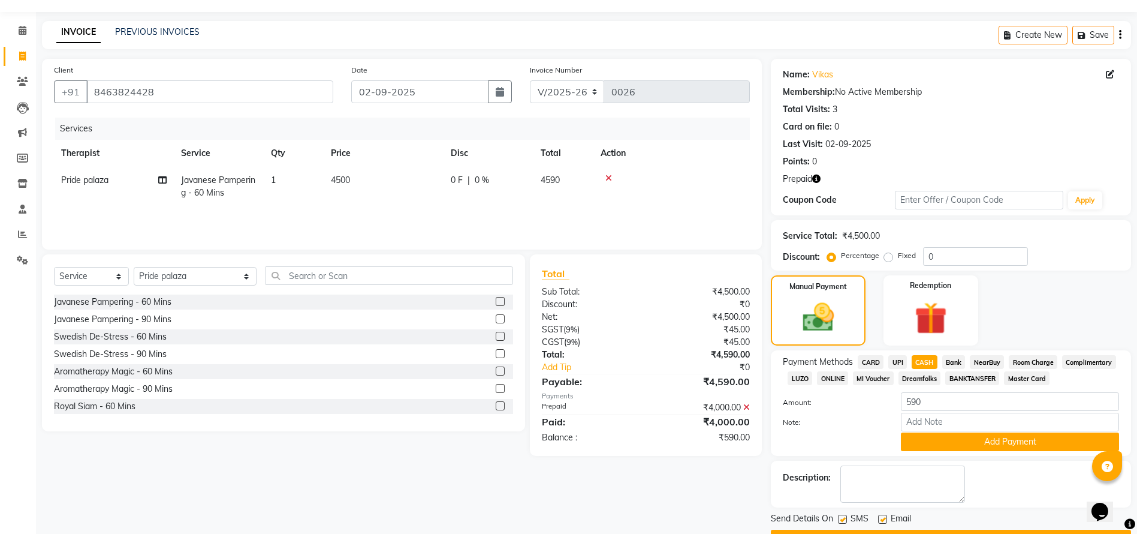
click at [978, 435] on button "Add Payment" at bounding box center [1010, 441] width 218 height 19
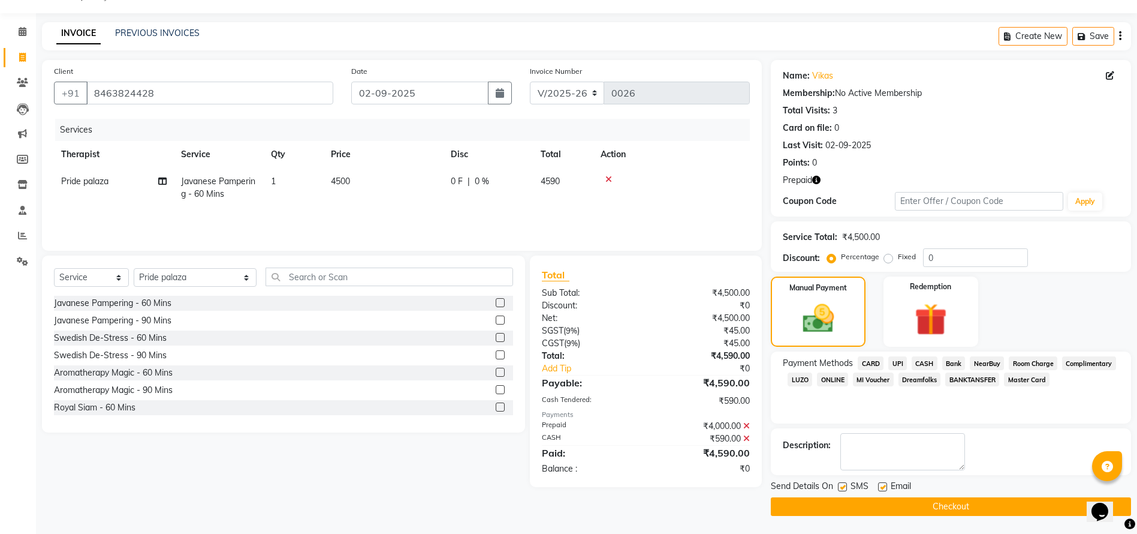
scroll to position [30, 0]
click at [607, 176] on icon at bounding box center [609, 179] width 7 height 8
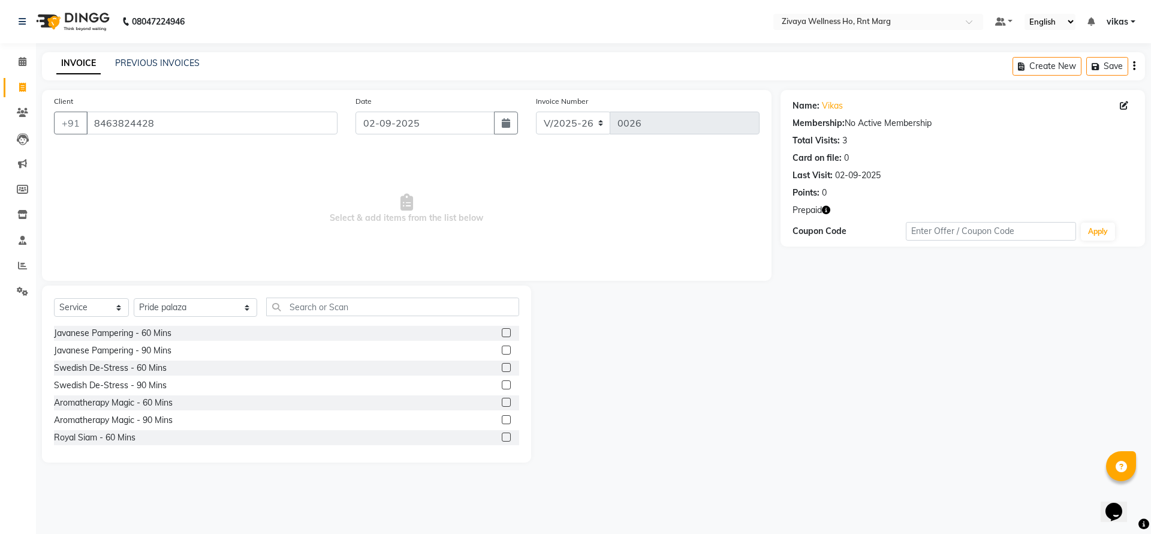
click at [502, 328] on label at bounding box center [506, 332] width 9 height 9
click at [502, 329] on input "checkbox" at bounding box center [506, 333] width 8 height 8
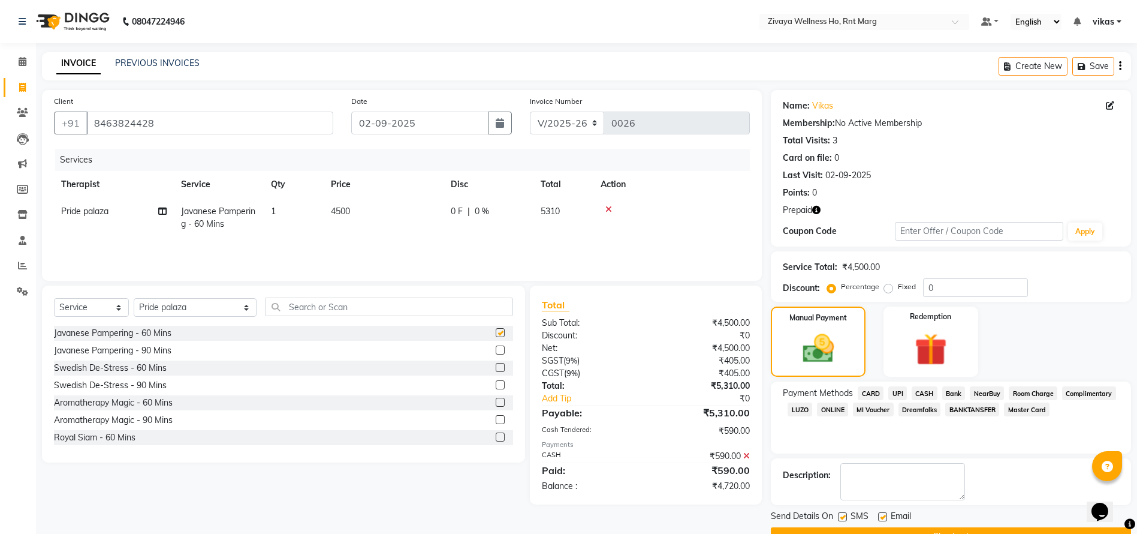
checkbox input "false"
click at [748, 454] on icon at bounding box center [746, 455] width 7 height 8
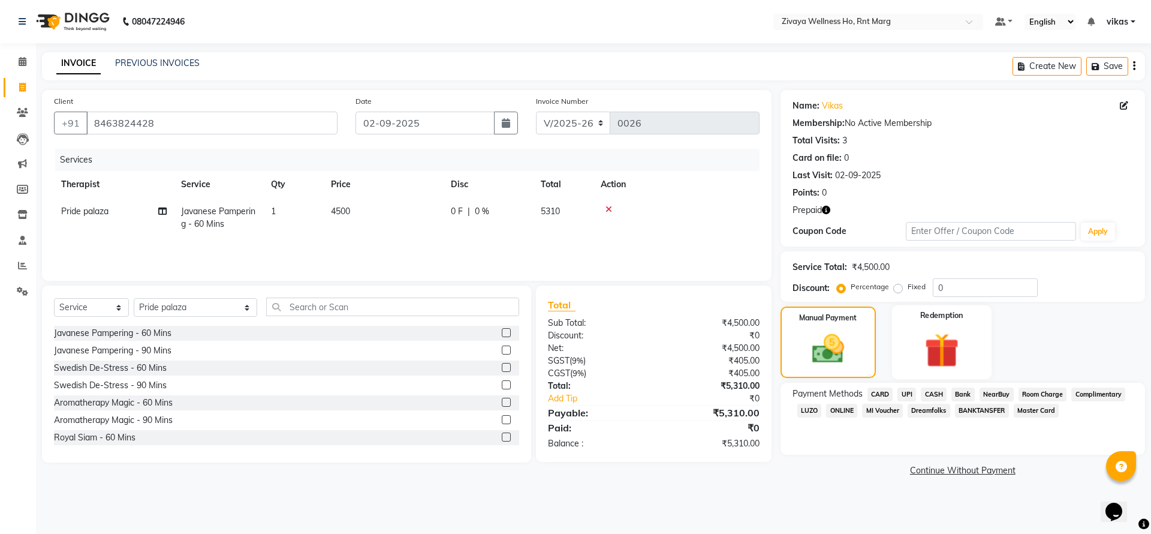
click at [912, 345] on div "Redemption" at bounding box center [942, 342] width 100 height 74
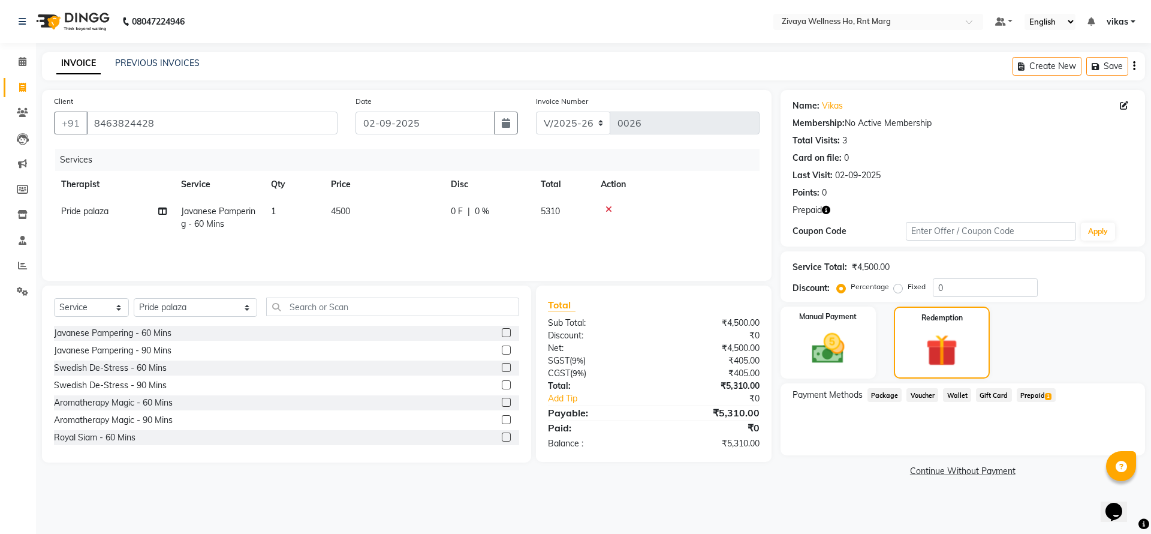
click at [1045, 388] on span "Prepaid 1" at bounding box center [1036, 395] width 39 height 14
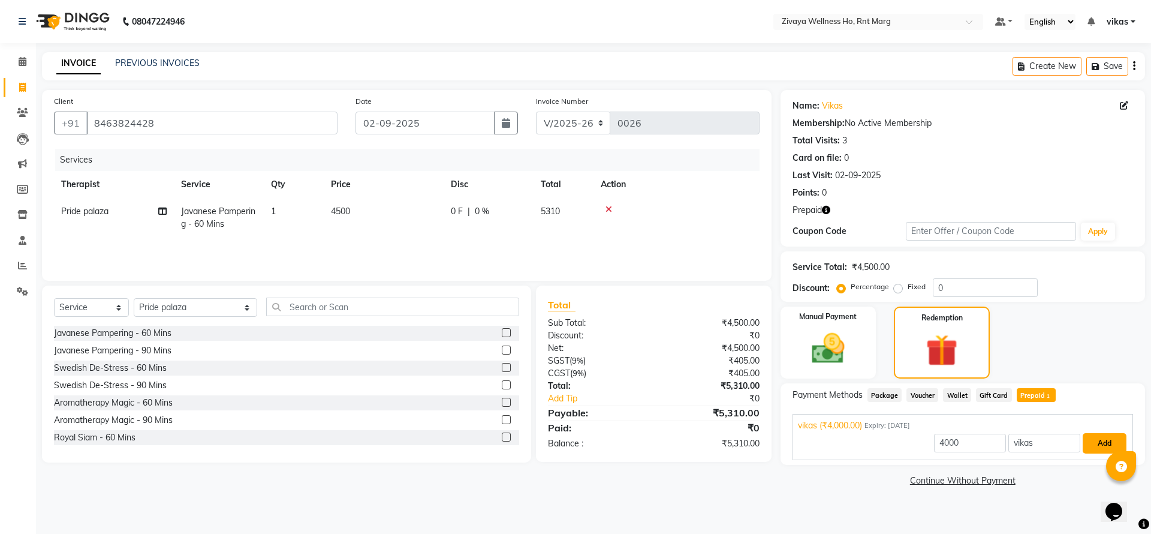
click at [1107, 441] on button "Add" at bounding box center [1105, 443] width 44 height 20
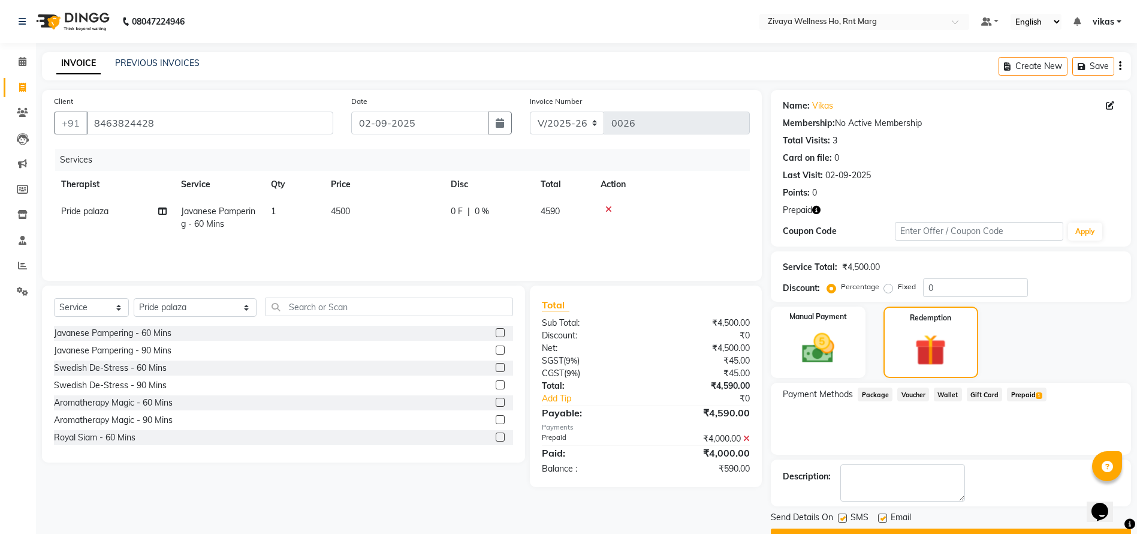
click at [746, 438] on icon at bounding box center [746, 438] width 7 height 8
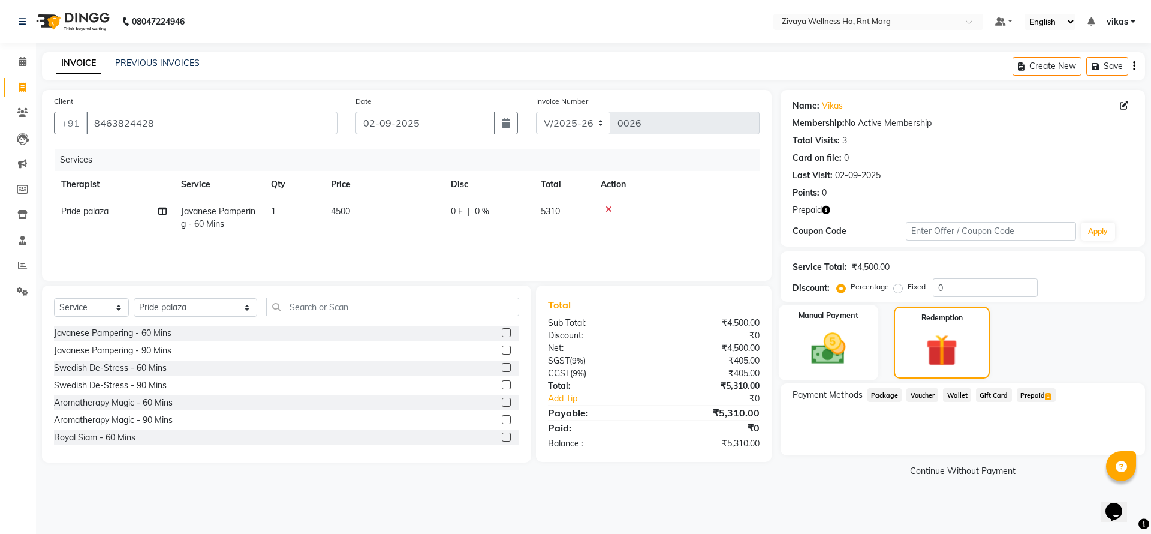
click at [820, 365] on img at bounding box center [828, 349] width 56 height 40
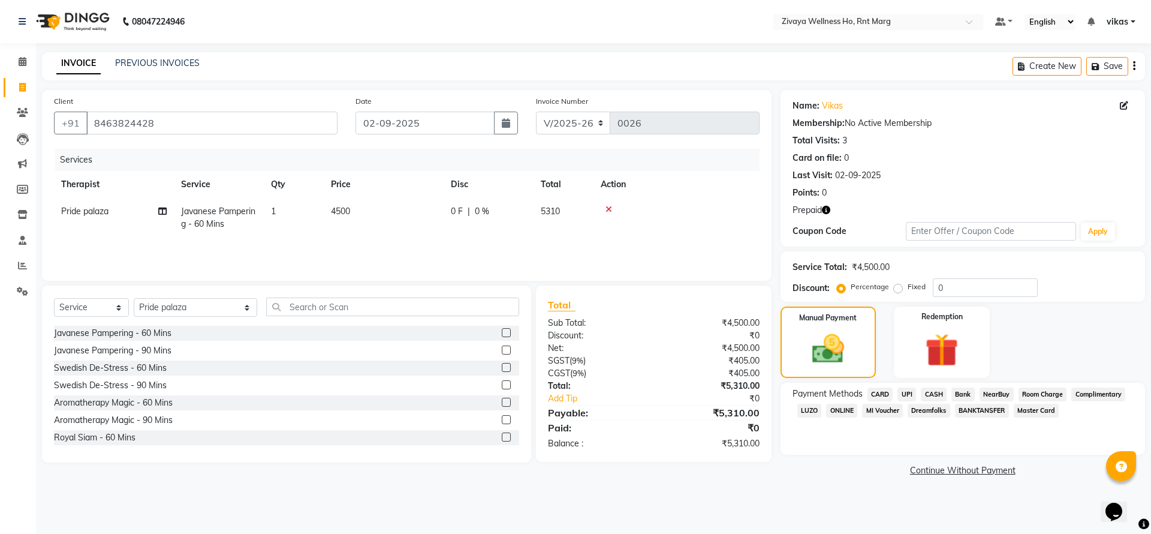
click at [903, 396] on span "UPI" at bounding box center [906, 394] width 19 height 14
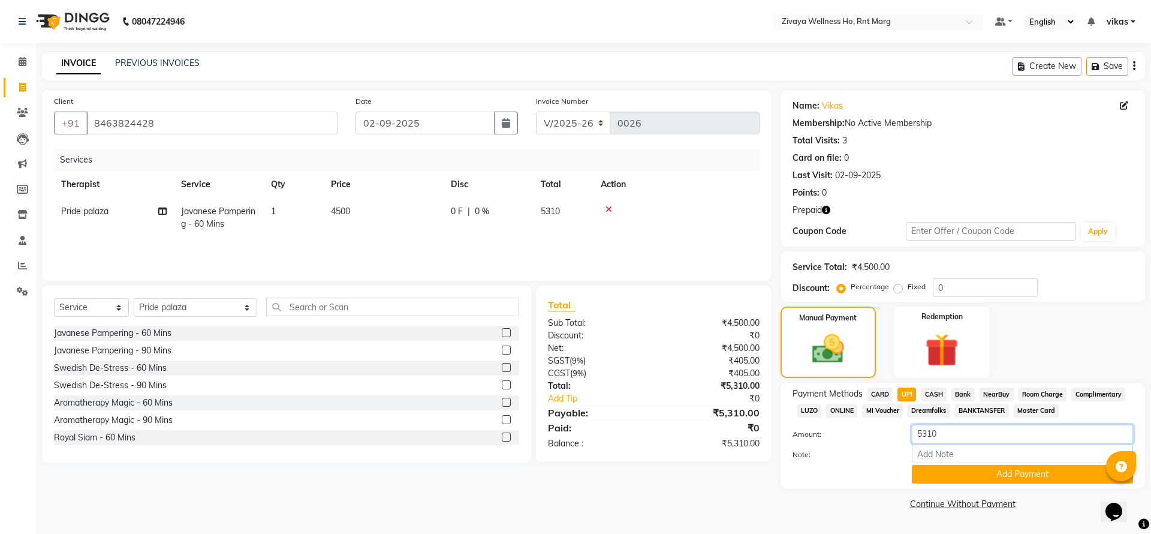
drag, startPoint x: 962, startPoint y: 436, endPoint x: 878, endPoint y: 417, distance: 86.1
click at [878, 417] on div "Payment Methods CARD UPI CASH Bank NearBuy Room Charge Complimentary LUZO ONLIN…" at bounding box center [963, 435] width 341 height 96
type input "1310"
click at [1001, 458] on input "Note:" at bounding box center [1022, 453] width 221 height 19
click at [995, 472] on button "Add Payment" at bounding box center [1022, 474] width 221 height 19
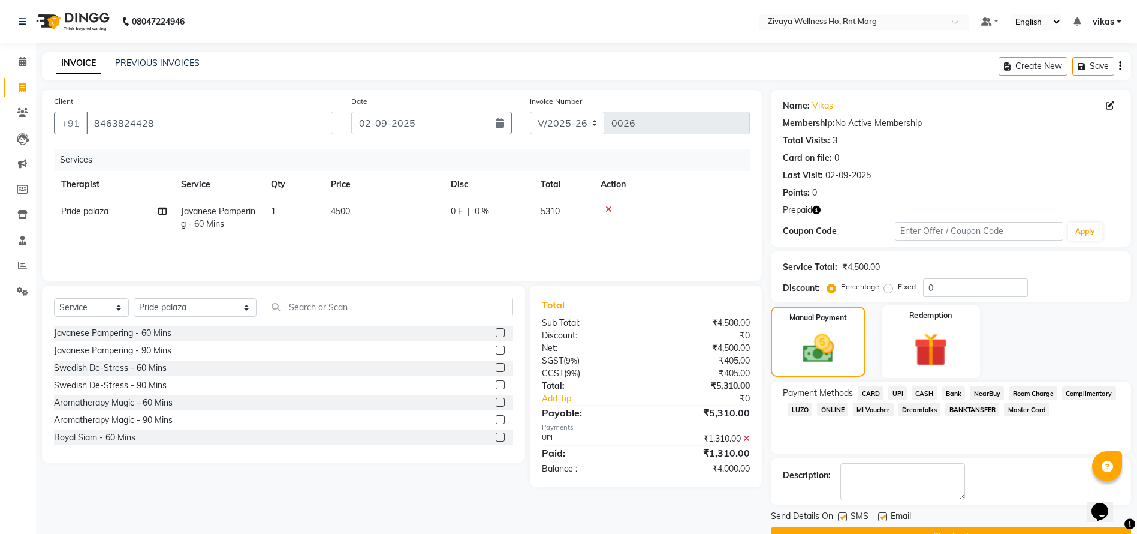
click at [926, 342] on img at bounding box center [930, 350] width 55 height 42
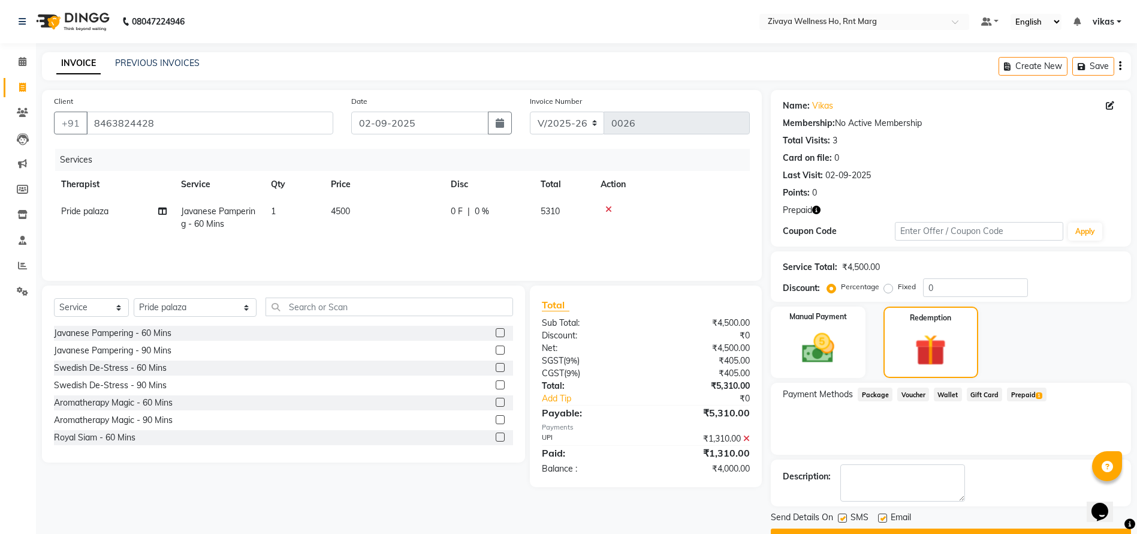
click at [1017, 392] on span "Prepaid 1" at bounding box center [1026, 394] width 39 height 14
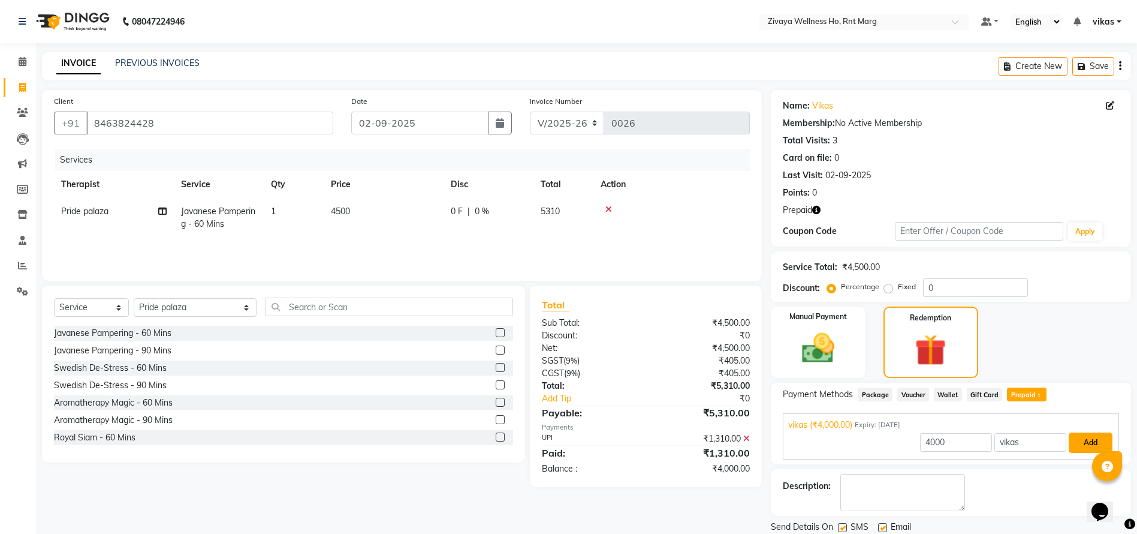
click at [1087, 440] on button "Add" at bounding box center [1091, 442] width 44 height 20
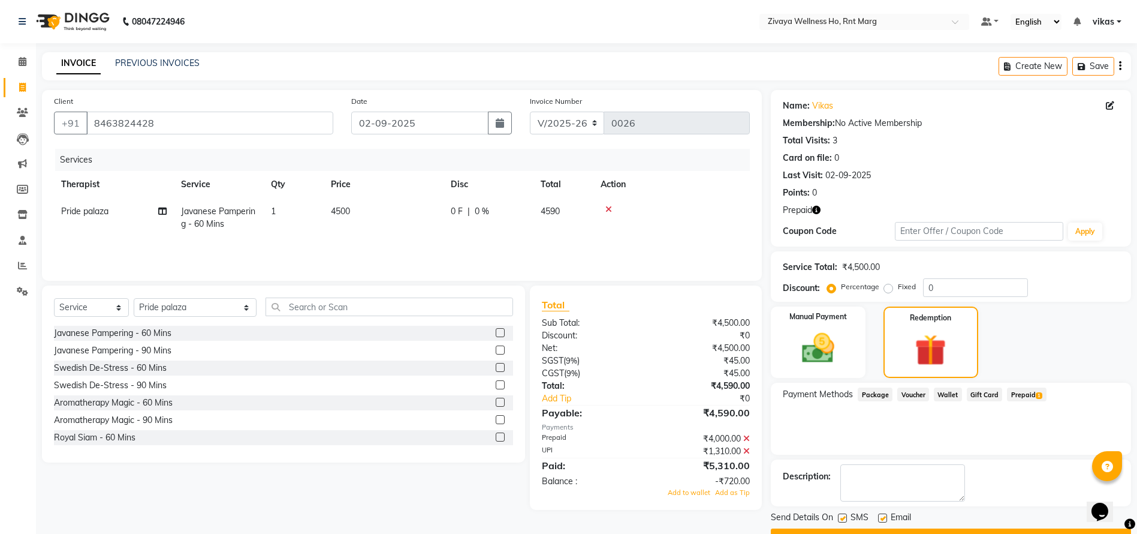
click at [609, 202] on td at bounding box center [672, 218] width 156 height 40
click at [604, 208] on div at bounding box center [672, 209] width 142 height 8
click at [609, 205] on icon at bounding box center [609, 209] width 7 height 8
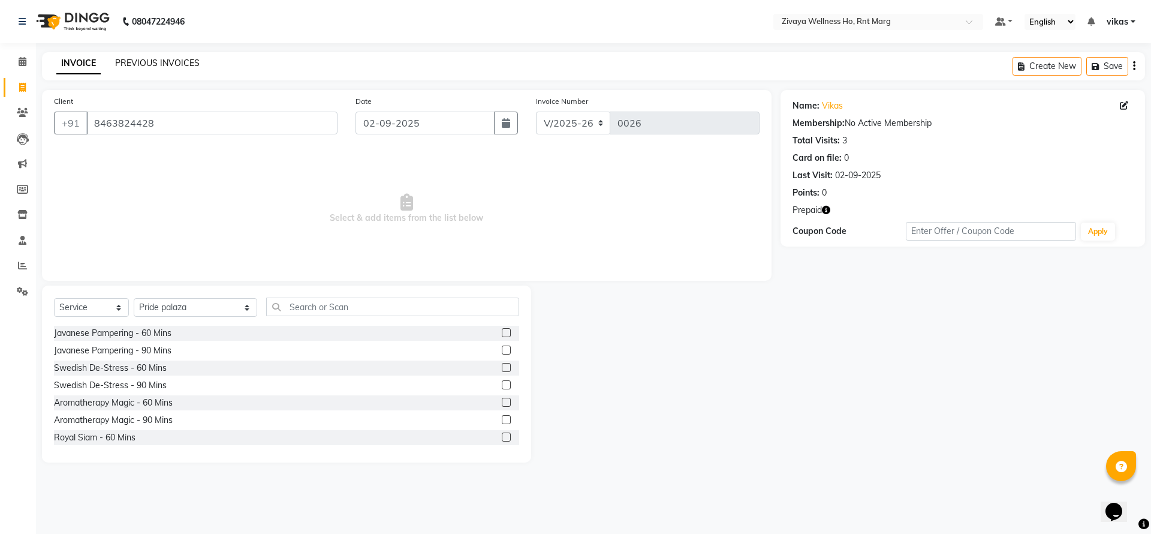
drag, startPoint x: 131, startPoint y: 40, endPoint x: 134, endPoint y: 58, distance: 18.7
click at [134, 52] on app-home "08047224946 Select Location × Zivaya Wellness Ho, Rnt Marg Default Panel My Pan…" at bounding box center [575, 240] width 1151 height 480
click at [134, 63] on link "PREVIOUS INVOICES" at bounding box center [157, 63] width 85 height 11
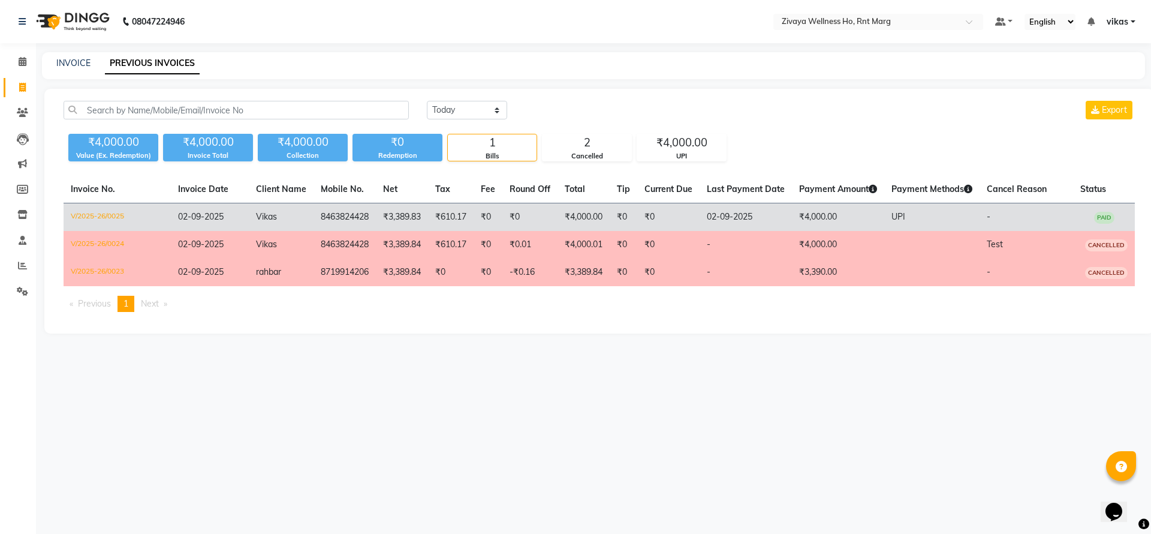
click at [599, 212] on td "₹4,000.00" at bounding box center [584, 217] width 52 height 28
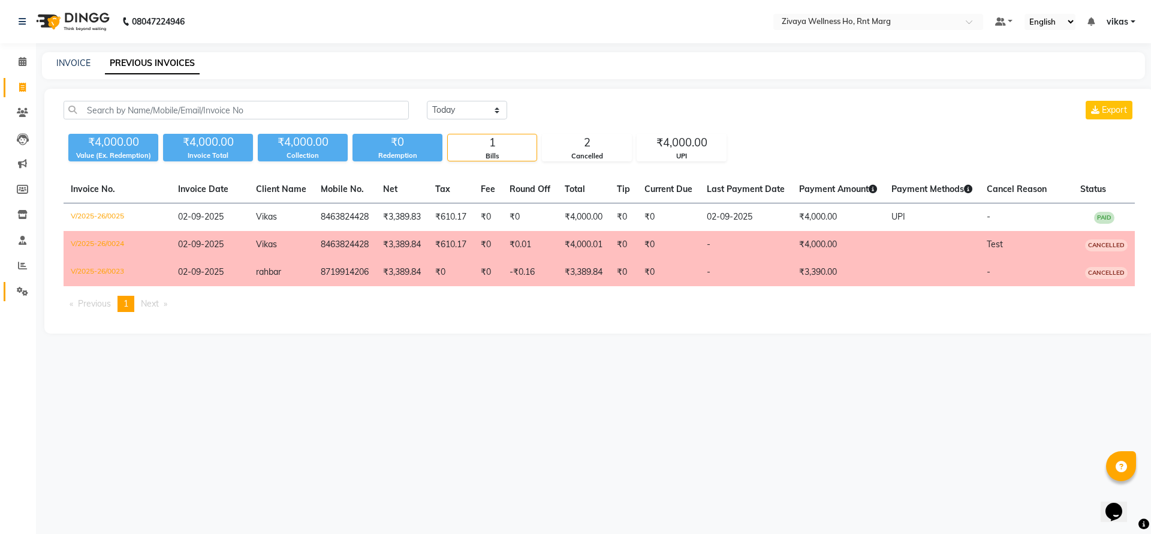
click at [13, 287] on span at bounding box center [22, 292] width 21 height 14
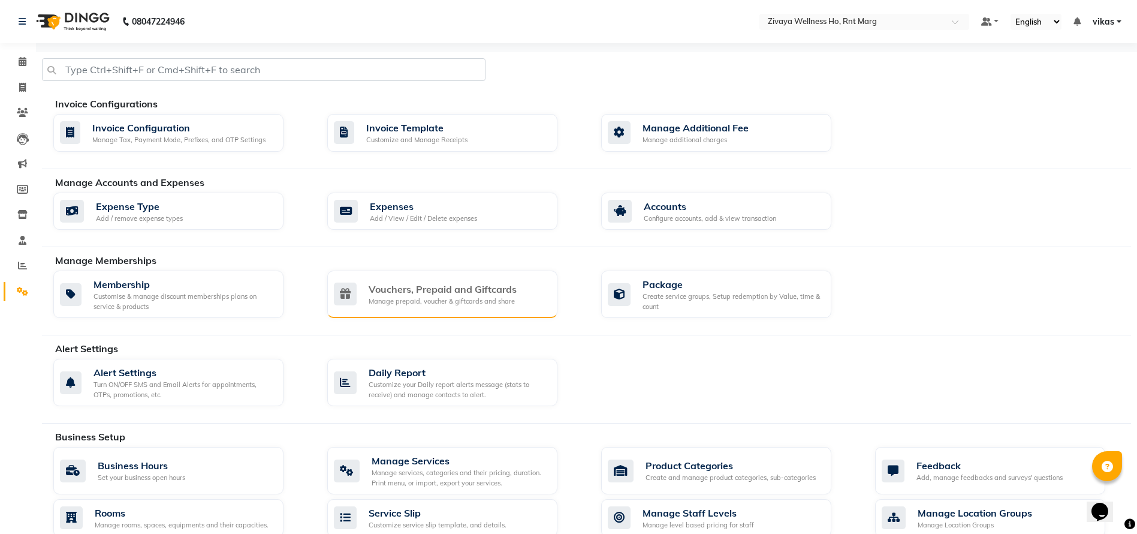
click at [426, 292] on div "Vouchers, Prepaid and Giftcards" at bounding box center [443, 289] width 148 height 14
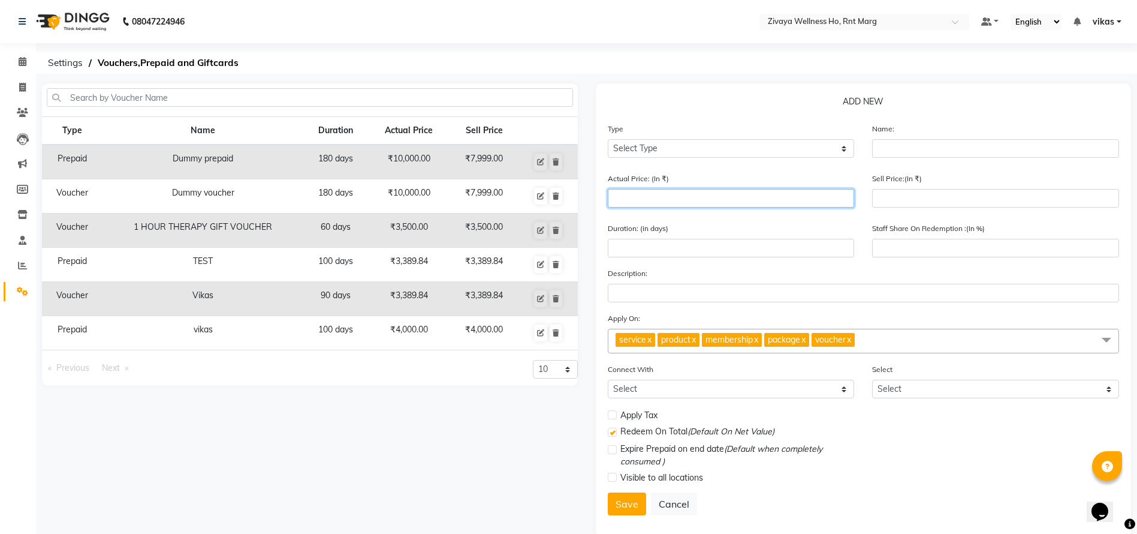
click at [768, 192] on input "number" at bounding box center [731, 198] width 247 height 19
click at [537, 335] on icon at bounding box center [540, 332] width 7 height 7
select select "P"
type input "vikas"
type input "4000"
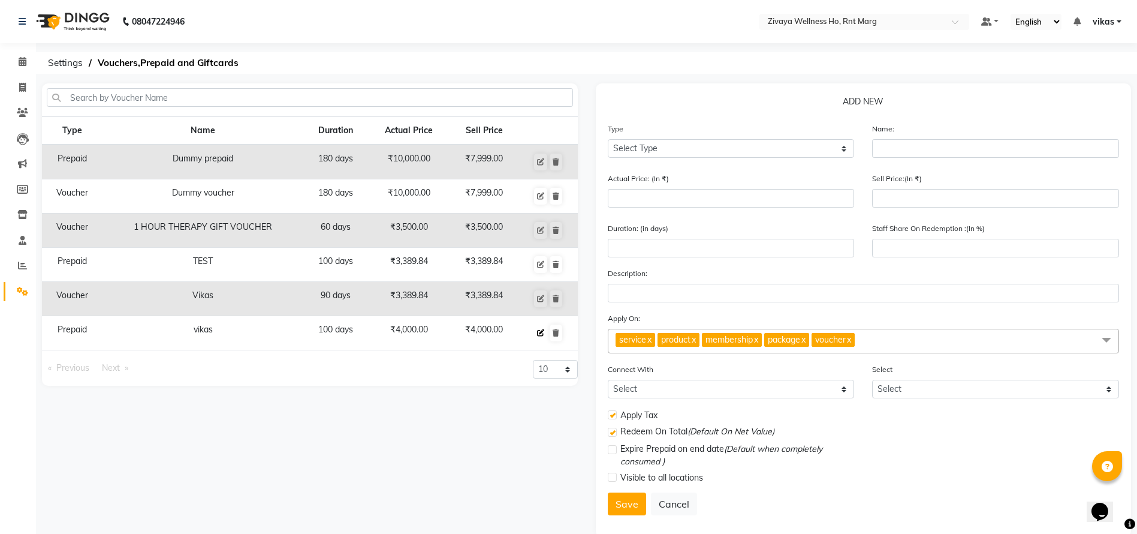
type input "4000"
type input "100"
checkbox input "true"
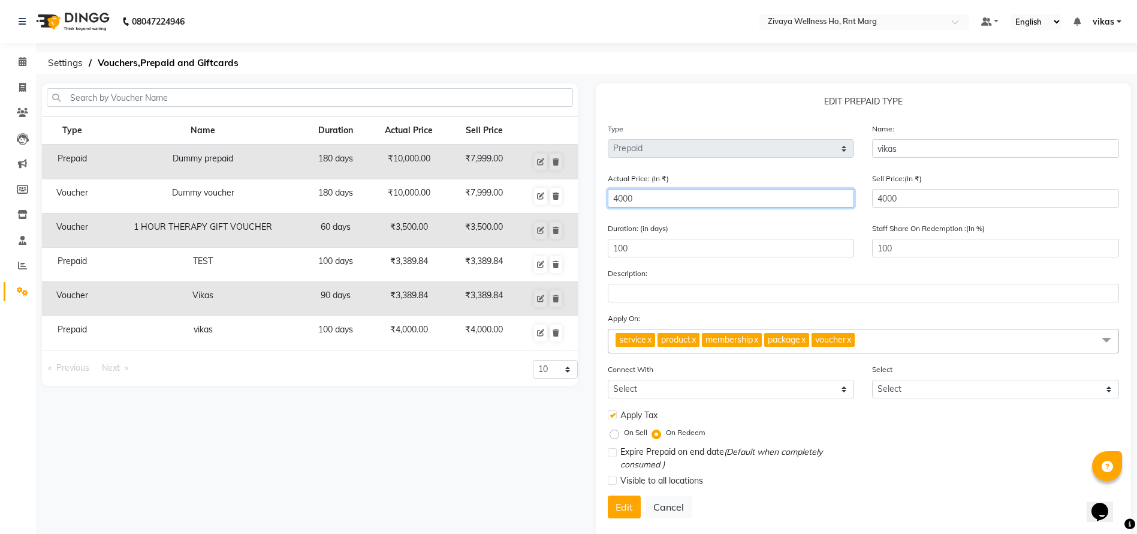
click at [655, 189] on input "4000" at bounding box center [731, 198] width 247 height 19
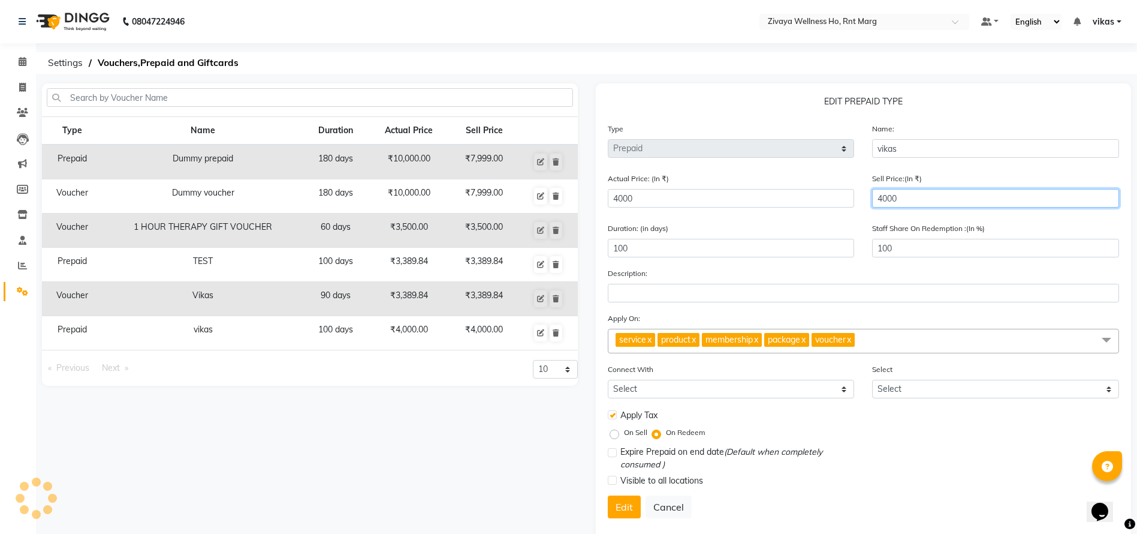
click at [956, 201] on input "4000" at bounding box center [995, 198] width 247 height 19
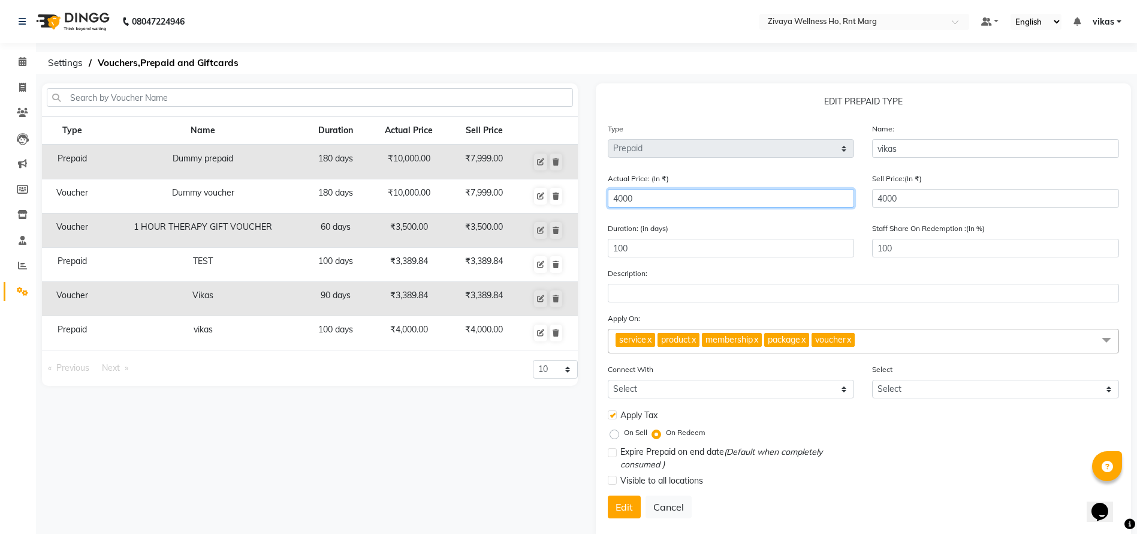
click at [655, 204] on input "4000" at bounding box center [731, 198] width 247 height 19
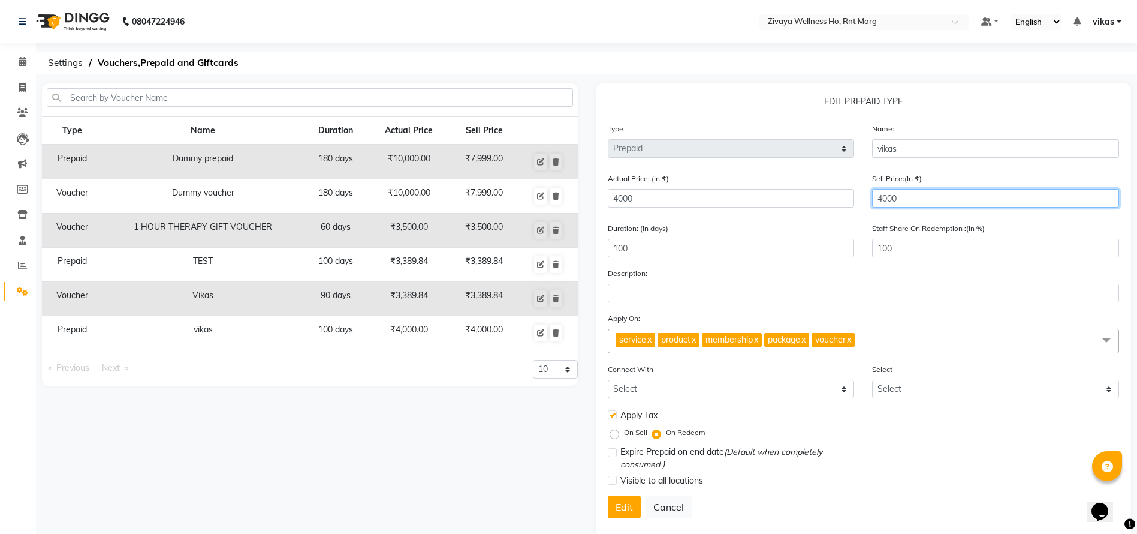
click at [930, 197] on input "4000" at bounding box center [995, 198] width 247 height 19
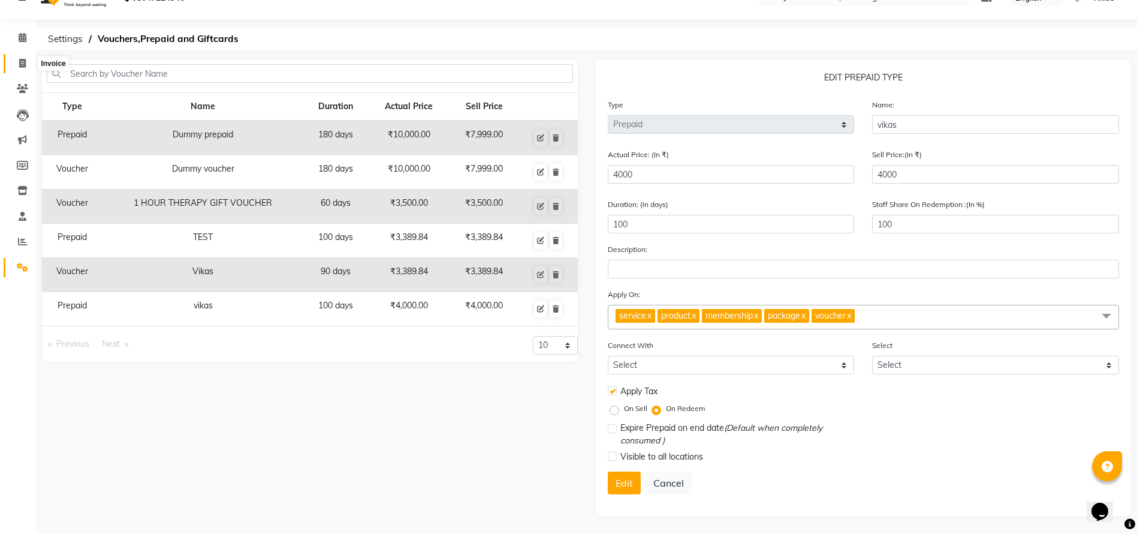
click at [28, 67] on span at bounding box center [22, 64] width 21 height 14
select select "service"
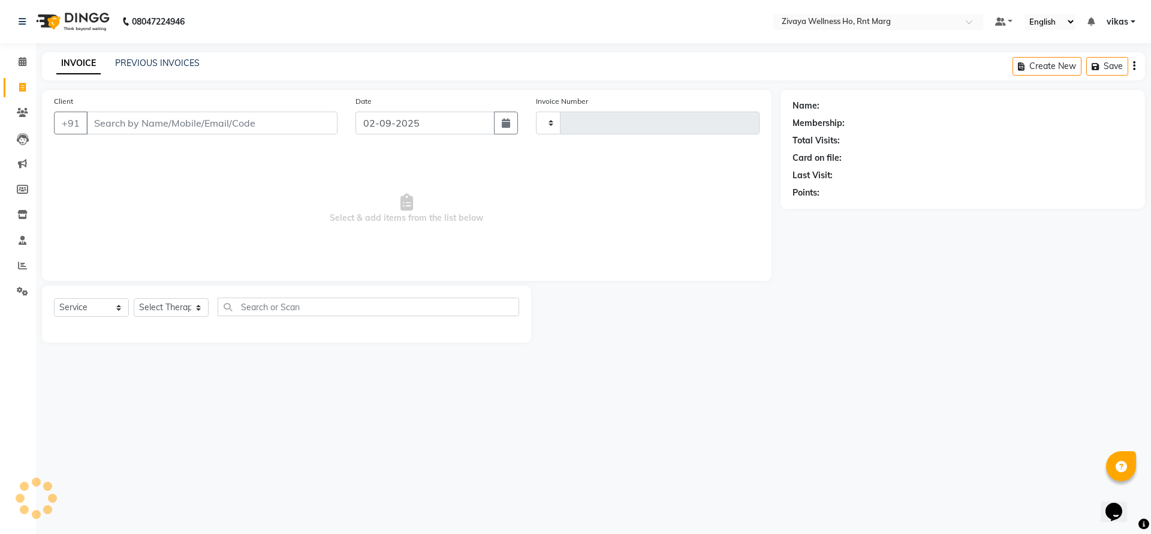
type input "0028"
select select "6395"
drag, startPoint x: 153, startPoint y: 68, endPoint x: 178, endPoint y: 63, distance: 25.2
click at [153, 68] on div "PREVIOUS INVOICES" at bounding box center [157, 63] width 85 height 13
click at [195, 64] on link "PREVIOUS INVOICES" at bounding box center [157, 63] width 85 height 11
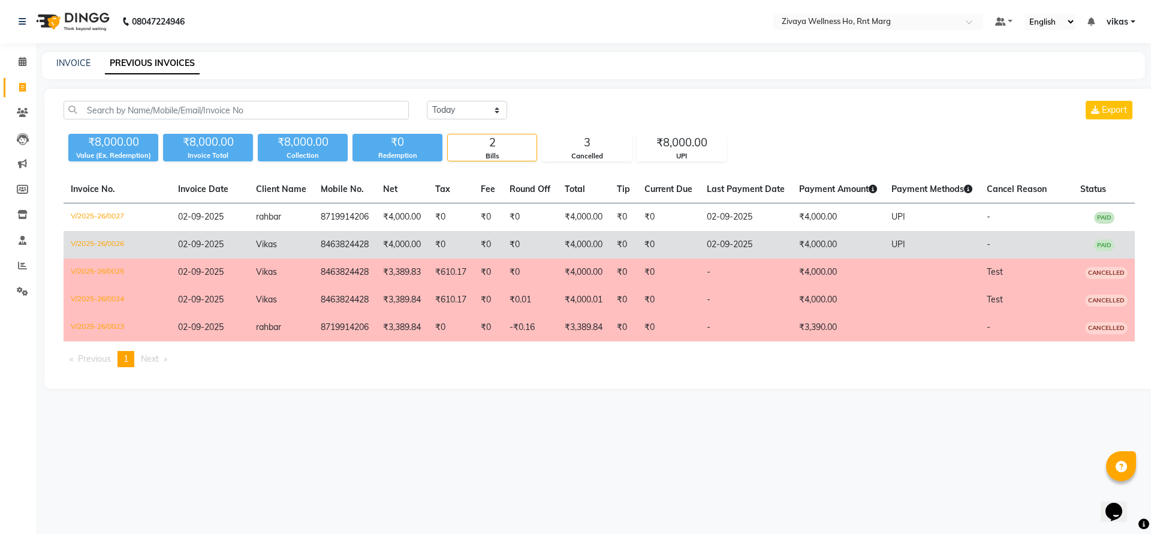
click at [655, 245] on td "₹0" at bounding box center [668, 245] width 62 height 28
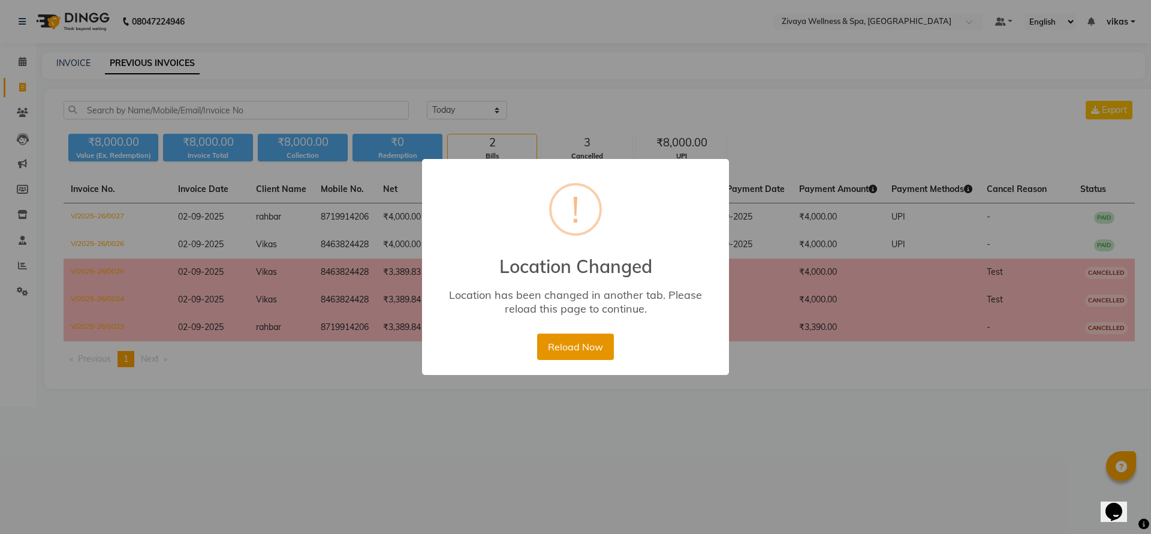
click at [571, 356] on button "Reload Now" at bounding box center [575, 346] width 76 height 26
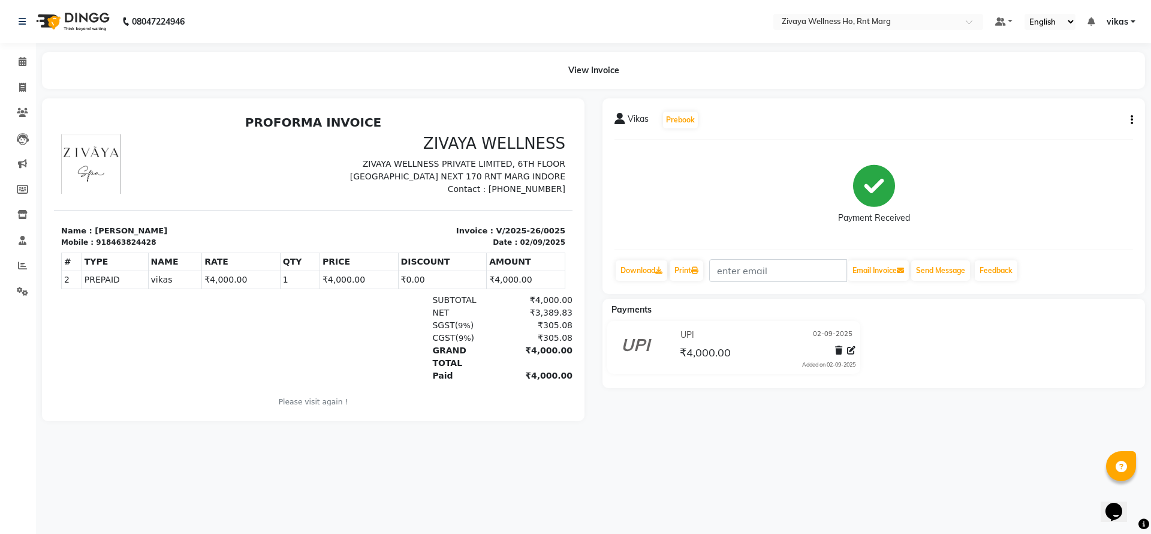
click at [1131, 121] on icon "button" at bounding box center [1132, 120] width 2 height 1
click at [1095, 96] on div "Cancel Invoice" at bounding box center [1083, 97] width 60 height 15
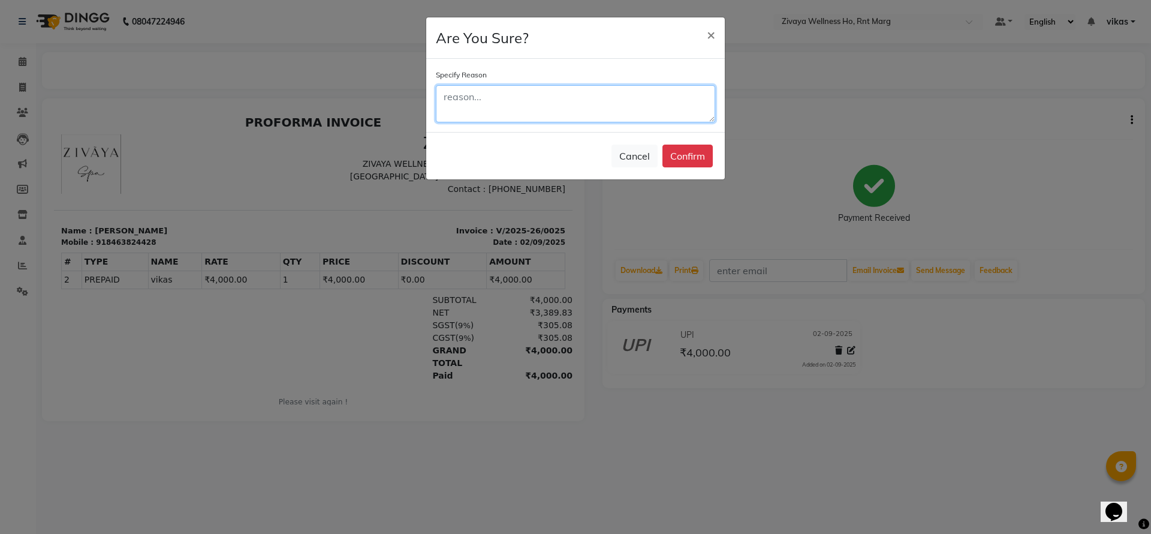
click at [547, 110] on textarea at bounding box center [575, 103] width 279 height 37
type textarea "t"
type textarea "Test"
click at [680, 157] on button "Confirm" at bounding box center [687, 155] width 50 height 23
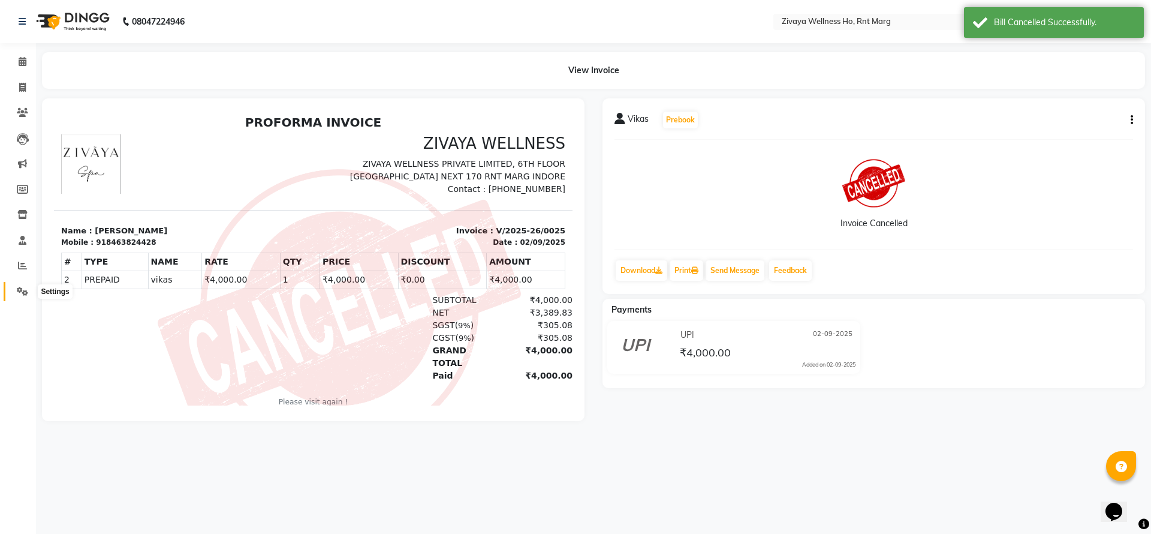
click at [24, 291] on icon at bounding box center [22, 291] width 11 height 9
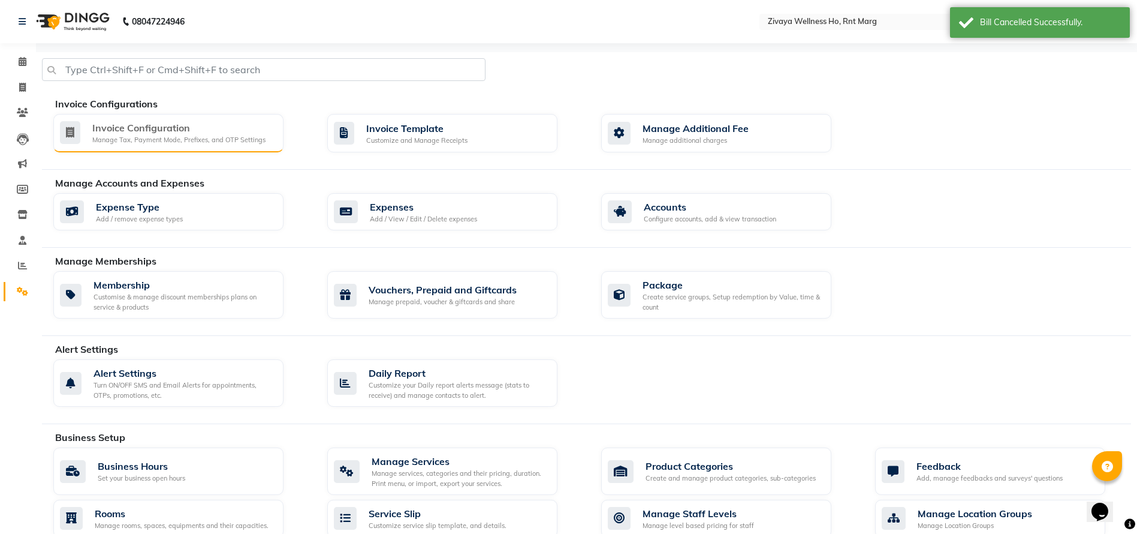
click at [133, 119] on div "Invoice Configuration Manage Tax, Payment Mode, Prefixes, and OTP Settings" at bounding box center [168, 133] width 230 height 38
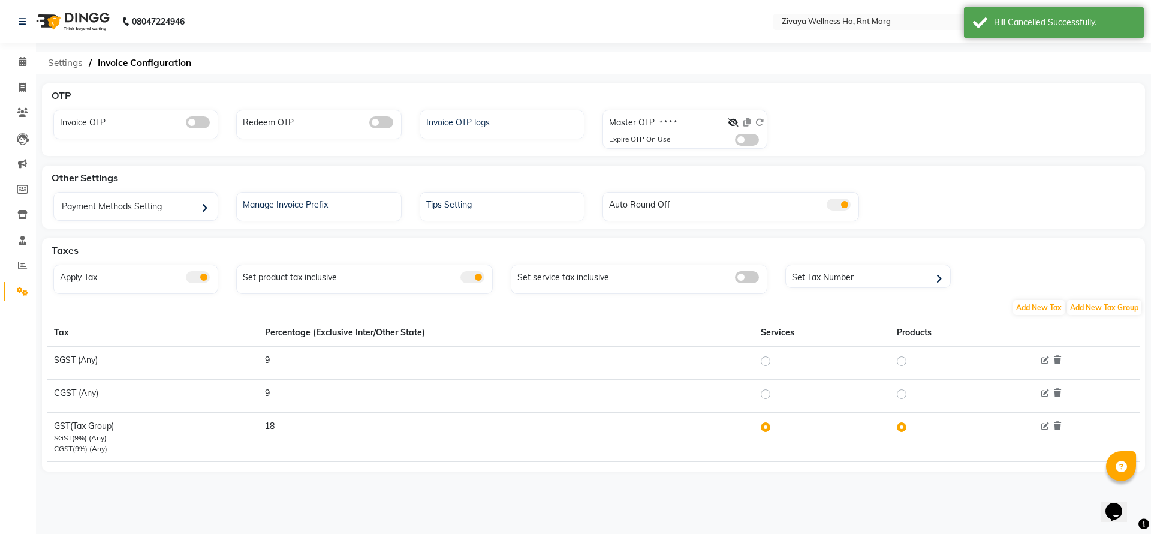
click at [66, 53] on span "Settings" at bounding box center [65, 63] width 47 height 22
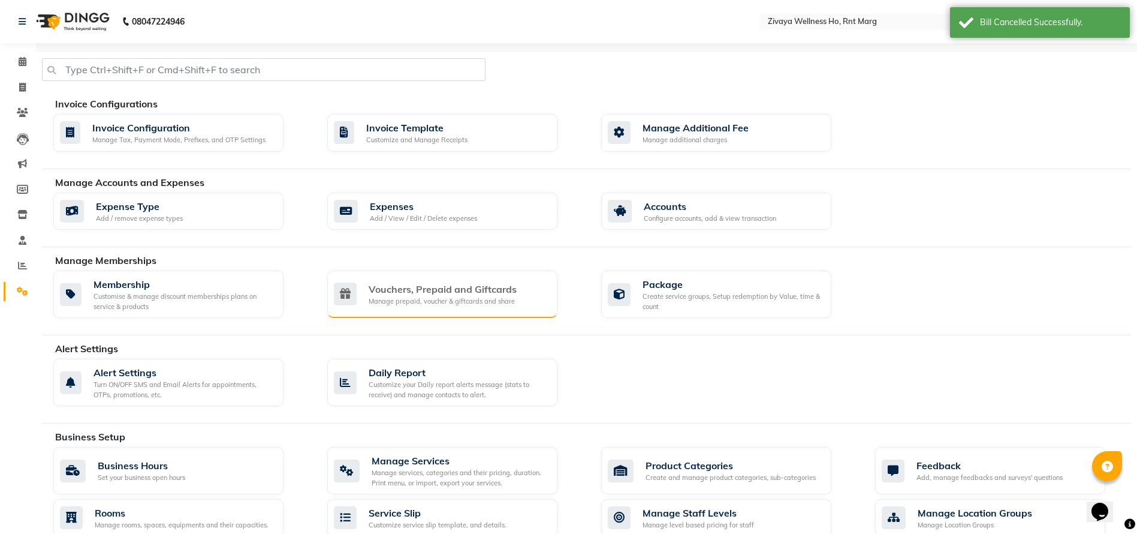
click at [391, 287] on div "Vouchers, Prepaid and Giftcards" at bounding box center [443, 289] width 148 height 14
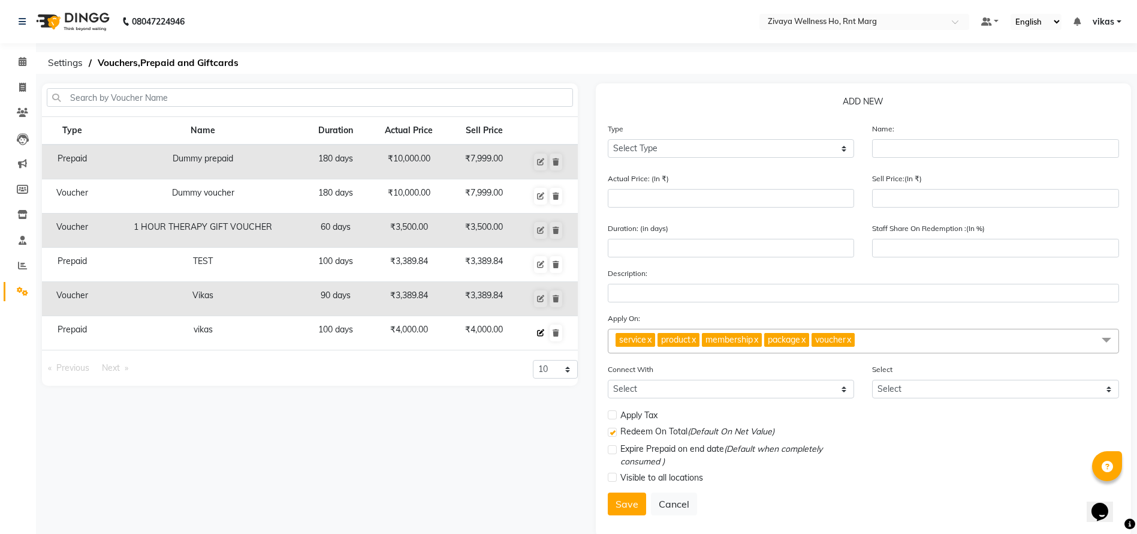
click at [540, 329] on icon at bounding box center [540, 332] width 7 height 7
select select "P"
type input "vikas"
type input "4000"
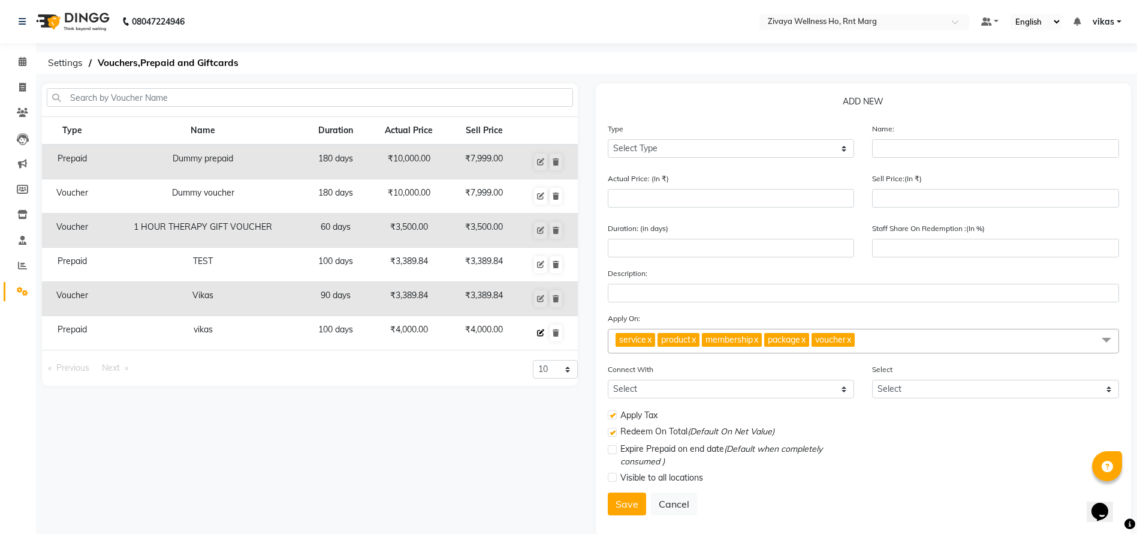
type input "100"
checkbox input "true"
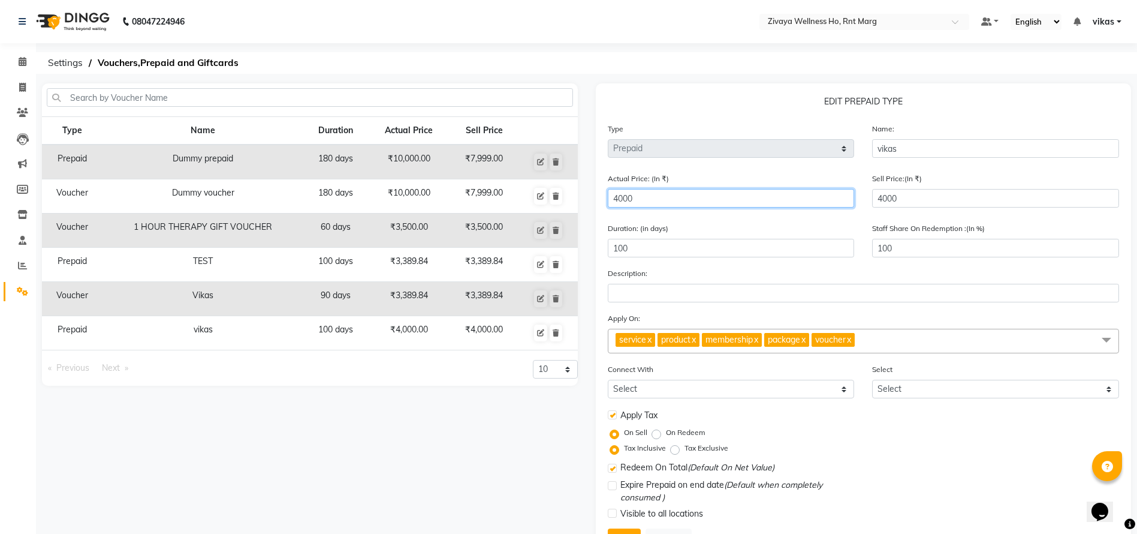
drag, startPoint x: 677, startPoint y: 193, endPoint x: 603, endPoint y: 186, distance: 74.7
click at [603, 186] on div "Actual Price: (In ₹) 4000" at bounding box center [731, 194] width 265 height 45
type input "0"
drag, startPoint x: 777, startPoint y: 444, endPoint x: 744, endPoint y: 498, distance: 63.2
click at [754, 492] on div "Apply Tax On Sell On Redeem Tax Inclusive Tax Exclusive Redeem On Total (Defaul…" at bounding box center [864, 466] width 512 height 116
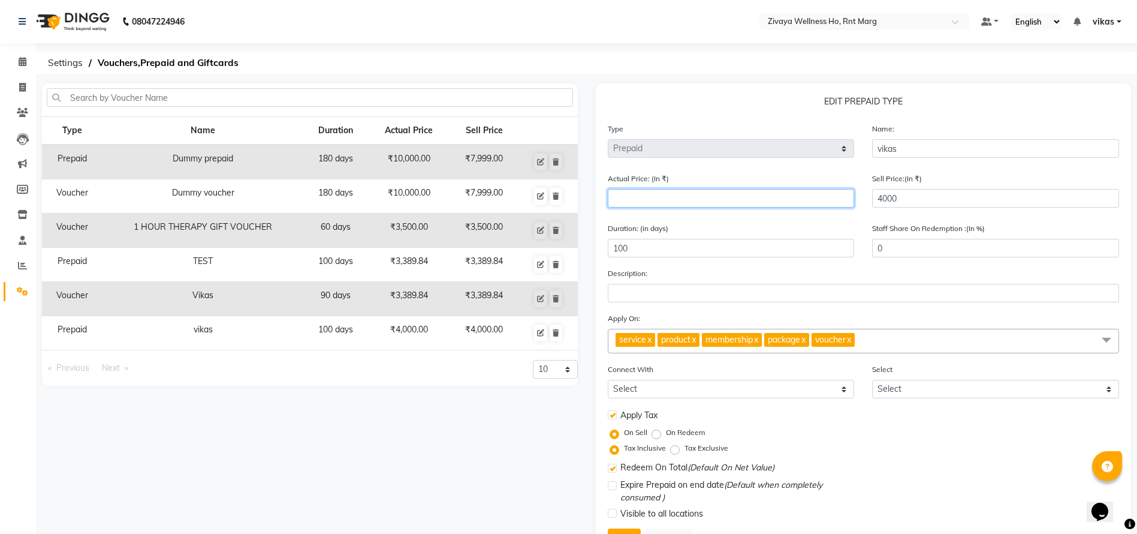
click at [697, 200] on input "number" at bounding box center [731, 198] width 247 height 19
type input "4"
type input "100000"
type input "40"
type input "10000"
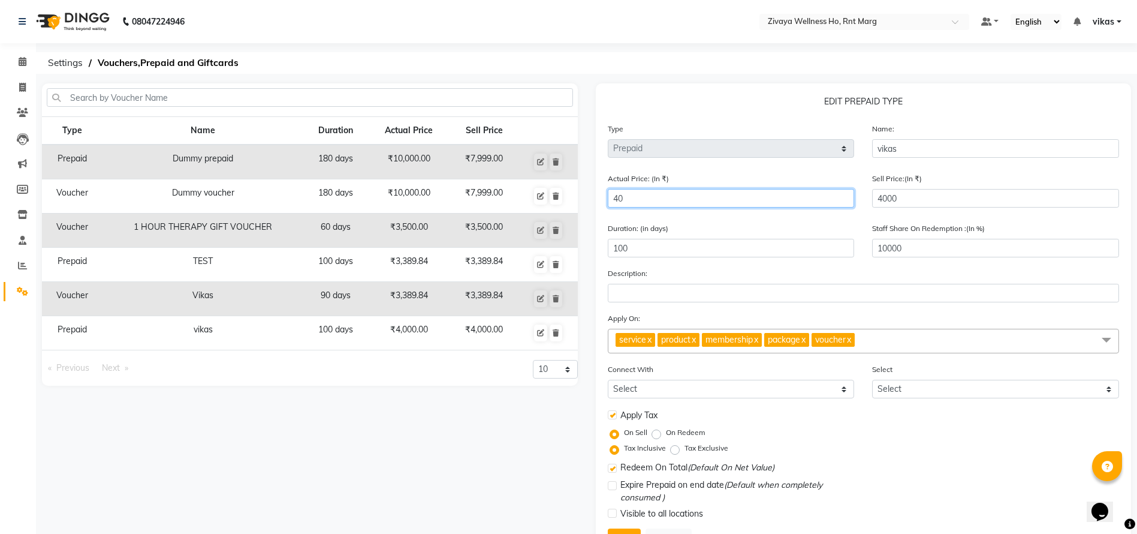
type input "400"
type input "1000"
type input "4000"
type input "100"
type input "4000"
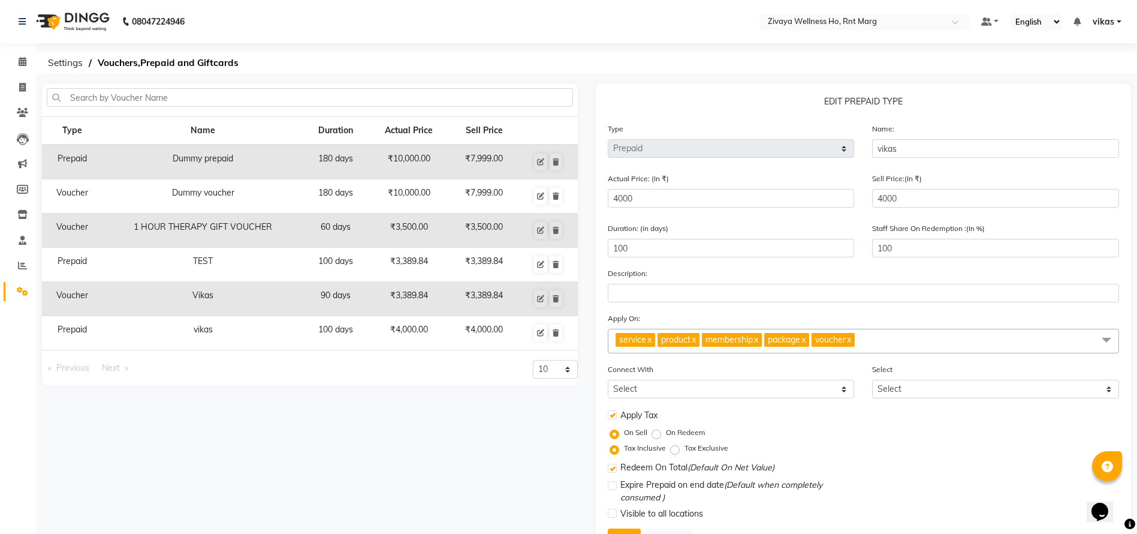
click at [666, 433] on label "On Redeem" at bounding box center [686, 432] width 40 height 11
click at [655, 433] on input "On Redeem" at bounding box center [659, 432] width 8 height 8
radio input "true"
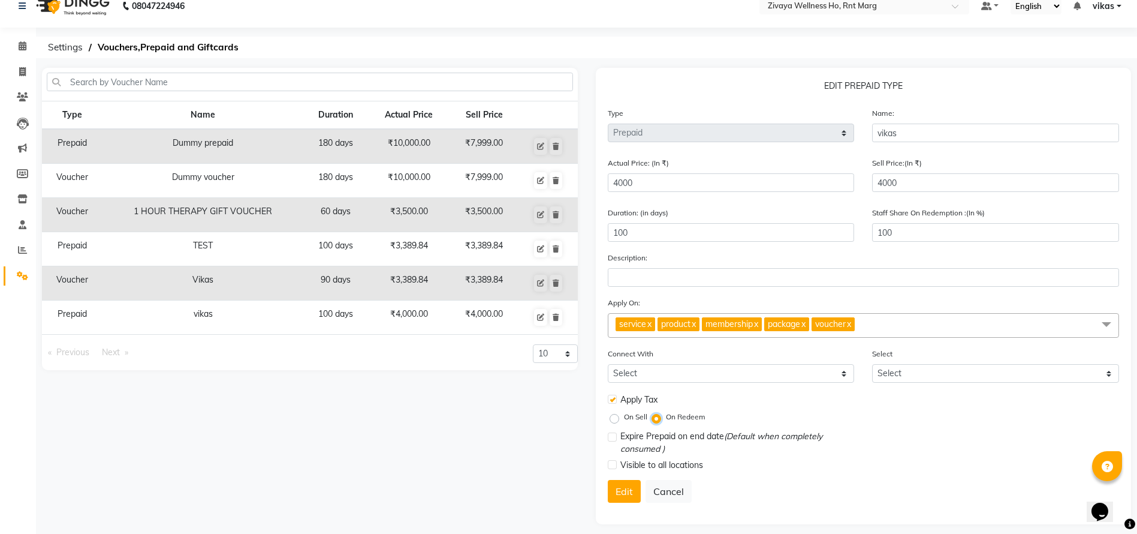
scroll to position [24, 0]
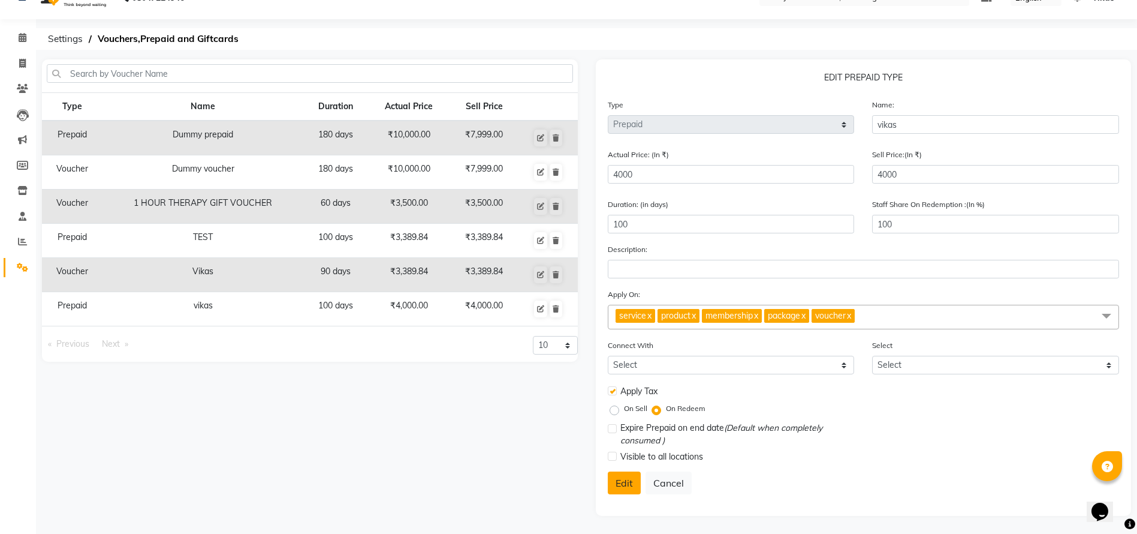
click at [626, 487] on button "Edit" at bounding box center [624, 482] width 33 height 23
select select
checkbox input "false"
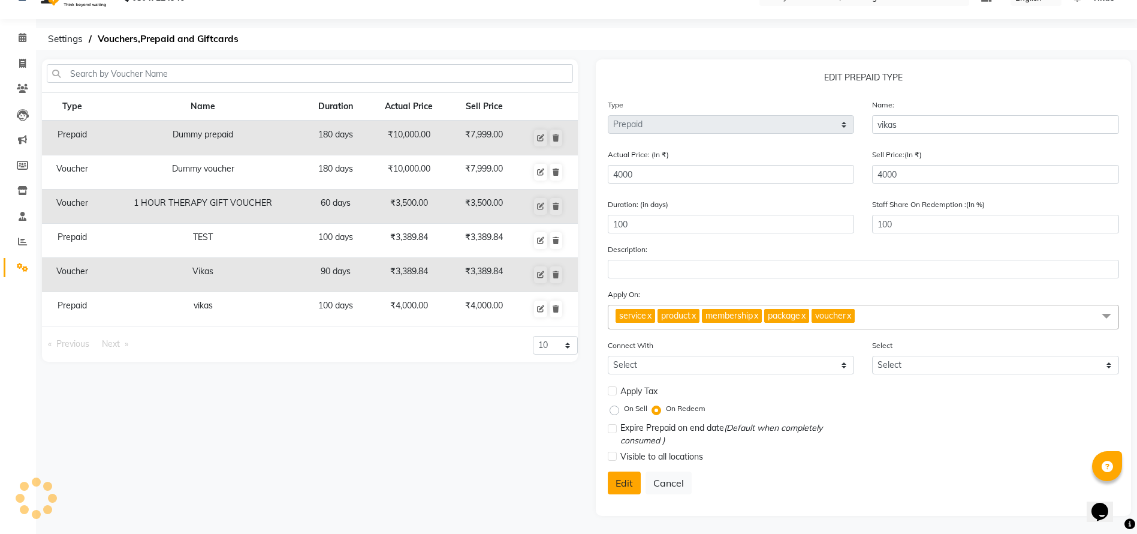
checkbox input "false"
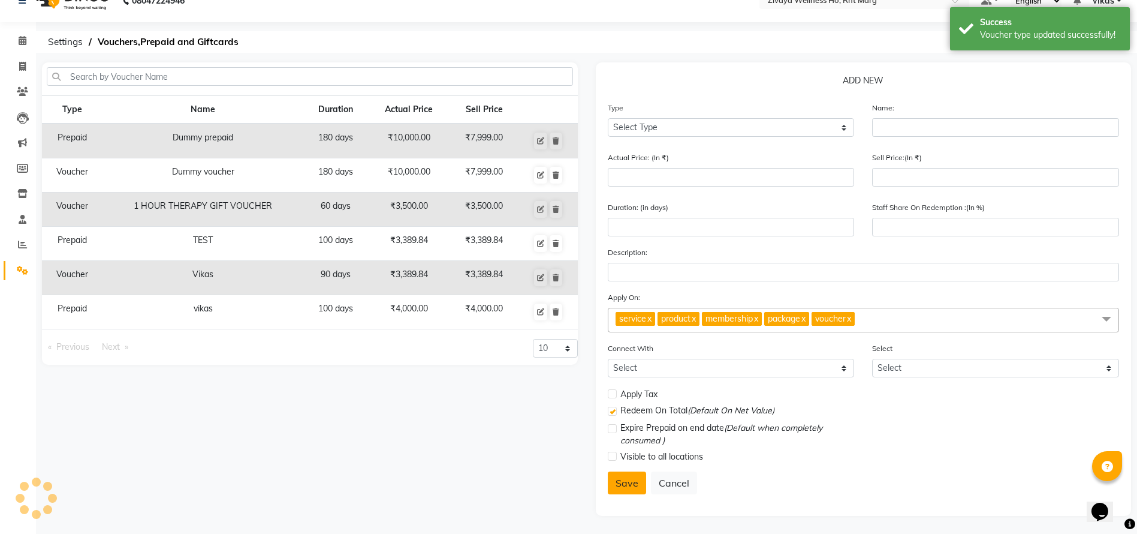
scroll to position [21, 0]
click at [29, 62] on span at bounding box center [22, 67] width 21 height 14
select select "service"
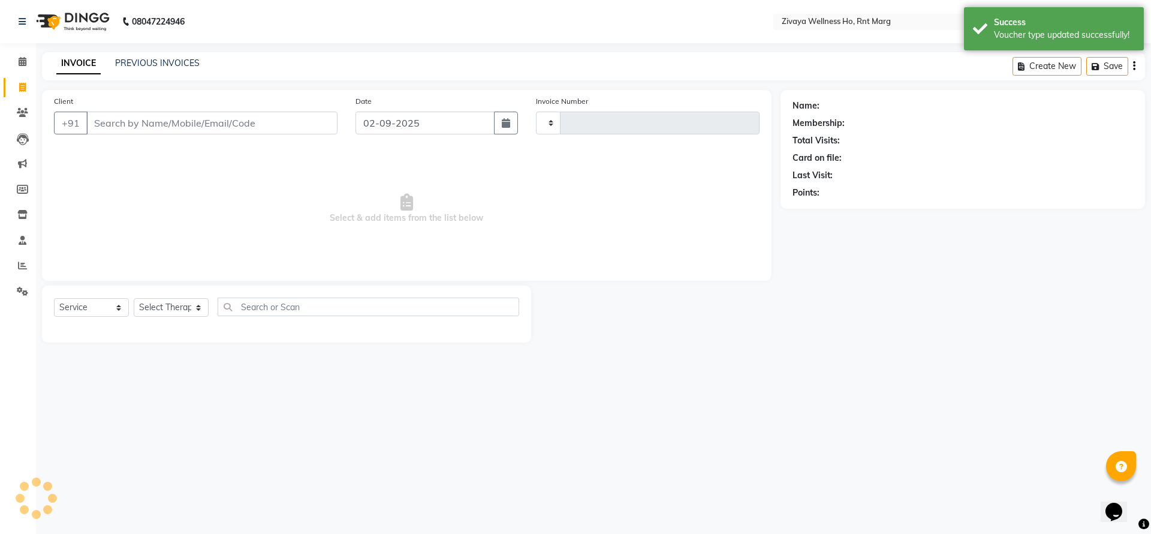
type input "0026"
select select "6395"
click at [116, 126] on input "Client" at bounding box center [211, 123] width 251 height 23
type input "v"
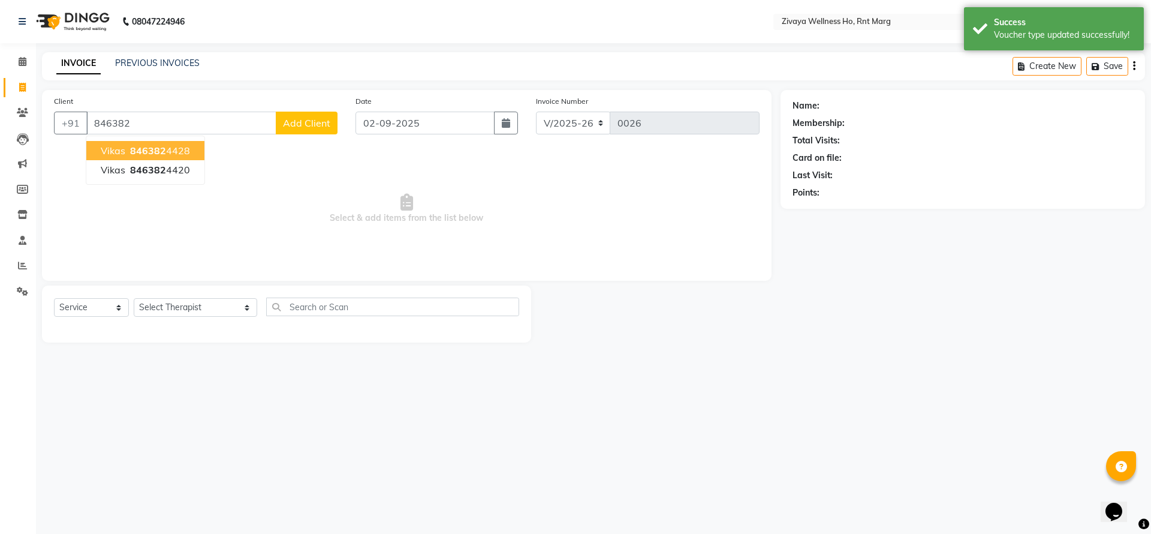
click at [135, 142] on button "Vikas 846382 4428" at bounding box center [145, 150] width 118 height 19
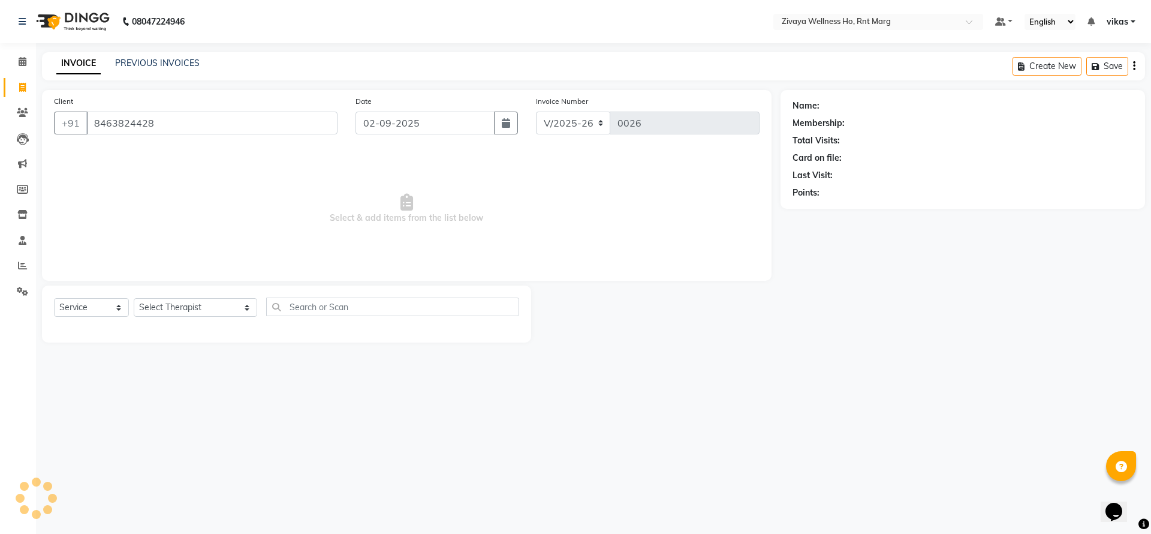
type input "8463824428"
click at [19, 283] on link "Settings" at bounding box center [18, 292] width 29 height 20
click at [212, 107] on div "Client +91 8463824428" at bounding box center [196, 119] width 302 height 49
click at [89, 318] on div "Select Service Product Membership Package Voucher Prepaid Gift Card Select Ther…" at bounding box center [286, 311] width 465 height 28
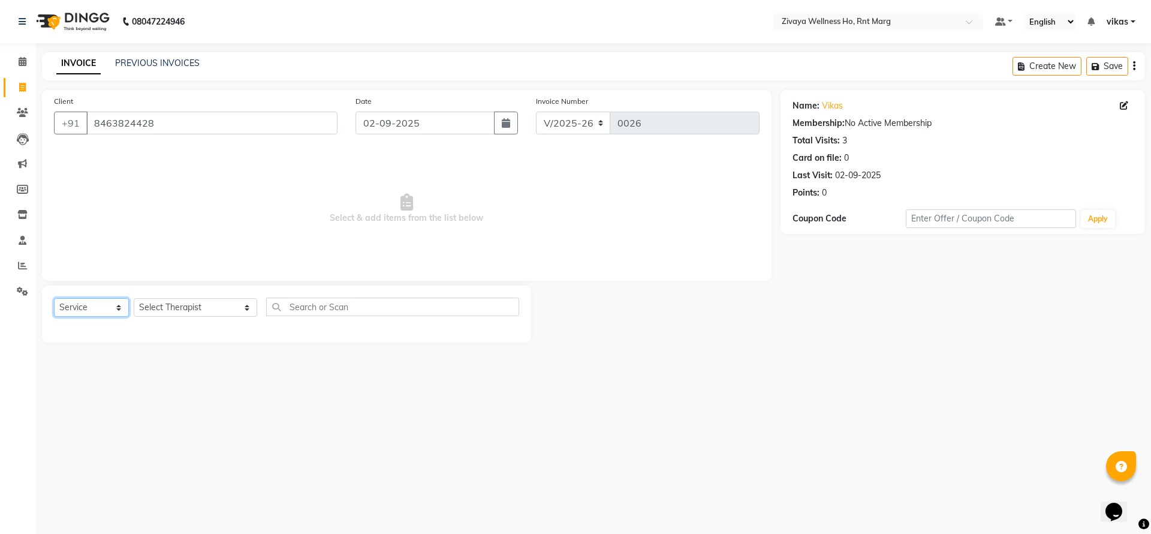
click at [97, 305] on select "Select Service Product Membership Package Voucher Prepaid Gift Card" at bounding box center [91, 307] width 75 height 19
select select "P"
click at [54, 298] on select "Select Service Product Membership Package Voucher Prepaid Gift Card" at bounding box center [91, 307] width 75 height 19
click at [506, 368] on label at bounding box center [506, 367] width 9 height 9
click at [506, 368] on input "checkbox" at bounding box center [506, 368] width 8 height 8
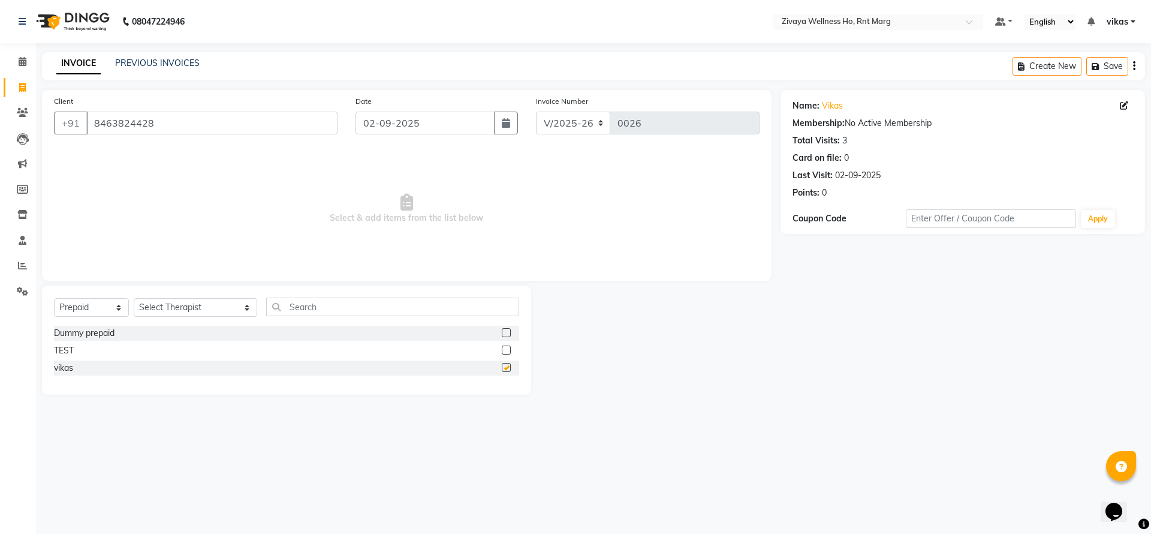
checkbox input "false"
click at [215, 315] on select "Select Therapist AJAY BHAVESH OFFICE Bhuban ( Ummed - Manager ) Central TI Ding…" at bounding box center [195, 307] width 123 height 19
select select "88239"
click at [134, 298] on select "Select Therapist AJAY BHAVESH OFFICE Bhuban ( Ummed - Manager ) Central TI Ding…" at bounding box center [195, 307] width 123 height 19
click at [504, 366] on label at bounding box center [506, 367] width 9 height 9
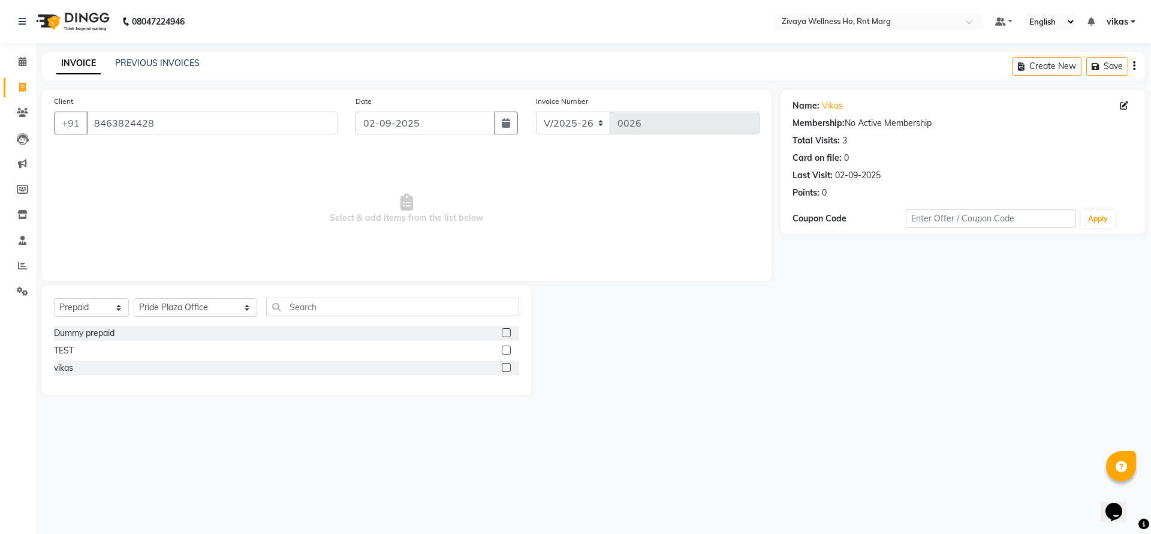
click at [504, 366] on input "checkbox" at bounding box center [506, 368] width 8 height 8
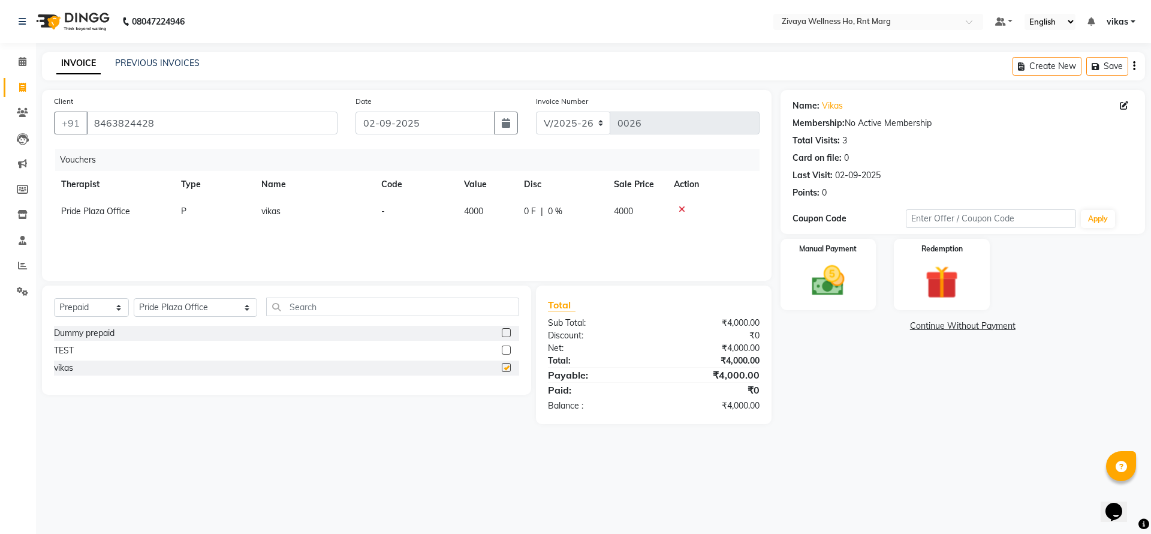
checkbox input "false"
click at [849, 279] on img at bounding box center [828, 281] width 56 height 40
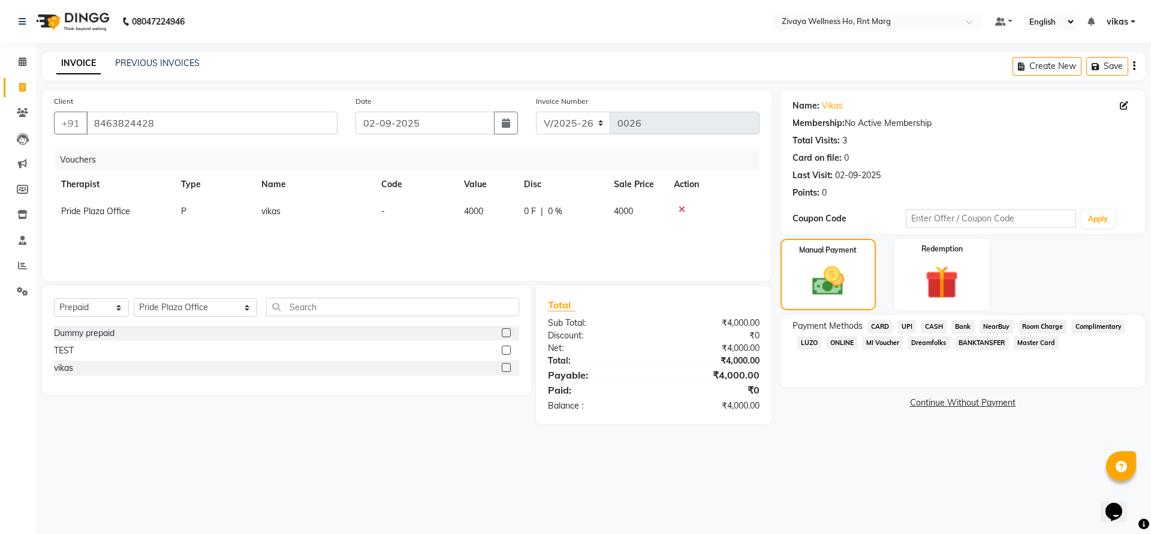
click at [909, 323] on span "UPI" at bounding box center [906, 327] width 19 height 14
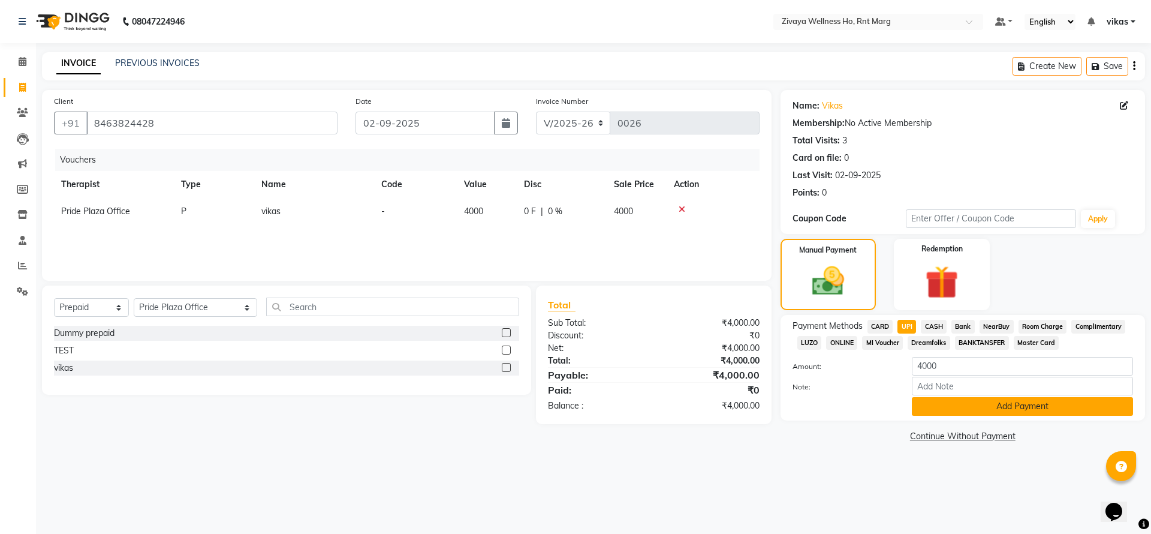
click at [961, 406] on button "Add Payment" at bounding box center [1022, 406] width 221 height 19
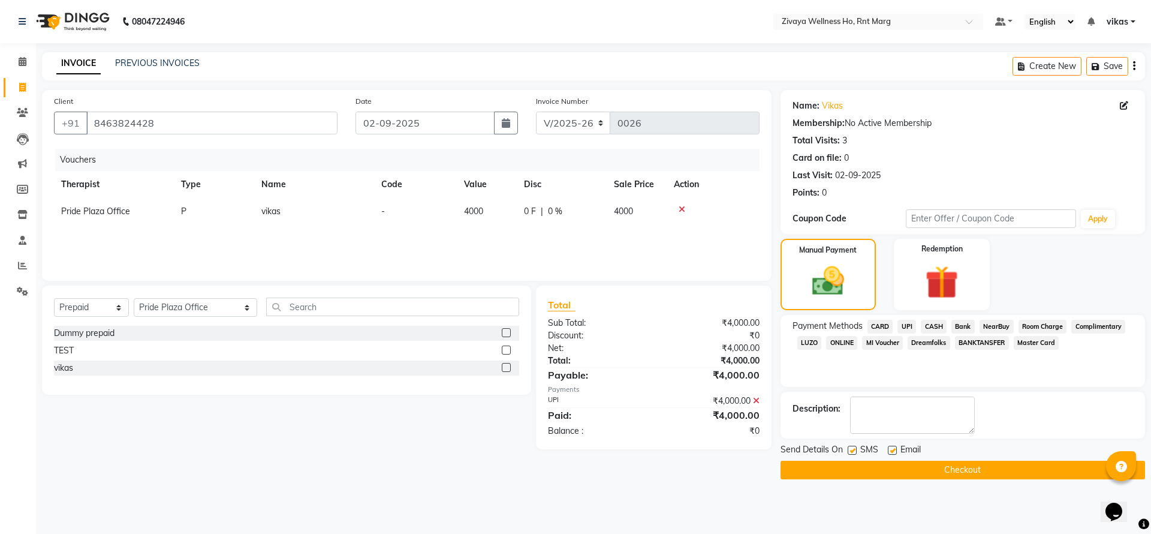
click at [918, 470] on button "Checkout" at bounding box center [963, 469] width 365 height 19
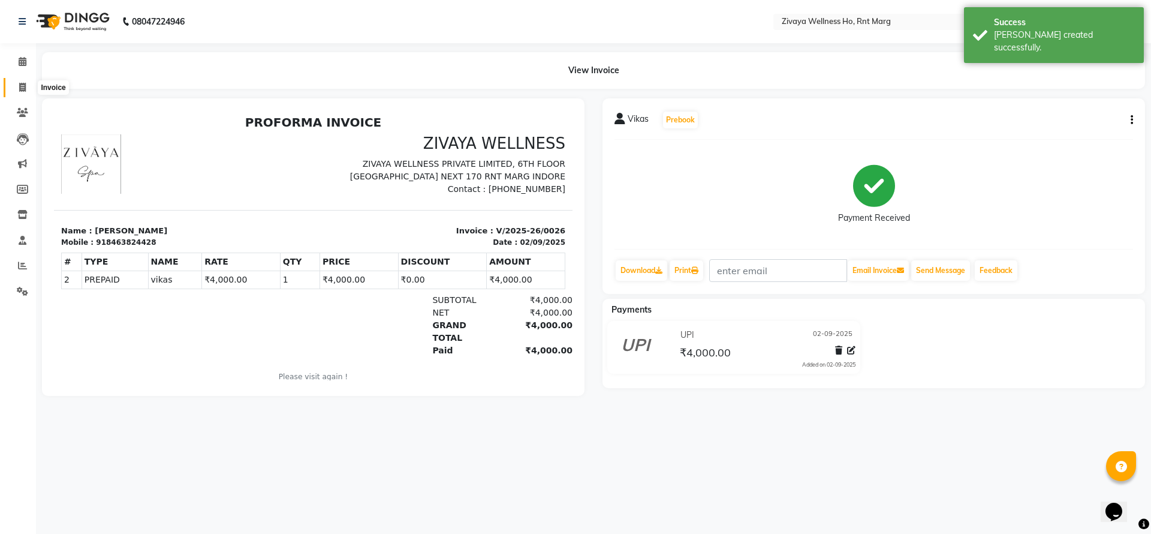
click at [17, 94] on span at bounding box center [22, 88] width 21 height 14
select select "service"
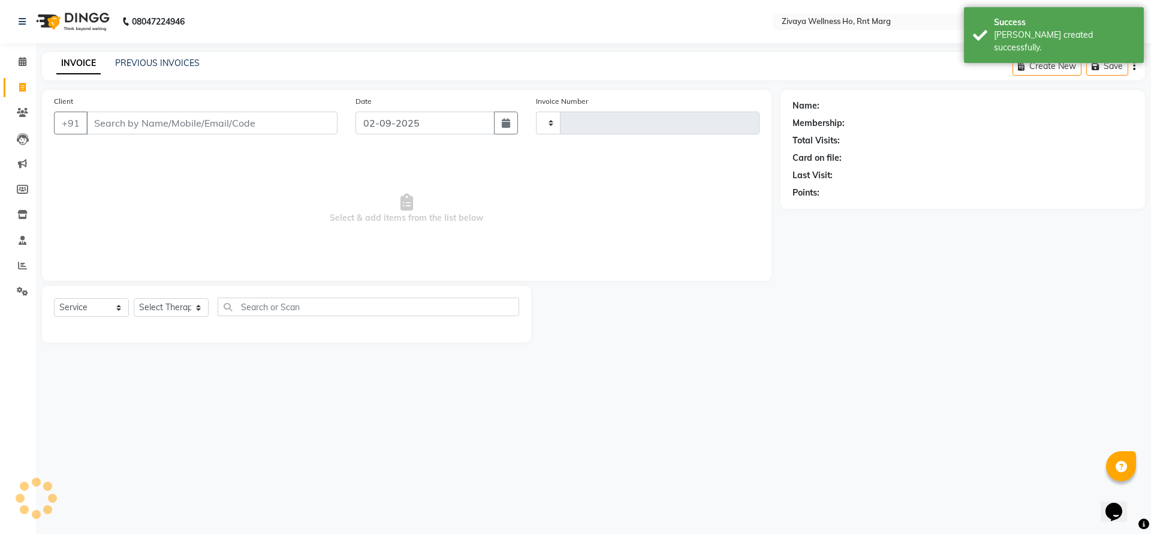
type input "0027"
select select "6395"
click at [115, 123] on input "Client" at bounding box center [211, 123] width 251 height 23
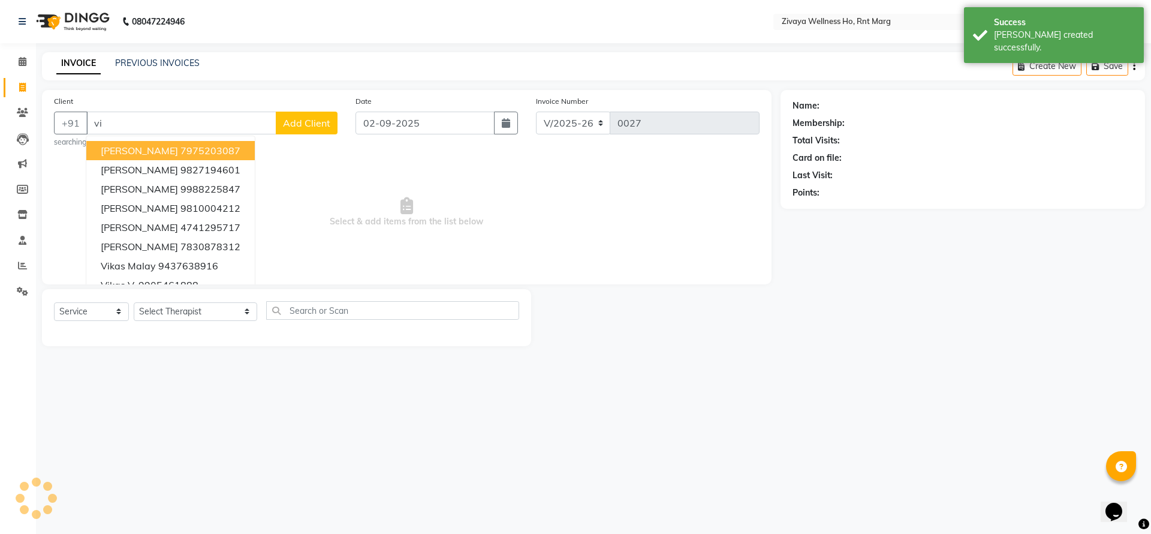
type input "v"
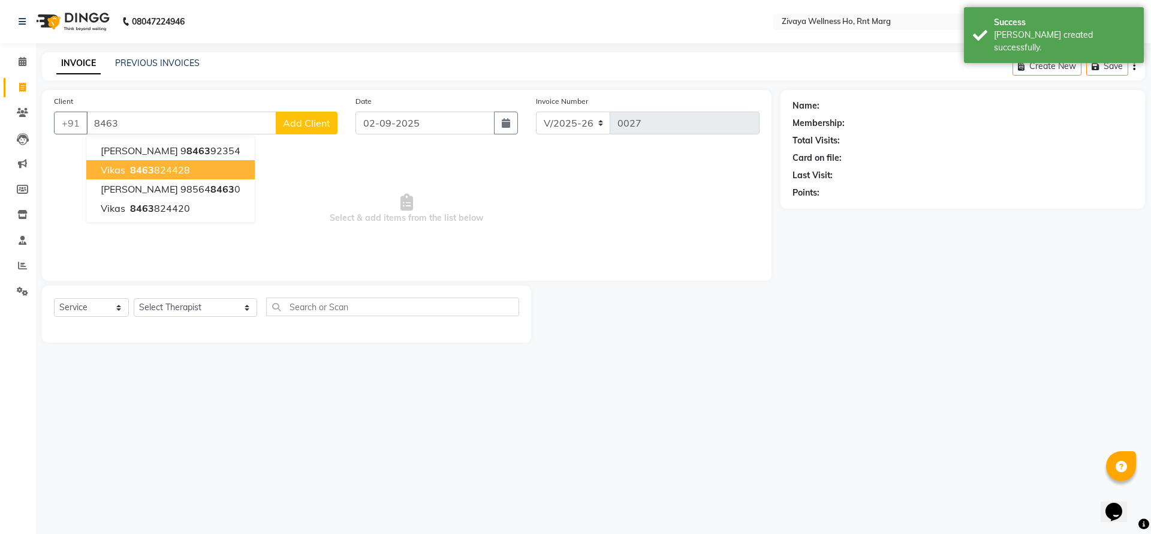
click at [158, 168] on ngb-highlight "8463 824428" at bounding box center [159, 170] width 62 height 12
type input "8463824428"
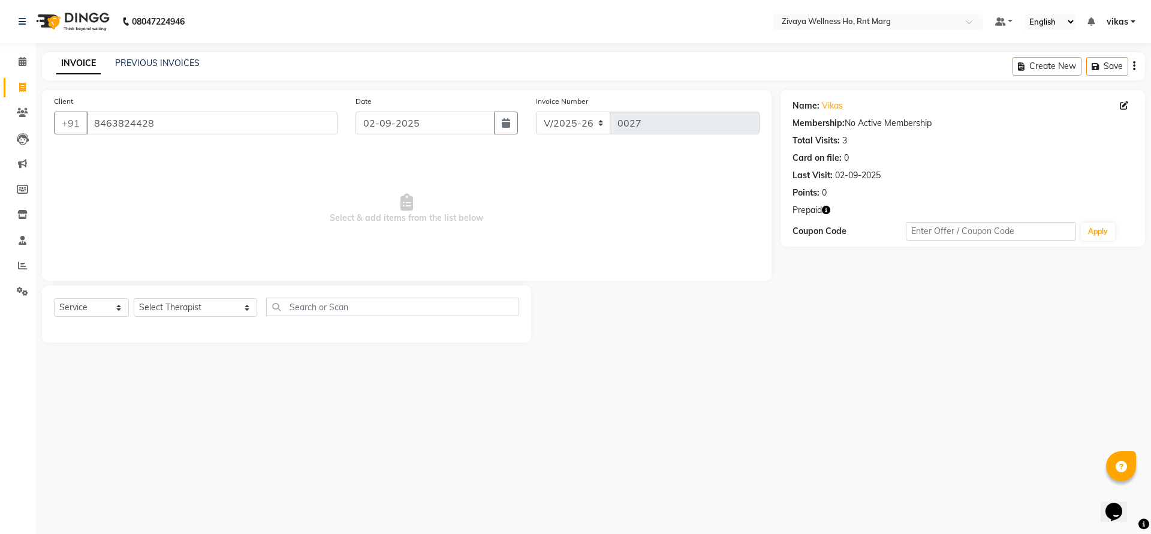
click at [153, 296] on div "Select Service Product Membership Package Voucher Prepaid Gift Card Select Ther…" at bounding box center [286, 313] width 489 height 57
drag, startPoint x: 161, startPoint y: 313, endPoint x: 171, endPoint y: 299, distance: 17.3
click at [162, 313] on select "Select Therapist AJAY BHAVESH OFFICE Bhuban ( Ummed - Manager ) Central TI Ding…" at bounding box center [195, 307] width 123 height 19
select select "49763"
click at [134, 298] on select "Select Therapist AJAY BHAVESH OFFICE Bhuban ( Ummed - Manager ) Central TI Ding…" at bounding box center [195, 307] width 123 height 19
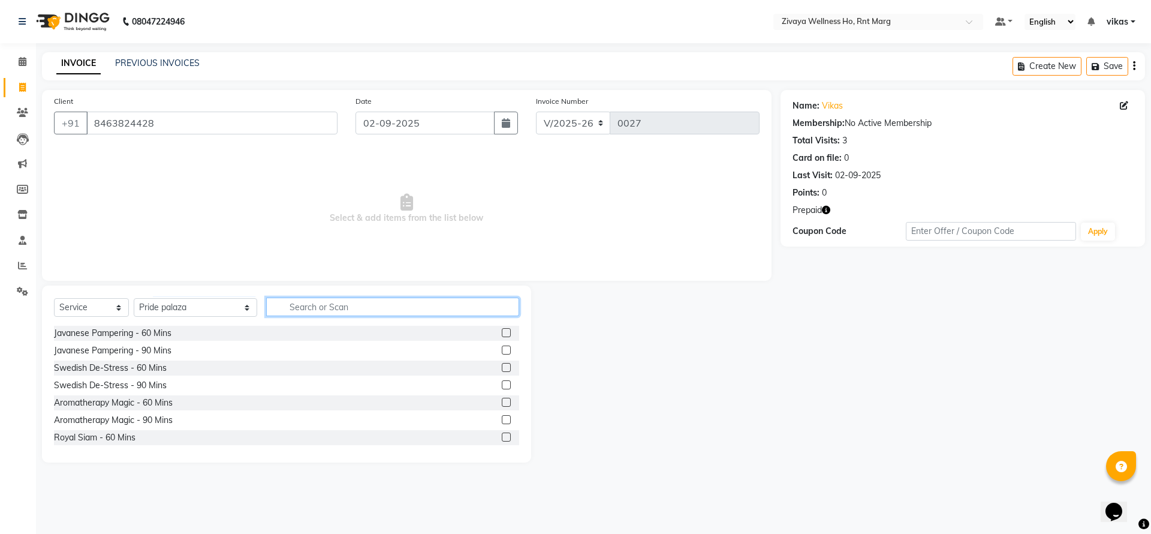
click at [275, 314] on input "text" at bounding box center [392, 306] width 253 height 19
click at [502, 335] on label at bounding box center [506, 332] width 9 height 9
click at [502, 335] on input "checkbox" at bounding box center [506, 333] width 8 height 8
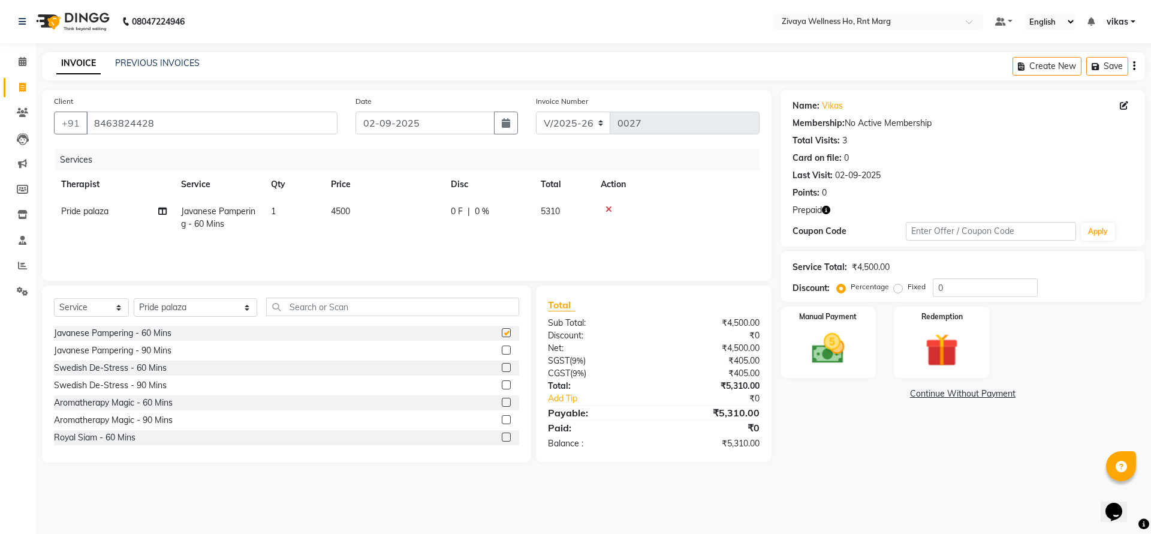
checkbox input "false"
click at [942, 345] on img at bounding box center [942, 350] width 56 height 43
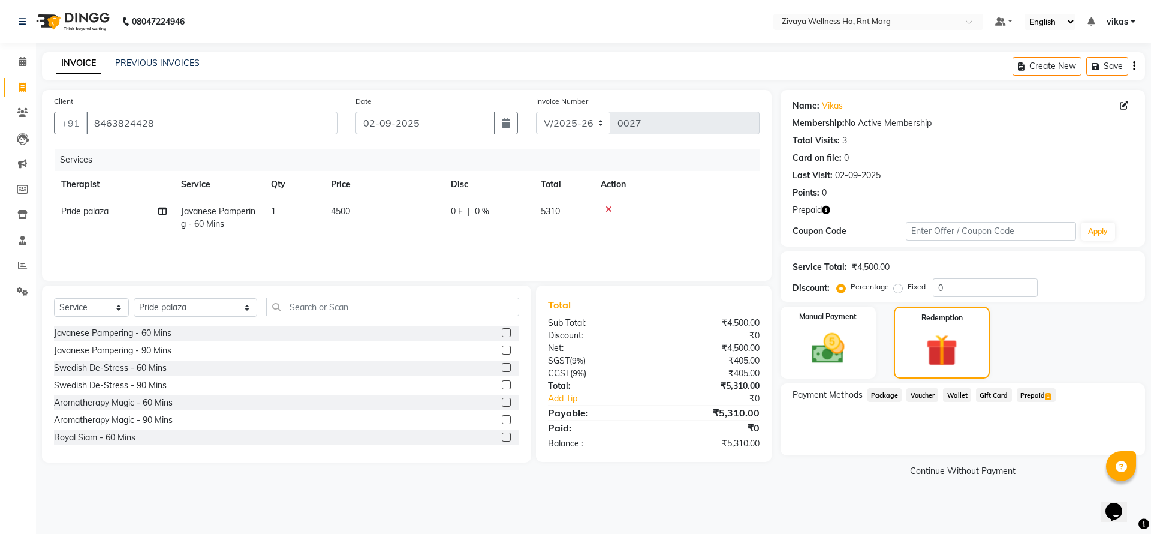
click at [1025, 390] on span "Prepaid 1" at bounding box center [1036, 395] width 39 height 14
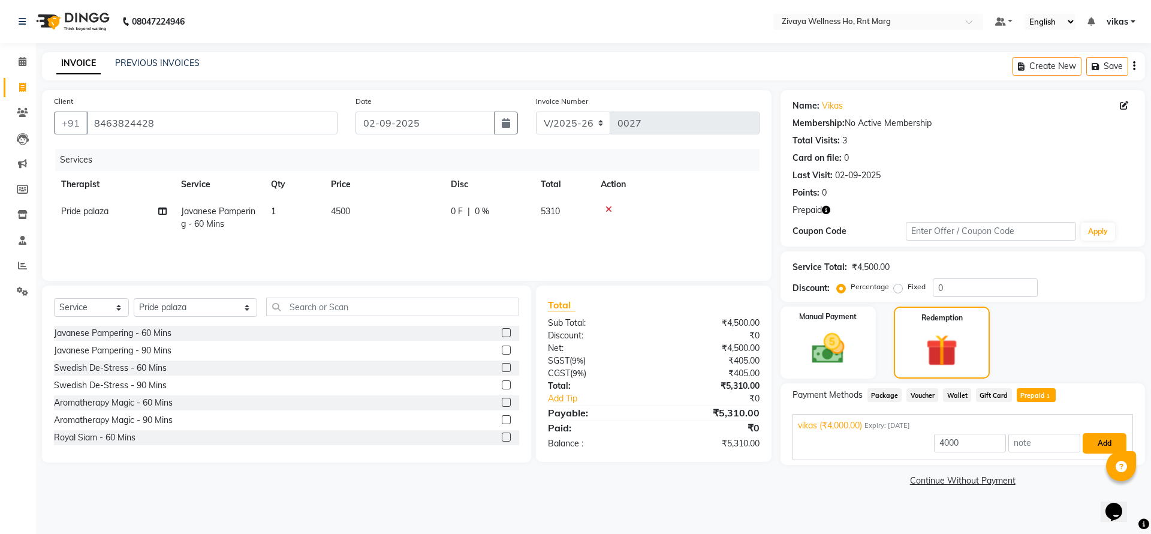
click at [1110, 441] on button "Add" at bounding box center [1105, 443] width 44 height 20
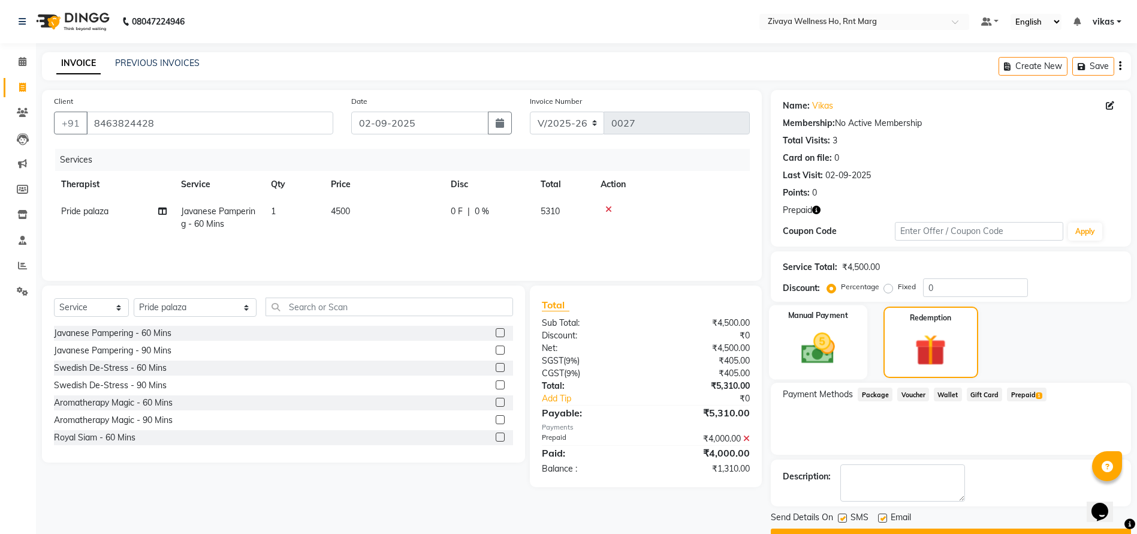
click at [814, 367] on img at bounding box center [818, 348] width 55 height 39
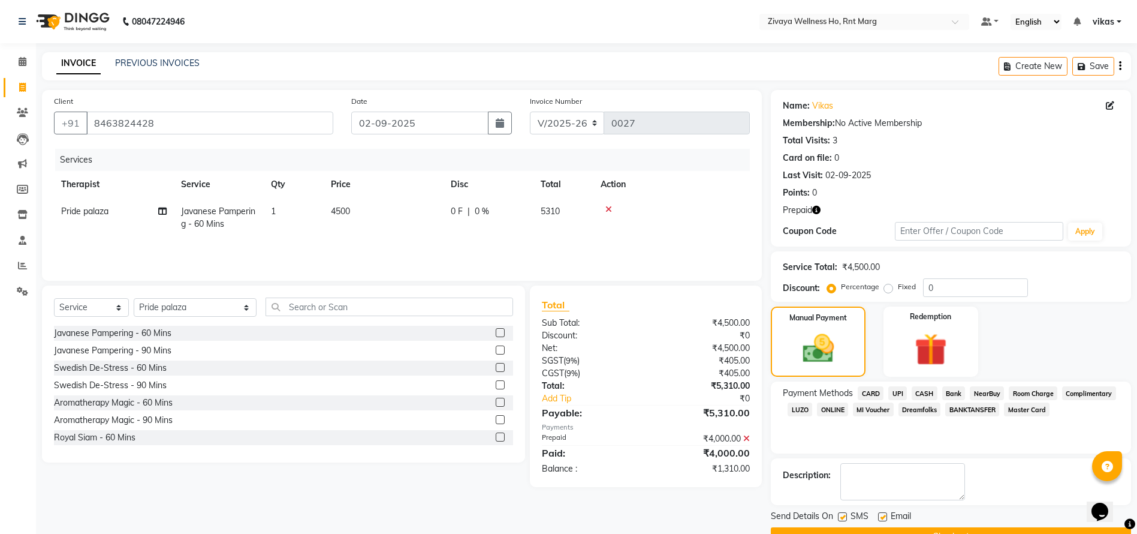
click at [897, 391] on span "UPI" at bounding box center [897, 393] width 19 height 14
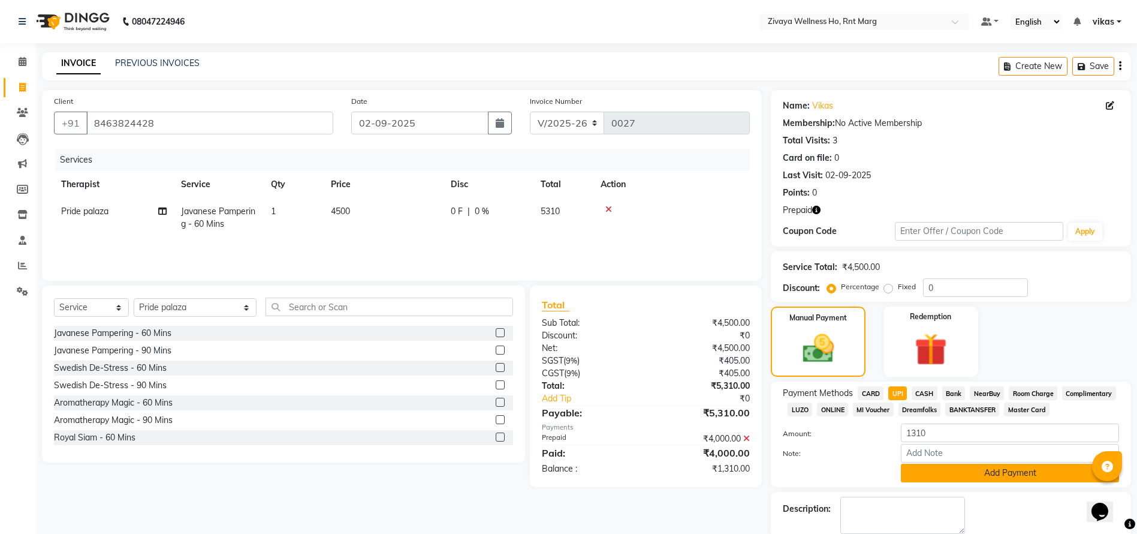
click at [915, 469] on button "Add Payment" at bounding box center [1010, 472] width 218 height 19
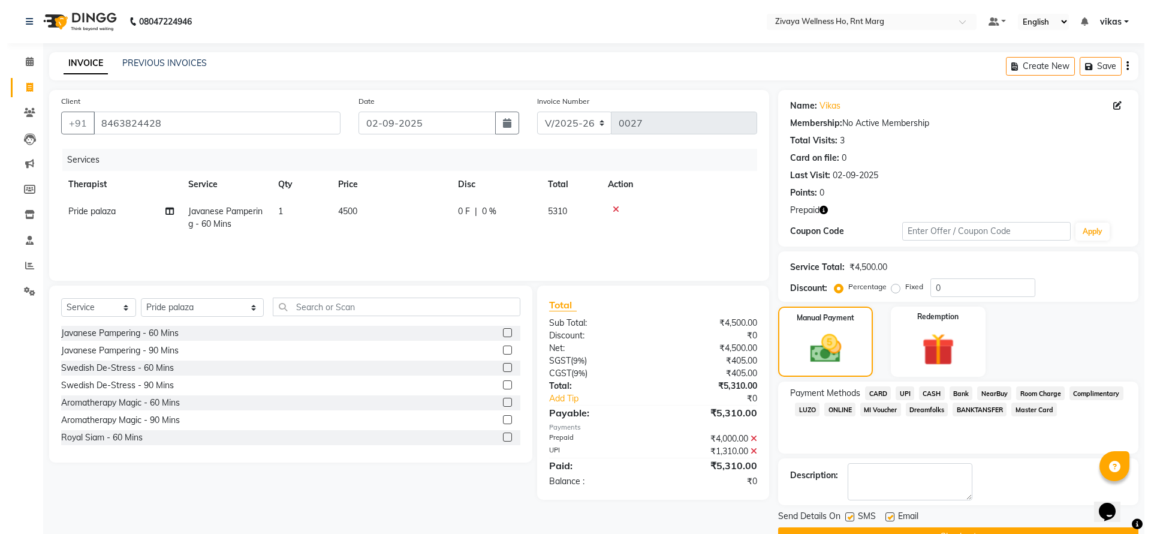
scroll to position [30, 0]
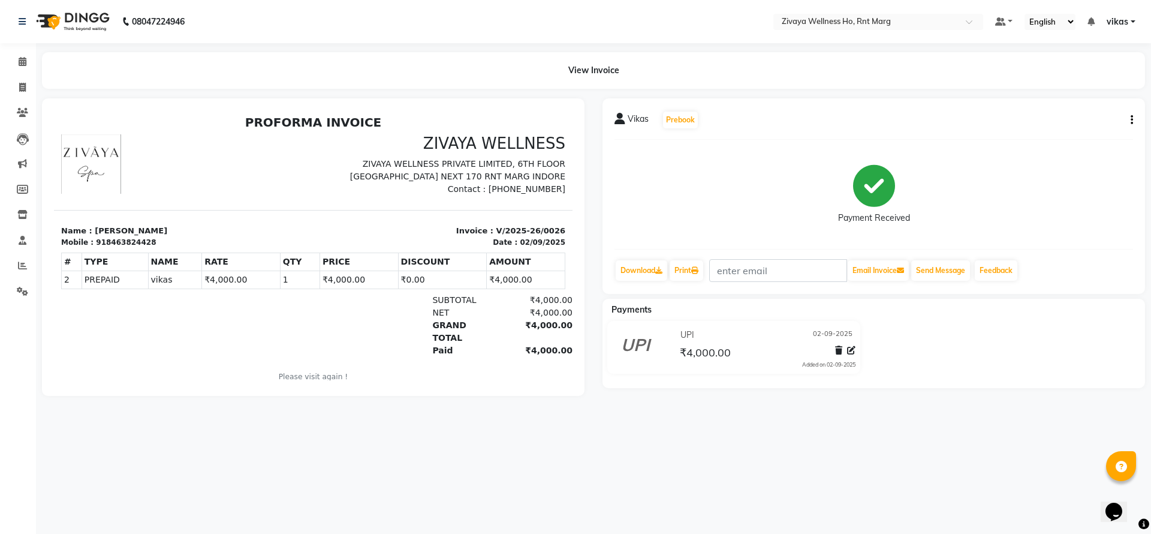
click at [1132, 120] on icon "button" at bounding box center [1132, 120] width 2 height 1
click at [1111, 97] on div "Cancel Invoice" at bounding box center [1083, 97] width 60 height 15
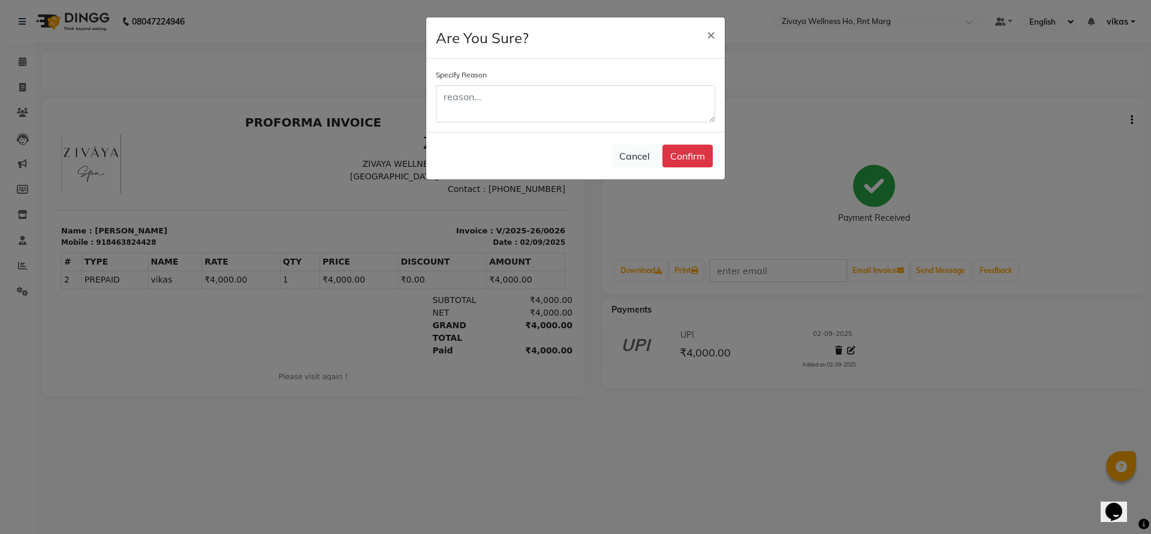
click at [591, 131] on div "Specify Reason" at bounding box center [575, 95] width 299 height 73
click at [606, 108] on textarea at bounding box center [575, 103] width 279 height 37
click at [675, 144] on button "Confirm" at bounding box center [687, 155] width 50 height 23
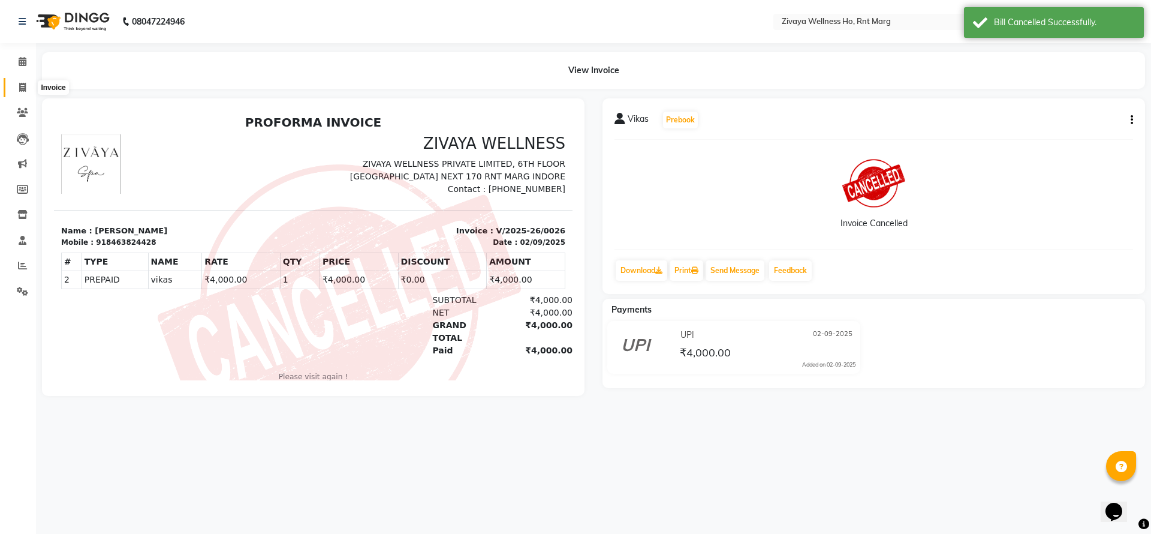
click at [19, 90] on icon at bounding box center [22, 87] width 7 height 9
select select "service"
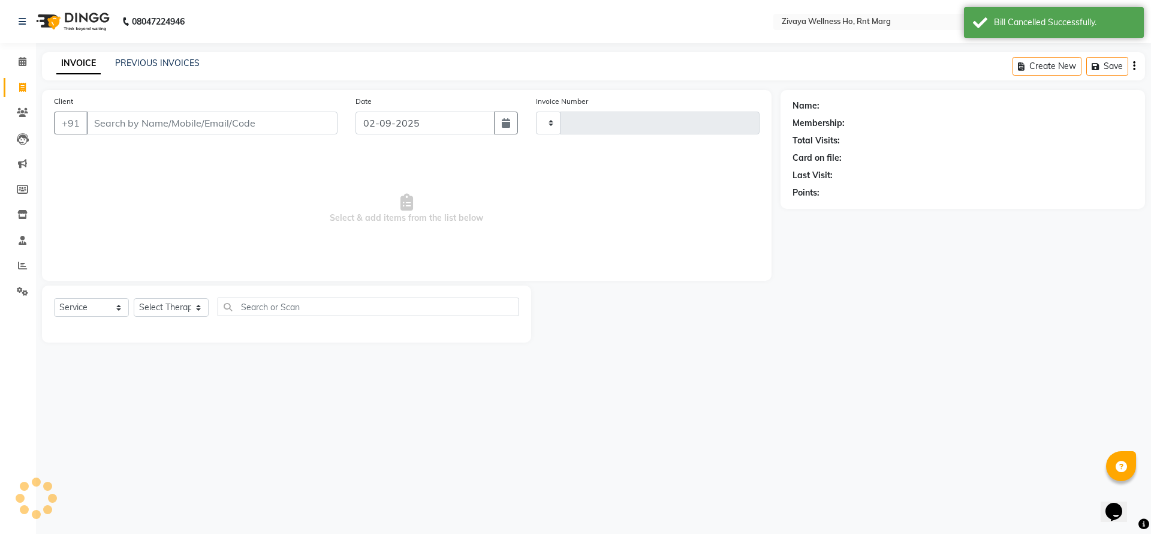
type input "0028"
select select "6395"
click at [112, 49] on div "08047224946 Select Location × Zivaya Wellness Ho, Rnt Marg Default Panel My Pan…" at bounding box center [575, 267] width 1151 height 534
click at [130, 67] on link "PREVIOUS INVOICES" at bounding box center [157, 63] width 85 height 11
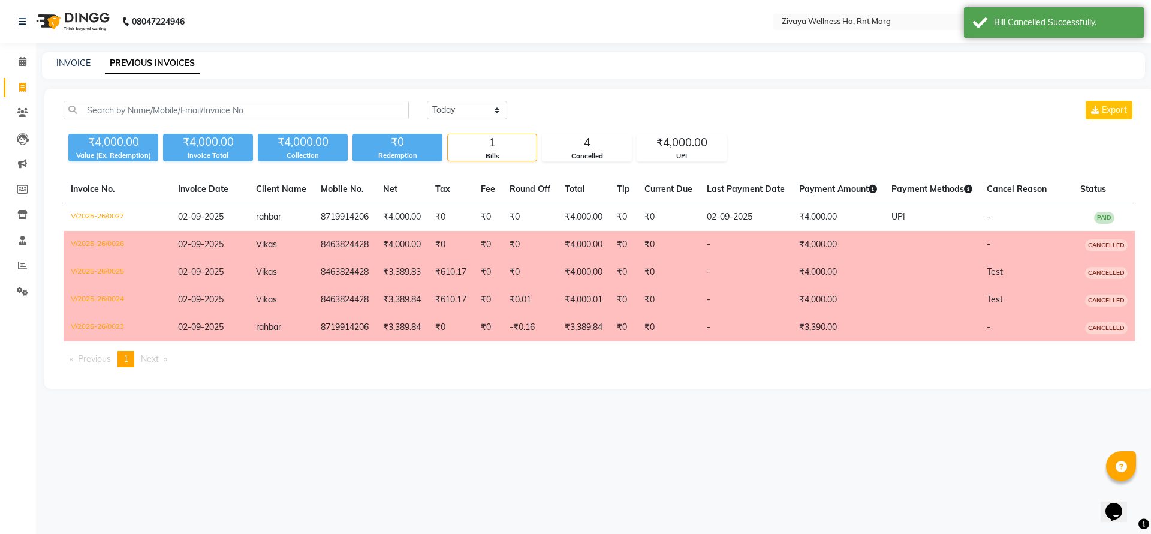
drag, startPoint x: 1047, startPoint y: 167, endPoint x: 1060, endPoint y: 197, distance: 32.7
click at [1065, 197] on div "Today Yesterday Custom Range Export ₹4,000.00 Value (Ex. Redemption) ₹4,000.00 …" at bounding box center [599, 239] width 1110 height 300
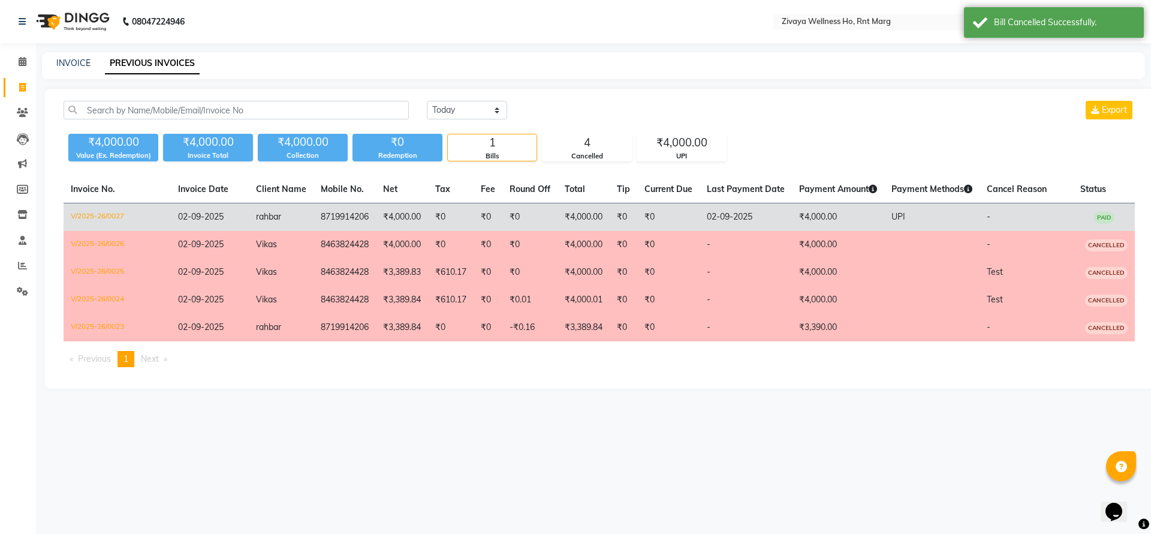
click at [1002, 217] on td "-" at bounding box center [1027, 217] width 94 height 28
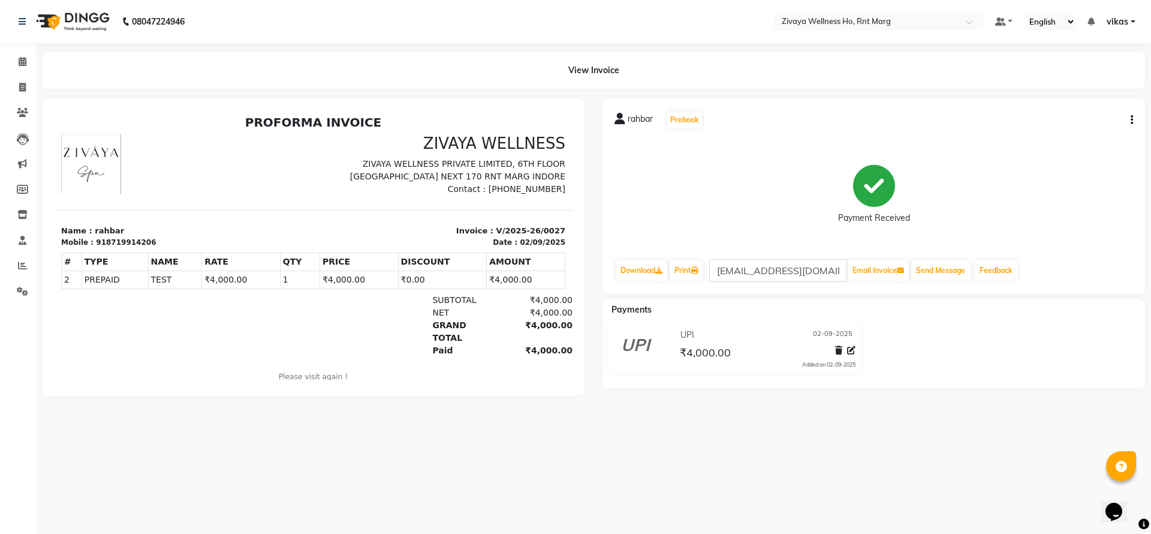
click at [1129, 112] on div "rahbar Prebook" at bounding box center [873, 119] width 519 height 19
click at [1132, 112] on div "rahbar Prebook" at bounding box center [873, 119] width 519 height 19
click at [1129, 115] on button "button" at bounding box center [1129, 120] width 7 height 13
click at [1098, 95] on div "Cancel Invoice" at bounding box center [1083, 97] width 60 height 15
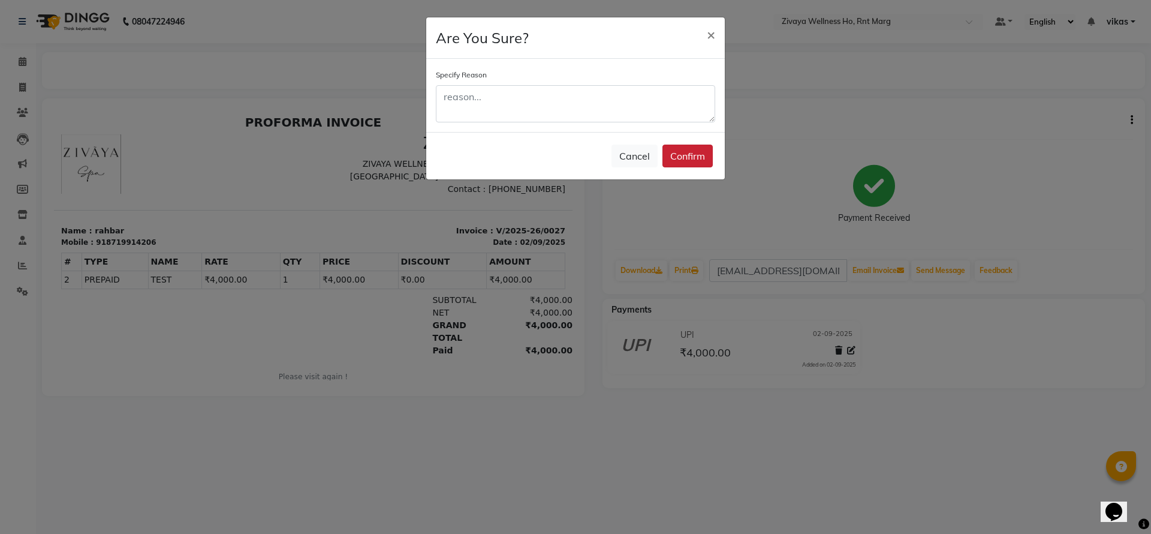
click at [702, 149] on button "Confirm" at bounding box center [687, 155] width 50 height 23
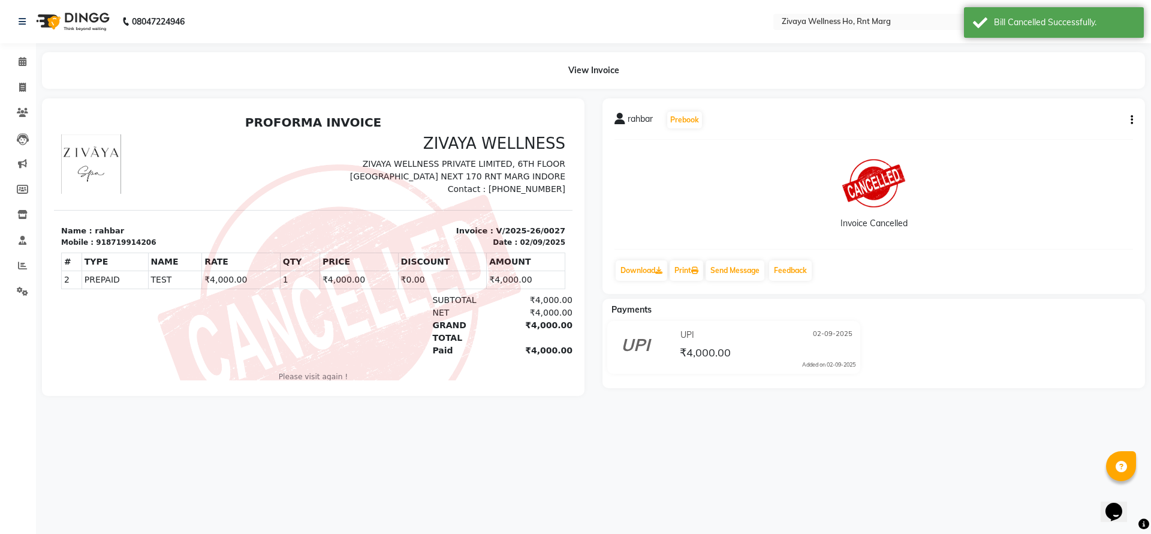
click at [0, 77] on li "Invoice" at bounding box center [18, 88] width 36 height 26
click at [17, 91] on span at bounding box center [22, 88] width 21 height 14
select select "service"
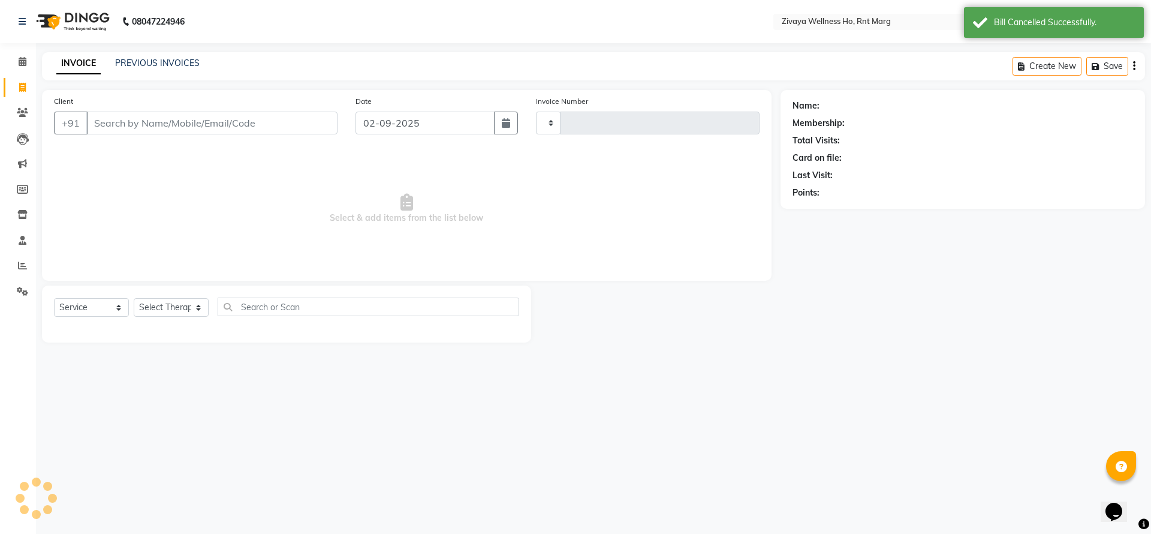
type input "0028"
select select "6395"
click at [159, 51] on div "08047224946 Select Location × Zivaya Wellness Ho, Rnt Marg Default Panel My Pan…" at bounding box center [575, 267] width 1151 height 534
click at [158, 61] on link "PREVIOUS INVOICES" at bounding box center [157, 63] width 85 height 11
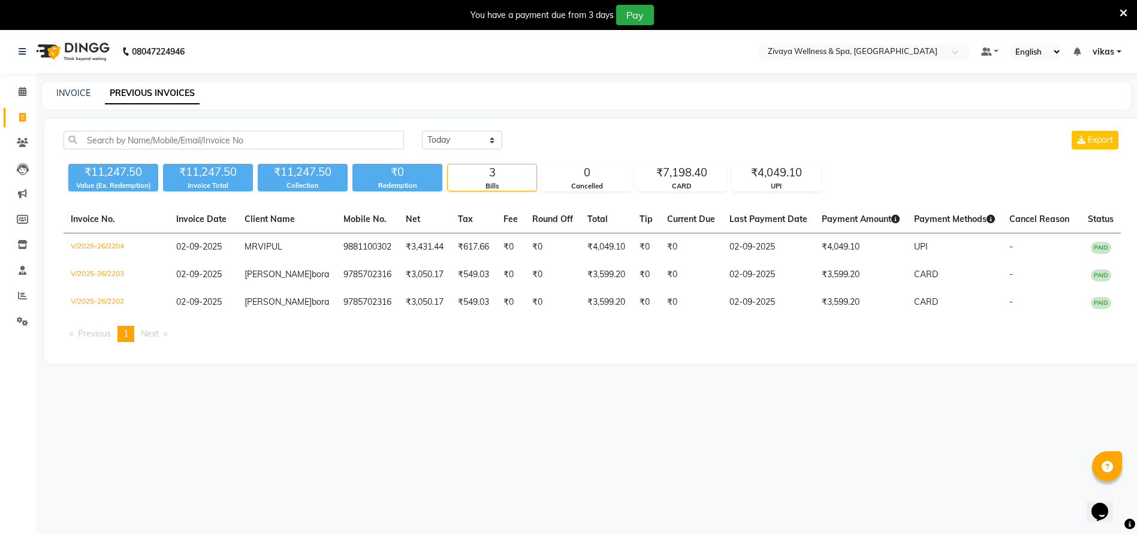
click at [1120, 11] on icon at bounding box center [1124, 13] width 8 height 11
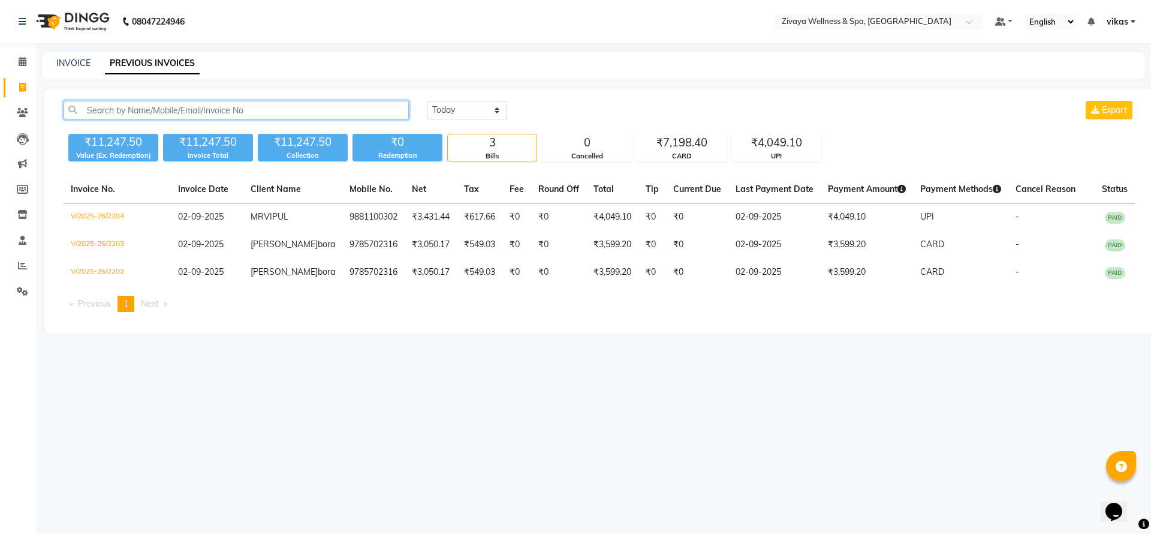
click at [89, 109] on input "text" at bounding box center [236, 110] width 345 height 19
click at [79, 54] on div "INVOICE PREVIOUS INVOICES" at bounding box center [593, 65] width 1103 height 27
click at [72, 64] on link "INVOICE" at bounding box center [73, 63] width 34 height 11
select select "service"
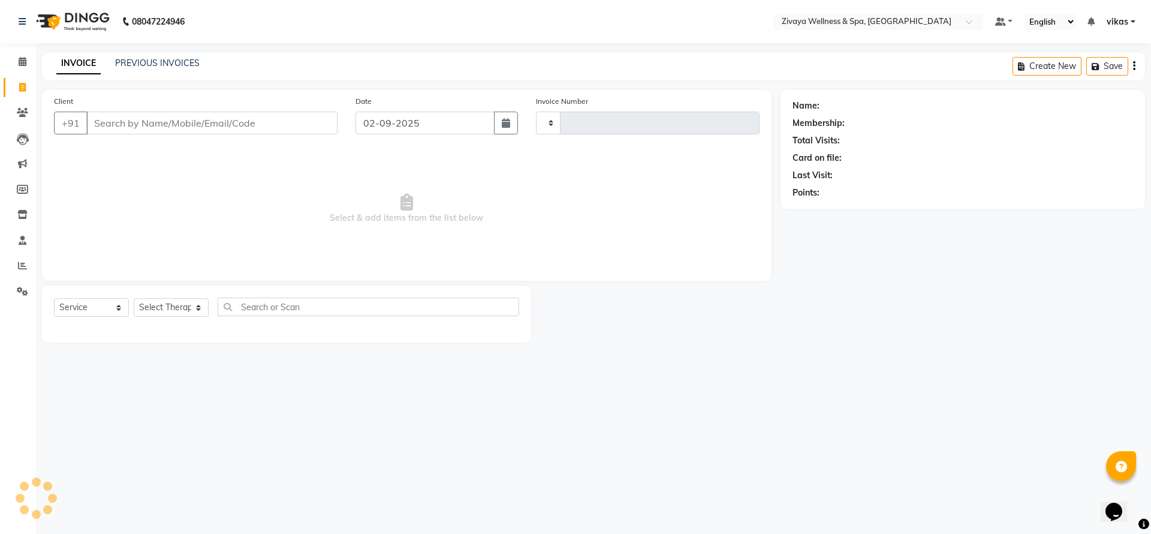
type input "2205"
select select "7070"
click at [26, 62] on icon at bounding box center [23, 61] width 8 height 9
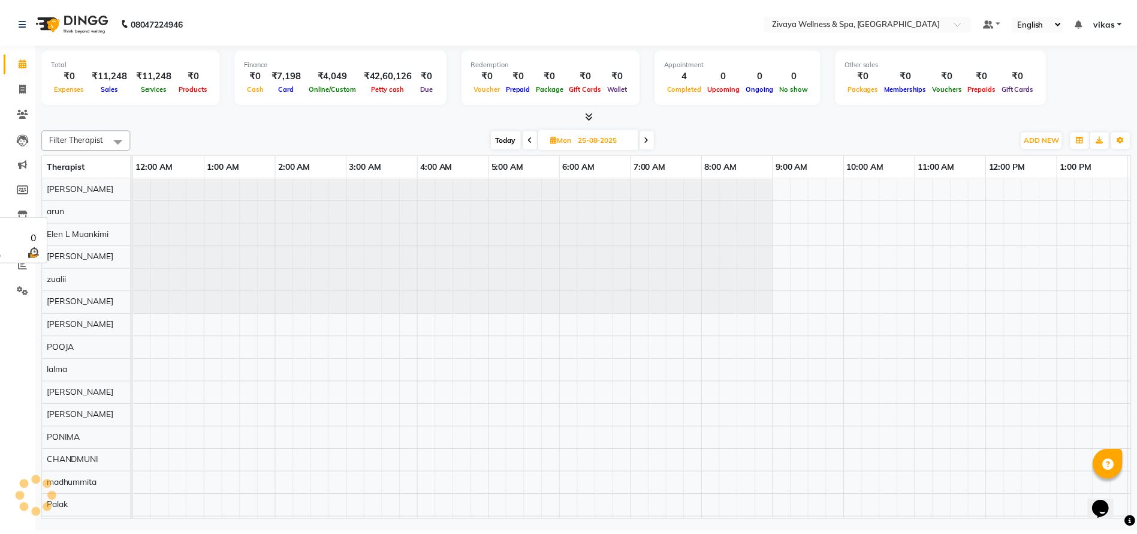
scroll to position [0, 432]
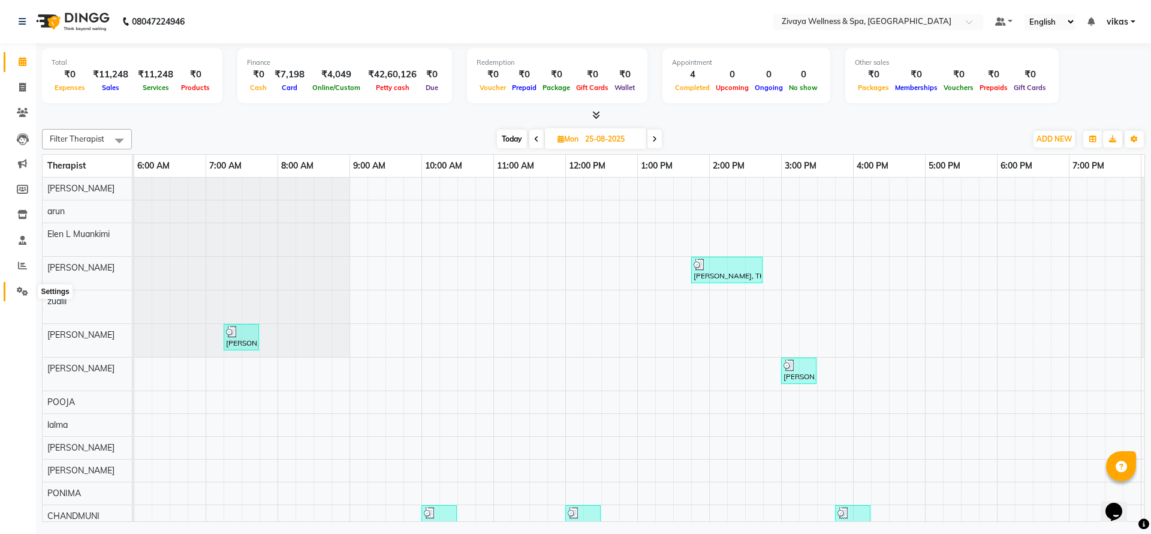
click at [19, 295] on span at bounding box center [22, 292] width 21 height 14
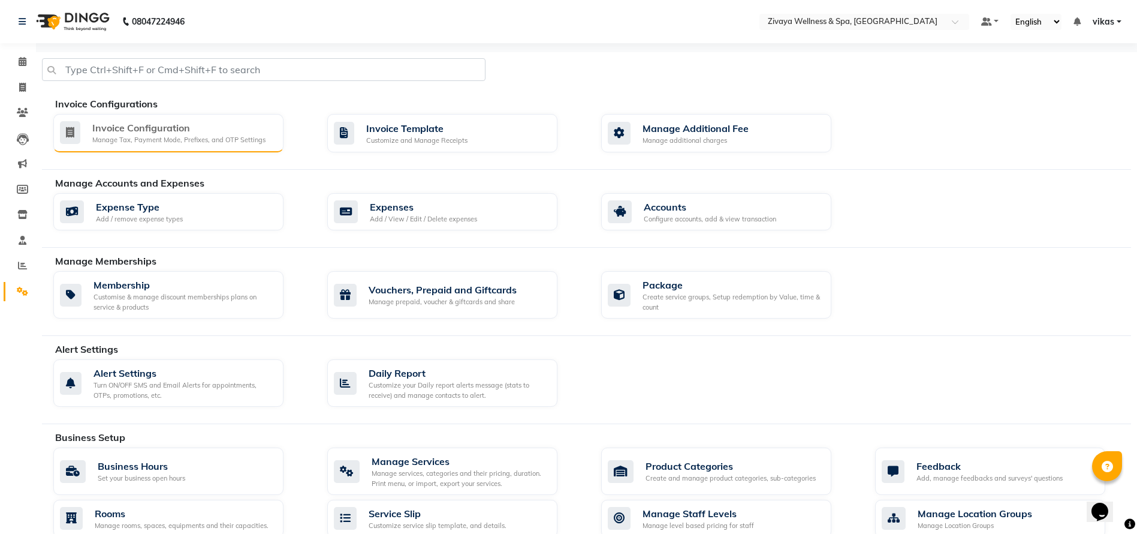
click at [132, 135] on div "Manage Tax, Payment Mode, Prefixes, and OTP Settings" at bounding box center [178, 140] width 173 height 10
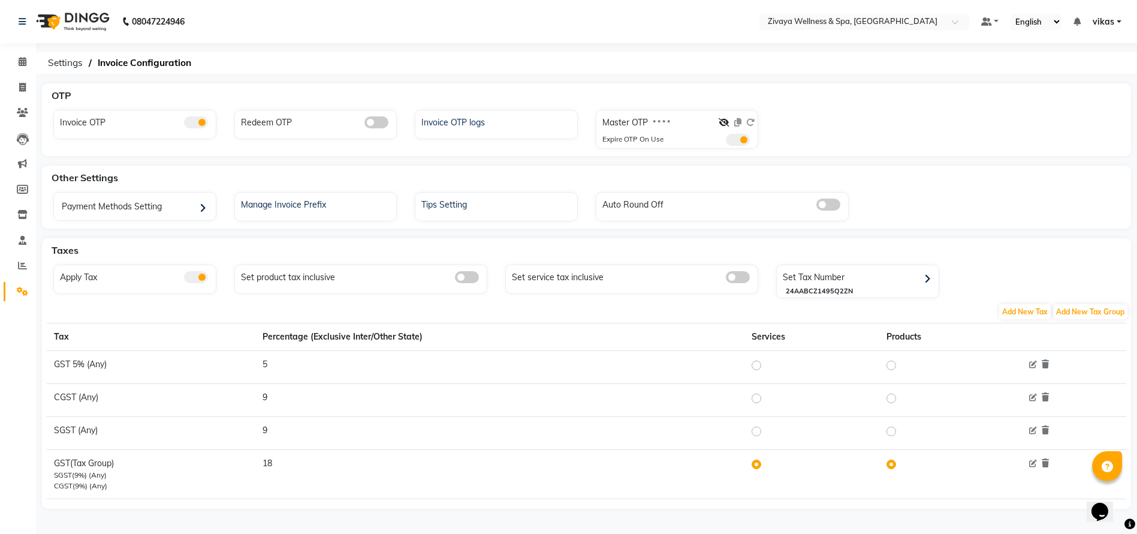
click at [14, 284] on link "Settings" at bounding box center [18, 292] width 29 height 20
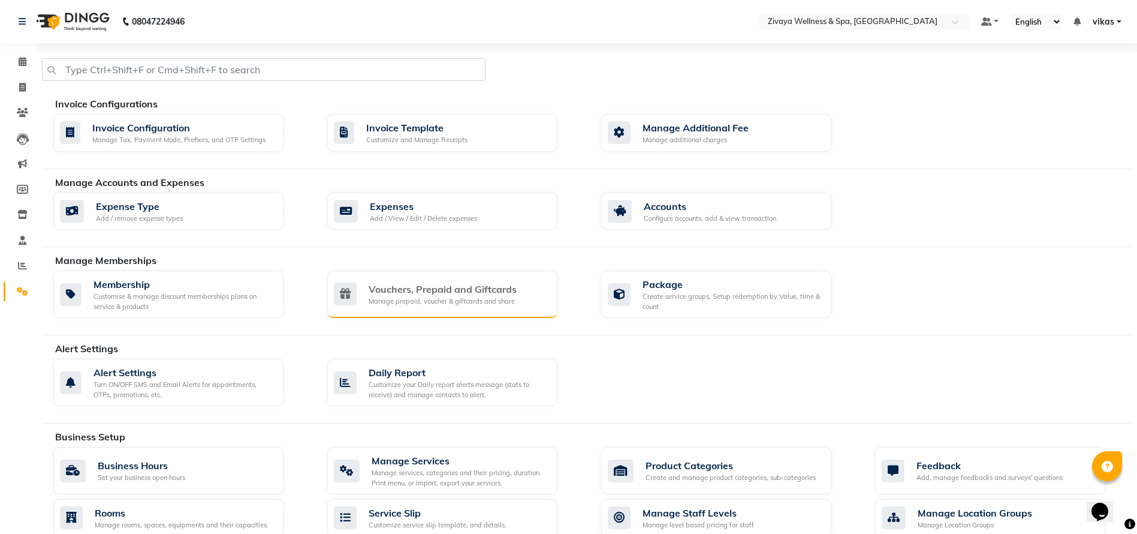
click at [487, 297] on div "Manage prepaid, voucher & giftcards and share" at bounding box center [443, 301] width 148 height 10
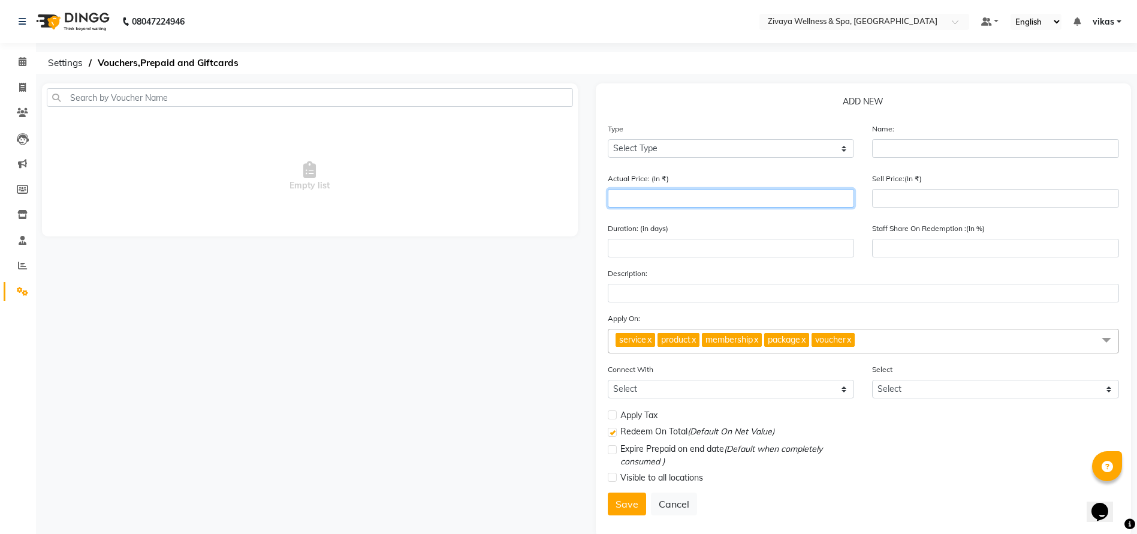
click at [720, 198] on input "number" at bounding box center [731, 198] width 247 height 19
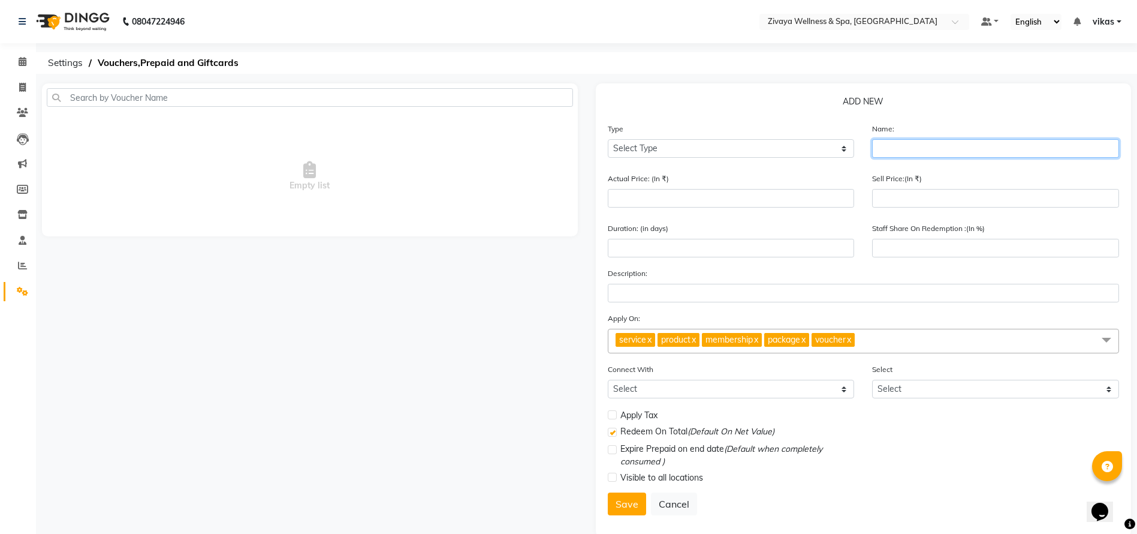
click at [907, 144] on input "text" at bounding box center [995, 148] width 247 height 19
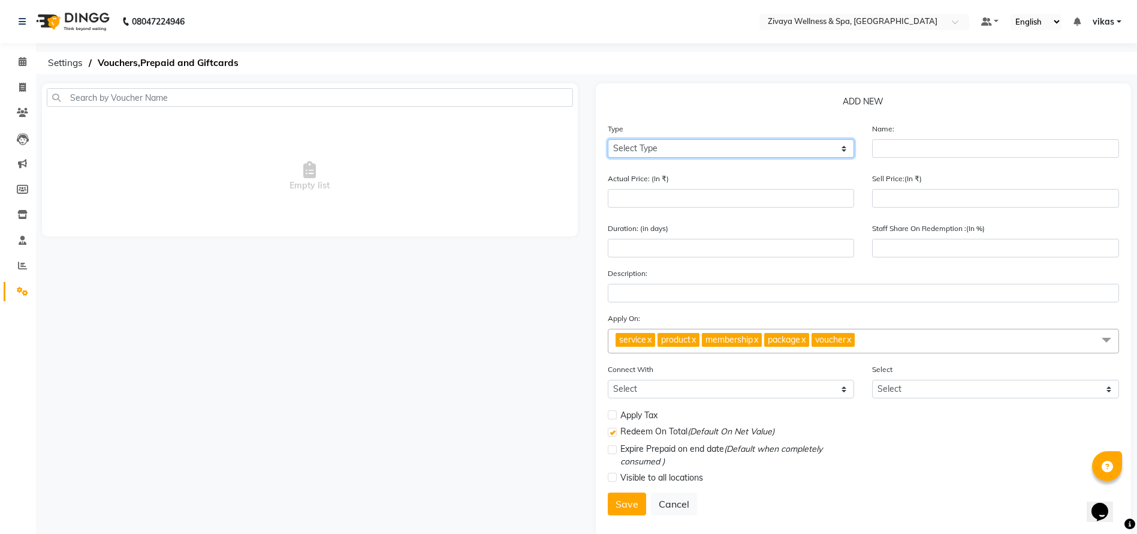
click at [832, 146] on select "Select Type Voucher Prepaid Gift Card" at bounding box center [731, 148] width 247 height 19
select select "P"
click at [608, 139] on select "Select Type Voucher Prepaid Gift Card" at bounding box center [731, 148] width 247 height 19
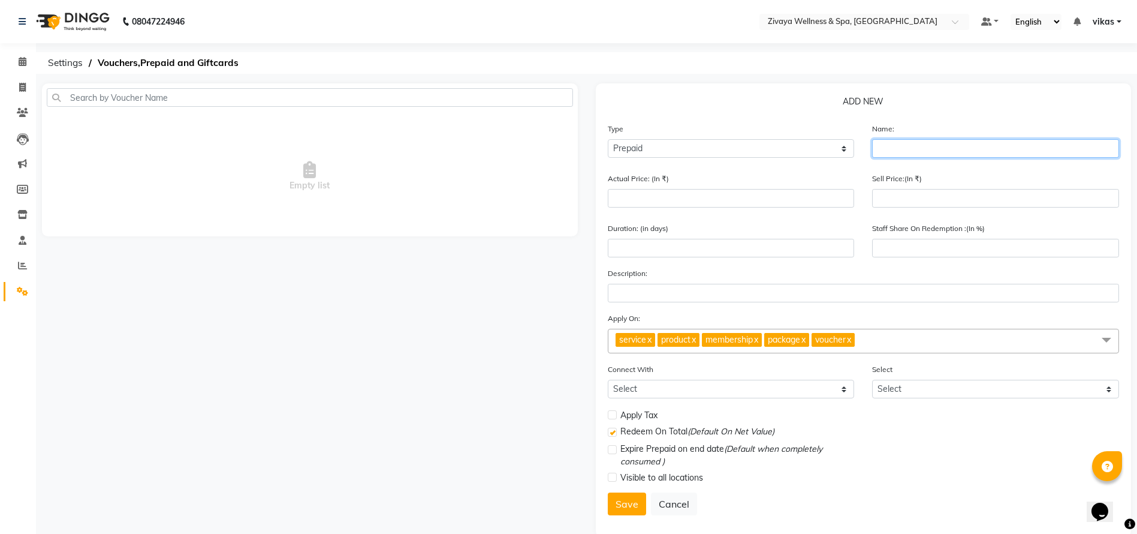
click at [890, 150] on input "text" at bounding box center [995, 148] width 247 height 19
type input "Mr [PERSON_NAME]"
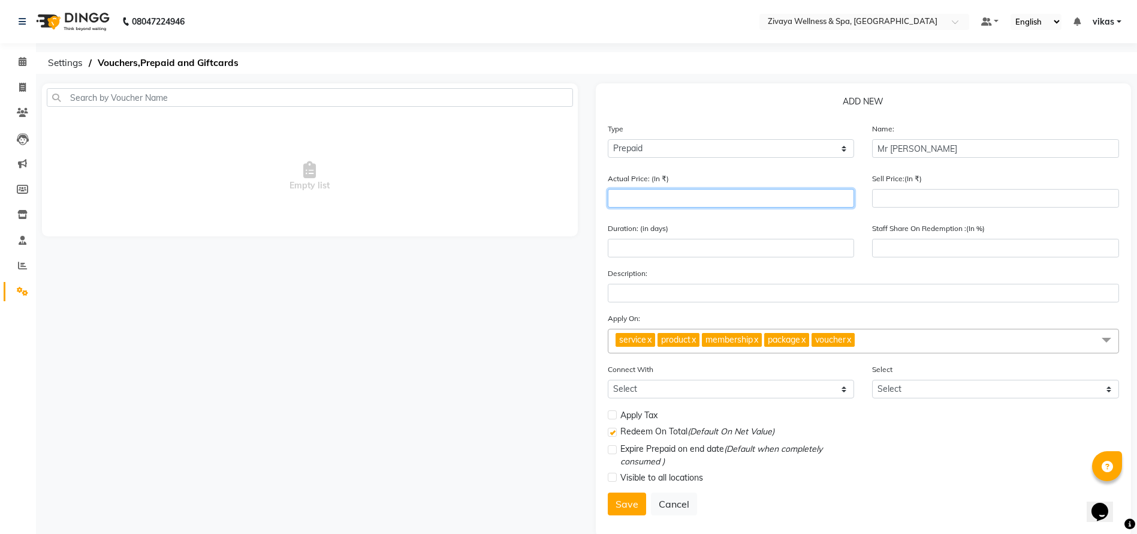
click at [649, 197] on input "number" at bounding box center [731, 198] width 247 height 19
type input "4"
type input "0"
type input "4000"
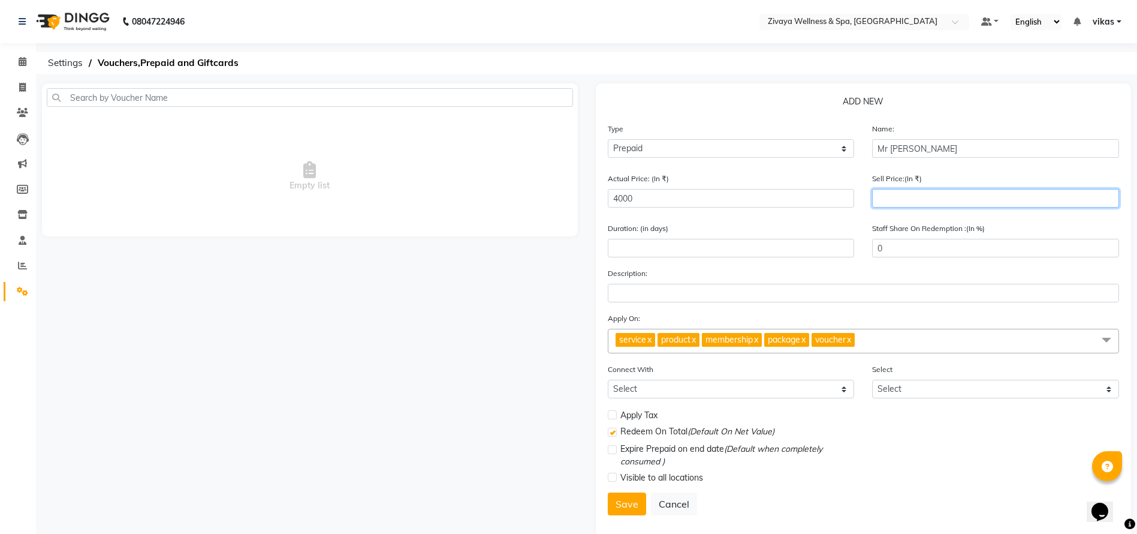
click at [887, 190] on input "number" at bounding box center [995, 198] width 247 height 19
type input "40"
type input "1"
type input "400"
type input "10"
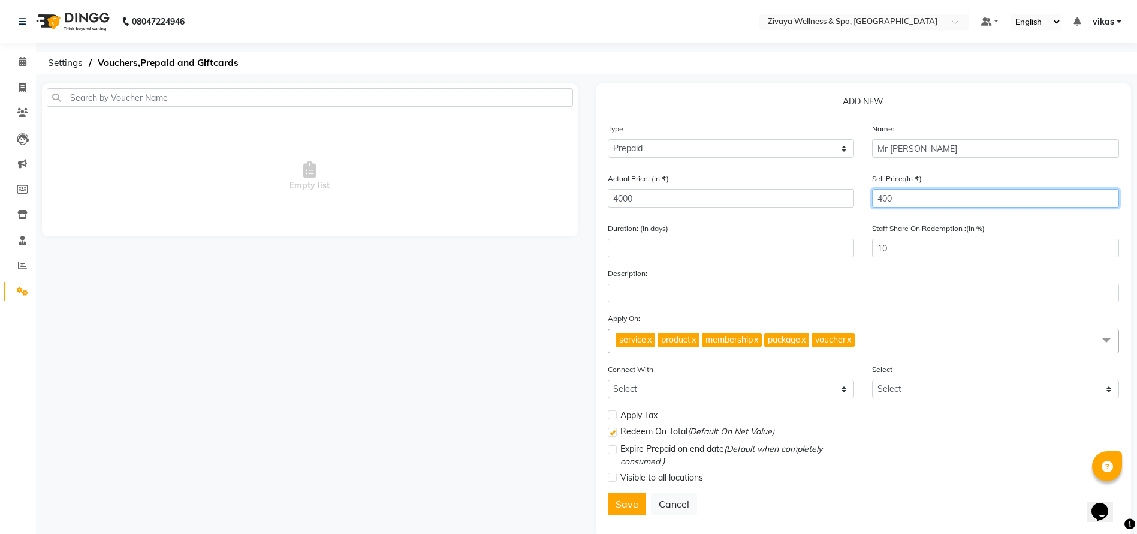
type input "4000"
type input "100"
type input "4000"
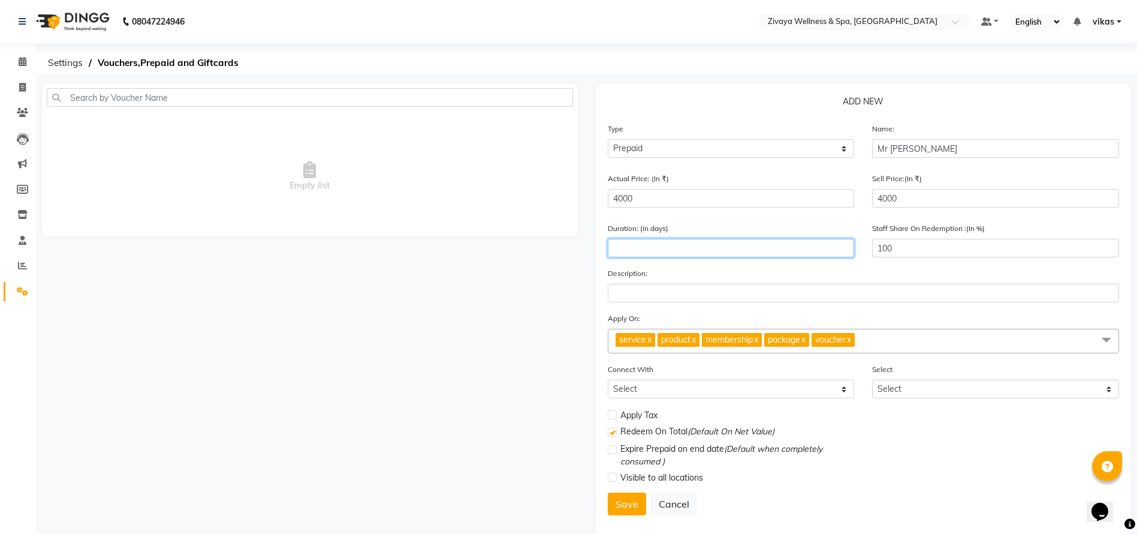
click at [747, 249] on input "number" at bounding box center [731, 248] width 247 height 19
type input "100"
click at [613, 414] on label at bounding box center [612, 414] width 9 height 9
click at [613, 414] on input "checkbox" at bounding box center [612, 415] width 8 height 8
checkbox input "true"
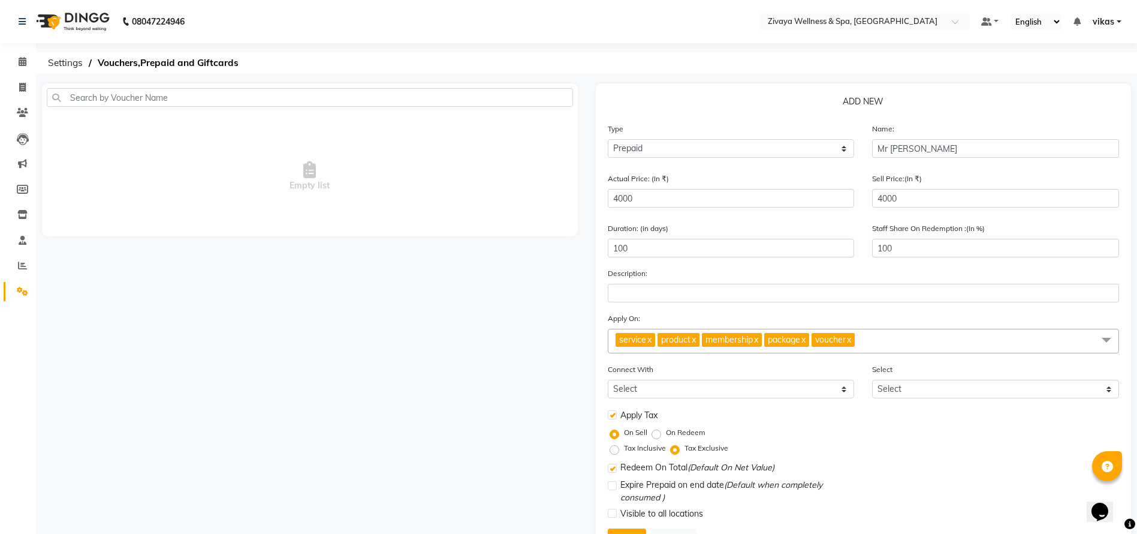
click at [666, 429] on label "On Redeem" at bounding box center [686, 432] width 40 height 11
click at [658, 429] on input "On Redeem" at bounding box center [659, 432] width 8 height 8
radio input "true"
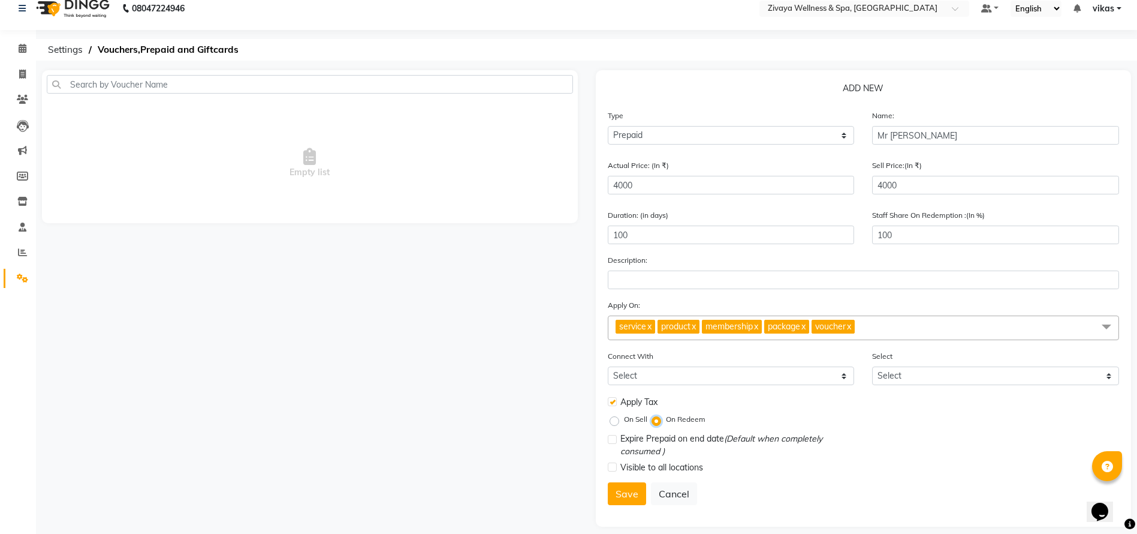
scroll to position [24, 0]
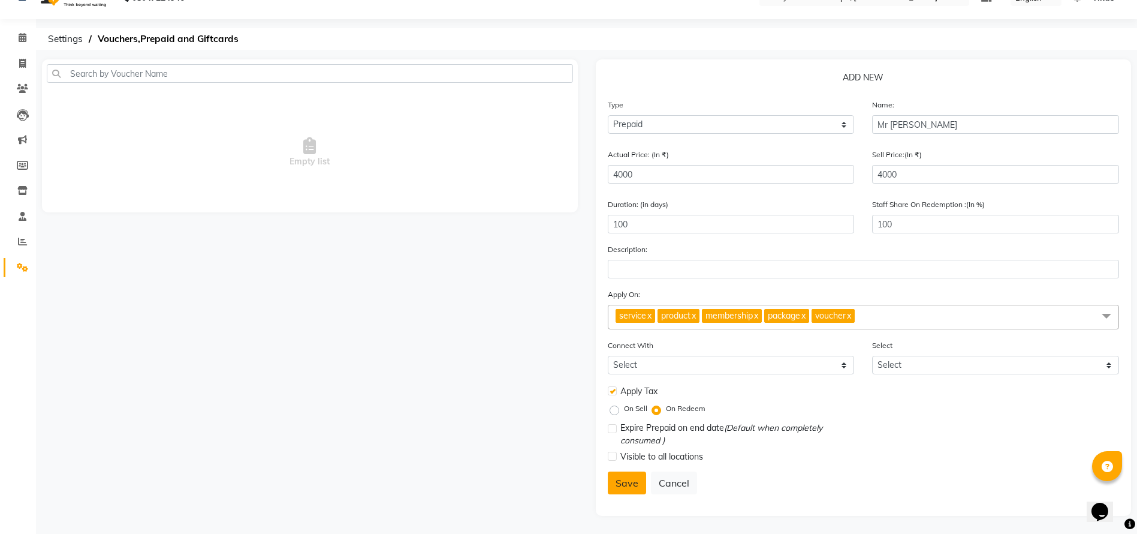
click at [612, 483] on button "Save" at bounding box center [627, 482] width 38 height 23
select select
checkbox input "false"
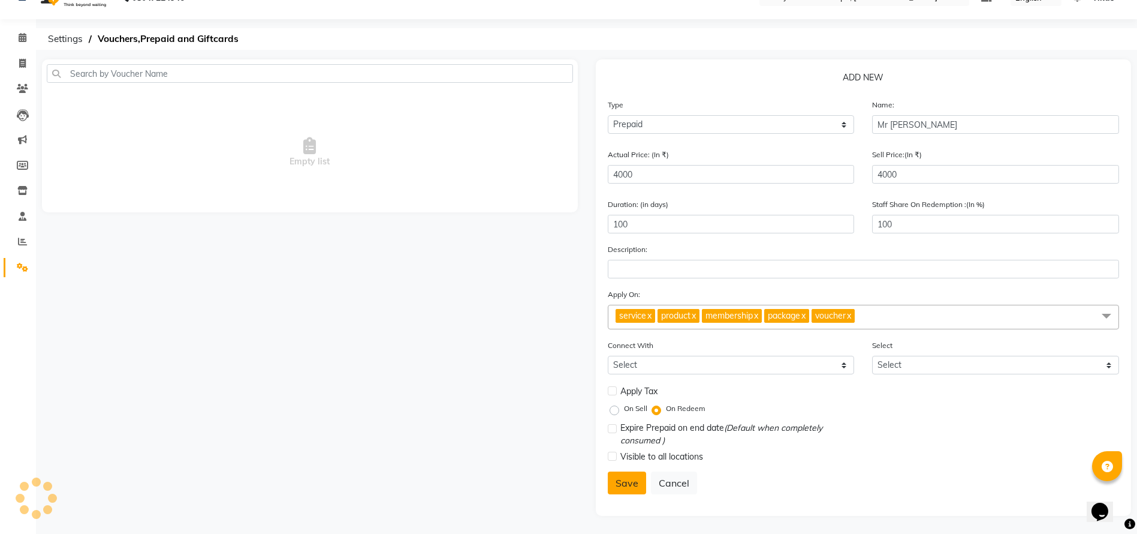
checkbox input "false"
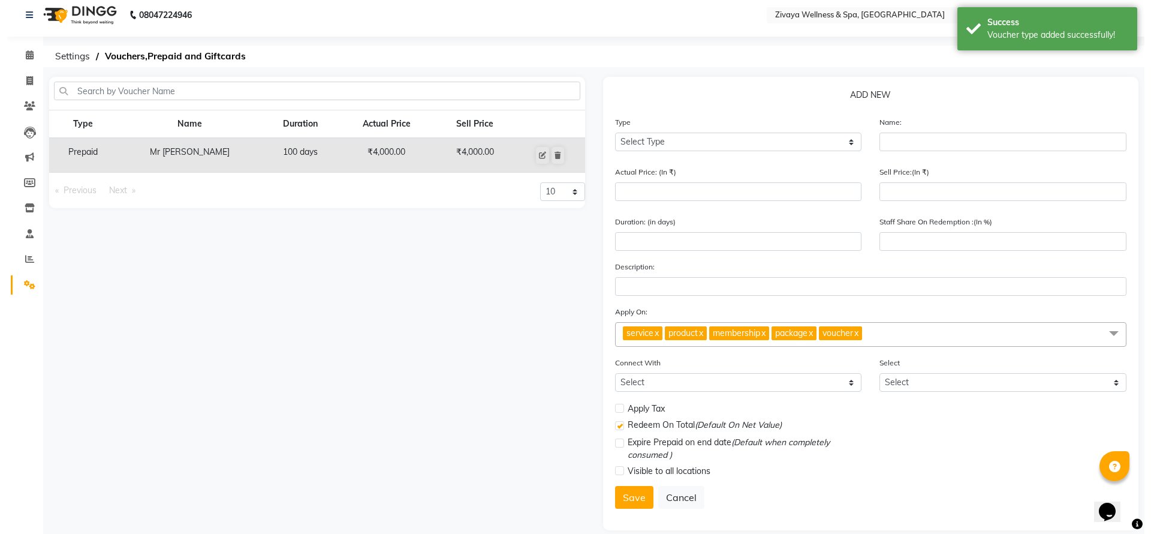
scroll to position [0, 0]
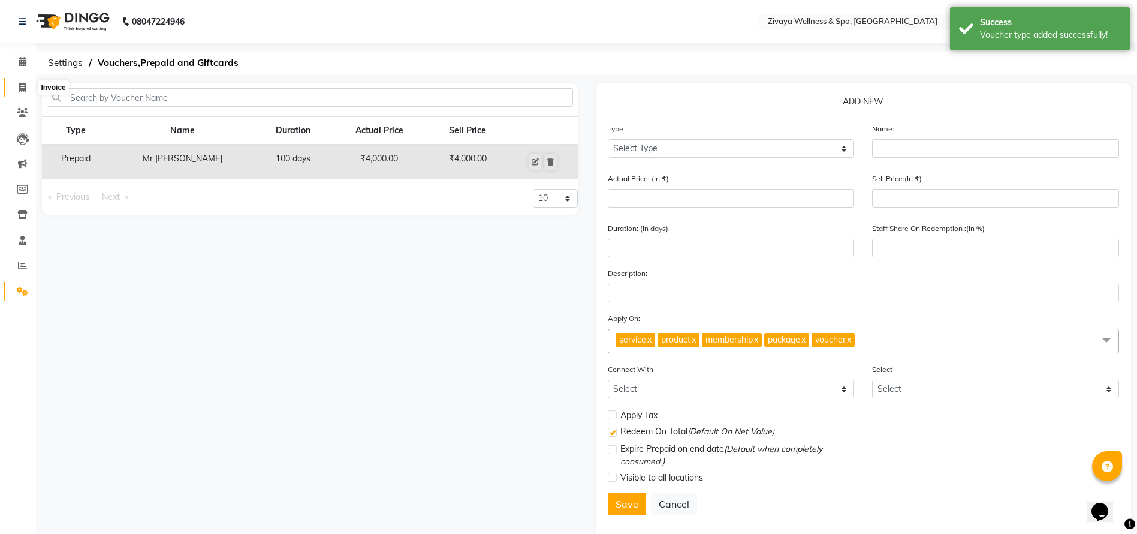
click at [13, 86] on span at bounding box center [22, 88] width 21 height 14
select select "service"
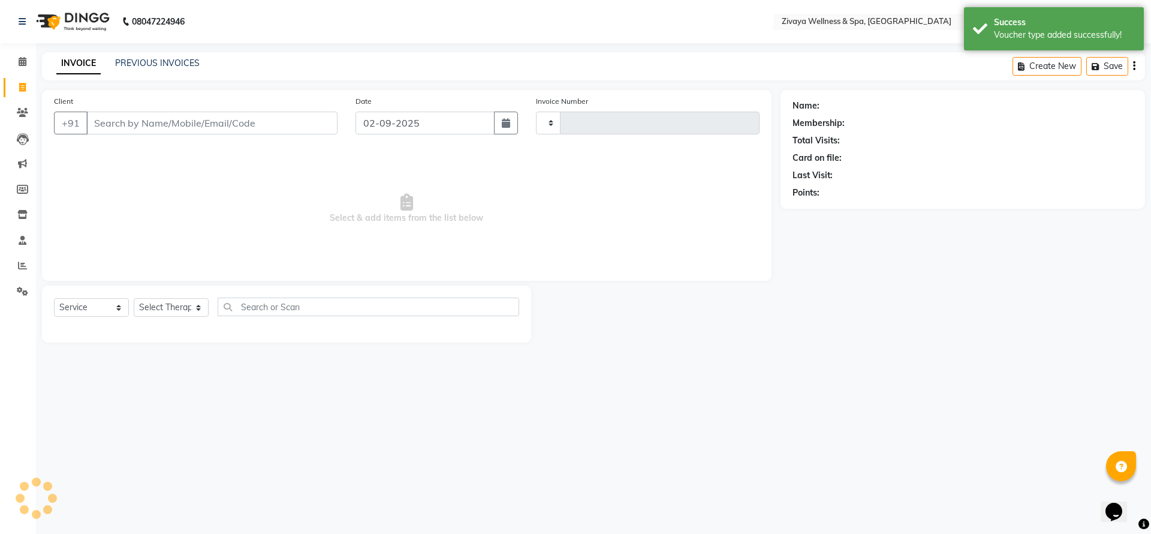
type input "2205"
select select "7070"
click at [146, 124] on input "Client" at bounding box center [211, 123] width 251 height 23
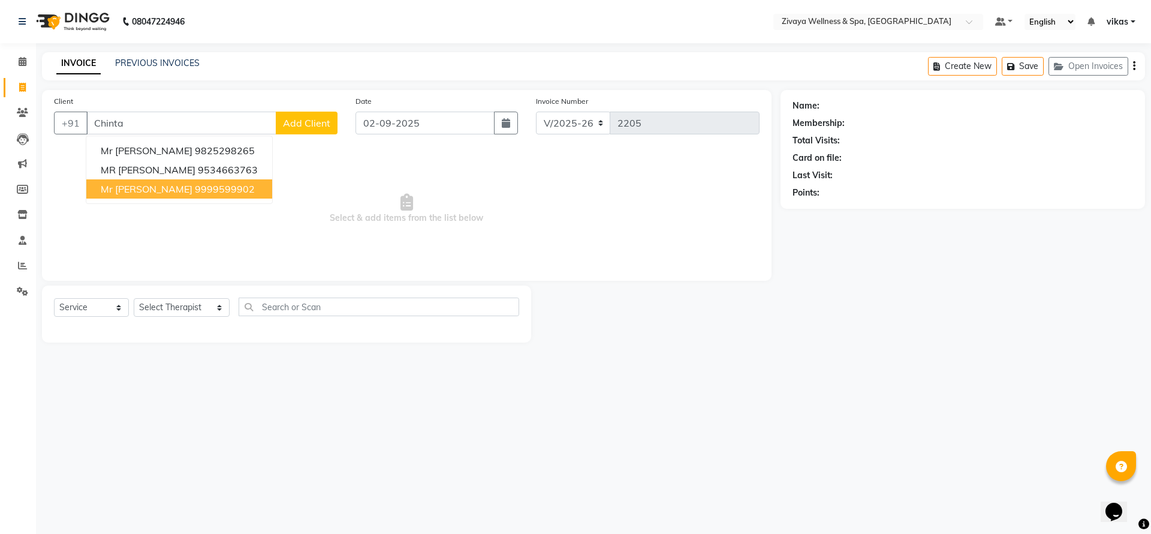
click at [165, 196] on button "mr [PERSON_NAME] 9999599902" at bounding box center [179, 188] width 186 height 19
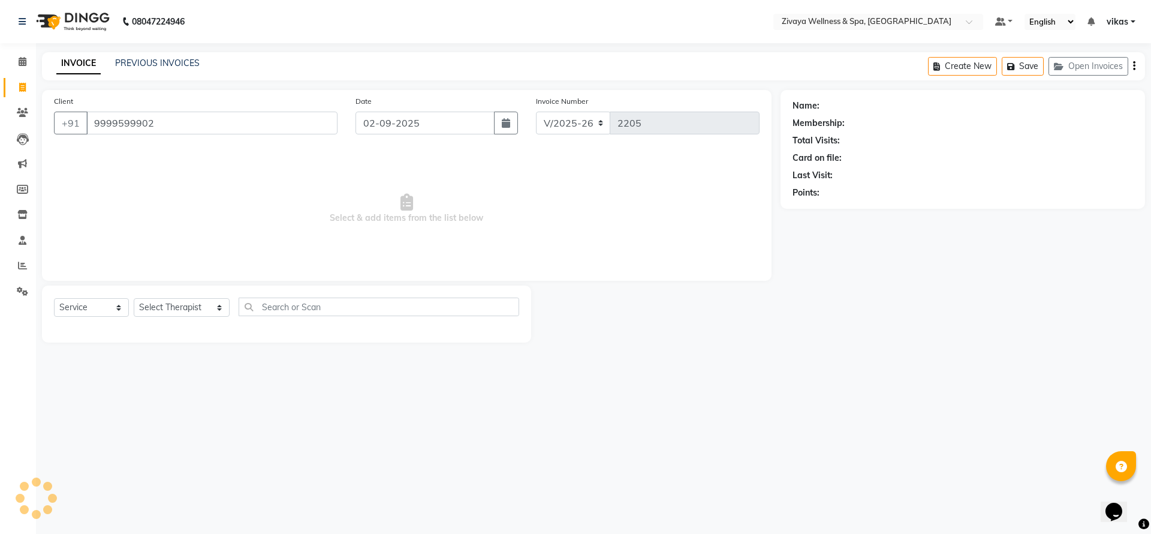
type input "9999599902"
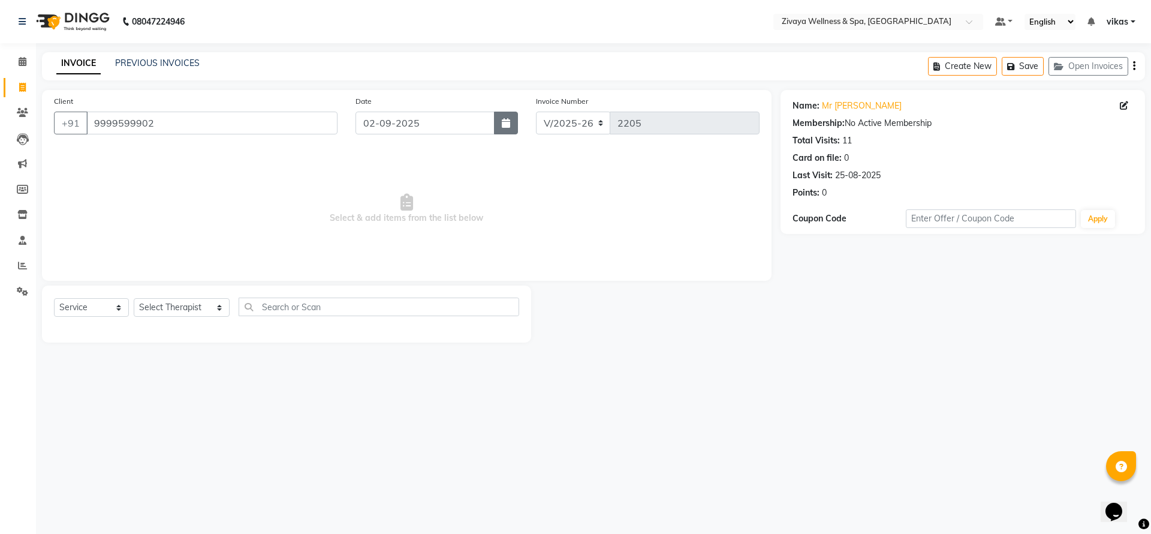
click at [502, 123] on icon "button" at bounding box center [506, 123] width 8 height 10
select select "9"
select select "2025"
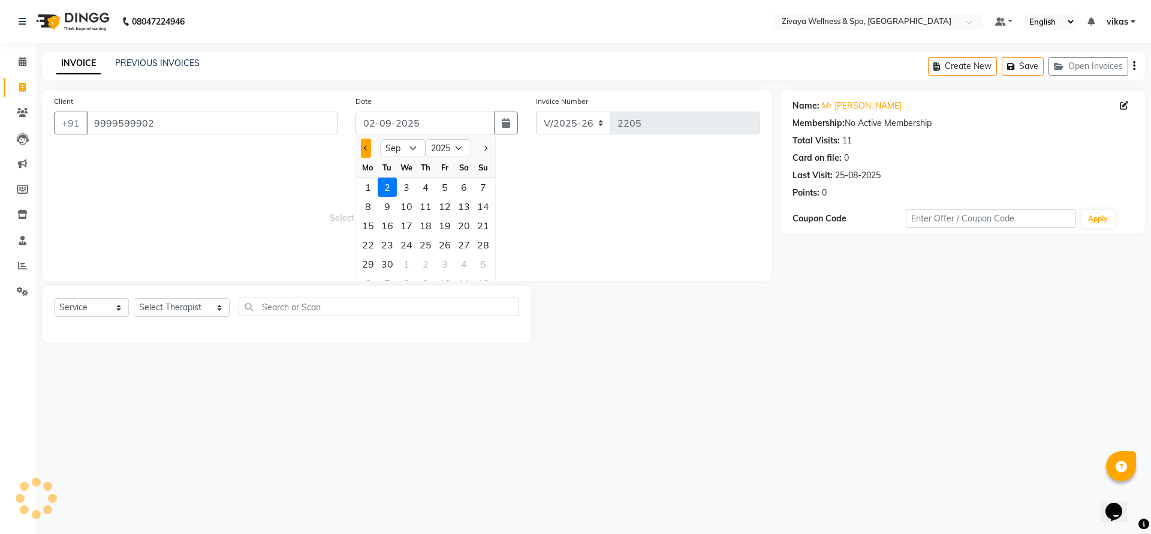
click at [363, 144] on button "Previous month" at bounding box center [366, 147] width 10 height 19
select select "8"
click at [363, 264] on div "25" at bounding box center [368, 263] width 19 height 19
type input "25-08-2025"
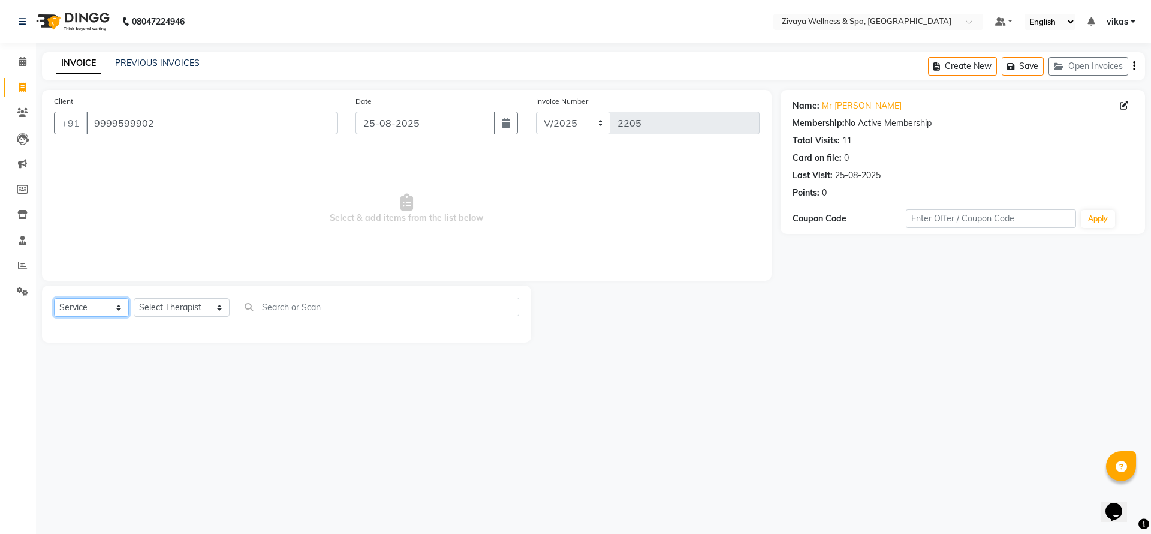
click at [88, 308] on select "Select Service Product Membership Package Voucher Prepaid Gift Card" at bounding box center [91, 307] width 75 height 19
select select "P"
click at [54, 298] on select "Select Service Product Membership Package Voucher Prepaid Gift Card" at bounding box center [91, 307] width 75 height 19
click at [137, 306] on select "Select Therapist [PERSON_NAME] [PERSON_NAME] Elen L Muankimi [PERSON_NAME] JELL…" at bounding box center [182, 307] width 96 height 19
select select "58868"
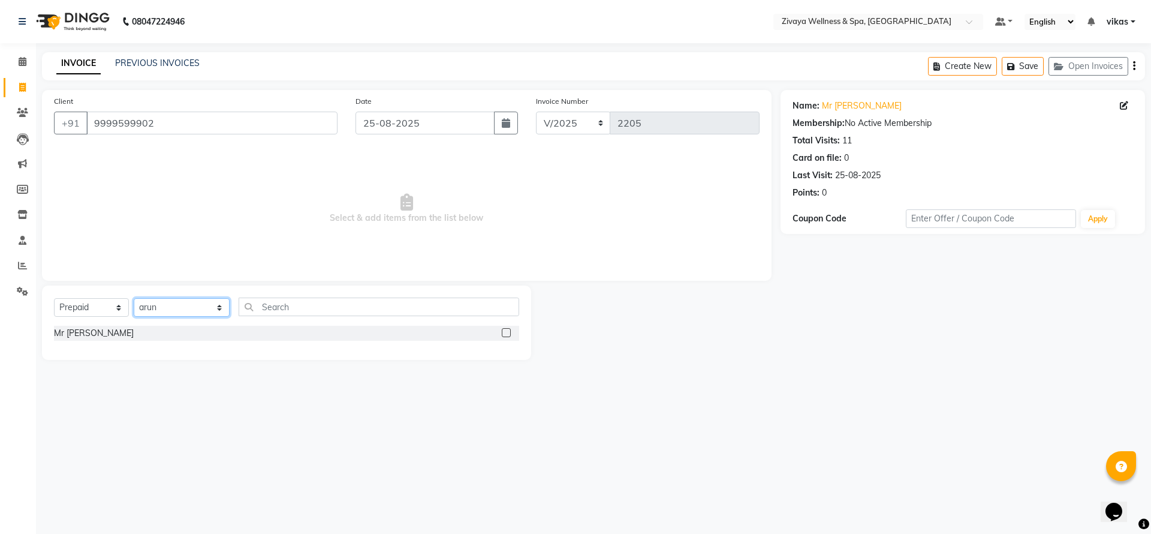
click at [134, 298] on select "Select Therapist [PERSON_NAME] [PERSON_NAME] Elen L Muankimi [PERSON_NAME] JELL…" at bounding box center [182, 307] width 96 height 19
click at [267, 308] on input "text" at bounding box center [379, 306] width 281 height 19
click at [504, 336] on label at bounding box center [506, 332] width 9 height 9
click at [504, 336] on input "checkbox" at bounding box center [506, 333] width 8 height 8
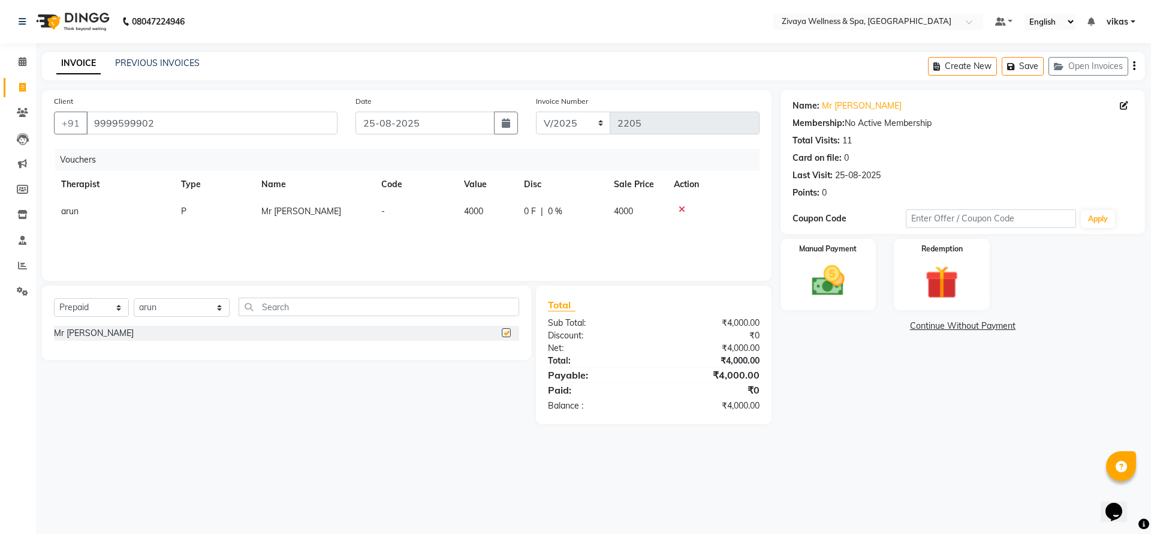
checkbox input "false"
click at [851, 264] on img at bounding box center [828, 281] width 56 height 40
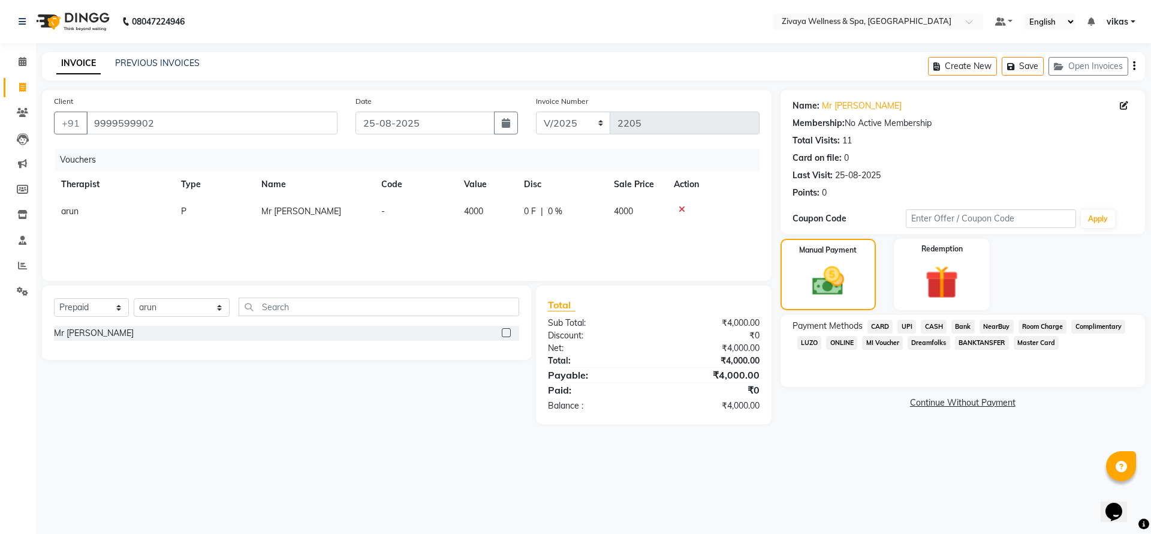
click at [906, 322] on span "UPI" at bounding box center [906, 327] width 19 height 14
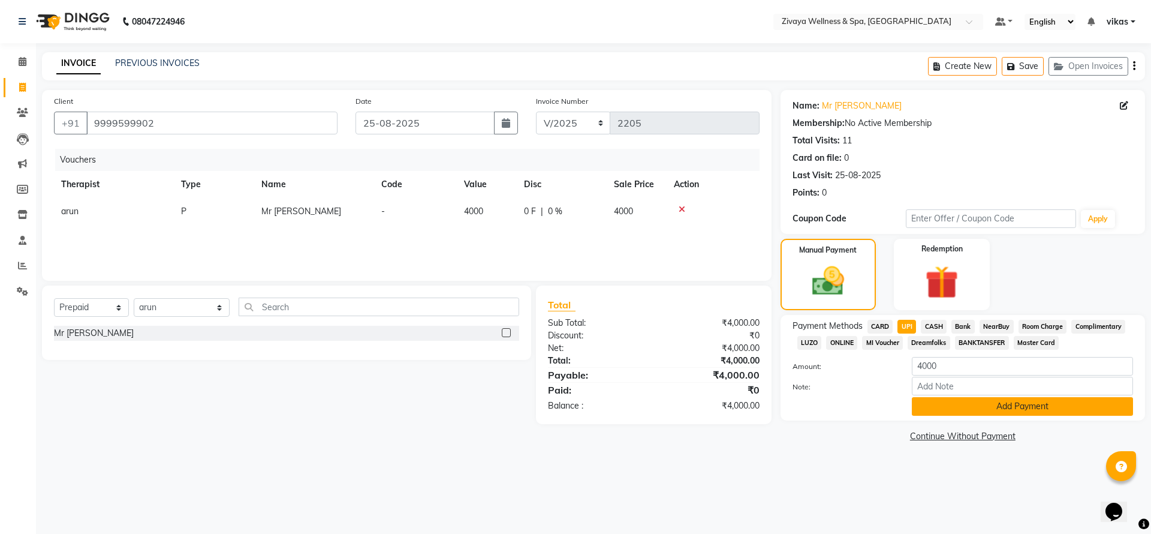
click at [939, 408] on button "Add Payment" at bounding box center [1022, 406] width 221 height 19
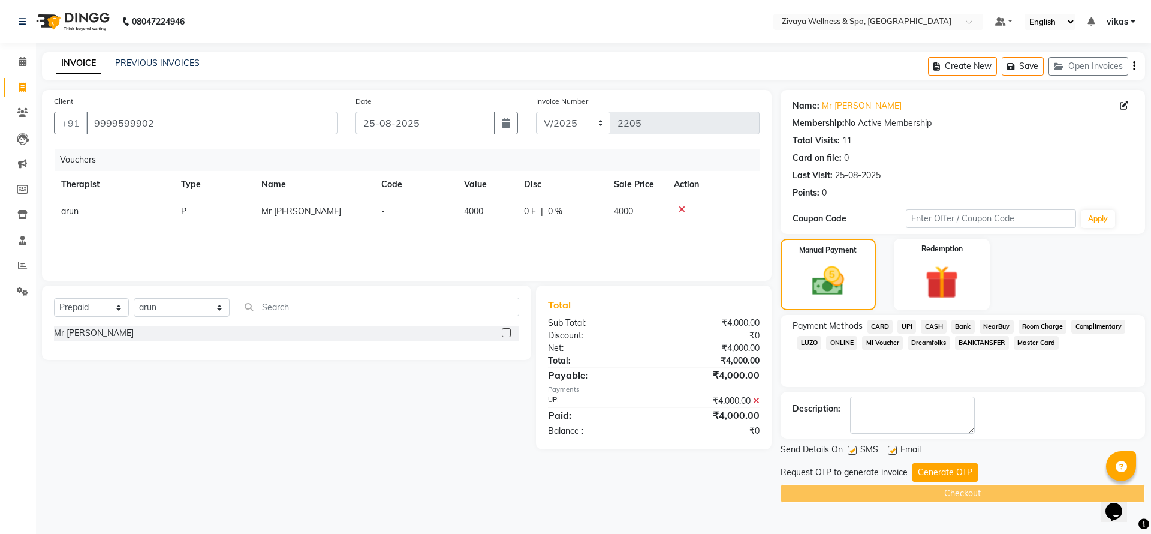
click at [850, 450] on label at bounding box center [852, 449] width 9 height 9
click at [850, 450] on input "checkbox" at bounding box center [852, 451] width 8 height 8
checkbox input "false"
click at [893, 447] on label at bounding box center [892, 449] width 9 height 9
click at [893, 447] on input "checkbox" at bounding box center [892, 451] width 8 height 8
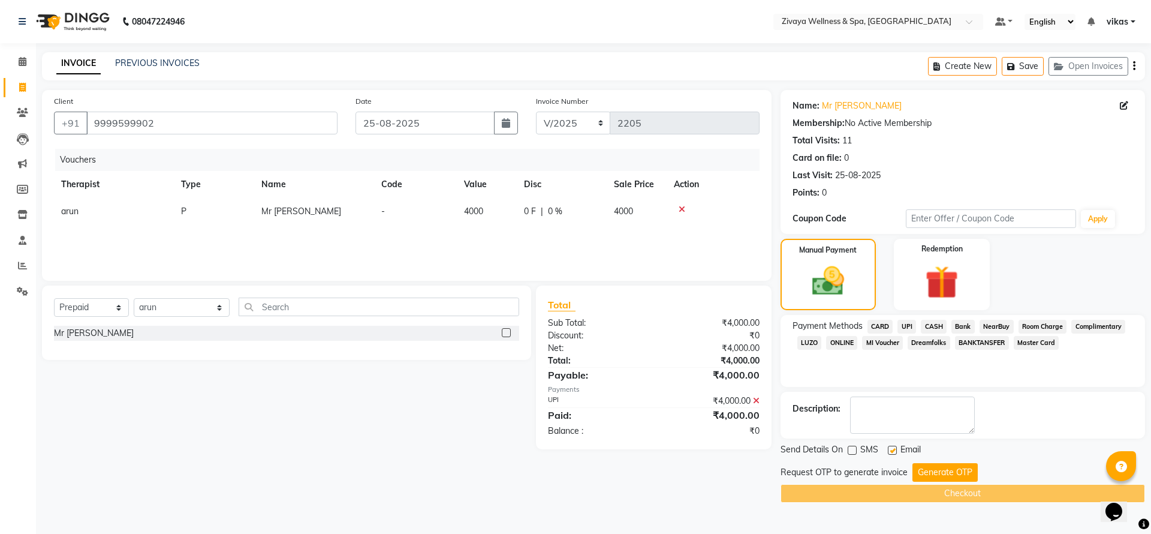
checkbox input "false"
drag, startPoint x: 956, startPoint y: 462, endPoint x: 908, endPoint y: 477, distance: 49.7
click at [955, 462] on div "Send Details On SMS Email Request OTP to generate invoice Generate OTP Checkout" at bounding box center [963, 472] width 365 height 59
click at [920, 460] on div "Send Details On SMS Email Request OTP to generate invoice Generate OTP Checkout" at bounding box center [963, 472] width 365 height 59
click at [919, 472] on button "Generate OTP" at bounding box center [944, 472] width 65 height 19
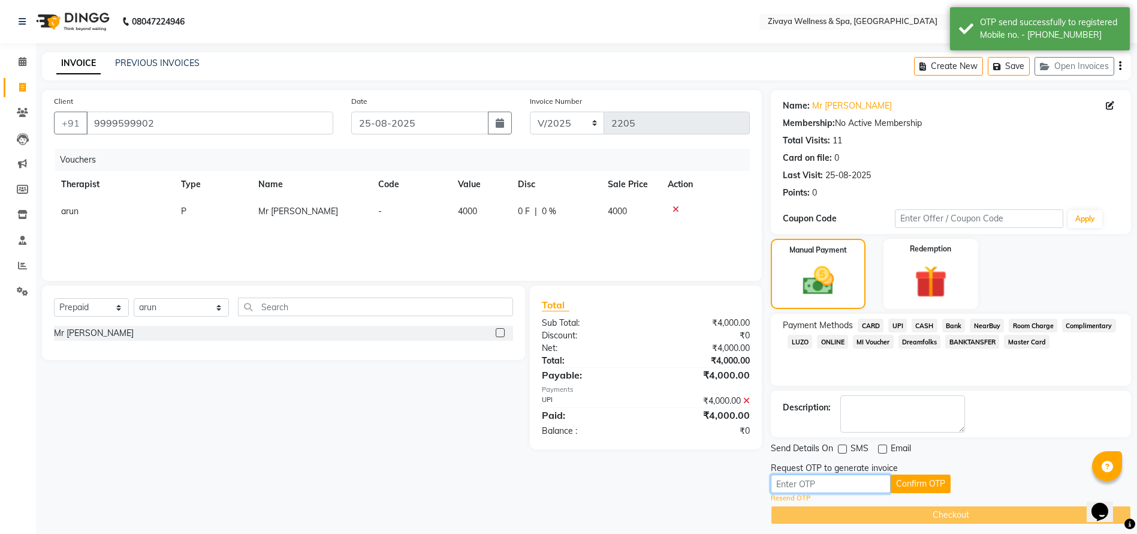
click at [864, 475] on input "text" at bounding box center [831, 483] width 120 height 19
paste input "6317"
type input "6317"
click at [903, 492] on button "Confirm OTP" at bounding box center [921, 483] width 60 height 19
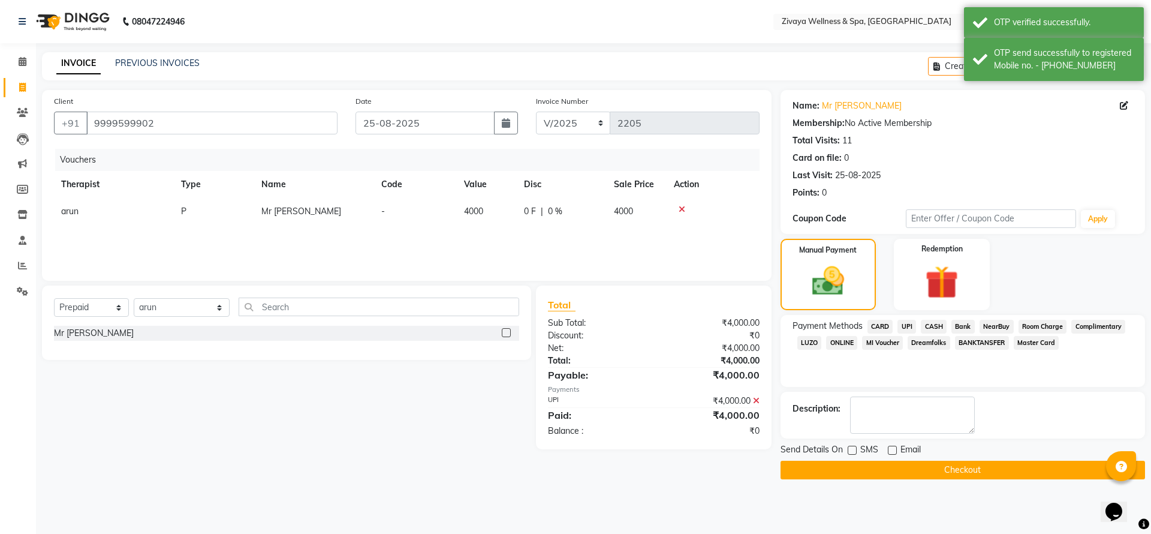
click at [885, 471] on button "Checkout" at bounding box center [963, 469] width 365 height 19
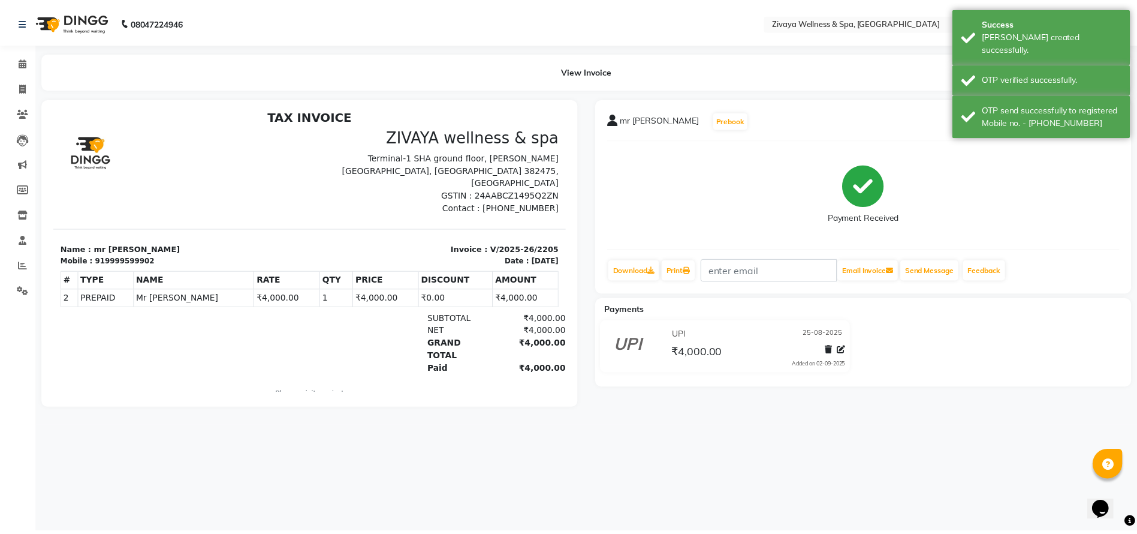
scroll to position [10, 0]
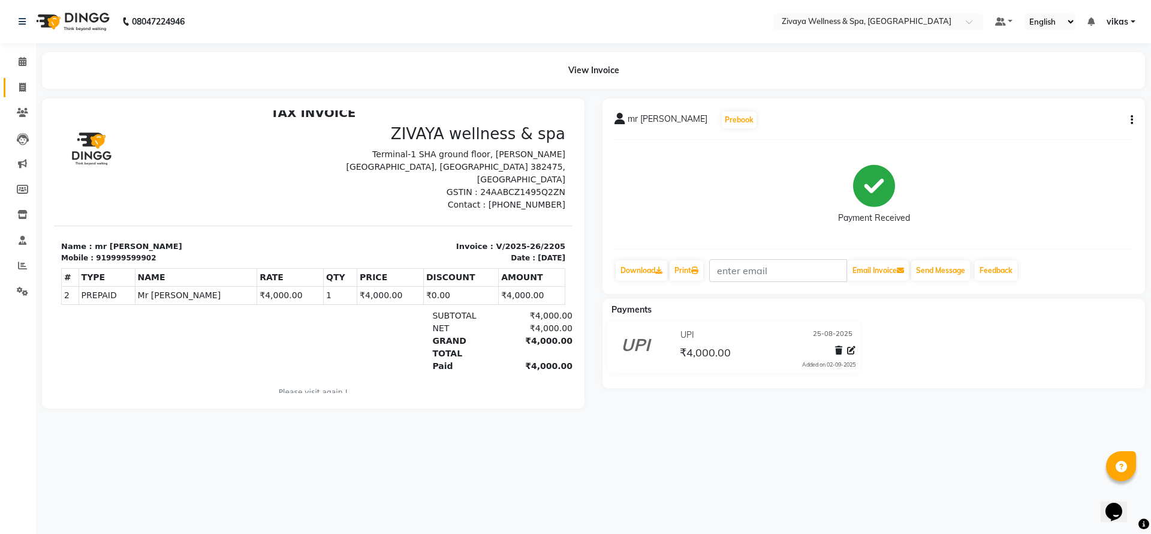
click at [18, 79] on link "Invoice" at bounding box center [18, 88] width 29 height 20
select select "service"
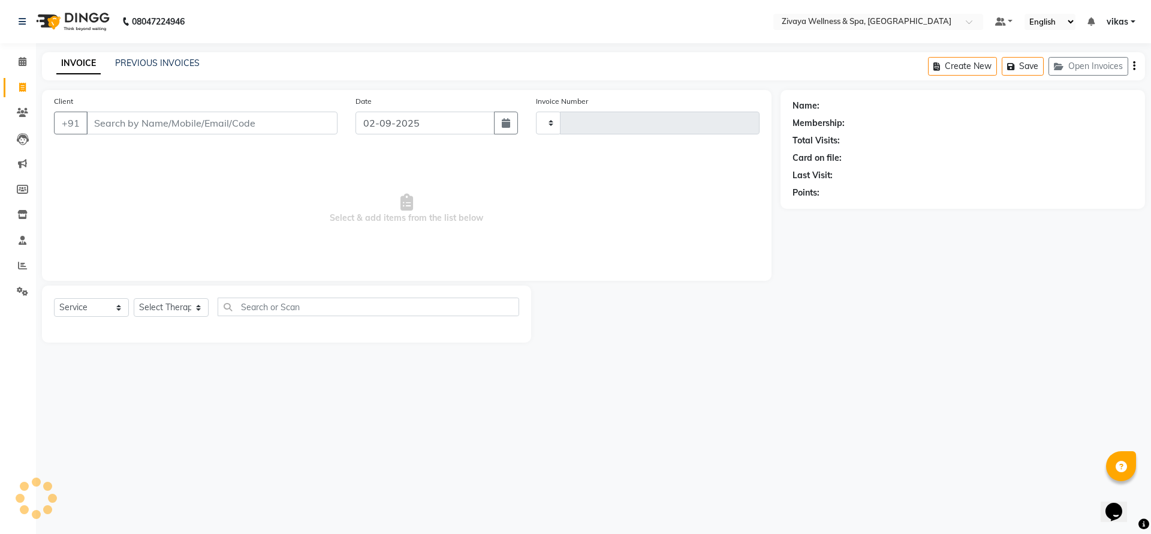
type input "2206"
select select "7070"
click at [244, 116] on input "Client" at bounding box center [211, 123] width 251 height 23
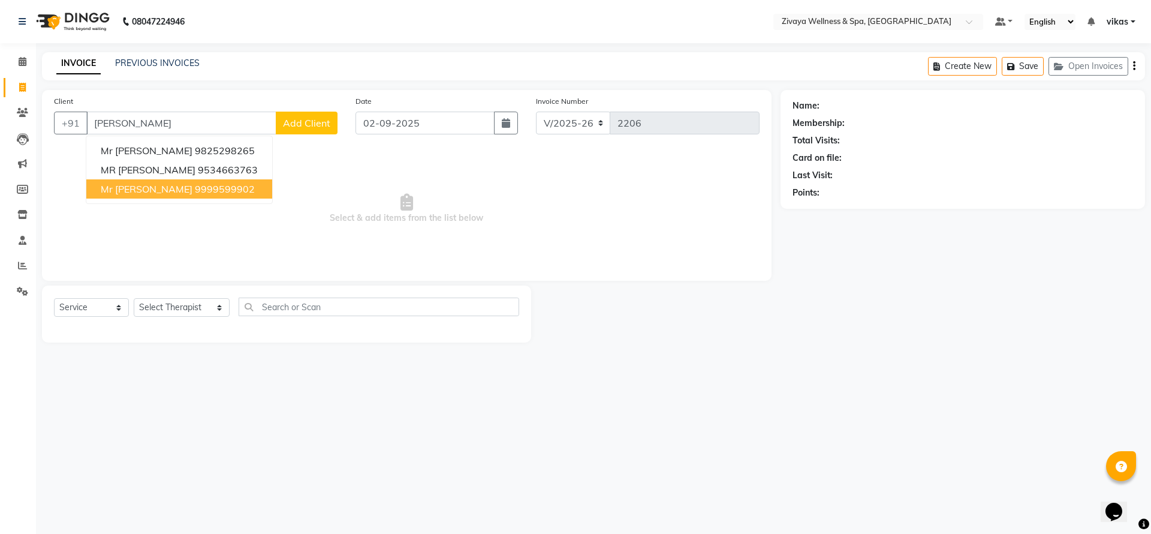
click at [195, 187] on ngb-highlight "9999599902" at bounding box center [225, 189] width 60 height 12
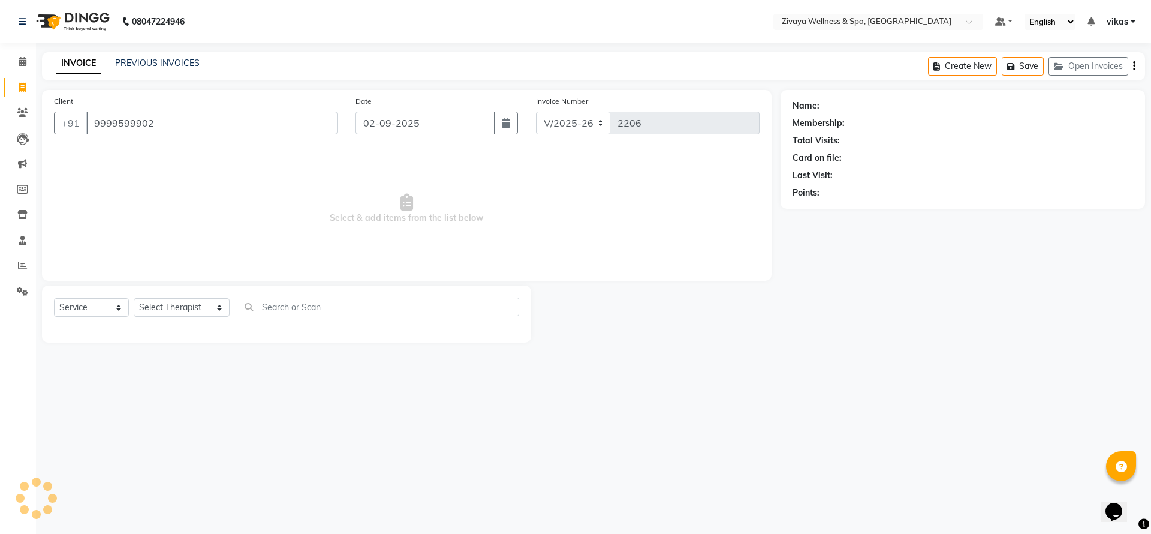
type input "9999599902"
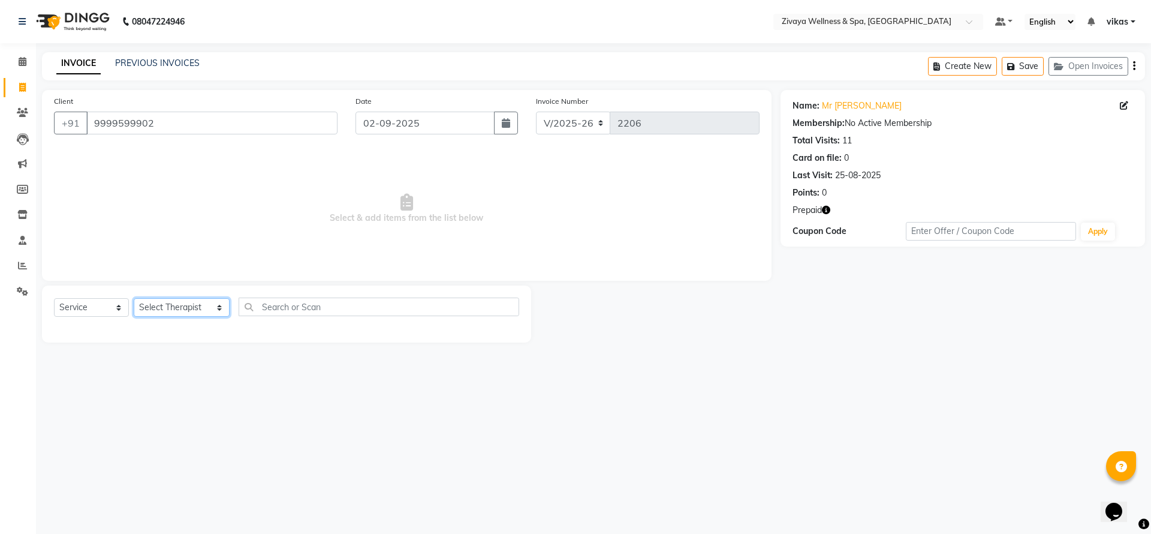
drag, startPoint x: 196, startPoint y: 313, endPoint x: 195, endPoint y: 306, distance: 7.3
click at [196, 313] on select "Select Therapist [PERSON_NAME] [PERSON_NAME] Elen L Muankimi [PERSON_NAME] JELL…" at bounding box center [182, 307] width 96 height 19
select select "86529"
click at [134, 298] on select "Select Therapist [PERSON_NAME] [PERSON_NAME] Elen L Muankimi [PERSON_NAME] JELL…" at bounding box center [182, 307] width 96 height 19
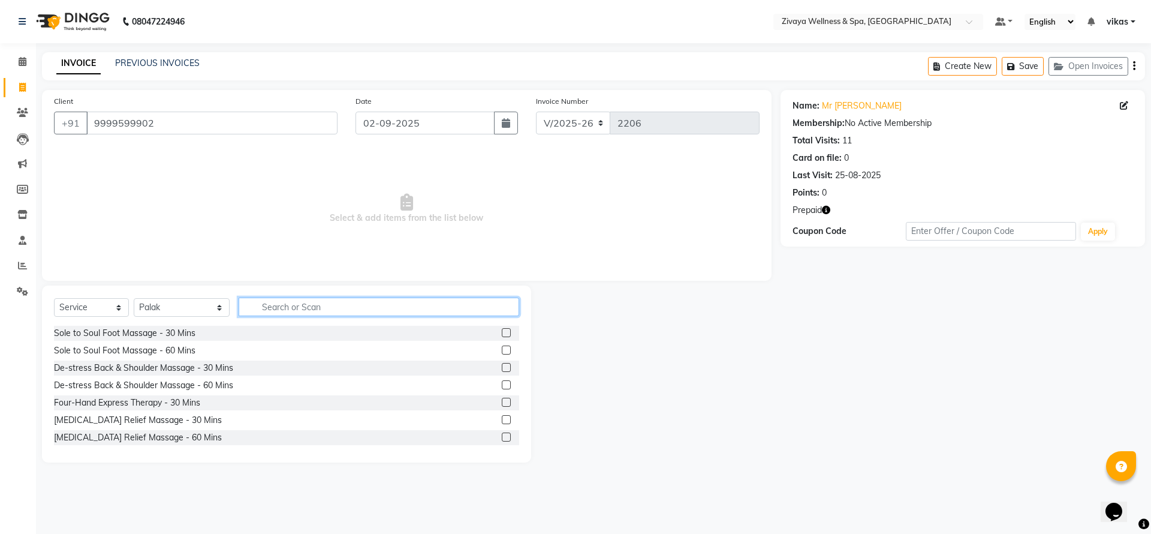
click at [284, 309] on input "text" at bounding box center [379, 306] width 281 height 19
click at [502, 335] on label at bounding box center [506, 332] width 9 height 9
click at [502, 335] on input "checkbox" at bounding box center [506, 333] width 8 height 8
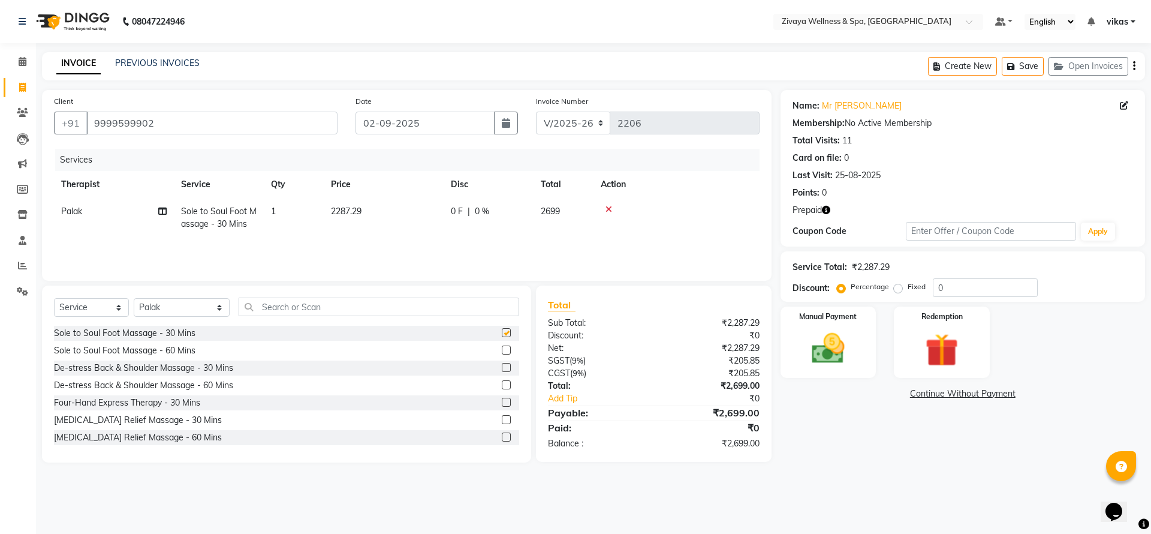
checkbox input "false"
click at [608, 209] on icon at bounding box center [609, 209] width 7 height 8
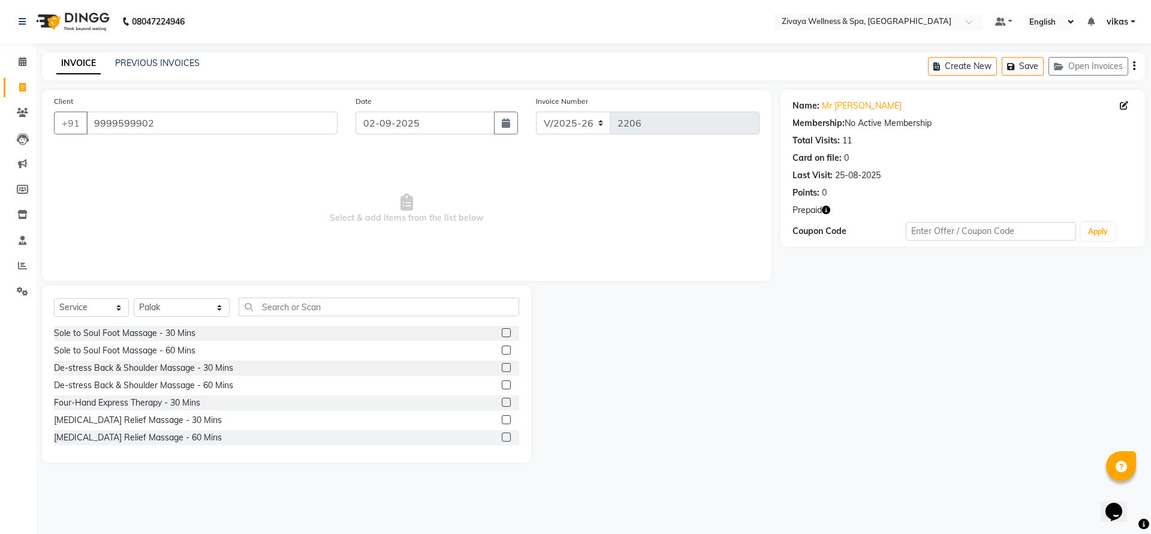
click at [502, 352] on label at bounding box center [506, 349] width 9 height 9
click at [502, 352] on input "checkbox" at bounding box center [506, 351] width 8 height 8
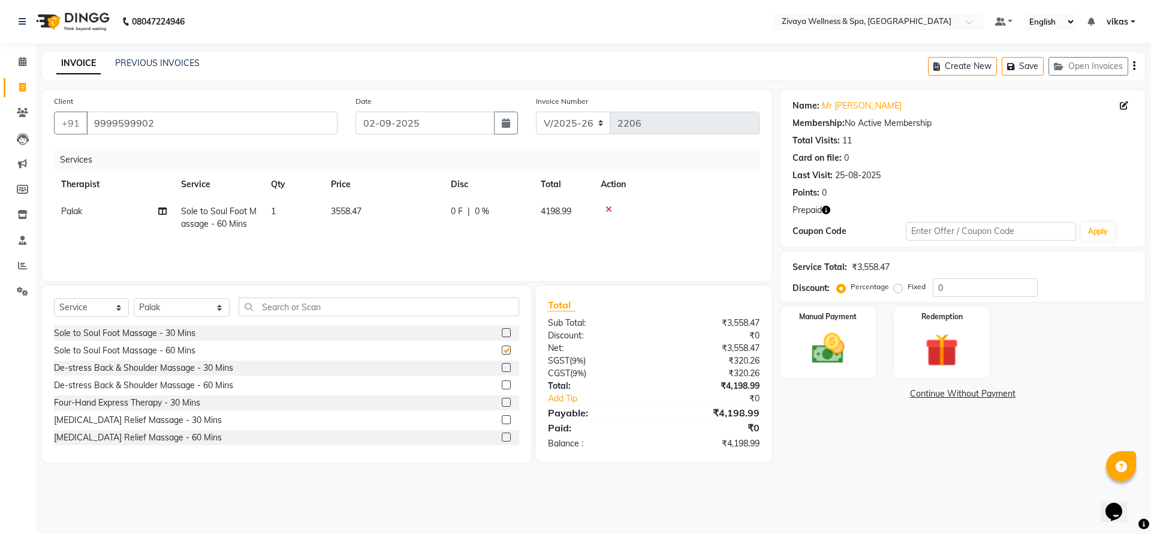
checkbox input "false"
click at [957, 326] on div "Redemption" at bounding box center [942, 342] width 100 height 74
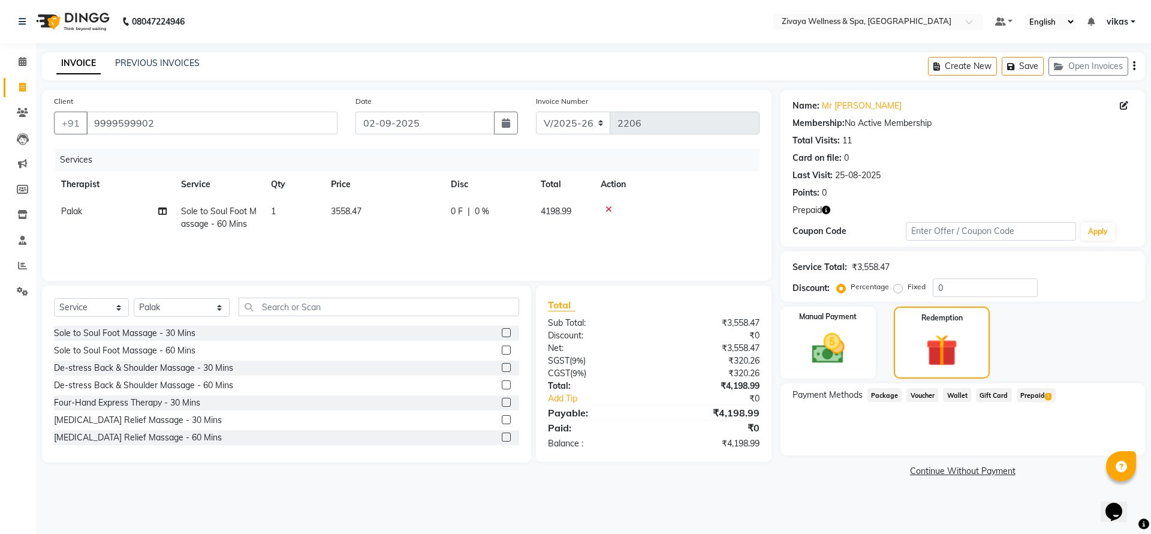
click at [1045, 396] on span "1" at bounding box center [1048, 396] width 7 height 7
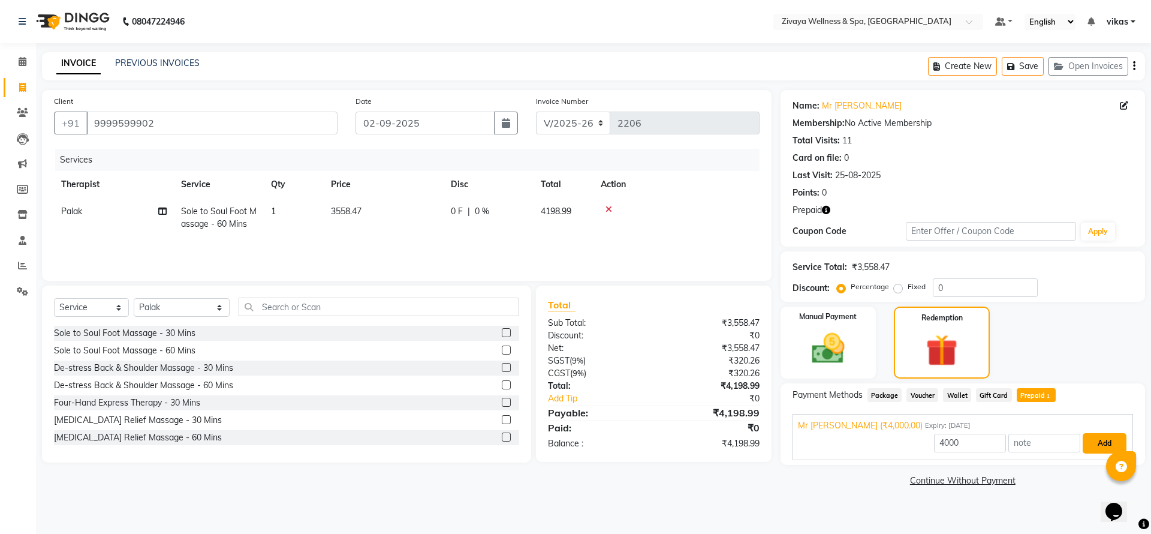
click at [1089, 446] on button "Add" at bounding box center [1105, 443] width 44 height 20
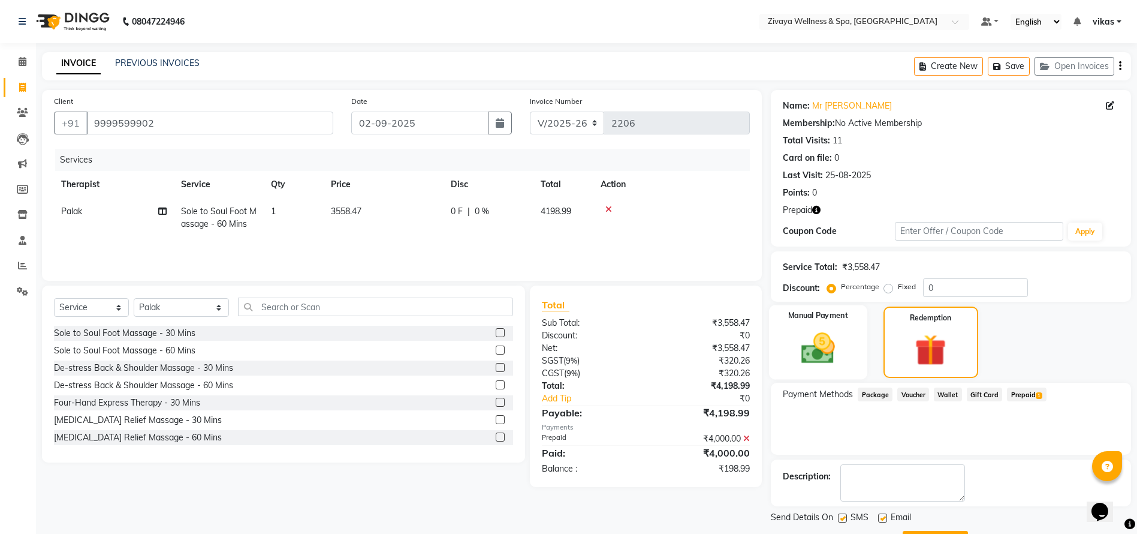
click at [811, 333] on img at bounding box center [818, 348] width 55 height 39
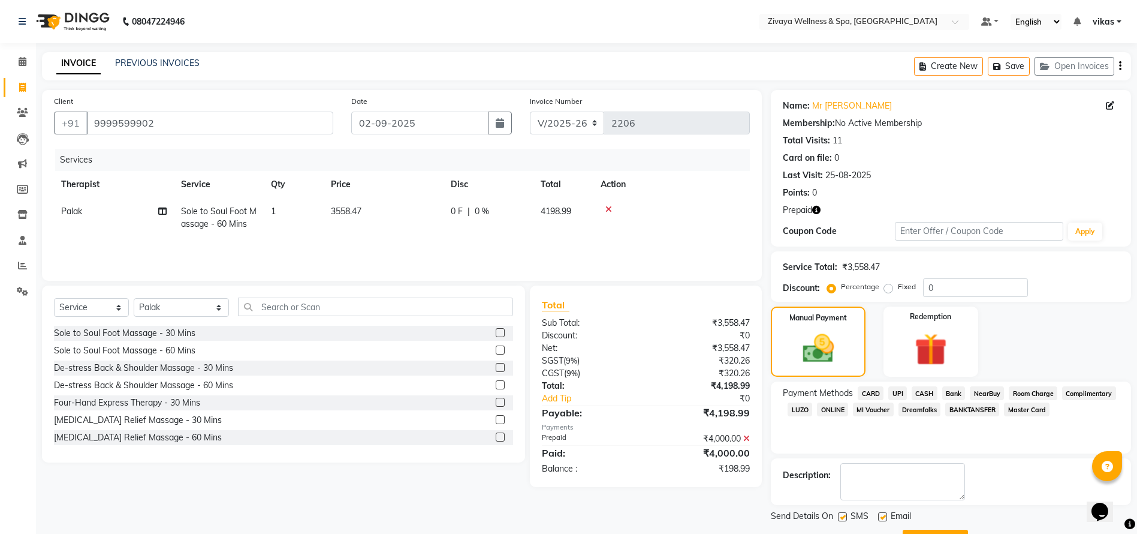
click at [894, 388] on span "UPI" at bounding box center [897, 393] width 19 height 14
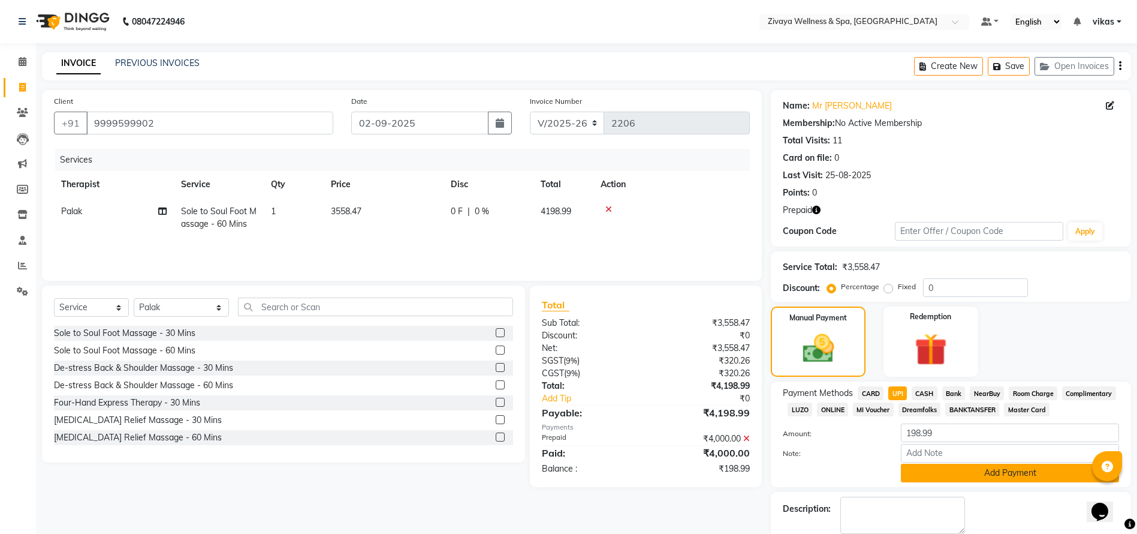
click at [965, 465] on button "Add Payment" at bounding box center [1010, 472] width 218 height 19
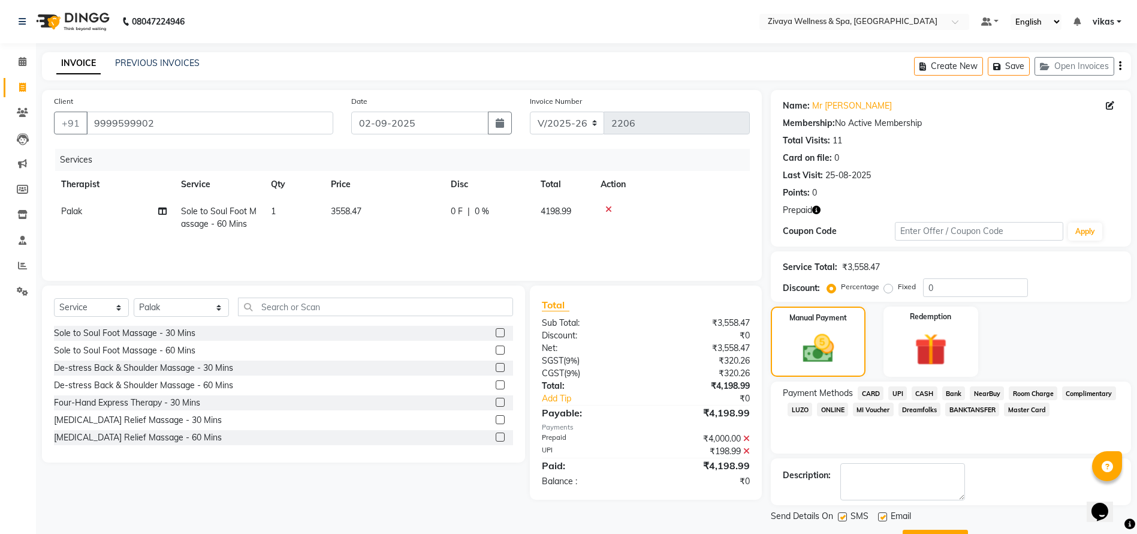
click at [608, 208] on icon at bounding box center [609, 209] width 7 height 8
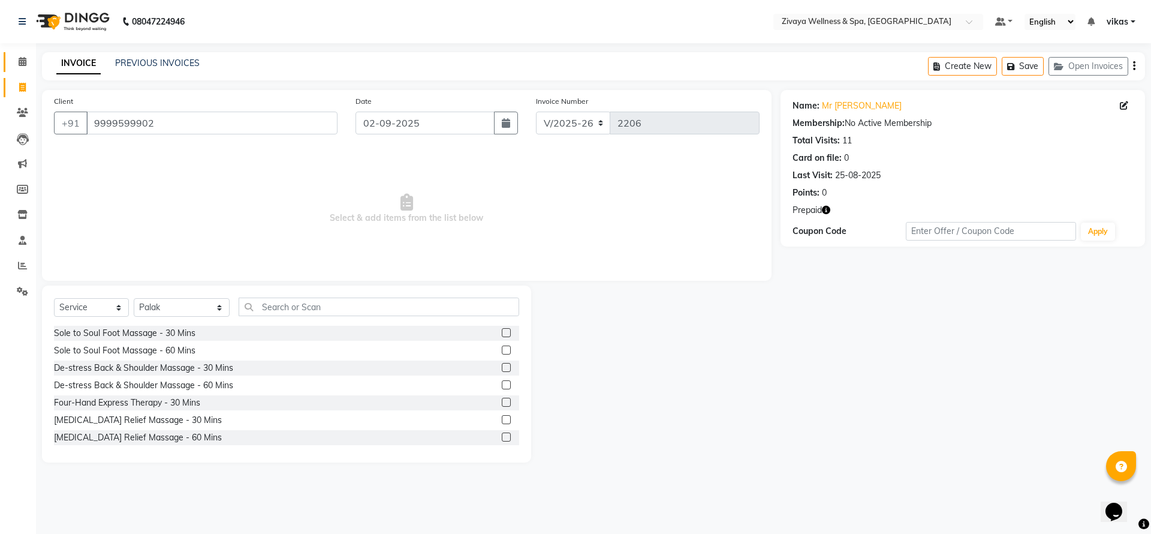
click at [5, 55] on link "Calendar" at bounding box center [18, 62] width 29 height 20
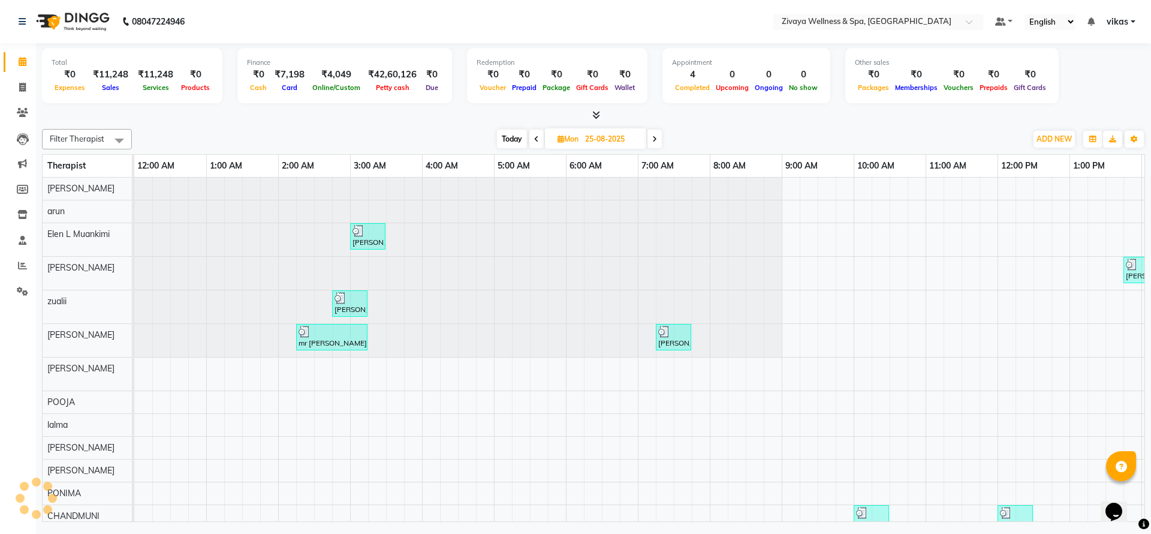
scroll to position [0, 432]
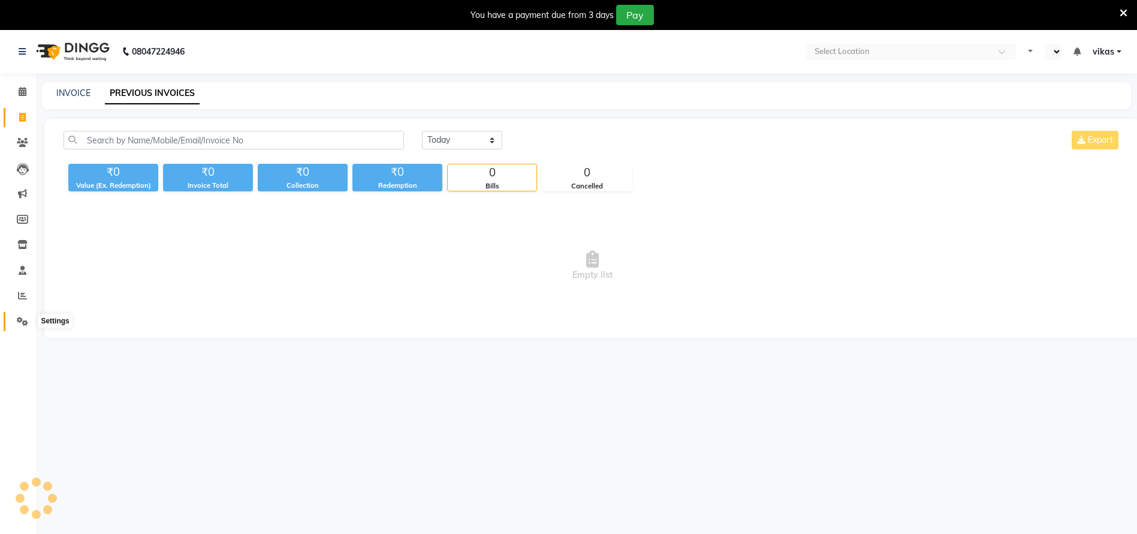
select select "en"
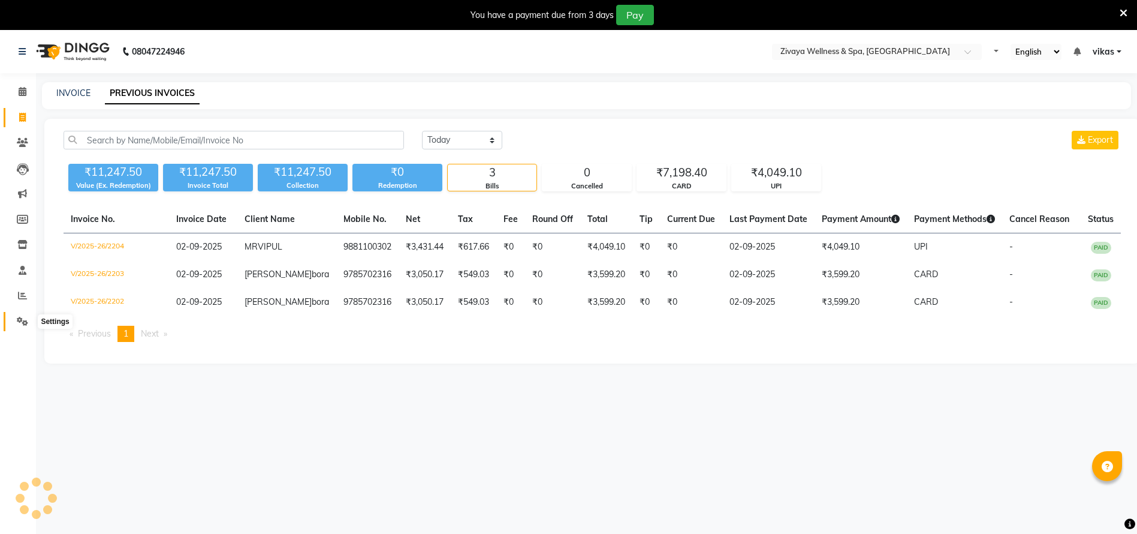
click at [26, 320] on icon at bounding box center [22, 321] width 11 height 9
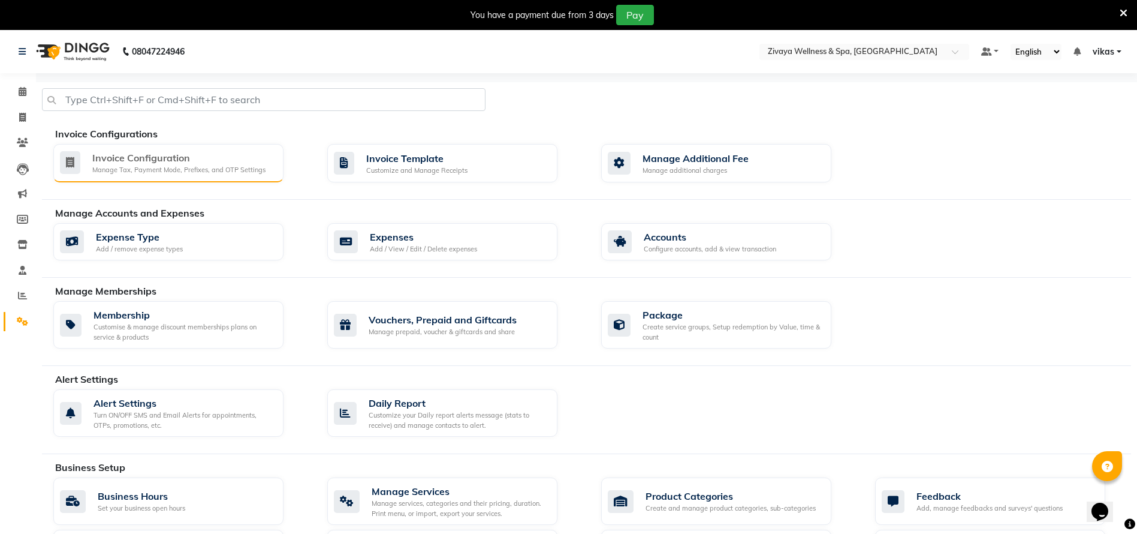
click at [106, 156] on div "Invoice Configuration" at bounding box center [178, 157] width 173 height 14
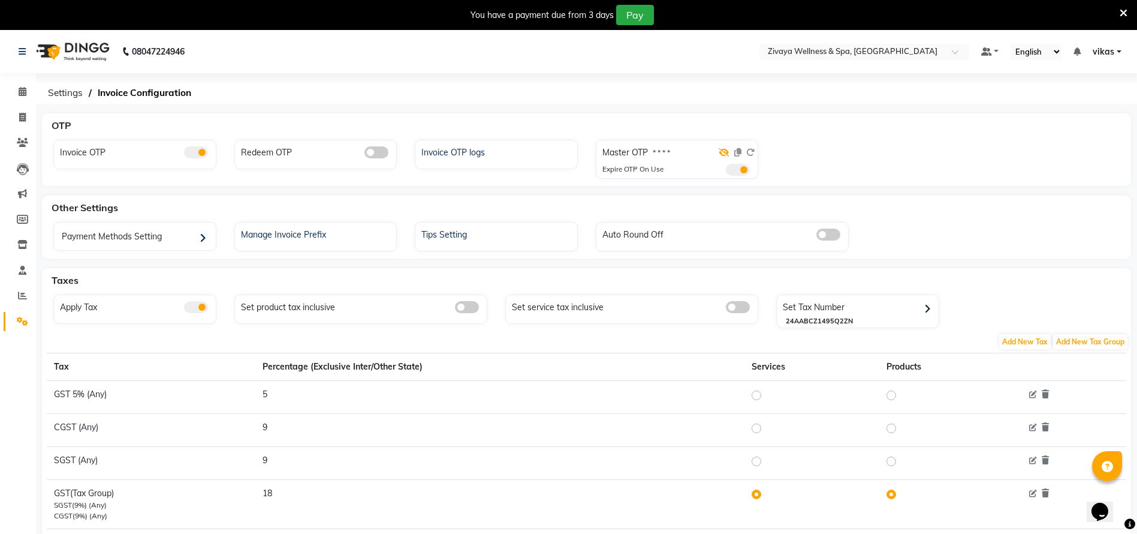
click at [724, 151] on icon at bounding box center [724, 152] width 11 height 8
click at [740, 150] on icon at bounding box center [737, 152] width 7 height 8
